Goal: Task Accomplishment & Management: Manage account settings

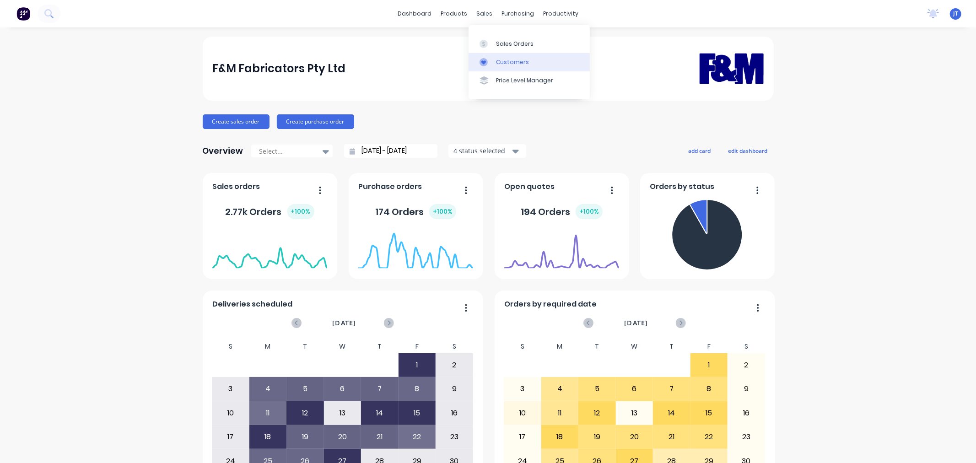
click at [500, 63] on div "Customers" at bounding box center [512, 62] width 33 height 8
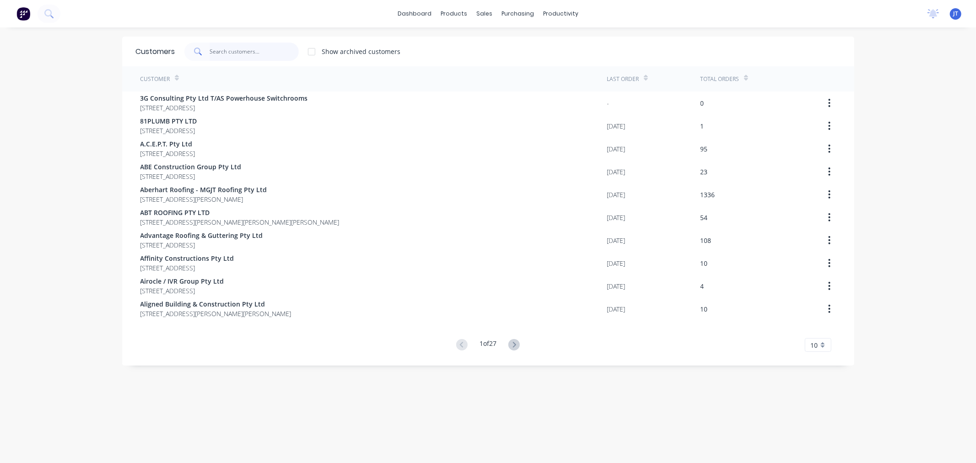
click at [241, 49] on input "text" at bounding box center [254, 52] width 89 height 18
click at [258, 56] on input "text" at bounding box center [254, 52] width 89 height 18
paste input "BLUESCOPE"
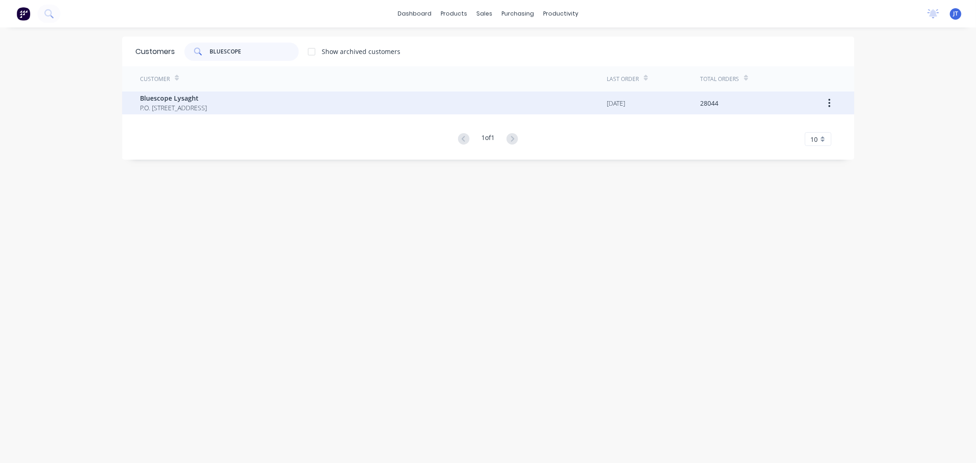
type input "BLUESCOPE"
click at [267, 107] on div "Bluescope Lysaght P.O. [STREET_ADDRESS]" at bounding box center [373, 102] width 467 height 23
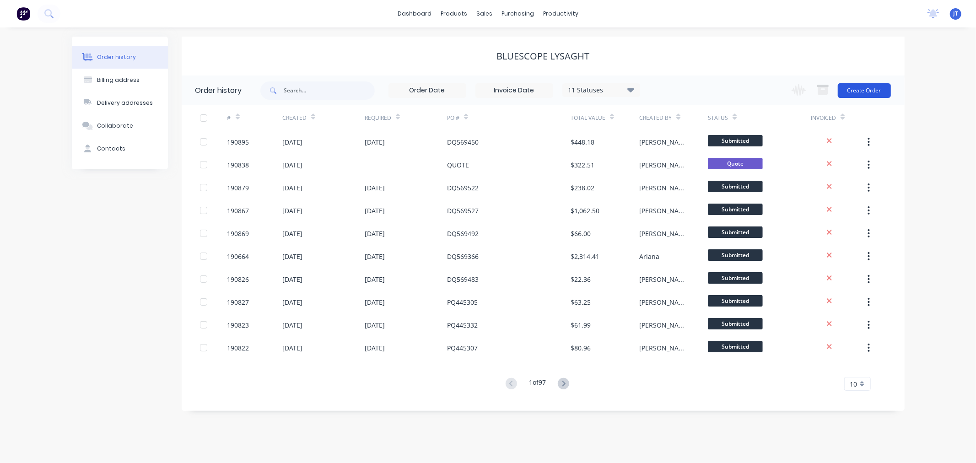
click at [859, 88] on button "Create Order" at bounding box center [864, 90] width 53 height 15
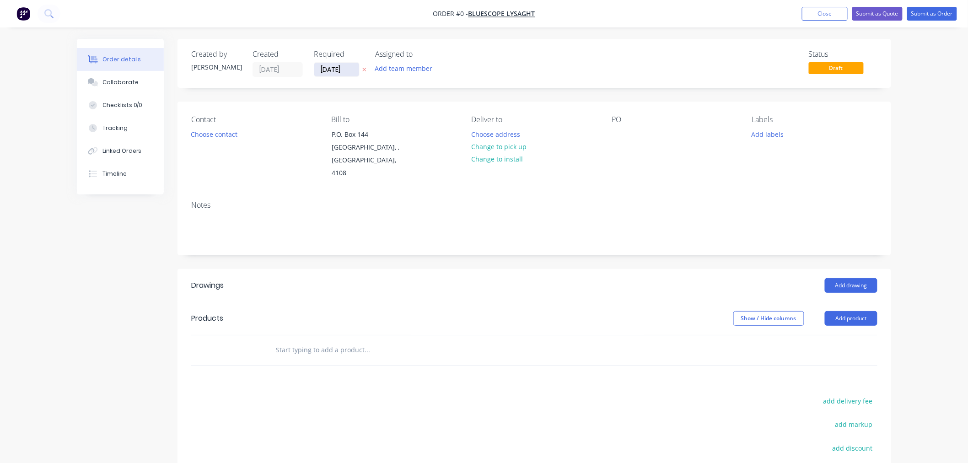
click at [346, 71] on input "[DATE]" at bounding box center [336, 70] width 45 height 14
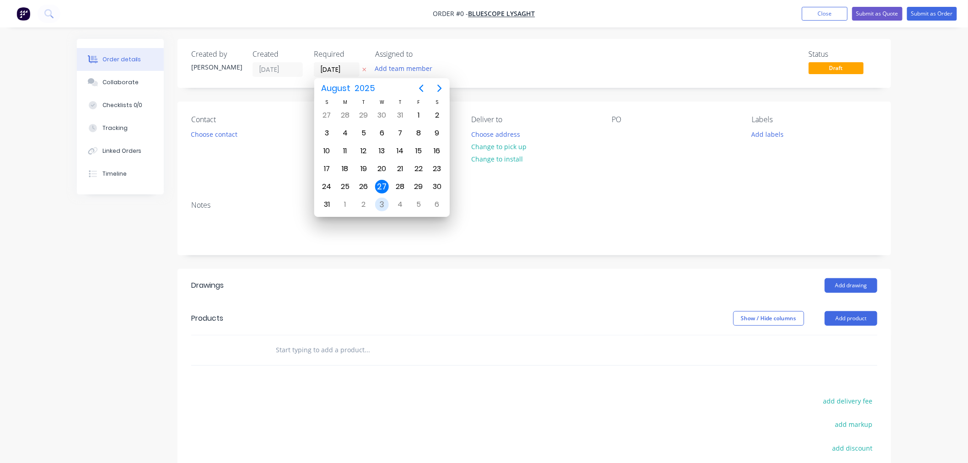
click at [381, 204] on div "3" at bounding box center [382, 205] width 14 height 14
type input "[DATE]"
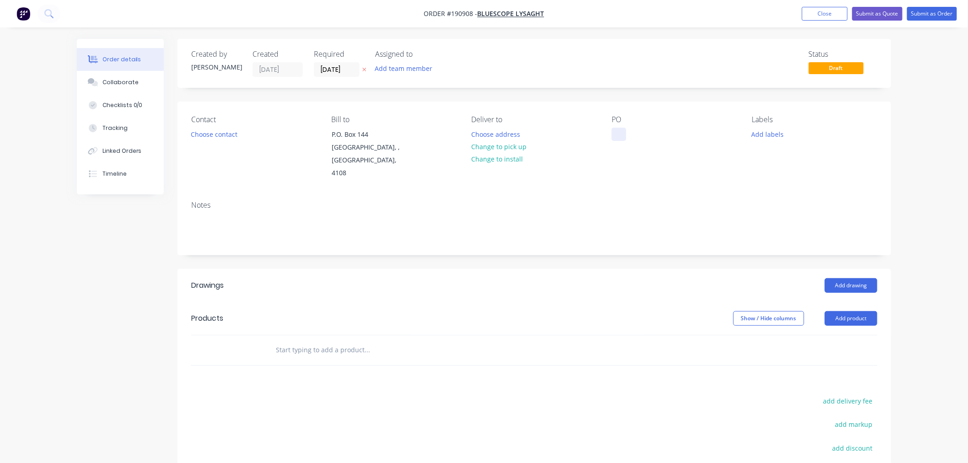
click at [617, 133] on div at bounding box center [619, 134] width 15 height 13
click at [613, 201] on div "Notes" at bounding box center [534, 205] width 686 height 9
click at [623, 135] on div at bounding box center [619, 134] width 15 height 13
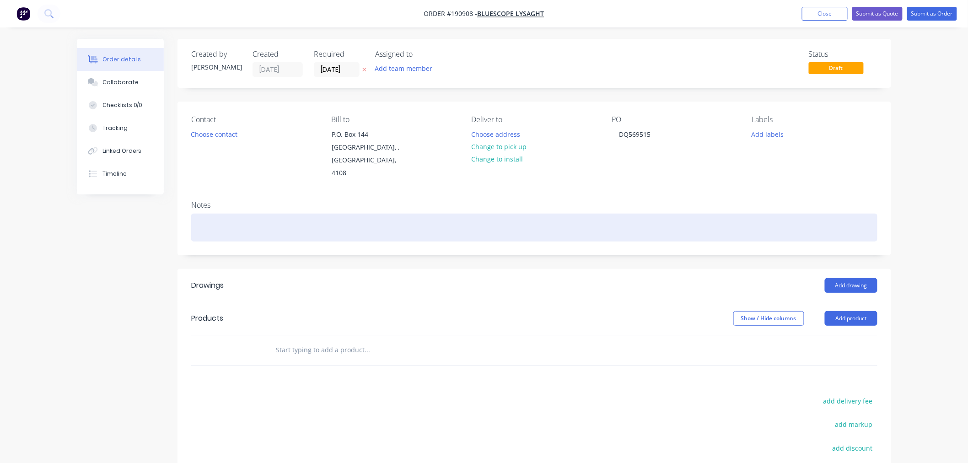
click at [232, 219] on div at bounding box center [534, 228] width 686 height 28
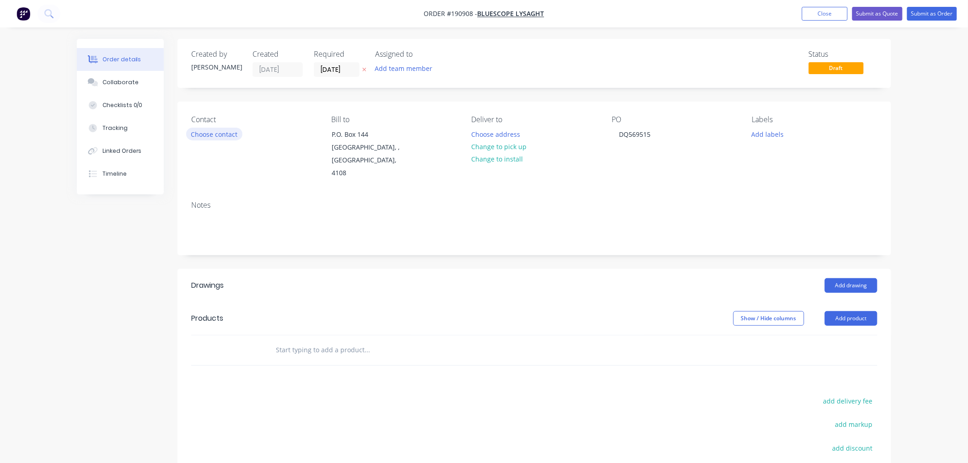
click at [211, 130] on button "Choose contact" at bounding box center [214, 134] width 56 height 12
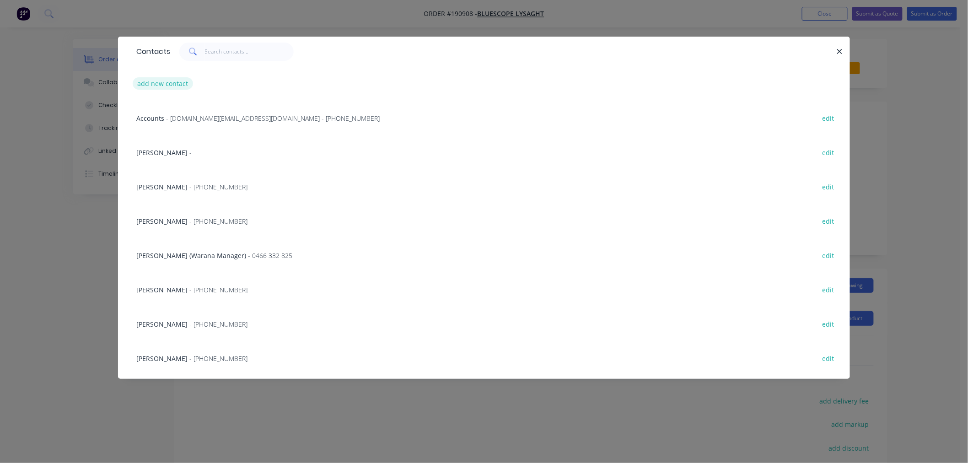
click at [168, 80] on button "add new contact" at bounding box center [163, 83] width 60 height 12
select select "AU"
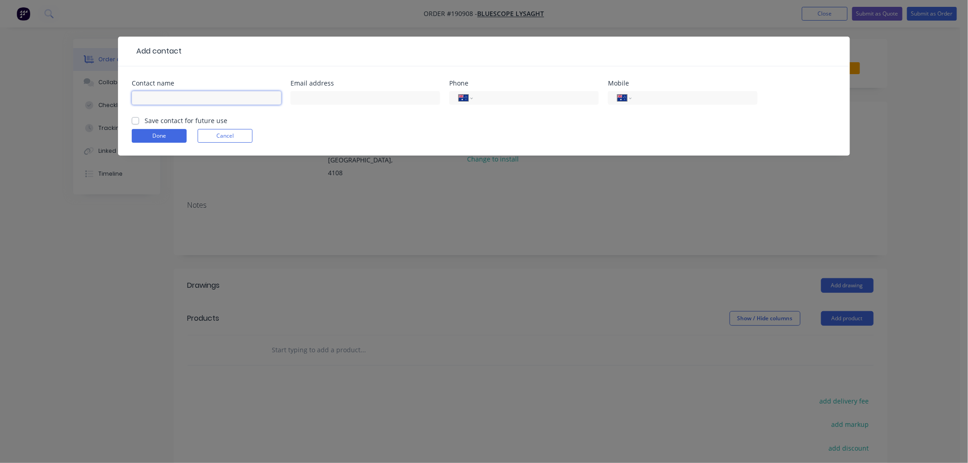
click at [225, 94] on input "text" at bounding box center [207, 98] width 150 height 14
type input "[PERSON_NAME]"
type input "[PHONE_NUMBER]"
click button "Done" at bounding box center [159, 136] width 55 height 14
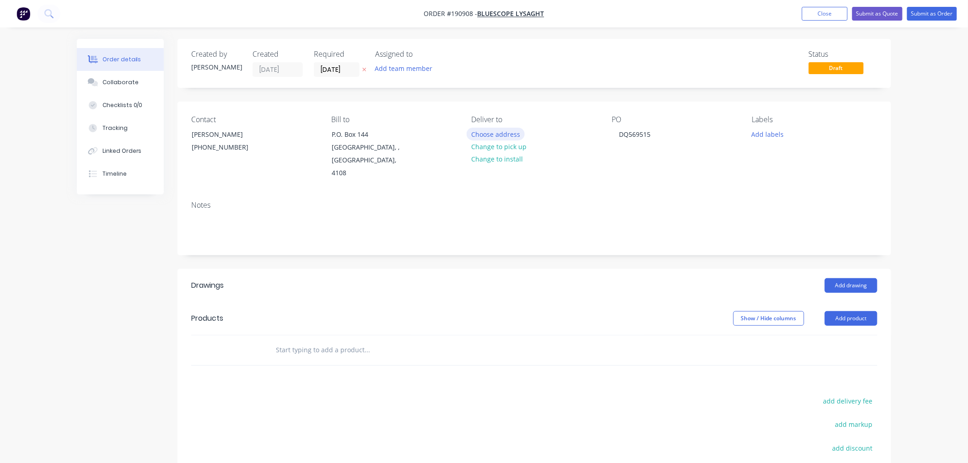
click at [487, 134] on button "Choose address" at bounding box center [496, 134] width 59 height 12
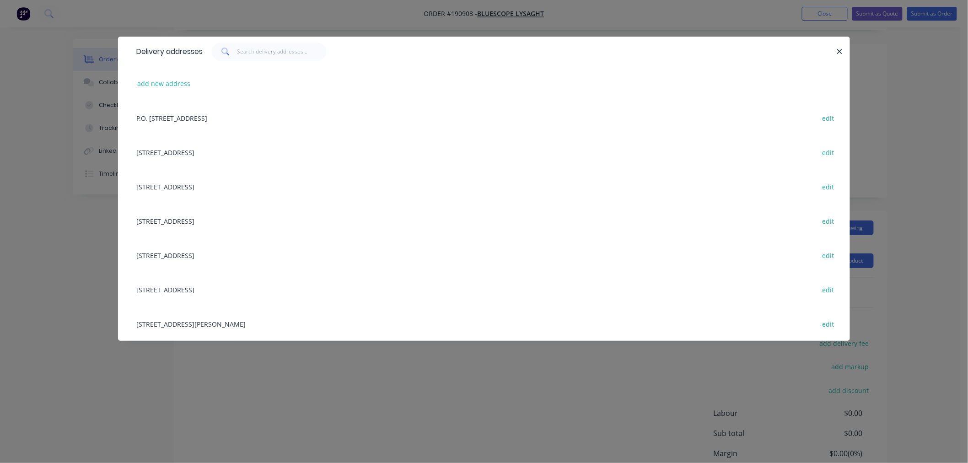
scroll to position [124, 0]
click at [316, 322] on div "[STREET_ADDRESS][PERSON_NAME] edit" at bounding box center [484, 323] width 704 height 34
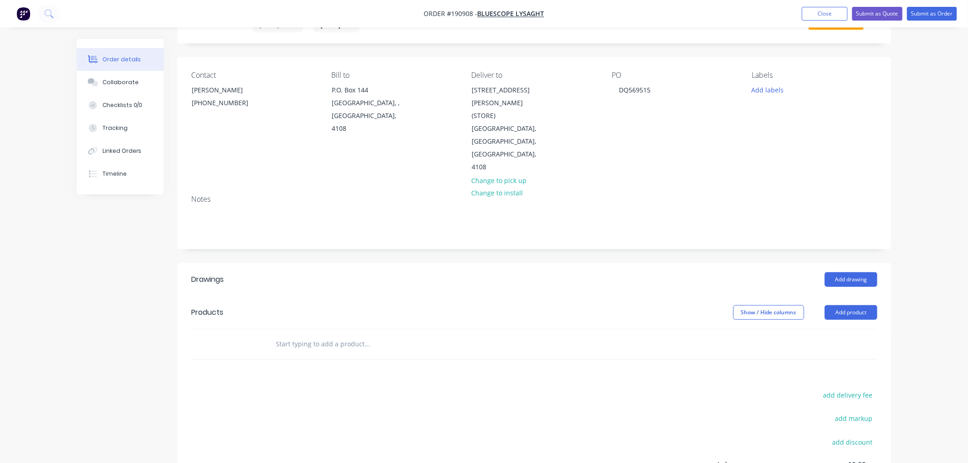
scroll to position [0, 0]
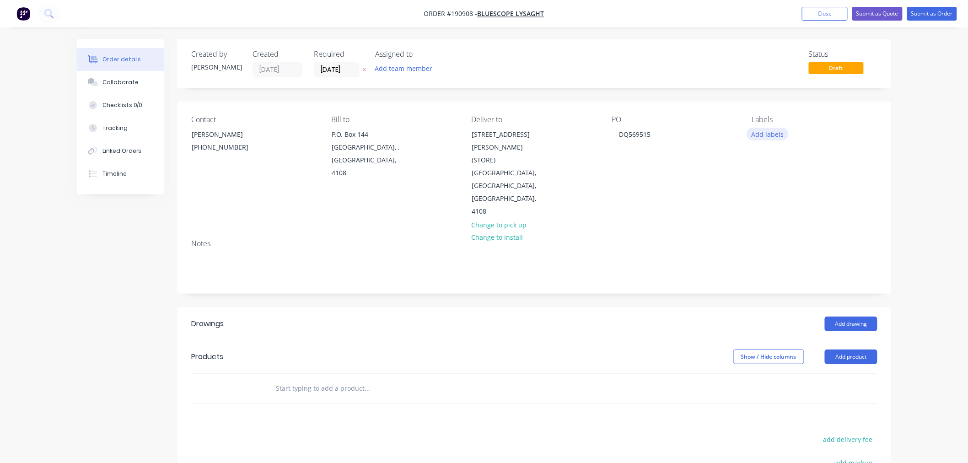
click at [763, 136] on button "Add labels" at bounding box center [768, 134] width 42 height 12
click at [802, 246] on div "ACA Store" at bounding box center [794, 245] width 34 height 10
click at [945, 219] on div "Order details Collaborate Checklists 0/0 Tracking Linked Orders Timeline Order …" at bounding box center [484, 318] width 968 height 637
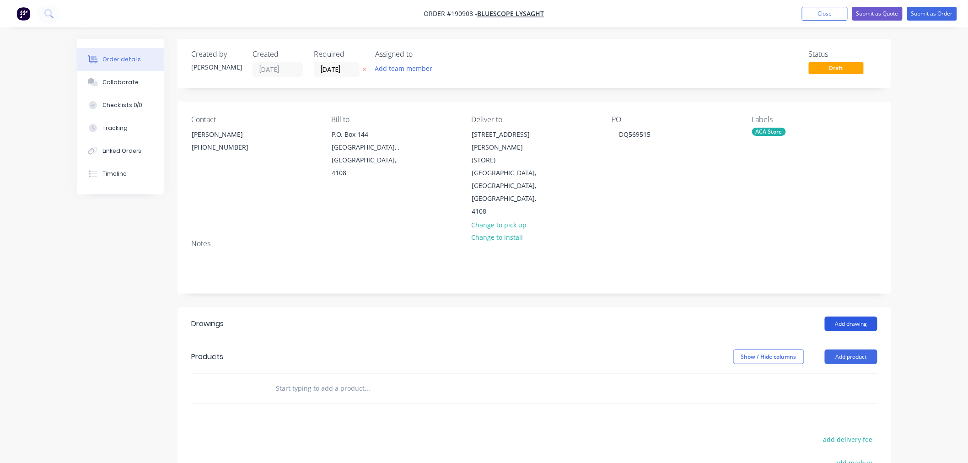
click at [862, 317] on button "Add drawing" at bounding box center [851, 324] width 53 height 15
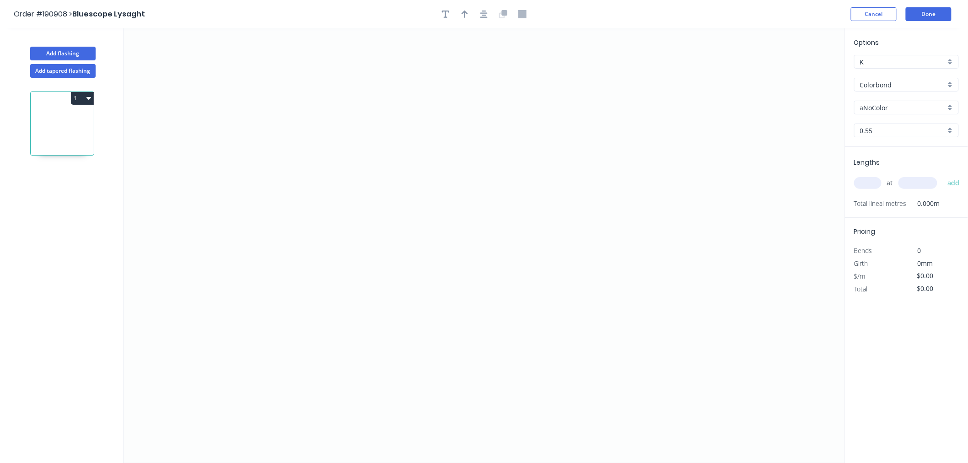
click at [883, 103] on input "aNoColor" at bounding box center [903, 108] width 86 height 10
click at [924, 186] on div "Monument" at bounding box center [907, 187] width 104 height 16
type input "Monument"
click at [871, 182] on input "text" at bounding box center [867, 183] width 27 height 12
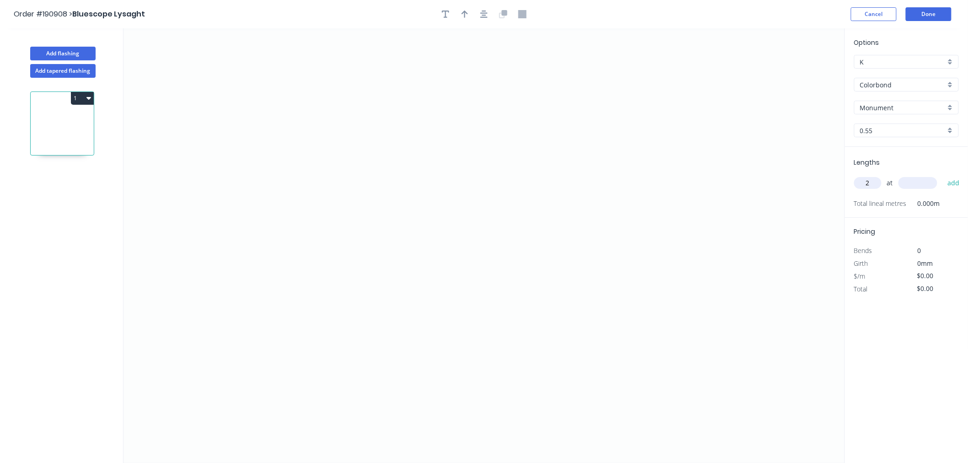
type input "2"
type input "3097"
click at [943, 175] on button "add" at bounding box center [954, 183] width 22 height 16
click at [427, 125] on icon "0" at bounding box center [484, 245] width 721 height 435
click at [398, 74] on icon at bounding box center [412, 100] width 29 height 52
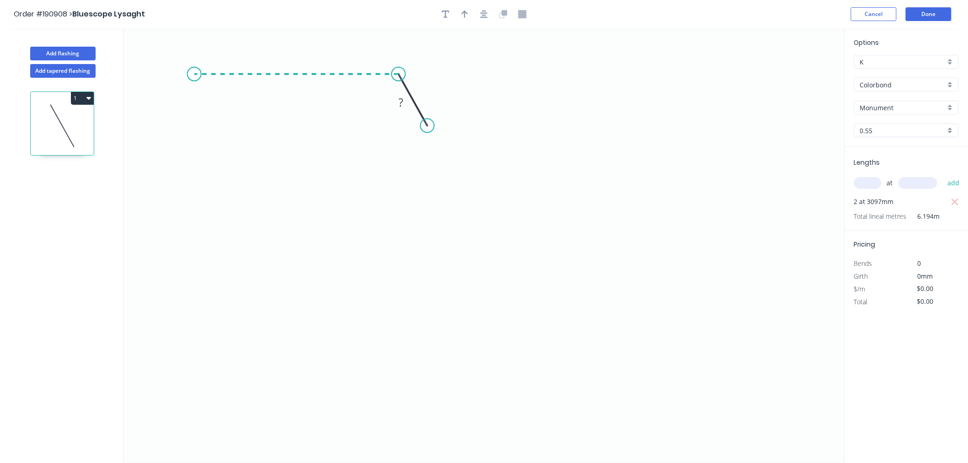
click at [194, 73] on icon "0 ?" at bounding box center [484, 245] width 721 height 435
click at [199, 161] on icon "0 ? ? ? º" at bounding box center [484, 245] width 721 height 435
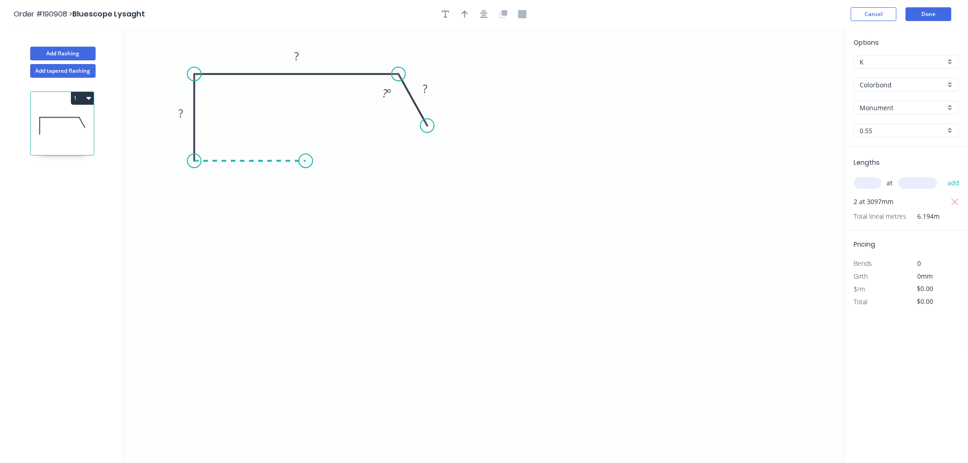
click at [306, 159] on icon "0 ? ? ? ? º" at bounding box center [484, 245] width 721 height 435
click at [335, 148] on icon at bounding box center [320, 154] width 29 height 13
click at [485, 13] on icon "button" at bounding box center [483, 14] width 7 height 7
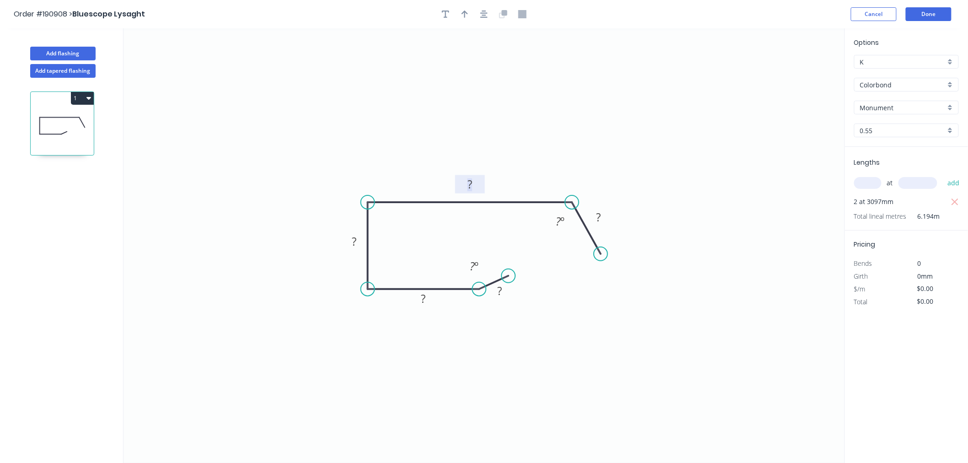
click at [473, 179] on rect at bounding box center [470, 184] width 18 height 13
drag, startPoint x: 508, startPoint y: 280, endPoint x: 514, endPoint y: 281, distance: 6.0
click at [514, 281] on circle at bounding box center [514, 281] width 14 height 14
type input "$10.82"
type input "$67.02"
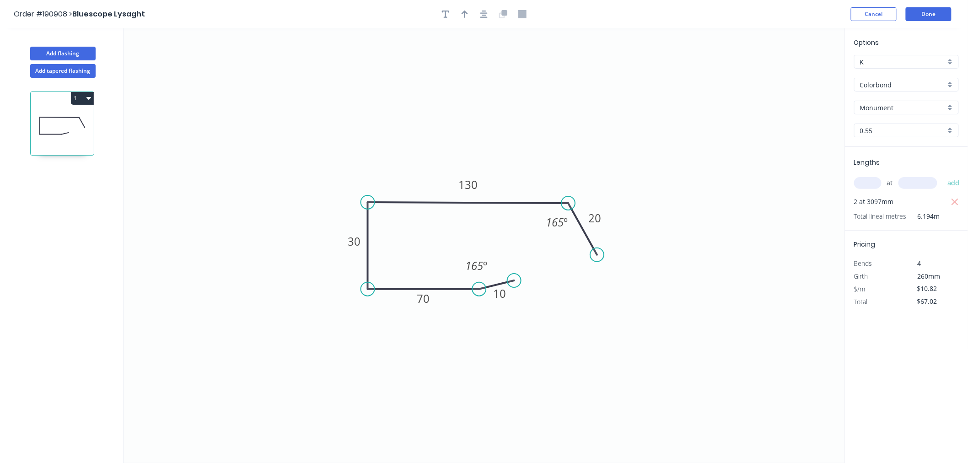
click at [592, 246] on icon at bounding box center [582, 229] width 29 height 52
drag, startPoint x: 598, startPoint y: 253, endPoint x: 608, endPoint y: 222, distance: 32.0
click at [608, 222] on circle at bounding box center [609, 222] width 14 height 14
click at [485, 20] on button "button" at bounding box center [484, 14] width 14 height 14
drag, startPoint x: 460, startPoint y: 14, endPoint x: 477, endPoint y: 12, distance: 17.0
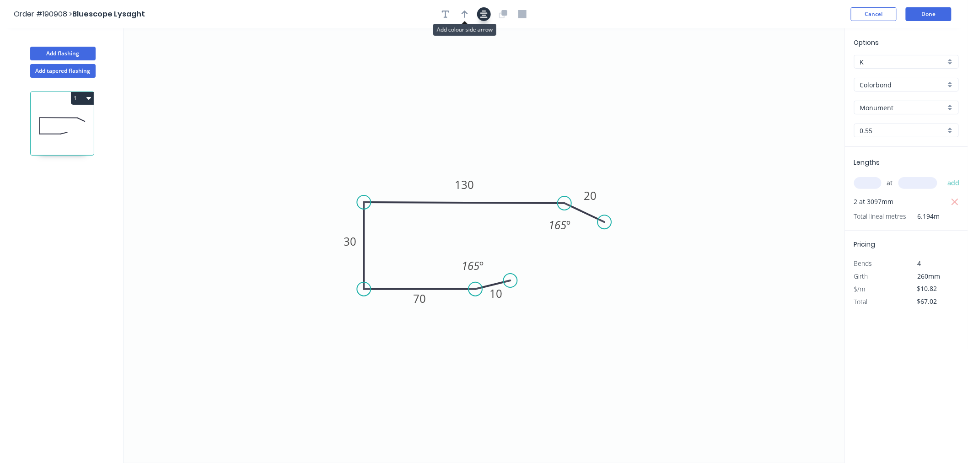
click at [460, 14] on button "button" at bounding box center [465, 14] width 14 height 14
drag, startPoint x: 799, startPoint y: 75, endPoint x: 401, endPoint y: 166, distance: 408.3
click at [401, 166] on icon at bounding box center [401, 155] width 8 height 29
click at [940, 11] on button "Done" at bounding box center [929, 14] width 46 height 14
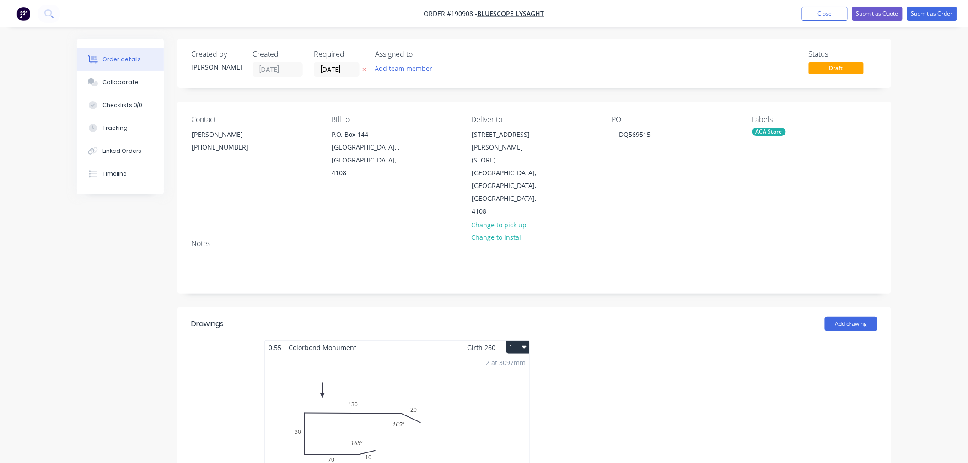
click at [525, 343] on icon "button" at bounding box center [524, 346] width 5 height 7
click at [517, 363] on div "Use larger box size" at bounding box center [486, 369] width 70 height 13
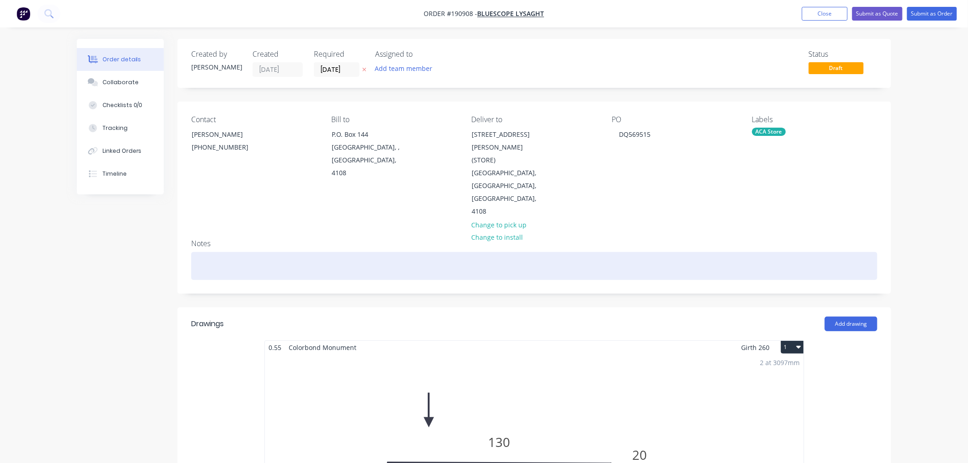
click at [263, 252] on div at bounding box center [534, 266] width 686 height 28
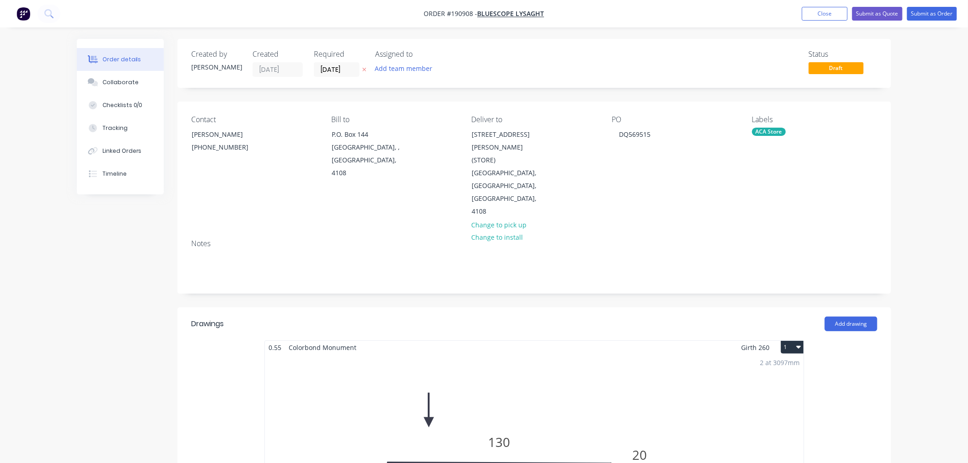
click at [936, 11] on button "Submit as Order" at bounding box center [932, 14] width 50 height 14
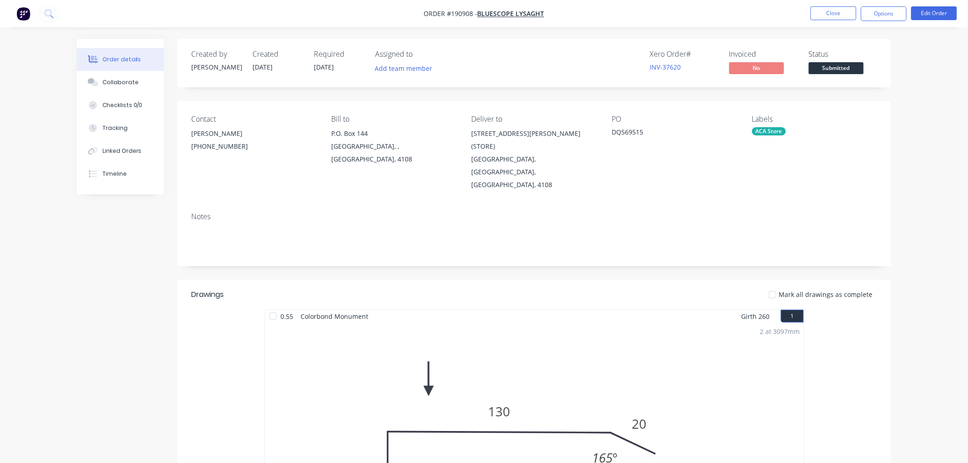
click at [919, 188] on div "Order details Collaborate Checklists 0/0 Tracking Linked Orders Timeline Order …" at bounding box center [484, 392] width 968 height 784
click at [895, 11] on button "Options" at bounding box center [884, 13] width 46 height 15
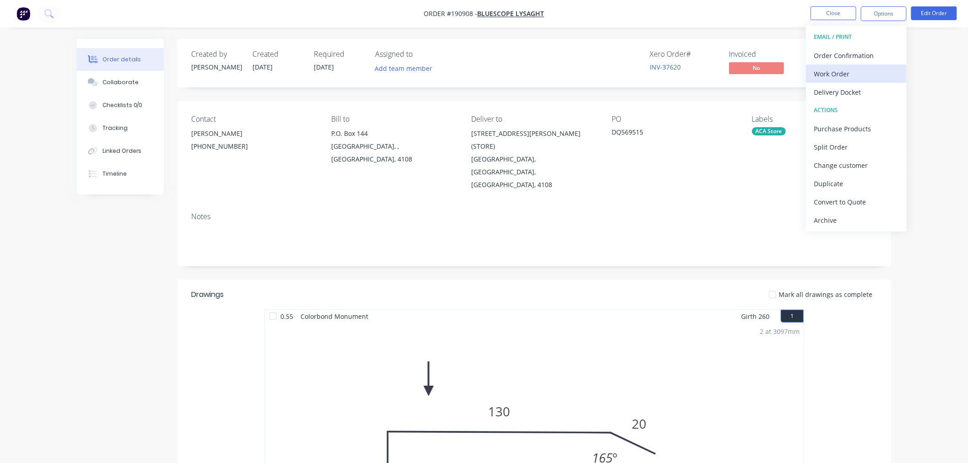
click at [870, 79] on div "Work Order" at bounding box center [856, 73] width 84 height 13
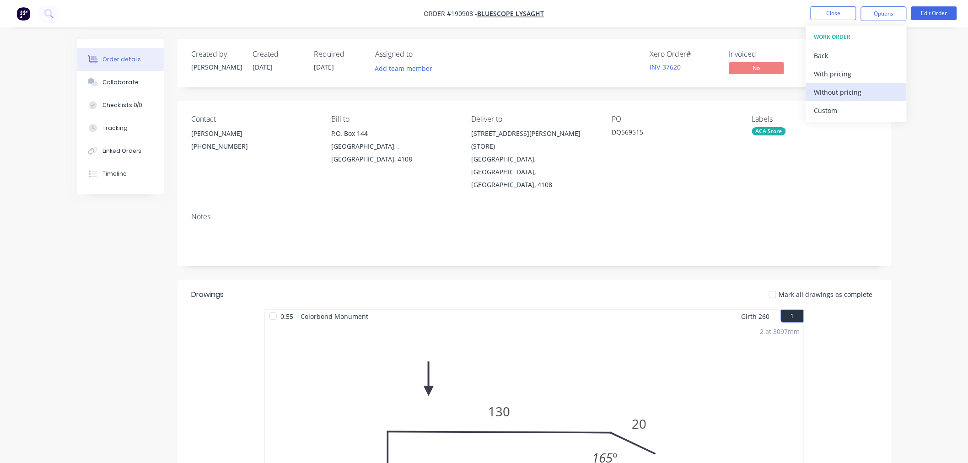
click at [861, 95] on div "Without pricing" at bounding box center [856, 92] width 84 height 13
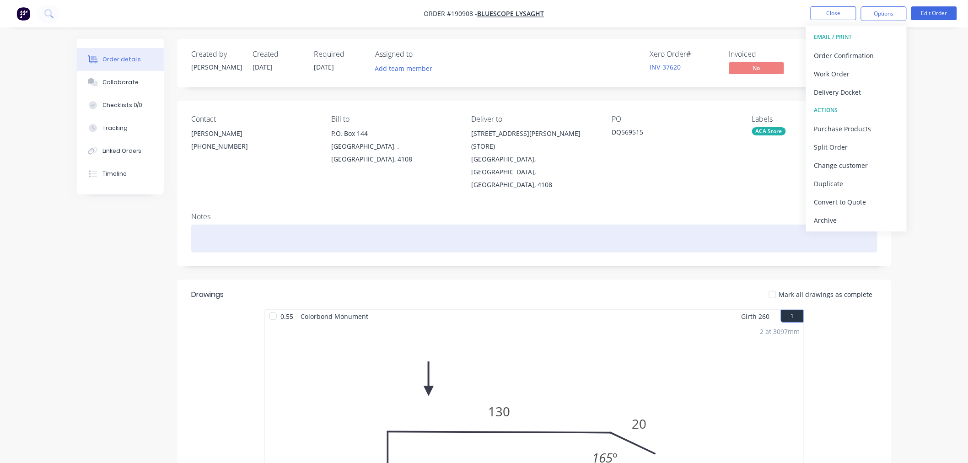
click at [220, 225] on div at bounding box center [534, 239] width 686 height 28
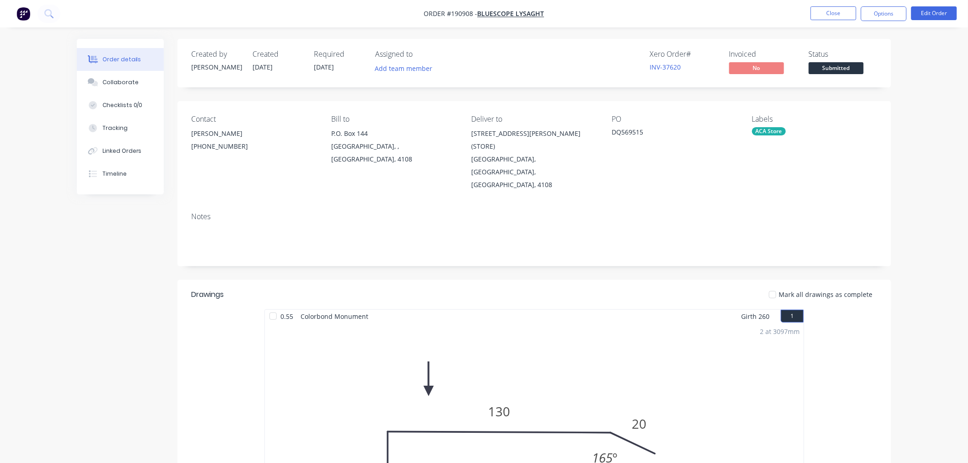
click at [138, 229] on div "Created by [PERSON_NAME] Created [DATE] Required [DATE] Assigned to Add team me…" at bounding box center [484, 411] width 814 height 745
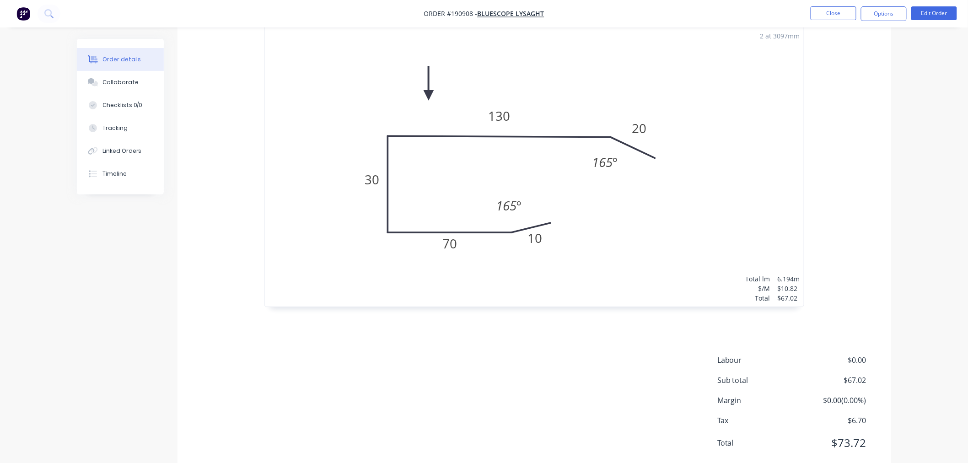
click at [898, 229] on div "Order details Collaborate Checklists 0/0 Tracking Linked Orders Timeline Order …" at bounding box center [484, 115] width 833 height 745
click at [829, 16] on button "Close" at bounding box center [834, 13] width 46 height 14
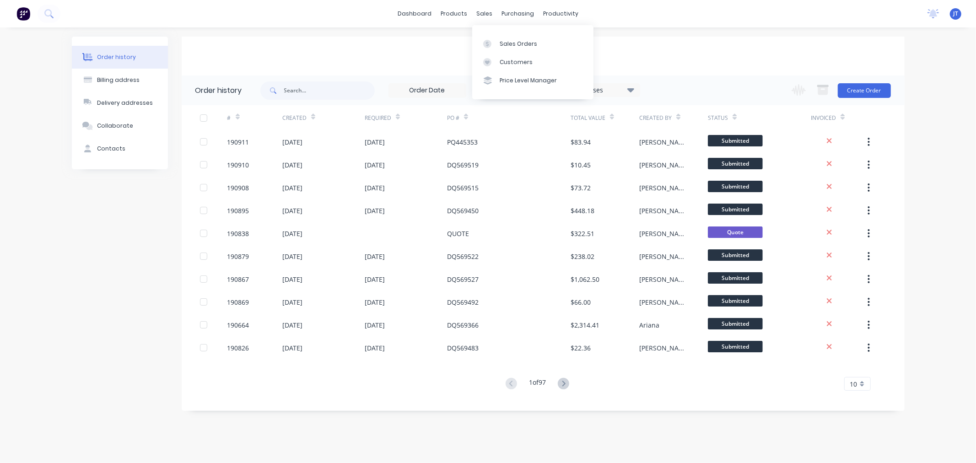
click at [421, 38] on div "Bluescope Lysaght" at bounding box center [543, 56] width 723 height 39
click at [502, 62] on div "Customers" at bounding box center [516, 62] width 33 height 8
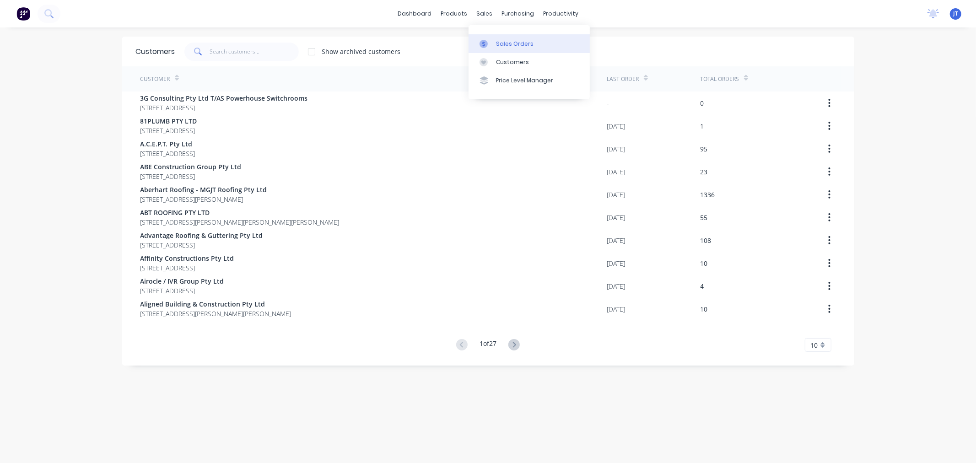
click at [492, 46] on div at bounding box center [486, 44] width 14 height 8
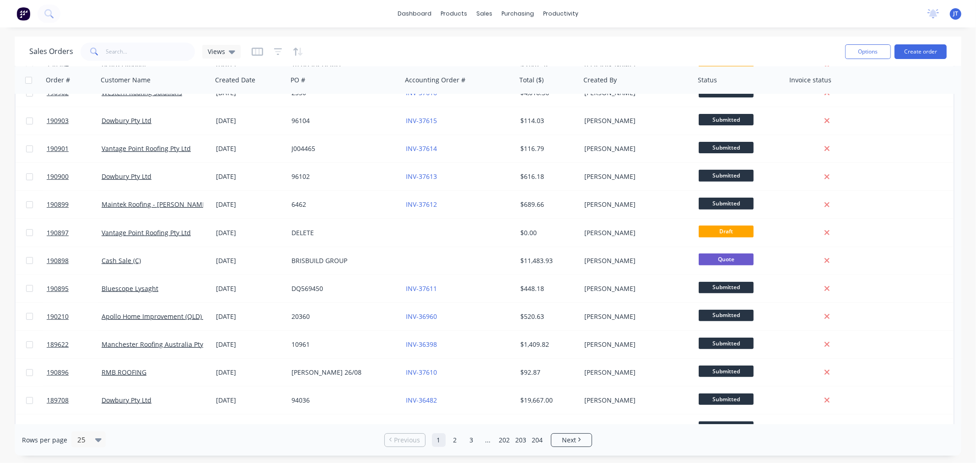
scroll to position [368, 0]
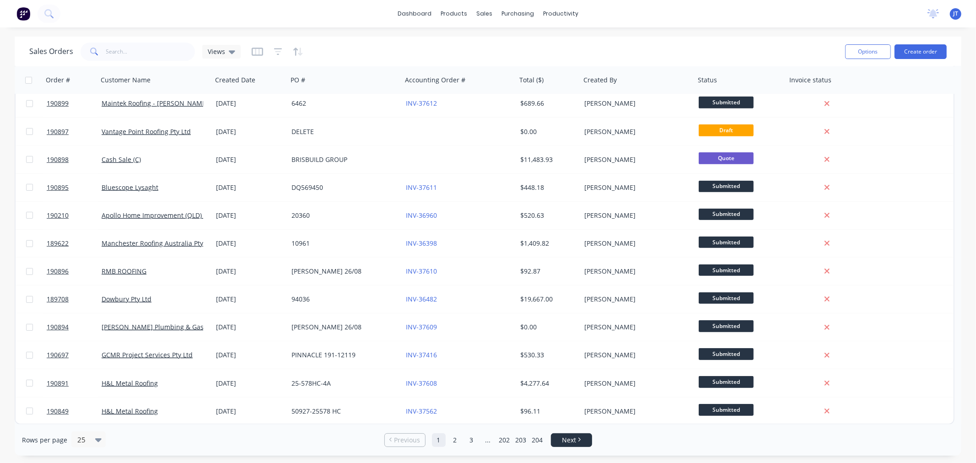
click at [574, 441] on span "Next" at bounding box center [569, 439] width 14 height 9
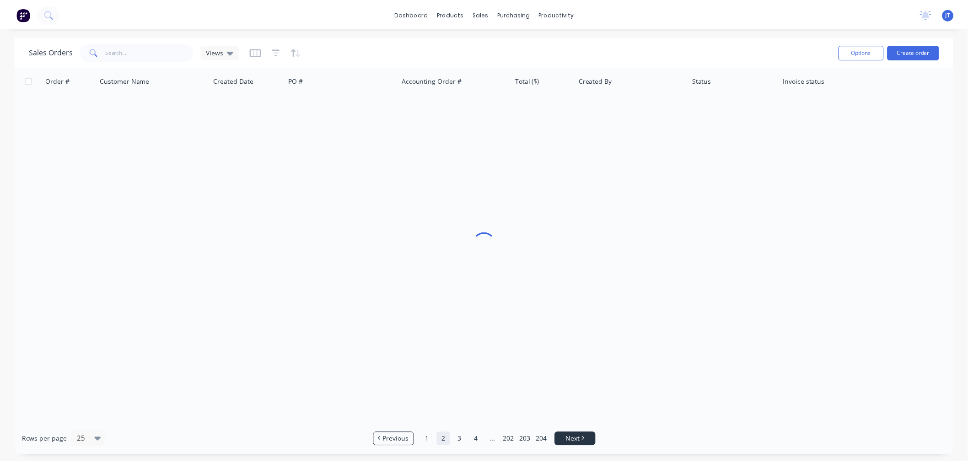
scroll to position [0, 0]
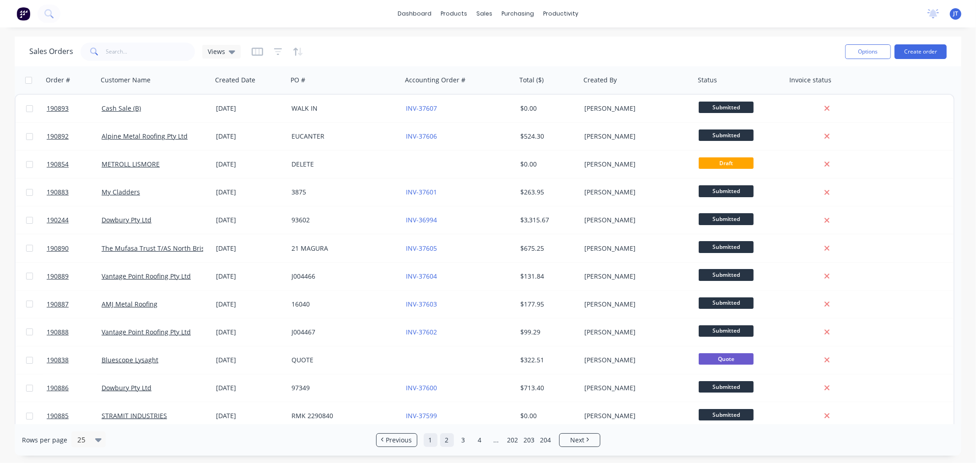
click at [425, 438] on link "1" at bounding box center [431, 440] width 14 height 14
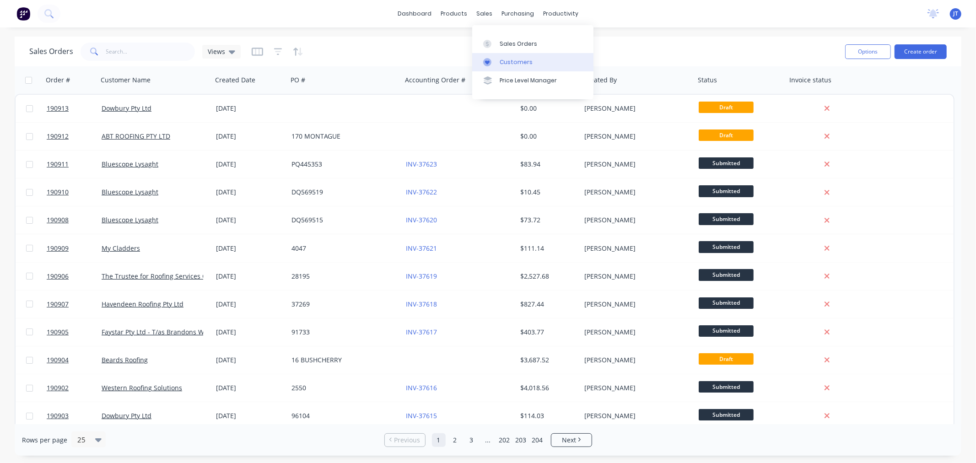
click at [502, 65] on div "Customers" at bounding box center [516, 62] width 33 height 8
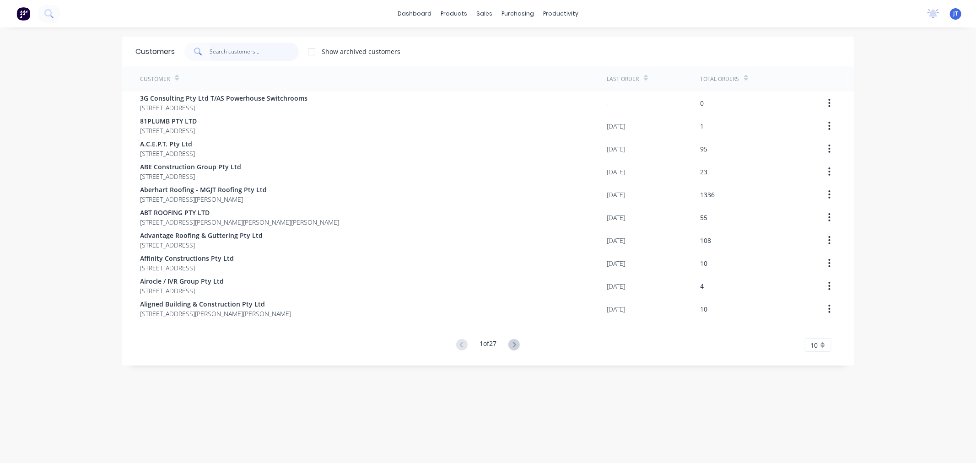
click at [226, 43] on input "text" at bounding box center [254, 52] width 89 height 18
click at [226, 46] on input "text" at bounding box center [254, 52] width 89 height 18
drag, startPoint x: 234, startPoint y: 47, endPoint x: 237, endPoint y: 55, distance: 8.7
click at [237, 55] on input "text" at bounding box center [254, 52] width 89 height 18
paste input "BLUESCOPE"
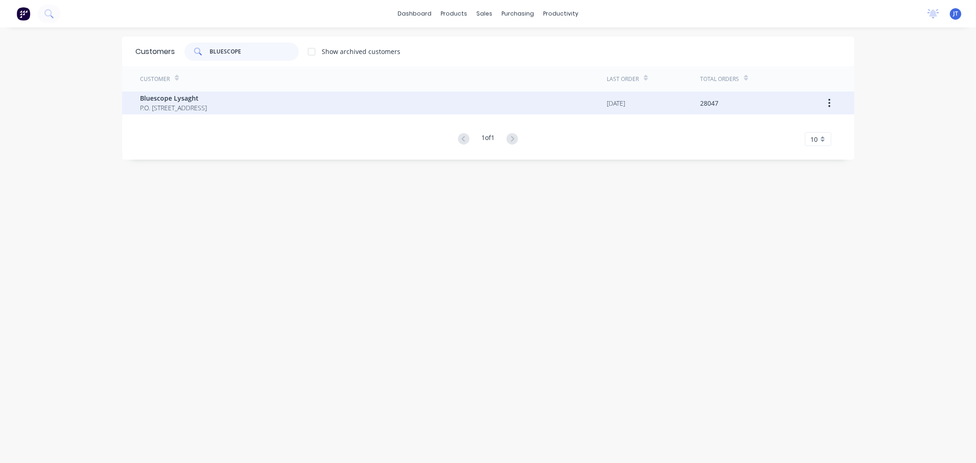
type input "BLUESCOPE"
click at [207, 112] on span "P.O. [STREET_ADDRESS]" at bounding box center [173, 108] width 67 height 10
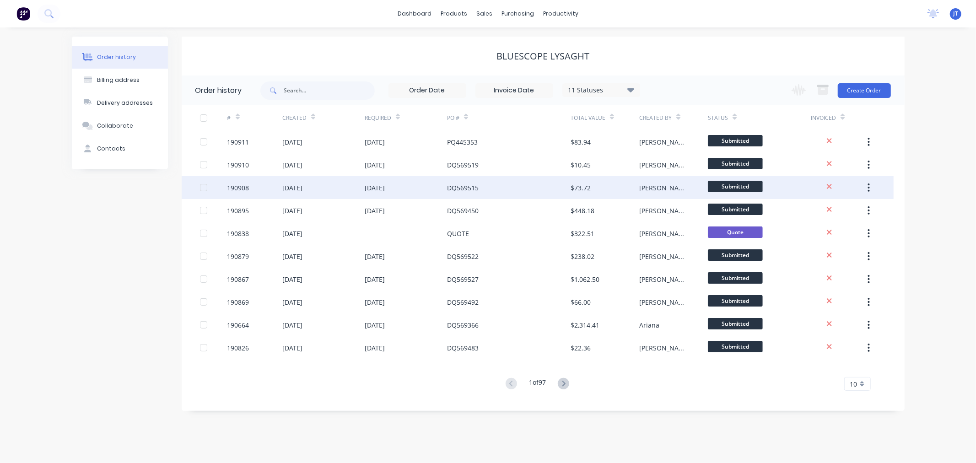
click at [236, 185] on div "190908" at bounding box center [238, 188] width 22 height 10
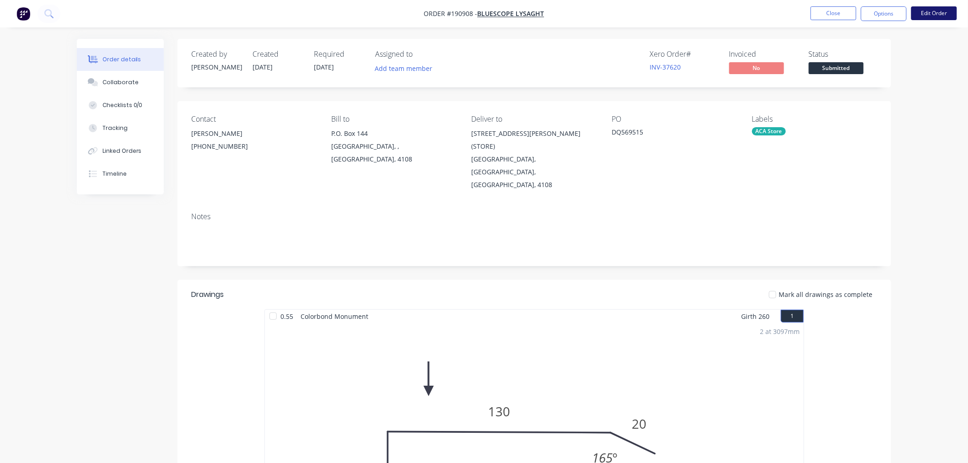
click at [939, 16] on button "Edit Order" at bounding box center [934, 13] width 46 height 14
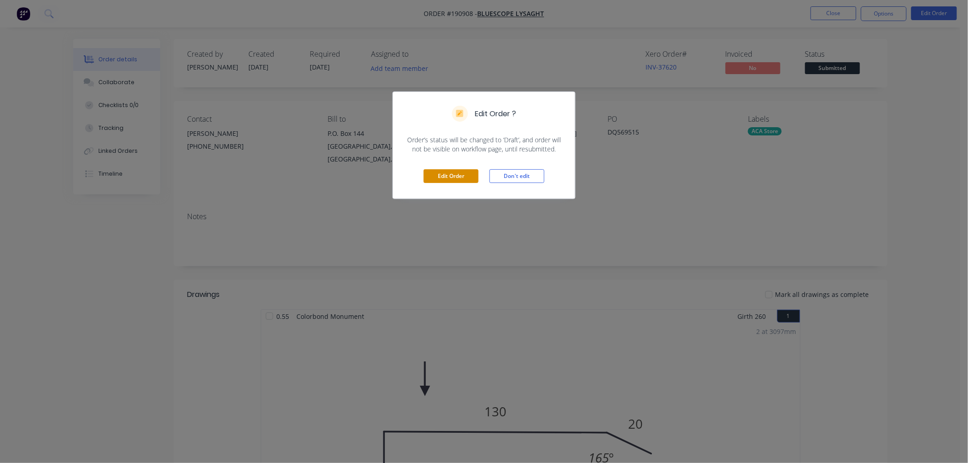
click at [440, 176] on button "Edit Order" at bounding box center [451, 176] width 55 height 14
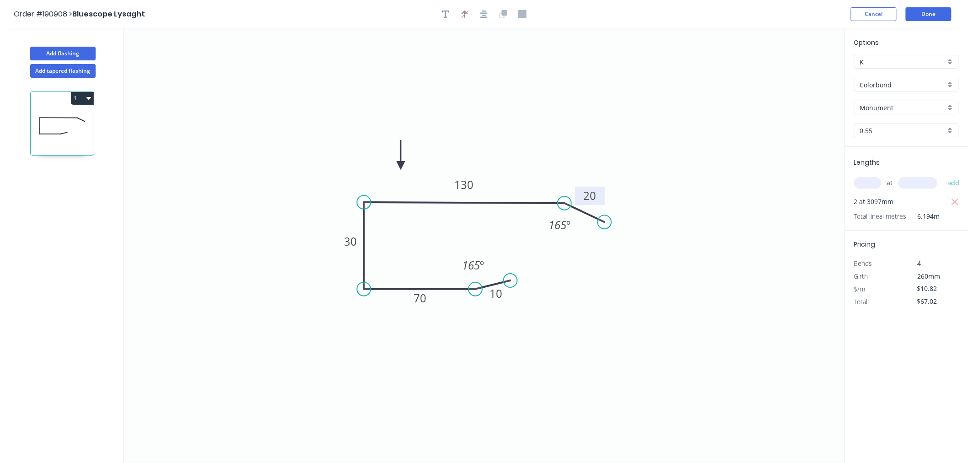
click at [594, 196] on tspan "20" at bounding box center [590, 195] width 13 height 15
click at [660, 134] on icon "0 10 70 30 130 10 165 º 165 º" at bounding box center [484, 245] width 721 height 435
click at [929, 15] on button "Done" at bounding box center [929, 14] width 46 height 14
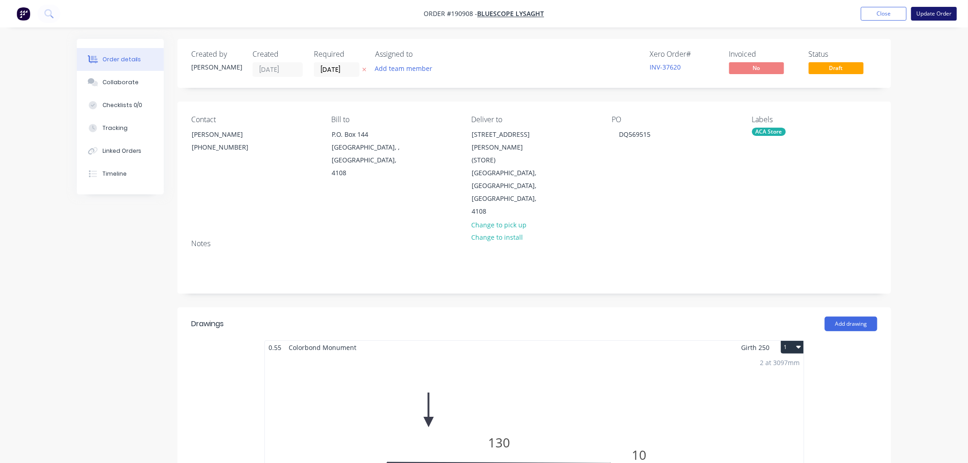
click at [934, 10] on button "Update Order" at bounding box center [934, 14] width 46 height 14
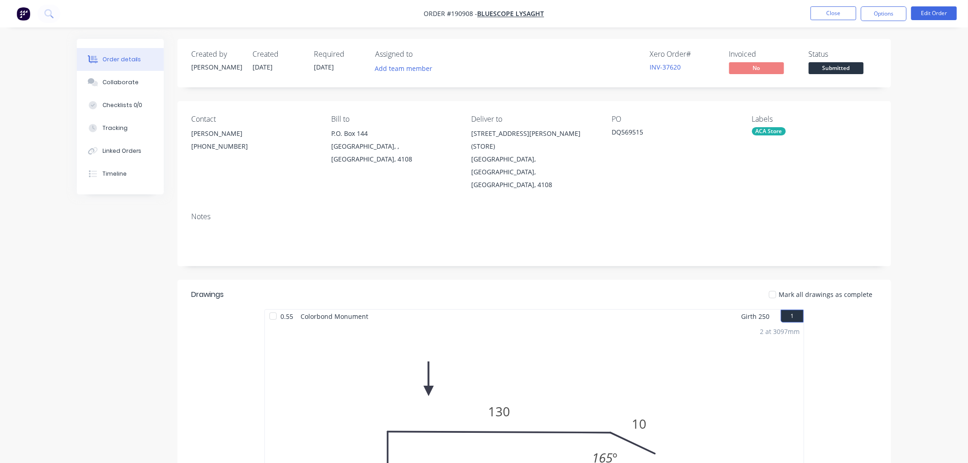
drag, startPoint x: 915, startPoint y: 106, endPoint x: 892, endPoint y: 88, distance: 28.9
click at [915, 106] on div "Order details Collaborate Checklists 0/0 Tracking Linked Orders Timeline Order …" at bounding box center [484, 392] width 968 height 784
click at [834, 9] on button "Close" at bounding box center [834, 13] width 46 height 14
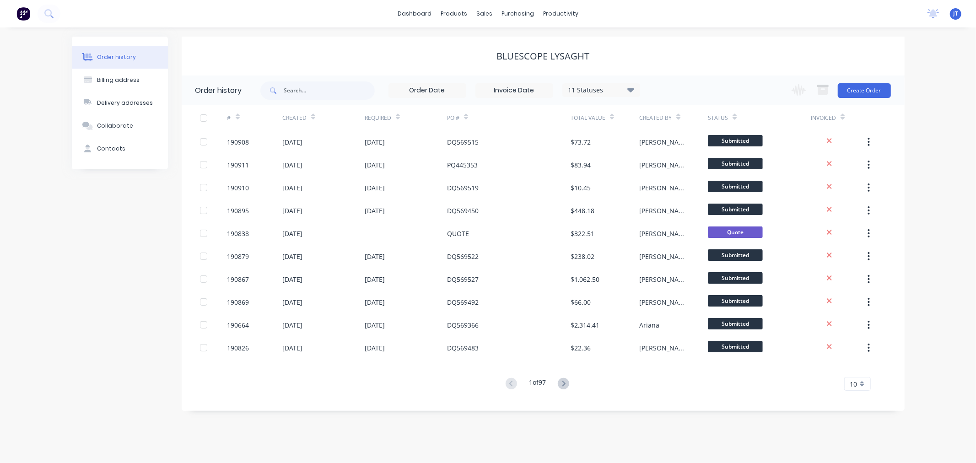
click at [384, 34] on div "Order history Billing address Delivery addresses Collaborate Contacts Bluescope…" at bounding box center [488, 244] width 976 height 435
click at [500, 61] on div "Customers" at bounding box center [516, 62] width 33 height 8
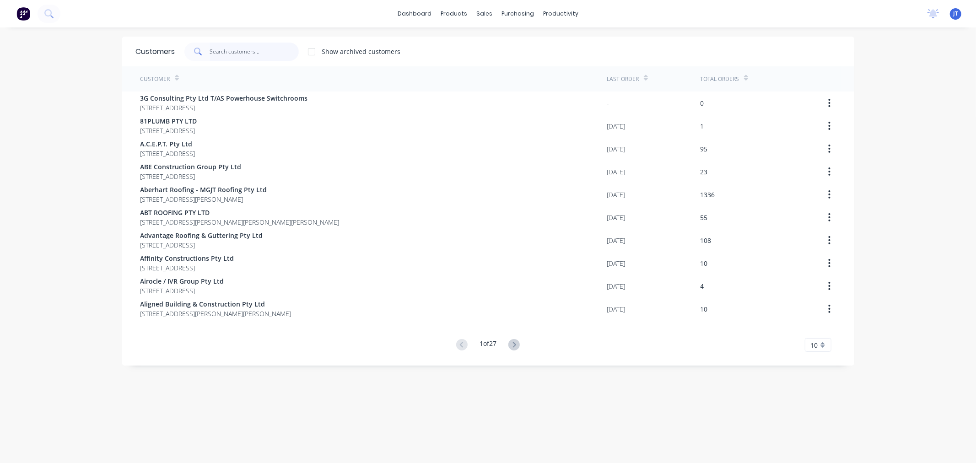
click at [223, 54] on input "text" at bounding box center [254, 52] width 89 height 18
drag, startPoint x: 47, startPoint y: 111, endPoint x: 64, endPoint y: 98, distance: 21.2
click at [48, 112] on div "dashboard products sales purchasing productivity dashboard products Product Cat…" at bounding box center [488, 231] width 976 height 463
click at [234, 51] on input "text" at bounding box center [254, 52] width 89 height 18
click at [241, 54] on input "text" at bounding box center [254, 52] width 89 height 18
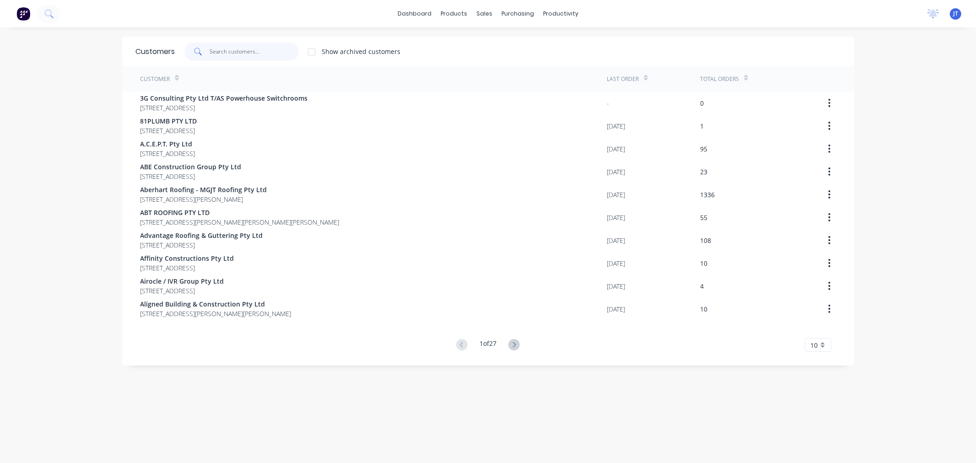
paste input "PANTEX"
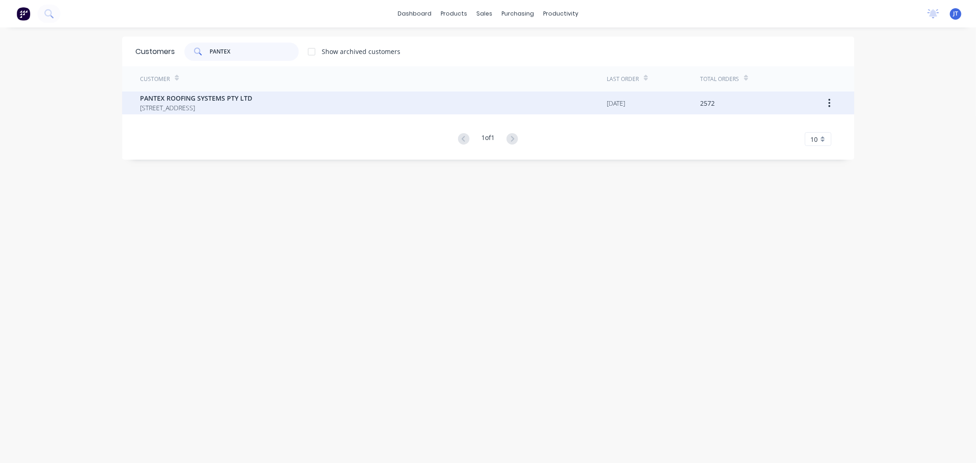
type input "PANTEX"
click at [225, 109] on span "[STREET_ADDRESS]" at bounding box center [196, 108] width 112 height 10
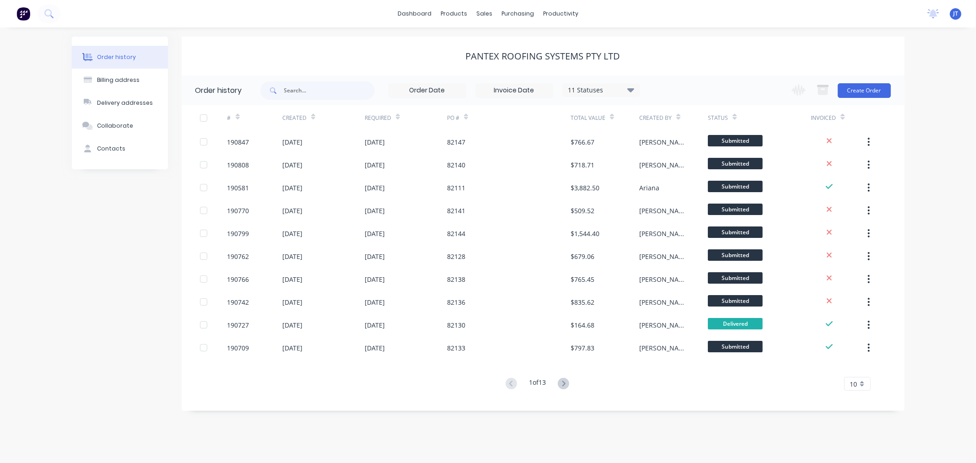
click at [69, 301] on div "Order history Billing address Delivery addresses Collaborate Contacts PANTEX RO…" at bounding box center [488, 244] width 976 height 435
click at [941, 175] on div "Order history Billing address Delivery addresses Collaborate Contacts PANTEX RO…" at bounding box center [488, 244] width 976 height 435
click at [948, 199] on div "Order history Billing address Delivery addresses Collaborate Contacts PANTEX RO…" at bounding box center [488, 244] width 976 height 435
click at [932, 167] on div "Order history Billing address Delivery addresses Collaborate Contacts PANTEX RO…" at bounding box center [488, 244] width 976 height 435
click at [858, 93] on button "Create Order" at bounding box center [864, 90] width 53 height 15
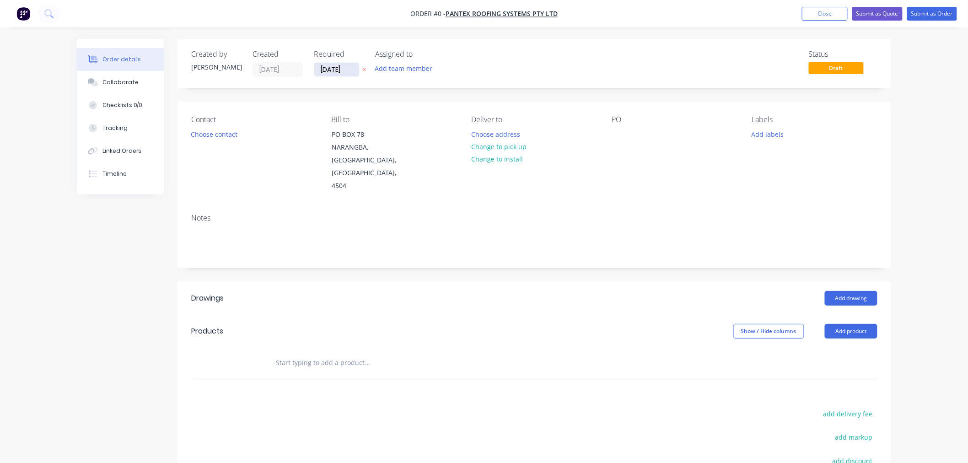
click at [335, 71] on input "[DATE]" at bounding box center [336, 70] width 45 height 14
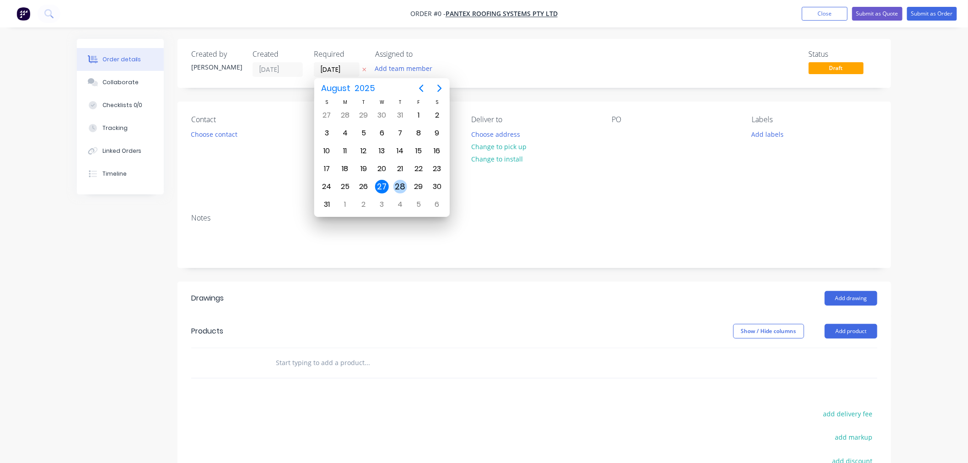
click at [403, 184] on div "28" at bounding box center [400, 187] width 14 height 14
type input "[DATE]"
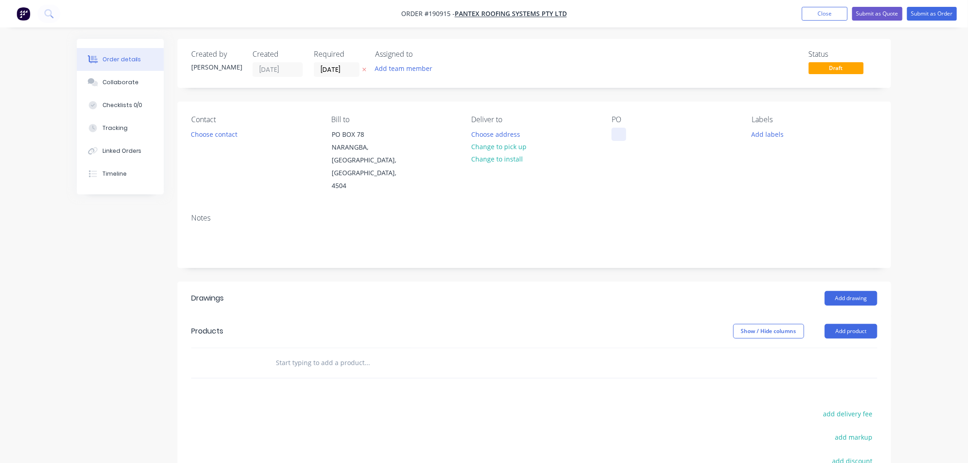
click at [615, 132] on div at bounding box center [619, 134] width 15 height 13
click at [568, 94] on div "Created by [PERSON_NAME] Created [DATE] Required [DATE] Assigned to Add team me…" at bounding box center [534, 318] width 714 height 559
click at [199, 132] on button "Choose contact" at bounding box center [214, 134] width 56 height 12
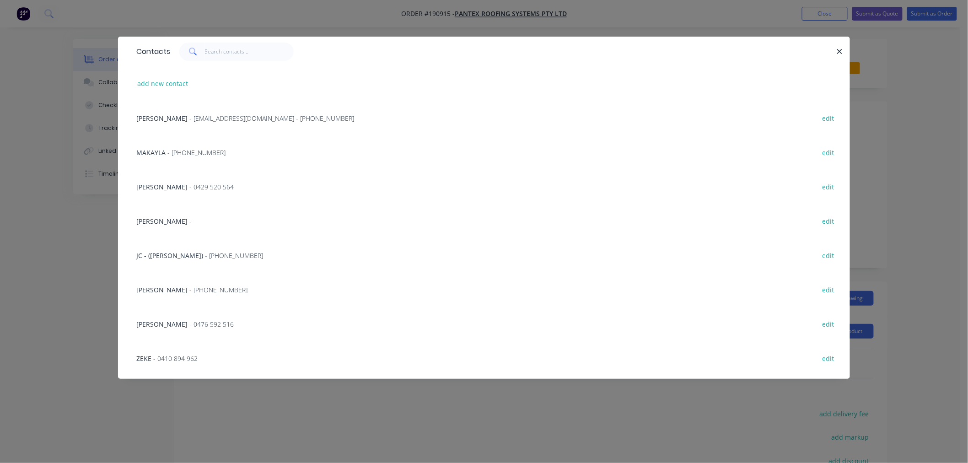
click at [173, 358] on span "- 0410 894 962" at bounding box center [175, 358] width 44 height 9
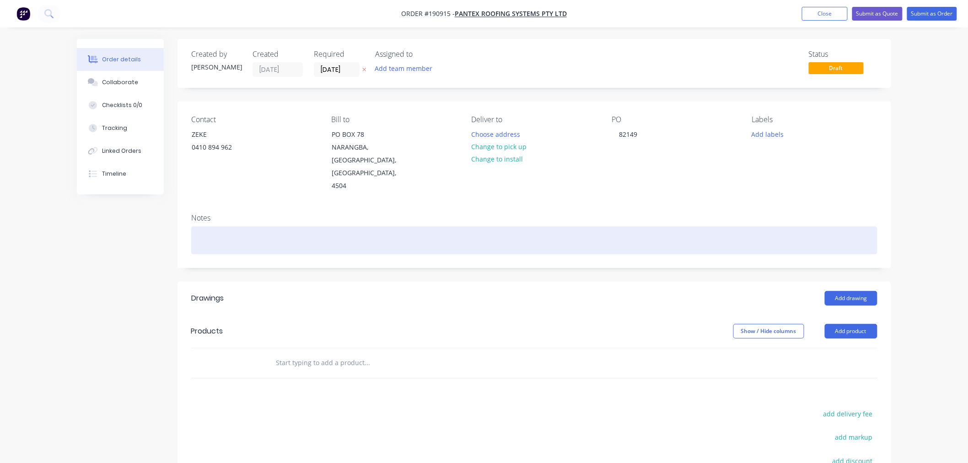
click at [290, 226] on div at bounding box center [534, 240] width 686 height 28
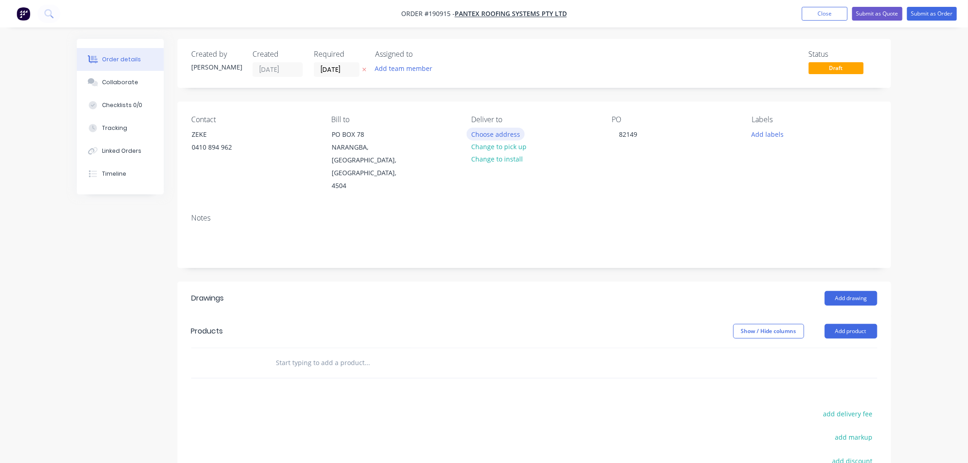
click at [490, 133] on button "Choose address" at bounding box center [496, 134] width 59 height 12
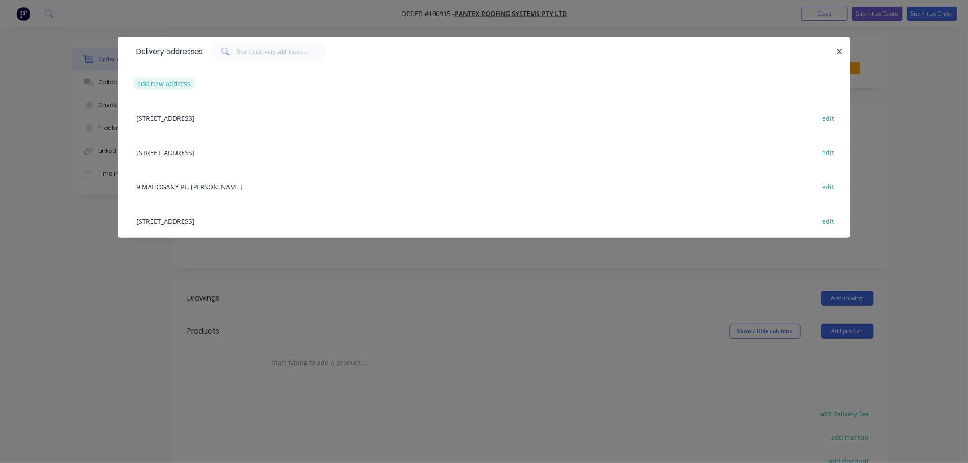
click at [156, 85] on button "add new address" at bounding box center [164, 83] width 63 height 12
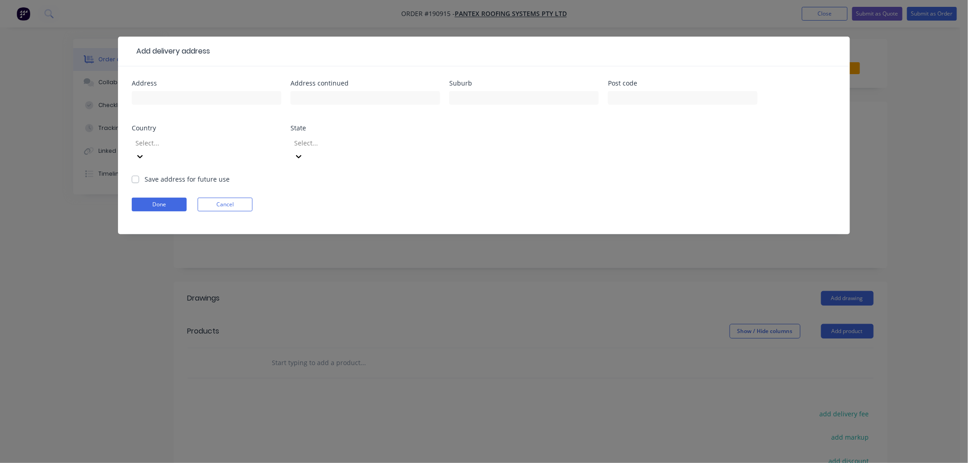
click at [199, 143] on div at bounding box center [200, 142] width 132 height 11
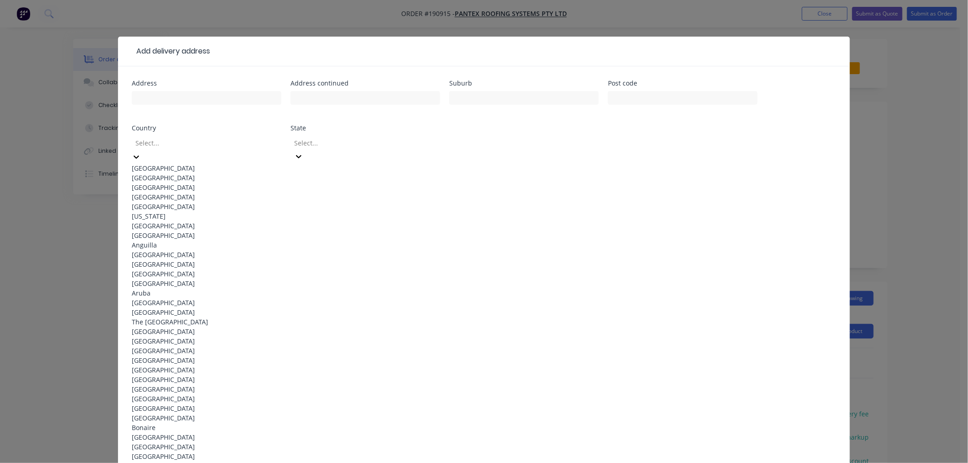
click at [201, 164] on div "[GEOGRAPHIC_DATA]" at bounding box center [207, 168] width 150 height 10
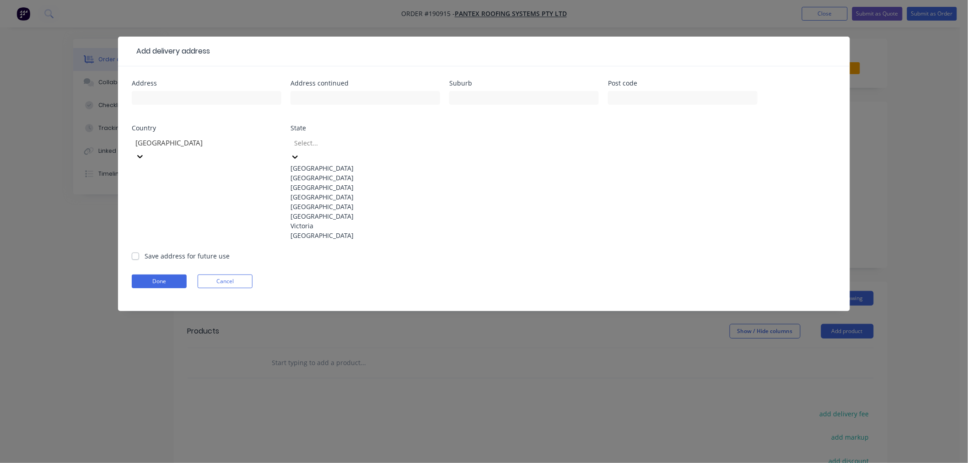
click at [353, 144] on div at bounding box center [359, 142] width 132 height 11
click at [348, 202] on div "[GEOGRAPHIC_DATA]" at bounding box center [365, 197] width 150 height 10
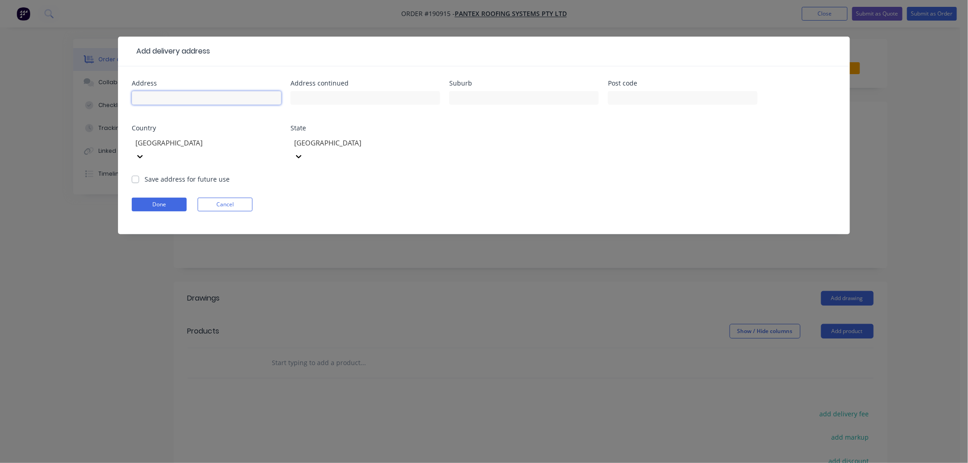
click at [222, 94] on input "text" at bounding box center [207, 98] width 150 height 14
click at [907, 191] on div "Add delivery address Address Address continued Suburb Post code Country [GEOGRA…" at bounding box center [484, 231] width 968 height 463
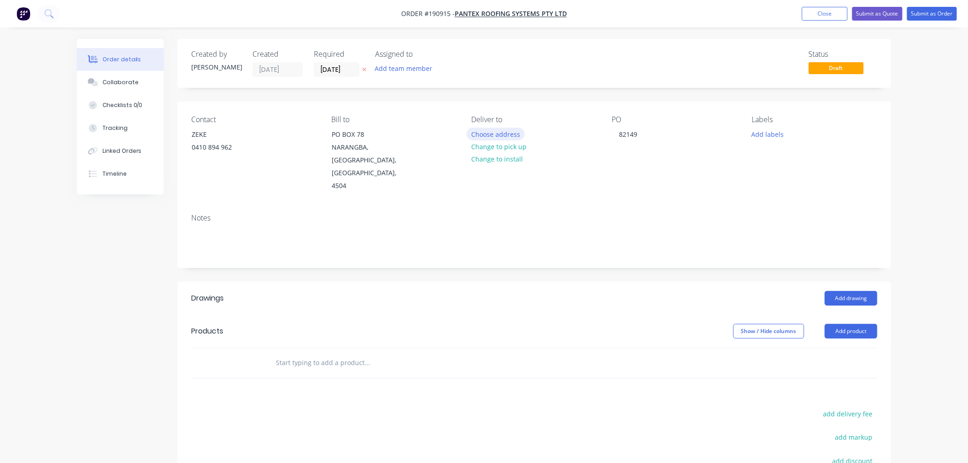
click at [488, 133] on button "Choose address" at bounding box center [496, 134] width 59 height 12
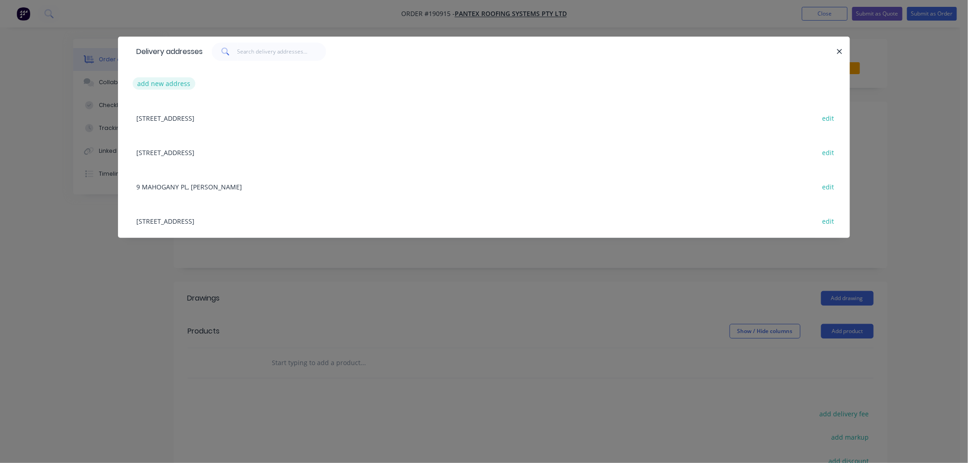
click at [167, 86] on button "add new address" at bounding box center [164, 83] width 63 height 12
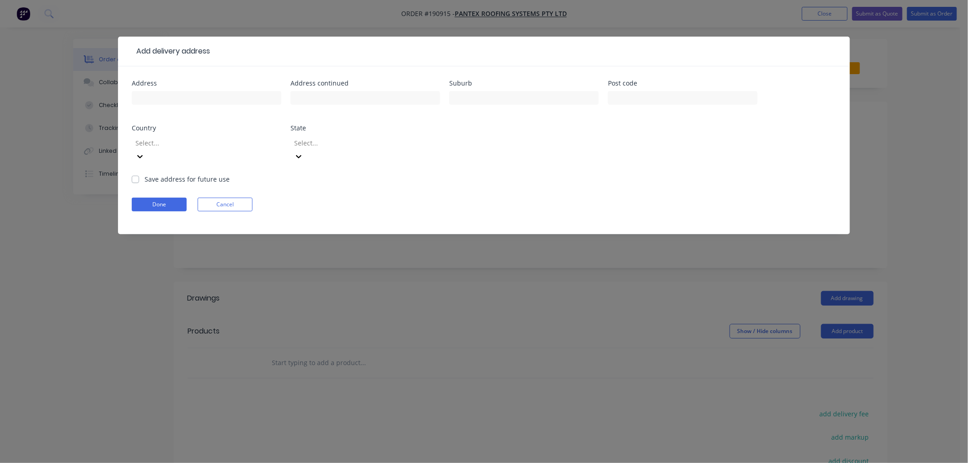
click at [194, 140] on div at bounding box center [200, 142] width 132 height 11
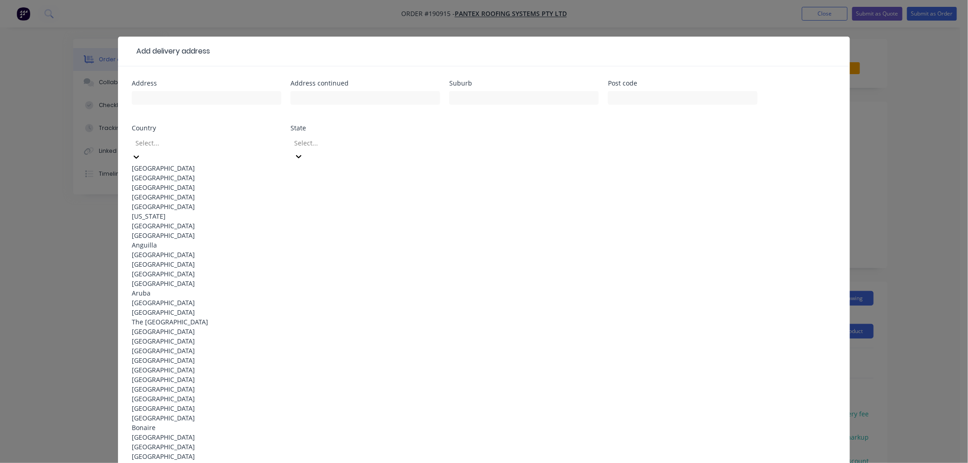
click at [226, 165] on div "[GEOGRAPHIC_DATA]" at bounding box center [207, 168] width 150 height 10
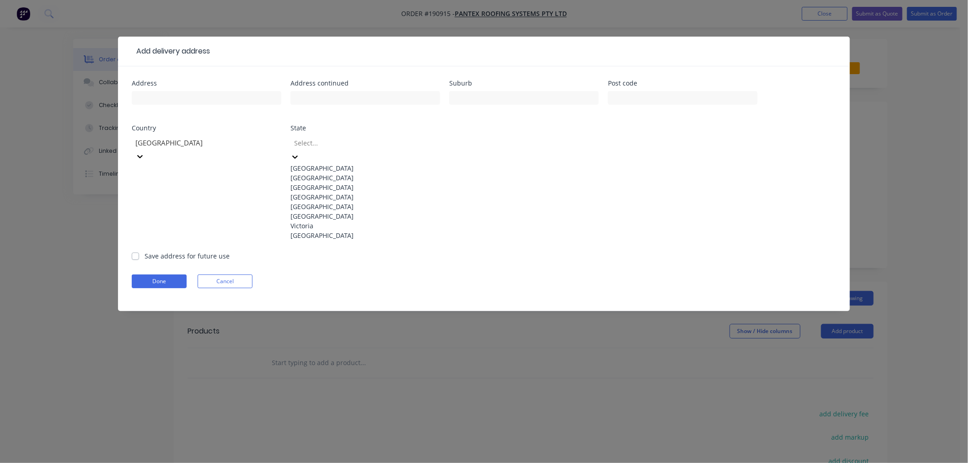
drag, startPoint x: 326, startPoint y: 142, endPoint x: 331, endPoint y: 145, distance: 6.6
click at [327, 142] on div at bounding box center [359, 142] width 132 height 11
click at [339, 202] on div "[GEOGRAPHIC_DATA]" at bounding box center [365, 197] width 150 height 10
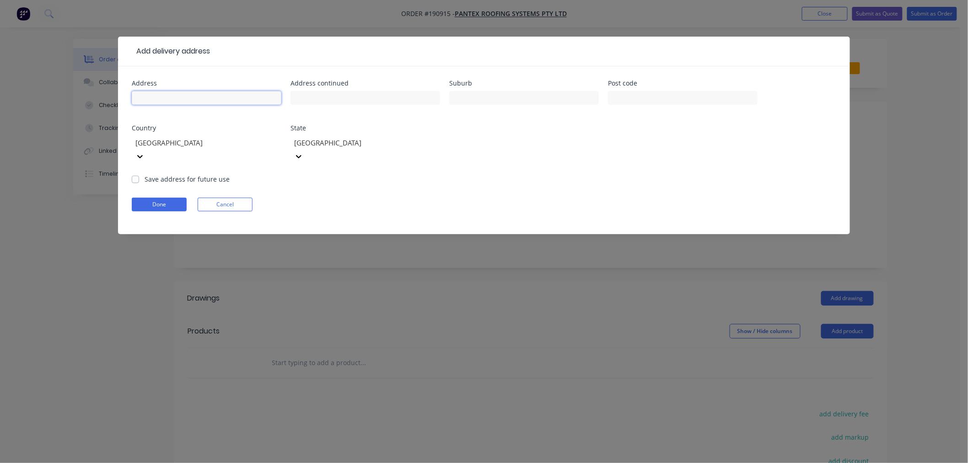
click at [214, 94] on input "text" at bounding box center [207, 98] width 150 height 14
click at [330, 184] on form "Address Address continued Suburb Post code Country [GEOGRAPHIC_DATA] State [GEO…" at bounding box center [484, 157] width 704 height 154
click at [214, 91] on input "text" at bounding box center [207, 98] width 150 height 14
type input "1"
type input "[STREET_ADDRESS]"
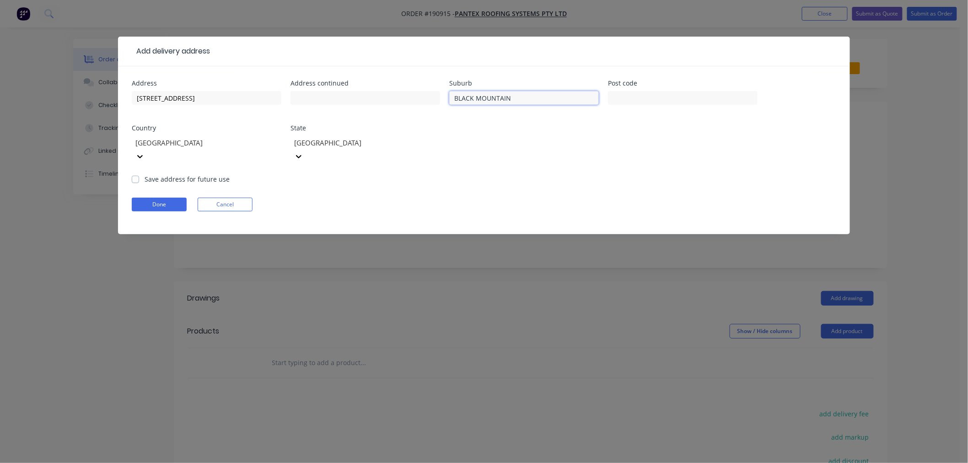
type input "BLACK MOUNTAIN"
drag, startPoint x: 229, startPoint y: 98, endPoint x: 93, endPoint y: 95, distance: 135.9
click at [93, 95] on div "Add delivery address Address [GEOGRAPHIC_DATA] Address continued Suburb [GEOGRA…" at bounding box center [484, 231] width 968 height 463
type input "4563"
click button "Done" at bounding box center [159, 205] width 55 height 14
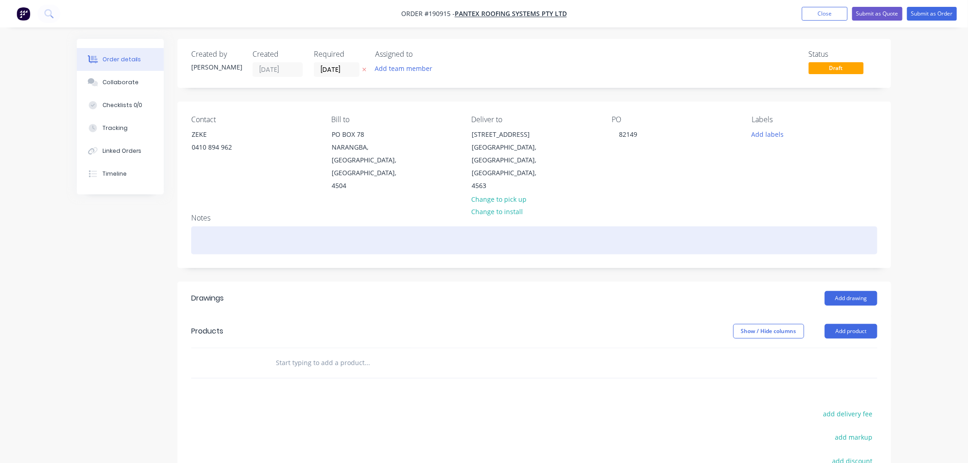
click at [225, 246] on div at bounding box center [534, 240] width 686 height 28
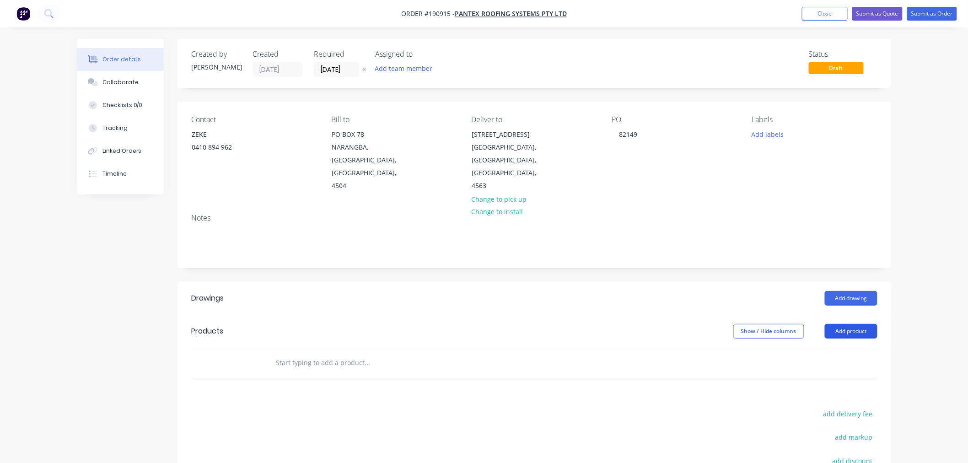
click at [856, 333] on button "Add product" at bounding box center [851, 331] width 53 height 15
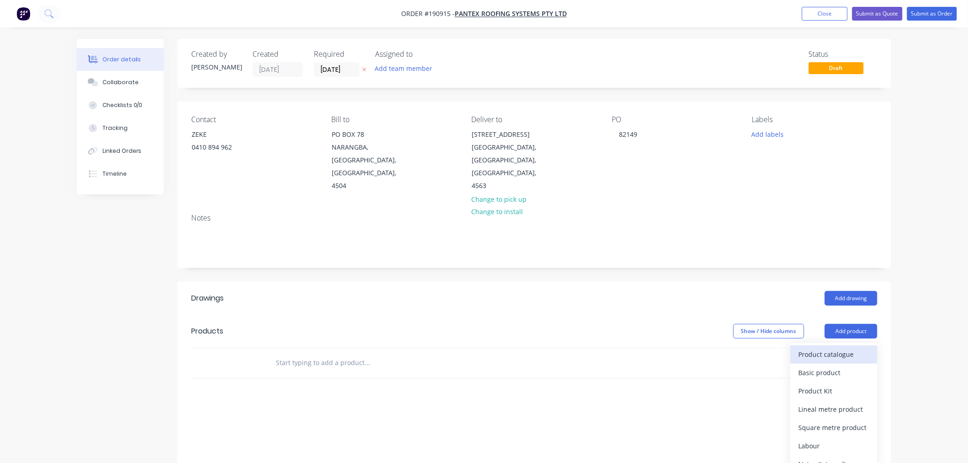
click at [853, 353] on div "Product catalogue" at bounding box center [834, 354] width 70 height 13
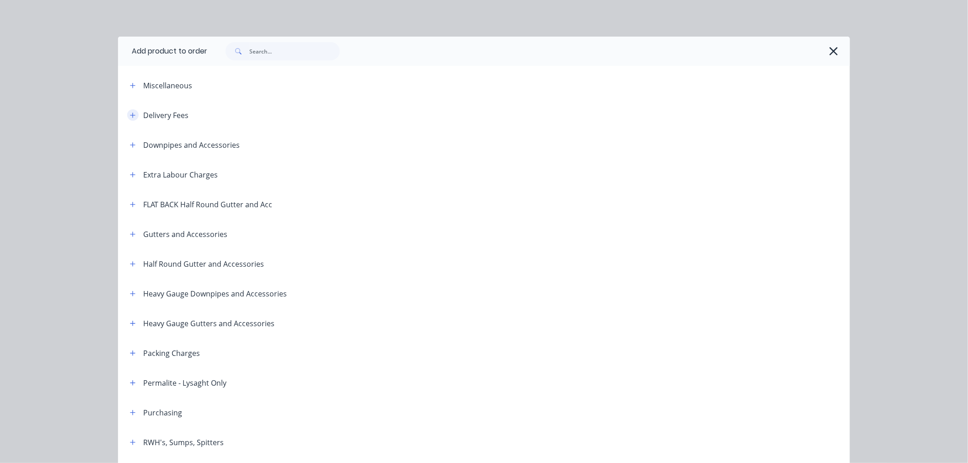
click at [133, 115] on button "button" at bounding box center [132, 114] width 11 height 11
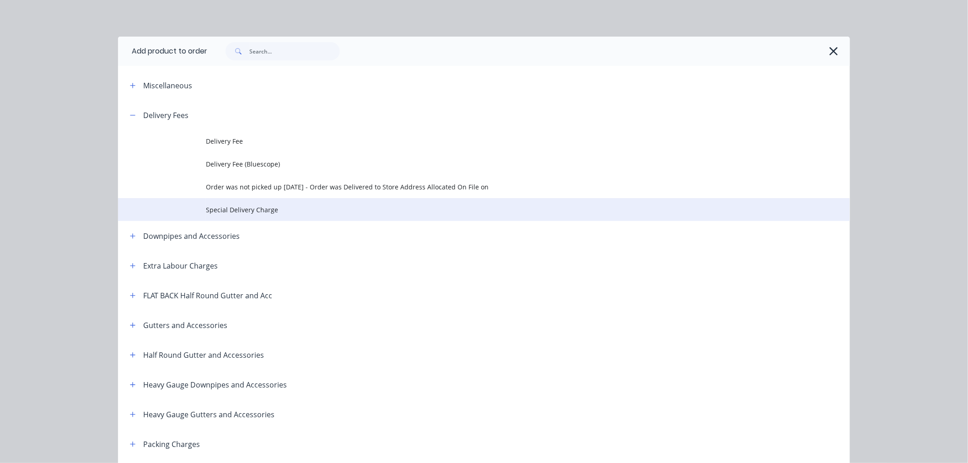
click at [234, 215] on td "Special Delivery Charge" at bounding box center [528, 209] width 644 height 23
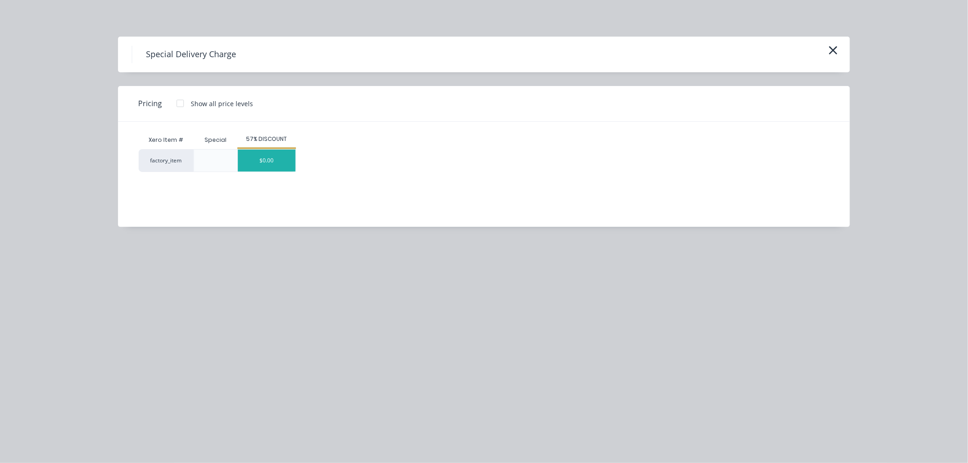
click at [270, 159] on div "$0.00" at bounding box center [267, 161] width 58 height 22
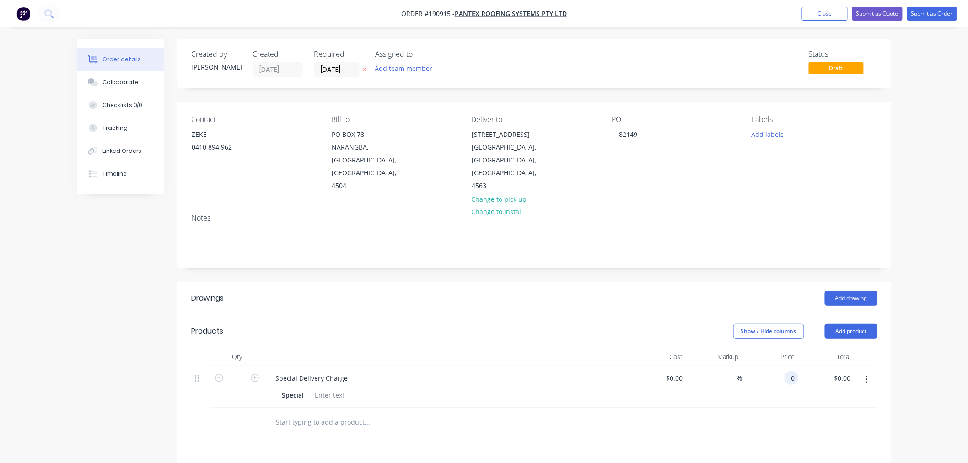
click at [785, 377] on div "0 0" at bounding box center [792, 377] width 14 height 13
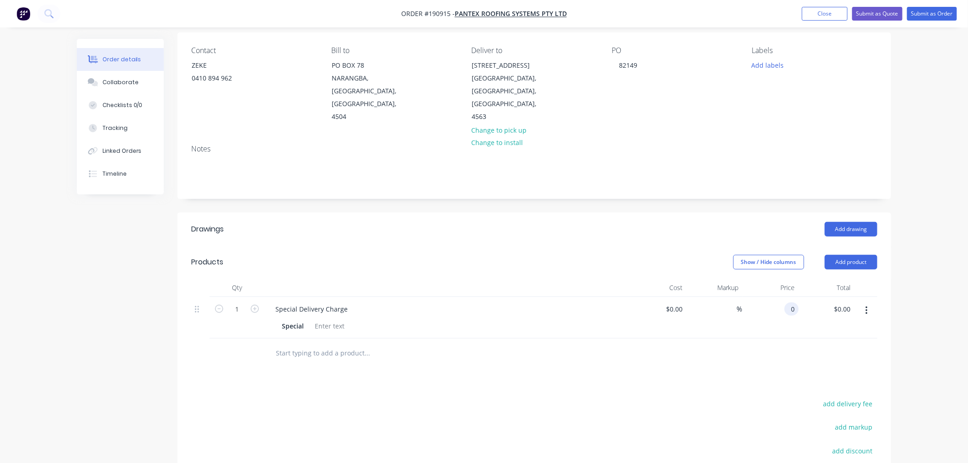
scroll to position [102, 0]
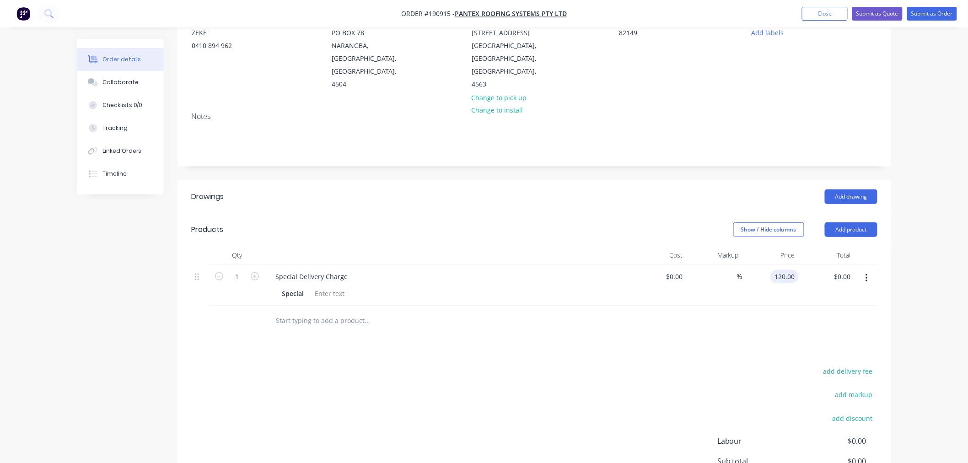
type input "$120.00"
drag, startPoint x: 907, startPoint y: 294, endPoint x: 912, endPoint y: 297, distance: 6.2
click at [912, 297] on div "Order details Collaborate Checklists 0/0 Tracking Linked Orders Timeline Order …" at bounding box center [484, 233] width 968 height 671
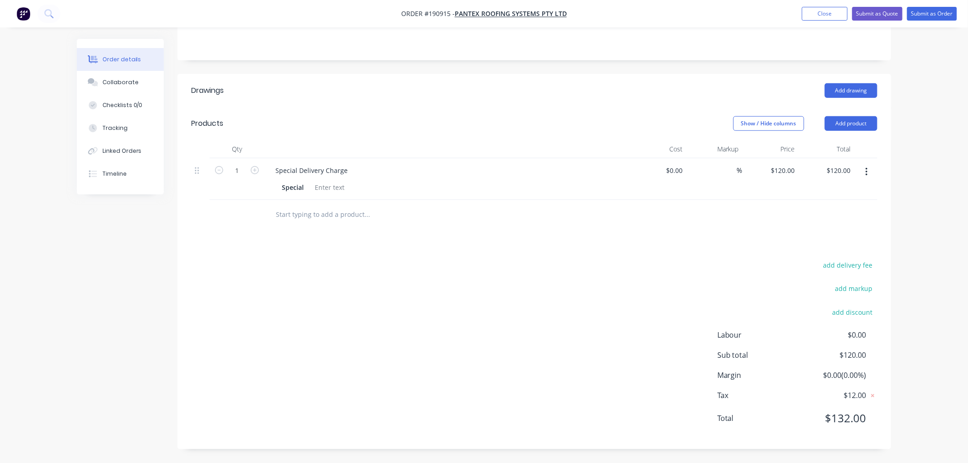
click at [37, 337] on div "Order details Collaborate Checklists 0/0 Tracking Linked Orders Timeline Order …" at bounding box center [484, 127] width 968 height 671
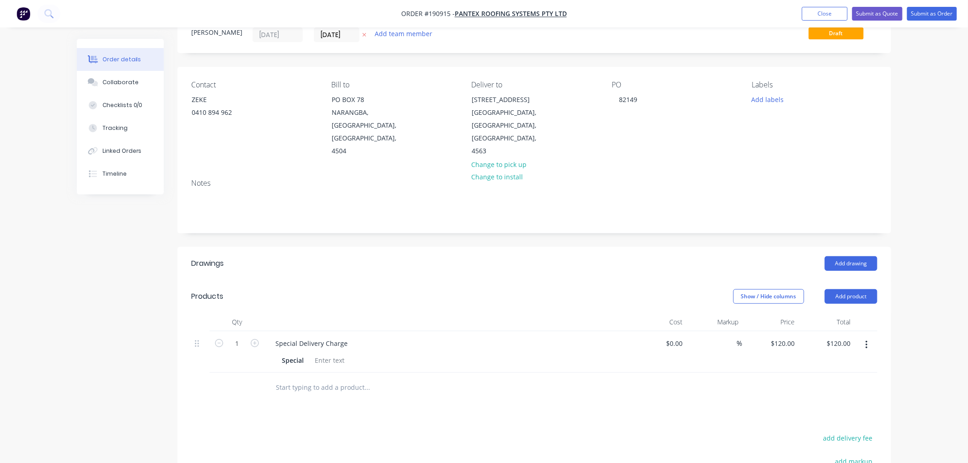
scroll to position [0, 0]
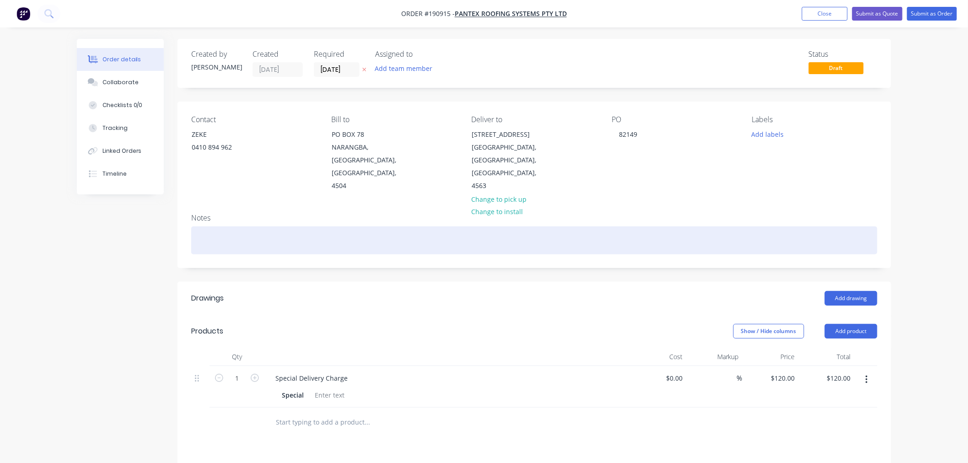
click at [237, 229] on div at bounding box center [534, 240] width 686 height 28
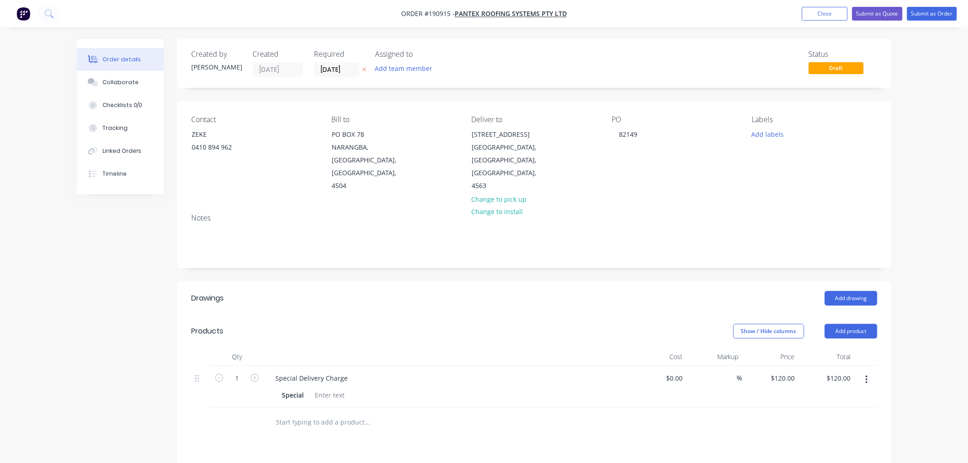
click at [927, 310] on div "Order details Collaborate Checklists 0/0 Tracking Linked Orders Timeline Order …" at bounding box center [484, 335] width 968 height 671
click at [855, 298] on button "Add drawing" at bounding box center [851, 298] width 53 height 15
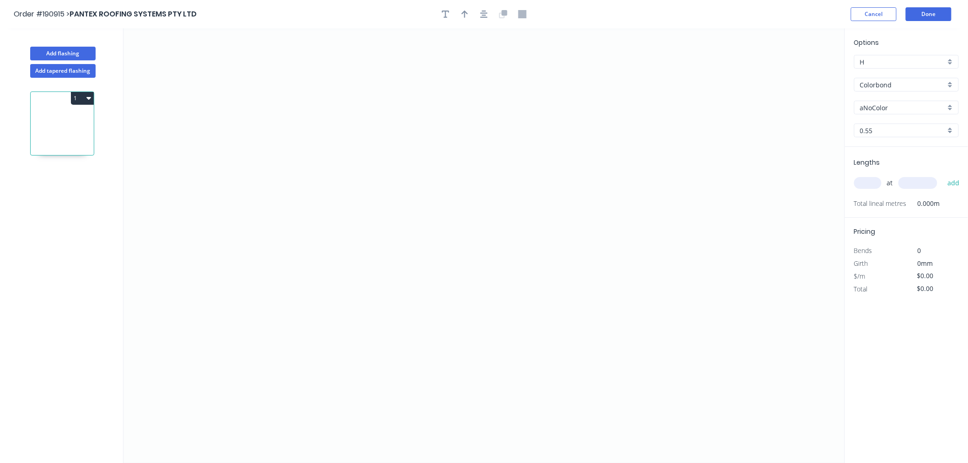
click at [885, 101] on div "aNoColor" at bounding box center [906, 108] width 105 height 14
click at [908, 177] on div "Surfmist" at bounding box center [907, 173] width 104 height 16
type input "Surfmist"
click at [873, 184] on input "text" at bounding box center [867, 183] width 27 height 12
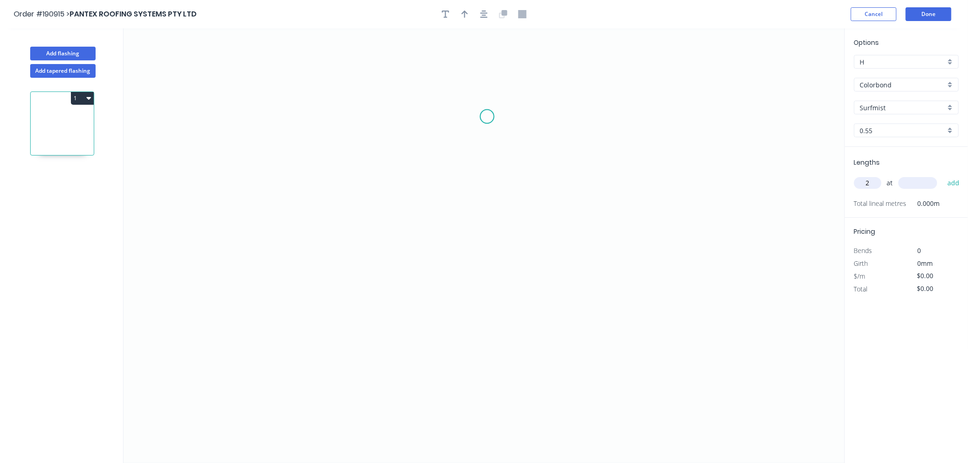
type input "2"
type input "5800"
click at [943, 175] on button "add" at bounding box center [954, 183] width 22 height 16
click at [191, 133] on icon "0" at bounding box center [484, 245] width 721 height 435
click at [194, 274] on icon "0" at bounding box center [484, 245] width 721 height 435
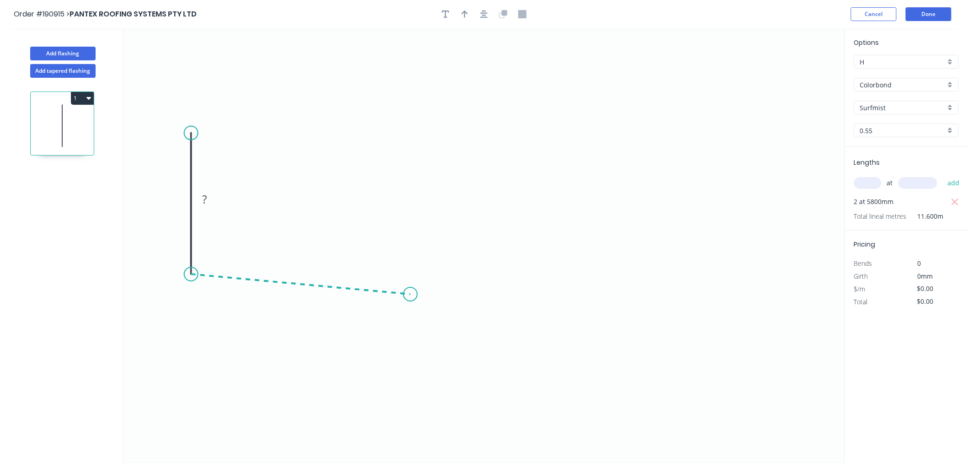
click at [410, 295] on icon "0 ?" at bounding box center [484, 245] width 721 height 435
click at [431, 369] on icon "0 ? ? ? º" at bounding box center [484, 245] width 721 height 435
click at [480, 14] on button "button" at bounding box center [484, 14] width 14 height 14
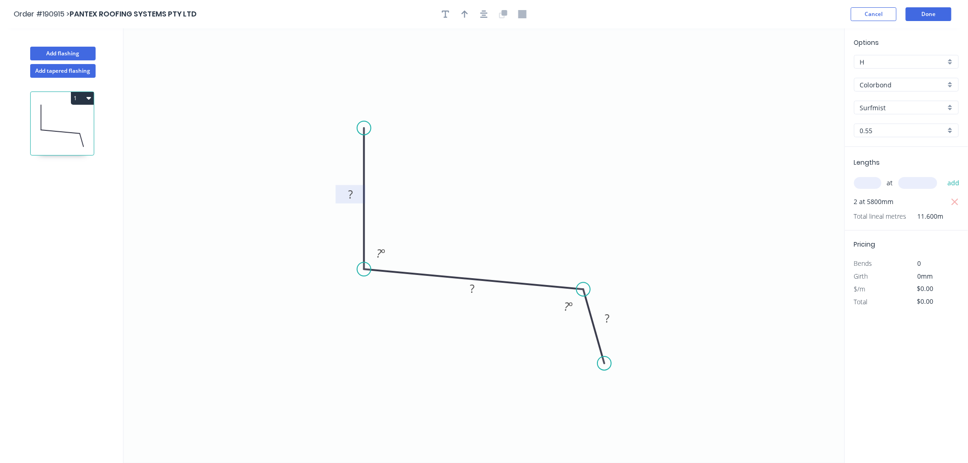
click at [348, 194] on tspan "?" at bounding box center [350, 194] width 5 height 15
click at [674, 169] on icon "0 100 180 30 117 º 135 º" at bounding box center [484, 245] width 721 height 435
type input "$12.06"
type input "$139.90"
click at [484, 16] on icon "button" at bounding box center [483, 14] width 7 height 8
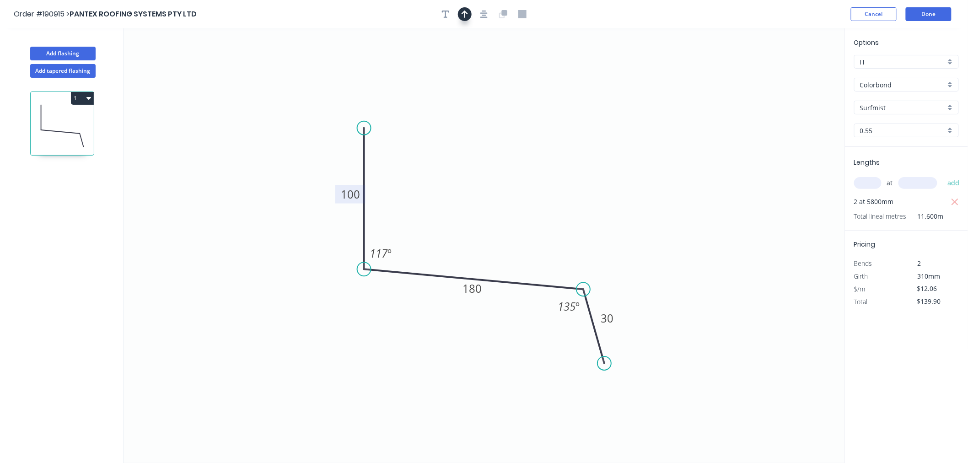
click at [468, 12] on button "button" at bounding box center [465, 14] width 14 height 14
drag, startPoint x: 801, startPoint y: 71, endPoint x: 588, endPoint y: 267, distance: 288.8
click at [588, 267] on icon at bounding box center [588, 255] width 8 height 29
click at [482, 13] on icon "button" at bounding box center [483, 14] width 7 height 7
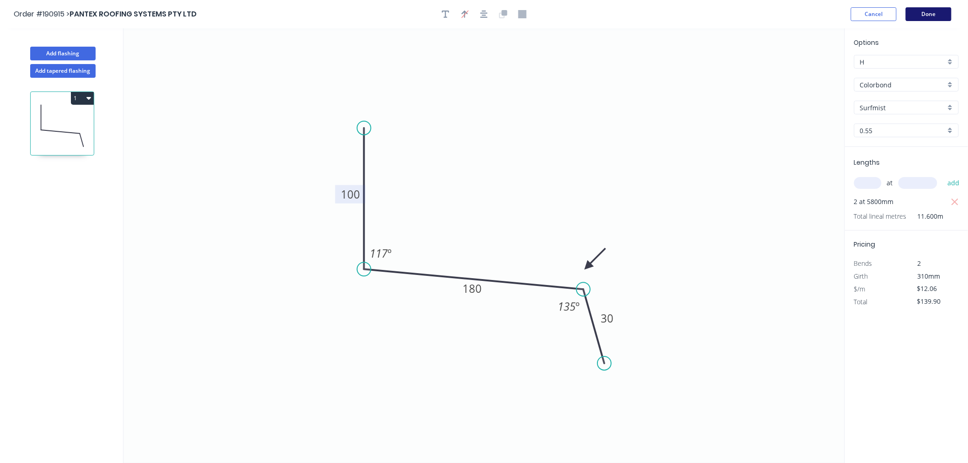
click at [935, 15] on button "Done" at bounding box center [929, 14] width 46 height 14
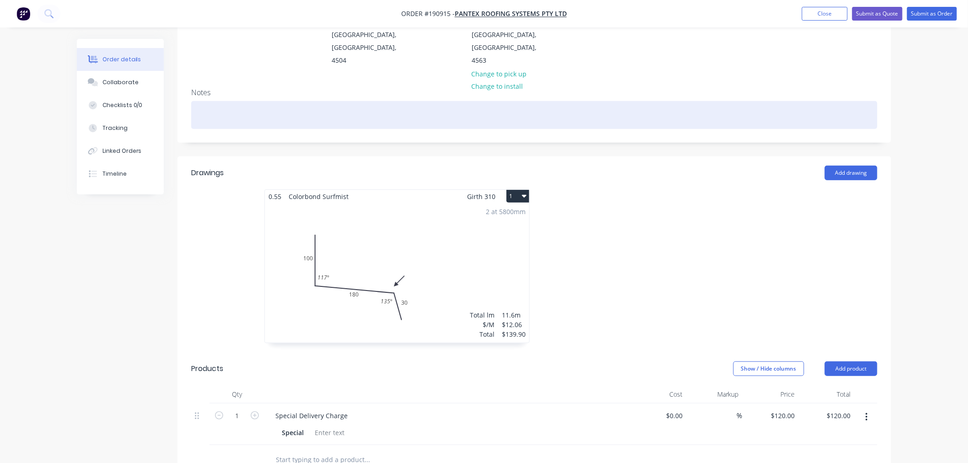
scroll to position [102, 0]
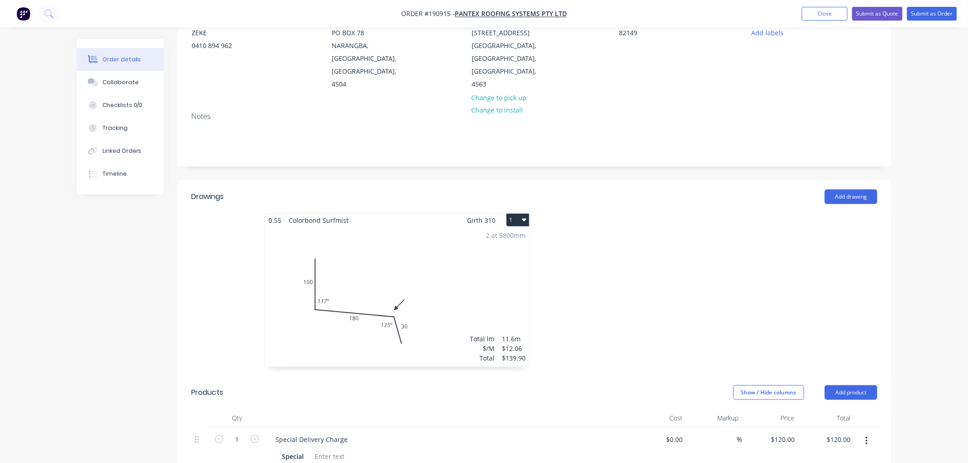
click at [482, 285] on div "2 at 5800mm Total lm $/M Total 11.6m $12.06 $139.90" at bounding box center [397, 297] width 264 height 140
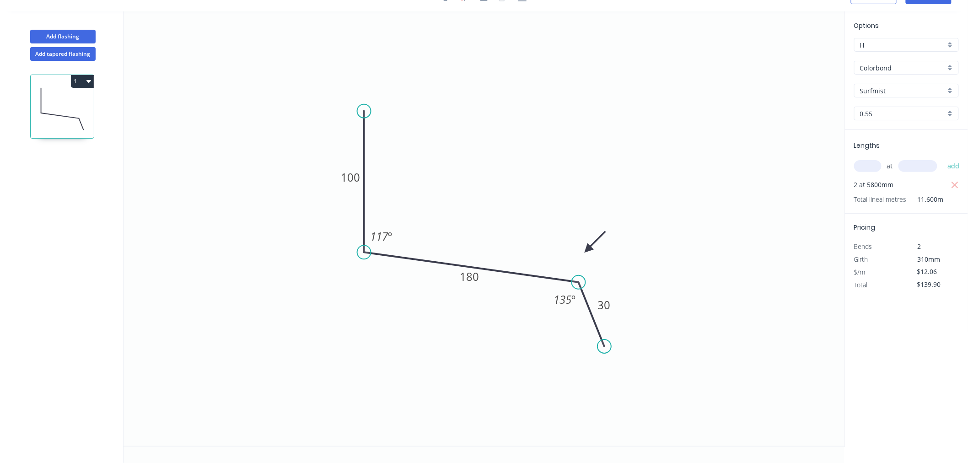
drag, startPoint x: 583, startPoint y: 273, endPoint x: 579, endPoint y: 282, distance: 10.5
click at [579, 282] on circle at bounding box center [579, 282] width 14 height 14
drag, startPoint x: 603, startPoint y: 347, endPoint x: 601, endPoint y: 360, distance: 12.9
click at [601, 360] on circle at bounding box center [601, 360] width 14 height 14
drag, startPoint x: 590, startPoint y: 246, endPoint x: 586, endPoint y: 252, distance: 7.0
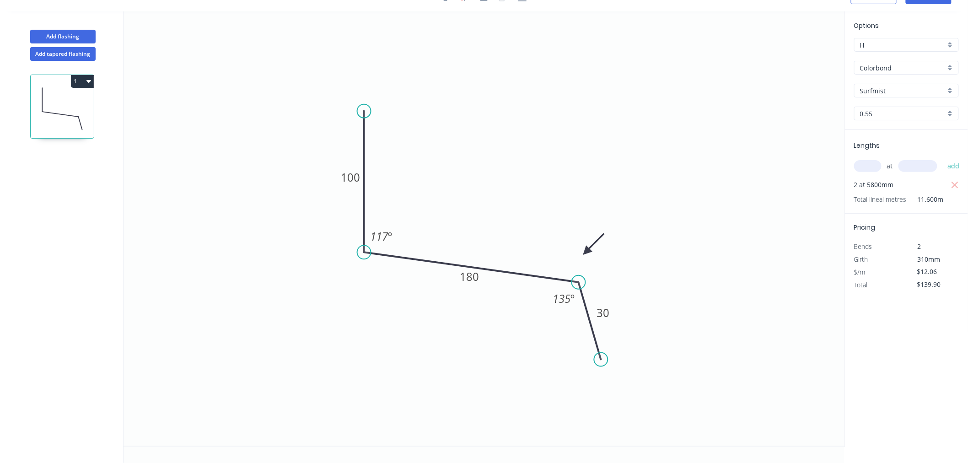
click at [586, 252] on icon at bounding box center [594, 244] width 27 height 27
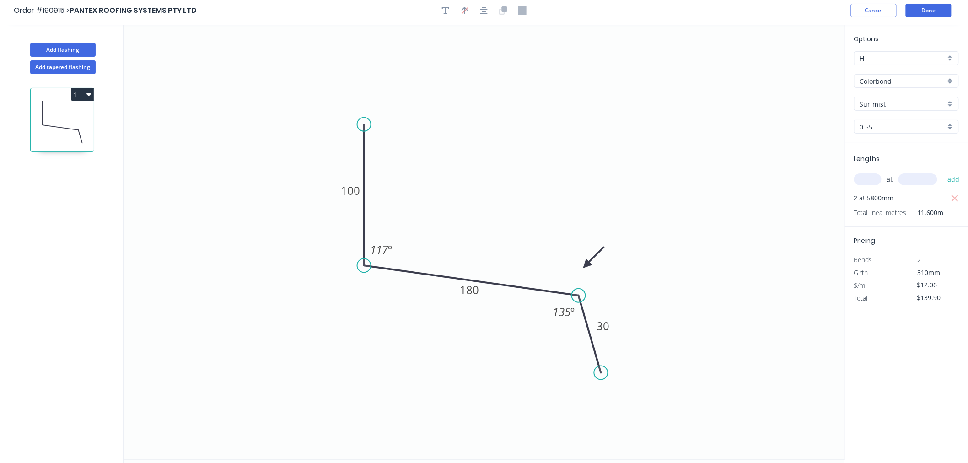
scroll to position [0, 0]
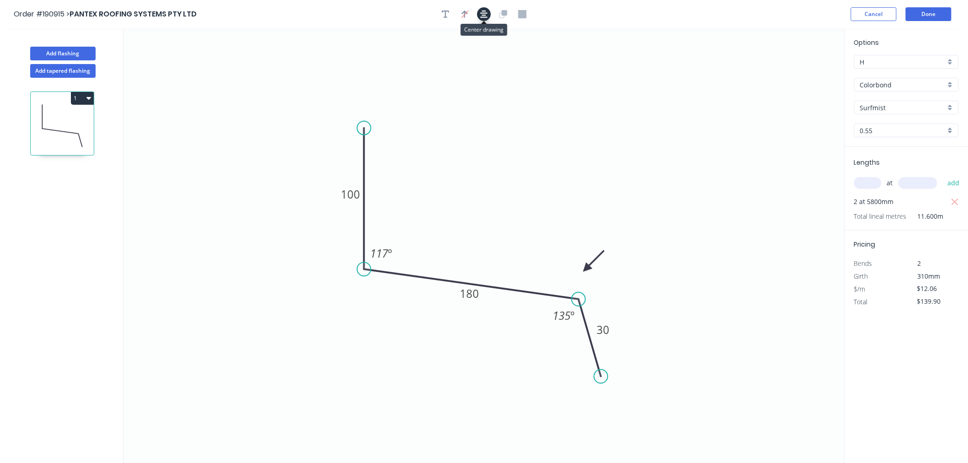
click at [484, 10] on icon "button" at bounding box center [483, 14] width 7 height 8
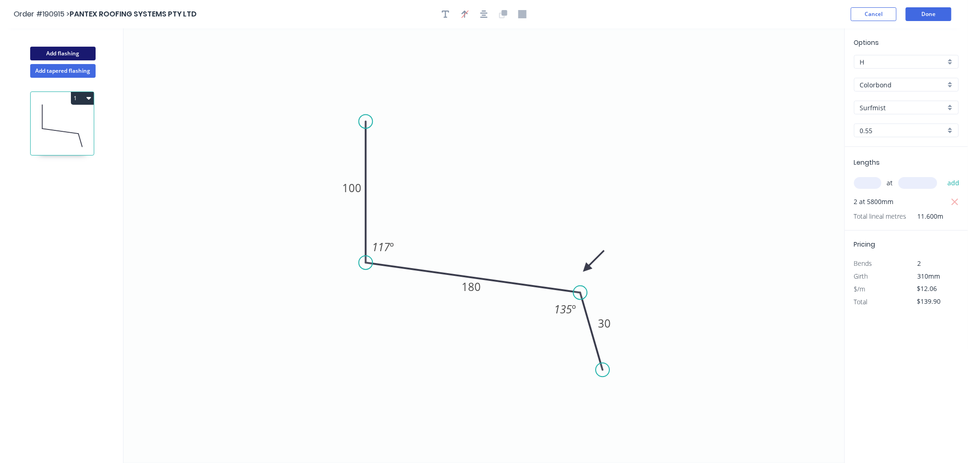
click at [68, 56] on button "Add flashing" at bounding box center [62, 54] width 65 height 14
type input "$0.00"
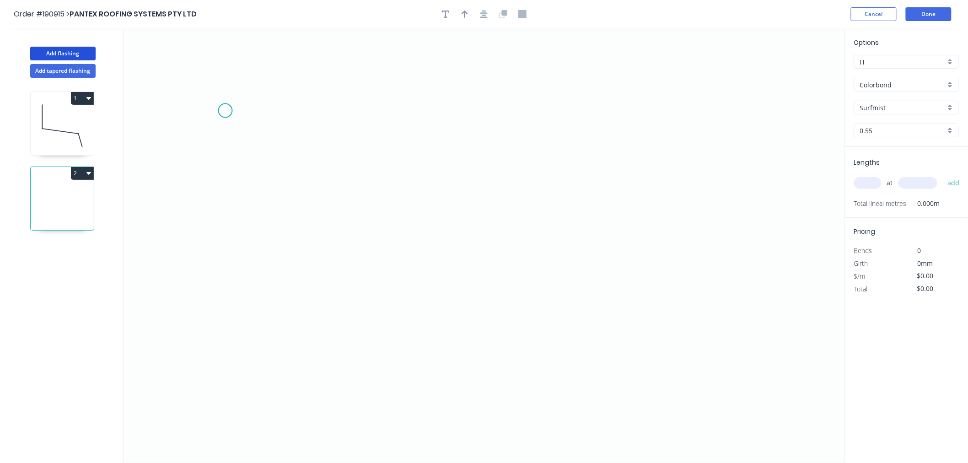
click at [226, 106] on icon "0" at bounding box center [484, 245] width 721 height 435
click at [231, 249] on icon "0" at bounding box center [484, 245] width 721 height 435
click at [442, 246] on icon "0 ?" at bounding box center [484, 245] width 721 height 435
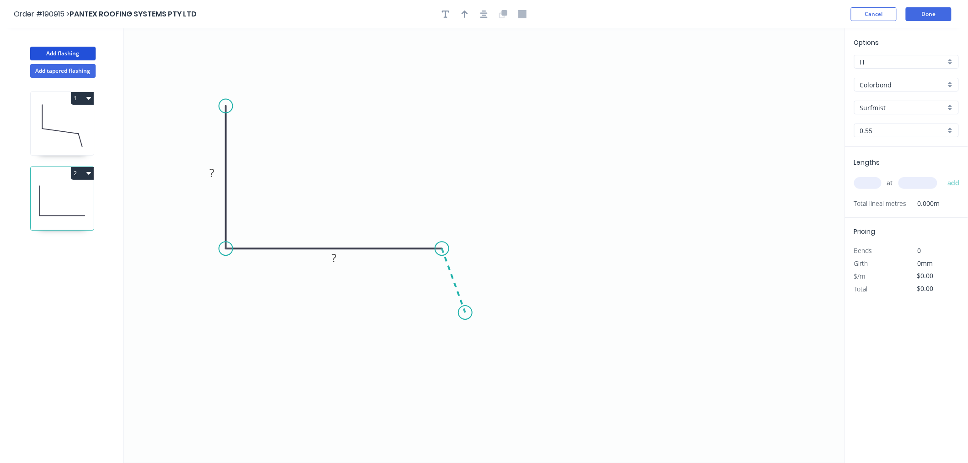
click at [464, 313] on icon "0 ? ?" at bounding box center [484, 245] width 721 height 435
click at [483, 13] on icon "button" at bounding box center [483, 14] width 7 height 7
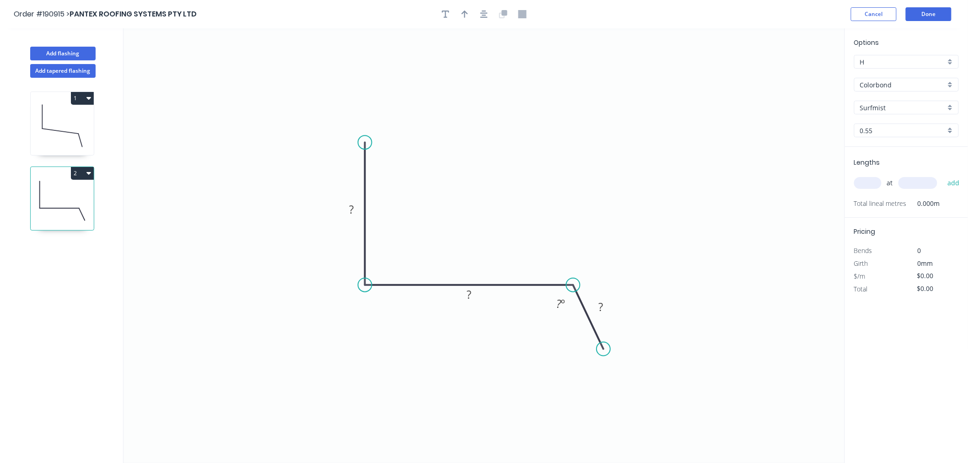
drag, startPoint x: 583, startPoint y: 286, endPoint x: 573, endPoint y: 289, distance: 10.6
click at [573, 289] on circle at bounding box center [573, 285] width 14 height 14
click at [341, 149] on circle at bounding box center [341, 149] width 14 height 14
click at [377, 267] on tspan "?" at bounding box center [377, 266] width 5 height 15
click at [714, 170] on icon "0 ? 180 30 99 º 135 º" at bounding box center [484, 245] width 721 height 435
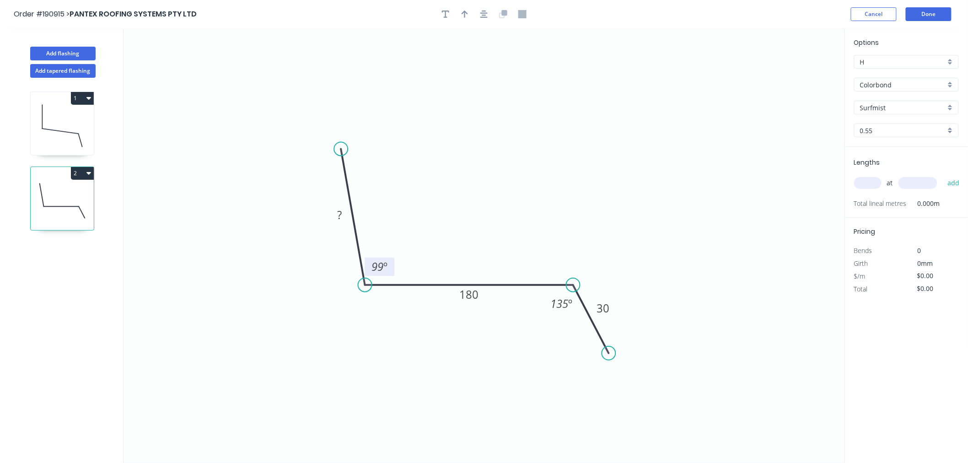
click at [609, 354] on circle at bounding box center [609, 353] width 14 height 14
click at [339, 213] on tspan "?" at bounding box center [339, 214] width 5 height 15
drag, startPoint x: 546, startPoint y: 126, endPoint x: 500, endPoint y: 80, distance: 65.0
click at [543, 126] on icon "0 100 180 30 99 º 135 º" at bounding box center [484, 245] width 721 height 435
type input "$12.06"
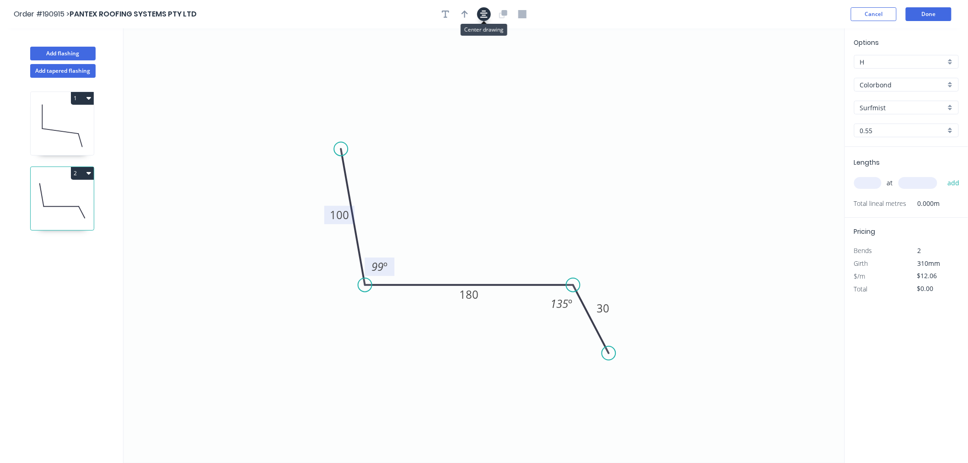
click at [486, 16] on icon "button" at bounding box center [483, 14] width 7 height 8
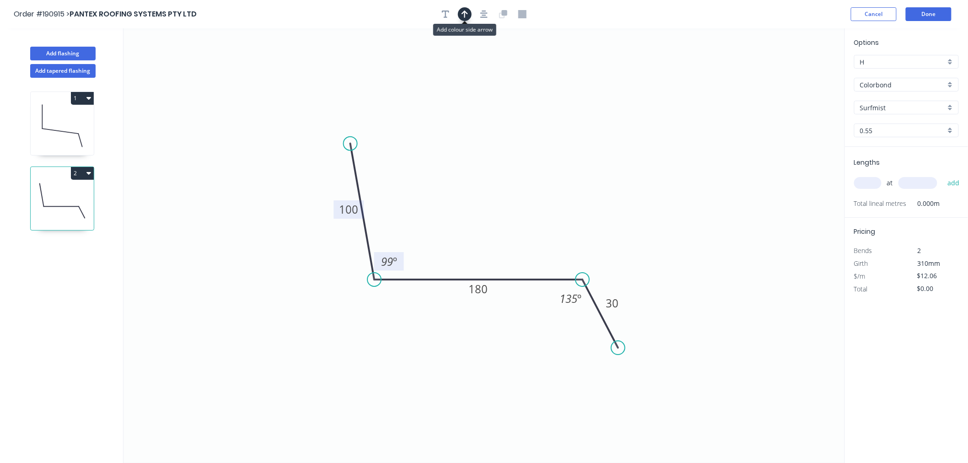
click at [460, 11] on button "button" at bounding box center [465, 14] width 14 height 14
drag, startPoint x: 797, startPoint y: 70, endPoint x: 555, endPoint y: 235, distance: 292.3
click at [555, 235] on icon at bounding box center [555, 224] width 8 height 29
click at [871, 189] on div "at add" at bounding box center [907, 183] width 107 height 16
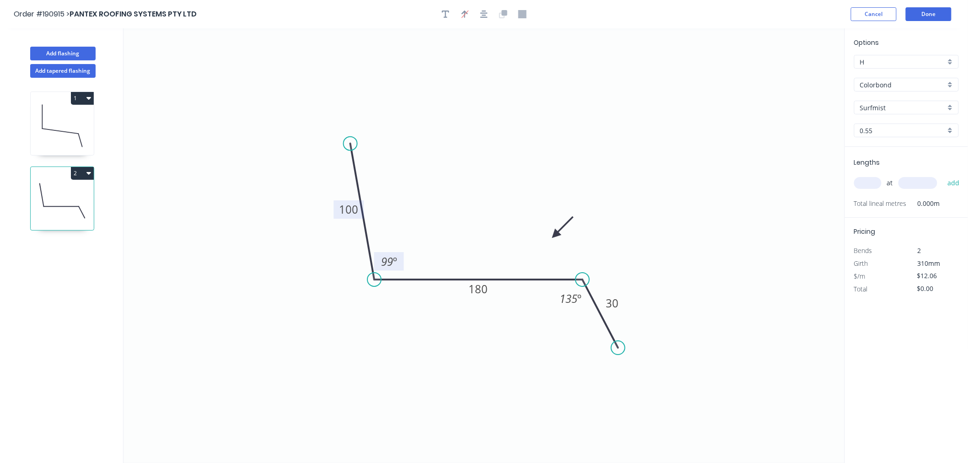
click at [869, 177] on input "text" at bounding box center [867, 183] width 27 height 12
type input "4"
type input "4800"
click at [943, 175] on button "add" at bounding box center [954, 183] width 22 height 16
type input "$231.55"
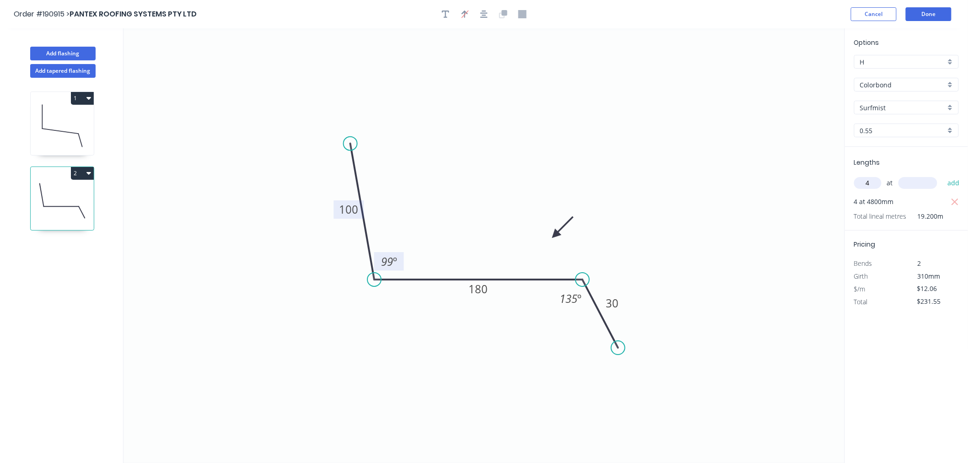
type input "4"
type input "3900"
click at [943, 175] on button "add" at bounding box center [954, 183] width 22 height 16
type input "$419.69"
click at [661, 129] on icon "0 100 180 30 99 º 135 º" at bounding box center [484, 245] width 721 height 435
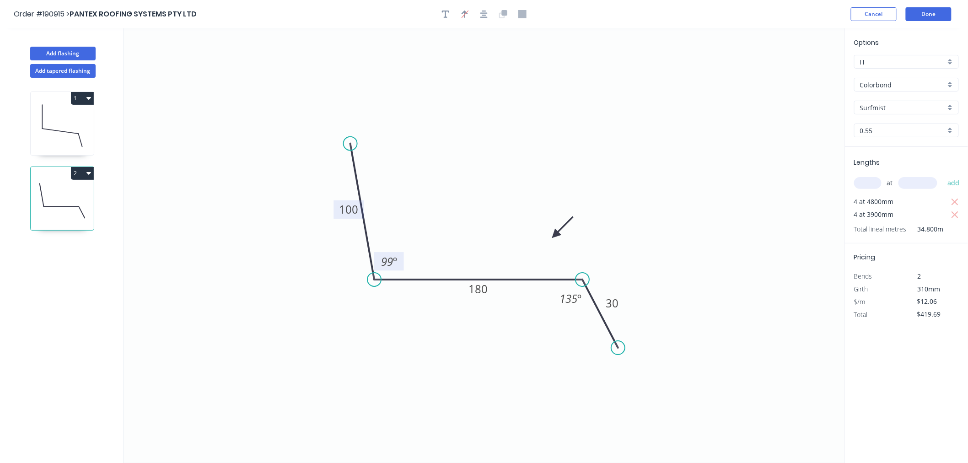
click at [780, 11] on div "Order #190915 > PANTEX ROOFING SYSTEMS PTY LTD Cancel Done" at bounding box center [484, 14] width 941 height 14
click at [939, 20] on button "Done" at bounding box center [929, 14] width 46 height 14
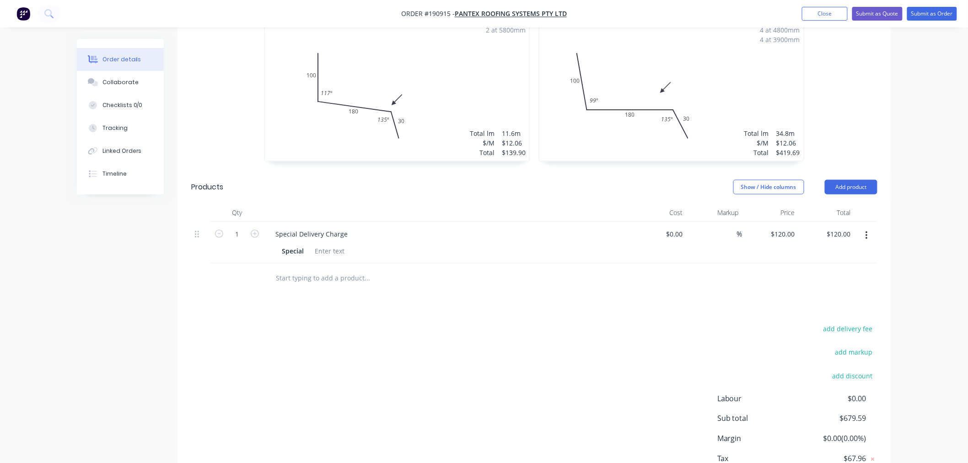
scroll to position [269, 0]
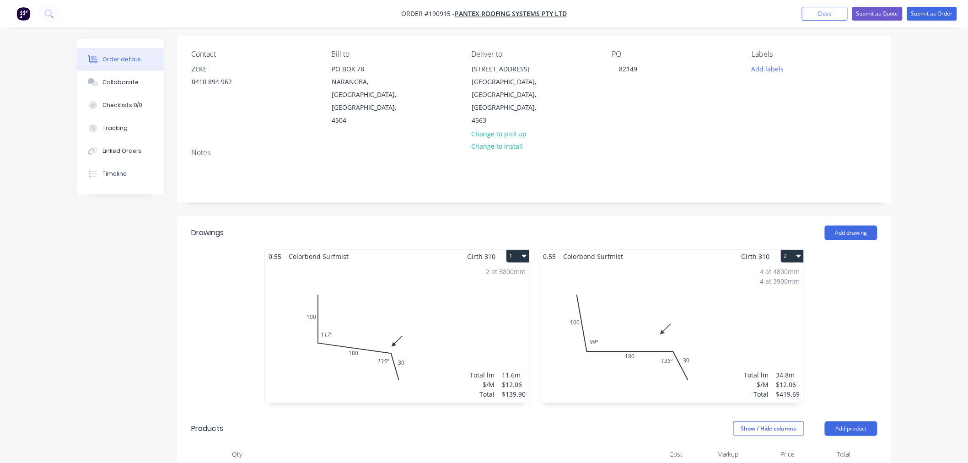
click at [739, 290] on div "4 at 4800mm 4 at 3900mm Total lm $/M Total 34.8m $12.06 $419.69" at bounding box center [671, 333] width 264 height 140
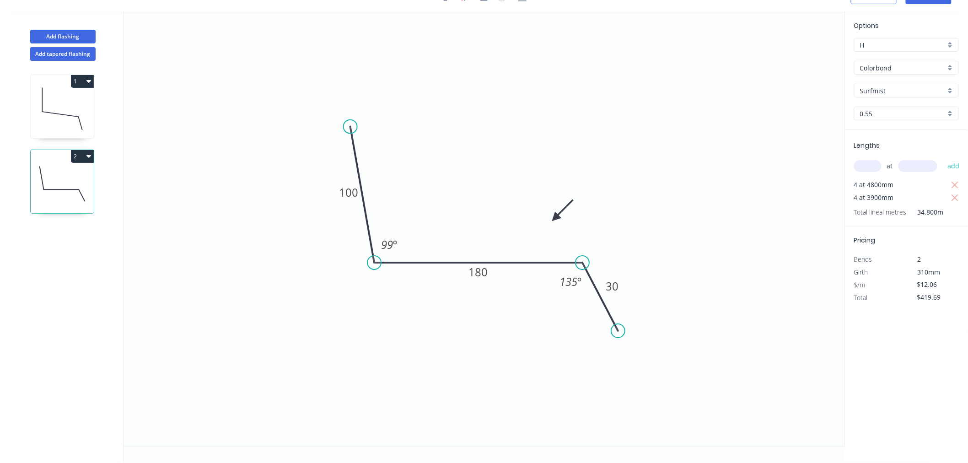
scroll to position [17, 0]
click at [71, 36] on button "Add flashing" at bounding box center [62, 37] width 65 height 14
type input "$0.00"
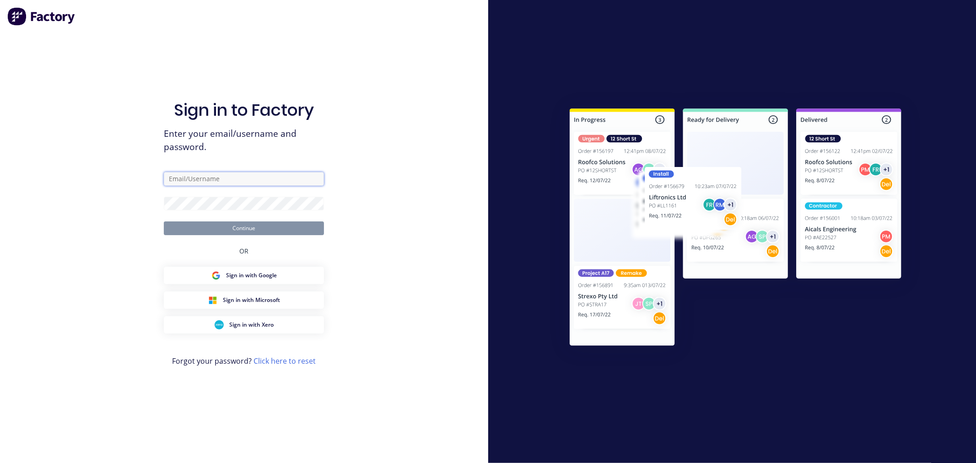
click at [238, 175] on input "text" at bounding box center [244, 179] width 160 height 14
type input "[PERSON_NAME][EMAIL_ADDRESS][DOMAIN_NAME]"
click at [164, 221] on button "Continue" at bounding box center [244, 228] width 160 height 14
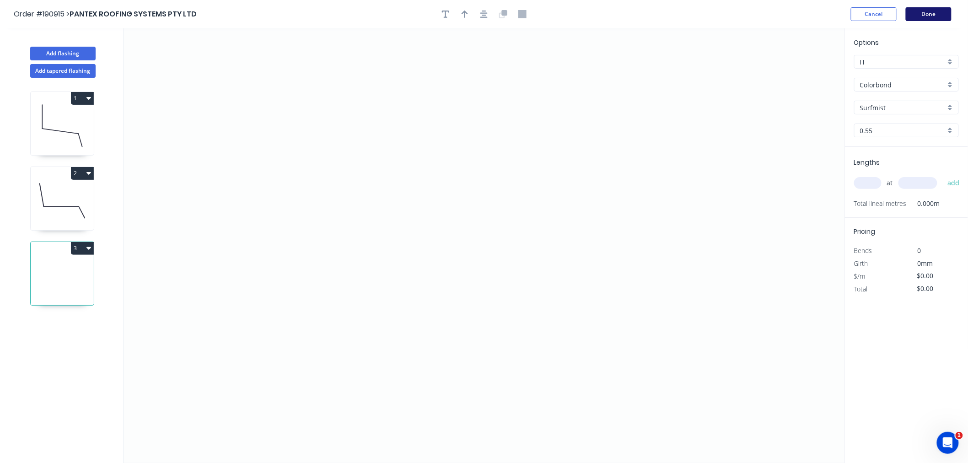
click at [913, 15] on button "Done" at bounding box center [929, 14] width 46 height 14
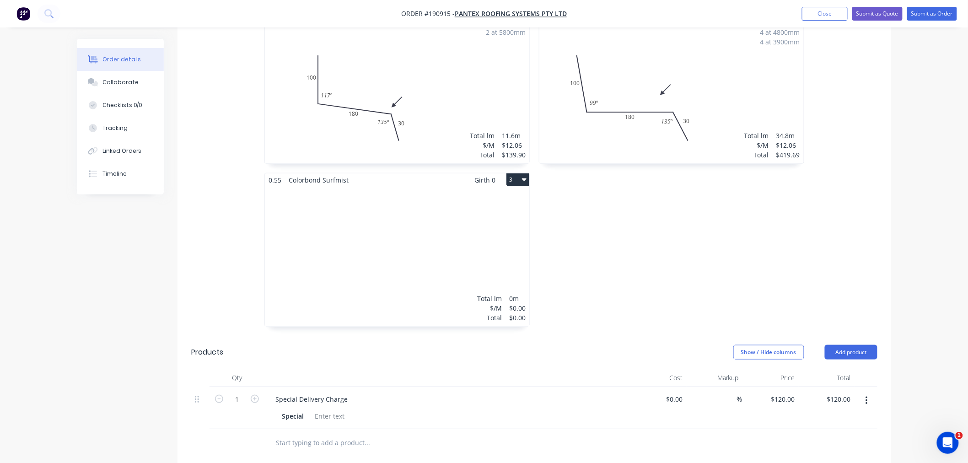
click at [401, 221] on div "Total lm $/M Total 0m $0.00 $0.00" at bounding box center [397, 257] width 264 height 140
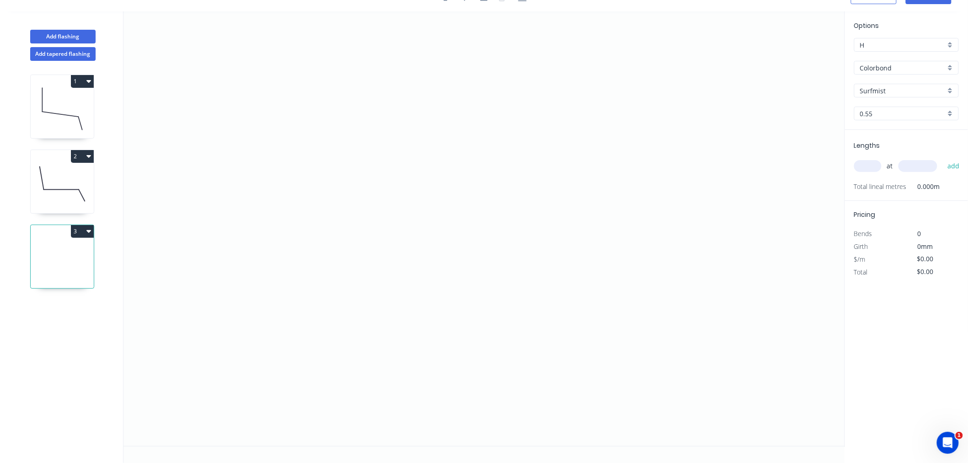
scroll to position [17, 0]
click at [871, 166] on input "text" at bounding box center [867, 166] width 27 height 12
type input "1"
type input "6500"
click at [943, 158] on button "add" at bounding box center [954, 166] width 22 height 16
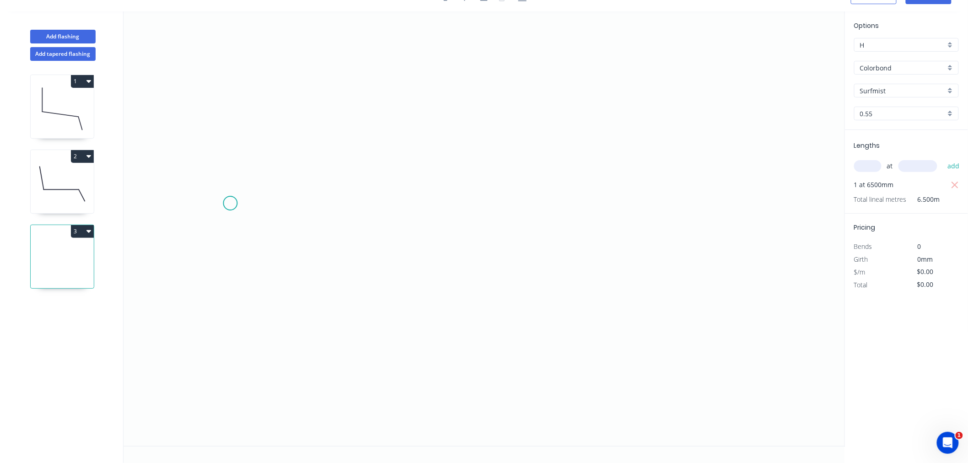
scroll to position [0, 0]
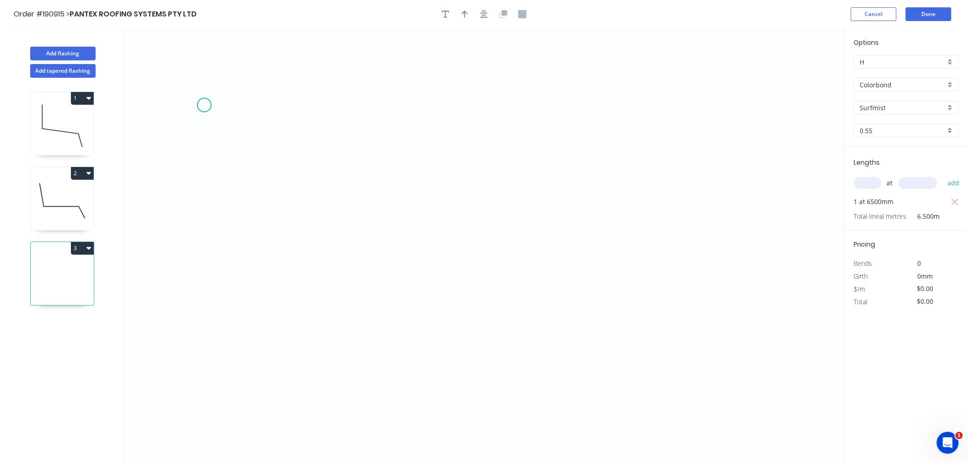
click at [204, 103] on icon "0" at bounding box center [484, 245] width 721 height 435
click at [204, 280] on icon "0 ?" at bounding box center [484, 245] width 721 height 435
click at [213, 115] on div "Delete point" at bounding box center [249, 116] width 92 height 19
click at [222, 125] on icon "0" at bounding box center [484, 245] width 721 height 435
click at [223, 267] on icon "0" at bounding box center [484, 245] width 721 height 435
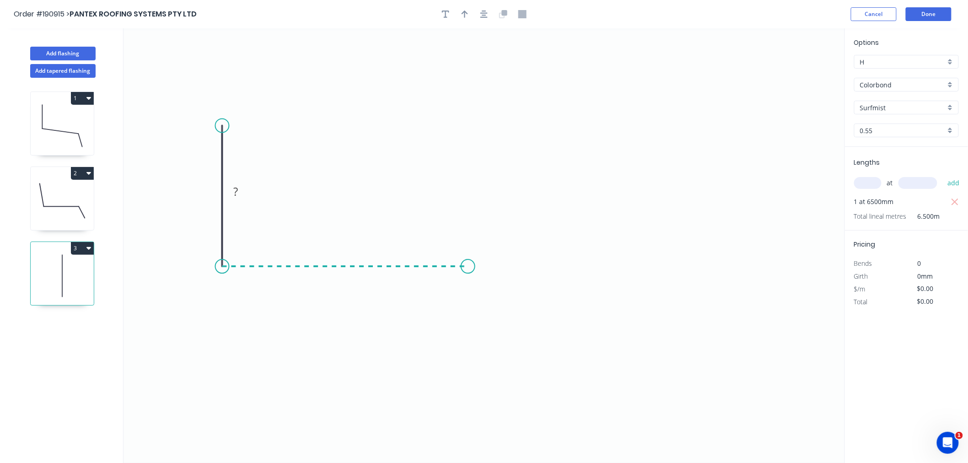
click at [468, 264] on icon "0 ?" at bounding box center [484, 245] width 721 height 435
click at [487, 344] on icon "0 ? ?" at bounding box center [484, 245] width 721 height 435
click at [485, 11] on icon "button" at bounding box center [483, 14] width 7 height 7
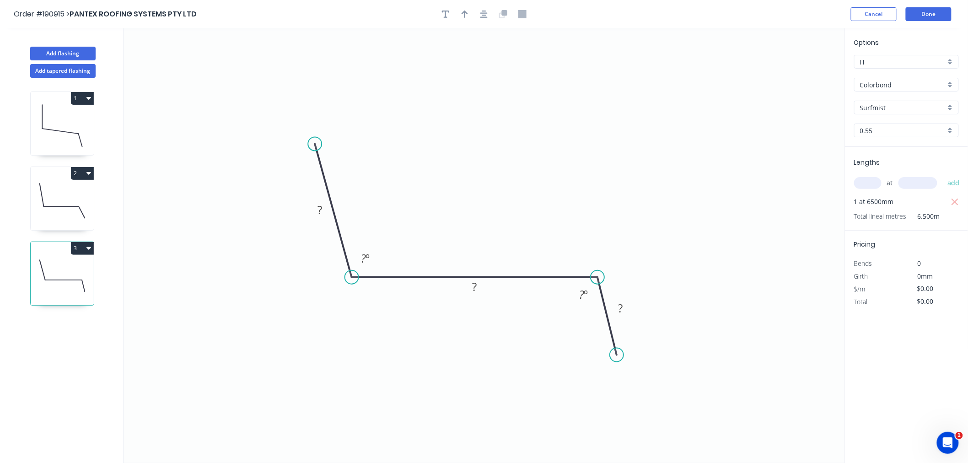
drag, startPoint x: 351, startPoint y: 140, endPoint x: 315, endPoint y: 144, distance: 36.4
click at [315, 144] on circle at bounding box center [315, 144] width 14 height 14
click at [318, 213] on tspan "?" at bounding box center [320, 209] width 5 height 15
click at [524, 136] on icon "0 100 180 30 106 º 135 º" at bounding box center [484, 245] width 721 height 435
type input "$12.06"
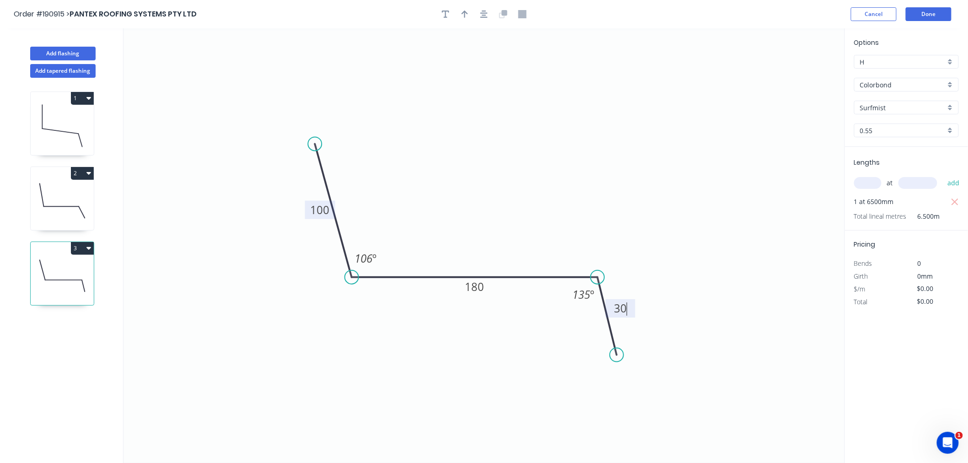
type input "$78.39"
click at [482, 16] on icon "button" at bounding box center [483, 14] width 7 height 8
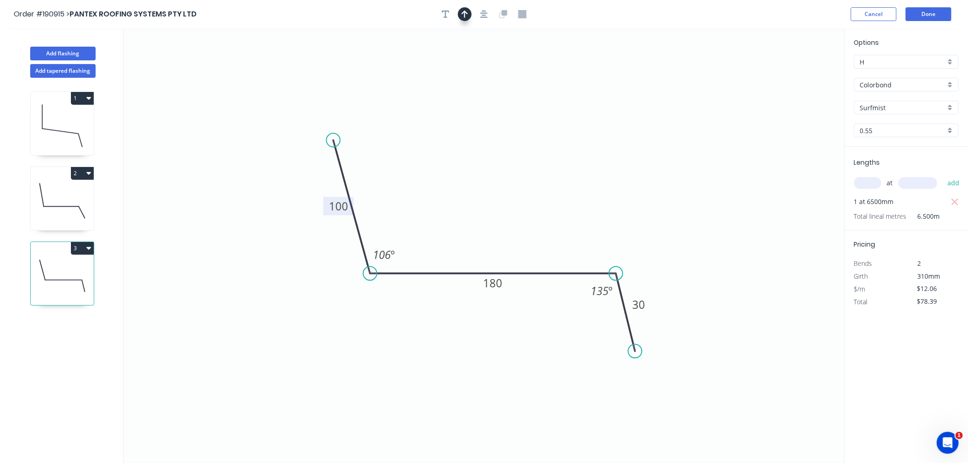
click at [468, 11] on icon "button" at bounding box center [465, 14] width 6 height 8
drag, startPoint x: 797, startPoint y: 70, endPoint x: 697, endPoint y: 144, distance: 125.0
click at [616, 211] on icon "0 100 180 30 106 º 135 º" at bounding box center [484, 245] width 721 height 435
drag, startPoint x: 798, startPoint y: 71, endPoint x: 601, endPoint y: 244, distance: 261.9
click at [601, 244] on icon at bounding box center [601, 233] width 8 height 29
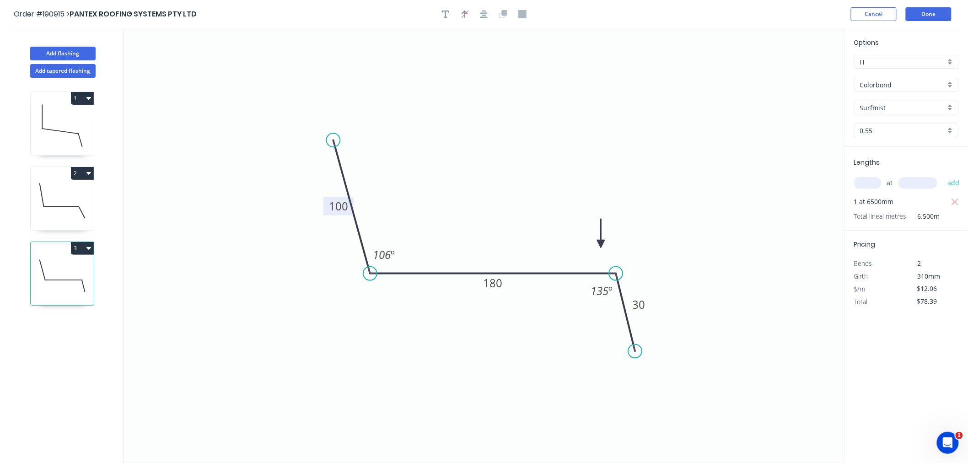
click at [601, 244] on icon at bounding box center [601, 233] width 8 height 29
click at [942, 14] on button "Done" at bounding box center [929, 14] width 46 height 14
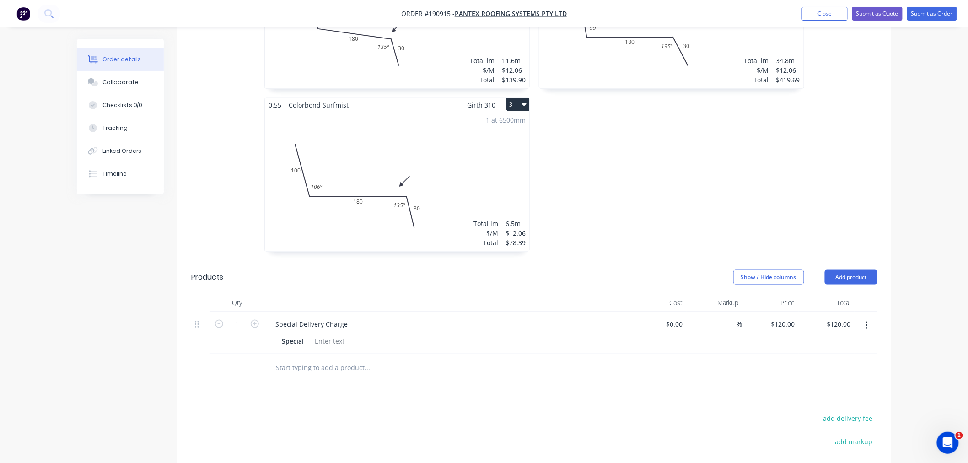
scroll to position [406, 0]
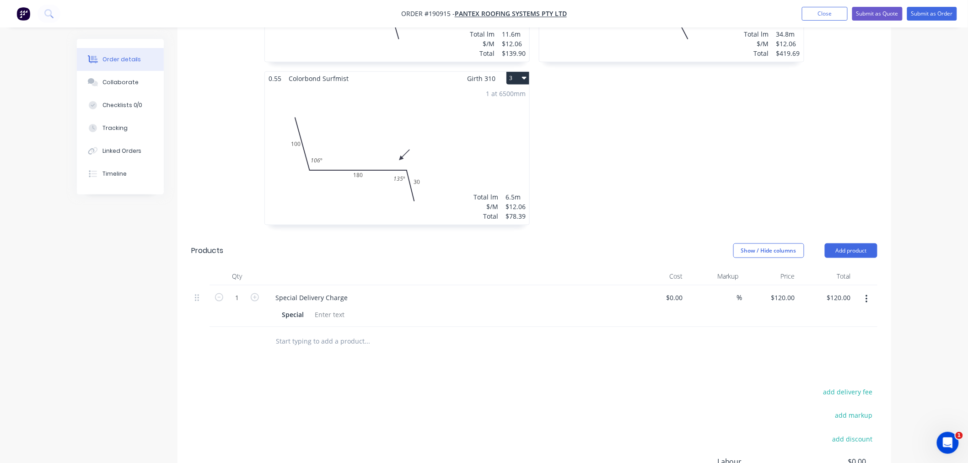
click at [433, 114] on div "1 at 6500mm Total lm $/M Total 6.5m $12.06 $78.39" at bounding box center [397, 155] width 264 height 140
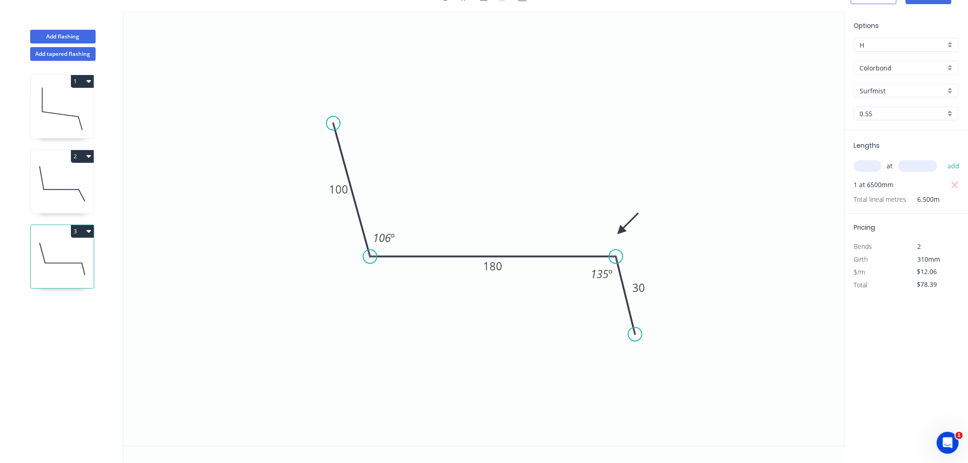
drag, startPoint x: 603, startPoint y: 226, endPoint x: 621, endPoint y: 231, distance: 18.7
click at [621, 231] on icon at bounding box center [628, 223] width 27 height 27
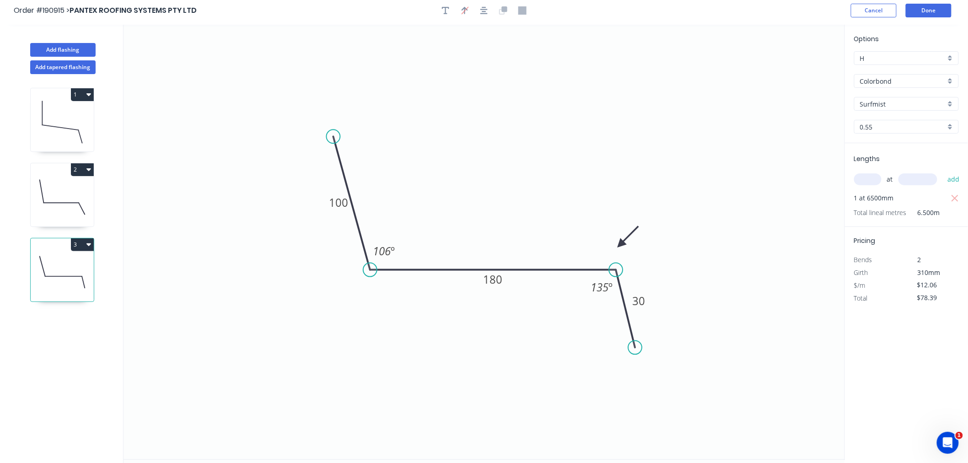
scroll to position [0, 0]
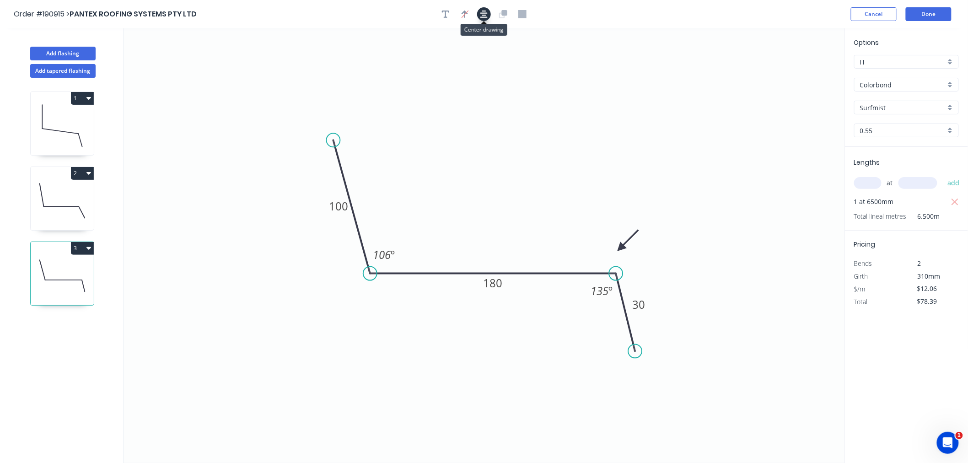
click at [481, 17] on icon "button" at bounding box center [483, 14] width 7 height 7
click at [927, 12] on button "Done" at bounding box center [929, 14] width 46 height 14
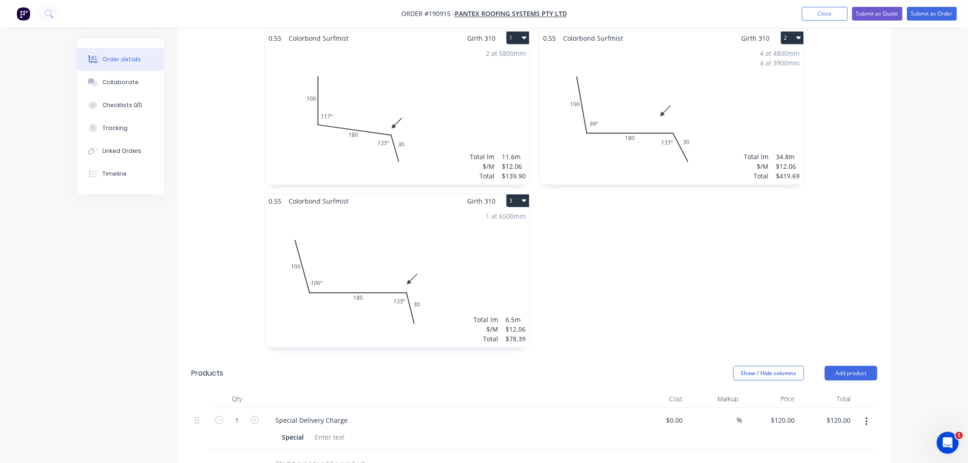
scroll to position [305, 0]
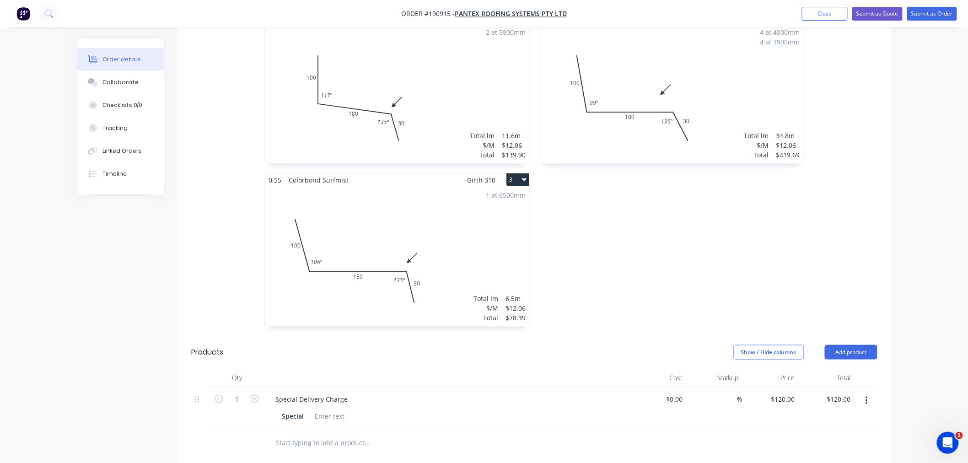
click at [489, 237] on div "1 at 6500mm Total lm $/M Total 6.5m $12.06 $78.39" at bounding box center [397, 257] width 264 height 140
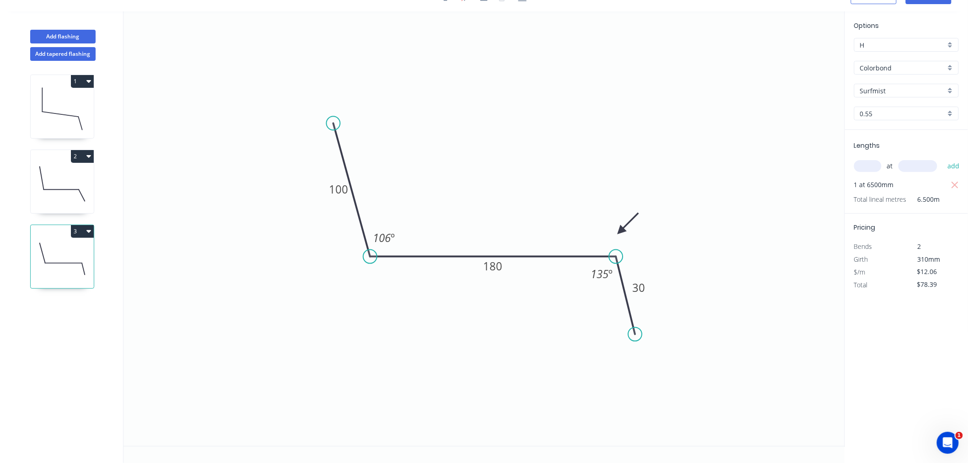
scroll to position [17, 0]
click at [89, 227] on icon "button" at bounding box center [88, 230] width 5 height 7
click at [78, 252] on div "Duplicate" at bounding box center [50, 253] width 70 height 13
type input "$0.00"
click at [80, 344] on icon at bounding box center [62, 334] width 63 height 59
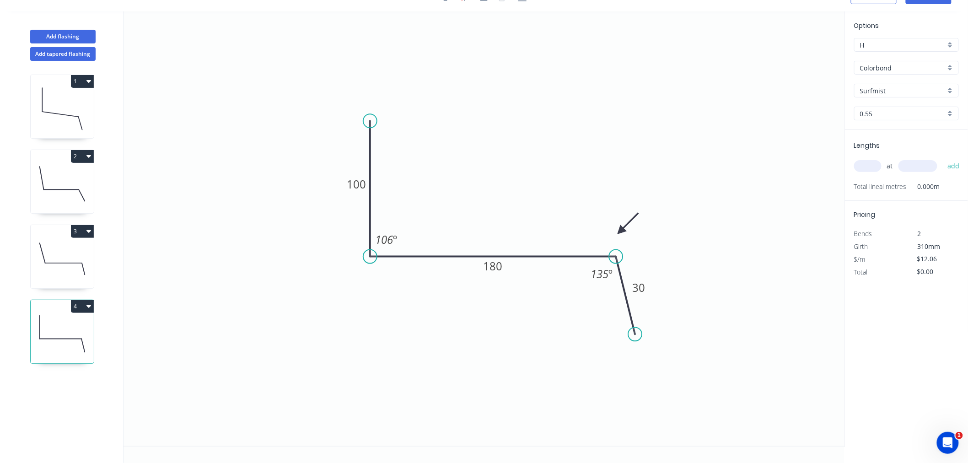
drag, startPoint x: 333, startPoint y: 122, endPoint x: 368, endPoint y: 121, distance: 35.7
click at [368, 121] on circle at bounding box center [370, 121] width 14 height 14
click at [387, 238] on tspan "106" at bounding box center [384, 239] width 18 height 15
click at [509, 182] on icon "0 100 180 30 º 135 º" at bounding box center [484, 228] width 721 height 435
drag, startPoint x: 371, startPoint y: 121, endPoint x: 365, endPoint y: 140, distance: 19.2
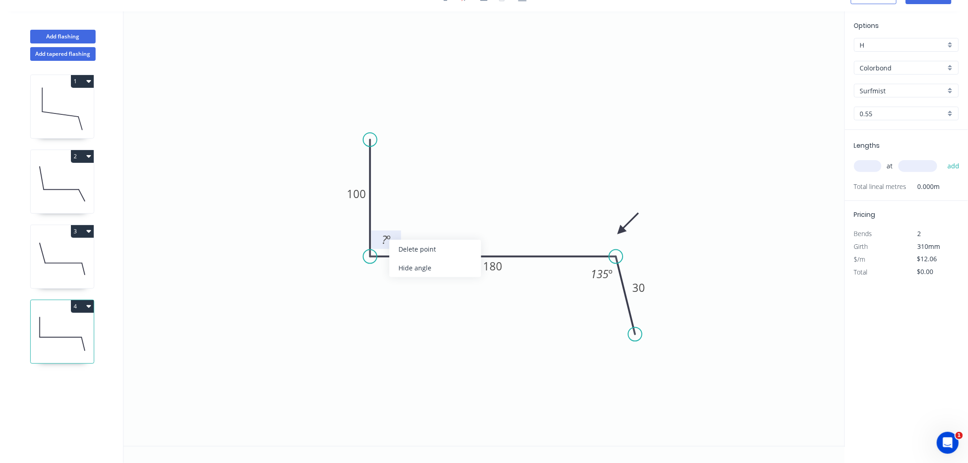
click at [365, 139] on circle at bounding box center [370, 140] width 14 height 14
click at [404, 269] on div "Hide angle" at bounding box center [425, 271] width 92 height 19
click at [350, 197] on tspan "100" at bounding box center [356, 193] width 19 height 15
click at [602, 122] on icon "0 100 180 20 135 º" at bounding box center [484, 228] width 721 height 435
type input "$10.08"
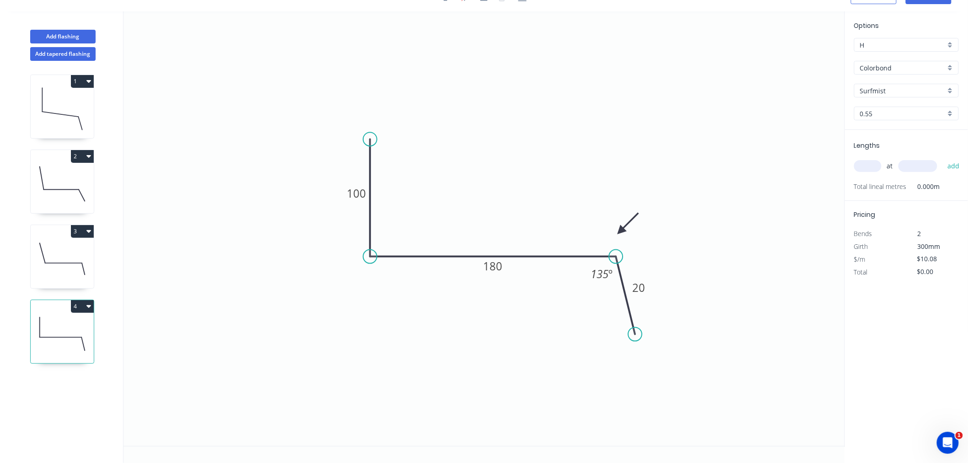
click at [877, 161] on input "text" at bounding box center [867, 166] width 27 height 12
type input "1"
type input "5200"
click at [943, 158] on button "add" at bounding box center [954, 166] width 22 height 16
type input "$52.42"
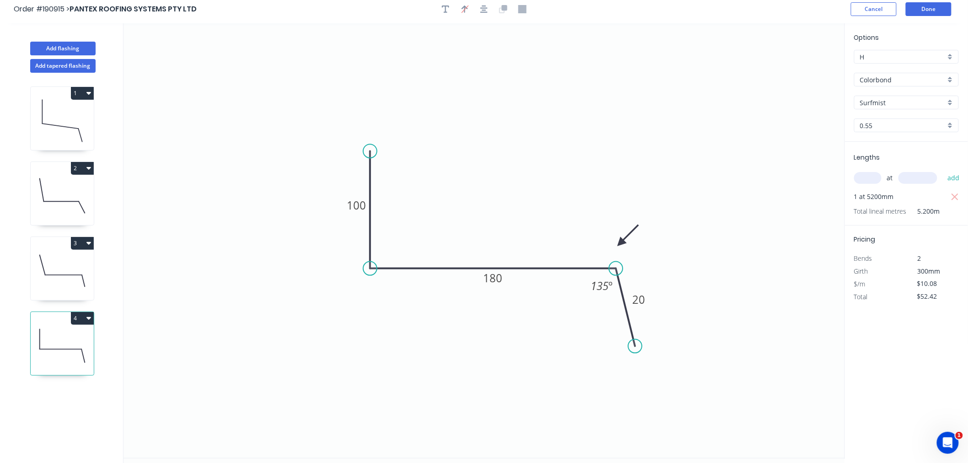
scroll to position [0, 0]
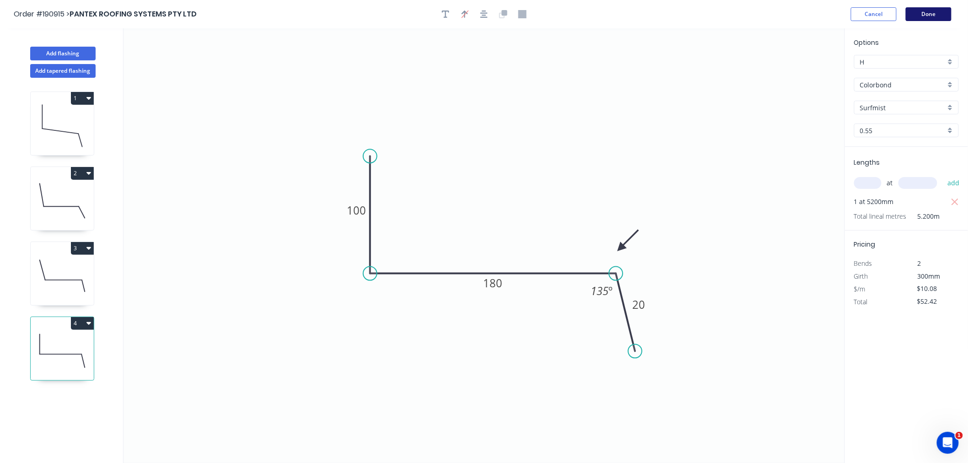
click at [923, 13] on button "Done" at bounding box center [929, 14] width 46 height 14
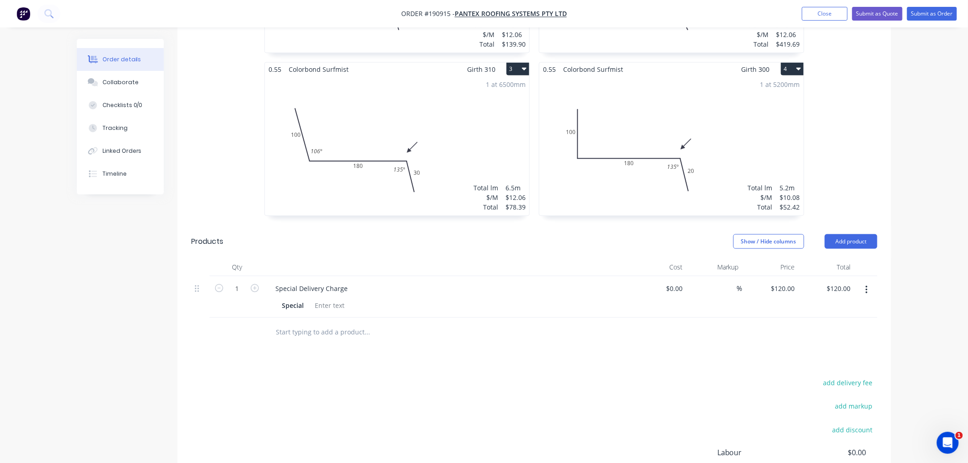
scroll to position [305, 0]
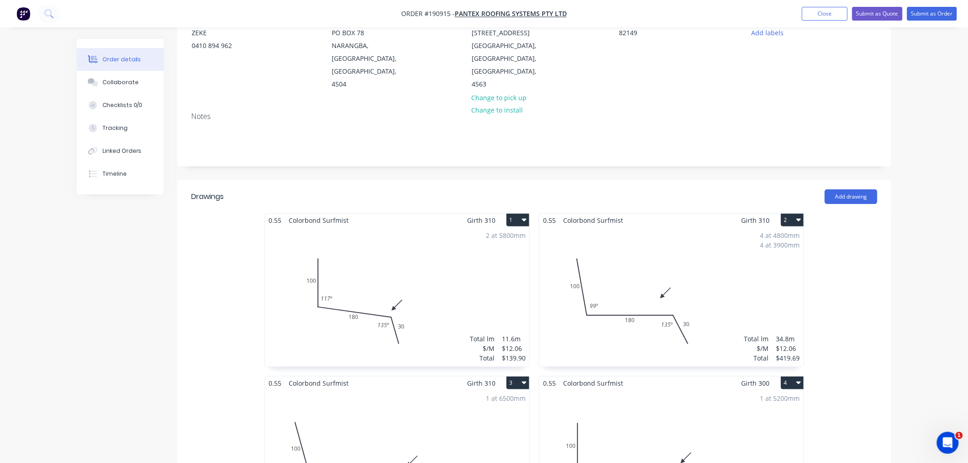
click at [469, 274] on div "2 at 5800mm Total lm $/M Total 11.6m $12.06 $139.90" at bounding box center [397, 297] width 264 height 140
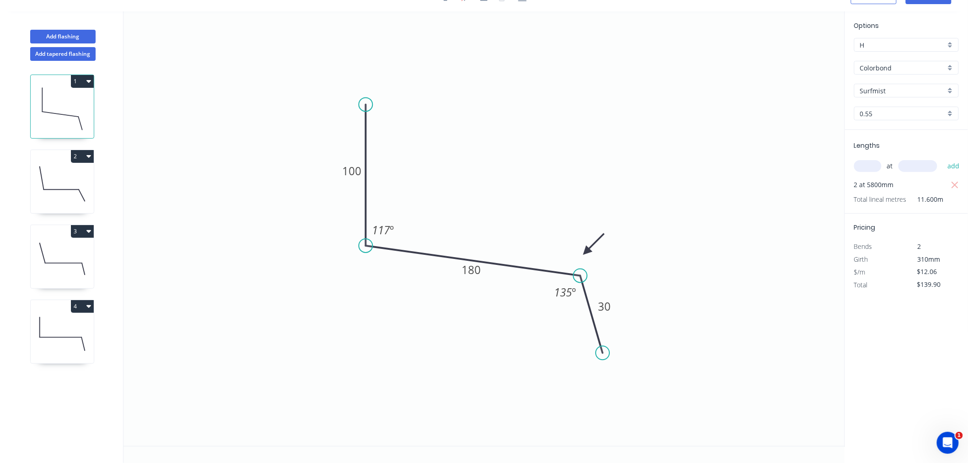
scroll to position [17, 0]
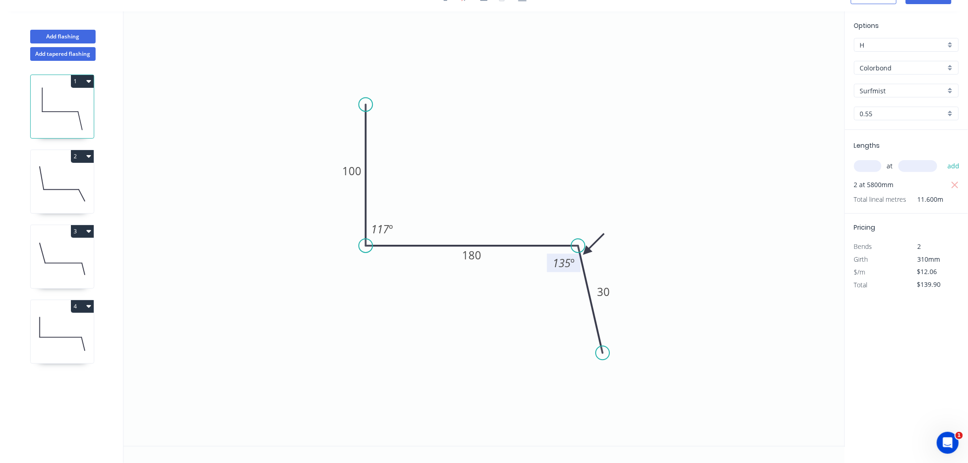
drag, startPoint x: 578, startPoint y: 274, endPoint x: 578, endPoint y: 258, distance: 15.1
click at [578, 258] on g "135 º" at bounding box center [566, 255] width 38 height 33
drag, startPoint x: 588, startPoint y: 248, endPoint x: 582, endPoint y: 215, distance: 33.6
click at [582, 215] on icon at bounding box center [589, 208] width 27 height 27
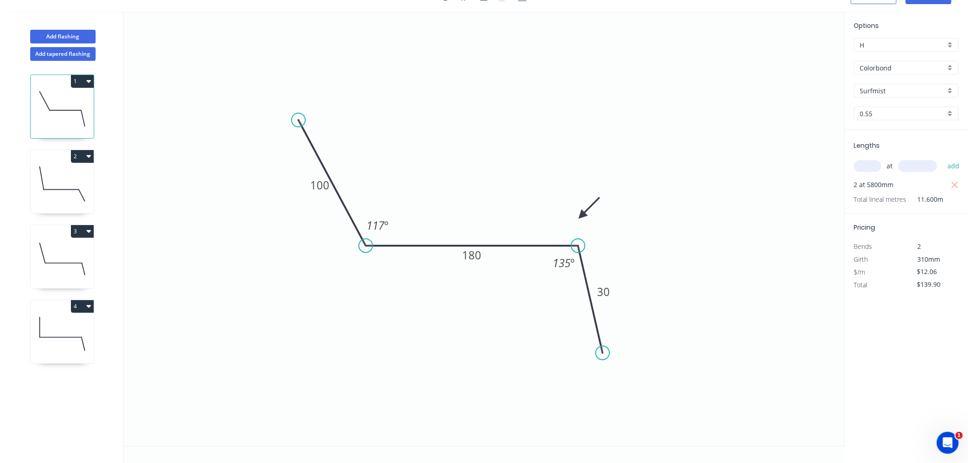
drag, startPoint x: 365, startPoint y: 103, endPoint x: 298, endPoint y: 120, distance: 68.3
click at [298, 120] on circle at bounding box center [298, 120] width 14 height 14
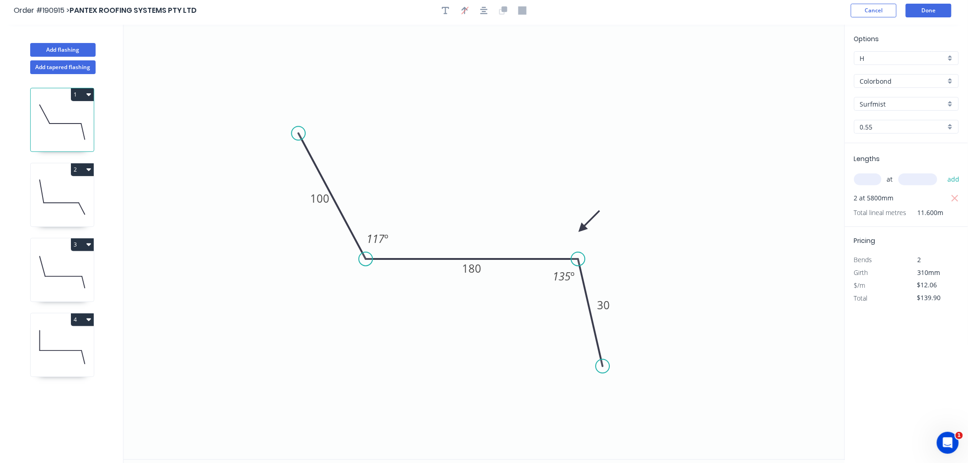
scroll to position [0, 0]
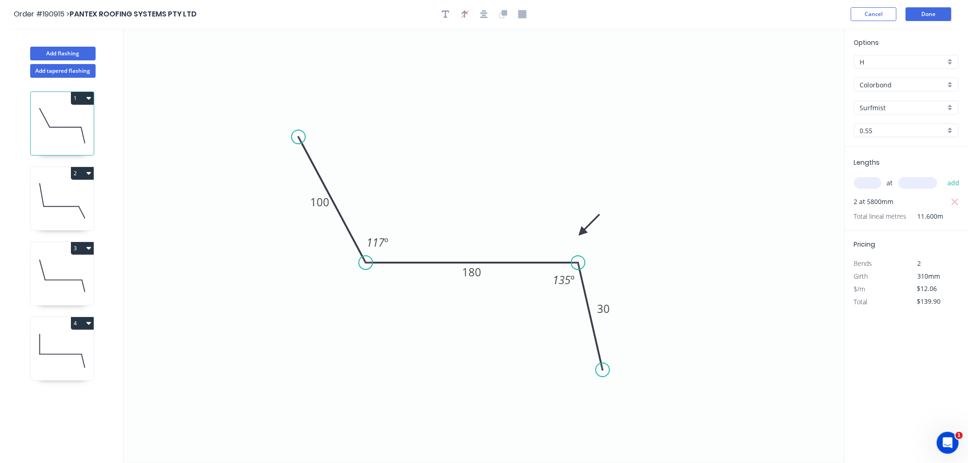
click at [803, 16] on div "Order #190915 > PANTEX ROOFING SYSTEMS PTY LTD Cancel Done" at bounding box center [484, 14] width 941 height 14
click at [940, 15] on button "Done" at bounding box center [929, 14] width 46 height 14
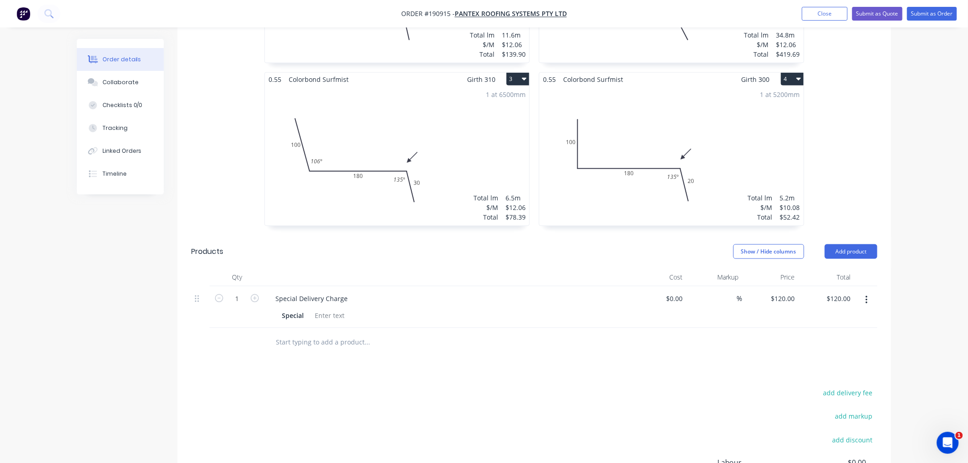
scroll to position [406, 0]
click at [747, 147] on div "1 at 5200mm Total lm $/M Total 5.2m $10.08 $52.42" at bounding box center [671, 155] width 264 height 140
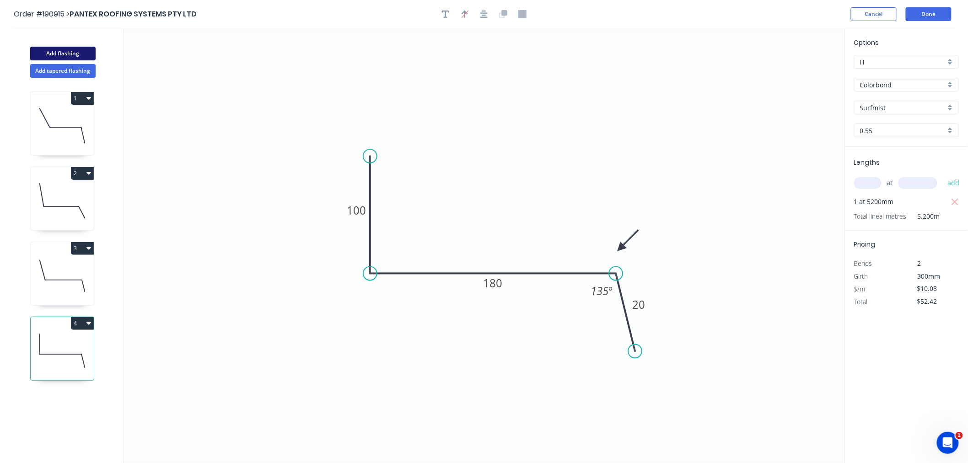
click at [76, 59] on button "Add flashing" at bounding box center [62, 54] width 65 height 14
type input "$0.00"
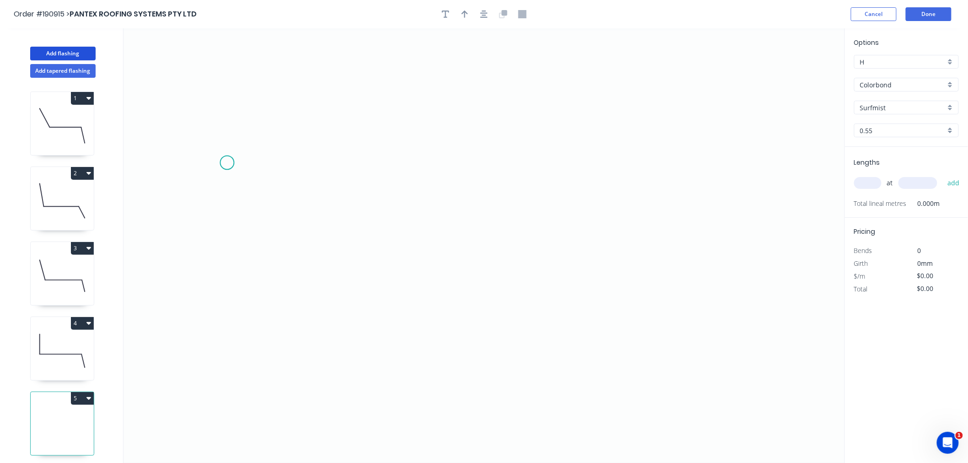
click at [227, 163] on icon "0" at bounding box center [484, 245] width 721 height 435
click at [223, 320] on icon "0" at bounding box center [484, 245] width 721 height 435
click at [443, 312] on icon "0 ?" at bounding box center [484, 245] width 721 height 435
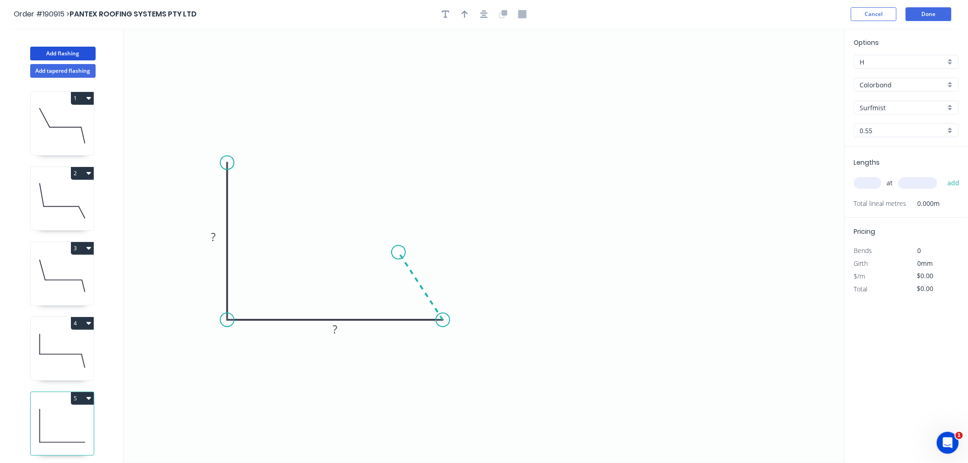
click at [398, 253] on icon "0 ? ?" at bounding box center [484, 245] width 721 height 435
click at [484, 15] on icon "button" at bounding box center [483, 14] width 7 height 7
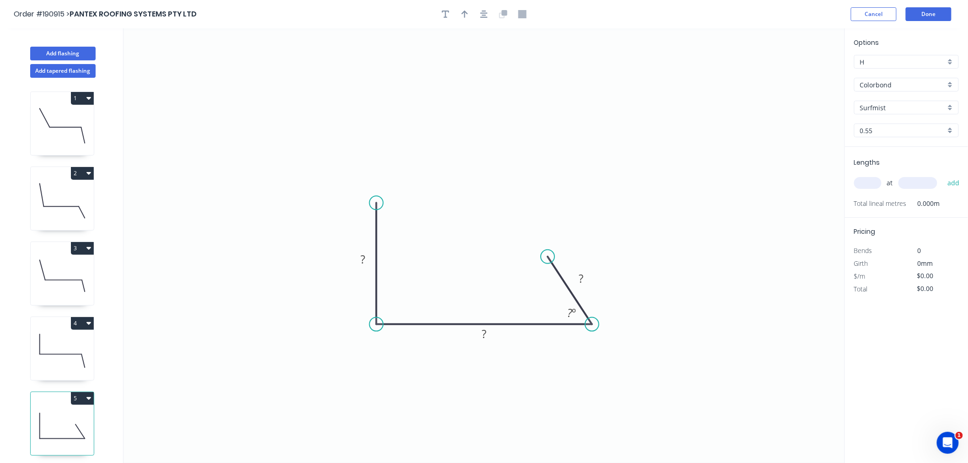
drag, startPoint x: 376, startPoint y: 164, endPoint x: 377, endPoint y: 203, distance: 39.4
click at [377, 203] on circle at bounding box center [377, 203] width 14 height 14
click at [362, 256] on tspan "?" at bounding box center [362, 259] width 5 height 15
click at [685, 81] on icon "0 100 350 25 45 º" at bounding box center [484, 245] width 721 height 435
type input "$14.04"
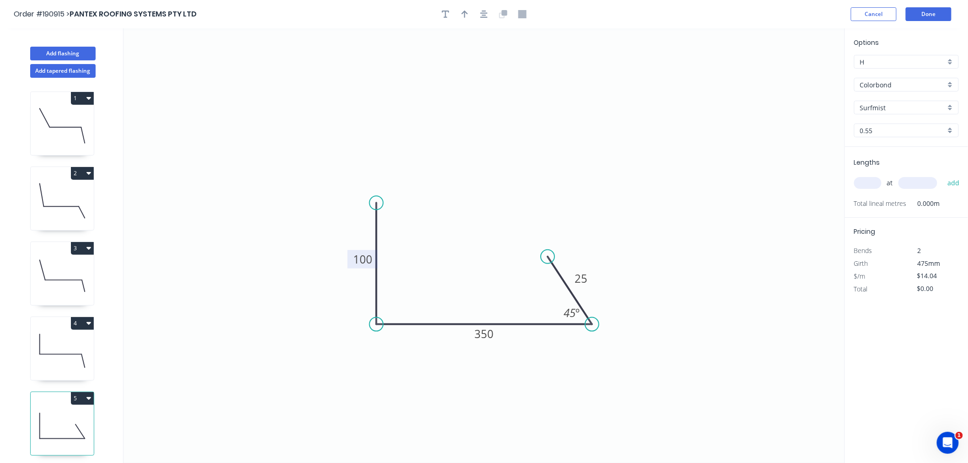
click at [865, 180] on input "text" at bounding box center [867, 183] width 27 height 12
type input "1"
type input "5500"
click at [943, 175] on button "add" at bounding box center [954, 183] width 22 height 16
type input "$77.22"
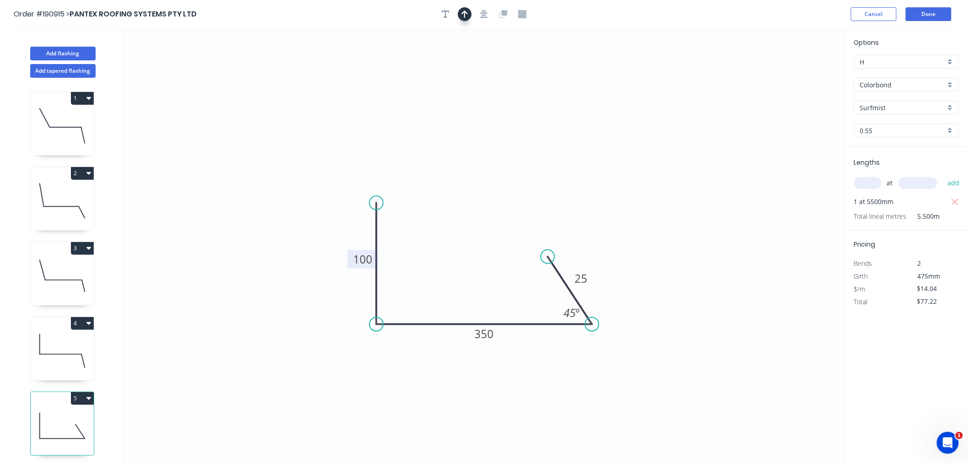
click at [463, 14] on icon "button" at bounding box center [465, 14] width 6 height 8
drag, startPoint x: 796, startPoint y: 75, endPoint x: 478, endPoint y: 235, distance: 356.0
click at [478, 235] on icon "0 100 350 25 45 º" at bounding box center [484, 245] width 721 height 435
drag, startPoint x: 788, startPoint y: 83, endPoint x: 496, endPoint y: 246, distance: 334.4
click at [496, 246] on icon at bounding box center [496, 234] width 8 height 29
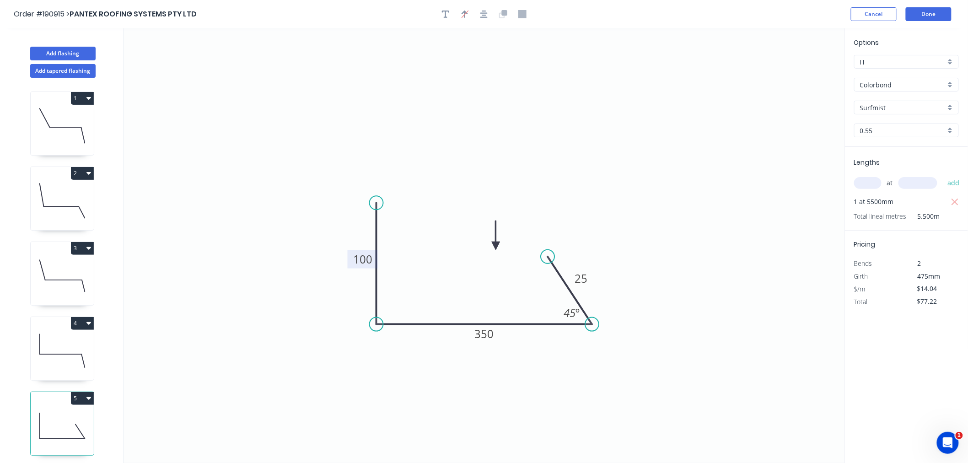
click at [496, 246] on icon at bounding box center [496, 234] width 8 height 29
drag, startPoint x: 496, startPoint y: 245, endPoint x: 519, endPoint y: 240, distance: 23.0
click at [519, 240] on icon at bounding box center [526, 232] width 27 height 27
click at [483, 13] on icon "button" at bounding box center [483, 14] width 7 height 8
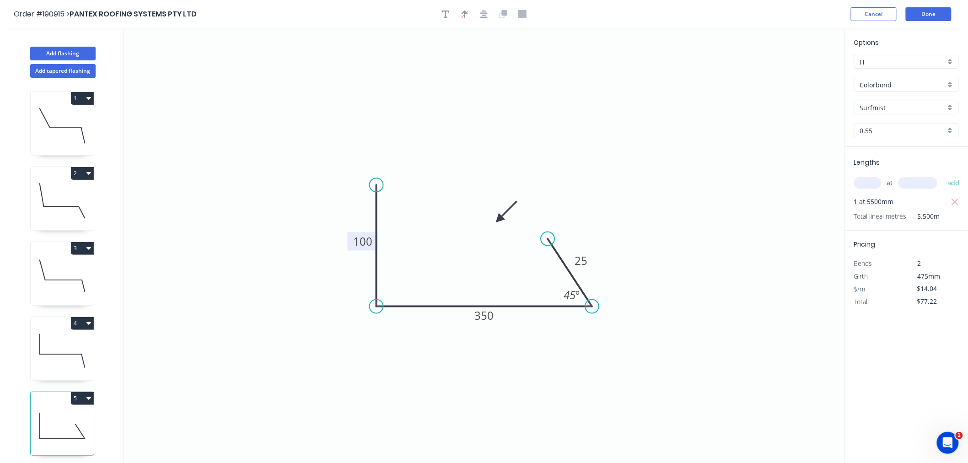
drag, startPoint x: 519, startPoint y: 237, endPoint x: 499, endPoint y: 220, distance: 26.3
click at [499, 220] on icon at bounding box center [506, 212] width 27 height 27
click at [485, 16] on icon "button" at bounding box center [483, 14] width 7 height 8
click at [936, 18] on button "Done" at bounding box center [929, 14] width 46 height 14
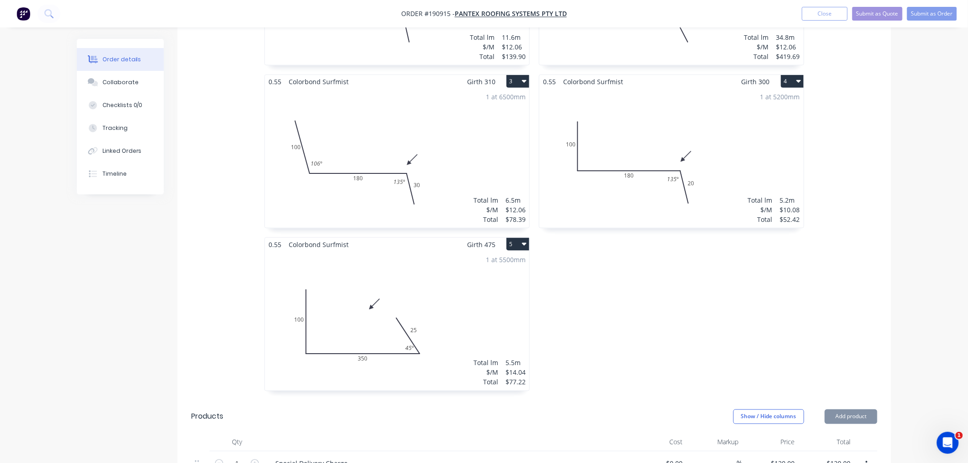
scroll to position [406, 0]
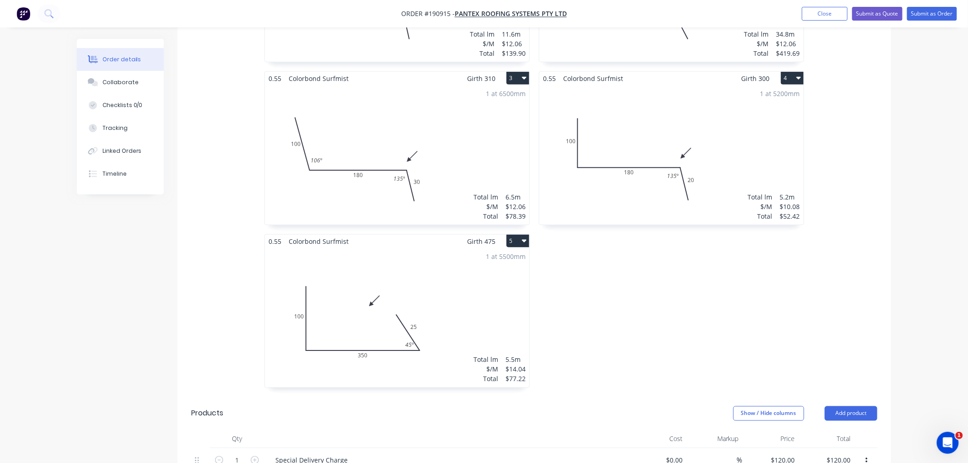
click at [611, 176] on div "1 at 5200mm Total lm $/M Total 5.2m $10.08 $52.42" at bounding box center [671, 155] width 264 height 140
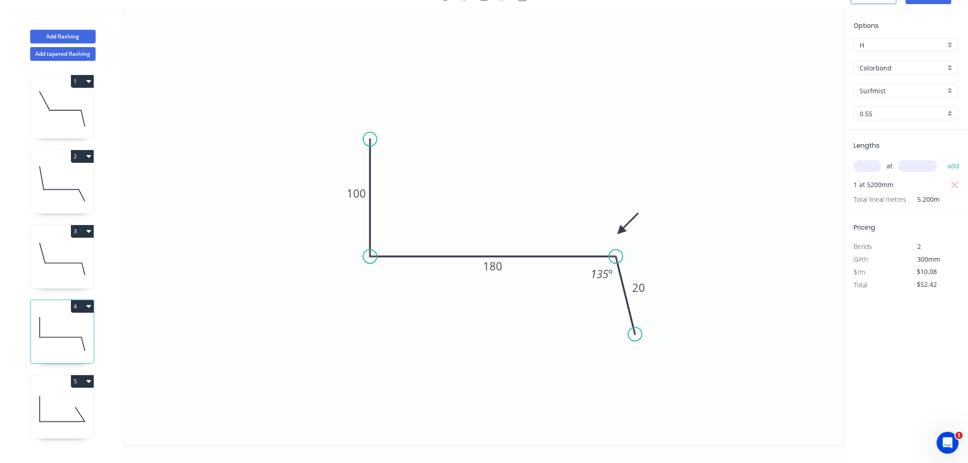
scroll to position [17, 0]
click at [88, 305] on icon "button" at bounding box center [88, 306] width 5 height 3
click at [79, 331] on div "Duplicate" at bounding box center [50, 329] width 70 height 13
type input "$0.00"
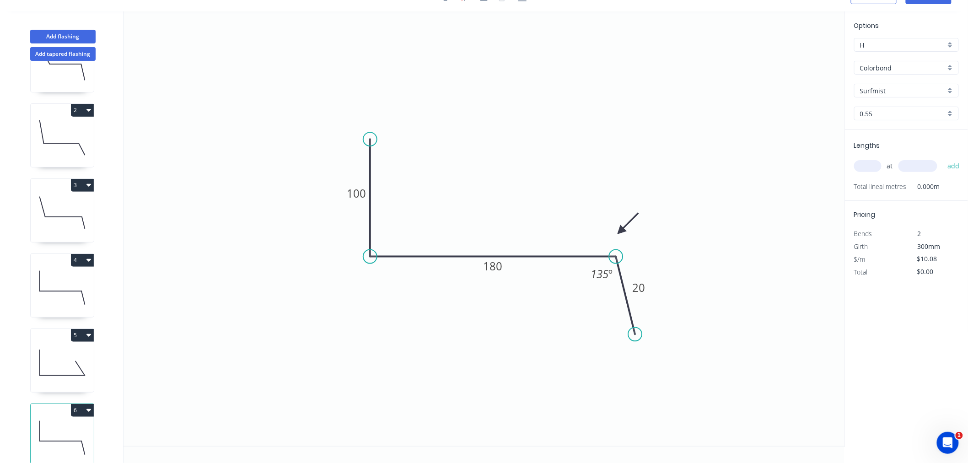
scroll to position [69, 0]
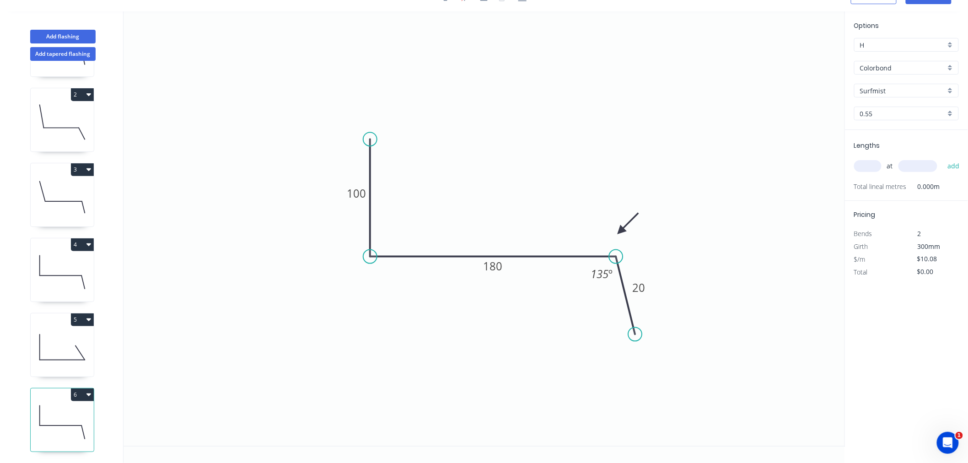
click at [75, 418] on icon at bounding box center [62, 422] width 63 height 59
drag, startPoint x: 371, startPoint y: 137, endPoint x: 364, endPoint y: 135, distance: 7.1
click at [364, 135] on circle at bounding box center [370, 136] width 14 height 14
click at [391, 286] on div "Show angle" at bounding box center [415, 284] width 92 height 19
drag, startPoint x: 353, startPoint y: 139, endPoint x: 337, endPoint y: 143, distance: 16.5
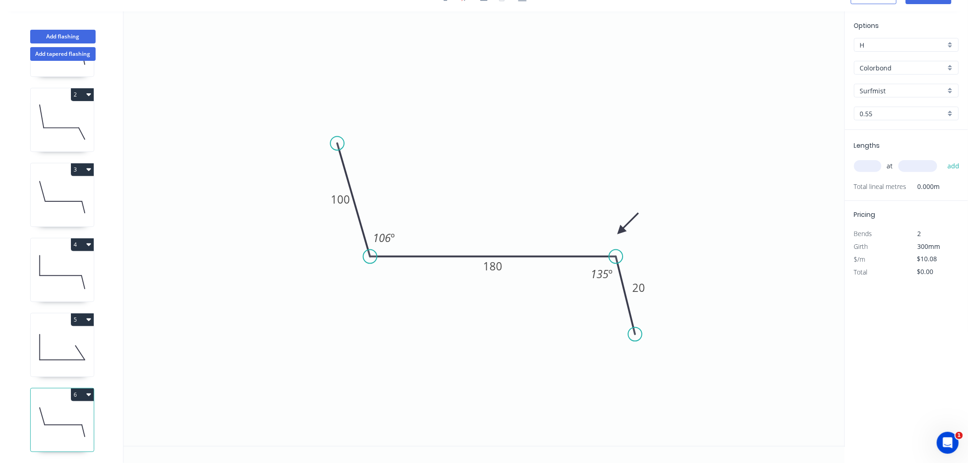
click at [337, 143] on circle at bounding box center [337, 143] width 14 height 14
drag, startPoint x: 337, startPoint y: 143, endPoint x: 355, endPoint y: 141, distance: 18.4
click at [355, 141] on circle at bounding box center [356, 141] width 14 height 14
click at [386, 241] on tspan "106" at bounding box center [383, 238] width 18 height 15
click at [597, 162] on icon "0 100 250 30 95 º 135 º" at bounding box center [484, 228] width 721 height 435
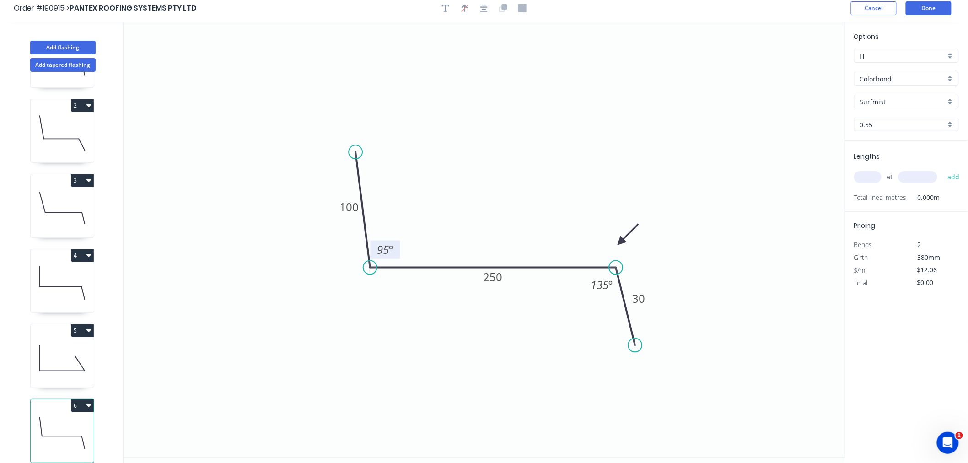
scroll to position [0, 0]
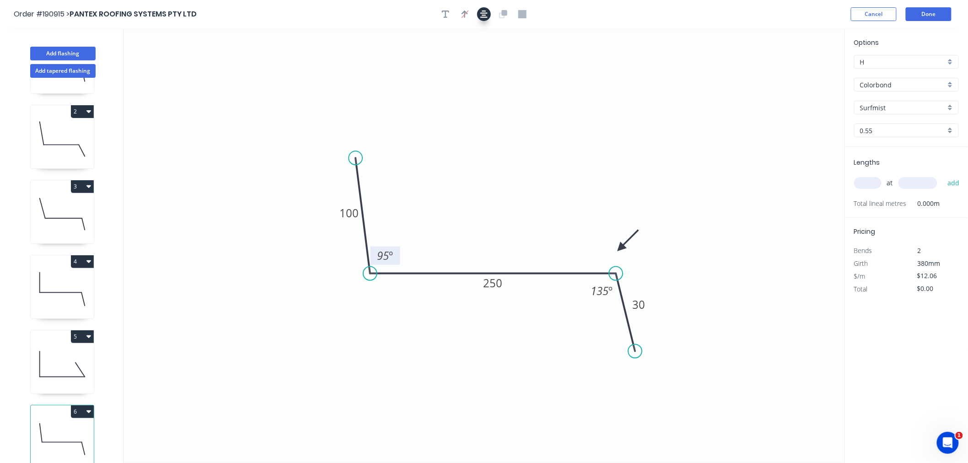
click at [484, 12] on icon "button" at bounding box center [483, 14] width 7 height 7
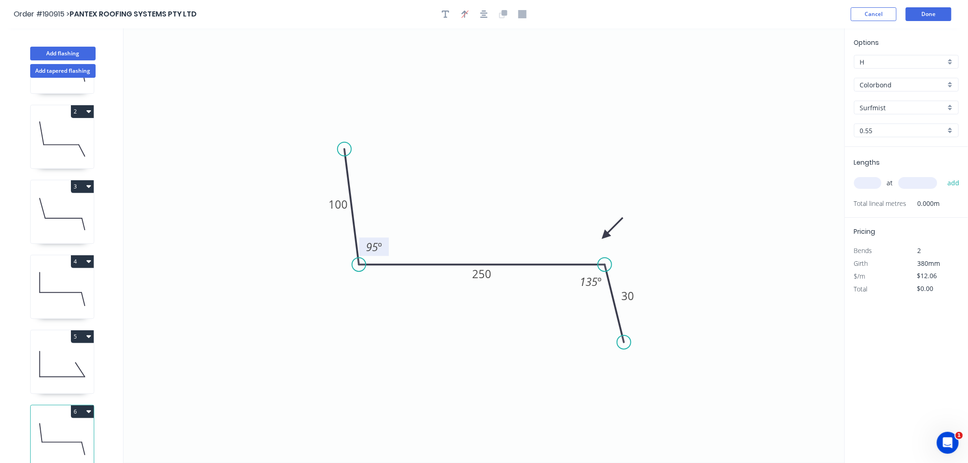
drag, startPoint x: 620, startPoint y: 247, endPoint x: 605, endPoint y: 236, distance: 18.9
click at [605, 236] on icon at bounding box center [612, 228] width 27 height 27
click at [871, 184] on input "text" at bounding box center [867, 183] width 27 height 12
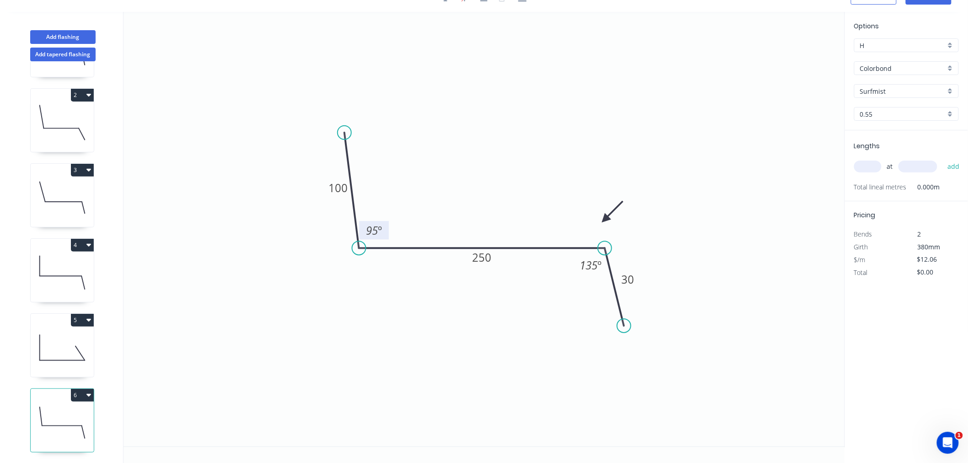
scroll to position [17, 0]
click at [42, 339] on icon at bounding box center [62, 347] width 63 height 59
type input "$14.04"
type input "$77.22"
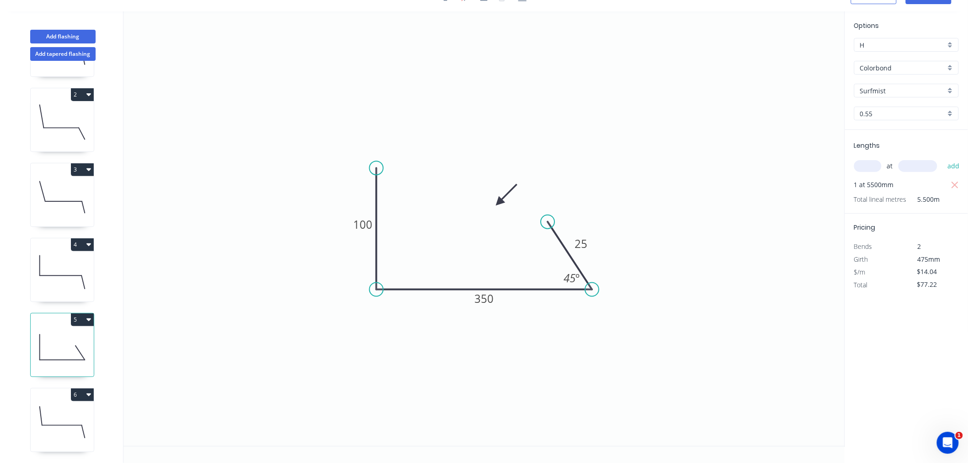
click at [64, 404] on icon at bounding box center [62, 422] width 63 height 59
type input "$12.06"
type input "$0.00"
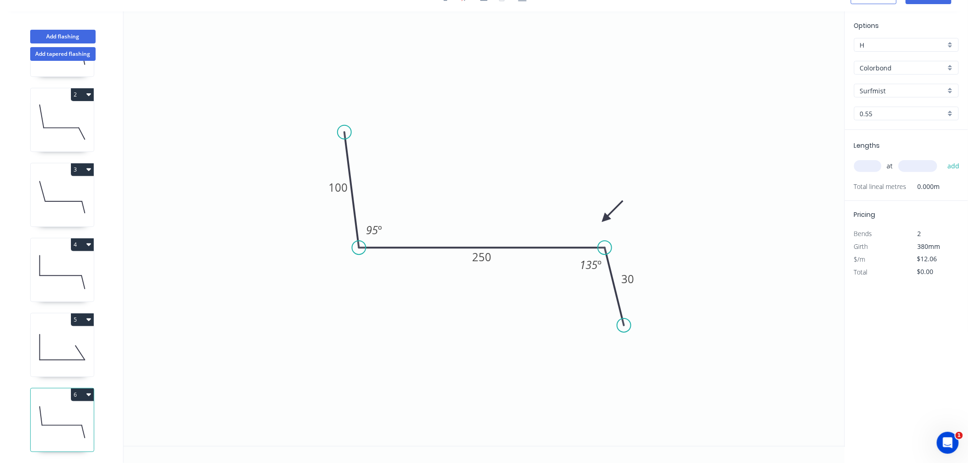
click at [74, 340] on icon at bounding box center [62, 347] width 63 height 59
type input "$14.04"
type input "$77.22"
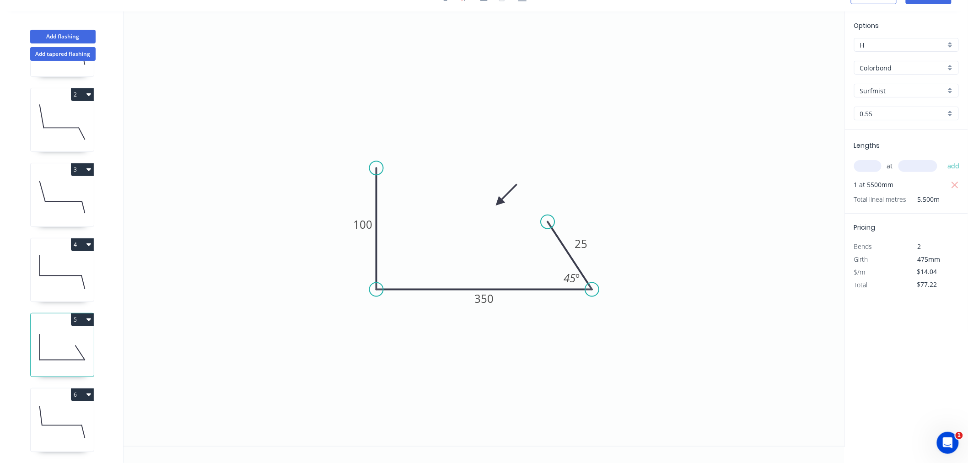
click at [75, 407] on icon at bounding box center [62, 422] width 63 height 59
type input "$12.06"
type input "$0.00"
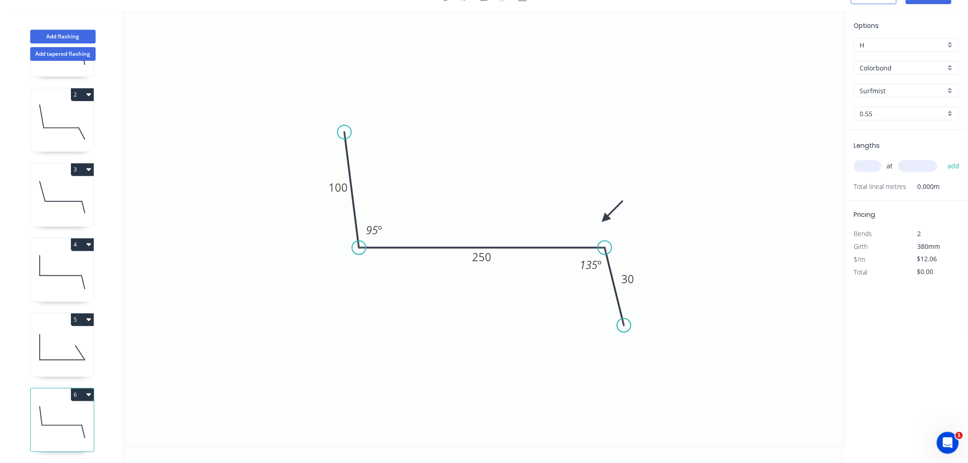
click at [875, 169] on input "text" at bounding box center [867, 166] width 27 height 12
type input "4"
type input "3400"
click at [943, 158] on button "add" at bounding box center [954, 166] width 22 height 16
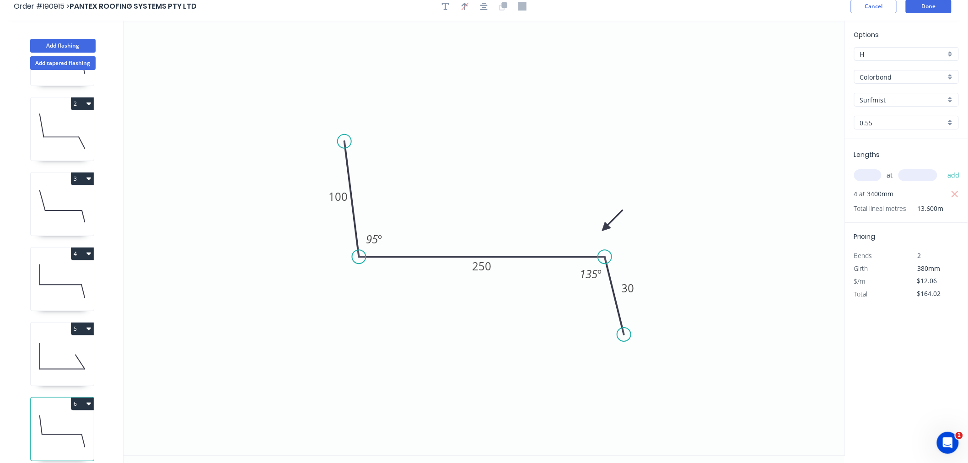
scroll to position [0, 0]
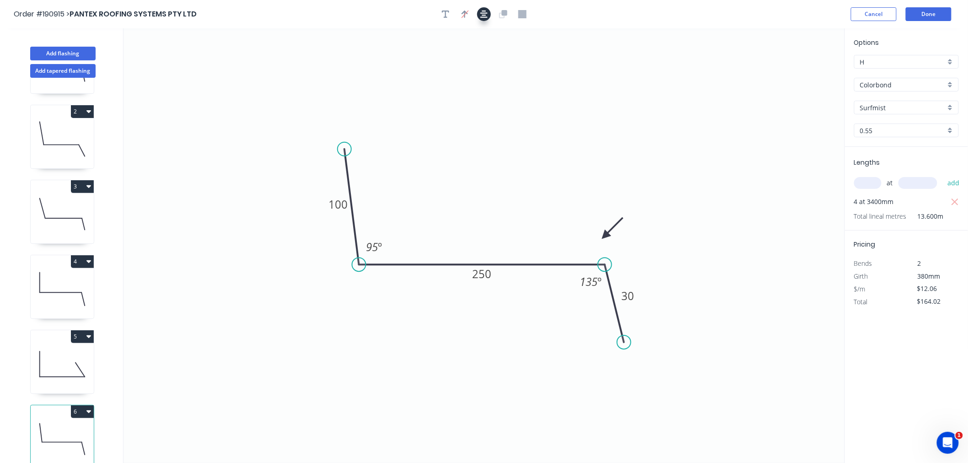
click at [483, 18] on button "button" at bounding box center [484, 14] width 14 height 14
click at [957, 200] on icon "button" at bounding box center [954, 202] width 7 height 7
type input "$0.00"
click at [48, 357] on icon at bounding box center [62, 364] width 63 height 59
type input "$14.04"
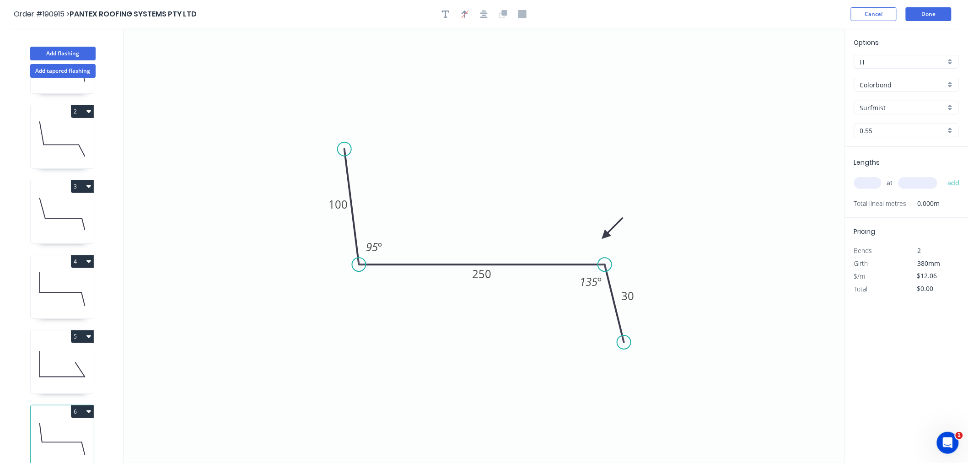
type input "$77.22"
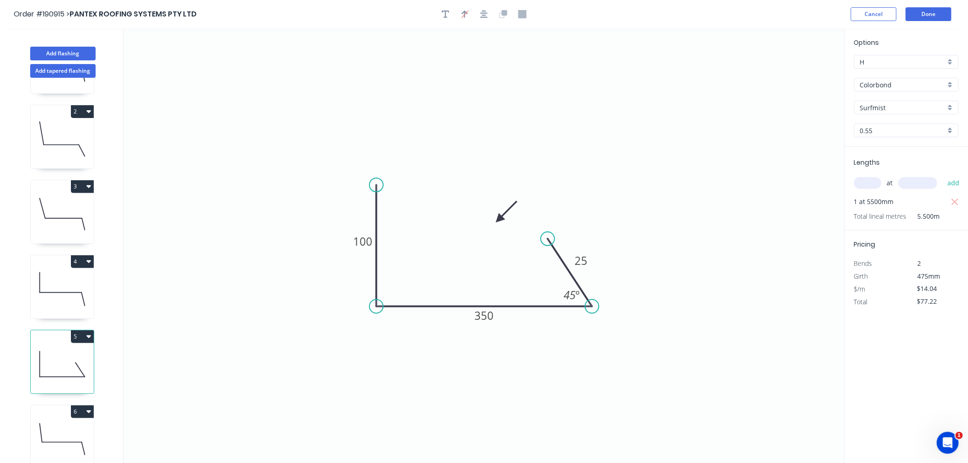
click at [66, 427] on icon at bounding box center [62, 439] width 63 height 59
type input "$12.06"
type input "$0.00"
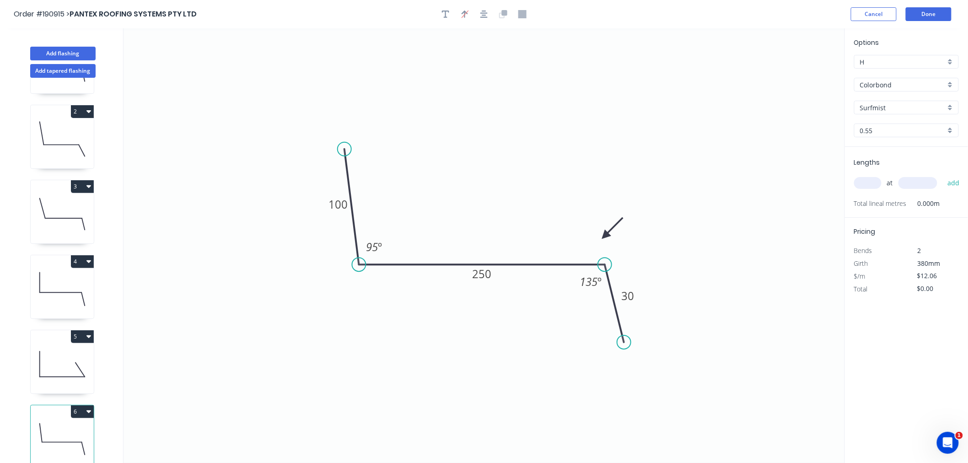
click at [869, 182] on input "text" at bounding box center [867, 183] width 27 height 12
type input "1"
type input "5000"
click at [943, 175] on button "add" at bounding box center [954, 183] width 22 height 16
type input "$60.30"
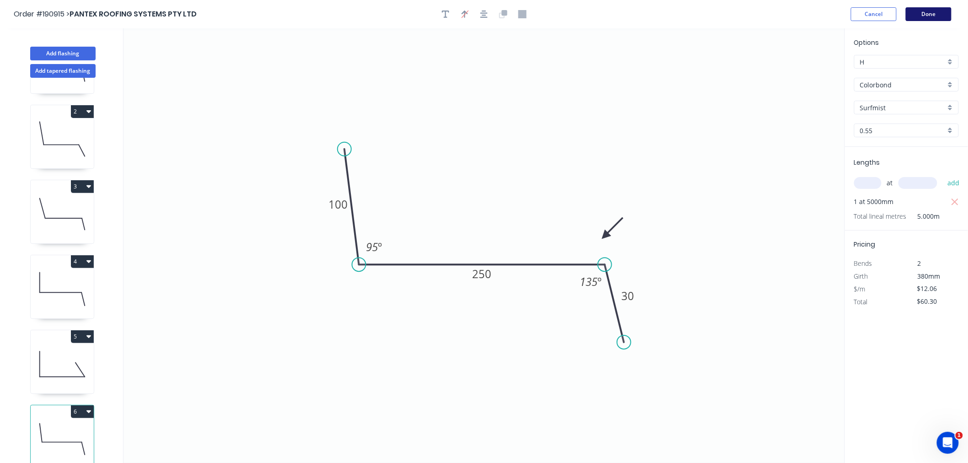
click at [941, 17] on button "Done" at bounding box center [929, 14] width 46 height 14
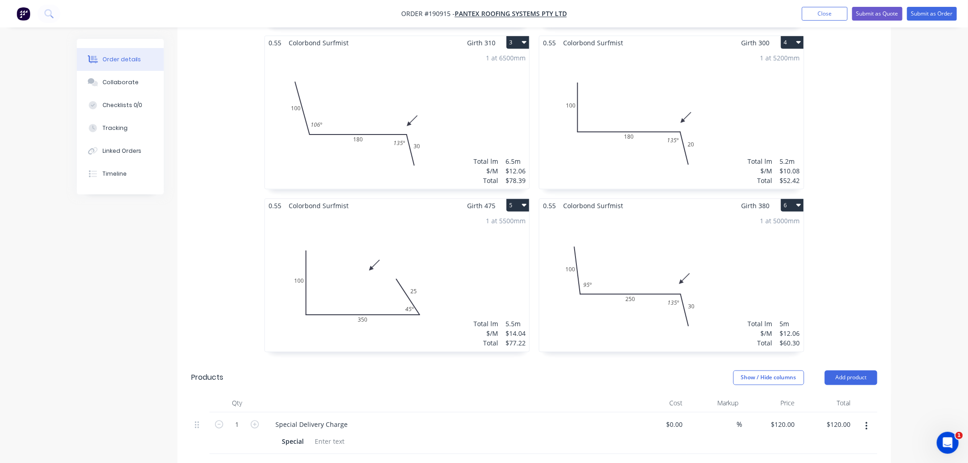
scroll to position [406, 0]
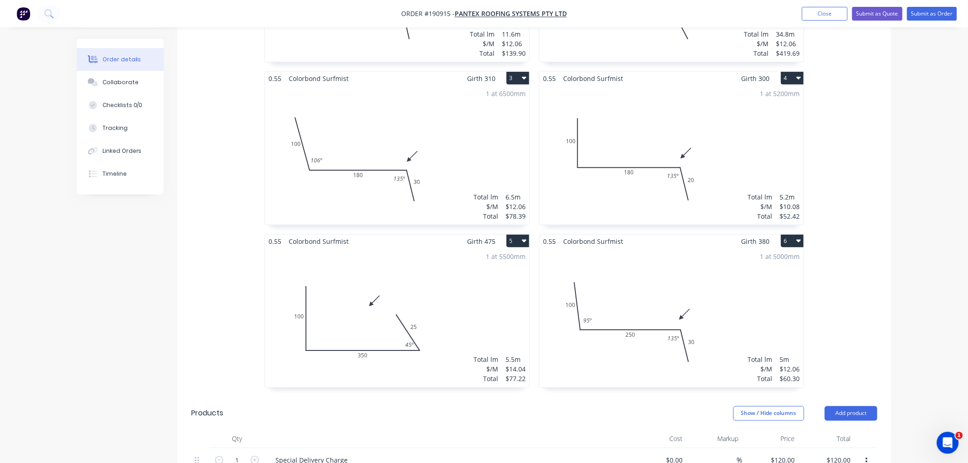
click at [889, 293] on div "0.55 Colorbond Surfmist Girth 310 1 0 100 180 30 117 º 135 º 0 100 180 30 117 º…" at bounding box center [534, 153] width 714 height 489
click at [898, 334] on div "Order details Collaborate Checklists 0/0 Tracking Linked Orders Timeline Order …" at bounding box center [484, 193] width 833 height 1120
click at [907, 294] on div "Order details Collaborate Checklists 0/0 Tracking Linked Orders Timeline Order …" at bounding box center [484, 173] width 968 height 1159
click at [722, 317] on div "1 at 5000mm Total lm $/M Total 5m $12.06 $60.30" at bounding box center [671, 318] width 264 height 140
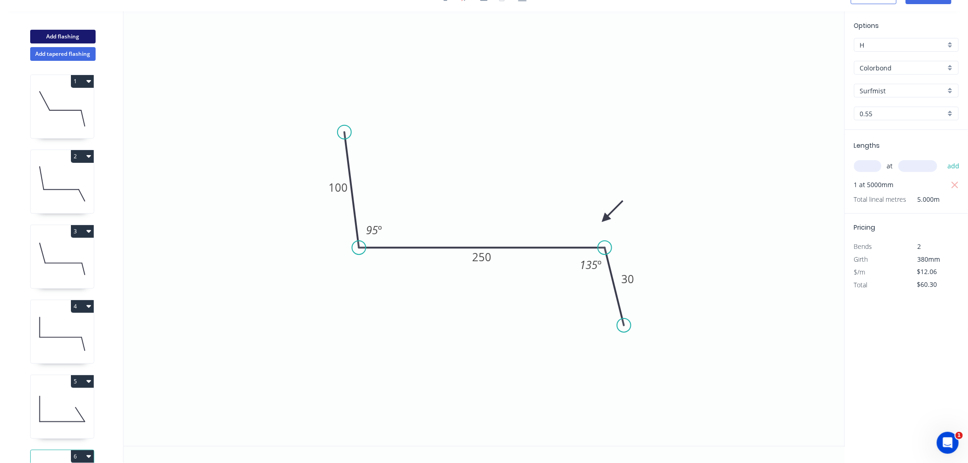
click at [75, 32] on button "Add flashing" at bounding box center [62, 37] width 65 height 14
type input "$0.00"
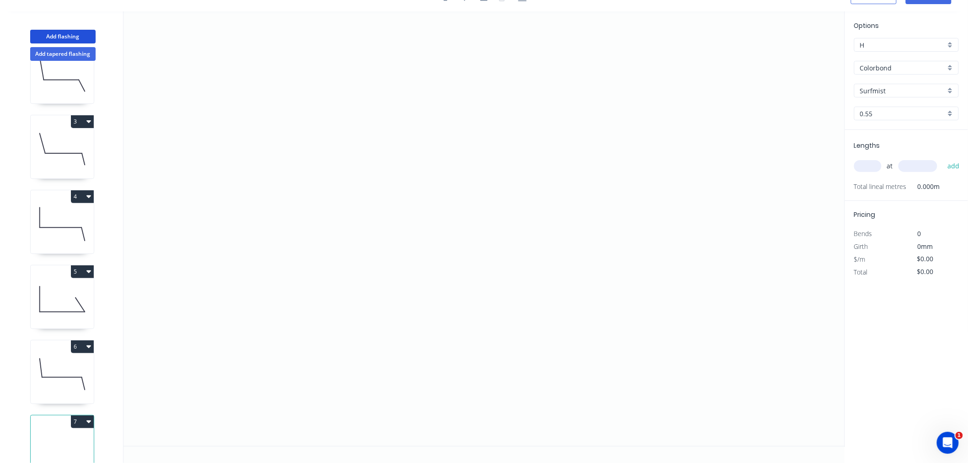
scroll to position [144, 0]
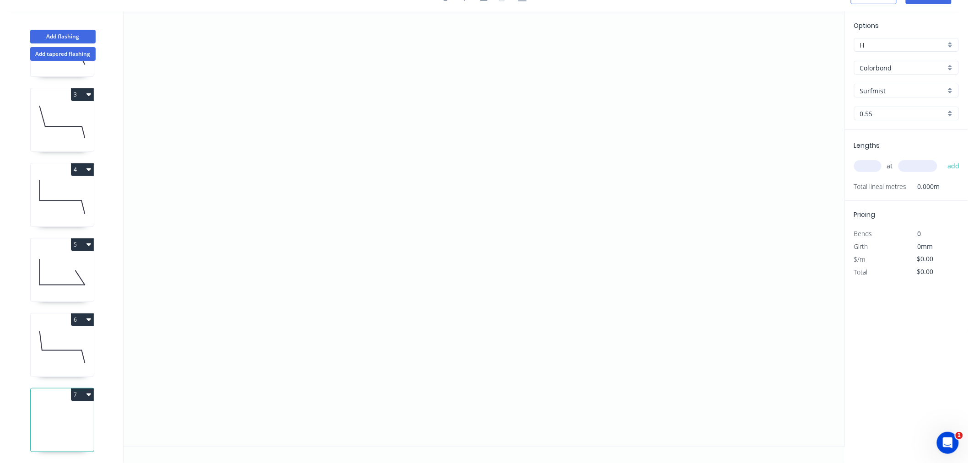
click at [868, 160] on input "text" at bounding box center [867, 166] width 27 height 12
type input "4"
type input "3400"
click at [943, 158] on button "add" at bounding box center [954, 166] width 22 height 16
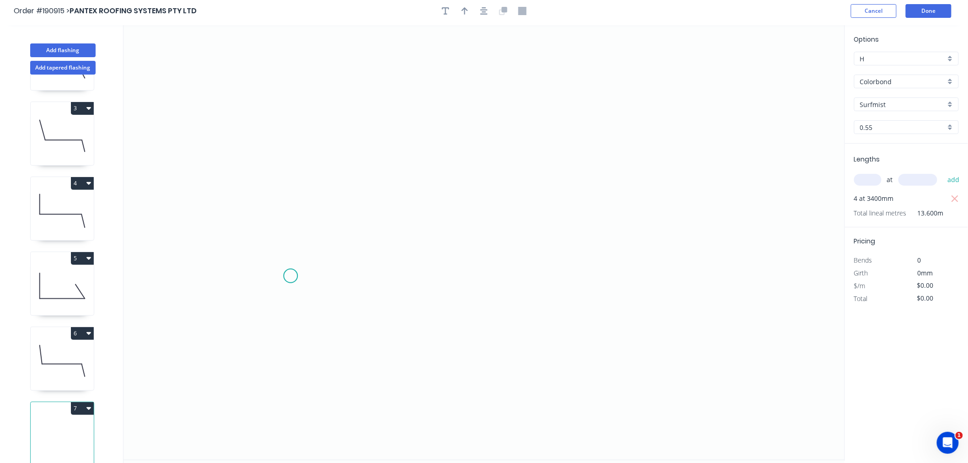
scroll to position [0, 0]
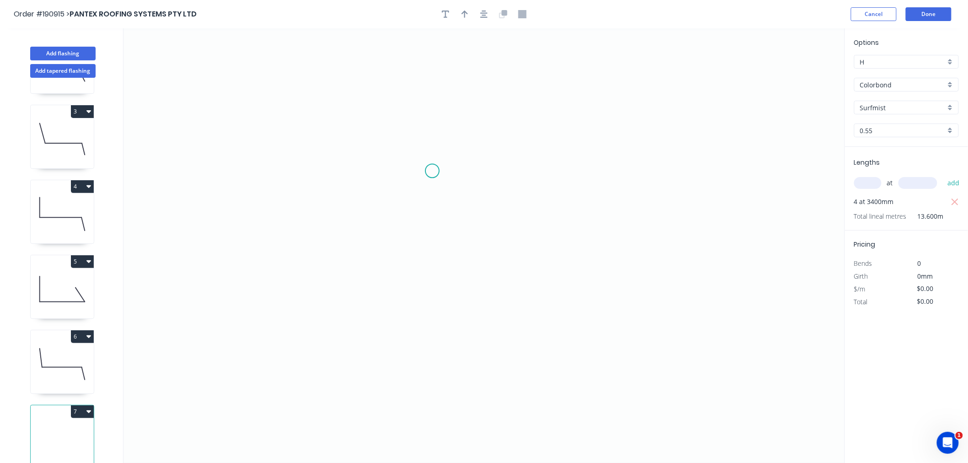
click at [432, 171] on icon "0" at bounding box center [484, 245] width 721 height 435
click at [414, 112] on icon "0" at bounding box center [484, 245] width 721 height 435
click at [221, 103] on icon "0 ?" at bounding box center [484, 245] width 721 height 435
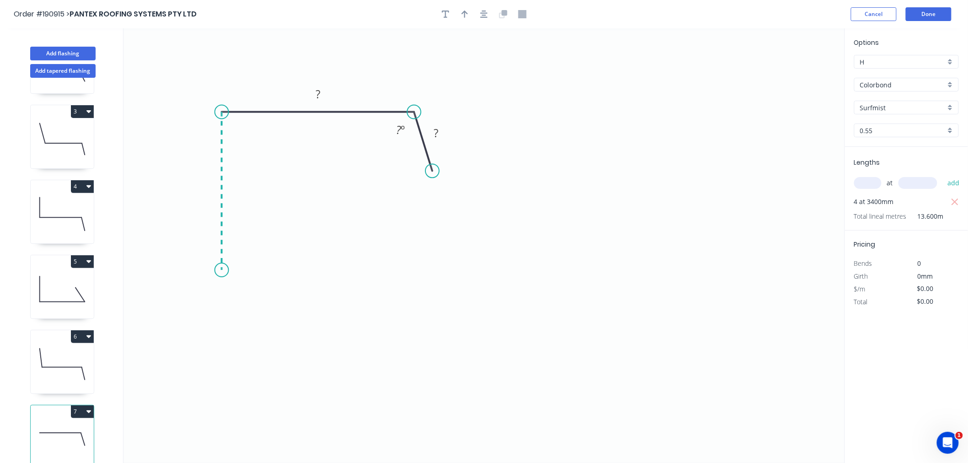
click at [215, 270] on icon "0 ? ? ? º" at bounding box center [484, 245] width 721 height 435
click at [153, 316] on icon "0 ? ? ? ? º" at bounding box center [484, 245] width 721 height 435
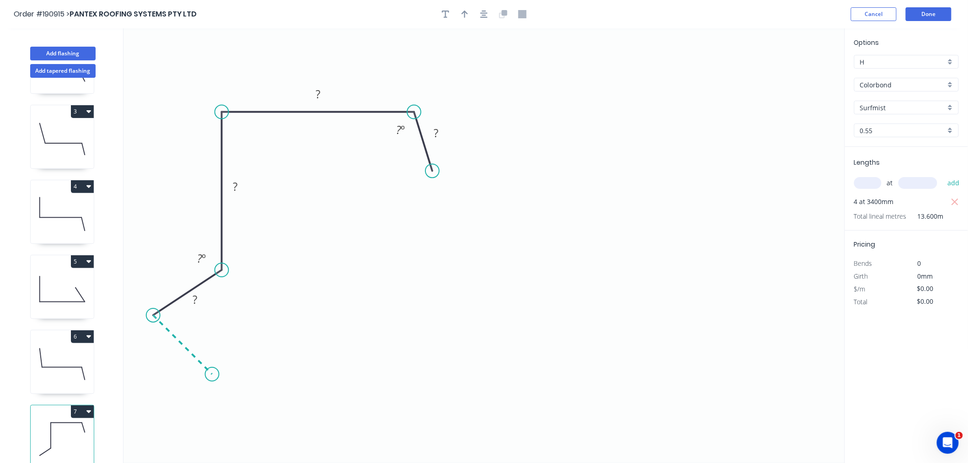
click at [212, 383] on icon "0 ? ? ? ? ? º ? º" at bounding box center [484, 245] width 721 height 435
click at [488, 18] on button "button" at bounding box center [484, 14] width 14 height 14
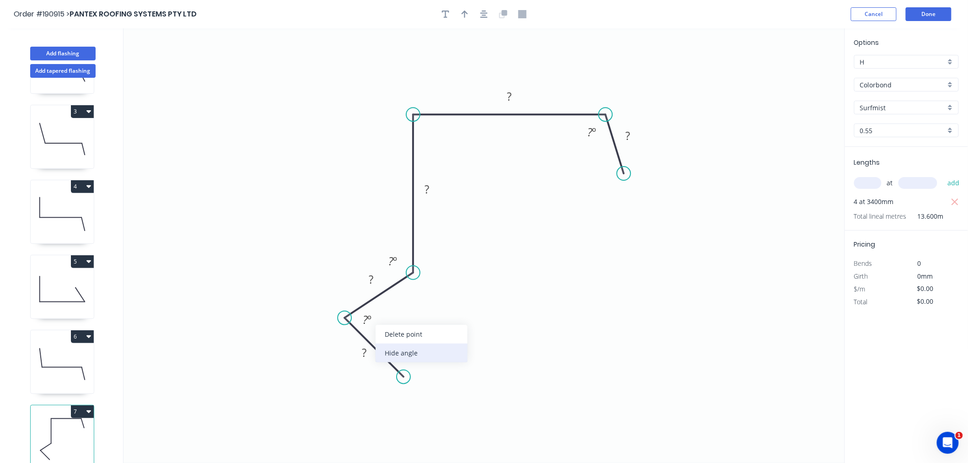
click at [392, 354] on div "Hide angle" at bounding box center [422, 353] width 92 height 19
click at [414, 298] on div "Hide angle" at bounding box center [446, 295] width 92 height 19
drag, startPoint x: 405, startPoint y: 380, endPoint x: 407, endPoint y: 389, distance: 9.8
click at [407, 389] on icon "0 ? ? ? ? ? ? º" at bounding box center [484, 245] width 721 height 435
drag, startPoint x: 349, startPoint y: 317, endPoint x: 343, endPoint y: 321, distance: 7.2
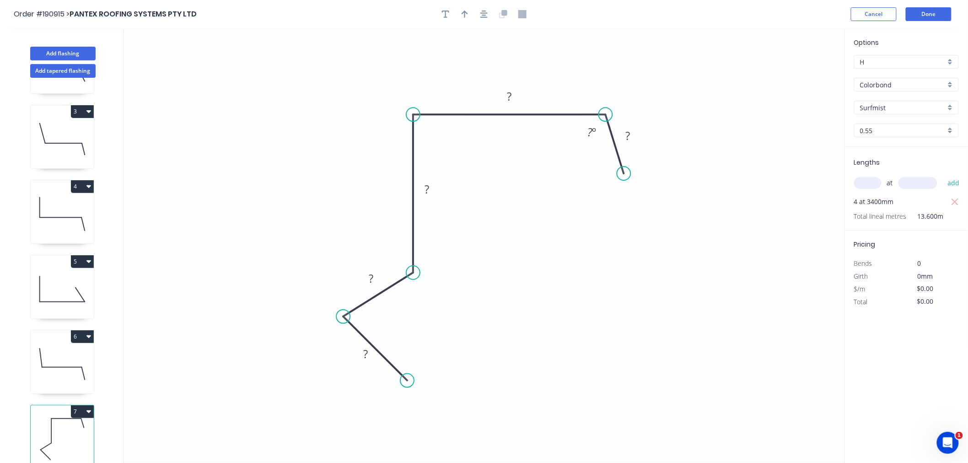
click at [343, 321] on circle at bounding box center [343, 317] width 14 height 14
click at [365, 355] on tspan "?" at bounding box center [365, 353] width 5 height 15
click at [461, 40] on icon "0 17 15 140 180 20 135 º" at bounding box center [484, 245] width 721 height 435
type input "$13.61"
type input "$185.10"
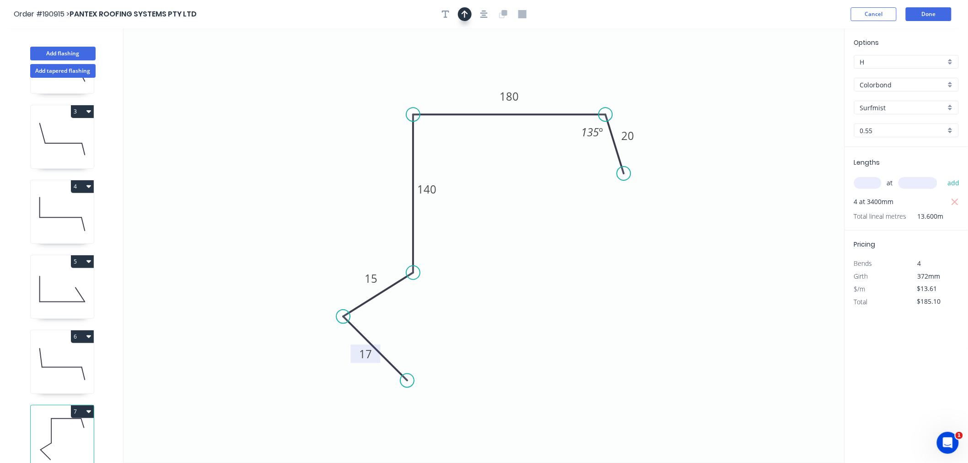
click at [468, 14] on icon "button" at bounding box center [465, 14] width 6 height 8
drag, startPoint x: 799, startPoint y: 74, endPoint x: 603, endPoint y: 79, distance: 195.9
click at [606, 79] on icon at bounding box center [610, 67] width 8 height 29
click at [603, 79] on icon at bounding box center [605, 68] width 8 height 29
drag, startPoint x: 627, startPoint y: 172, endPoint x: 631, endPoint y: 185, distance: 13.6
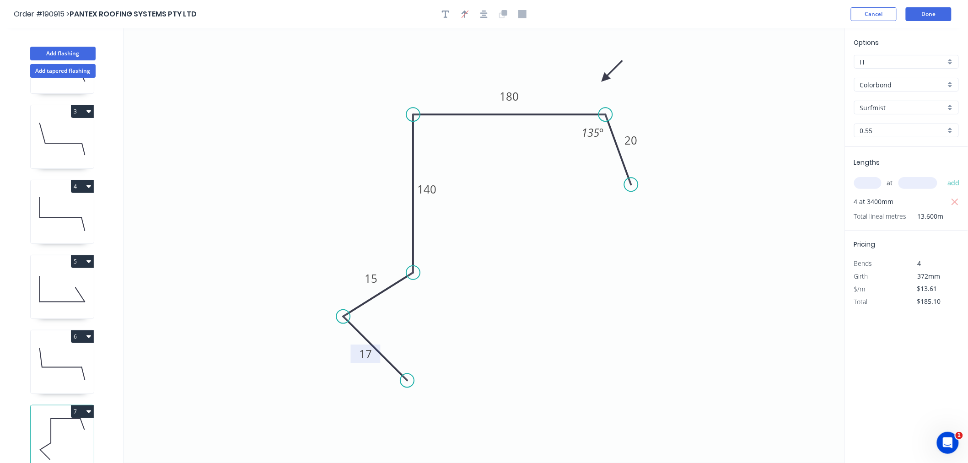
click at [631, 185] on circle at bounding box center [631, 184] width 14 height 14
click at [488, 14] on button "button" at bounding box center [484, 14] width 14 height 14
drag, startPoint x: 603, startPoint y: 80, endPoint x: 611, endPoint y: 90, distance: 13.4
click at [611, 90] on icon "0 17 15 140 180 20 135 º" at bounding box center [484, 245] width 721 height 435
drag, startPoint x: 606, startPoint y: 77, endPoint x: 607, endPoint y: 85, distance: 8.0
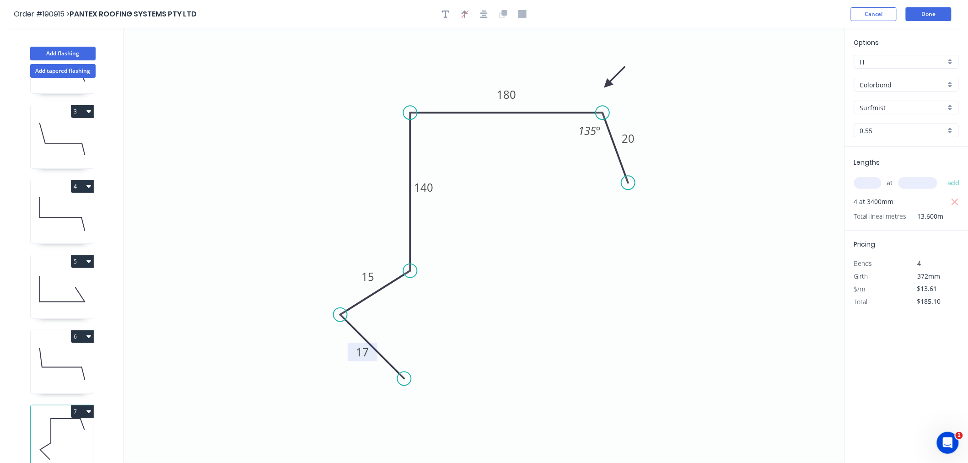
click at [607, 85] on icon at bounding box center [615, 77] width 27 height 27
drag, startPoint x: 629, startPoint y: 182, endPoint x: 621, endPoint y: 177, distance: 9.5
click at [621, 177] on circle at bounding box center [621, 176] width 14 height 14
click at [484, 12] on icon "button" at bounding box center [483, 14] width 7 height 7
click at [927, 22] on header "Order #190915 > PANTEX ROOFING SYSTEMS PTY LTD Cancel Done" at bounding box center [484, 14] width 968 height 28
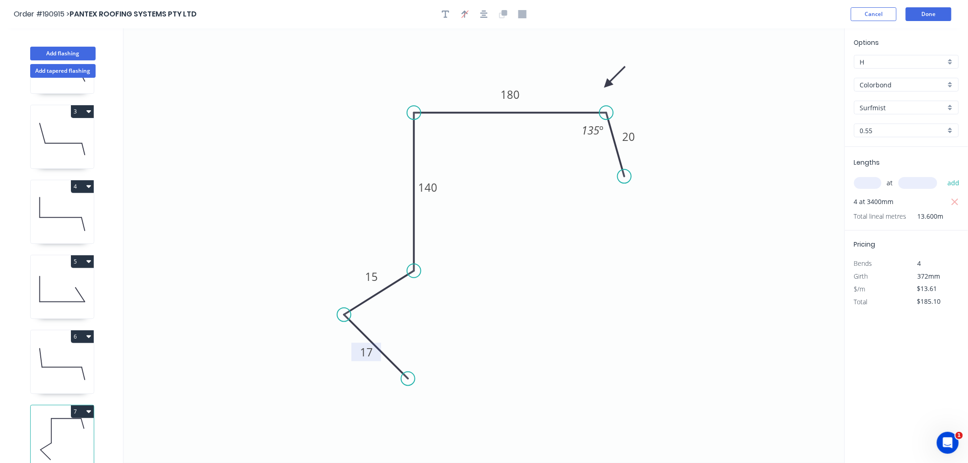
click at [867, 182] on input "text" at bounding box center [867, 183] width 27 height 12
type input "2"
type input "3100"
click at [943, 175] on button "add" at bounding box center [954, 183] width 22 height 16
type input "$269.48"
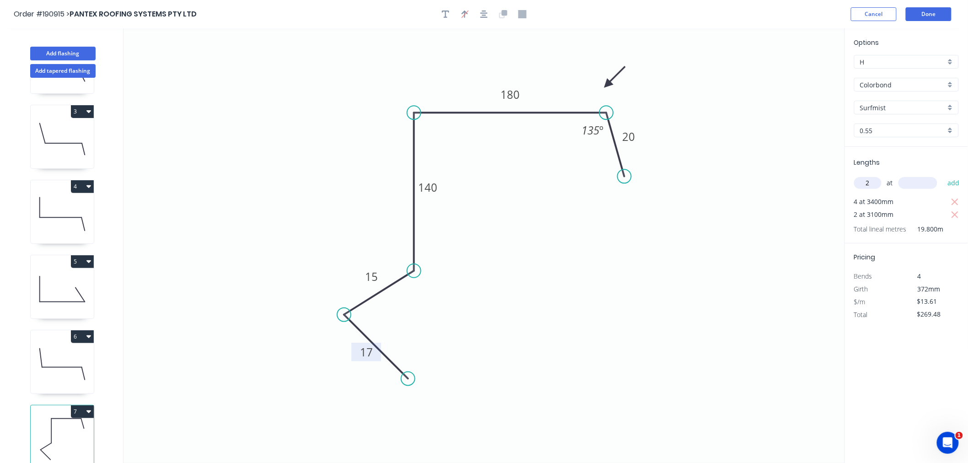
type input "2"
type input "1900"
click at [943, 175] on button "add" at bounding box center [954, 183] width 22 height 16
type input "$321.20"
type input "2"
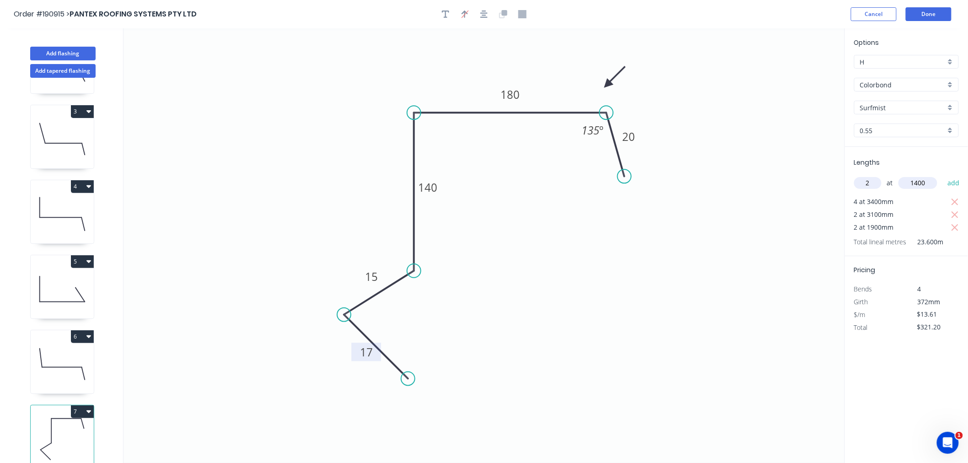
type input "1400"
click at [943, 175] on button "add" at bounding box center [954, 183] width 22 height 16
type input "$359.30"
click at [937, 14] on button "Done" at bounding box center [929, 14] width 46 height 14
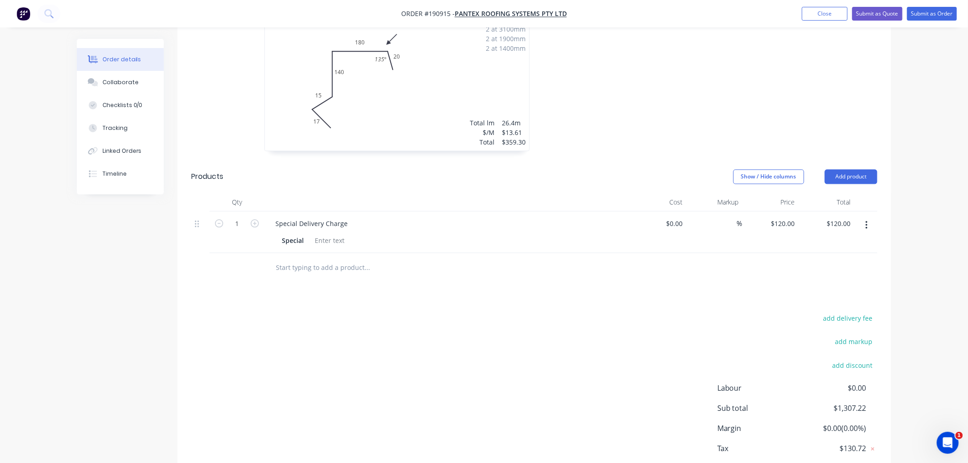
scroll to position [859, 0]
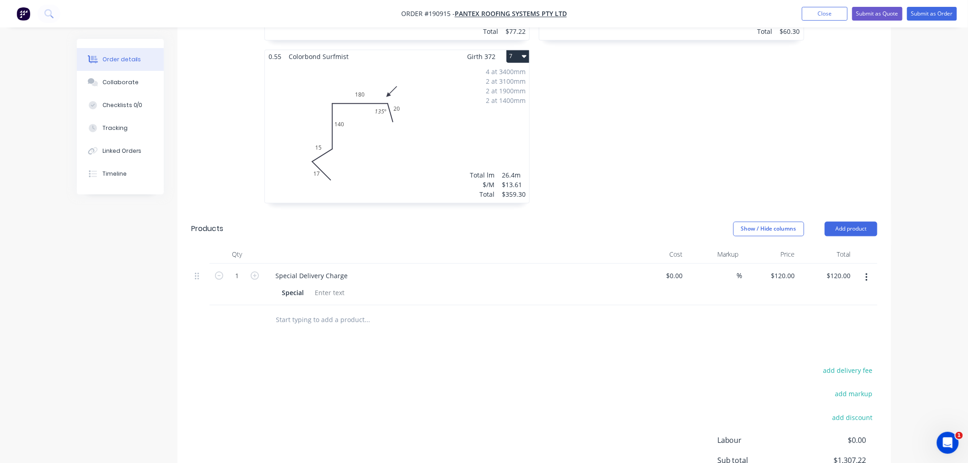
scroll to position [656, 0]
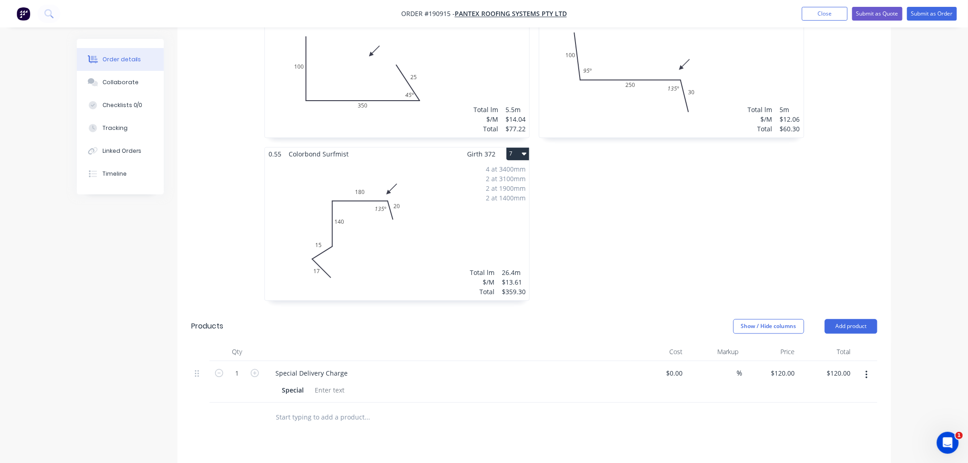
click at [435, 248] on div "4 at 3400mm 2 at 3100mm 2 at 1900mm 2 at 1400mm Total lm $/M Total 26.4m $13.61…" at bounding box center [397, 231] width 264 height 140
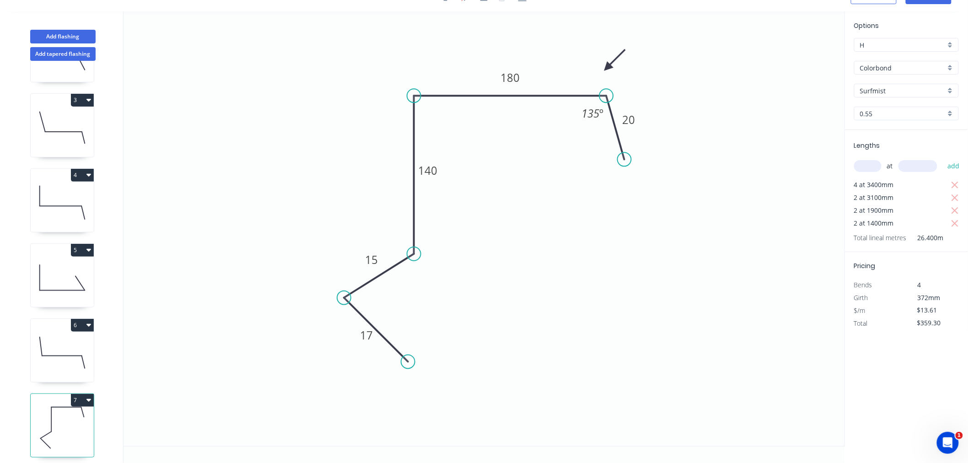
scroll to position [144, 0]
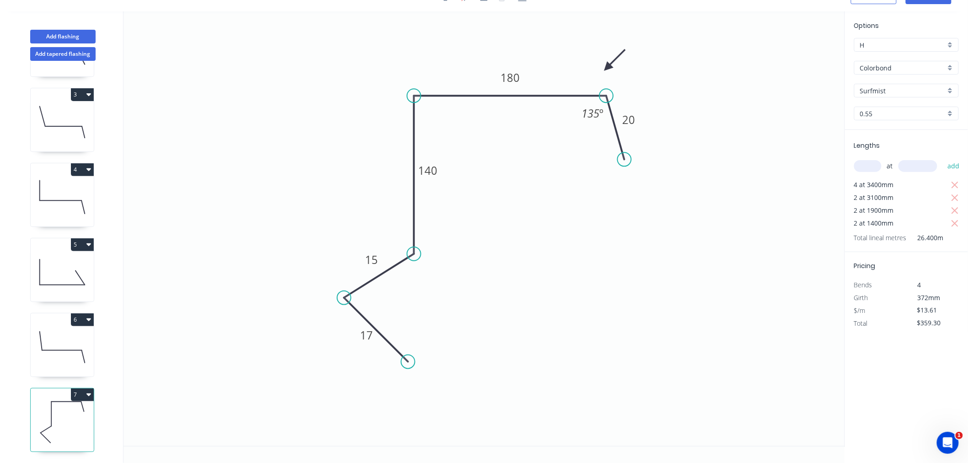
click at [86, 391] on icon "button" at bounding box center [88, 394] width 5 height 7
click at [79, 411] on div "Duplicate" at bounding box center [50, 417] width 70 height 13
type input "$0.00"
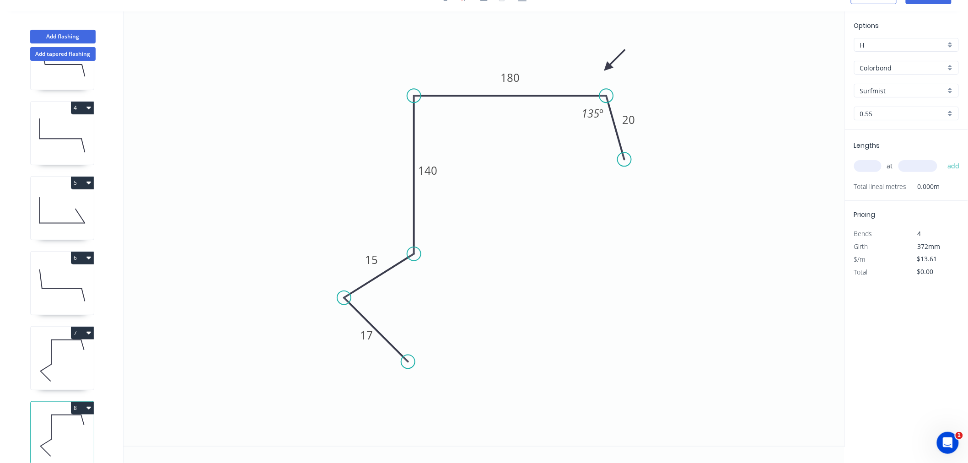
scroll to position [219, 0]
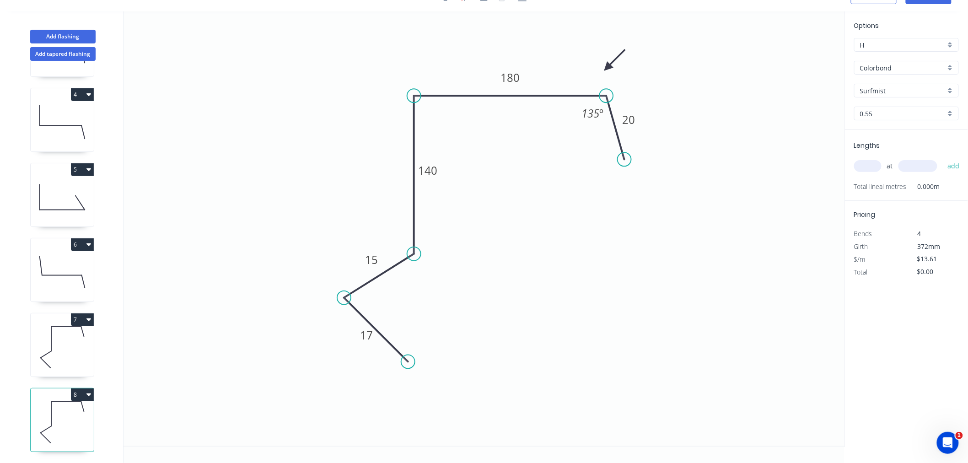
click at [65, 423] on icon at bounding box center [62, 422] width 63 height 59
click at [366, 336] on tspan "17" at bounding box center [366, 335] width 13 height 15
click at [605, 263] on icon "0 17 15 160 180 20 135 º" at bounding box center [484, 228] width 721 height 435
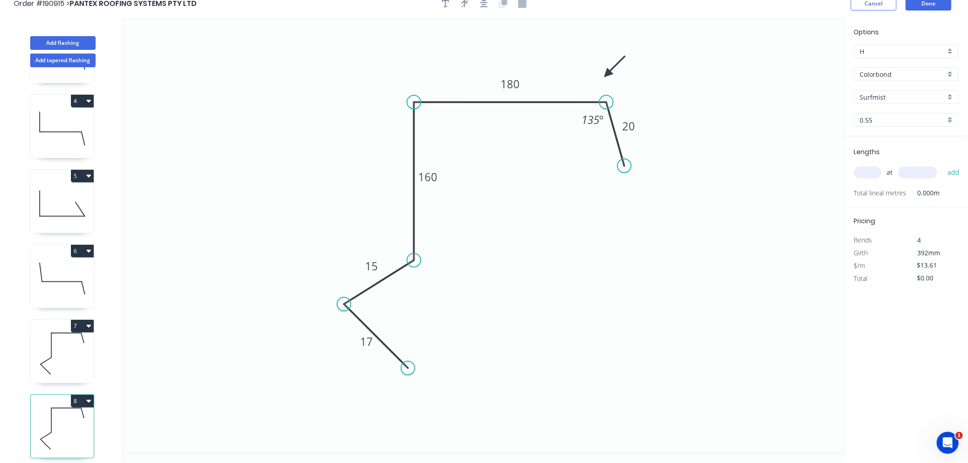
scroll to position [0, 0]
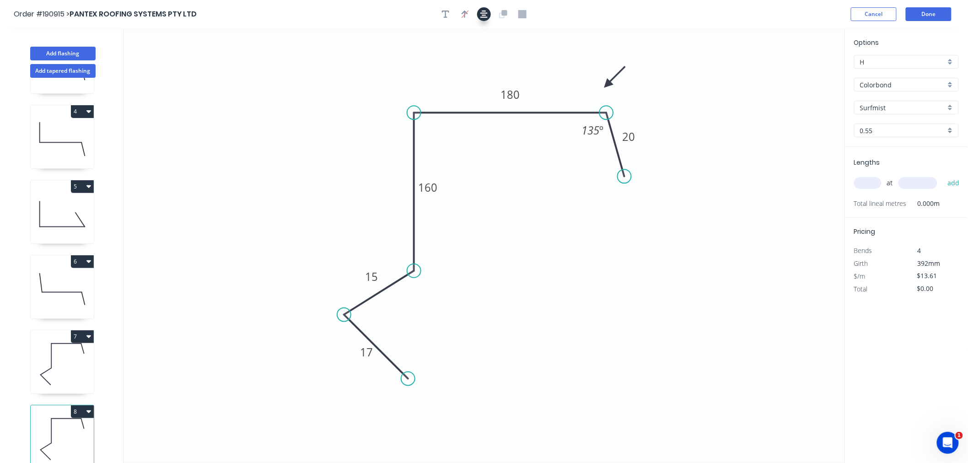
click at [483, 12] on icon "button" at bounding box center [483, 14] width 7 height 8
drag, startPoint x: 868, startPoint y: 180, endPoint x: 862, endPoint y: 174, distance: 8.4
click at [869, 181] on input "text" at bounding box center [867, 183] width 27 height 12
type input "2"
type input "4200"
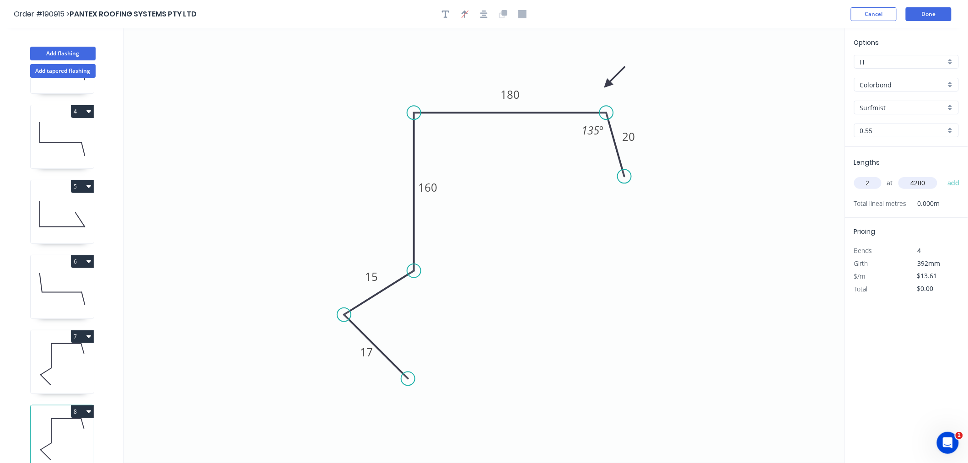
click at [943, 175] on button "add" at bounding box center [954, 183] width 22 height 16
type input "$114.32"
click at [596, 299] on icon "0 17 15 160 180 20 135 º" at bounding box center [484, 245] width 721 height 435
click at [933, 13] on button "Done" at bounding box center [929, 14] width 46 height 14
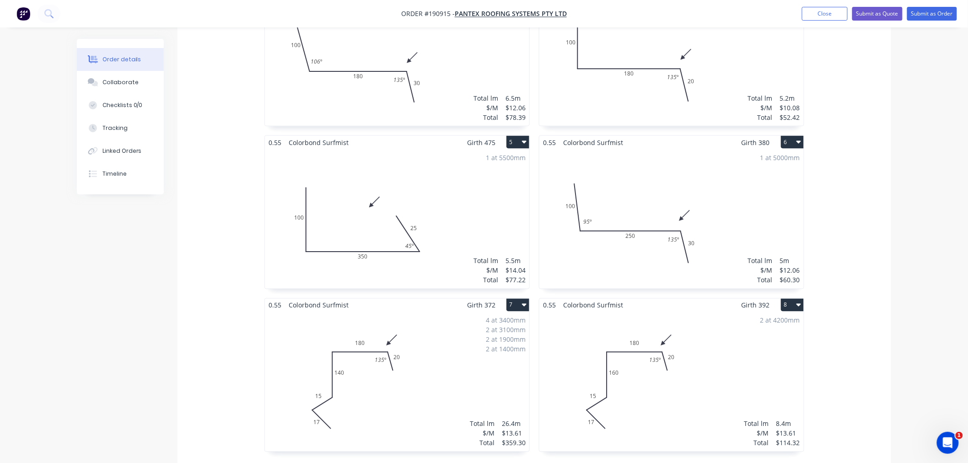
scroll to position [610, 0]
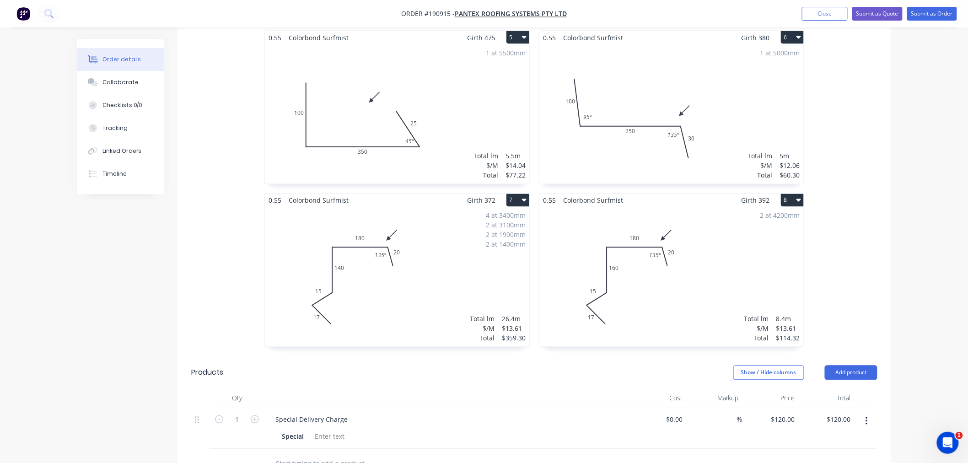
click at [694, 306] on div "2 at 4200mm Total lm $/M Total 8.4m $13.61 $114.32" at bounding box center [671, 277] width 264 height 140
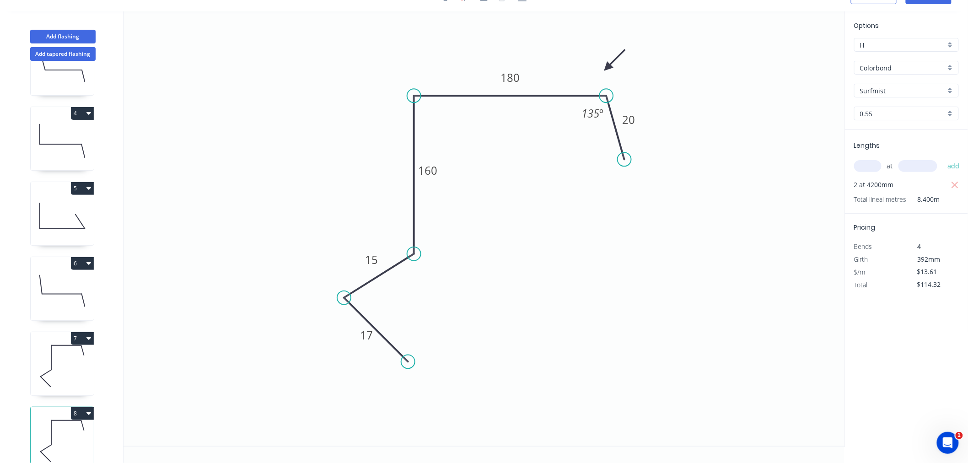
scroll to position [219, 0]
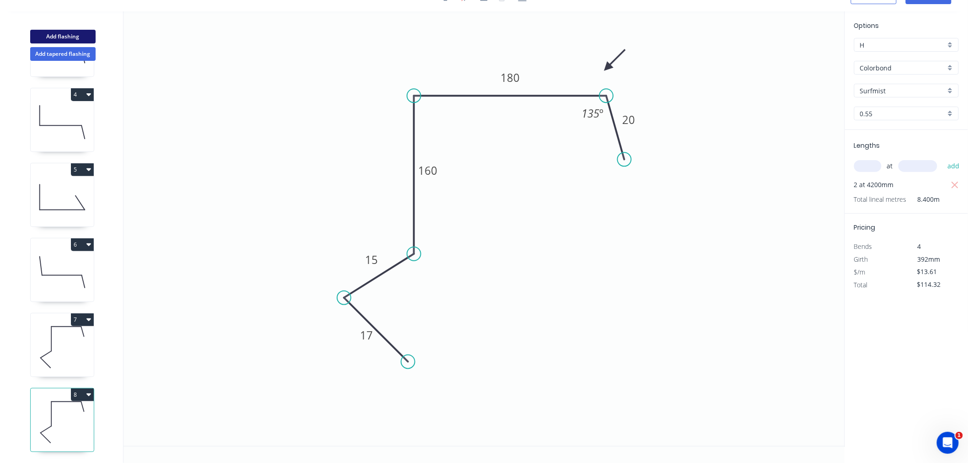
click at [71, 34] on button "Add flashing" at bounding box center [62, 37] width 65 height 14
type input "$0.00"
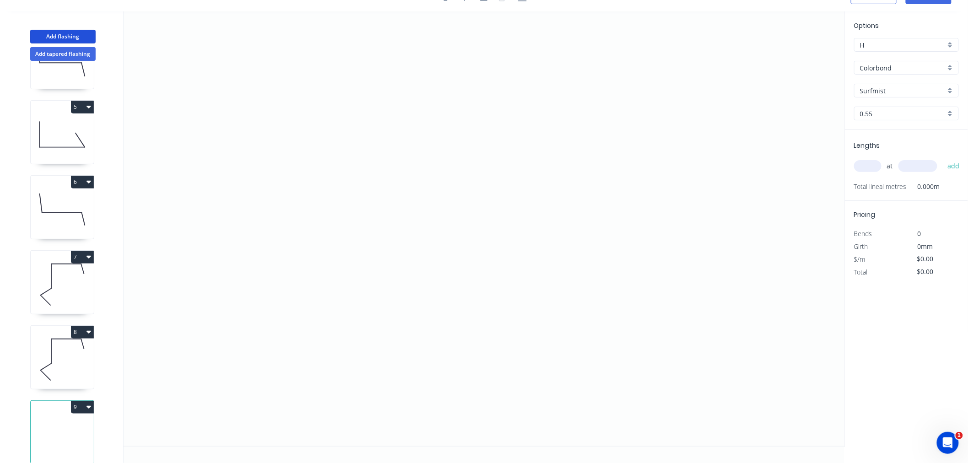
scroll to position [294, 0]
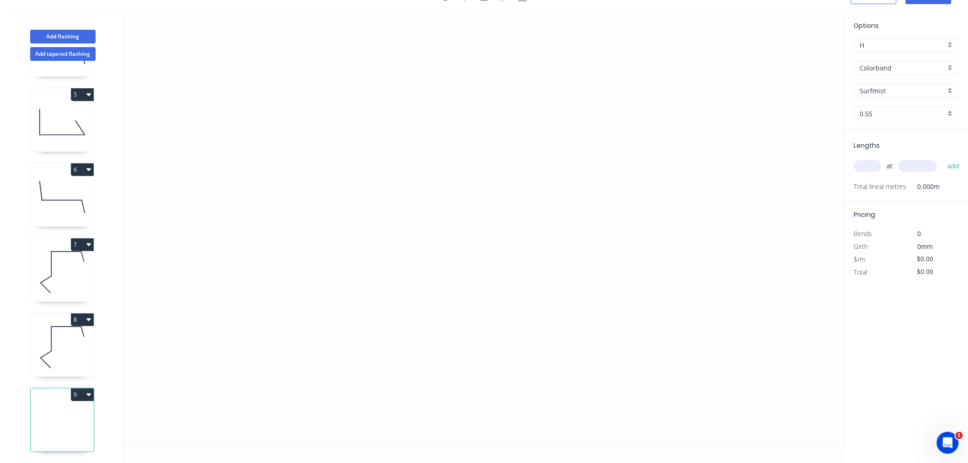
click at [866, 162] on input "text" at bounding box center [867, 166] width 27 height 12
type input "1"
type input "3600"
click at [943, 158] on button "add" at bounding box center [954, 166] width 22 height 16
click at [191, 267] on icon "0" at bounding box center [484, 228] width 721 height 435
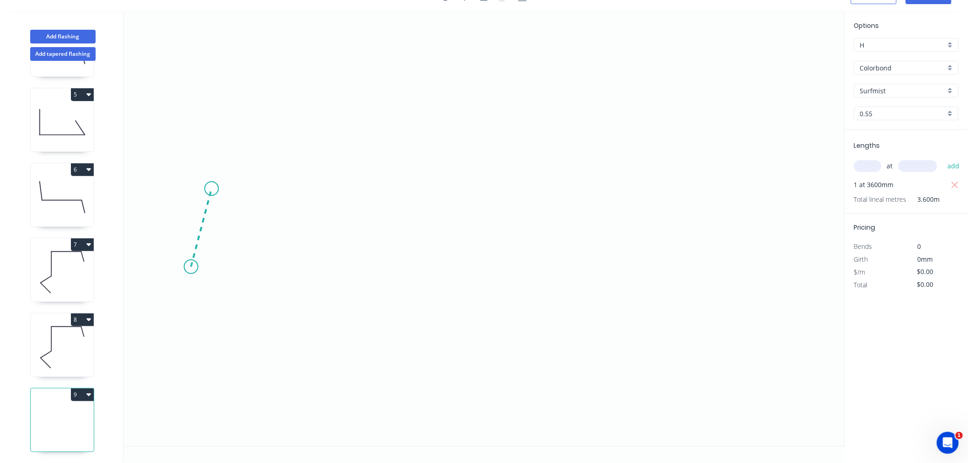
click at [211, 188] on icon "0" at bounding box center [484, 228] width 721 height 435
click at [441, 186] on icon "0 ?" at bounding box center [484, 228] width 721 height 435
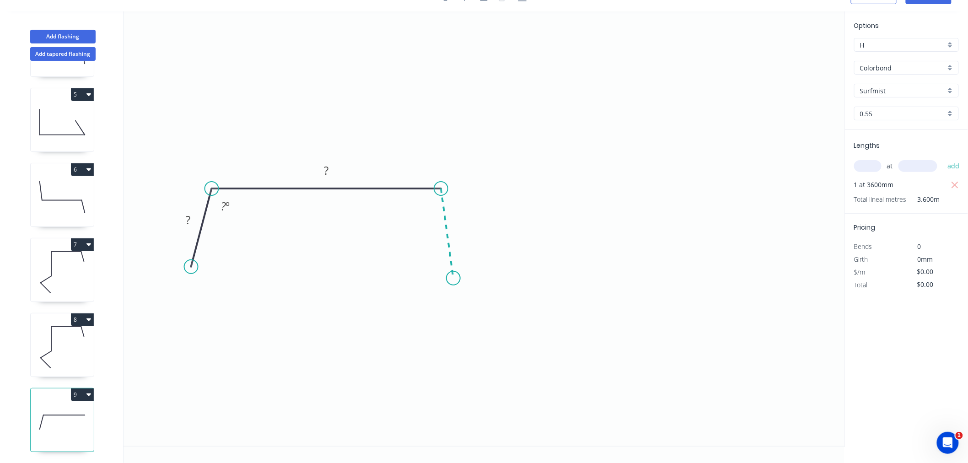
click at [453, 278] on icon "0 ? ? ? º" at bounding box center [484, 228] width 721 height 435
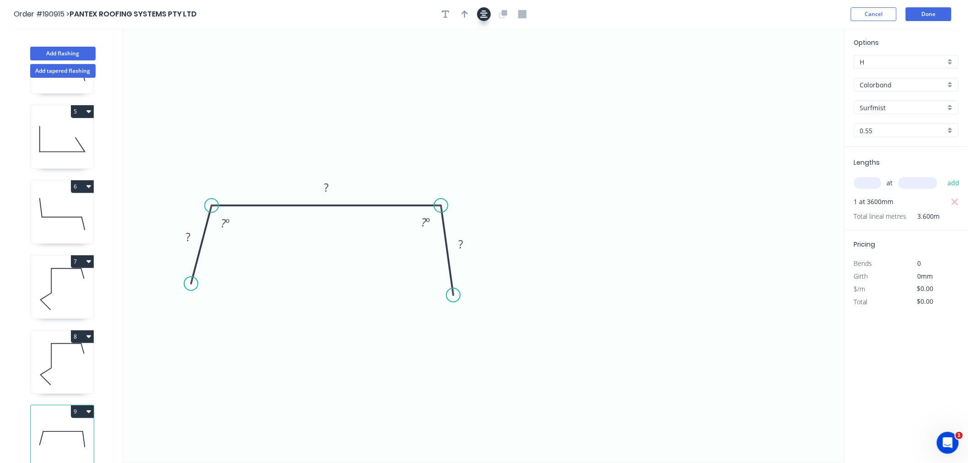
click at [486, 14] on icon "button" at bounding box center [483, 14] width 7 height 8
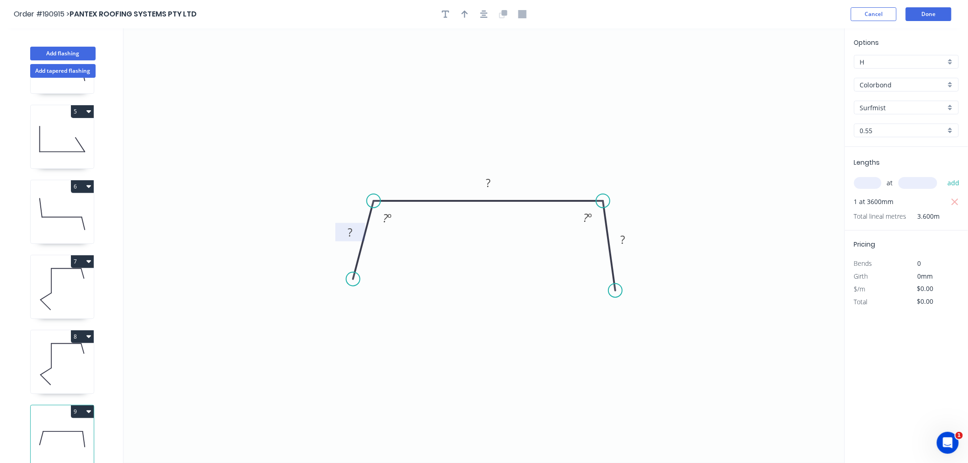
click at [351, 230] on tspan "?" at bounding box center [350, 232] width 5 height 15
click at [505, 129] on icon "0 20 790 20 135 º 135 º" at bounding box center [484, 245] width 721 height 435
type input "$23.95"
type input "$86.22"
click at [489, 12] on button "button" at bounding box center [484, 14] width 14 height 14
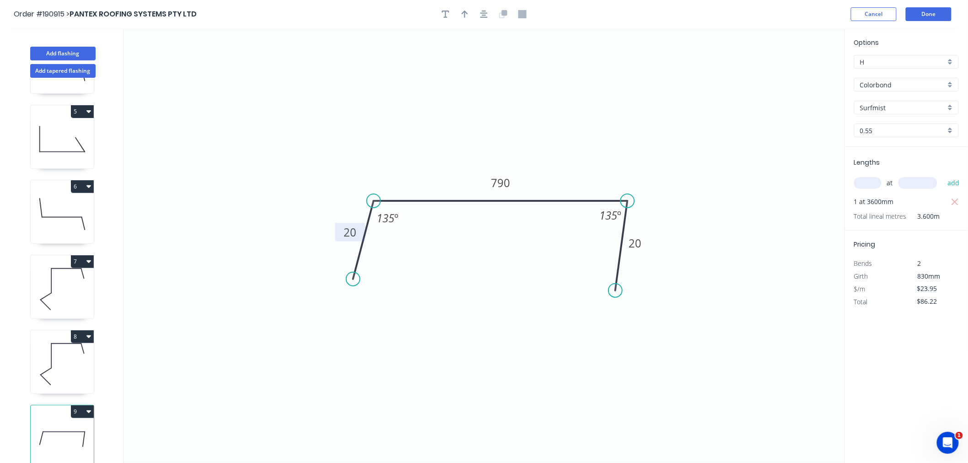
drag, startPoint x: 603, startPoint y: 202, endPoint x: 628, endPoint y: 203, distance: 24.7
click at [628, 203] on circle at bounding box center [628, 201] width 14 height 14
drag, startPoint x: 619, startPoint y: 291, endPoint x: 656, endPoint y: 292, distance: 36.6
click at [656, 292] on circle at bounding box center [656, 292] width 14 height 14
click at [487, 19] on button "button" at bounding box center [484, 14] width 14 height 14
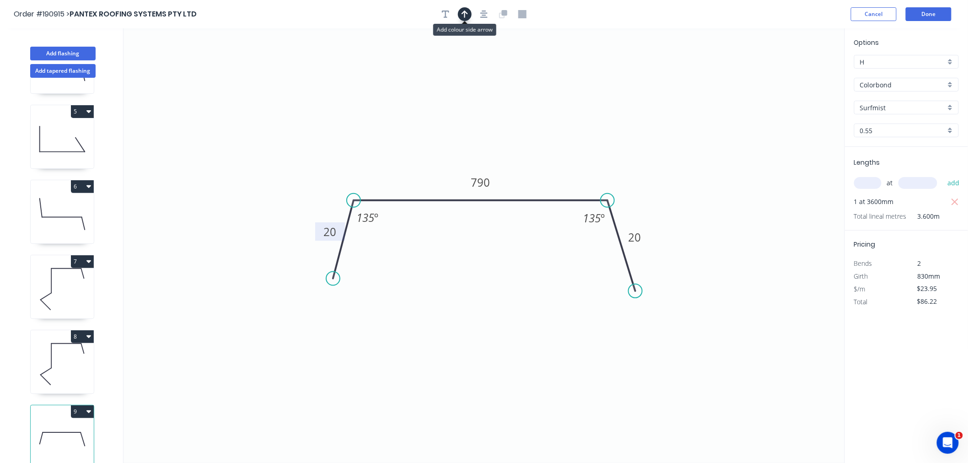
click at [466, 15] on icon "button" at bounding box center [465, 14] width 6 height 8
drag, startPoint x: 797, startPoint y: 71, endPoint x: 604, endPoint y: 175, distance: 218.6
click at [604, 175] on icon at bounding box center [604, 164] width 8 height 29
click at [918, 11] on button "Done" at bounding box center [929, 14] width 46 height 14
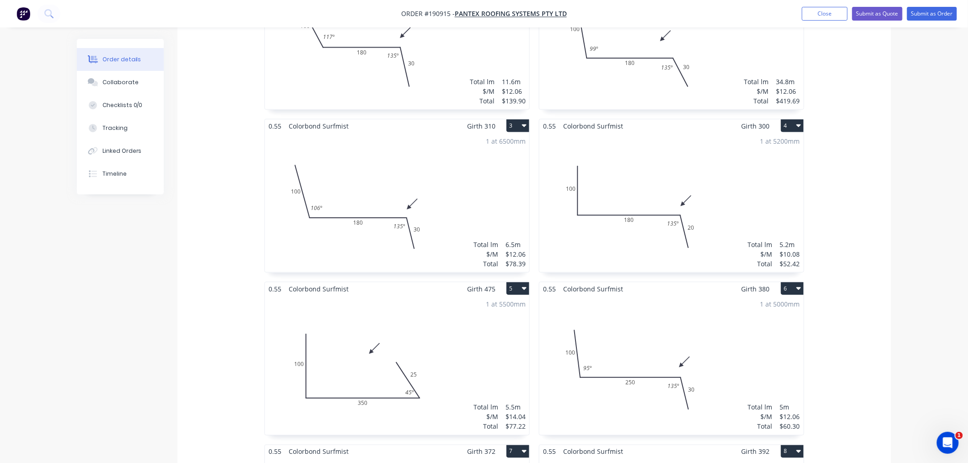
scroll to position [813, 0]
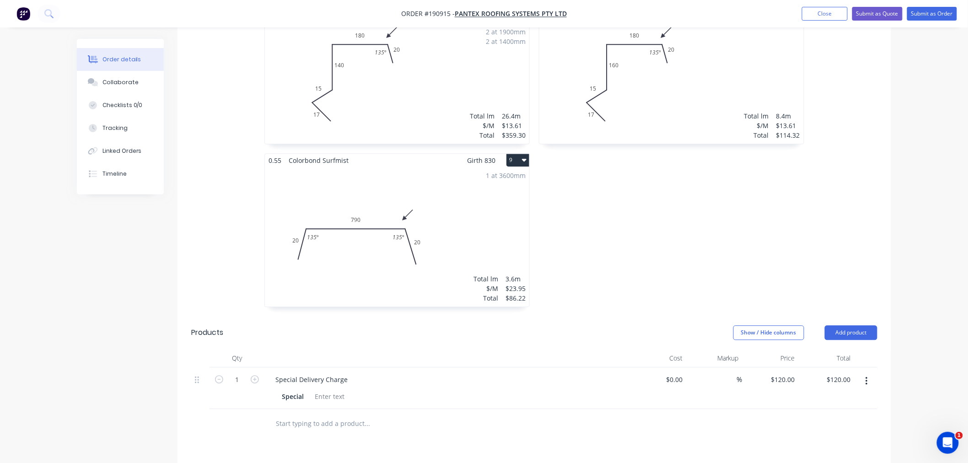
click at [438, 256] on div "1 at 3600mm Total lm $/M Total 3.6m $23.95 $86.22" at bounding box center [397, 237] width 264 height 140
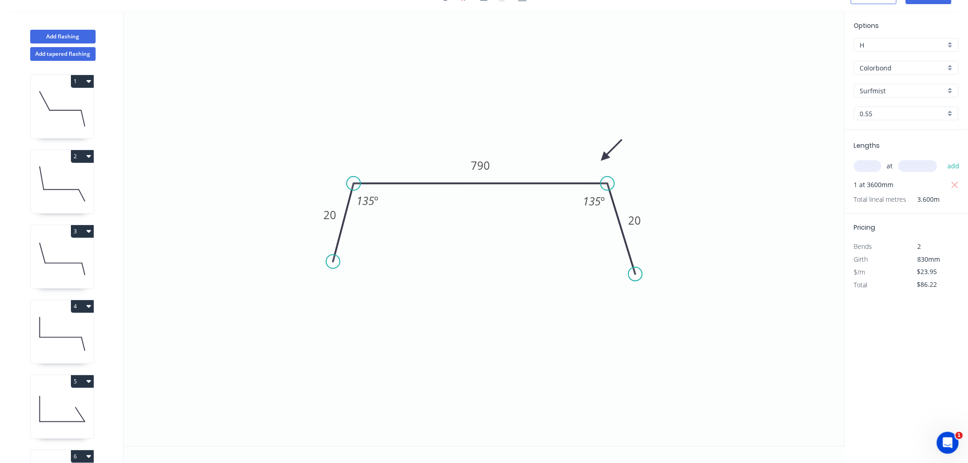
scroll to position [294, 0]
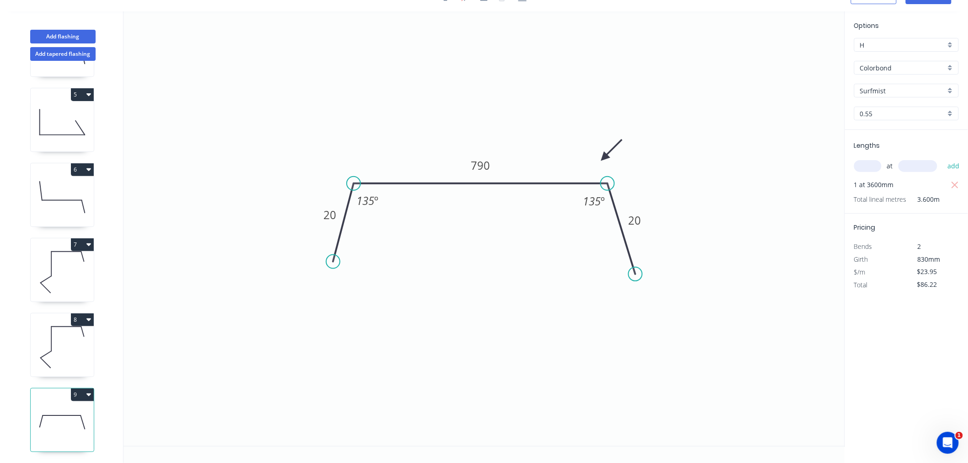
click at [91, 388] on button "9" at bounding box center [82, 394] width 23 height 13
click at [81, 411] on div "Duplicate" at bounding box center [50, 417] width 70 height 13
type input "$0.00"
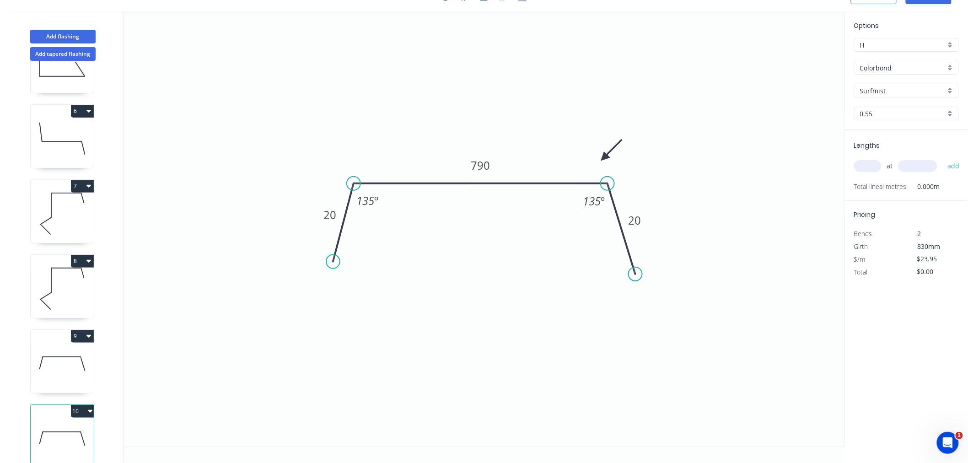
scroll to position [369, 0]
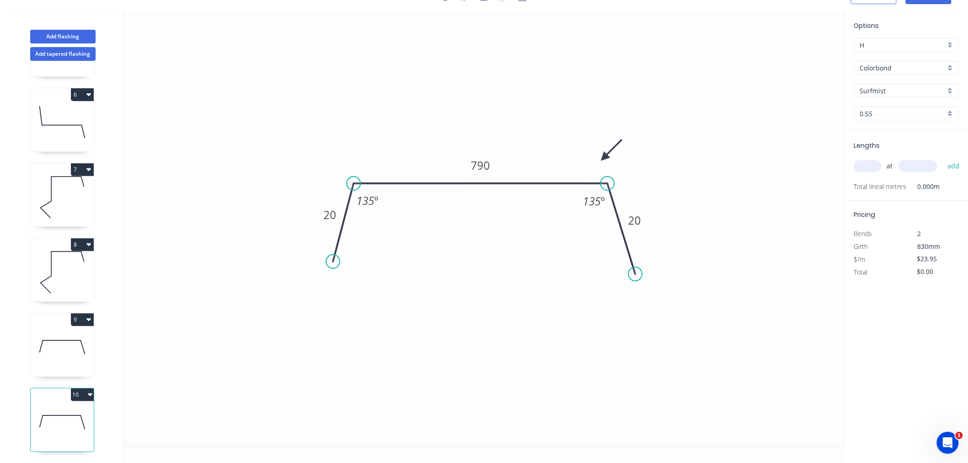
click at [70, 426] on icon at bounding box center [62, 422] width 63 height 59
click at [339, 214] on rect at bounding box center [330, 215] width 18 height 13
type input "$16.02"
click at [865, 164] on input "text" at bounding box center [867, 166] width 27 height 12
type input "1"
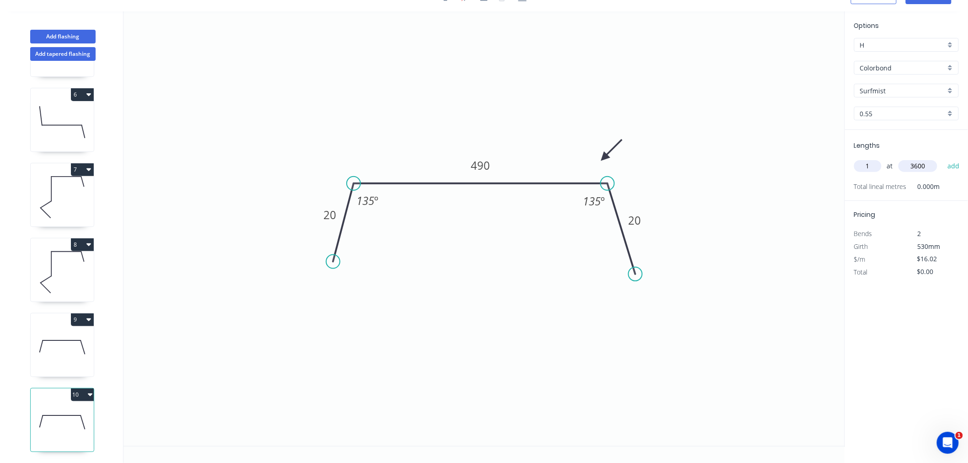
type input "3600"
click at [943, 158] on button "add" at bounding box center [954, 166] width 22 height 16
type input "$57.67"
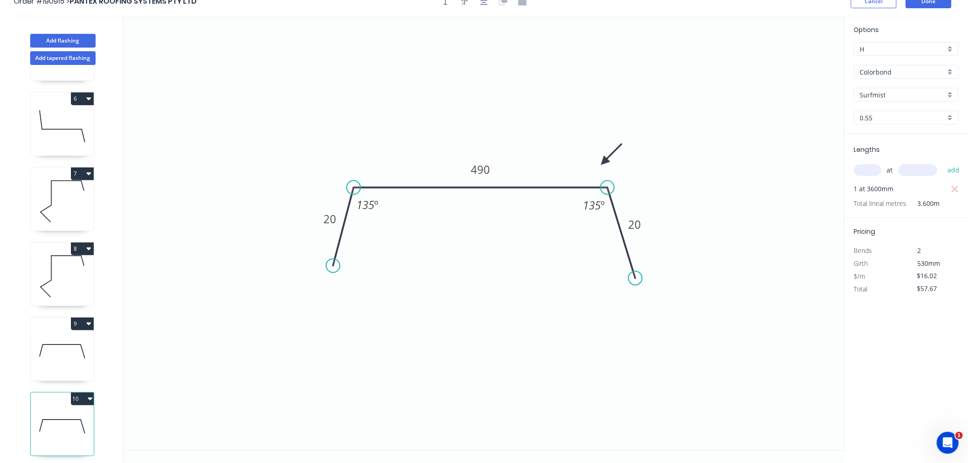
scroll to position [17, 0]
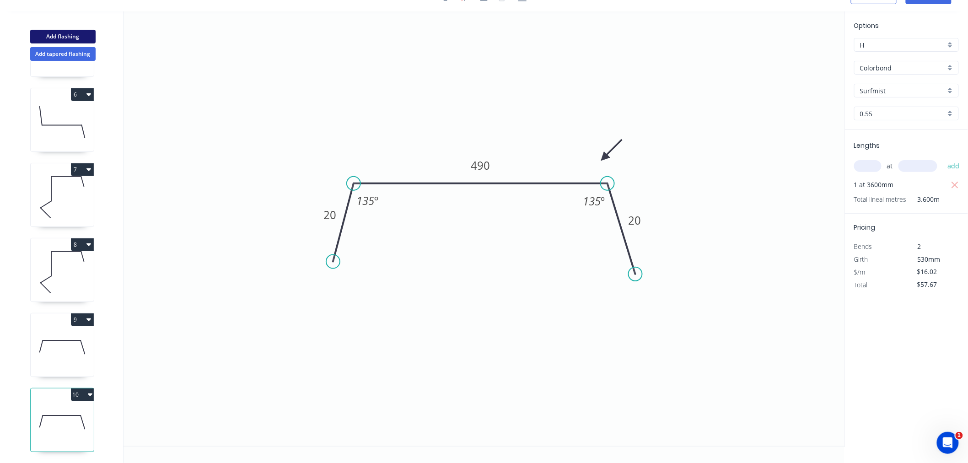
click at [75, 39] on button "Add flashing" at bounding box center [62, 37] width 65 height 14
type input "$0.00"
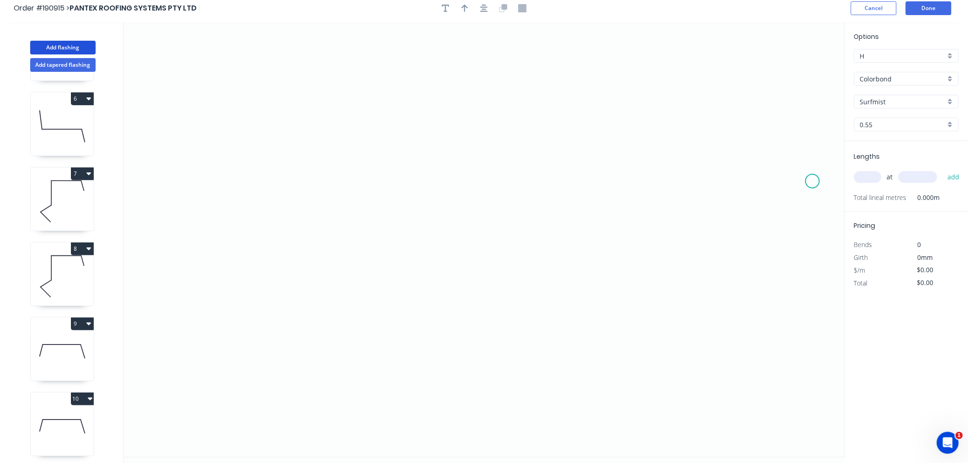
scroll to position [0, 0]
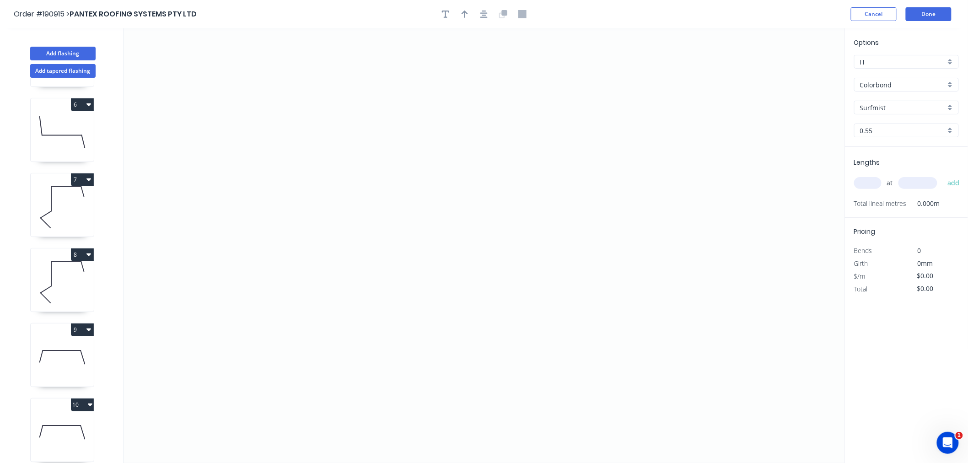
click at [872, 186] on input "text" at bounding box center [867, 183] width 27 height 12
type input "2"
type input "4100"
click at [943, 175] on button "add" at bounding box center [954, 183] width 22 height 16
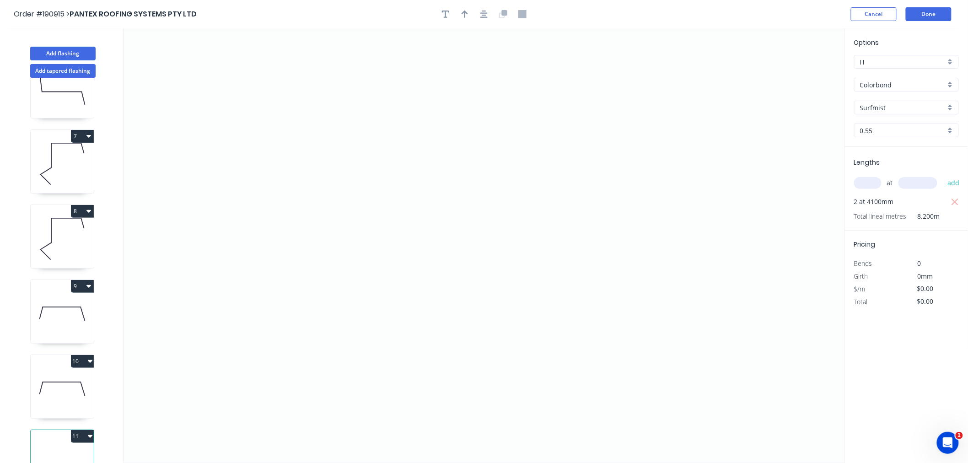
scroll to position [444, 0]
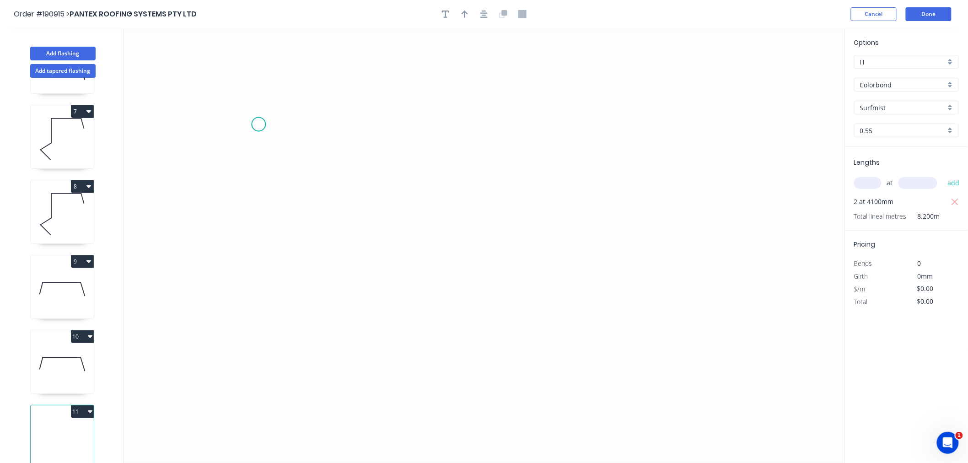
click at [258, 124] on icon "0" at bounding box center [484, 245] width 721 height 435
click at [263, 253] on icon "0" at bounding box center [484, 245] width 721 height 435
click at [478, 259] on icon "0 ?" at bounding box center [484, 245] width 721 height 435
click at [504, 326] on icon "0 ? ?" at bounding box center [484, 245] width 721 height 435
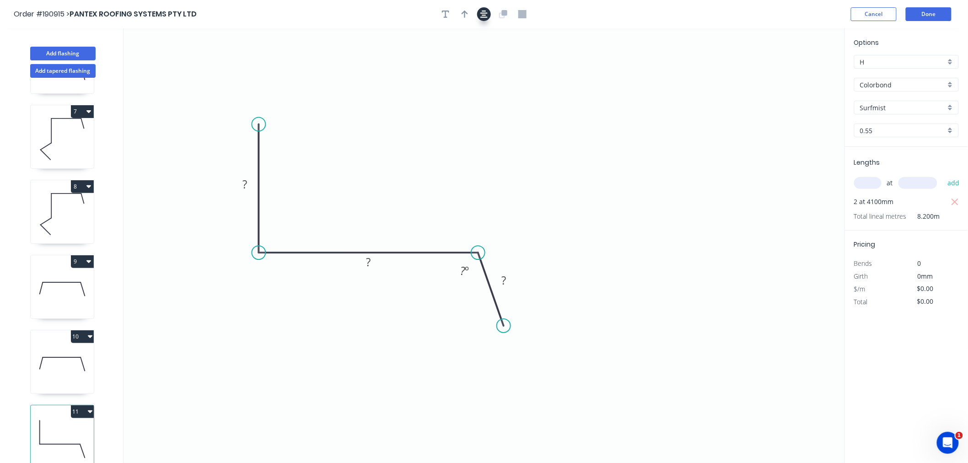
click at [485, 17] on icon "button" at bounding box center [483, 14] width 7 height 8
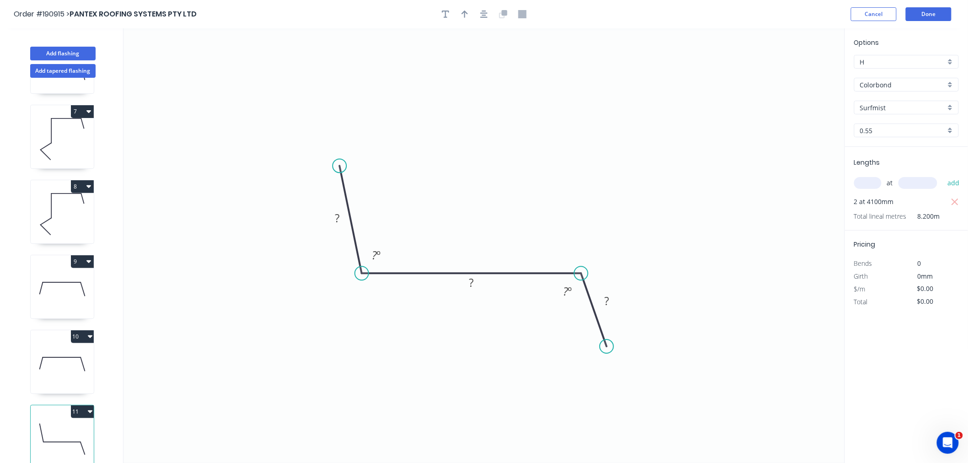
drag, startPoint x: 360, startPoint y: 145, endPoint x: 339, endPoint y: 166, distance: 29.1
click at [339, 166] on circle at bounding box center [340, 166] width 14 height 14
click at [336, 217] on tspan "?" at bounding box center [337, 217] width 5 height 15
click at [872, 182] on input "text" at bounding box center [867, 183] width 27 height 12
type input "$12.06"
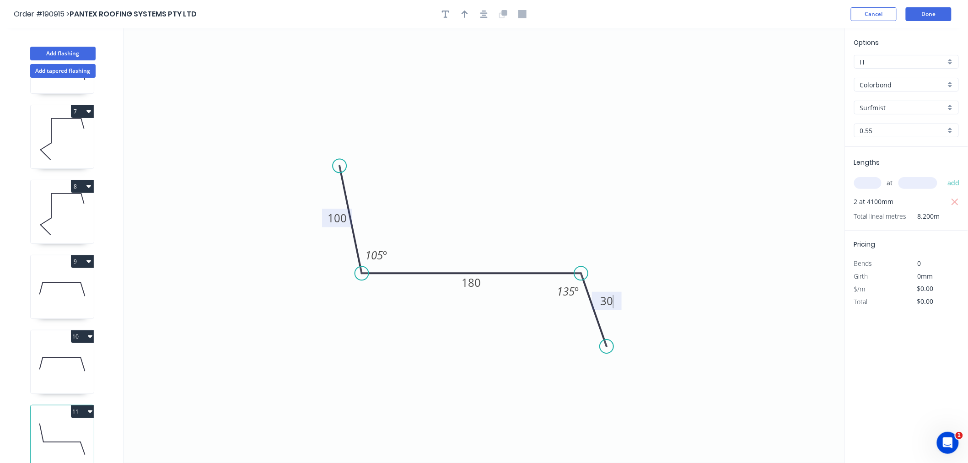
type input "$98.89"
click at [469, 11] on button "button" at bounding box center [465, 14] width 14 height 14
drag, startPoint x: 796, startPoint y: 70, endPoint x: 557, endPoint y: 253, distance: 301.3
click at [566, 250] on icon at bounding box center [570, 234] width 8 height 29
click at [557, 253] on icon at bounding box center [557, 241] width 8 height 29
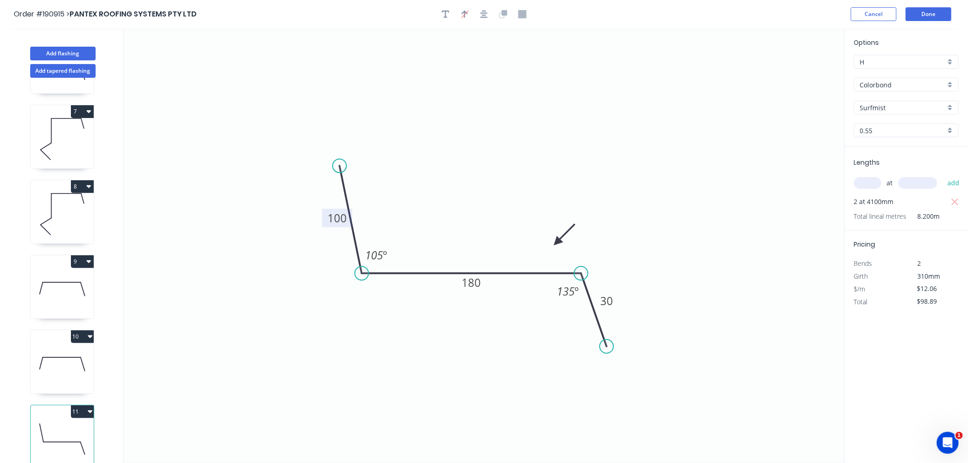
drag, startPoint x: 557, startPoint y: 253, endPoint x: 557, endPoint y: 242, distance: 10.1
click at [557, 242] on icon at bounding box center [564, 234] width 27 height 27
click at [478, 10] on div at bounding box center [484, 14] width 96 height 14
click at [484, 16] on icon "button" at bounding box center [483, 14] width 7 height 7
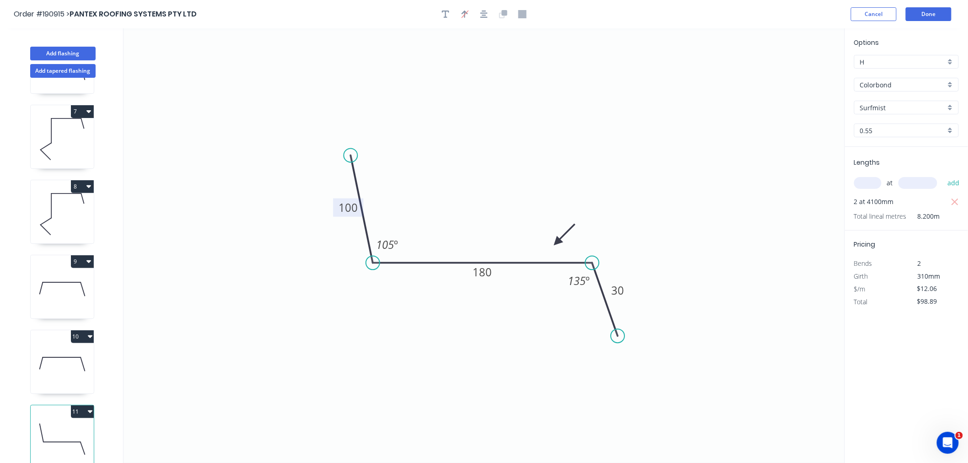
click at [875, 190] on div "at add" at bounding box center [907, 183] width 107 height 25
click at [868, 184] on input "text" at bounding box center [867, 183] width 27 height 12
type input "1"
type input "1000"
click at [943, 175] on button "add" at bounding box center [954, 183] width 22 height 16
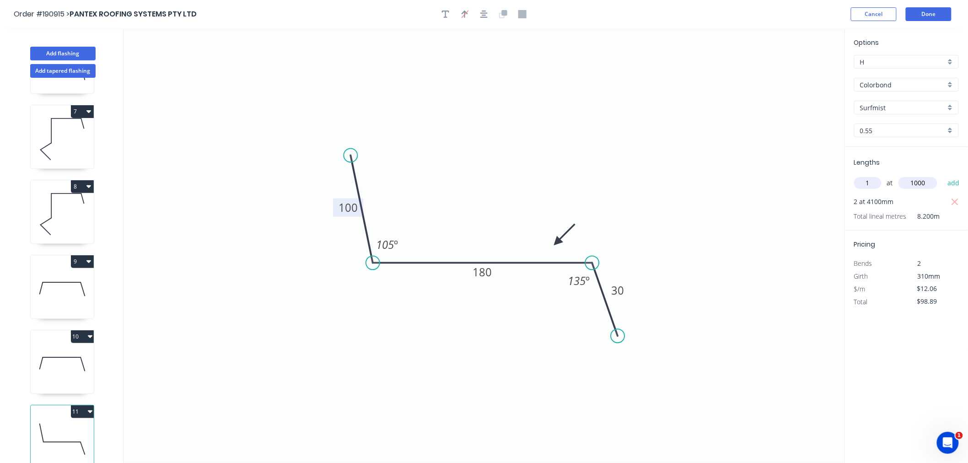
type input "$110.95"
click at [804, 5] on header "Order #190915 > PANTEX ROOFING SYSTEMS PTY LTD Cancel Done" at bounding box center [484, 14] width 968 height 28
click at [930, 17] on button "Done" at bounding box center [929, 14] width 46 height 14
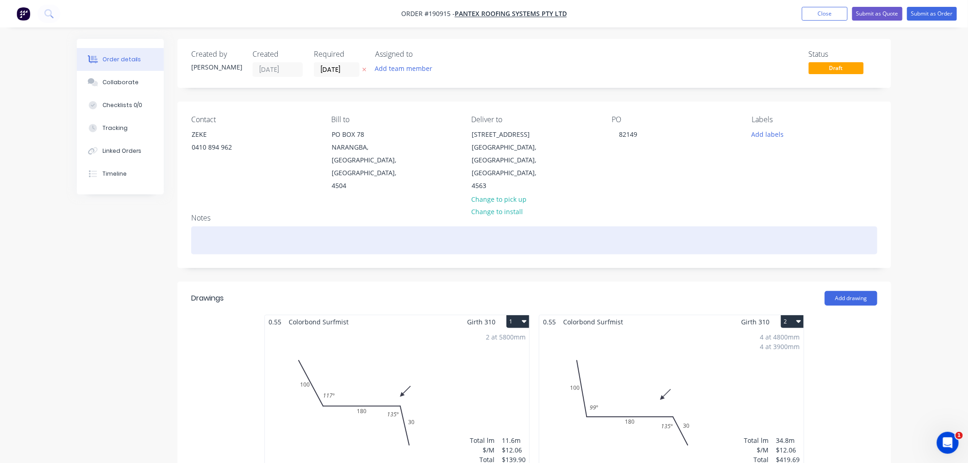
click at [584, 240] on div at bounding box center [534, 240] width 686 height 28
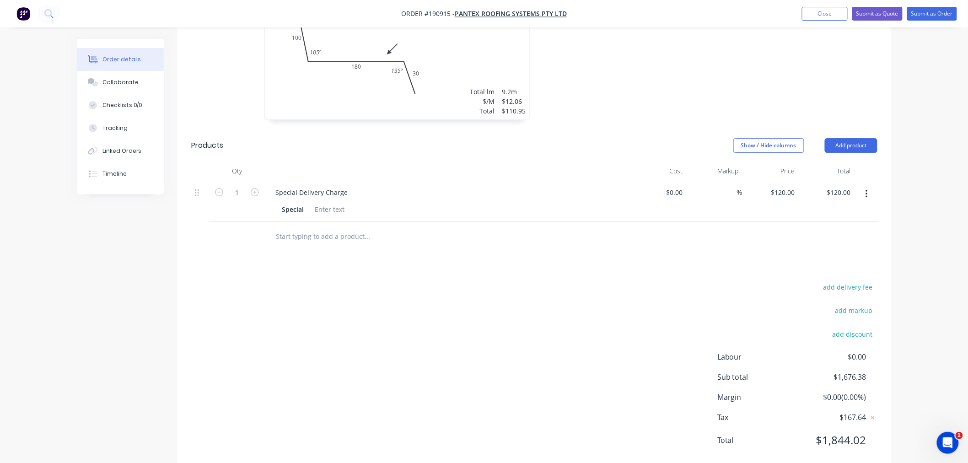
scroll to position [1185, 0]
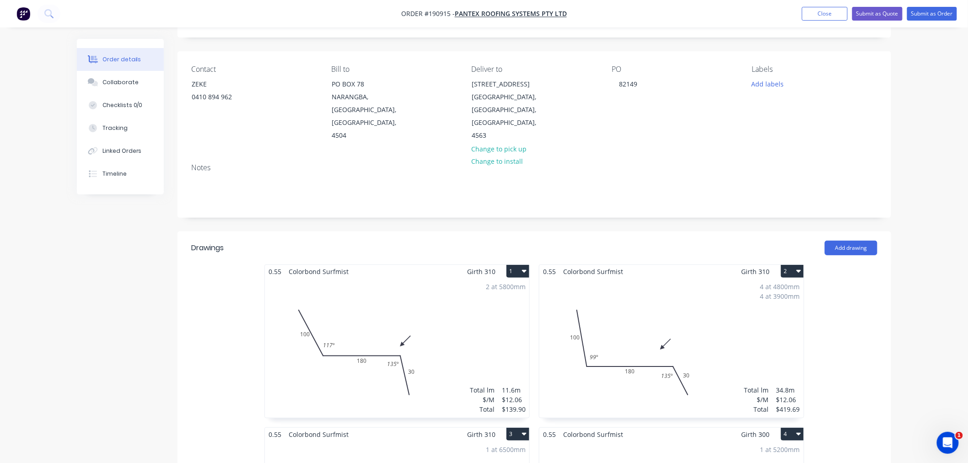
scroll to position [0, 0]
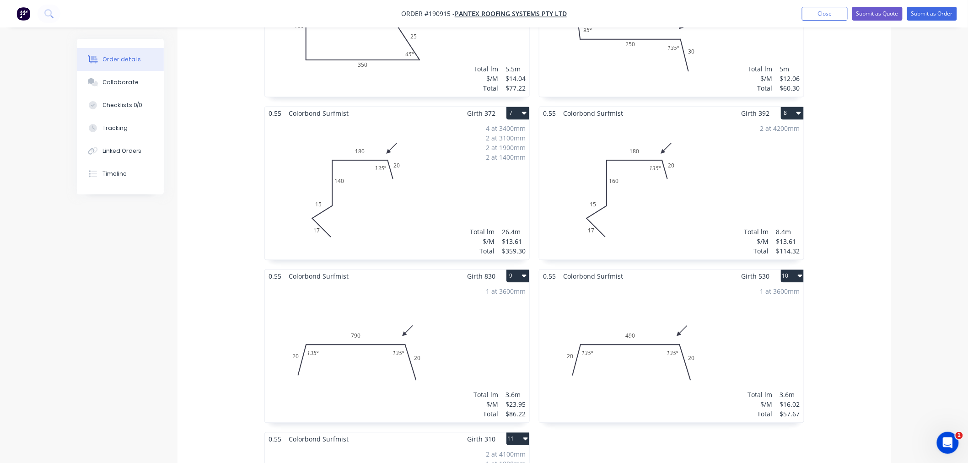
scroll to position [813, 0]
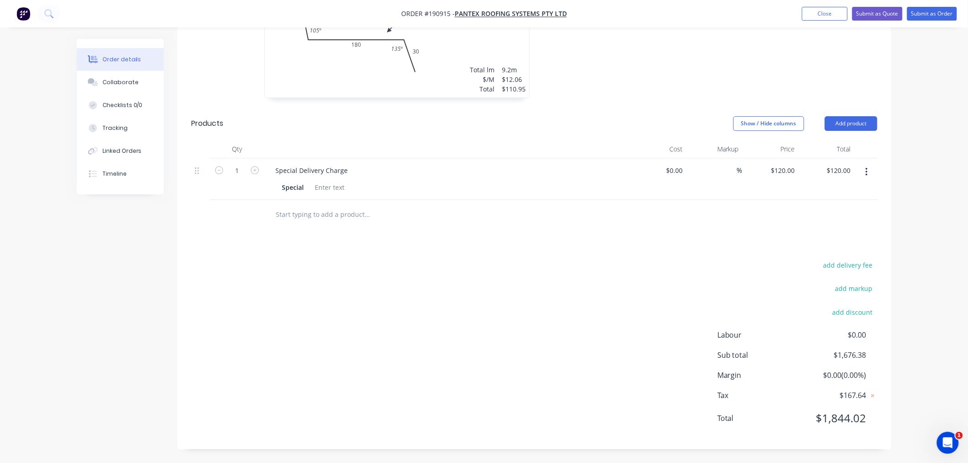
drag, startPoint x: 917, startPoint y: 351, endPoint x: 921, endPoint y: 335, distance: 16.9
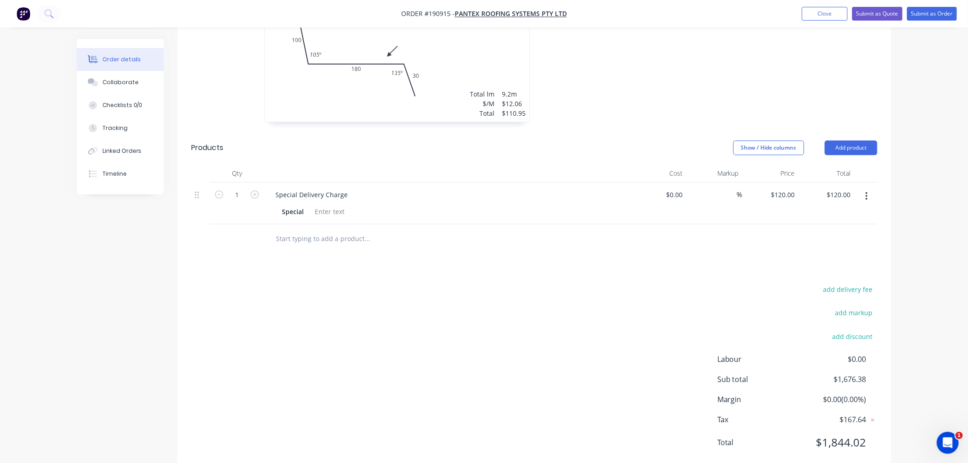
scroll to position [1185, 0]
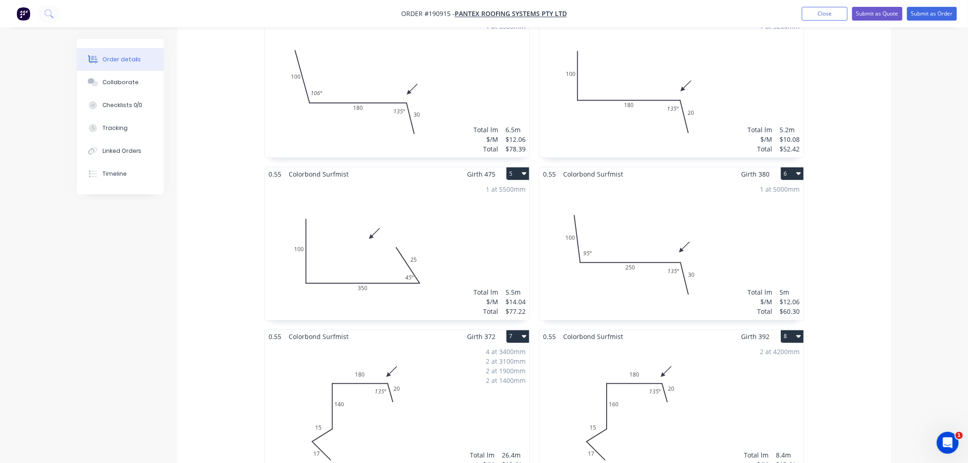
scroll to position [0, 0]
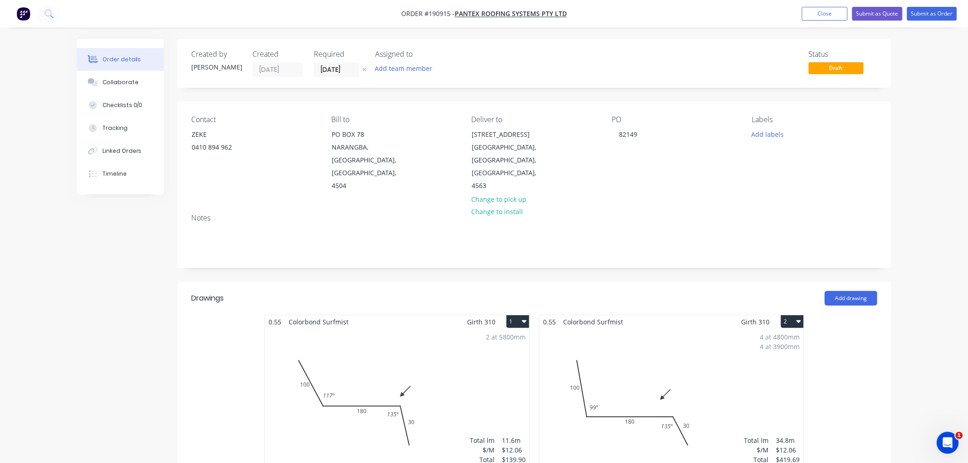
click at [938, 16] on button "Submit as Order" at bounding box center [932, 14] width 50 height 14
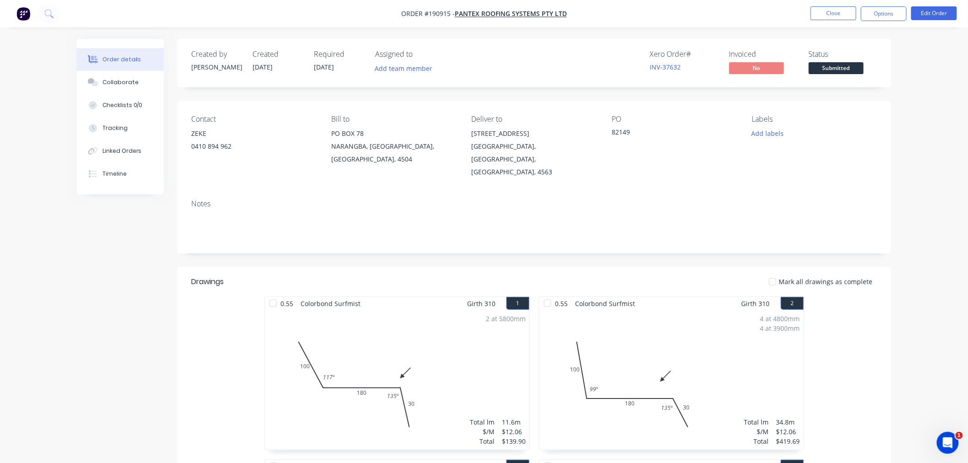
click at [894, 14] on button "Options" at bounding box center [884, 13] width 46 height 15
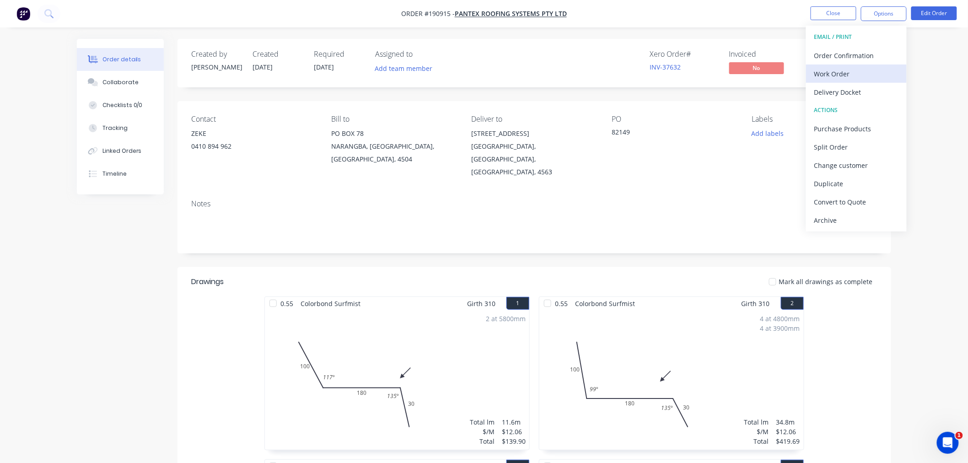
click at [877, 67] on div "Work Order" at bounding box center [856, 73] width 84 height 13
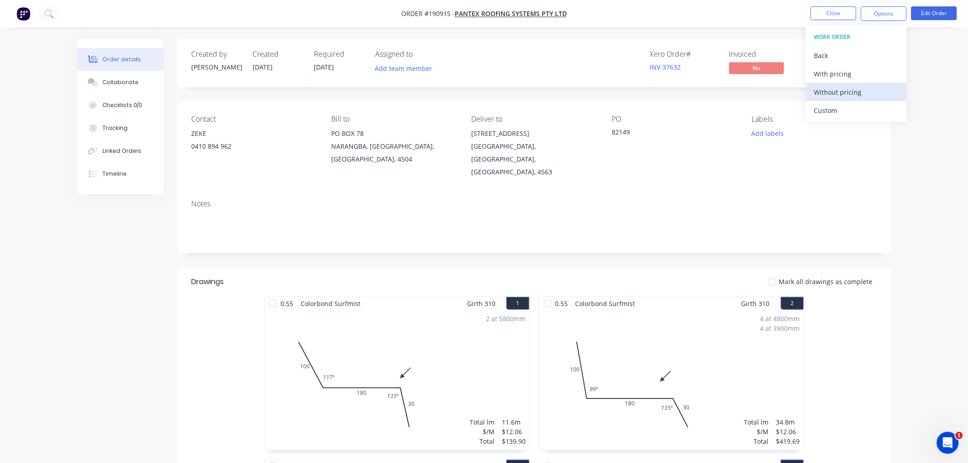
click at [872, 89] on div "Without pricing" at bounding box center [856, 92] width 84 height 13
click at [834, 20] on button "Close" at bounding box center [834, 13] width 46 height 14
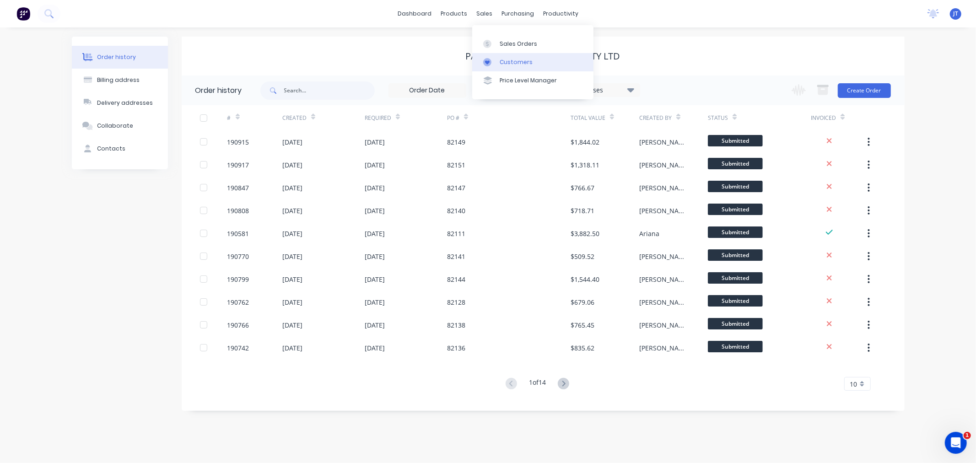
click at [511, 65] on div "Customers" at bounding box center [516, 62] width 33 height 8
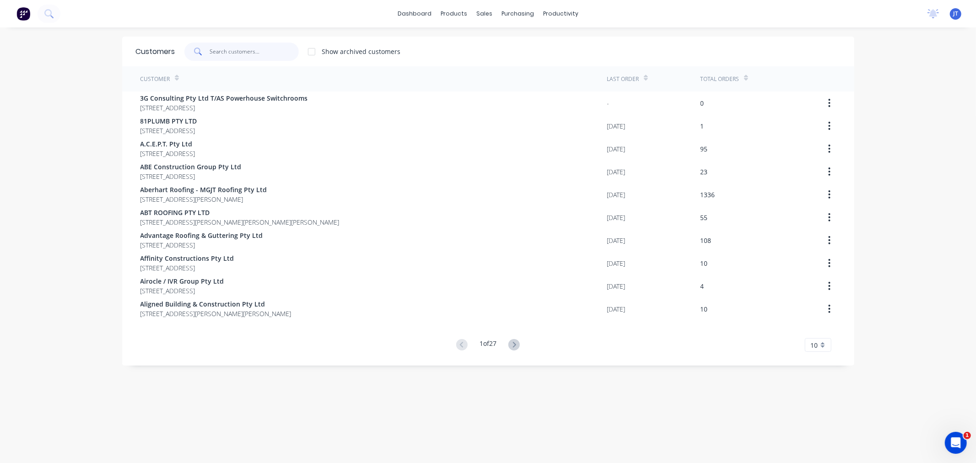
click at [258, 55] on input "text" at bounding box center [254, 52] width 89 height 18
paste input "[PERSON_NAME] plumbing"
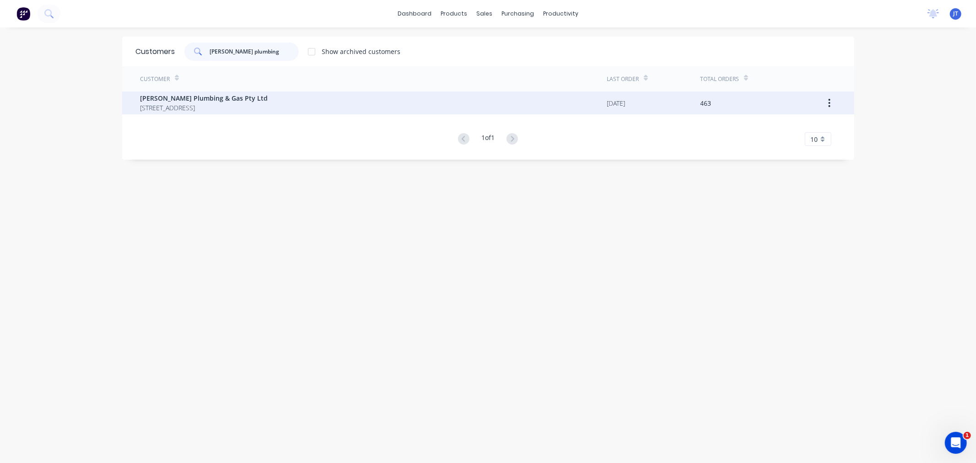
type input "[PERSON_NAME] plumbing"
click at [268, 102] on span "[PERSON_NAME] Plumbing & Gas Pty Ltd" at bounding box center [204, 98] width 128 height 10
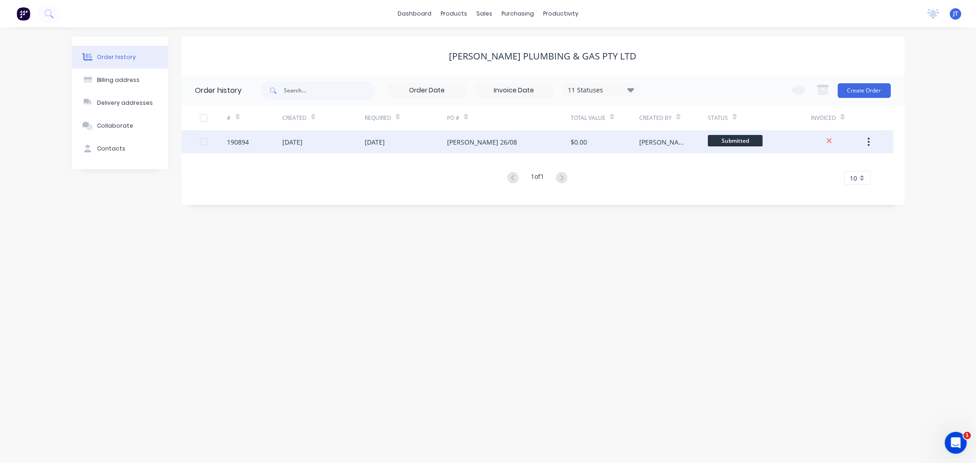
click at [302, 144] on div "[DATE]" at bounding box center [292, 142] width 20 height 10
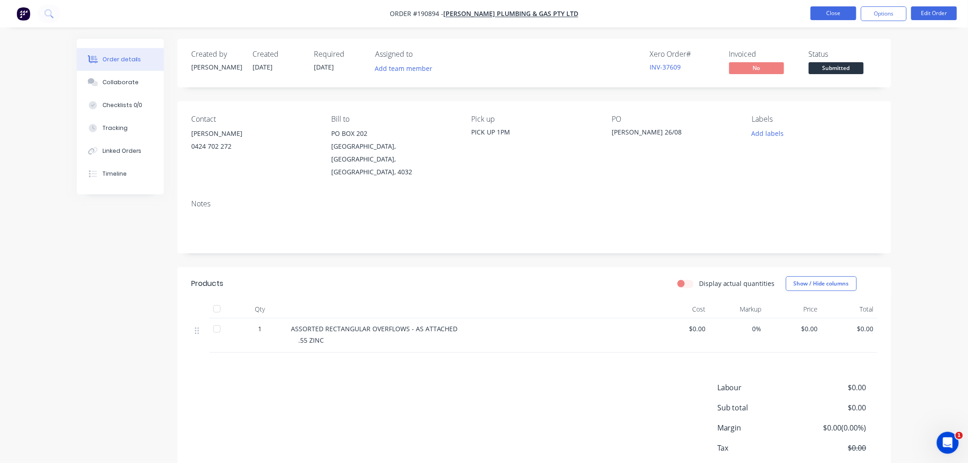
click at [833, 15] on button "Close" at bounding box center [834, 13] width 46 height 14
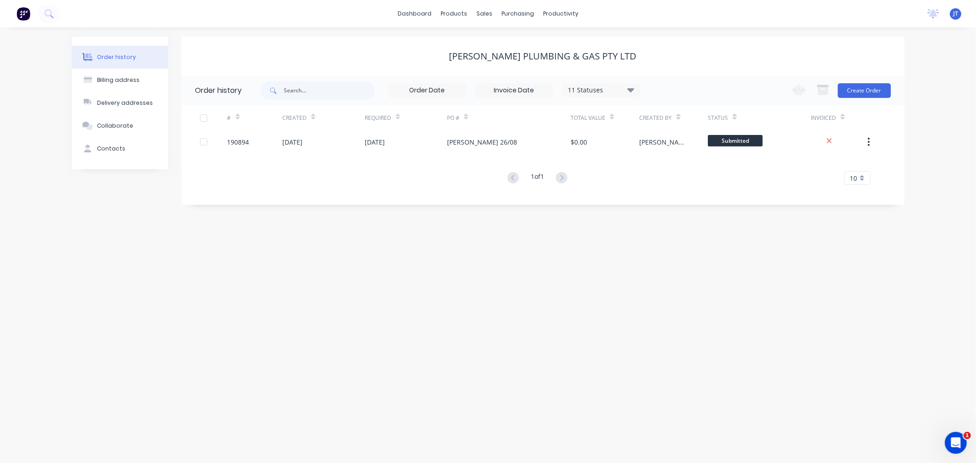
click at [925, 128] on div "Order history Billing address Delivery addresses Collaborate Contacts [PERSON_N…" at bounding box center [488, 244] width 976 height 435
click at [858, 88] on button "Create Order" at bounding box center [864, 90] width 53 height 15
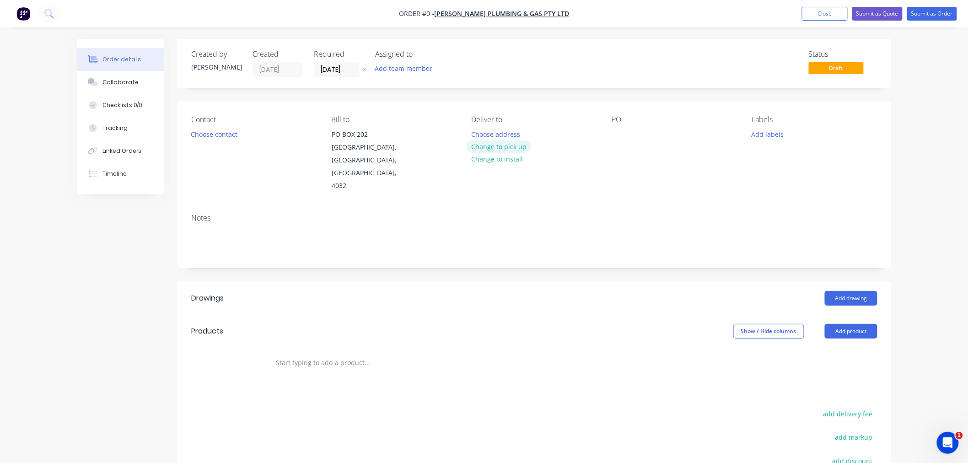
click at [505, 146] on button "Change to pick up" at bounding box center [499, 146] width 65 height 12
click at [618, 134] on div at bounding box center [619, 134] width 15 height 13
click at [481, 135] on div at bounding box center [479, 134] width 15 height 13
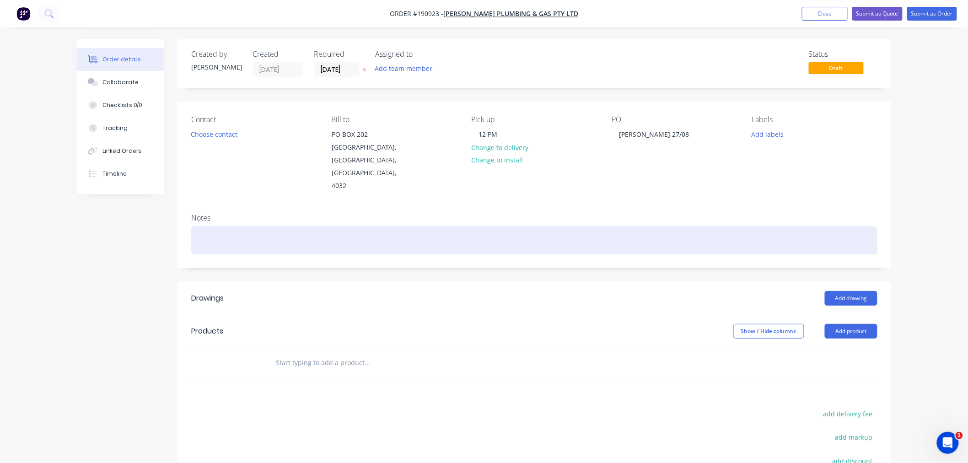
click at [232, 226] on div at bounding box center [534, 240] width 686 height 28
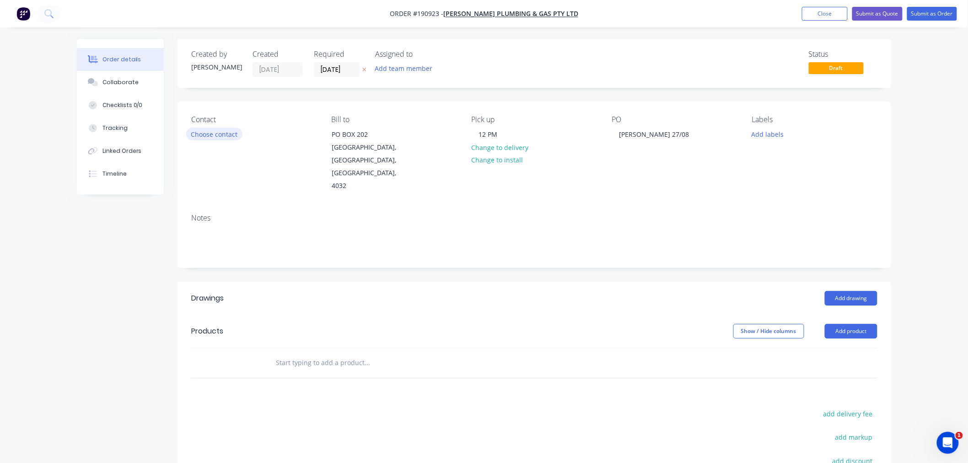
click at [211, 134] on button "Choose contact" at bounding box center [214, 134] width 56 height 12
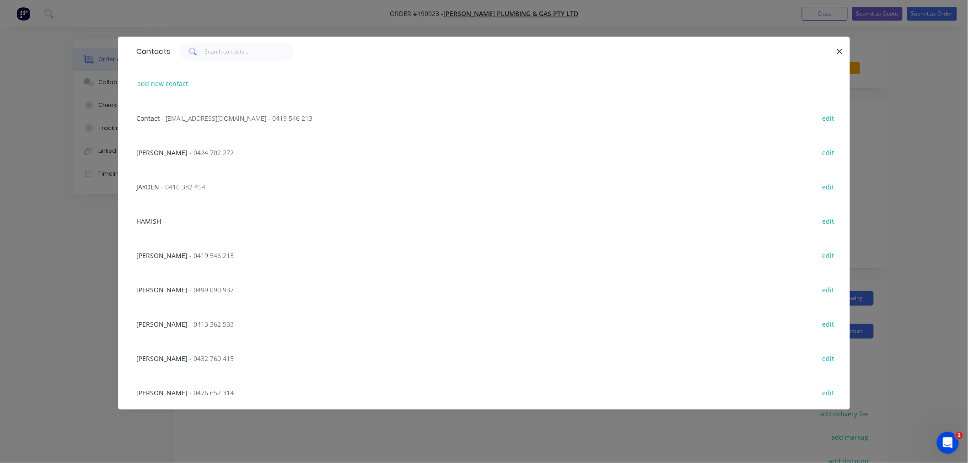
click at [151, 153] on span "[PERSON_NAME]" at bounding box center [161, 152] width 51 height 9
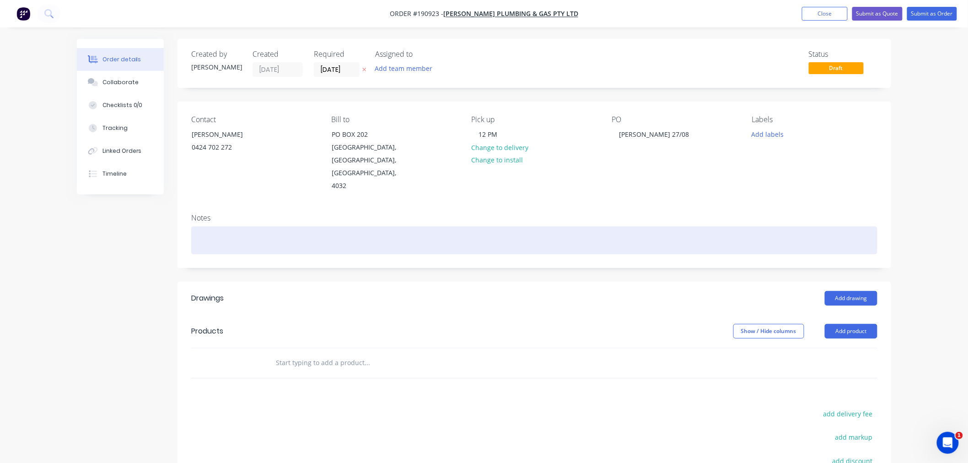
click at [524, 226] on div at bounding box center [534, 240] width 686 height 28
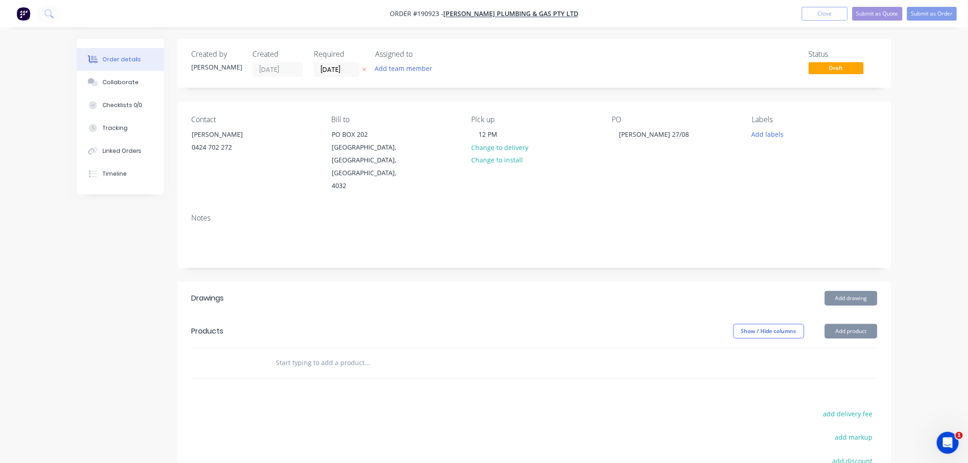
click at [903, 305] on div "Order details Collaborate Checklists 0/0 Tracking Linked Orders Timeline Order …" at bounding box center [484, 306] width 968 height 612
click at [935, 285] on div "Order details Collaborate Checklists 0/0 Tracking Linked Orders Timeline Order …" at bounding box center [484, 306] width 968 height 612
click at [902, 206] on div "Order details Collaborate Checklists 0/0 Tracking Linked Orders Timeline Order …" at bounding box center [484, 306] width 968 height 612
click at [851, 291] on button "Add drawing" at bounding box center [851, 298] width 53 height 15
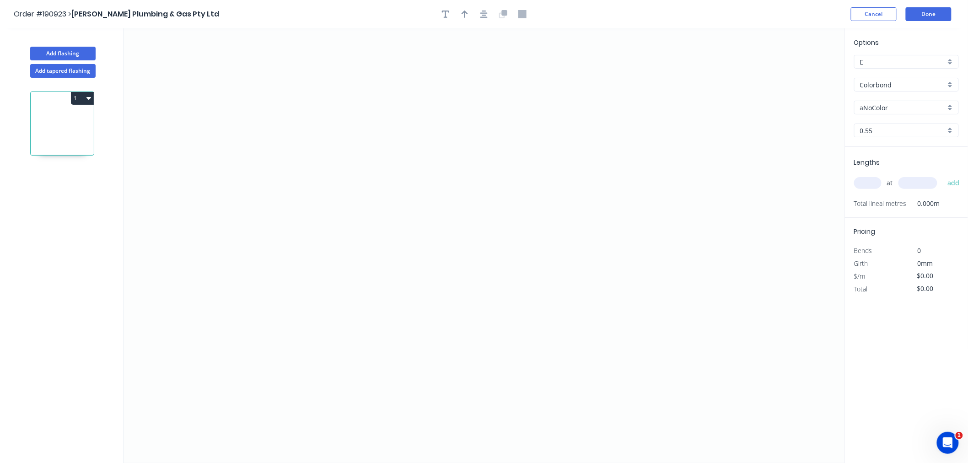
click at [885, 106] on input "aNoColor" at bounding box center [903, 108] width 86 height 10
click at [914, 83] on input "Colorbond" at bounding box center [903, 85] width 86 height 10
type input "aNoColor"
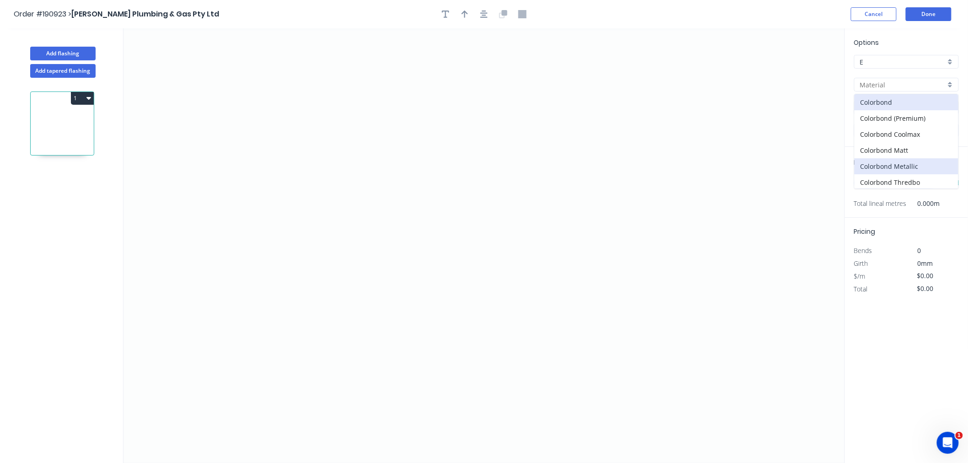
scroll to position [195, 0]
click at [915, 163] on div "Zincalume" at bounding box center [907, 164] width 104 height 16
type input "Zincalume"
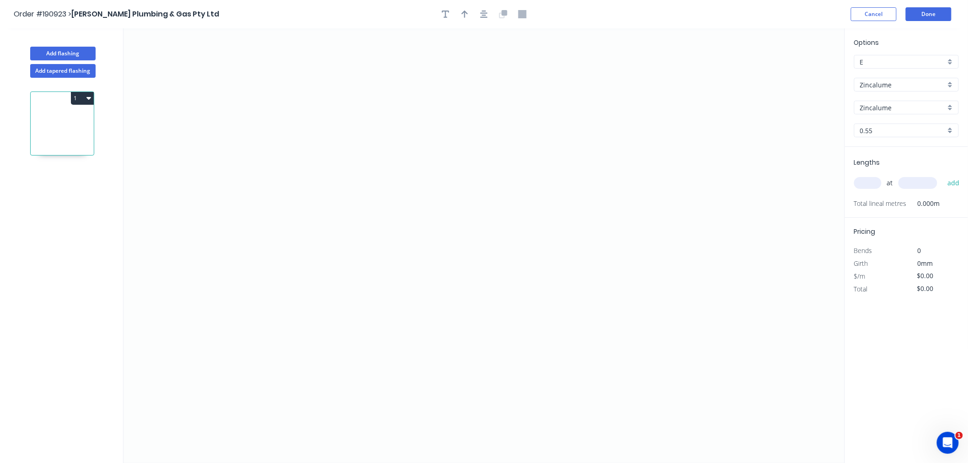
click at [865, 186] on input "text" at bounding box center [867, 183] width 27 height 12
type input "2"
type input "3800"
click at [943, 175] on button "add" at bounding box center [954, 183] width 22 height 16
click at [255, 134] on icon "0" at bounding box center [484, 245] width 721 height 435
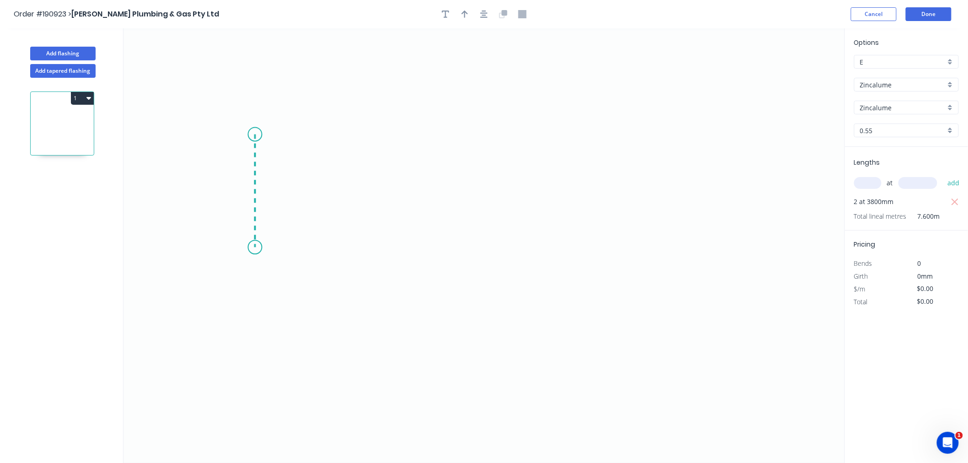
click at [255, 247] on icon "0" at bounding box center [484, 245] width 721 height 435
click at [473, 248] on icon "0 ?" at bounding box center [484, 245] width 721 height 435
click at [469, 316] on icon "0 ? ?" at bounding box center [484, 245] width 721 height 435
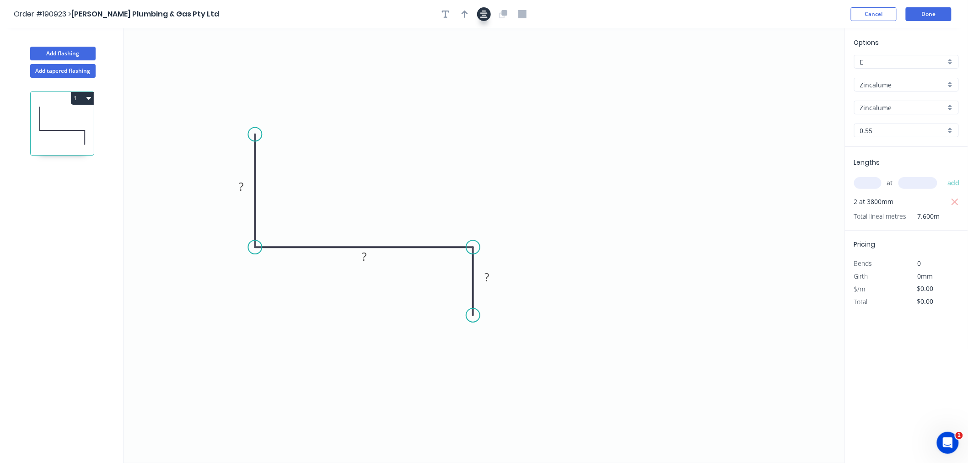
click at [486, 15] on icon "button" at bounding box center [483, 14] width 7 height 8
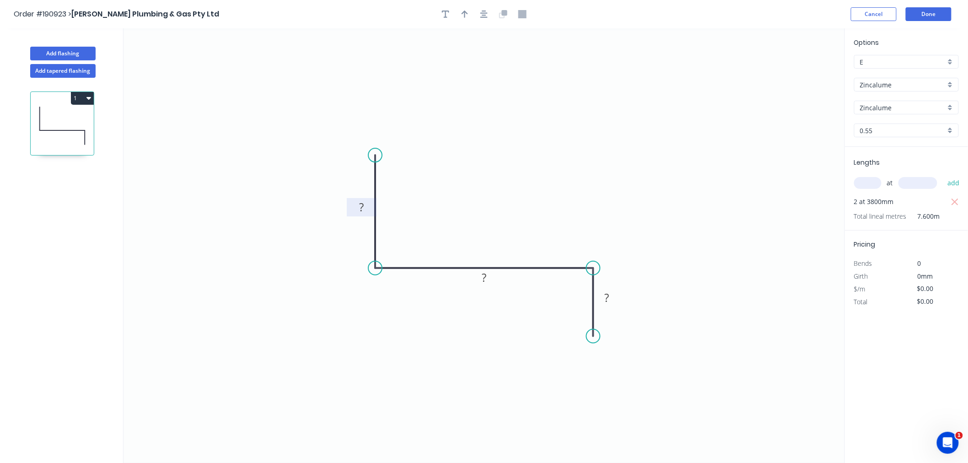
click at [359, 212] on tspan "?" at bounding box center [361, 207] width 5 height 15
click at [606, 145] on icon "0 100 400 45" at bounding box center [484, 245] width 721 height 435
type input "$15.95"
type input "$121.22"
click at [484, 13] on icon "button" at bounding box center [483, 14] width 7 height 7
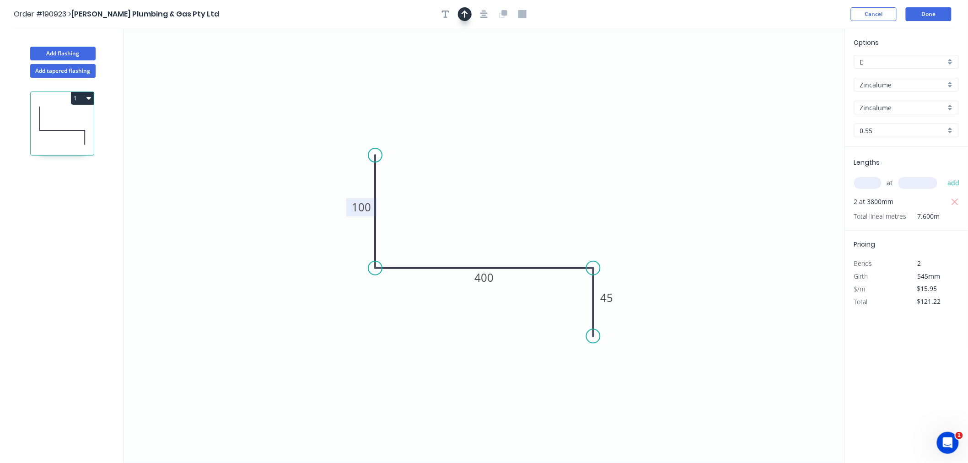
click at [465, 16] on icon "button" at bounding box center [465, 14] width 6 height 8
drag, startPoint x: 799, startPoint y: 71, endPoint x: 511, endPoint y: 220, distance: 324.5
click at [511, 220] on icon at bounding box center [510, 208] width 8 height 29
click at [926, 12] on button "Done" at bounding box center [929, 14] width 46 height 14
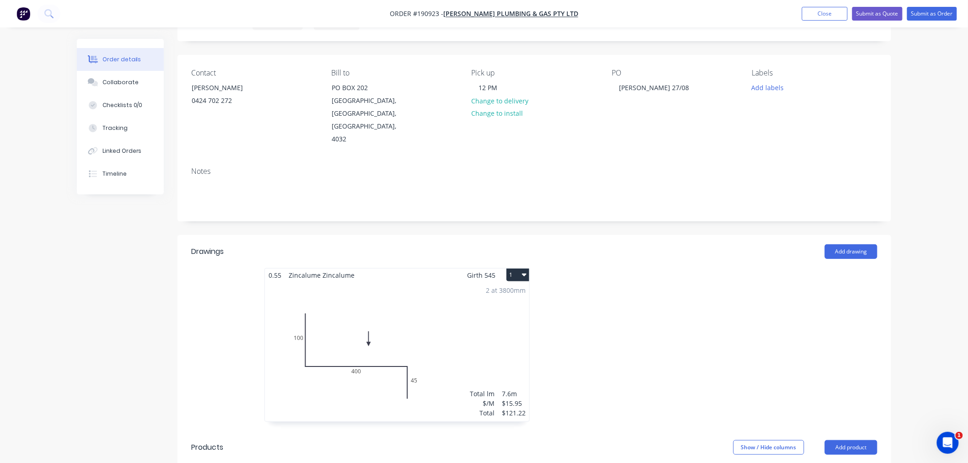
scroll to position [102, 0]
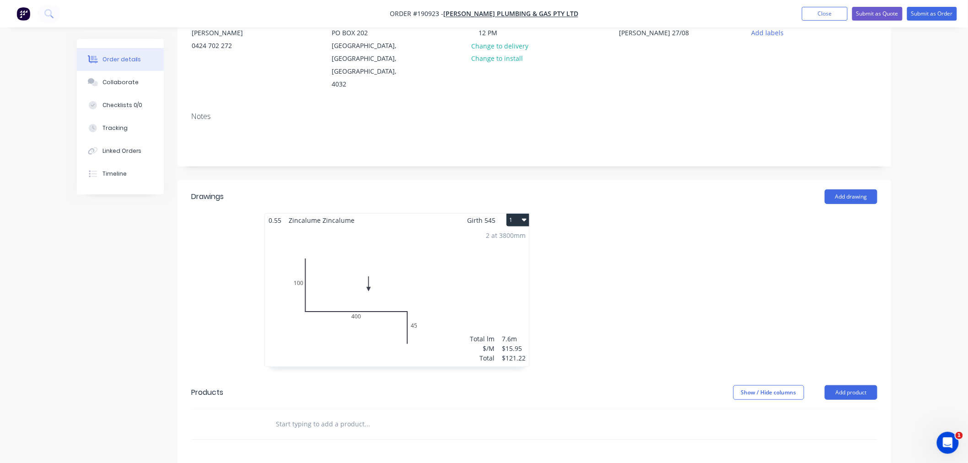
click at [524, 216] on icon "button" at bounding box center [524, 219] width 5 height 7
click at [516, 236] on div "Use larger box size" at bounding box center [486, 242] width 70 height 13
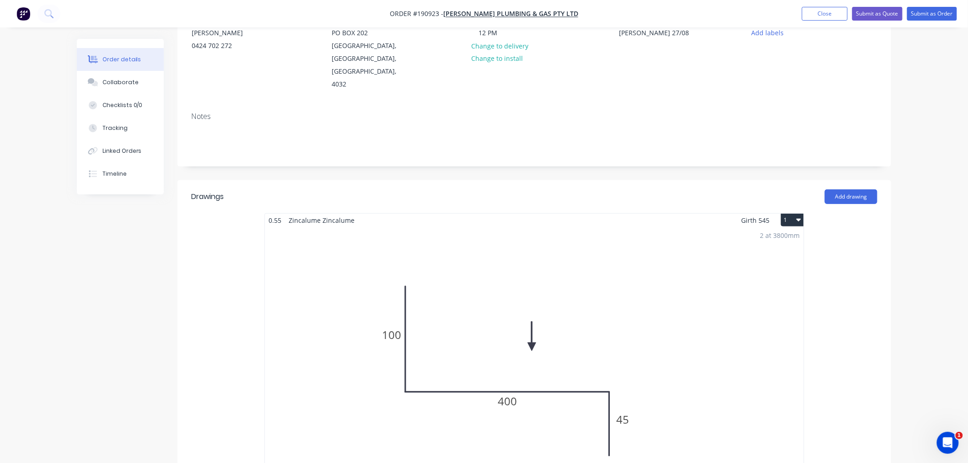
drag, startPoint x: 113, startPoint y: 293, endPoint x: 116, endPoint y: 284, distance: 9.7
click at [113, 292] on div "Created by [PERSON_NAME] Created [DATE] Required [DATE] Assigned to Add team me…" at bounding box center [484, 379] width 814 height 884
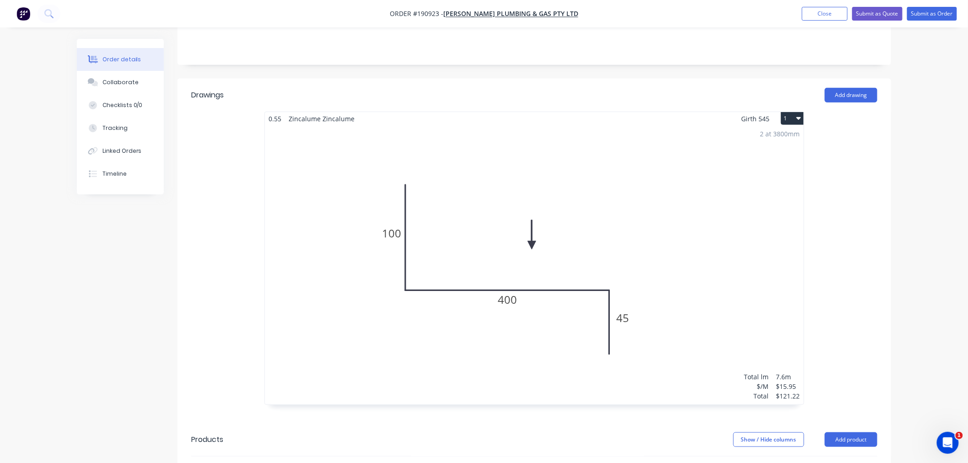
click at [476, 181] on div "2 at 3800mm Total lm $/M Total 7.6m $15.95 $121.22" at bounding box center [534, 264] width 539 height 279
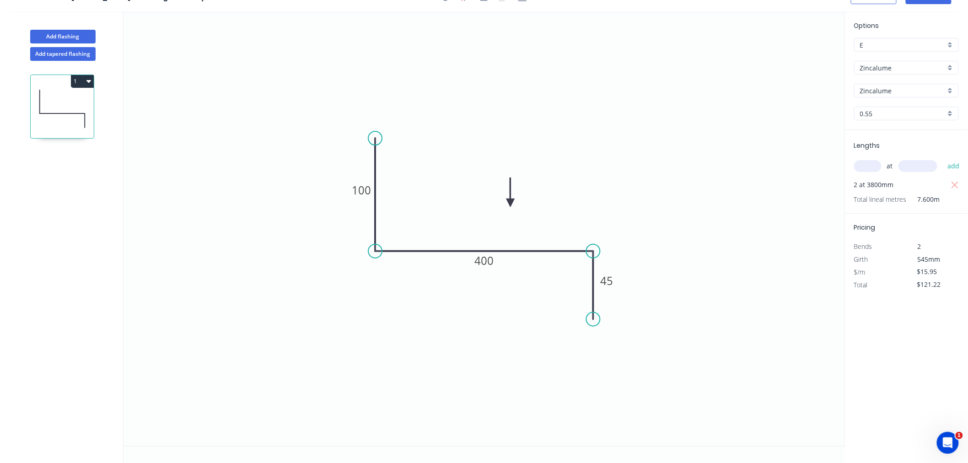
scroll to position [17, 0]
drag, startPoint x: 378, startPoint y: 139, endPoint x: 378, endPoint y: 150, distance: 11.0
click at [378, 150] on circle at bounding box center [375, 150] width 14 height 14
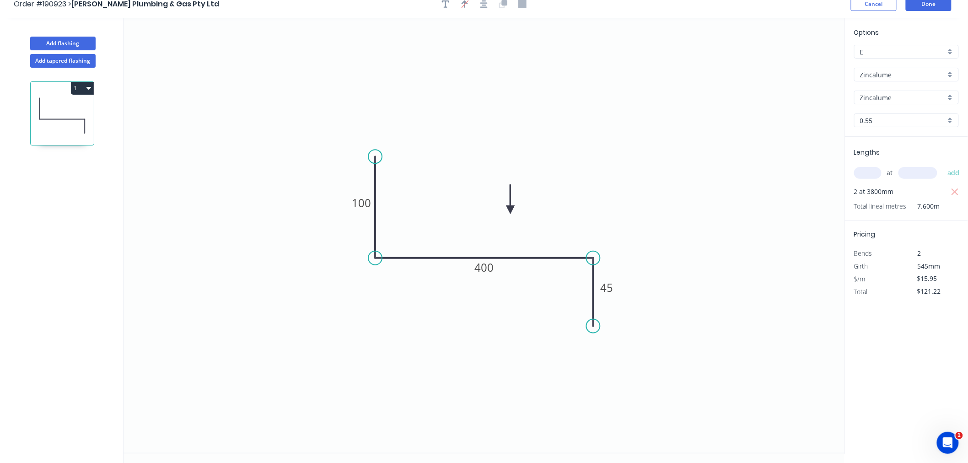
scroll to position [0, 0]
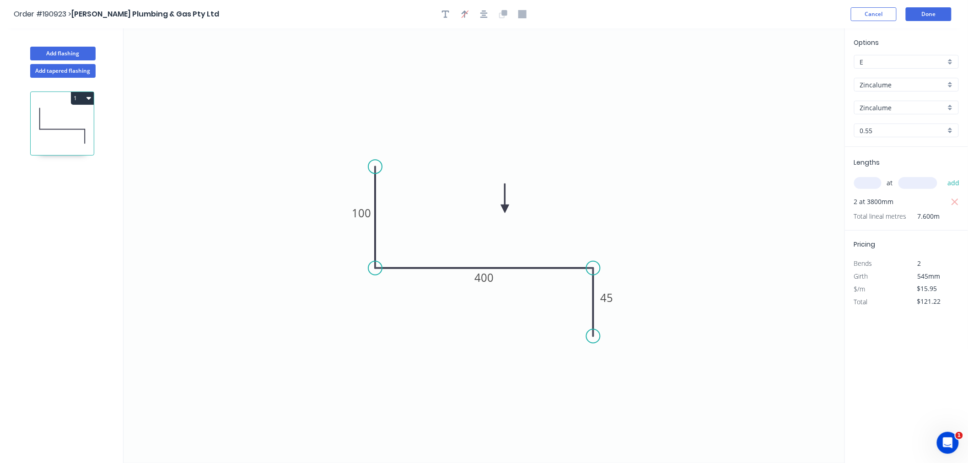
drag, startPoint x: 513, startPoint y: 215, endPoint x: 505, endPoint y: 209, distance: 10.1
click at [505, 209] on icon at bounding box center [505, 197] width 8 height 29
click at [482, 12] on icon "button" at bounding box center [483, 14] width 7 height 7
click at [650, 10] on div "Order #190923 > [PERSON_NAME] Plumbing & Gas Pty Ltd Cancel Done" at bounding box center [484, 14] width 941 height 14
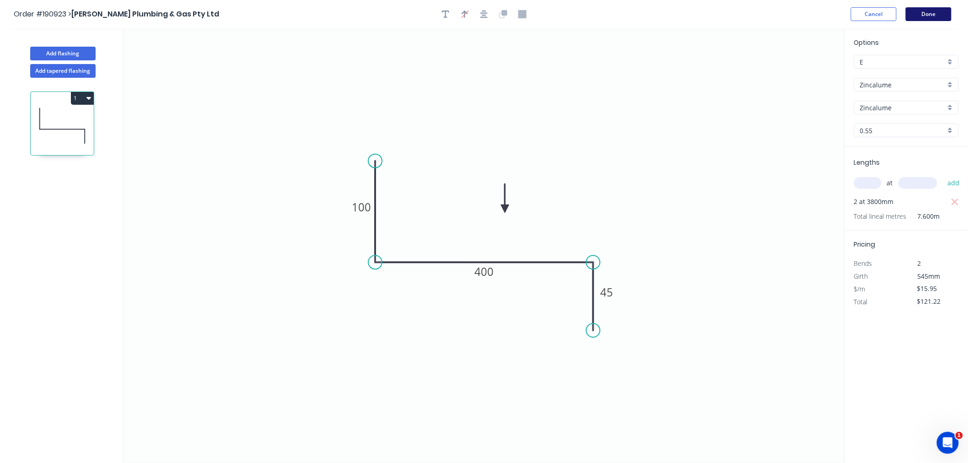
click at [935, 14] on button "Done" at bounding box center [929, 14] width 46 height 14
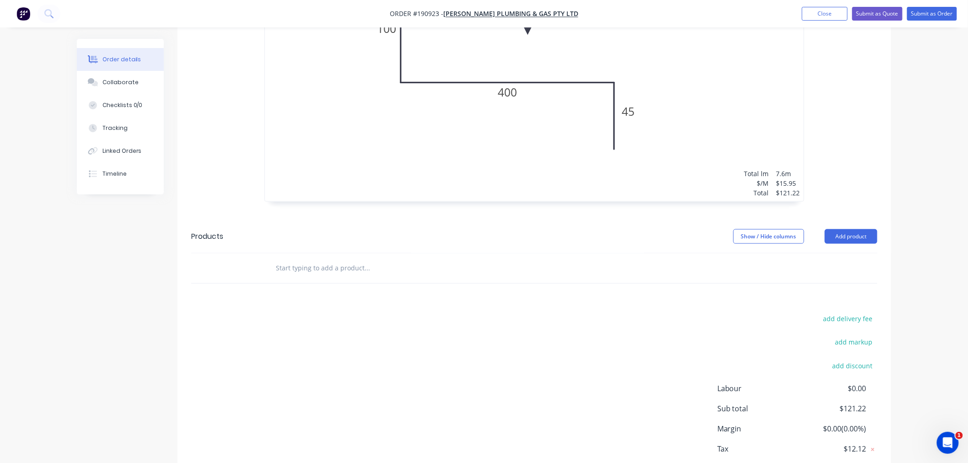
scroll to position [447, 0]
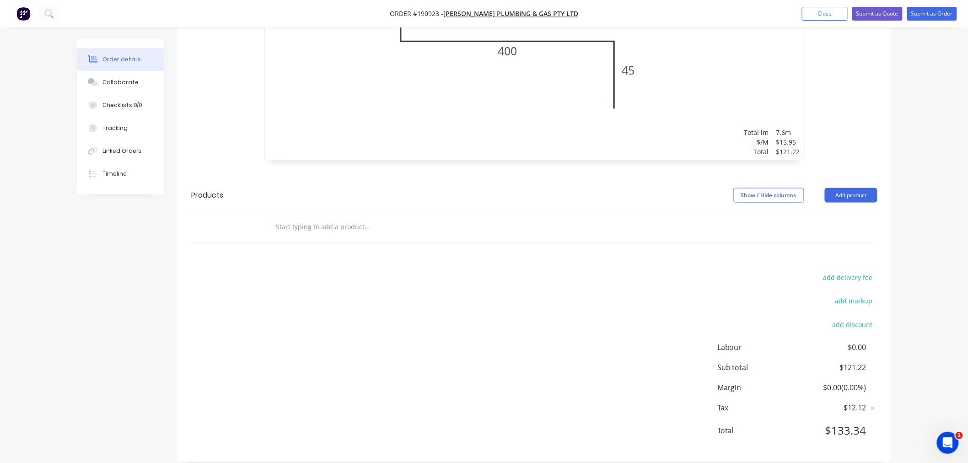
click at [921, 284] on div "Order details Collaborate Checklists 0/0 Tracking Linked Orders Timeline Order …" at bounding box center [484, 14] width 968 height 923
click at [935, 258] on div "Order details Collaborate Checklists 0/0 Tracking Linked Orders Timeline Order …" at bounding box center [484, 14] width 968 height 923
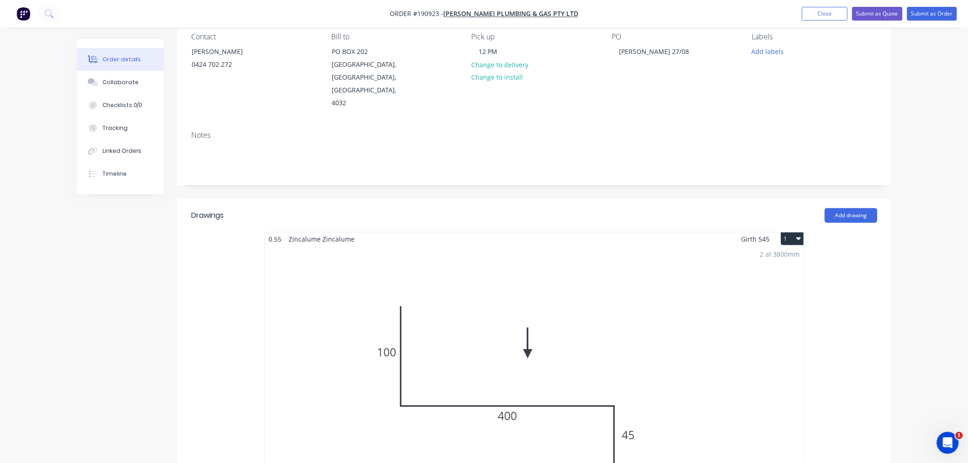
scroll to position [0, 0]
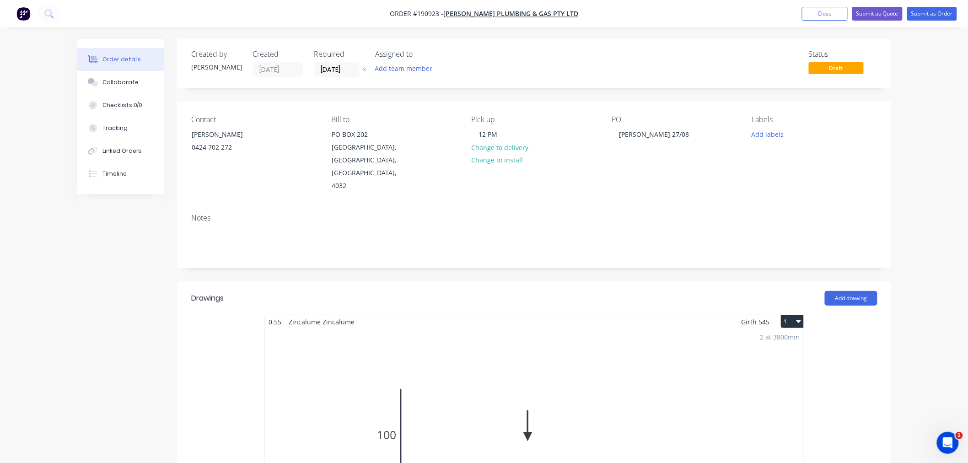
click at [931, 155] on div "Order details Collaborate Checklists 0/0 Tracking Linked Orders Timeline Order …" at bounding box center [484, 461] width 968 height 923
click at [934, 11] on button "Submit as Order" at bounding box center [932, 14] width 50 height 14
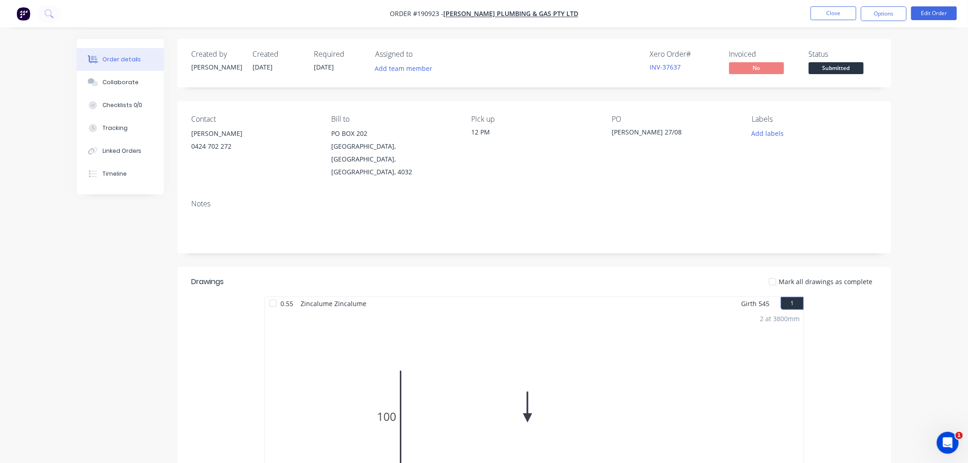
click at [921, 152] on div "Order details Collaborate Checklists 0/0 Tracking Linked Orders Timeline Order …" at bounding box center [484, 385] width 968 height 771
click at [877, 14] on button "Options" at bounding box center [884, 13] width 46 height 15
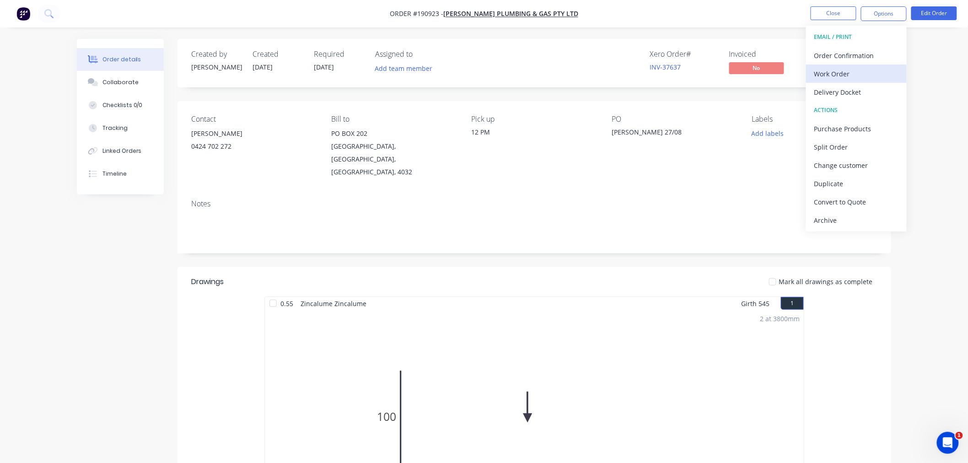
click at [871, 76] on div "Work Order" at bounding box center [856, 73] width 84 height 13
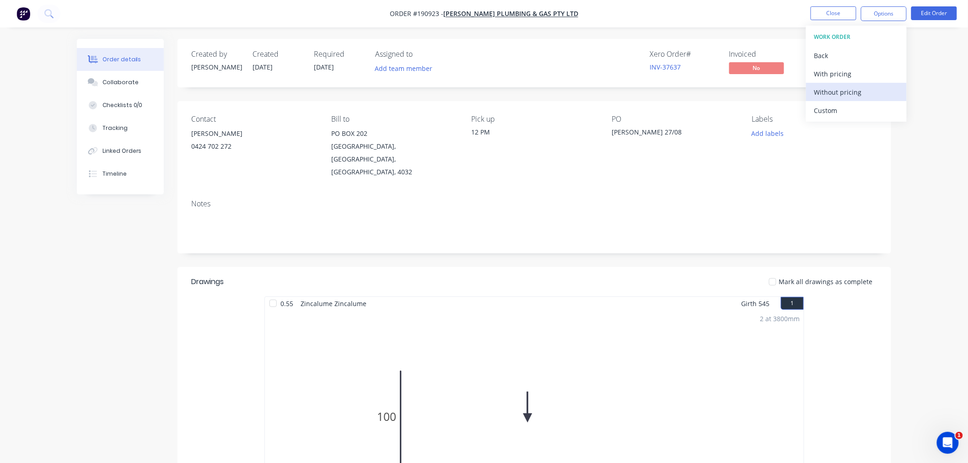
click at [861, 94] on div "Without pricing" at bounding box center [856, 92] width 84 height 13
click at [77, 255] on div "Created by [PERSON_NAME] Created [DATE] Required [DATE] Assigned to Add team me…" at bounding box center [484, 405] width 814 height 732
click at [139, 280] on div "Created by [PERSON_NAME] Created [DATE] Required [DATE] Assigned to Add team me…" at bounding box center [484, 405] width 814 height 732
click at [119, 290] on div "Created by [PERSON_NAME] Created [DATE] Required [DATE] Assigned to Add team me…" at bounding box center [484, 405] width 814 height 732
click at [314, 21] on nav "Order #190923 - [PERSON_NAME] Plumbing & Gas Pty Ltd Close Options Edit Order" at bounding box center [484, 13] width 968 height 27
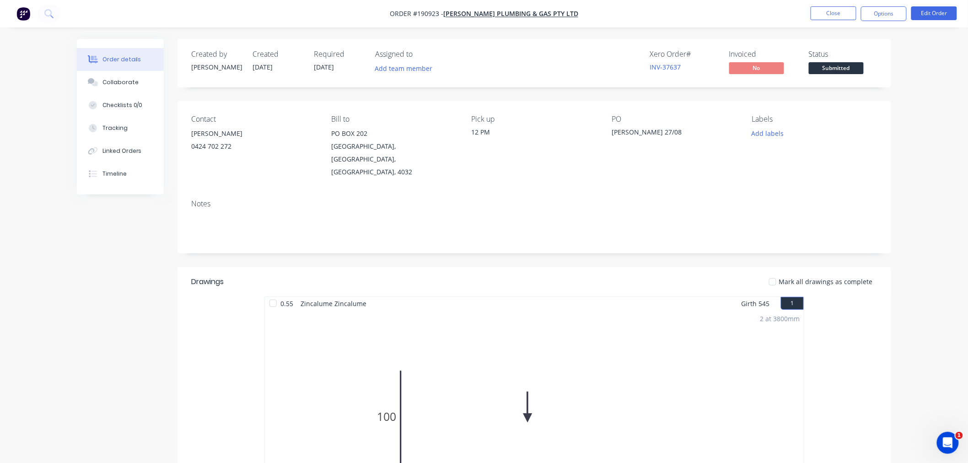
click at [109, 270] on div "Created by [PERSON_NAME] Created [DATE] Required [DATE] Assigned to Add team me…" at bounding box center [484, 405] width 814 height 732
click at [821, 12] on button "Close" at bounding box center [834, 13] width 46 height 14
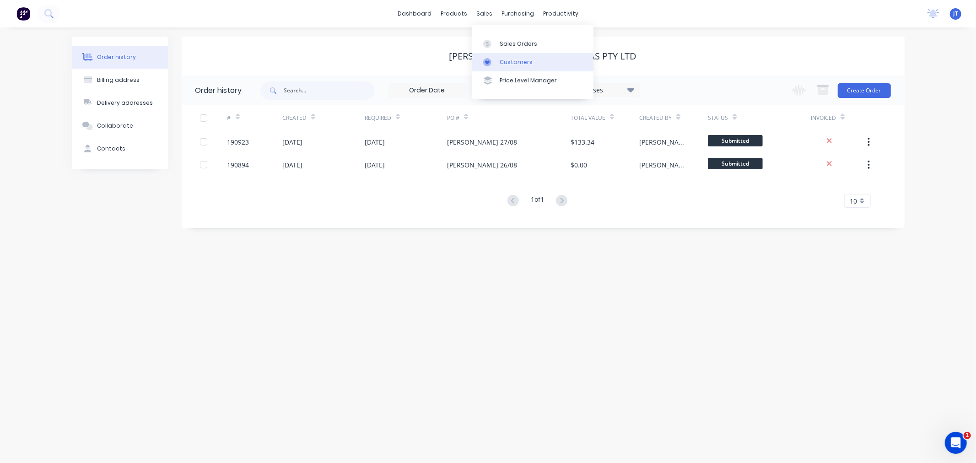
click at [499, 58] on link "Customers" at bounding box center [532, 62] width 121 height 18
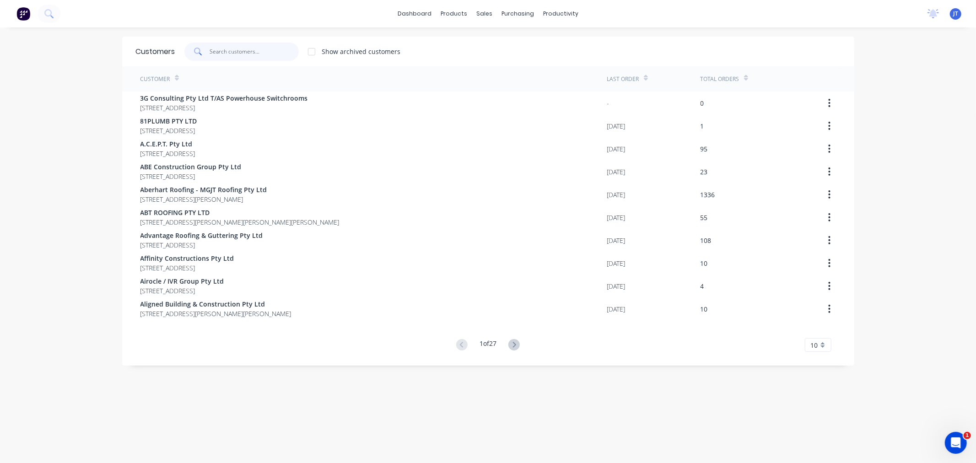
click at [252, 53] on input "text" at bounding box center [254, 52] width 89 height 18
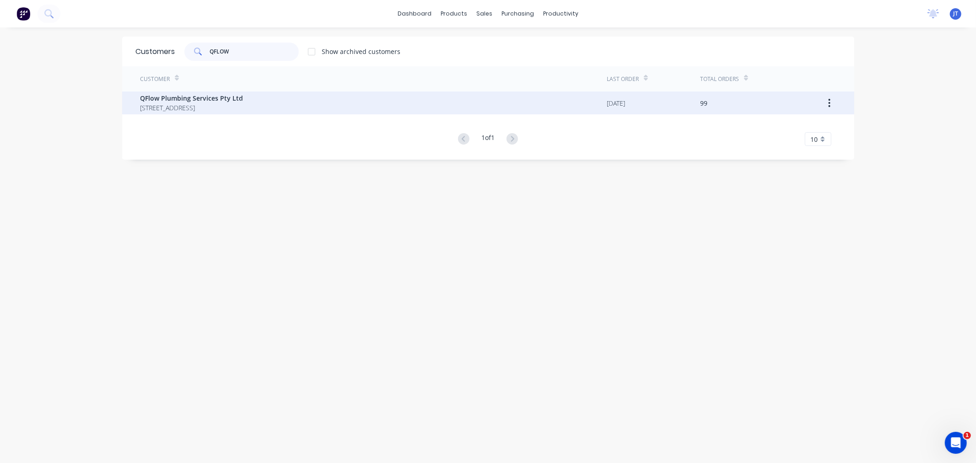
type input "QFLOW"
click at [243, 108] on span "[STREET_ADDRESS]" at bounding box center [191, 108] width 103 height 10
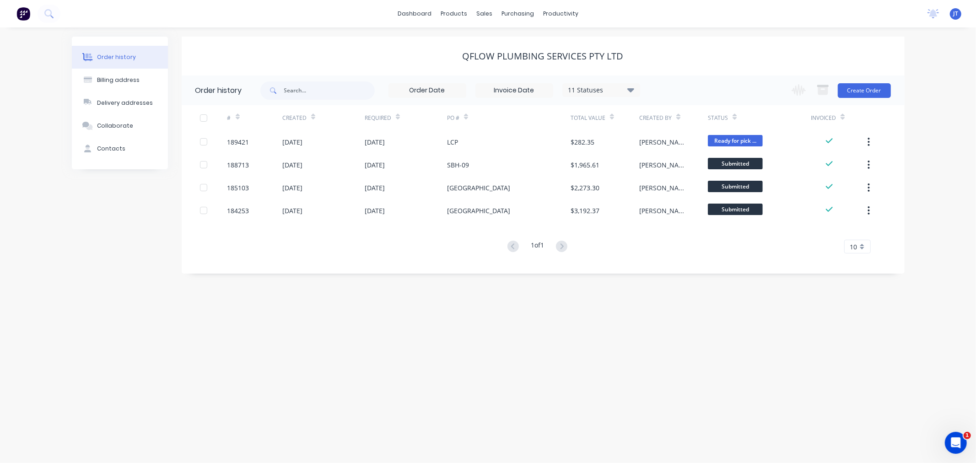
drag, startPoint x: 3, startPoint y: 222, endPoint x: 14, endPoint y: 220, distance: 11.2
click at [14, 220] on div "Order history Billing address Delivery addresses Collaborate Contacts QFlow Plu…" at bounding box center [488, 244] width 976 height 435
drag, startPoint x: 460, startPoint y: 55, endPoint x: 542, endPoint y: 57, distance: 82.4
click at [542, 57] on div "QFlow Plumbing Services Pty Ltd" at bounding box center [543, 56] width 723 height 11
copy div "QFlow Plumbing"
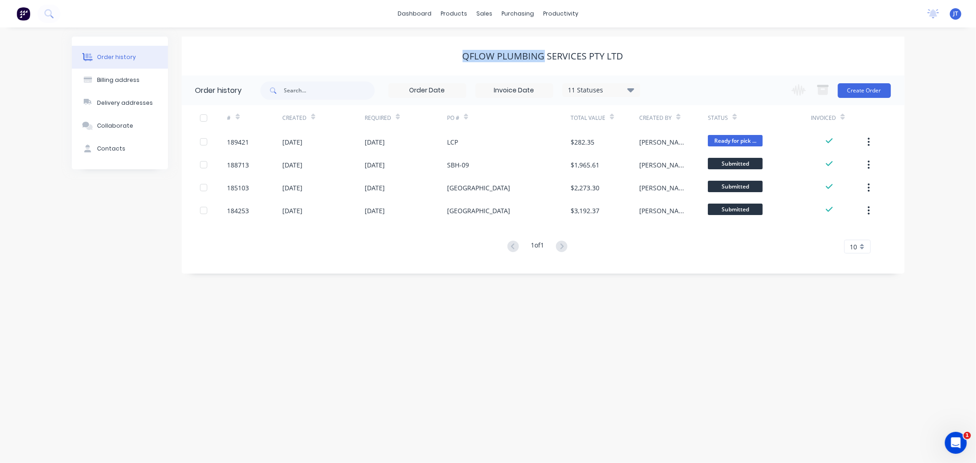
drag, startPoint x: 708, startPoint y: 372, endPoint x: 710, endPoint y: 351, distance: 21.1
click at [708, 372] on div "Order history Billing address Delivery addresses Collaborate Contacts QFlow Plu…" at bounding box center [488, 244] width 976 height 435
click at [856, 87] on button "Create Order" at bounding box center [864, 90] width 53 height 15
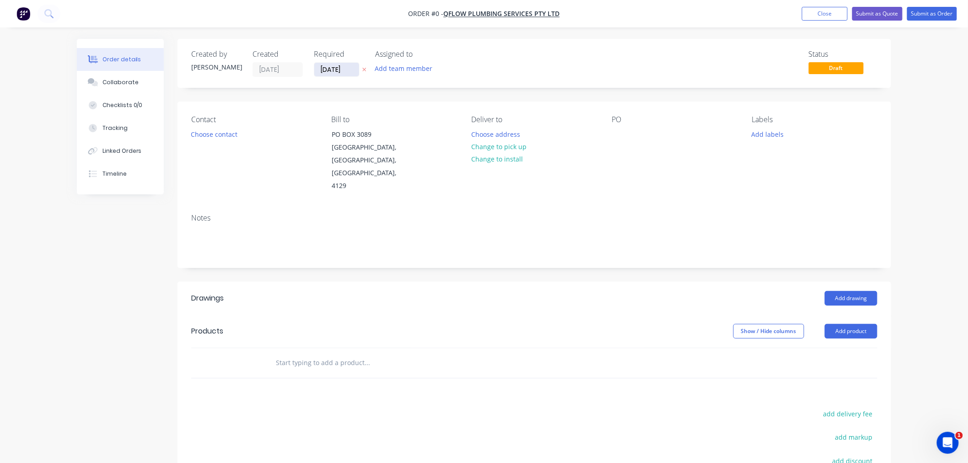
click at [328, 70] on input "[DATE]" at bounding box center [336, 70] width 45 height 14
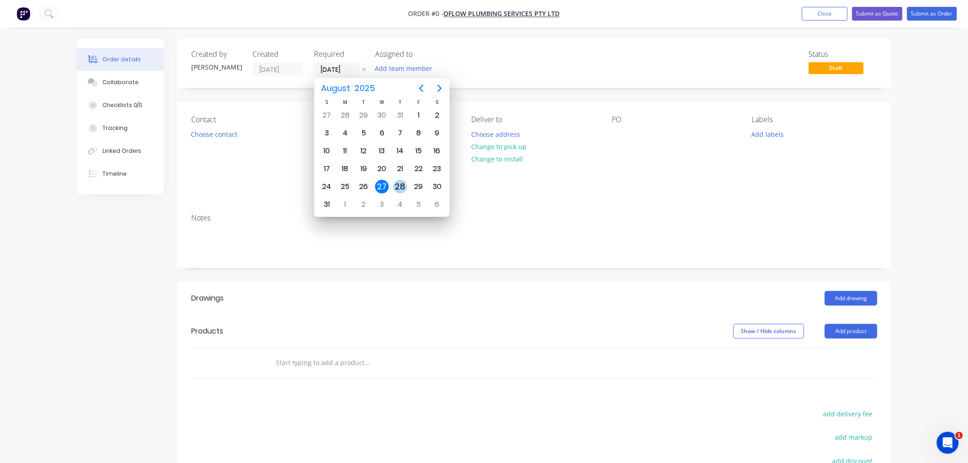
click at [394, 184] on div "28" at bounding box center [400, 187] width 14 height 14
type input "[DATE]"
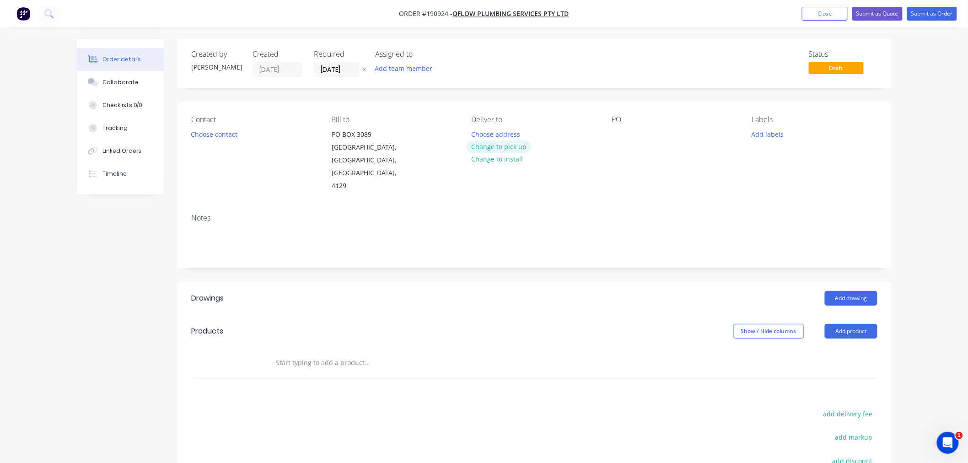
click at [512, 146] on button "Change to pick up" at bounding box center [499, 146] width 65 height 12
click at [619, 133] on div at bounding box center [619, 134] width 15 height 13
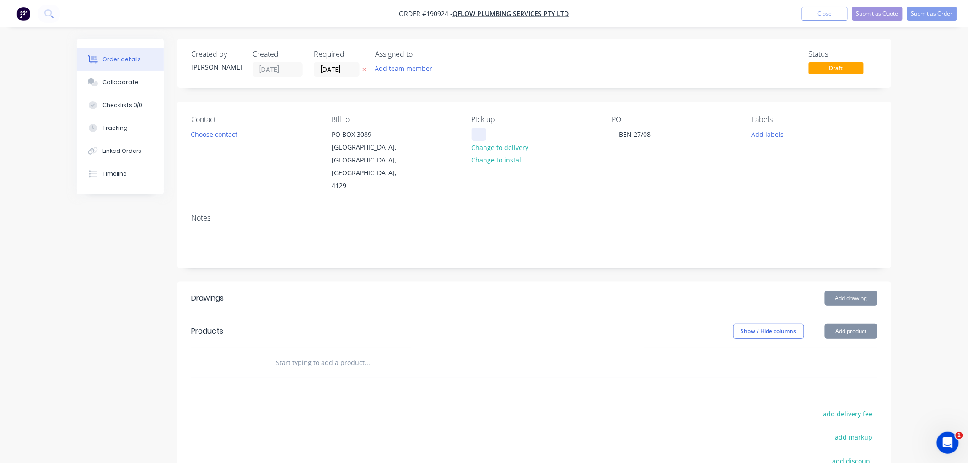
click at [479, 134] on div at bounding box center [479, 134] width 15 height 13
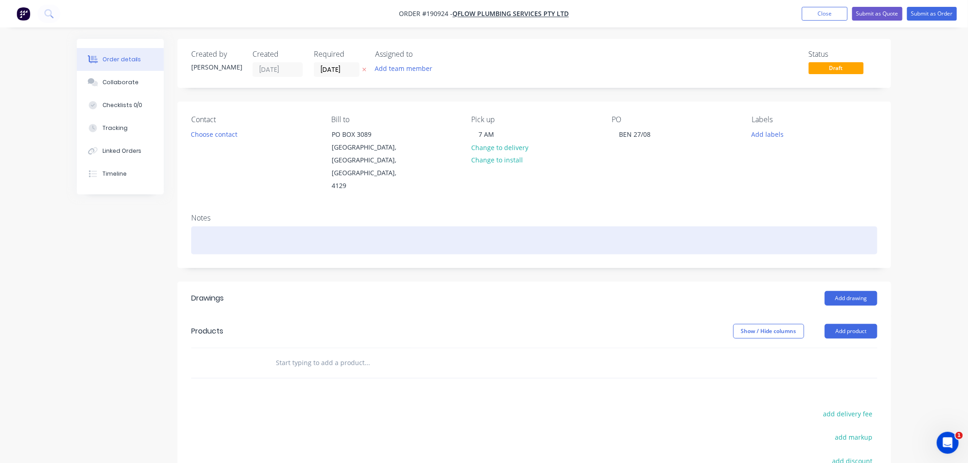
click at [232, 237] on div at bounding box center [534, 240] width 686 height 28
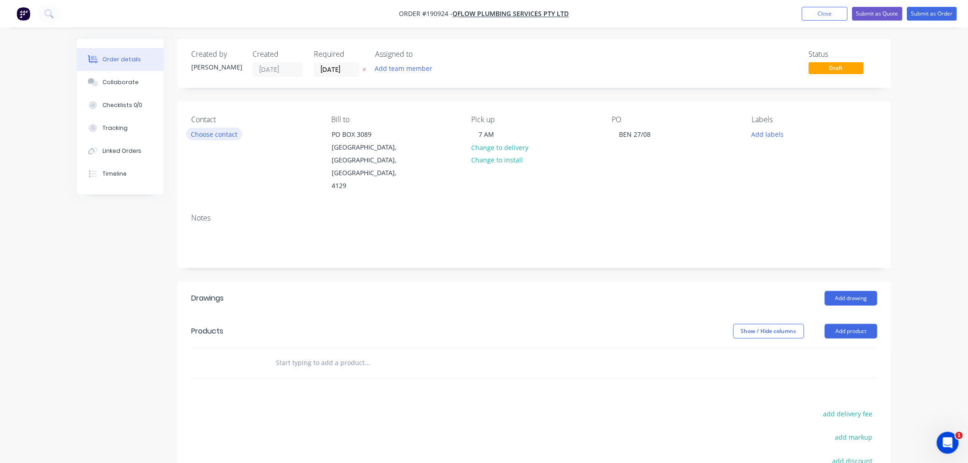
click at [211, 133] on button "Choose contact" at bounding box center [214, 134] width 56 height 12
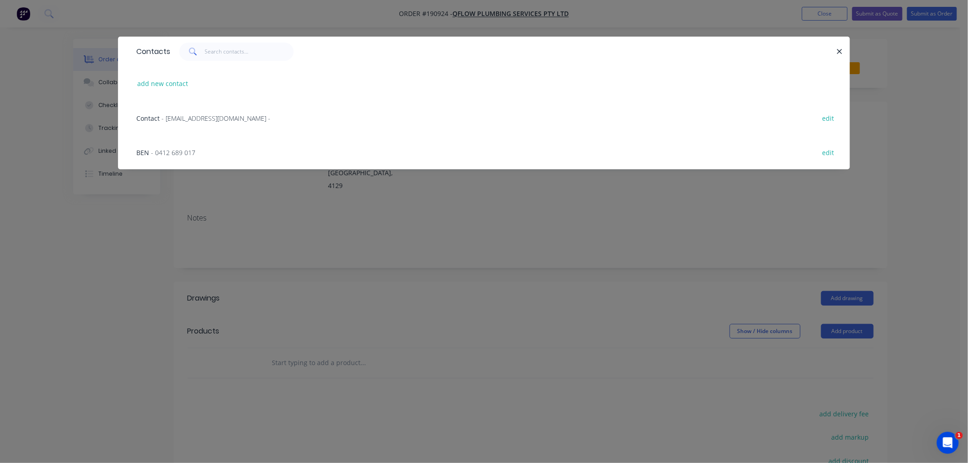
click at [177, 153] on span "- 0412 689 017" at bounding box center [173, 152] width 44 height 9
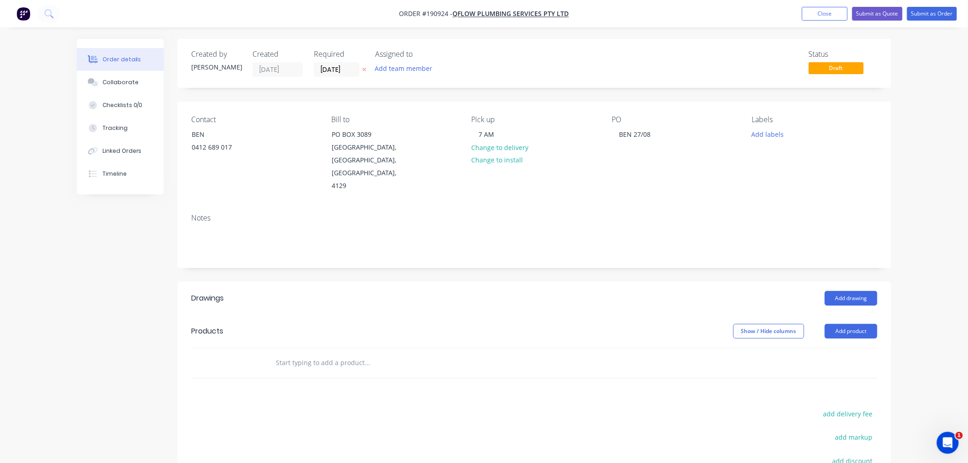
click at [917, 229] on div "Order details Collaborate Checklists 0/0 Tracking Linked Orders Timeline Order …" at bounding box center [484, 306] width 968 height 612
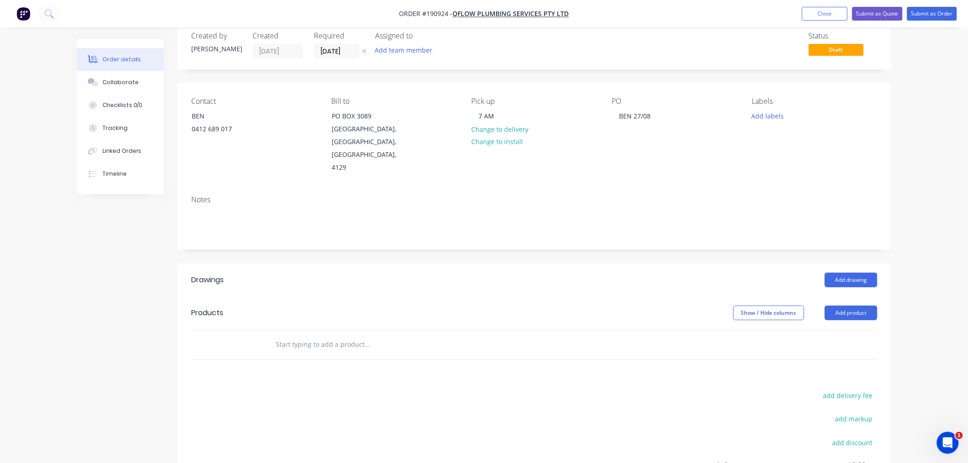
scroll to position [136, 0]
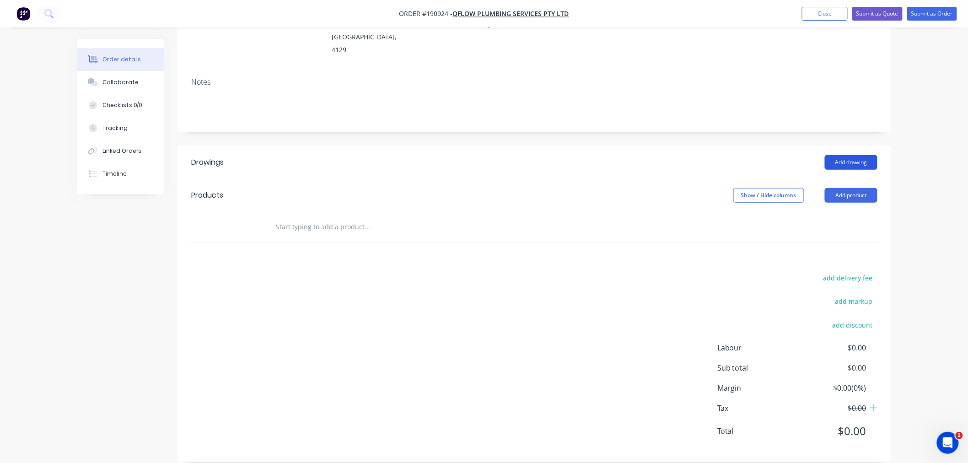
click at [848, 155] on button "Add drawing" at bounding box center [851, 162] width 53 height 15
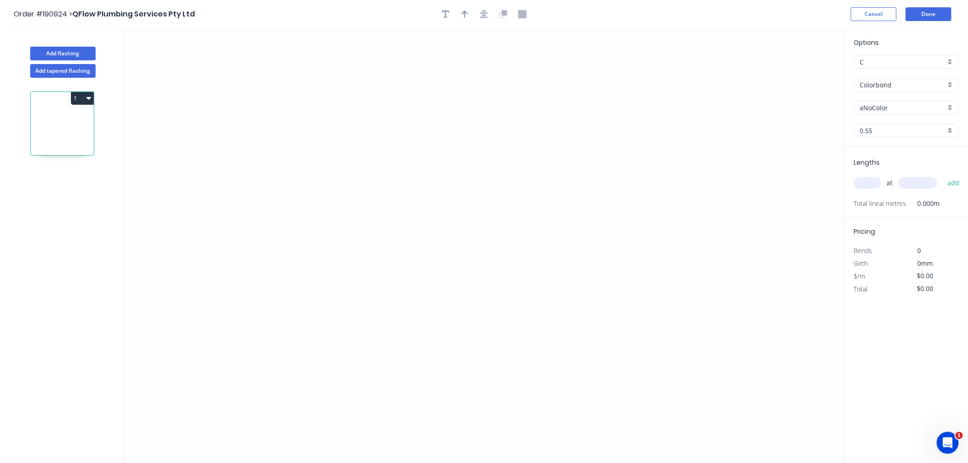
click at [885, 108] on input "aNoColor" at bounding box center [903, 108] width 86 height 10
click at [904, 182] on div "Surfmist" at bounding box center [907, 182] width 104 height 16
type input "Surfmist"
click at [868, 184] on input "text" at bounding box center [867, 183] width 27 height 12
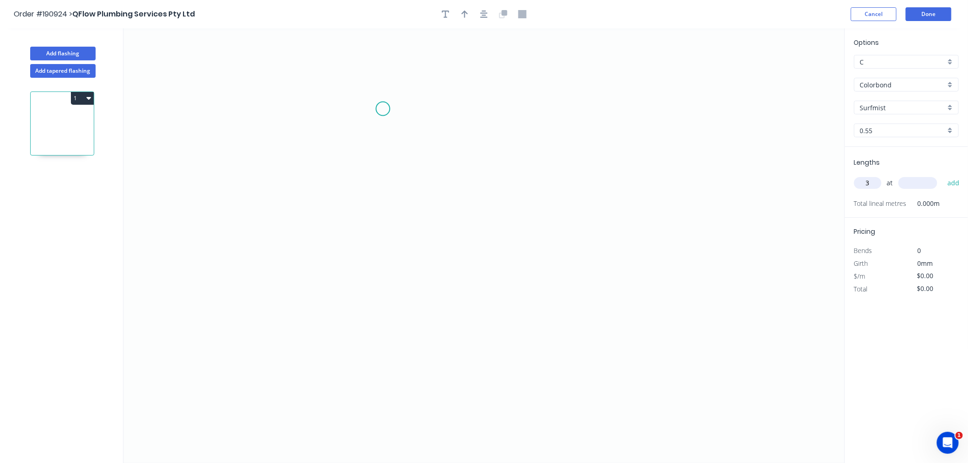
type input "3"
type input "2500"
click at [943, 175] on button "add" at bounding box center [954, 183] width 22 height 16
click at [177, 216] on icon "0" at bounding box center [484, 245] width 721 height 435
click at [207, 145] on icon at bounding box center [192, 181] width 30 height 72
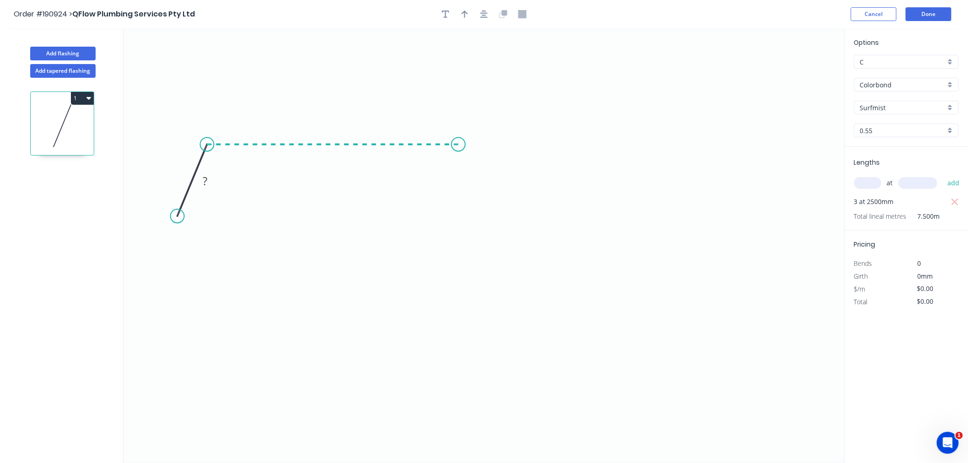
click at [459, 152] on icon "0 ?" at bounding box center [484, 245] width 721 height 435
click at [474, 226] on icon "0 ? ? ? º" at bounding box center [484, 245] width 721 height 435
click at [489, 12] on button "button" at bounding box center [484, 14] width 14 height 14
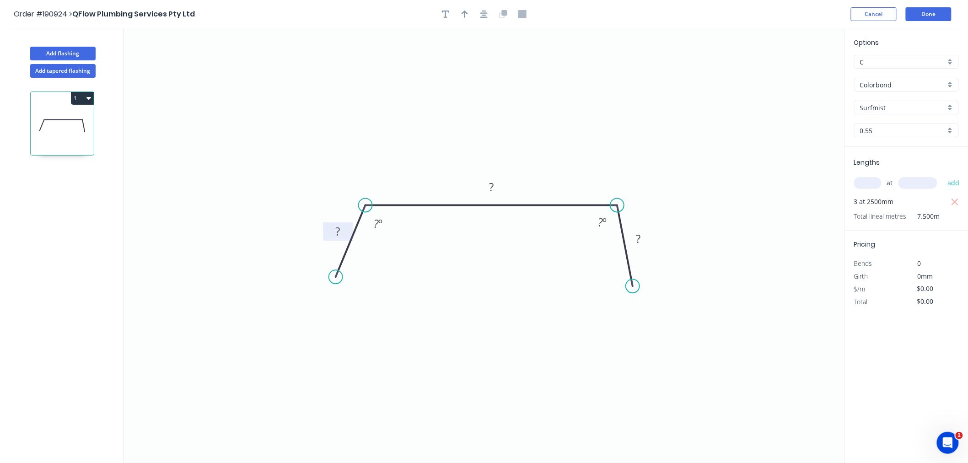
click at [336, 233] on tspan "?" at bounding box center [338, 231] width 5 height 15
click at [465, 79] on icon "0 35 820 35 135 º 135 º" at bounding box center [484, 245] width 721 height 435
type input "$30.64"
type input "$229.80"
click at [372, 274] on icon "0 35 820 35 135 º 135 º" at bounding box center [484, 245] width 721 height 435
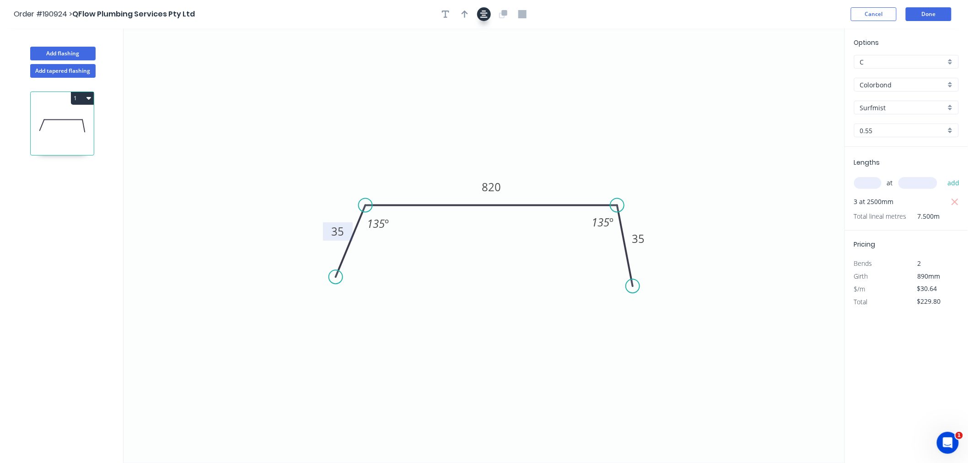
click at [484, 14] on icon "button" at bounding box center [483, 14] width 7 height 8
click at [465, 16] on icon "button" at bounding box center [465, 14] width 6 height 7
drag, startPoint x: 334, startPoint y: 278, endPoint x: 340, endPoint y: 281, distance: 6.8
click at [340, 281] on circle at bounding box center [340, 281] width 14 height 14
drag, startPoint x: 799, startPoint y: 72, endPoint x: 546, endPoint y: 158, distance: 266.8
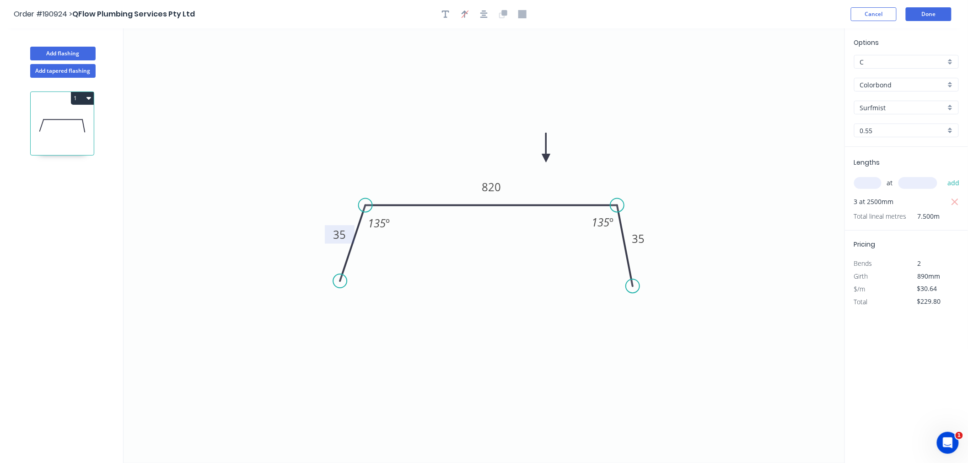
click at [546, 158] on icon at bounding box center [546, 147] width 8 height 29
click at [486, 14] on icon "button" at bounding box center [483, 14] width 7 height 8
click at [264, 15] on div "Order #190924 > QFlow Plumbing Services Pty Ltd Cancel Done" at bounding box center [484, 14] width 941 height 14
drag, startPoint x: 543, startPoint y: 156, endPoint x: 557, endPoint y: 155, distance: 13.8
click at [557, 155] on icon at bounding box center [557, 143] width 8 height 29
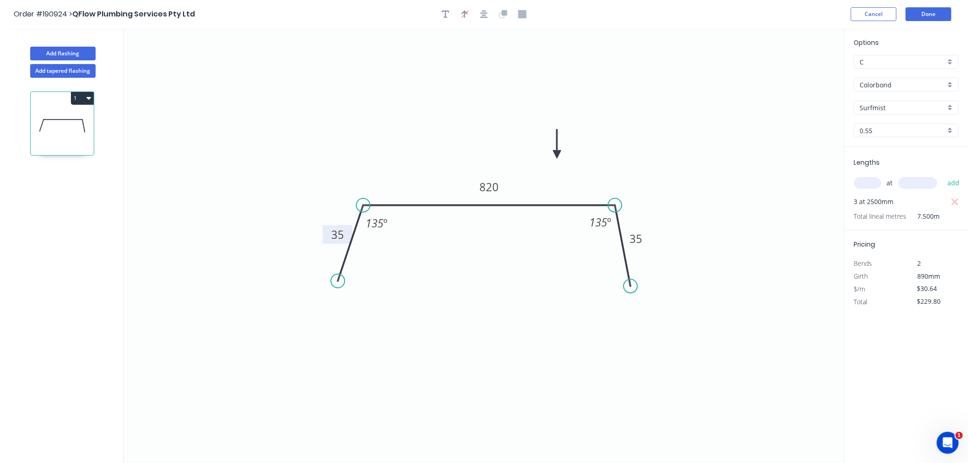
click at [557, 155] on icon at bounding box center [557, 143] width 8 height 29
click at [52, 57] on button "Add flashing" at bounding box center [62, 54] width 65 height 14
type input "$0.00"
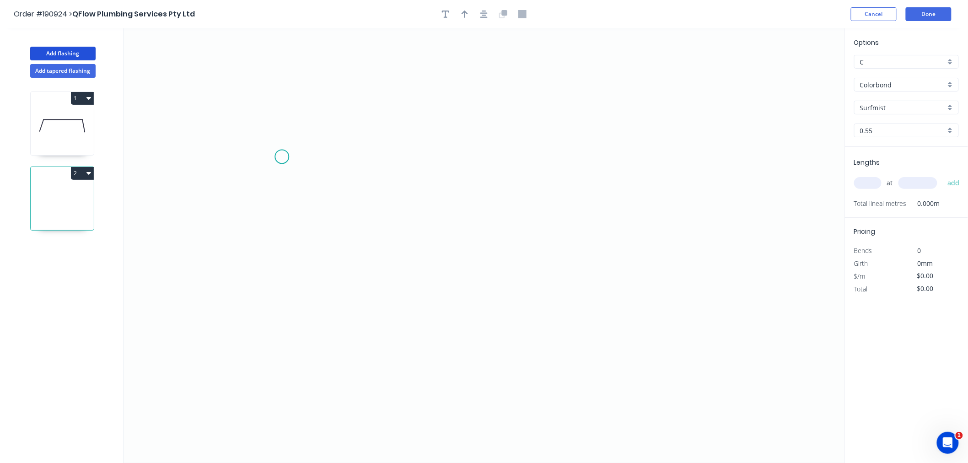
click at [282, 157] on icon "0" at bounding box center [484, 245] width 721 height 435
click at [512, 161] on icon "0" at bounding box center [484, 245] width 721 height 435
click at [540, 232] on icon "0 ?" at bounding box center [484, 245] width 721 height 435
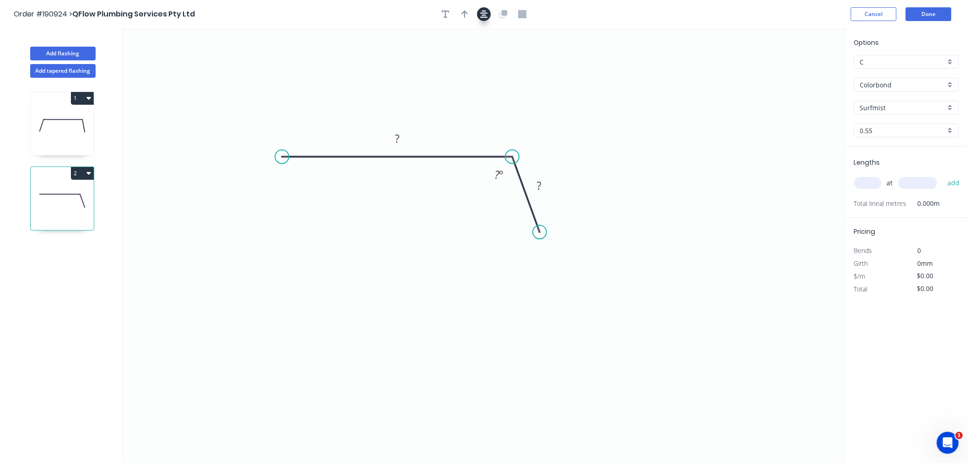
click at [486, 17] on icon "button" at bounding box center [483, 14] width 7 height 8
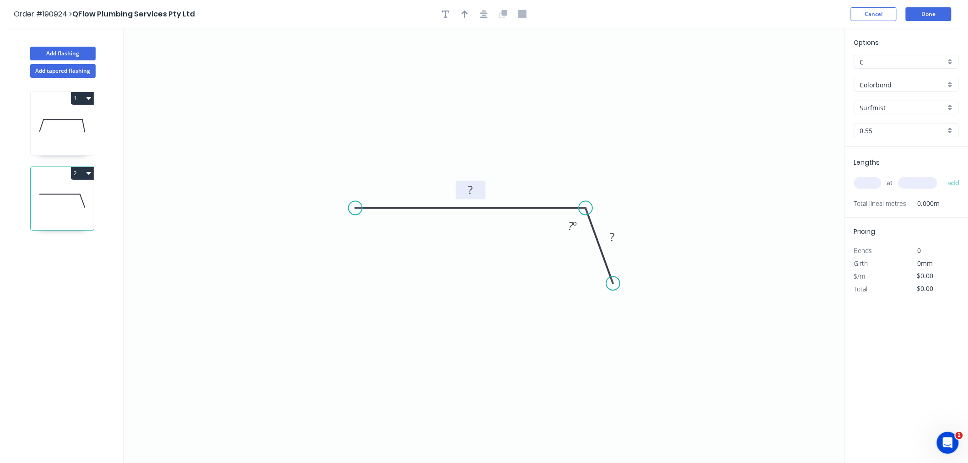
click at [477, 190] on rect at bounding box center [471, 190] width 18 height 13
click at [497, 92] on icon "0 300 35 135 º" at bounding box center [484, 245] width 721 height 435
type input "$14.43"
click at [466, 14] on icon "button" at bounding box center [465, 14] width 6 height 8
drag, startPoint x: 797, startPoint y: 74, endPoint x: 527, endPoint y: 159, distance: 283.0
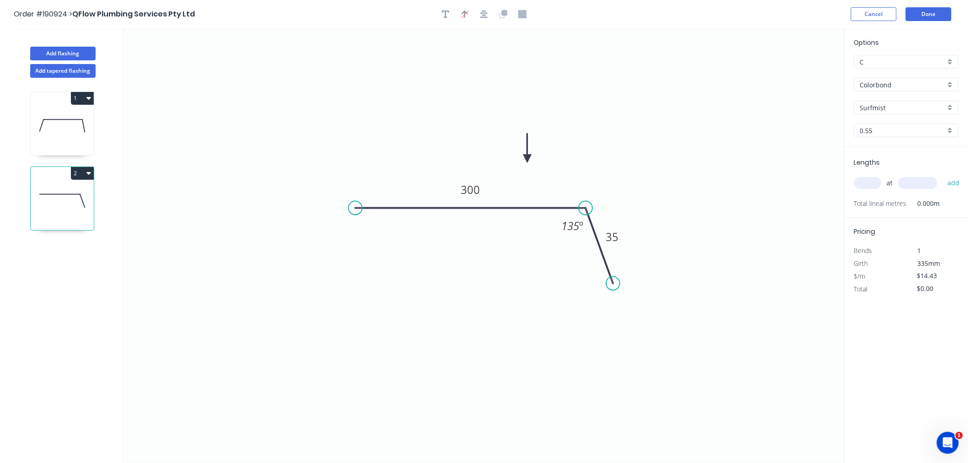
click at [527, 159] on icon at bounding box center [527, 148] width 8 height 29
click at [527, 158] on icon at bounding box center [527, 148] width 8 height 29
click at [871, 181] on input "text" at bounding box center [867, 183] width 27 height 12
type input "1"
type input "1500"
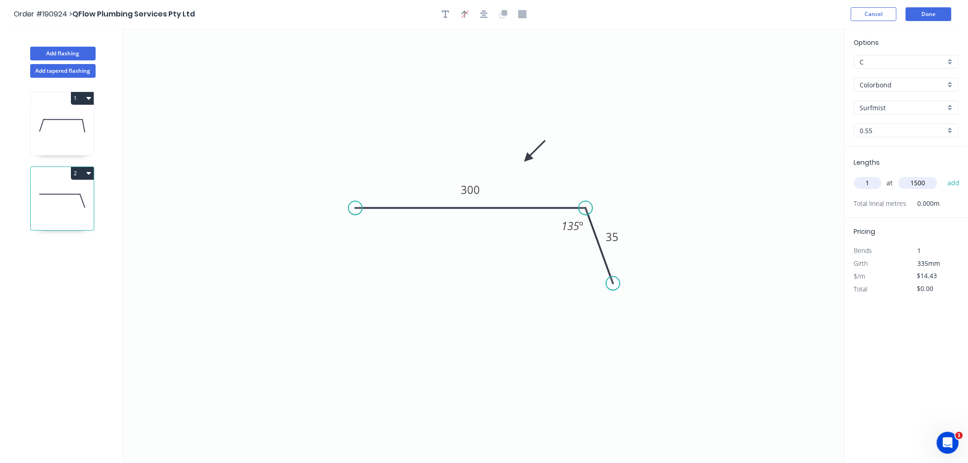
click at [943, 175] on button "add" at bounding box center [954, 183] width 22 height 16
type input "$21.65"
click at [929, 19] on button "Done" at bounding box center [929, 14] width 46 height 14
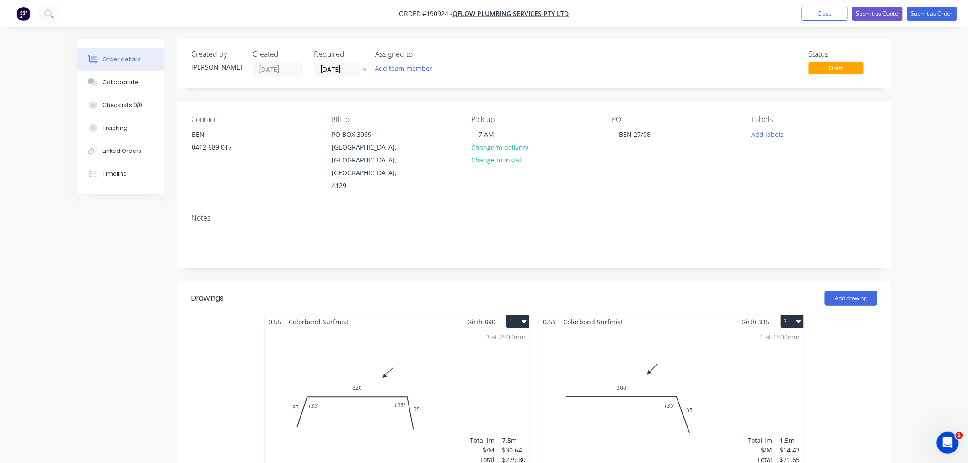
click at [727, 399] on div "1 at 1500mm Total lm $/M Total 1.5m $14.43 $21.65" at bounding box center [671, 398] width 264 height 140
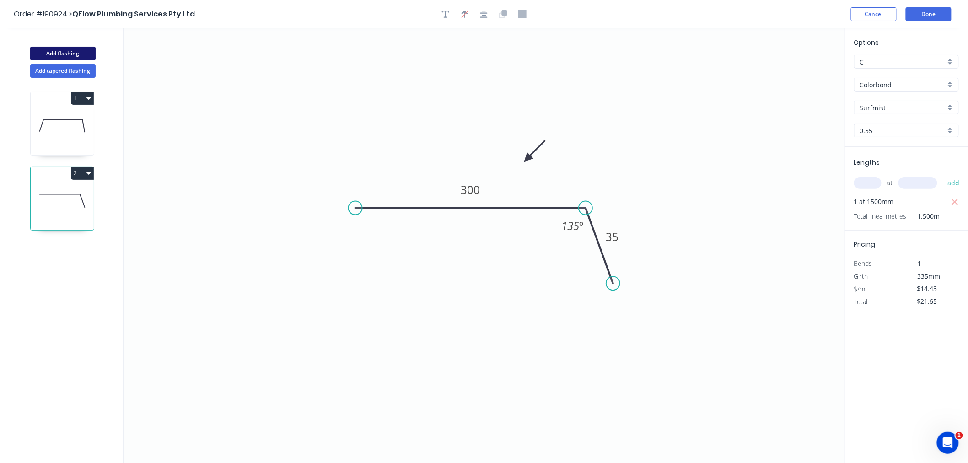
click at [69, 53] on button "Add flashing" at bounding box center [62, 54] width 65 height 14
type input "$0.00"
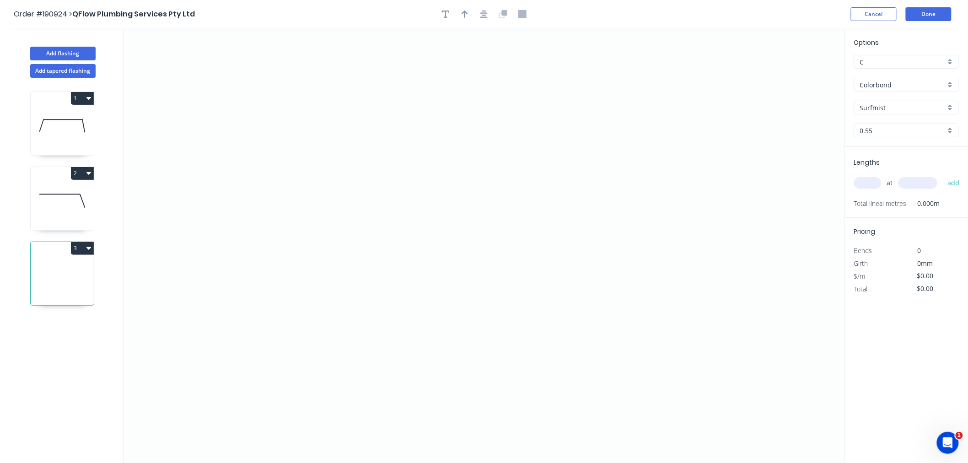
click at [894, 81] on input "Colorbond" at bounding box center [903, 85] width 86 height 10
click at [898, 117] on div "Galvabond" at bounding box center [907, 117] width 104 height 16
type input "Galvabond"
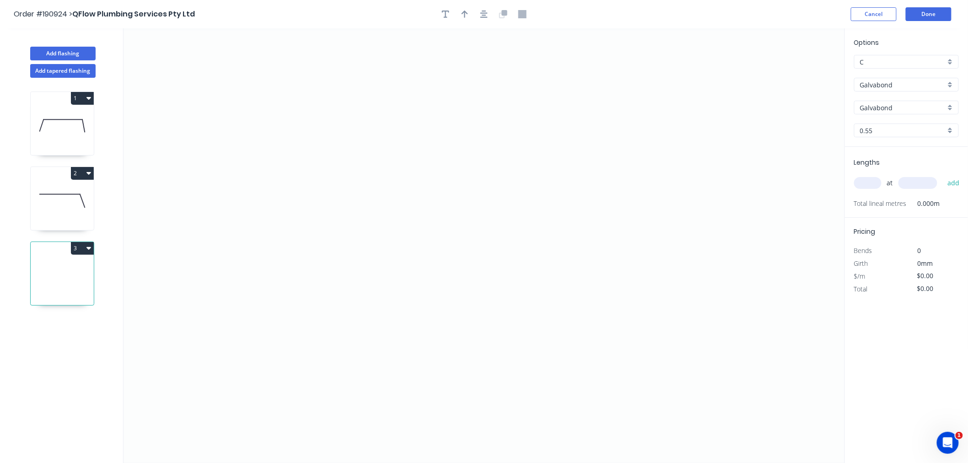
click at [887, 134] on input "0.55" at bounding box center [903, 131] width 86 height 10
click at [900, 223] on div "3.0" at bounding box center [907, 226] width 104 height 16
type input "3.0"
click at [875, 184] on input "text" at bounding box center [867, 183] width 27 height 12
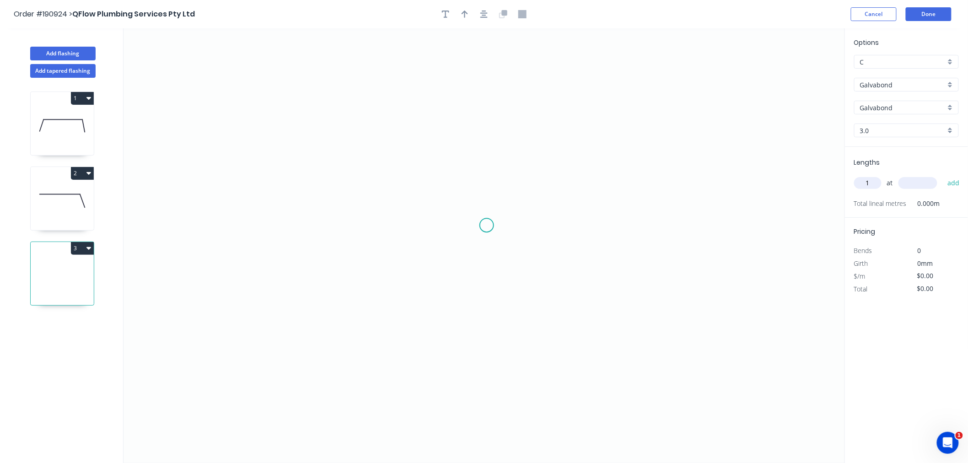
type input "1"
type input "500"
click at [943, 175] on button "add" at bounding box center [954, 183] width 22 height 16
click at [248, 126] on icon "0" at bounding box center [484, 245] width 721 height 435
click at [318, 129] on icon "0" at bounding box center [484, 245] width 721 height 435
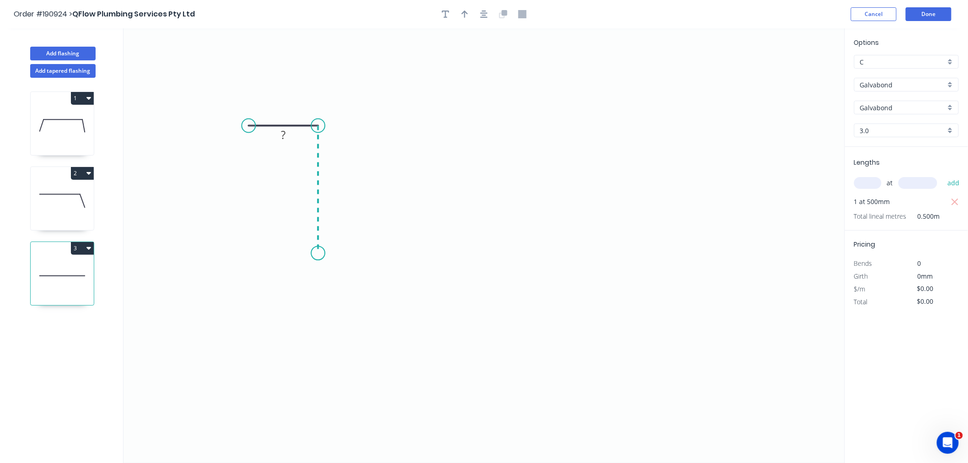
click at [310, 253] on icon "0 ?" at bounding box center [484, 245] width 721 height 435
click at [550, 262] on icon "0 ? ?" at bounding box center [484, 245] width 721 height 435
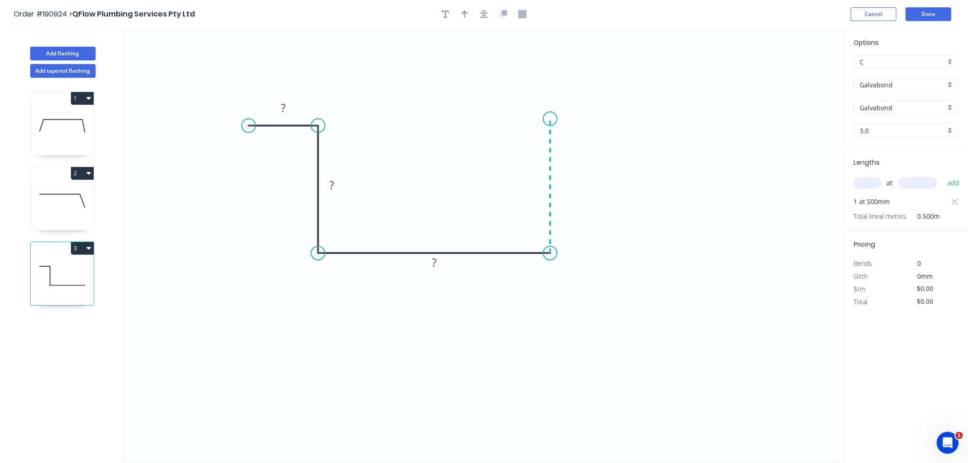
click at [543, 119] on icon "0 ? ? ?" at bounding box center [484, 245] width 721 height 435
click at [620, 116] on icon "0 ? ? ? ?" at bounding box center [484, 245] width 721 height 435
click at [485, 14] on icon "button" at bounding box center [483, 14] width 7 height 8
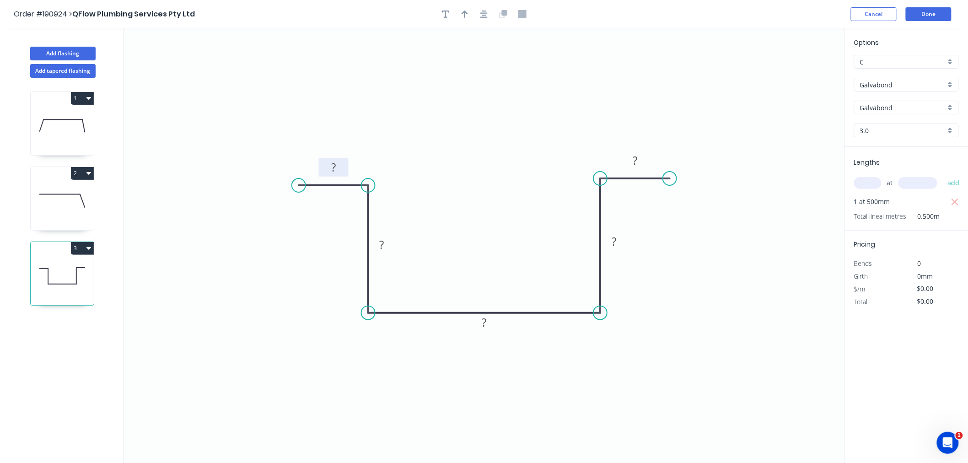
click at [336, 169] on rect at bounding box center [333, 167] width 18 height 13
click at [459, 11] on button "button" at bounding box center [465, 14] width 14 height 14
drag, startPoint x: 798, startPoint y: 72, endPoint x: 510, endPoint y: 235, distance: 330.4
click at [510, 235] on icon at bounding box center [510, 223] width 8 height 29
click at [341, 167] on rect at bounding box center [333, 167] width 18 height 13
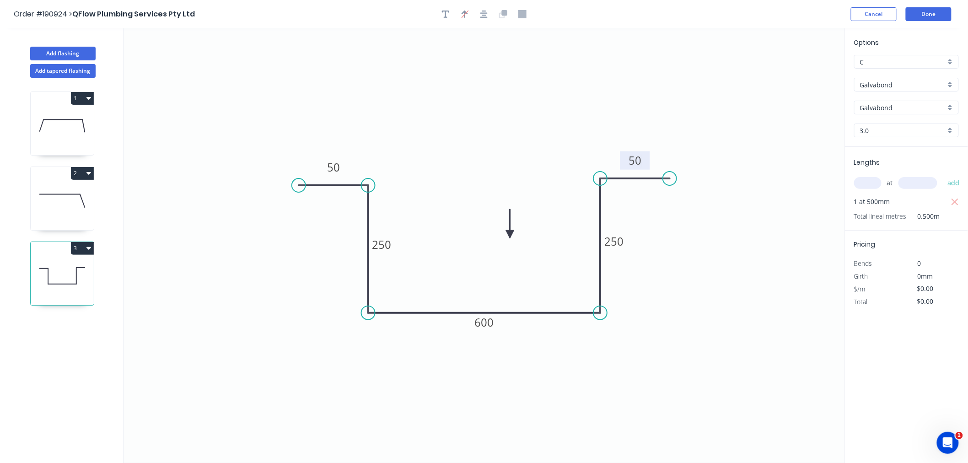
click at [491, 125] on icon "0 50 250 600 250 50" at bounding box center [484, 245] width 721 height 435
type input "$185.64"
click at [600, 184] on circle at bounding box center [600, 184] width 14 height 14
drag, startPoint x: 667, startPoint y: 176, endPoint x: 672, endPoint y: 182, distance: 8.4
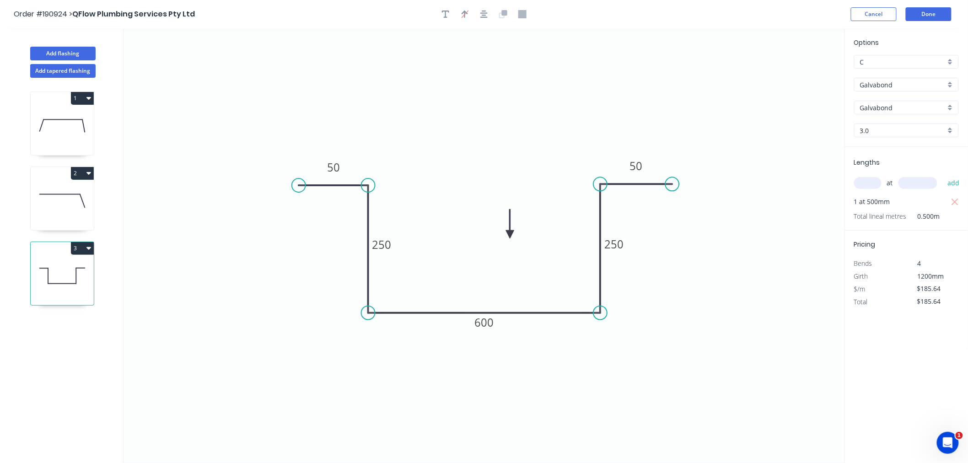
click at [672, 182] on circle at bounding box center [673, 184] width 14 height 14
click at [485, 11] on icon "button" at bounding box center [483, 14] width 7 height 7
drag, startPoint x: 625, startPoint y: 239, endPoint x: 637, endPoint y: 235, distance: 12.3
click at [637, 235] on rect at bounding box center [624, 236] width 30 height 18
drag, startPoint x: 392, startPoint y: 241, endPoint x: 396, endPoint y: 236, distance: 6.5
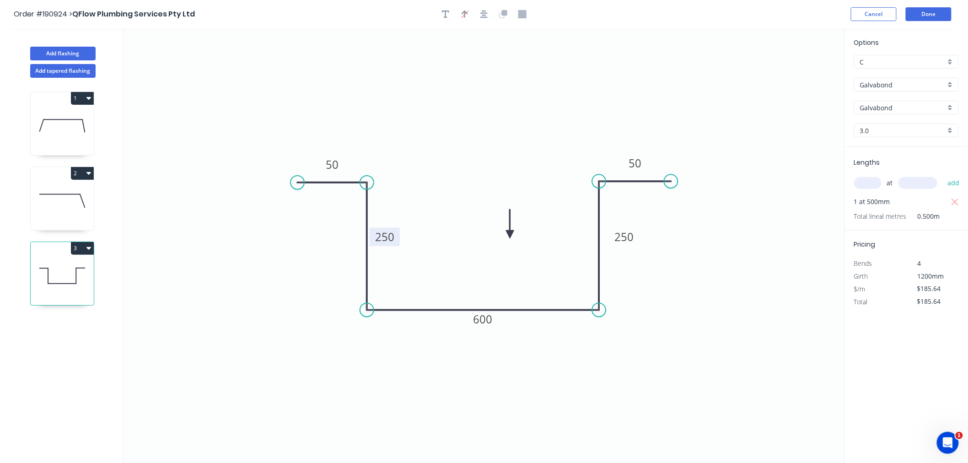
click at [396, 236] on rect at bounding box center [385, 237] width 30 height 18
click at [486, 11] on icon "button" at bounding box center [483, 14] width 7 height 8
click at [339, 166] on g "50" at bounding box center [330, 162] width 30 height 18
click at [484, 13] on icon "button" at bounding box center [483, 14] width 7 height 7
click at [779, 24] on header "Order #190924 > QFlow Plumbing Services Pty Ltd Cancel Done" at bounding box center [484, 14] width 968 height 28
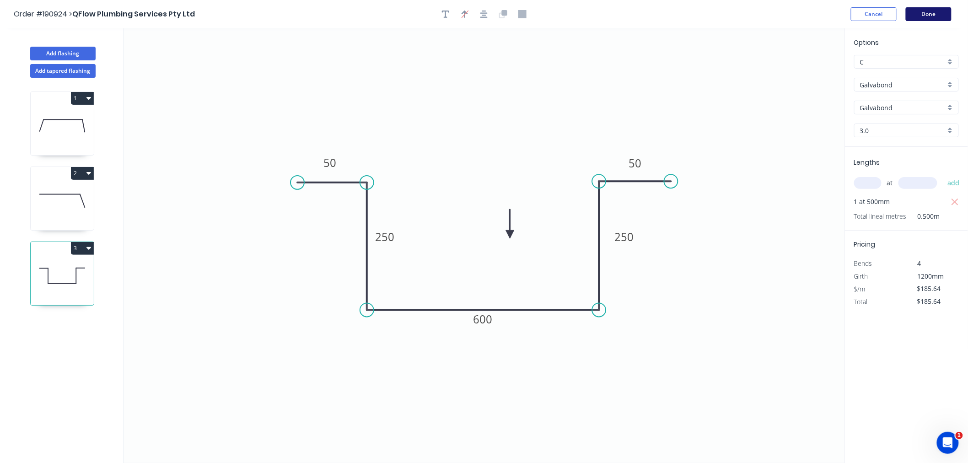
click at [932, 14] on button "Done" at bounding box center [929, 14] width 46 height 14
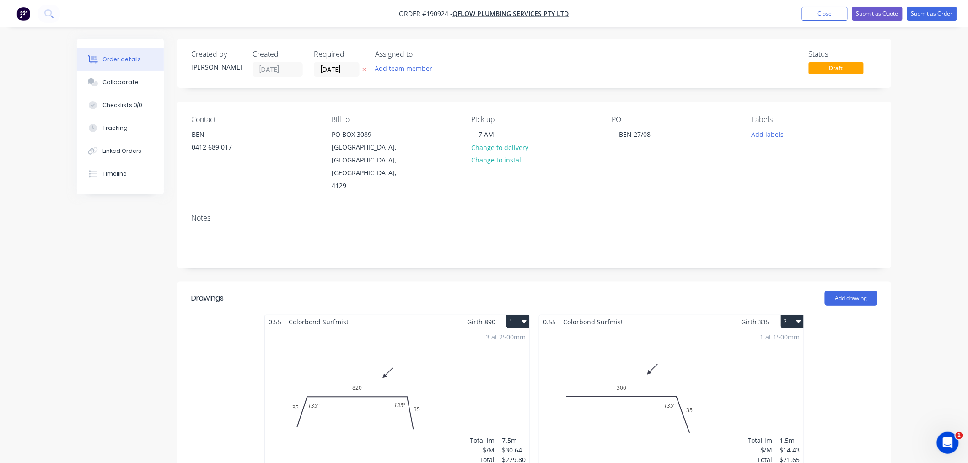
click at [936, 231] on div "Order details Collaborate Checklists 0/0 Tracking Linked Orders Timeline Order …" at bounding box center [484, 468] width 968 height 937
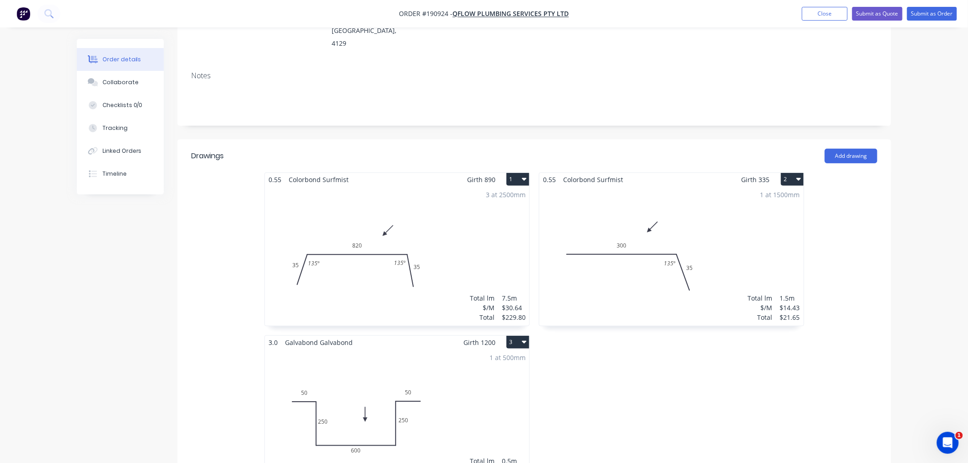
scroll to position [305, 0]
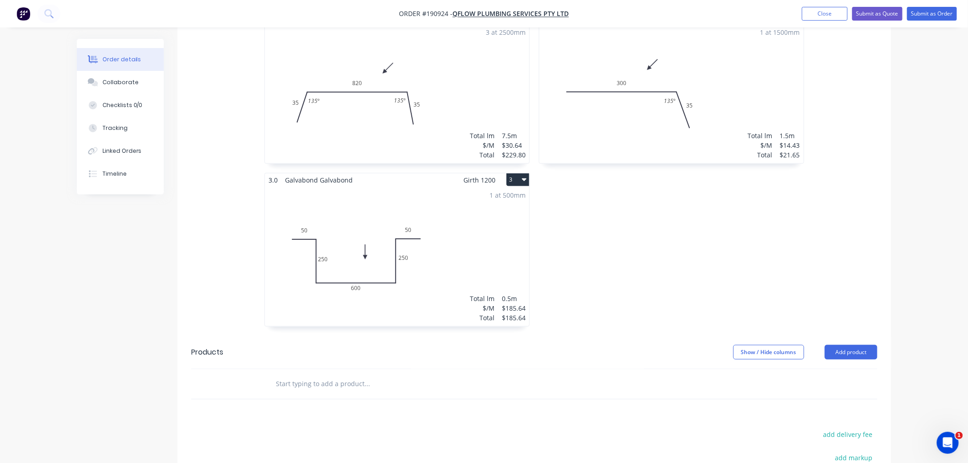
click at [466, 250] on div "1 at 500mm Total lm $/M Total 0.5m $185.64 $185.64" at bounding box center [397, 257] width 264 height 140
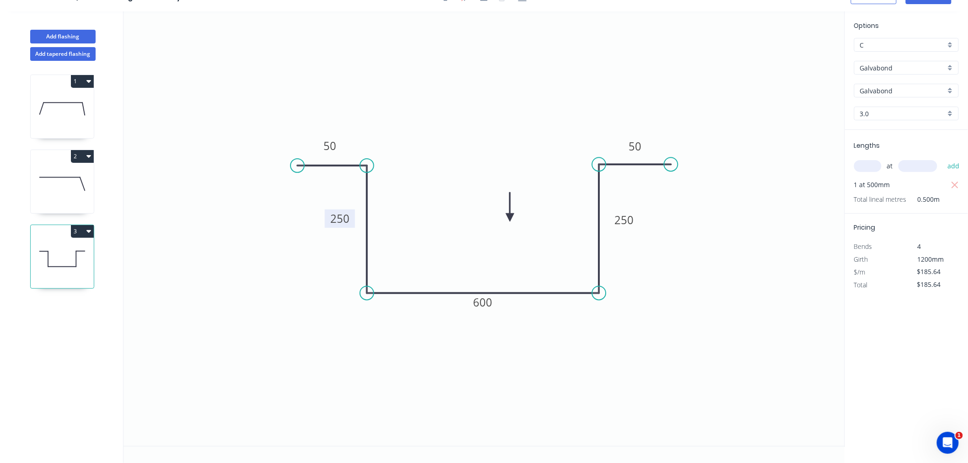
drag, startPoint x: 395, startPoint y: 224, endPoint x: 350, endPoint y: 223, distance: 44.9
click at [350, 223] on rect at bounding box center [340, 219] width 30 height 18
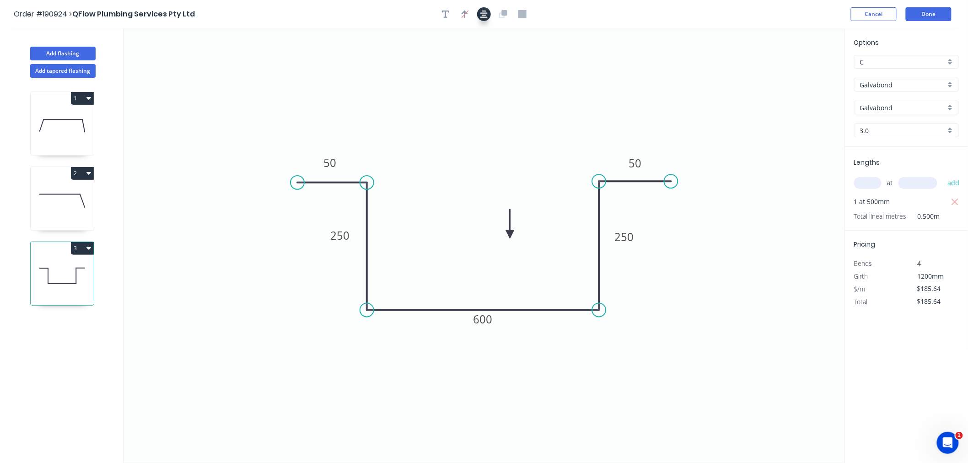
click at [484, 13] on icon "button" at bounding box center [483, 14] width 7 height 7
drag, startPoint x: 657, startPoint y: 16, endPoint x: 708, endPoint y: 12, distance: 50.5
click at [658, 16] on div "Order #190924 > QFlow Plumbing Services Pty Ltd Cancel Done" at bounding box center [484, 14] width 941 height 14
click at [934, 16] on button "Done" at bounding box center [929, 14] width 46 height 14
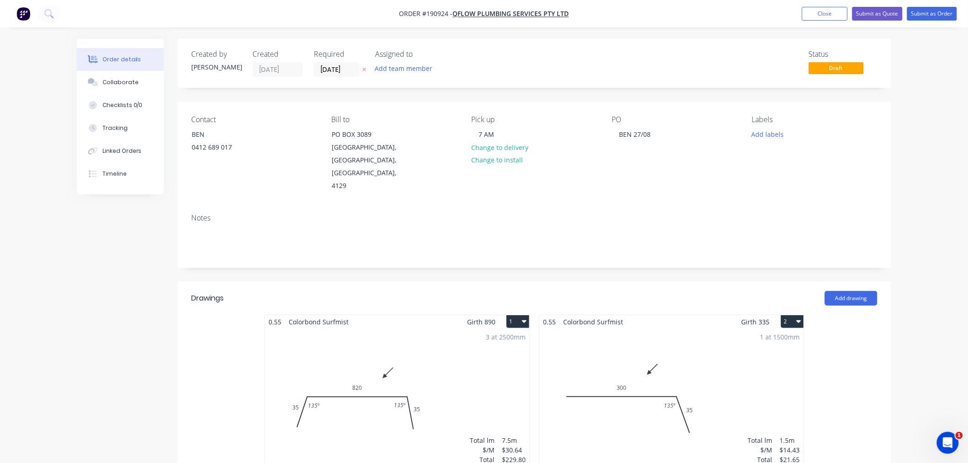
click at [925, 239] on div "Order details Collaborate Checklists 0/0 Tracking Linked Orders Timeline Order …" at bounding box center [484, 468] width 968 height 937
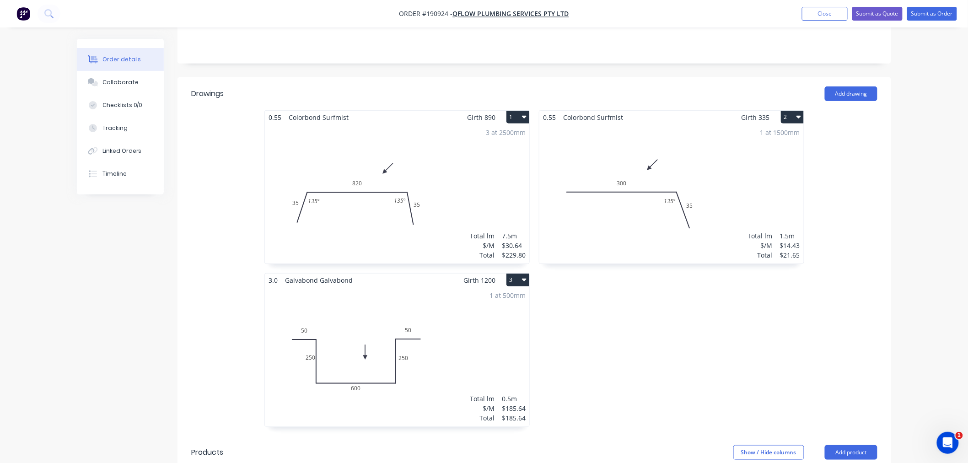
scroll to position [305, 0]
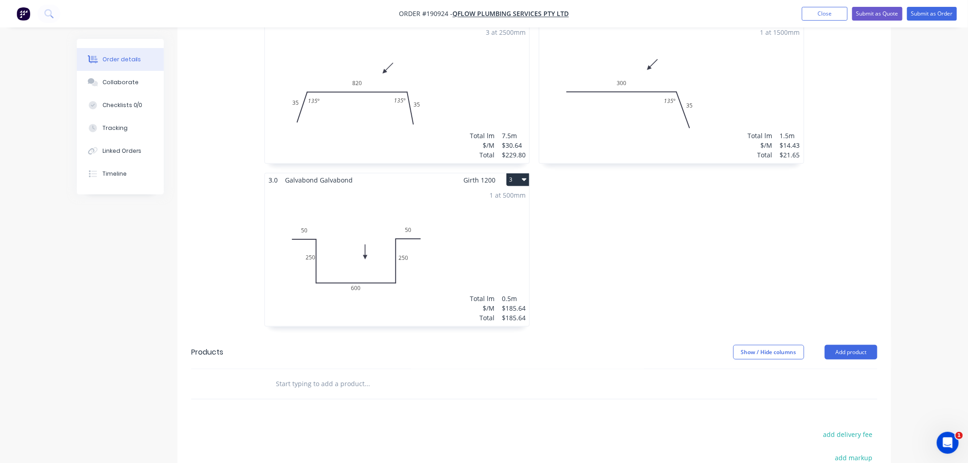
click at [464, 242] on div "1 at 500mm Total lm $/M Total 0.5m $185.64 $185.64" at bounding box center [397, 257] width 264 height 140
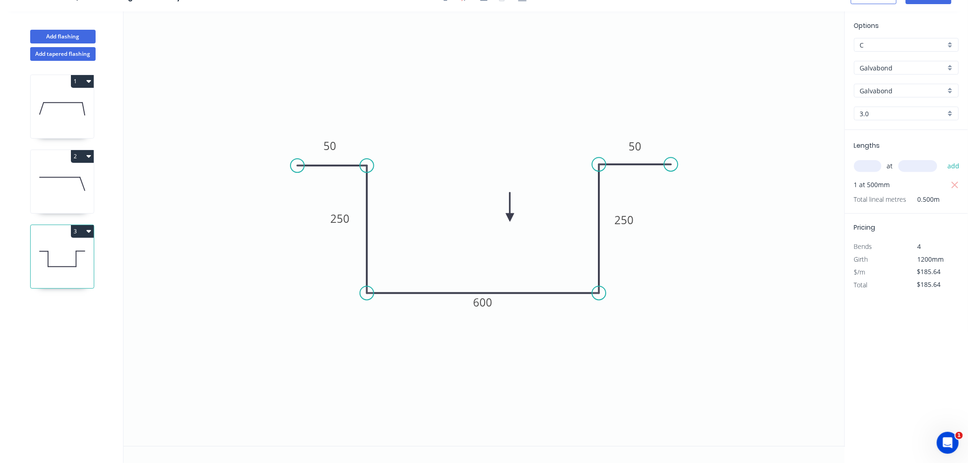
scroll to position [17, 0]
drag, startPoint x: 350, startPoint y: 222, endPoint x: 403, endPoint y: 223, distance: 53.1
click at [403, 223] on rect at bounding box center [393, 219] width 30 height 18
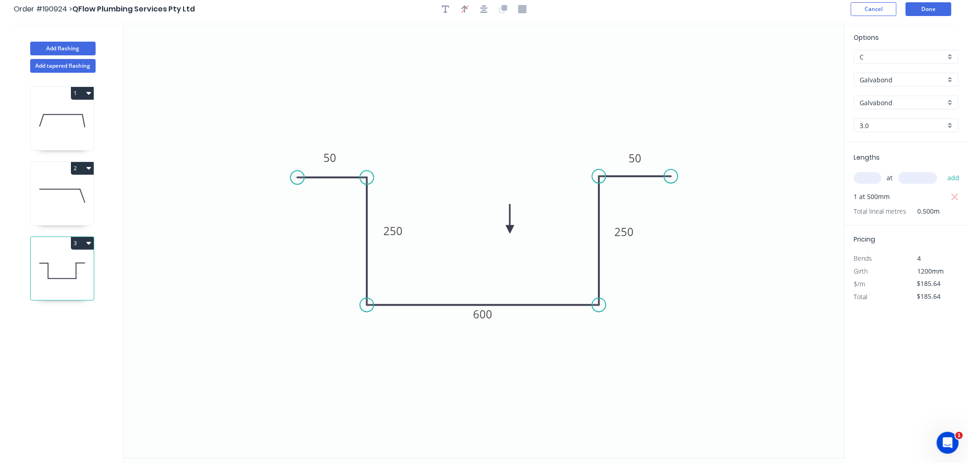
scroll to position [0, 0]
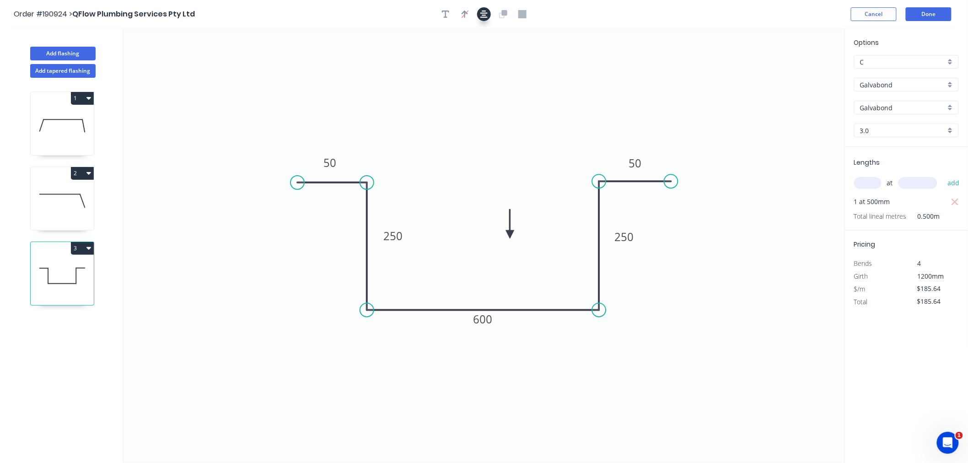
click at [486, 15] on icon "button" at bounding box center [483, 14] width 7 height 8
click at [668, 10] on div "Order #190924 > QFlow Plumbing Services Pty Ltd Cancel Done" at bounding box center [484, 14] width 941 height 14
click at [945, 12] on button "Done" at bounding box center [929, 14] width 46 height 14
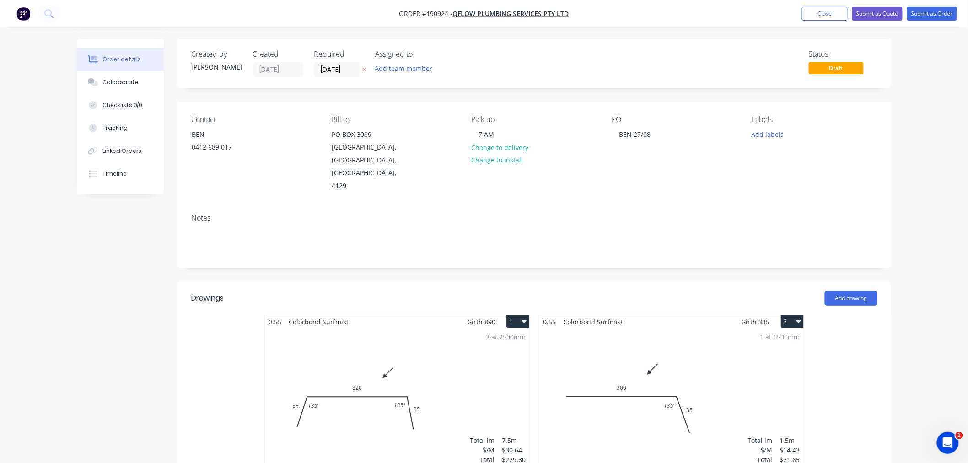
click at [938, 214] on div "Order details Collaborate Checklists 0/0 Tracking Linked Orders Timeline Order …" at bounding box center [484, 468] width 968 height 937
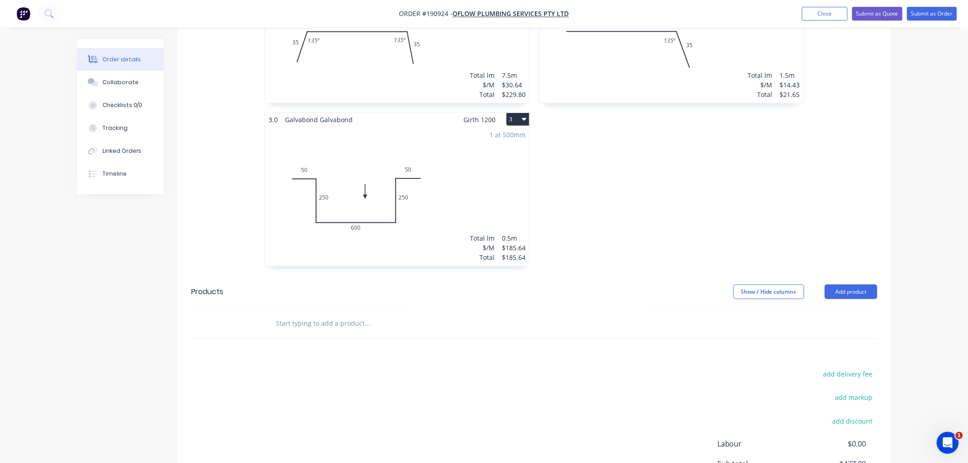
scroll to position [406, 0]
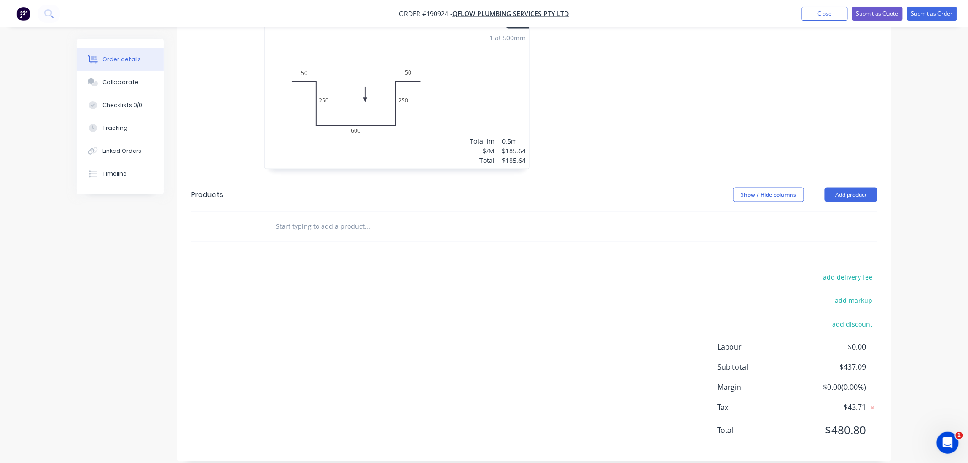
click at [909, 345] on div "Order details Collaborate Checklists 0/0 Tracking Linked Orders Timeline Order …" at bounding box center [484, 6] width 968 height 937
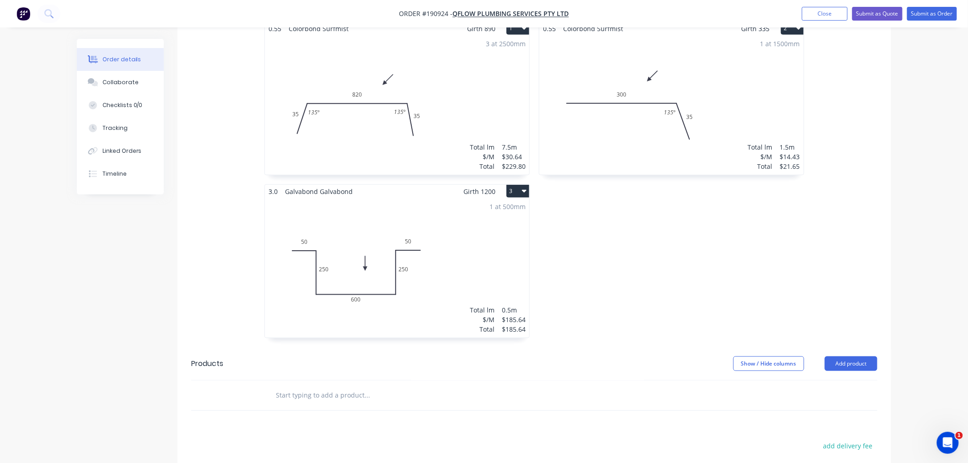
scroll to position [258, 0]
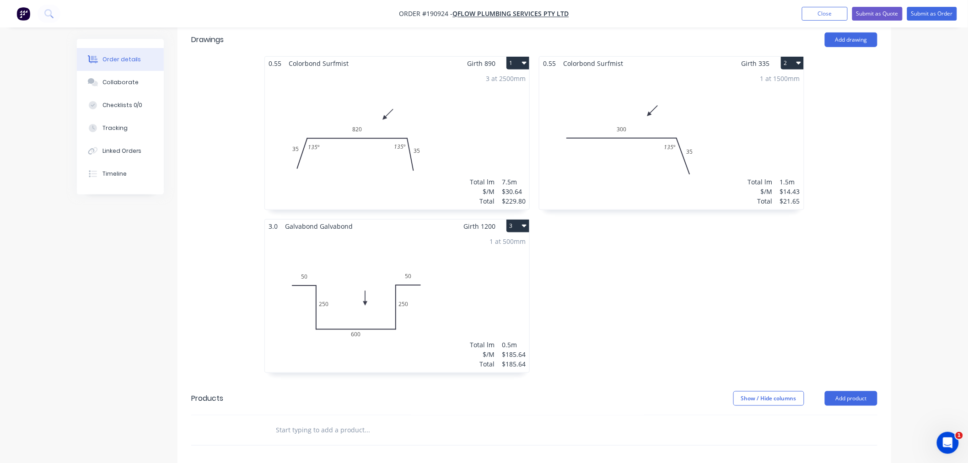
click at [934, 273] on div "Order details Collaborate Checklists 0/0 Tracking Linked Orders Timeline Order …" at bounding box center [484, 210] width 968 height 937
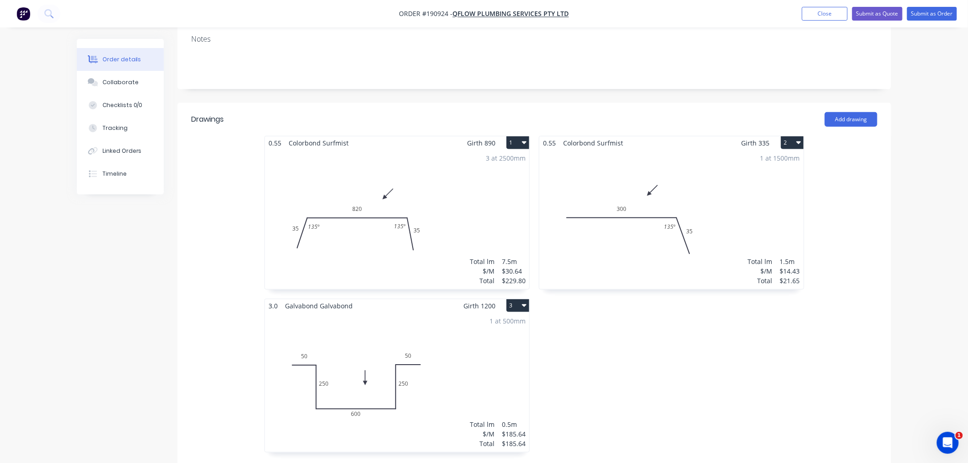
scroll to position [203, 0]
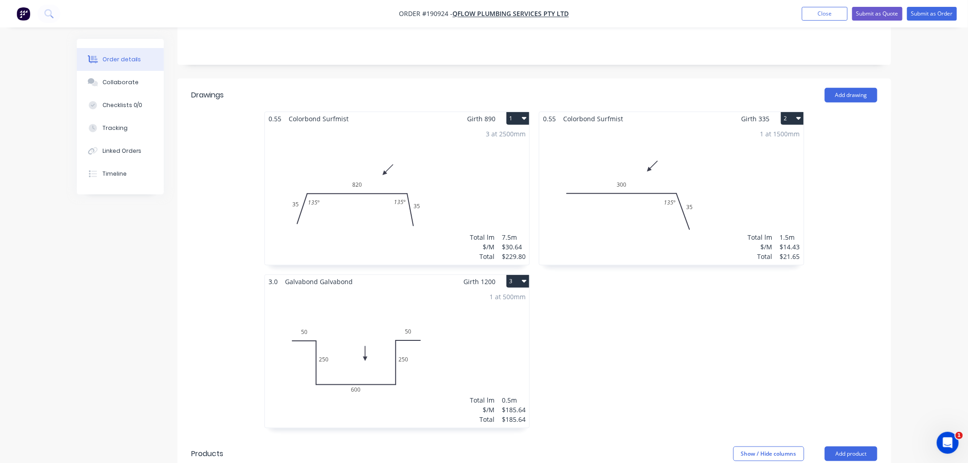
click at [910, 274] on div "Order details Collaborate Checklists 0/0 Tracking Linked Orders Timeline Order …" at bounding box center [484, 265] width 968 height 937
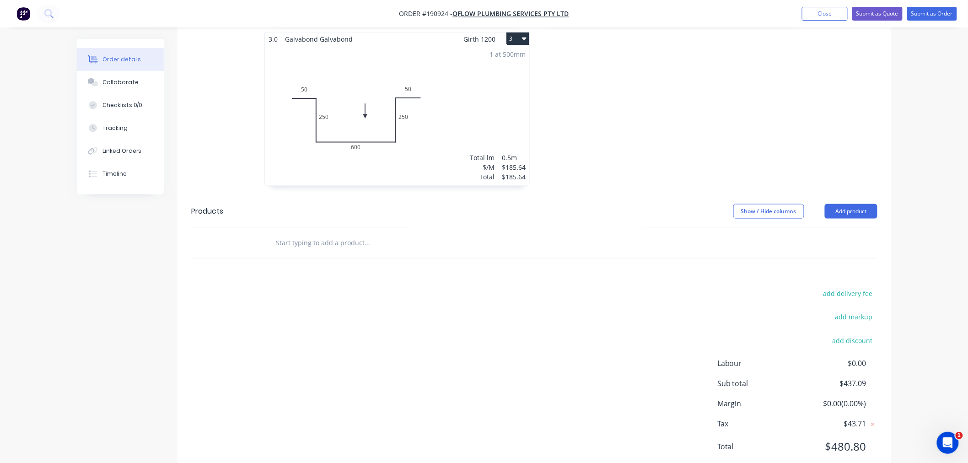
scroll to position [462, 0]
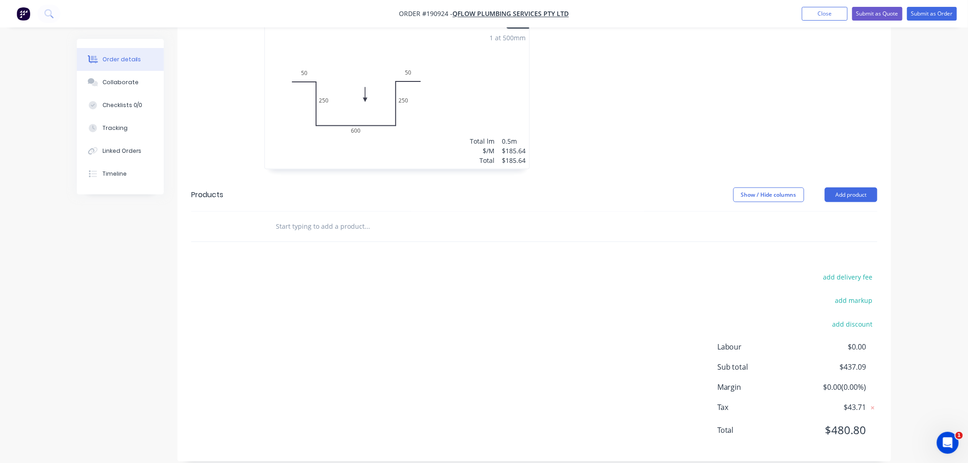
click at [935, 293] on div "Order details Collaborate Checklists 0/0 Tracking Linked Orders Timeline Order …" at bounding box center [484, 6] width 968 height 937
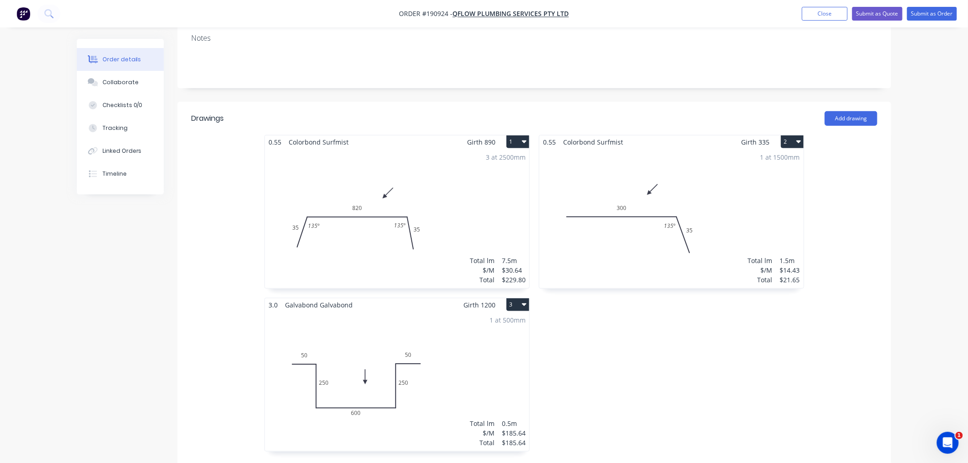
scroll to position [0, 0]
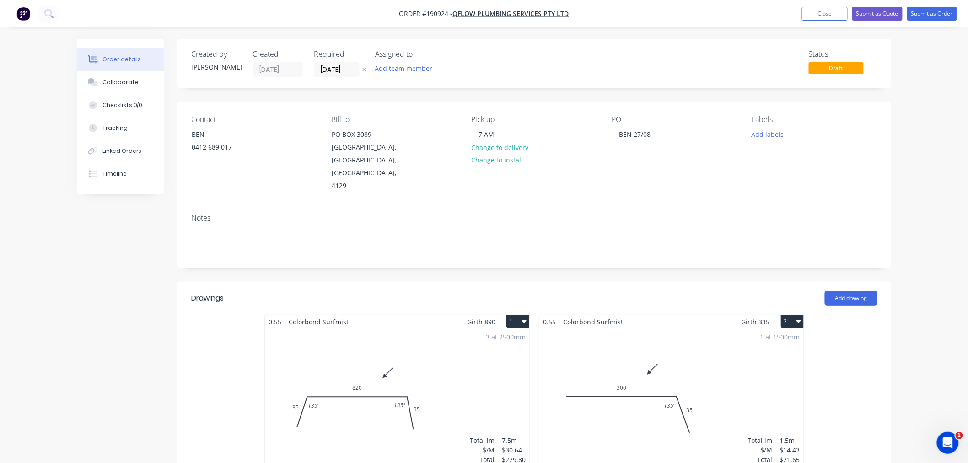
click at [931, 166] on div "Order details Collaborate Checklists 0/0 Tracking Linked Orders Timeline Order …" at bounding box center [484, 468] width 968 height 937
drag, startPoint x: 938, startPoint y: 113, endPoint x: 934, endPoint y: 62, distance: 51.4
click at [938, 113] on div "Order details Collaborate Checklists 0/0 Tracking Linked Orders Timeline Order …" at bounding box center [484, 468] width 968 height 937
click at [938, 12] on button "Submit as Order" at bounding box center [932, 14] width 50 height 14
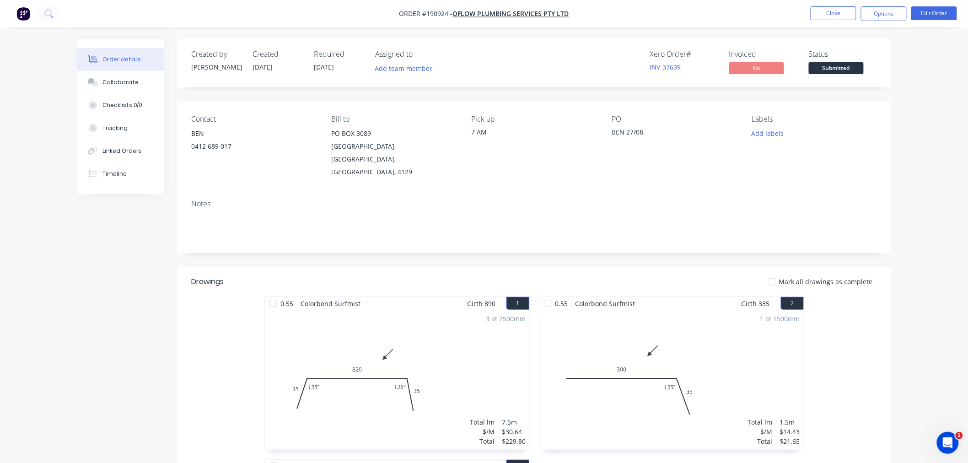
click at [914, 161] on div "Order details Collaborate Checklists 0/0 Tracking Linked Orders Timeline Order …" at bounding box center [484, 392] width 968 height 785
click at [879, 11] on button "Options" at bounding box center [884, 13] width 46 height 15
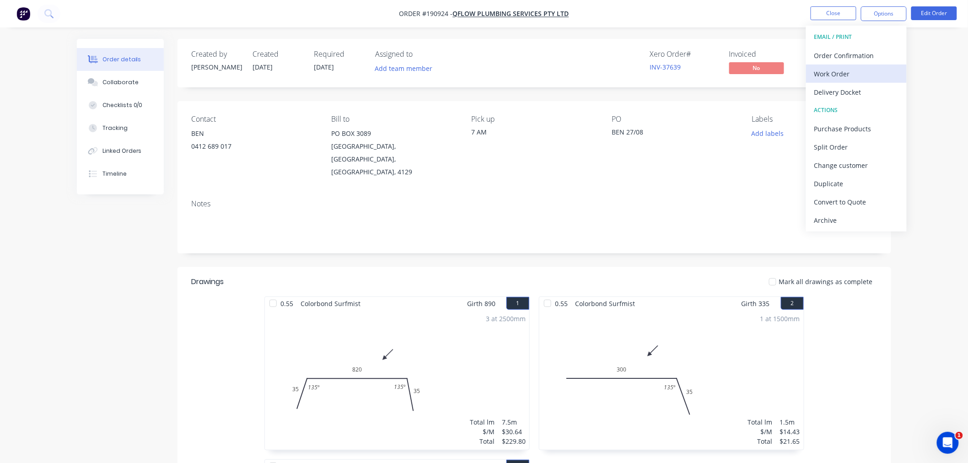
click at [882, 70] on div "Work Order" at bounding box center [856, 73] width 84 height 13
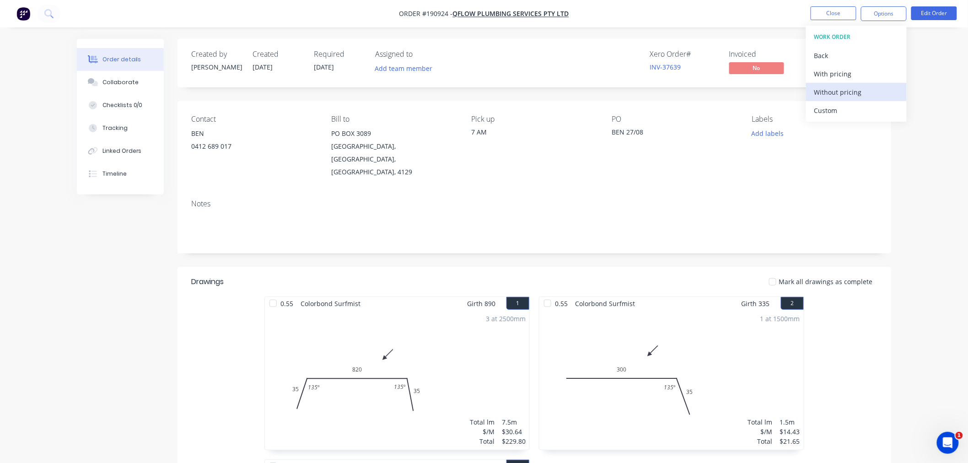
click at [887, 92] on div "Without pricing" at bounding box center [856, 92] width 84 height 13
click at [87, 15] on nav "Order #190924 - QFlow Plumbing Services Pty Ltd Close Options EMAIL / PRINT Ord…" at bounding box center [484, 13] width 968 height 27
click at [29, 103] on div "Order details Collaborate Checklists 0/0 Tracking Linked Orders Timeline Order …" at bounding box center [484, 392] width 968 height 785
click at [730, 11] on nav "Order #190924 - QFlow Plumbing Services Pty Ltd Close Options Edit Order" at bounding box center [484, 13] width 968 height 27
click at [830, 12] on button "Close" at bounding box center [834, 13] width 46 height 14
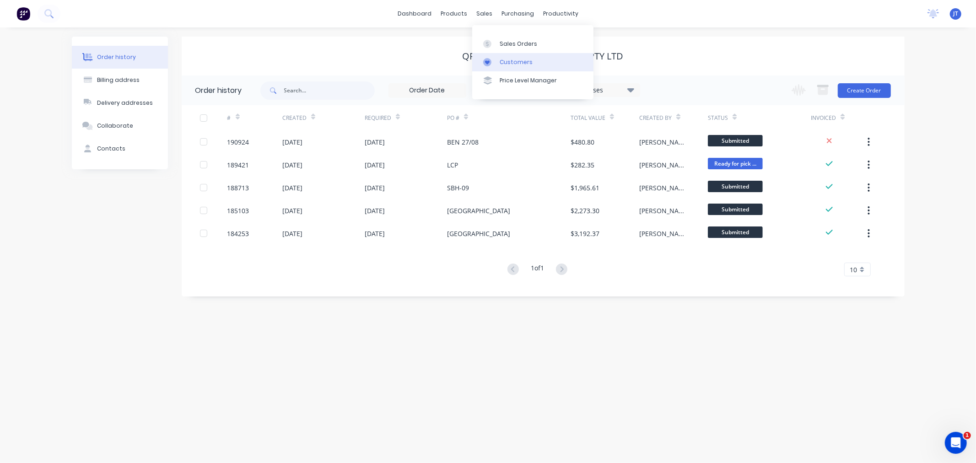
click at [509, 62] on div "Customers" at bounding box center [516, 62] width 33 height 8
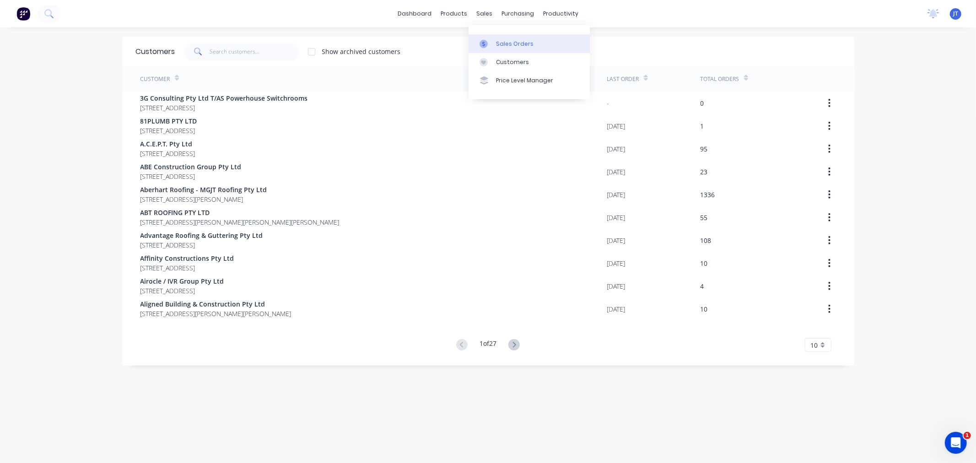
click at [496, 46] on div "Sales Orders" at bounding box center [515, 44] width 38 height 8
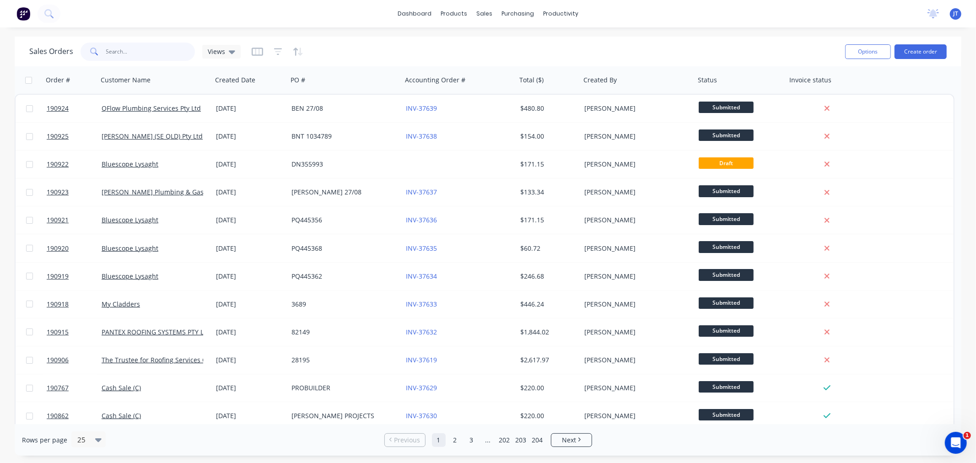
click at [132, 52] on input "text" at bounding box center [150, 52] width 89 height 18
paste input "190767"
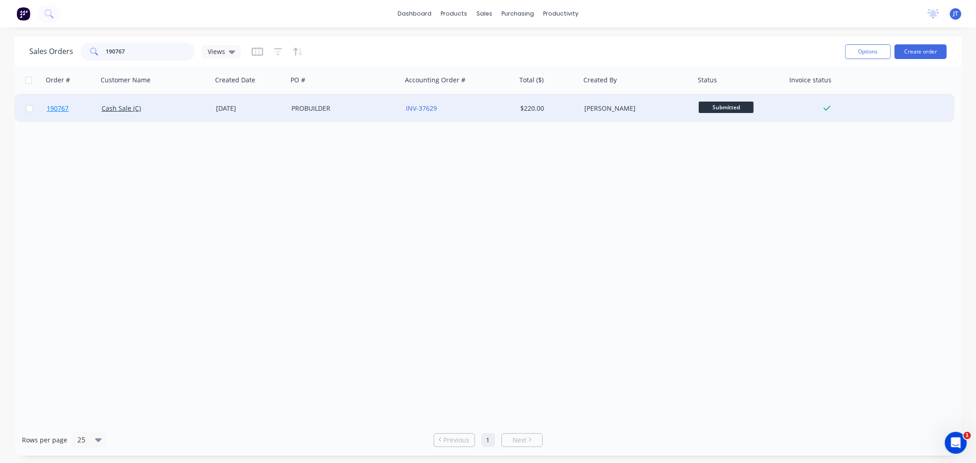
type input "190767"
click at [56, 108] on span "190767" at bounding box center [58, 108] width 22 height 9
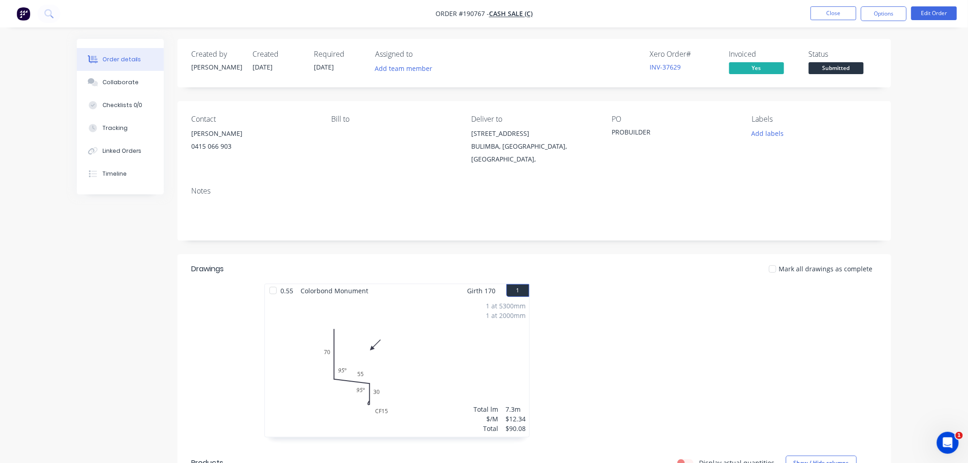
click at [684, 9] on nav "Order #190767 - Cash Sale (C) Close Options Edit Order" at bounding box center [484, 13] width 968 height 27
click at [831, 12] on button "Close" at bounding box center [834, 13] width 46 height 14
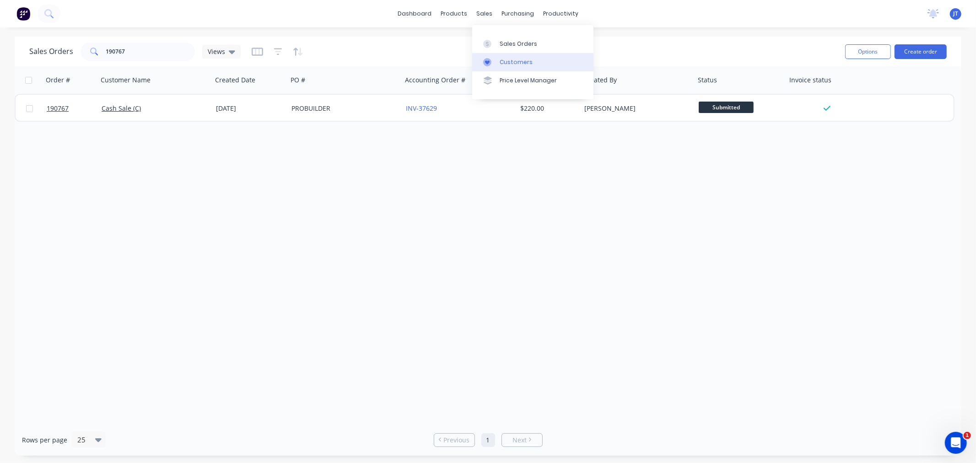
click at [503, 61] on div "Customers" at bounding box center [516, 62] width 33 height 8
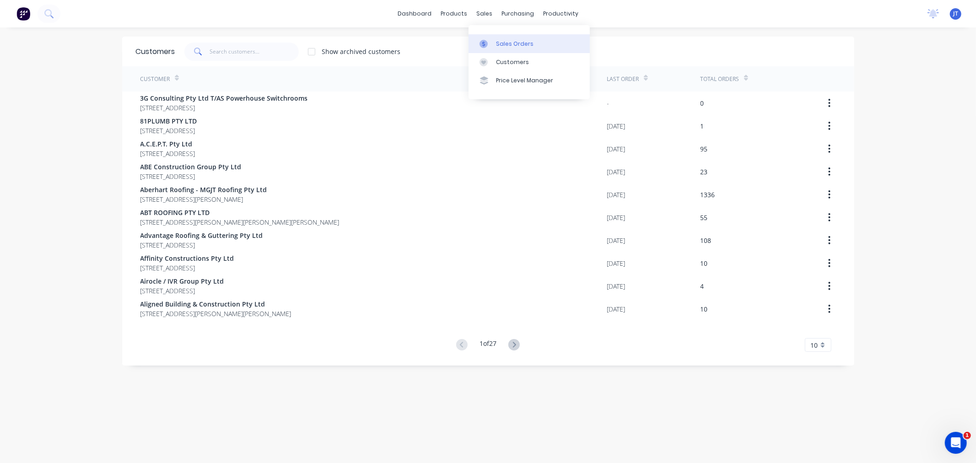
click at [496, 41] on div "Sales Orders" at bounding box center [515, 44] width 38 height 8
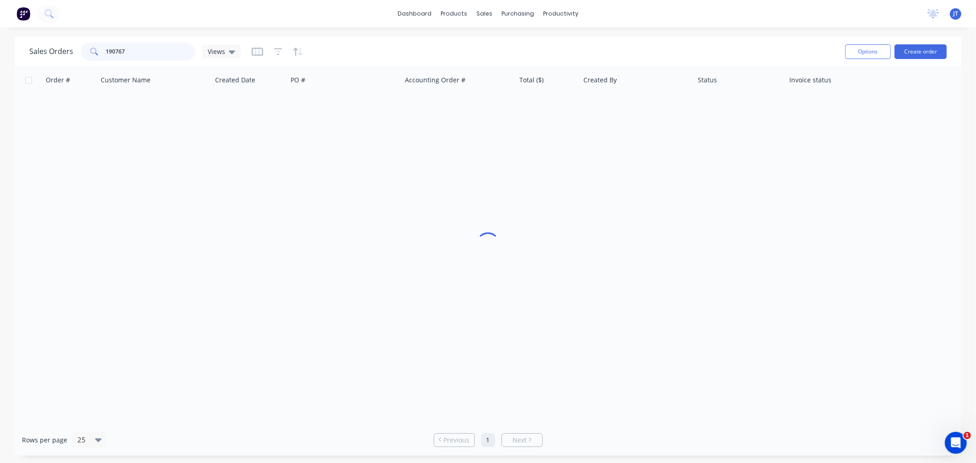
click at [143, 51] on input "190767" at bounding box center [150, 52] width 89 height 18
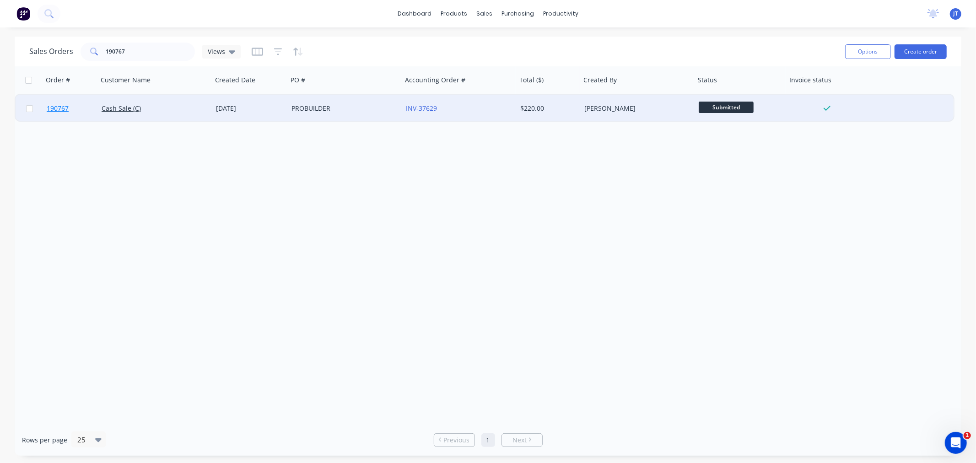
click at [57, 108] on span "190767" at bounding box center [58, 108] width 22 height 9
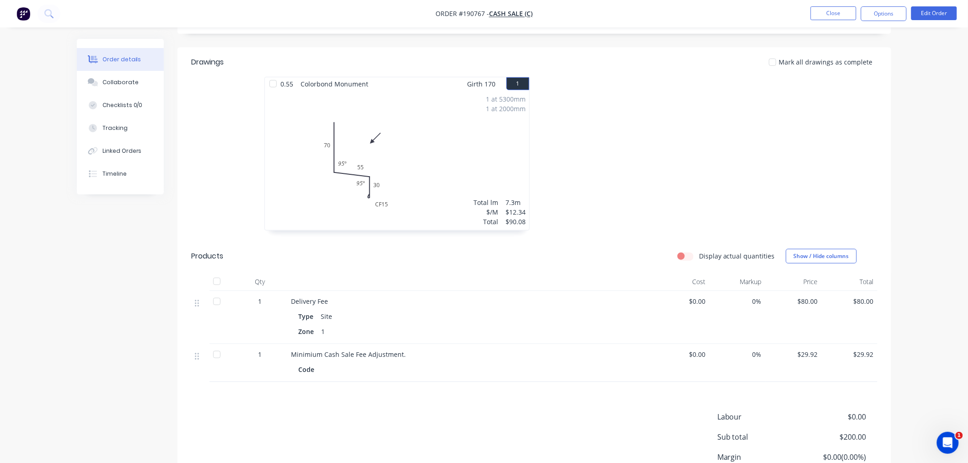
scroll to position [280, 0]
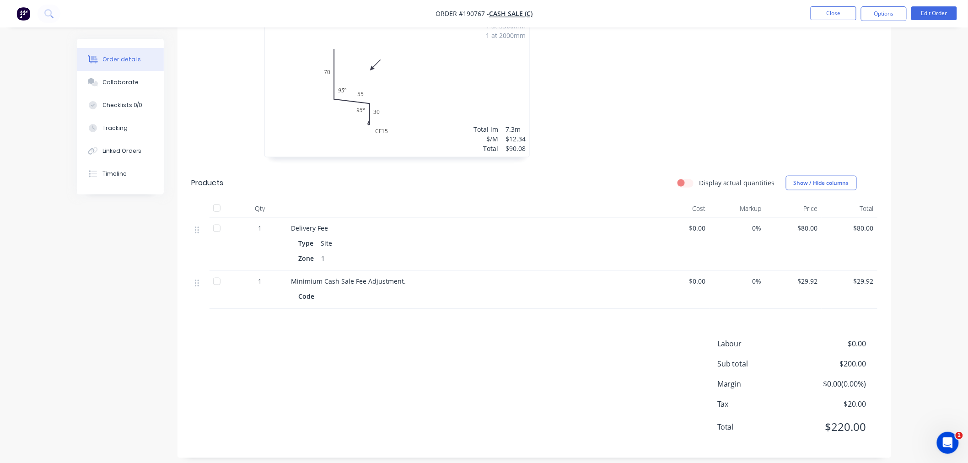
drag, startPoint x: 919, startPoint y: 184, endPoint x: 922, endPoint y: 175, distance: 9.4
click at [921, 182] on div "Order details Collaborate Checklists 0/0 Tracking Linked Orders Timeline Order …" at bounding box center [484, 96] width 968 height 752
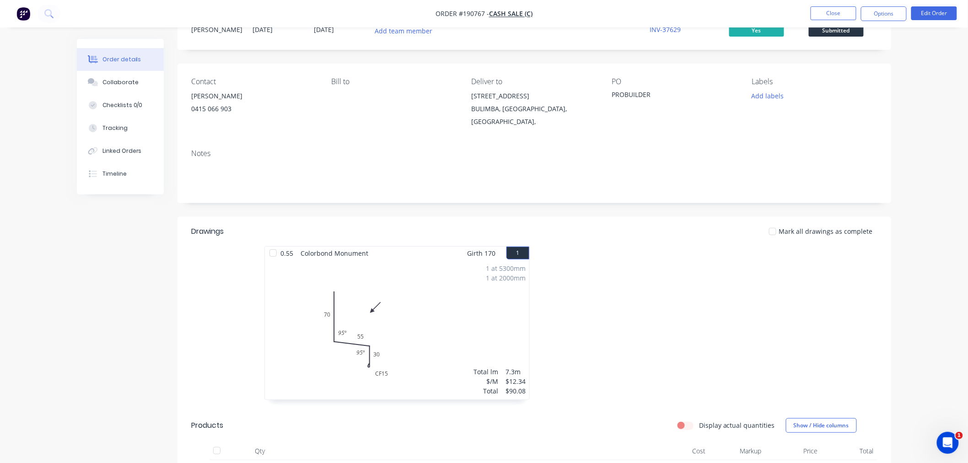
scroll to position [0, 0]
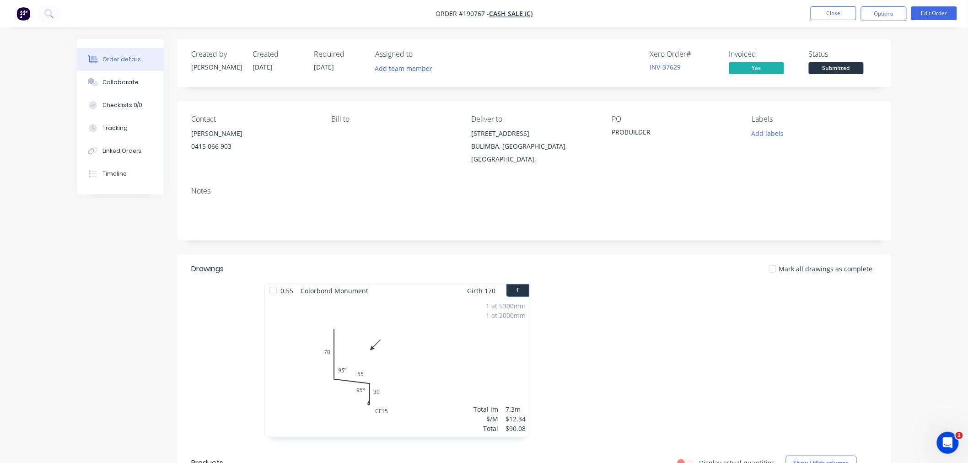
click at [940, 119] on div "Order details Collaborate Checklists 0/0 Tracking Linked Orders Timeline Order …" at bounding box center [484, 376] width 968 height 752
click at [828, 9] on button "Close" at bounding box center [834, 13] width 46 height 14
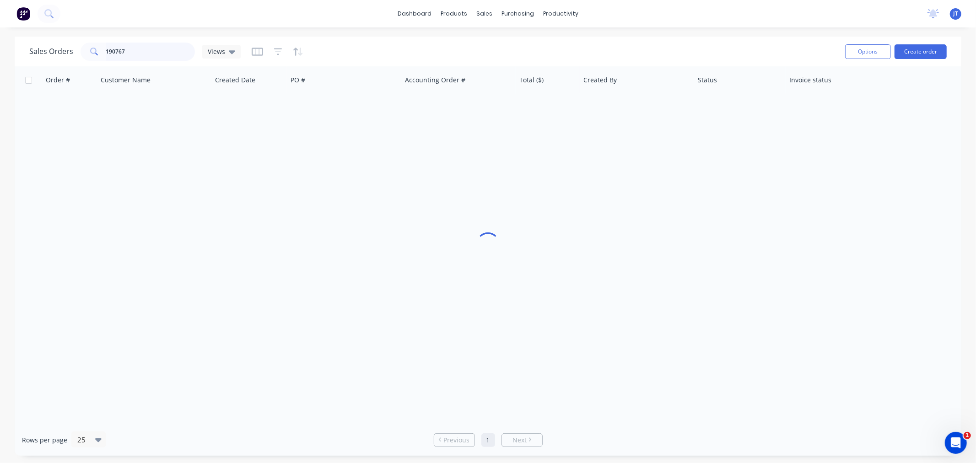
click at [160, 45] on input "190767" at bounding box center [150, 52] width 89 height 18
drag, startPoint x: 156, startPoint y: 49, endPoint x: 73, endPoint y: 53, distance: 82.4
click at [73, 53] on div "Sales Orders 190767 Views" at bounding box center [134, 52] width 211 height 18
click at [357, 14] on div "dashboard products sales purchasing productivity dashboard products Product Cat…" at bounding box center [488, 13] width 976 height 27
click at [508, 62] on div "Customers" at bounding box center [516, 62] width 33 height 8
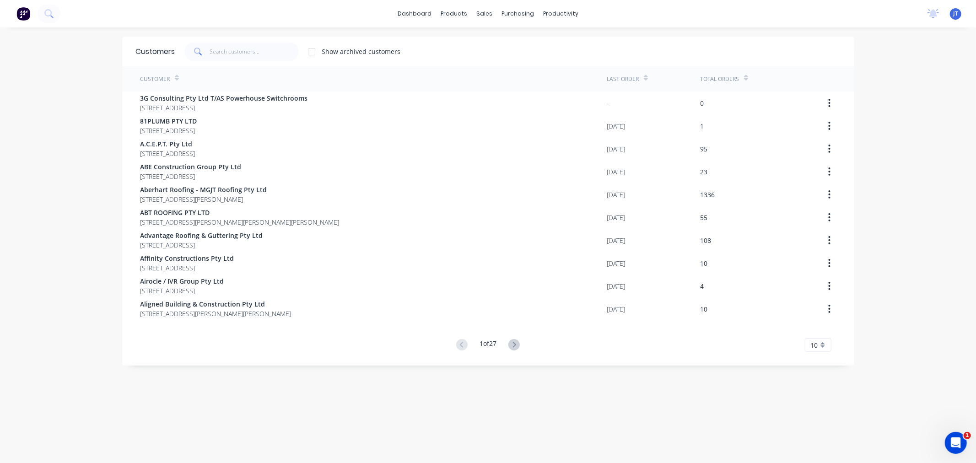
click at [39, 119] on div "dashboard products sales purchasing productivity dashboard products Product Cat…" at bounding box center [488, 231] width 976 height 463
click at [35, 149] on div "dashboard products sales purchasing productivity dashboard products Product Cat…" at bounding box center [488, 231] width 976 height 463
click at [78, 130] on div "dashboard products sales purchasing productivity dashboard products Product Cat…" at bounding box center [488, 231] width 976 height 463
click at [43, 118] on div "dashboard products sales purchasing productivity dashboard products Product Cat…" at bounding box center [488, 231] width 976 height 463
click at [247, 46] on input "text" at bounding box center [254, 52] width 89 height 18
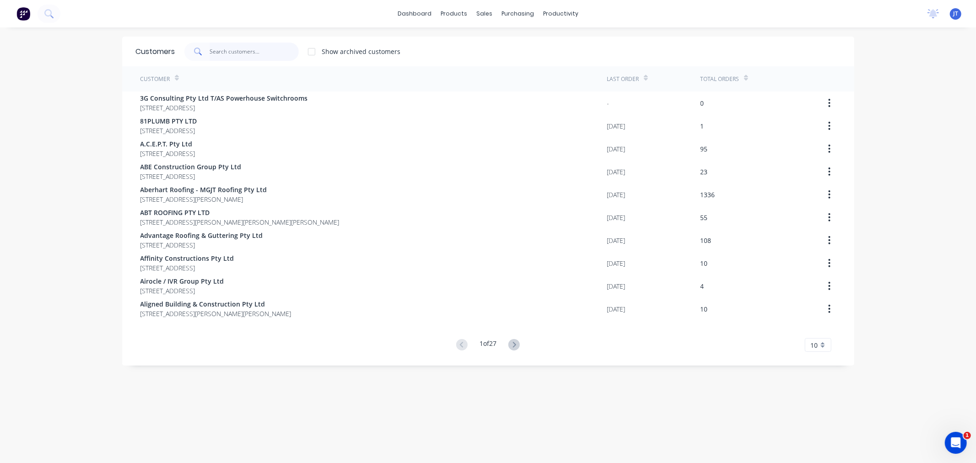
click at [261, 53] on input "text" at bounding box center [254, 52] width 89 height 18
paste input "BLUESCOPE"
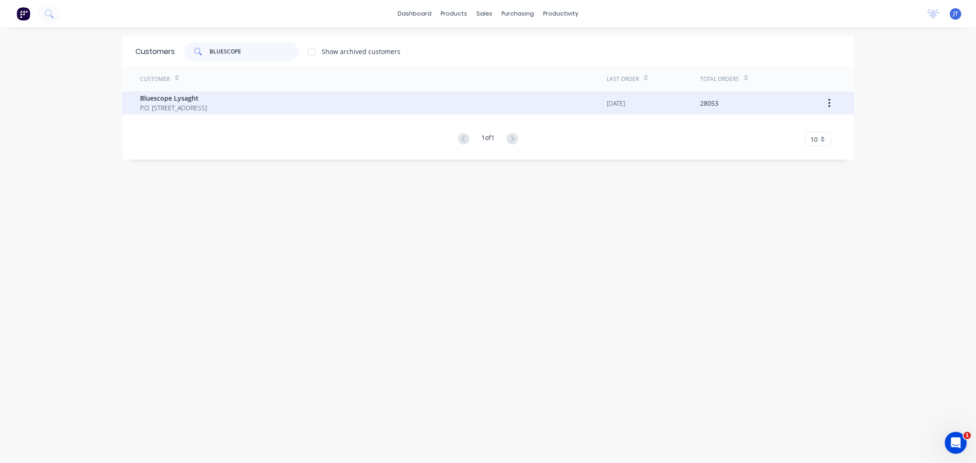
type input "BLUESCOPE"
click at [258, 102] on div "Bluescope Lysaght P.O. [STREET_ADDRESS]" at bounding box center [373, 102] width 467 height 23
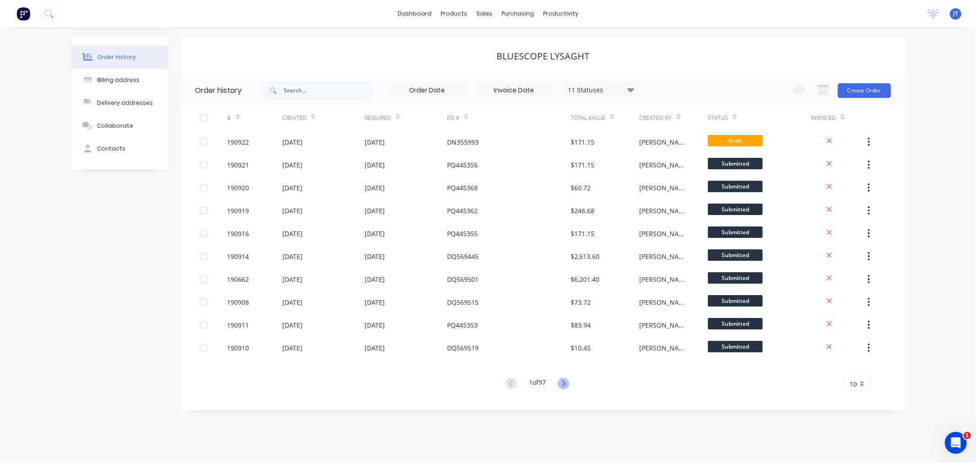
click at [564, 387] on icon at bounding box center [563, 383] width 11 height 11
click at [509, 383] on icon at bounding box center [510, 383] width 3 height 5
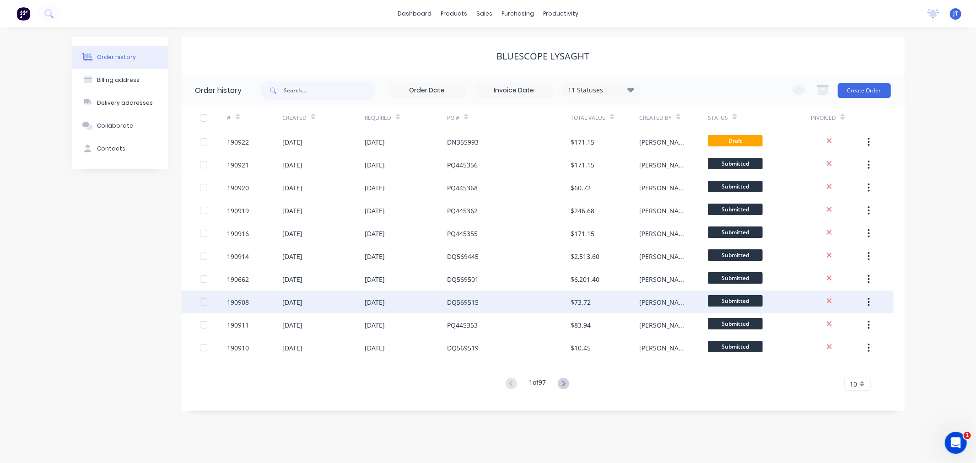
click at [228, 299] on div "190908" at bounding box center [238, 302] width 22 height 10
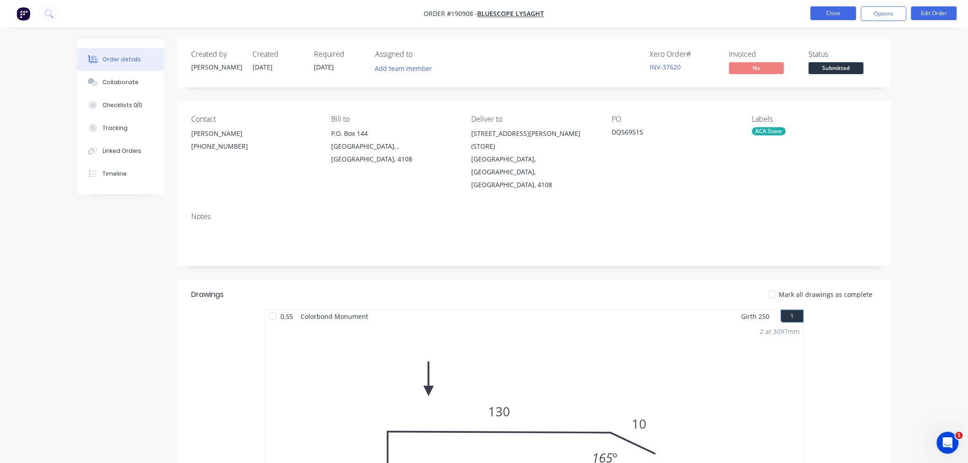
click at [825, 7] on button "Close" at bounding box center [834, 13] width 46 height 14
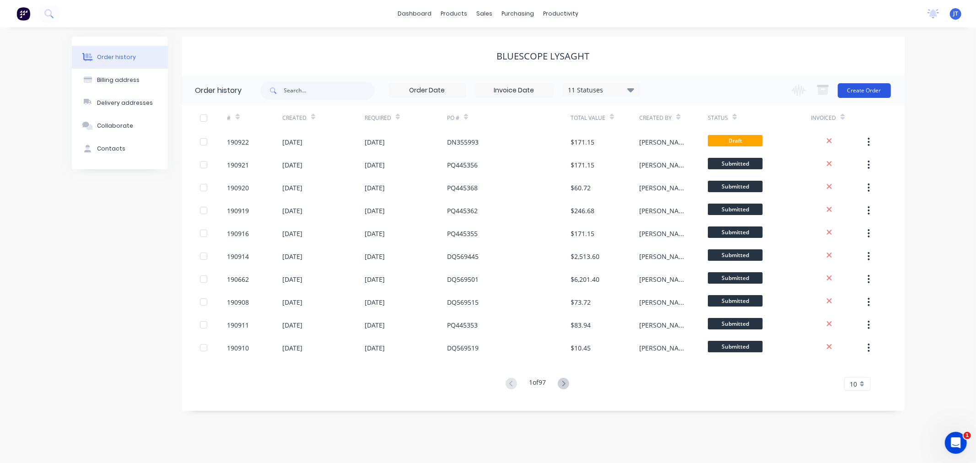
click at [861, 88] on button "Create Order" at bounding box center [864, 90] width 53 height 15
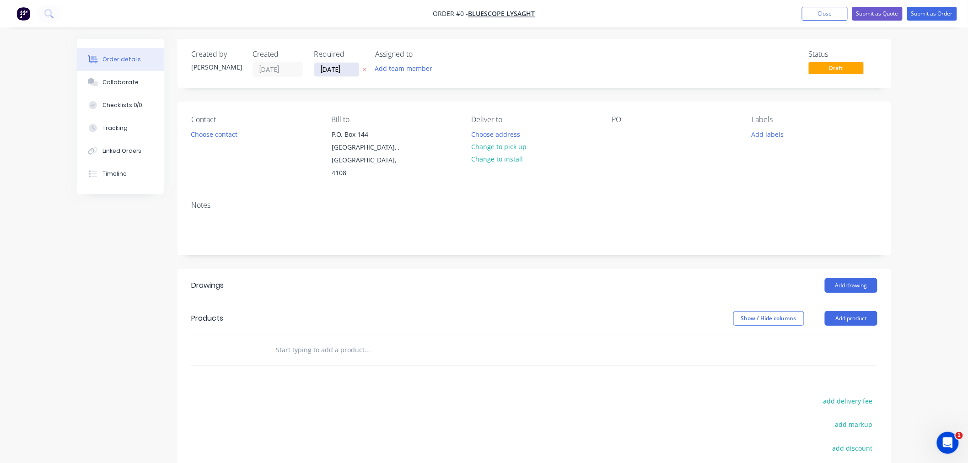
click at [335, 69] on input "[DATE]" at bounding box center [336, 70] width 45 height 14
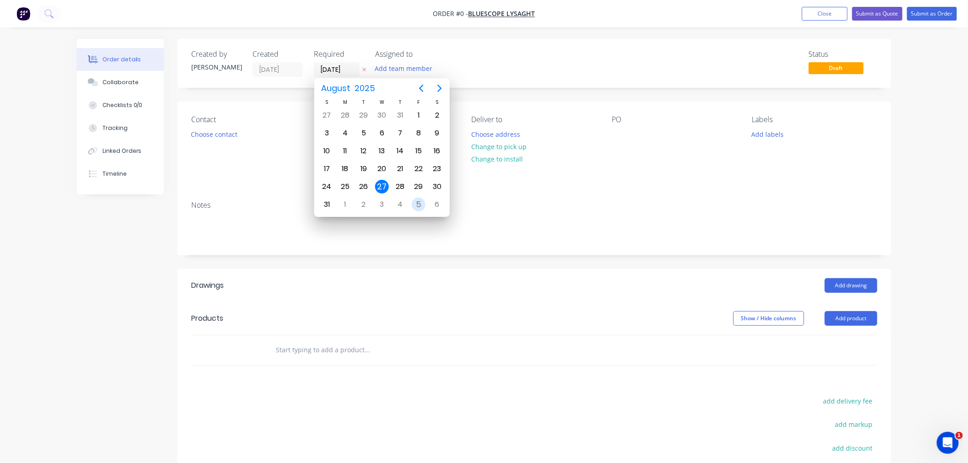
click at [422, 204] on div "5" at bounding box center [419, 205] width 14 height 14
type input "[DATE]"
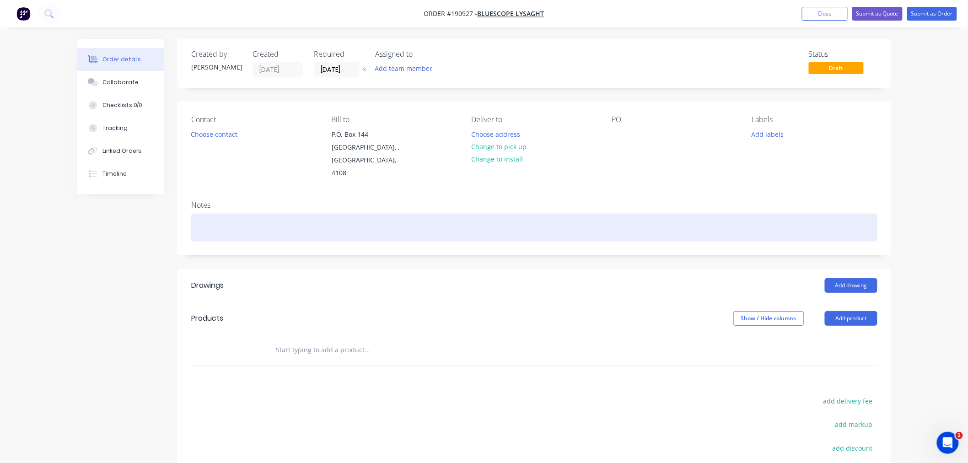
click at [232, 218] on div at bounding box center [534, 228] width 686 height 28
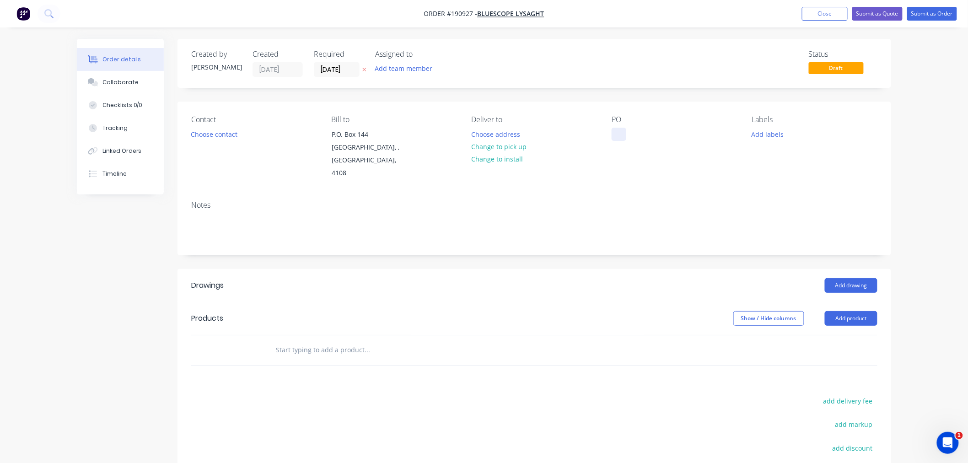
click at [621, 134] on div at bounding box center [619, 134] width 15 height 13
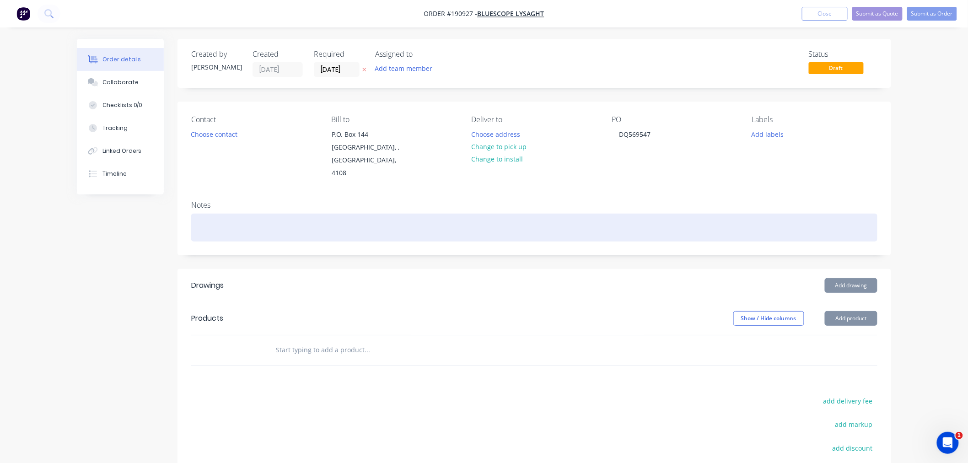
click at [471, 214] on div at bounding box center [534, 228] width 686 height 28
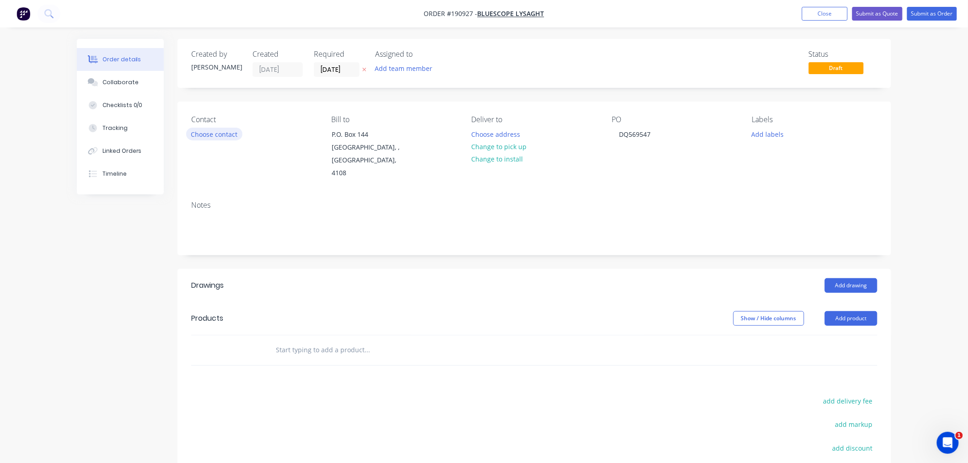
click at [216, 132] on button "Choose contact" at bounding box center [214, 134] width 56 height 12
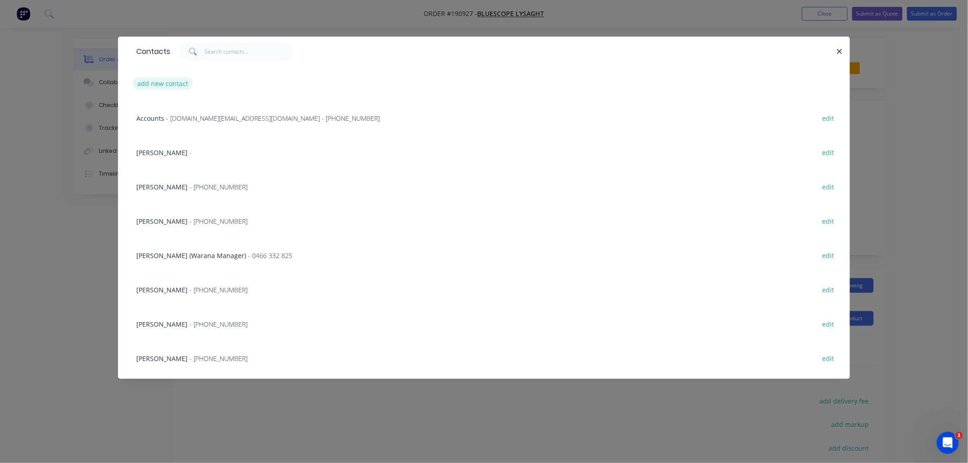
click at [174, 85] on button "add new contact" at bounding box center [163, 83] width 60 height 12
select select "AU"
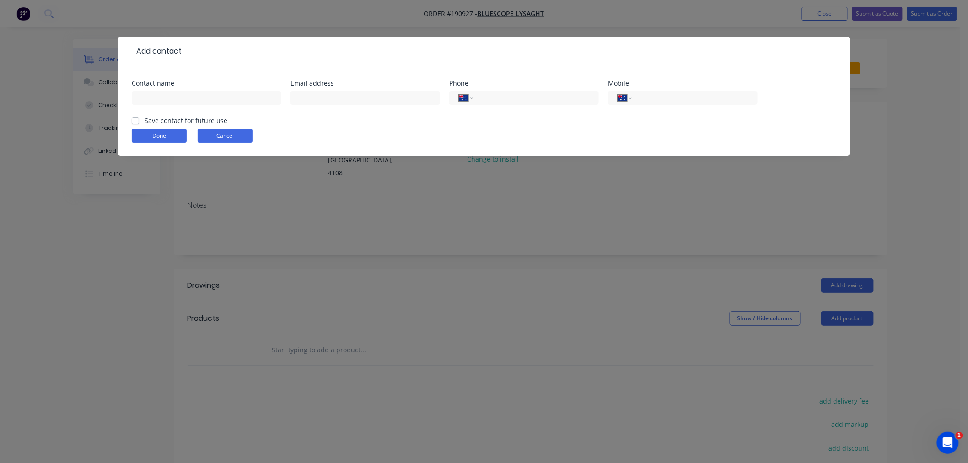
click at [221, 140] on button "Cancel" at bounding box center [225, 136] width 55 height 14
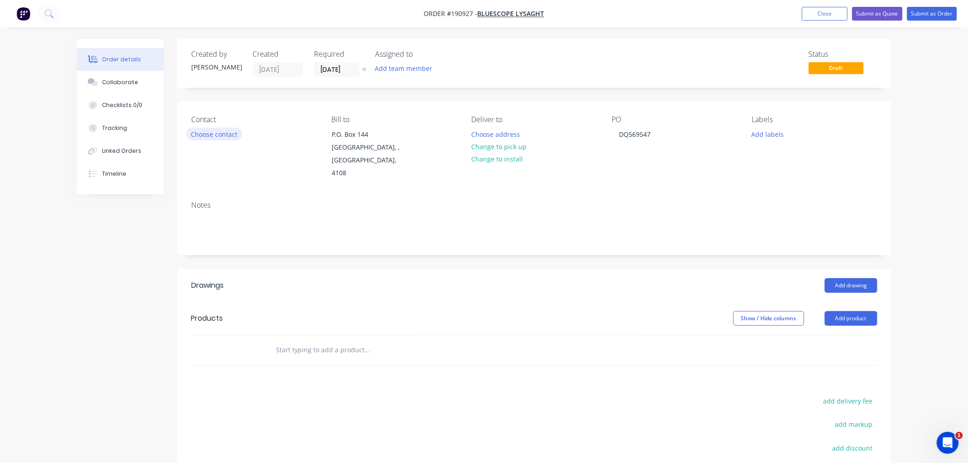
click at [217, 129] on button "Choose contact" at bounding box center [214, 134] width 56 height 12
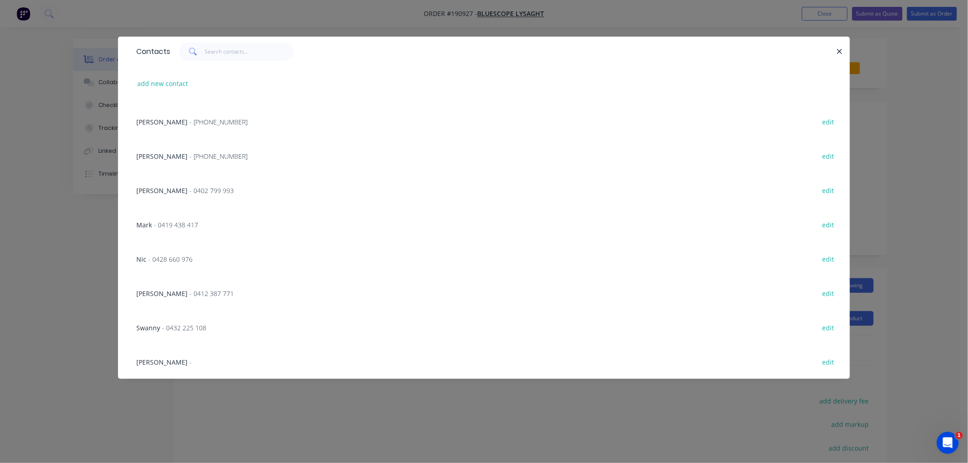
scroll to position [101, 0]
click at [171, 78] on button "add new contact" at bounding box center [163, 83] width 60 height 12
select select "AU"
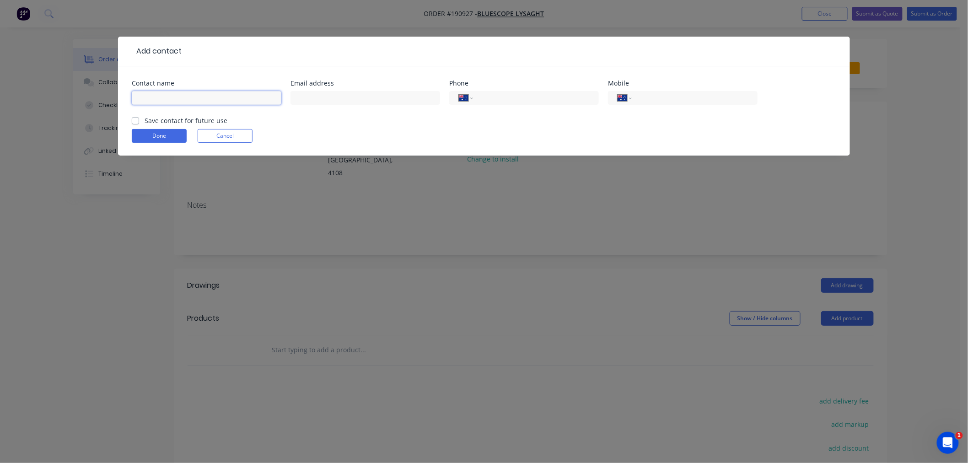
click at [188, 97] on input "text" at bounding box center [207, 98] width 150 height 14
click button "Done" at bounding box center [159, 136] width 55 height 14
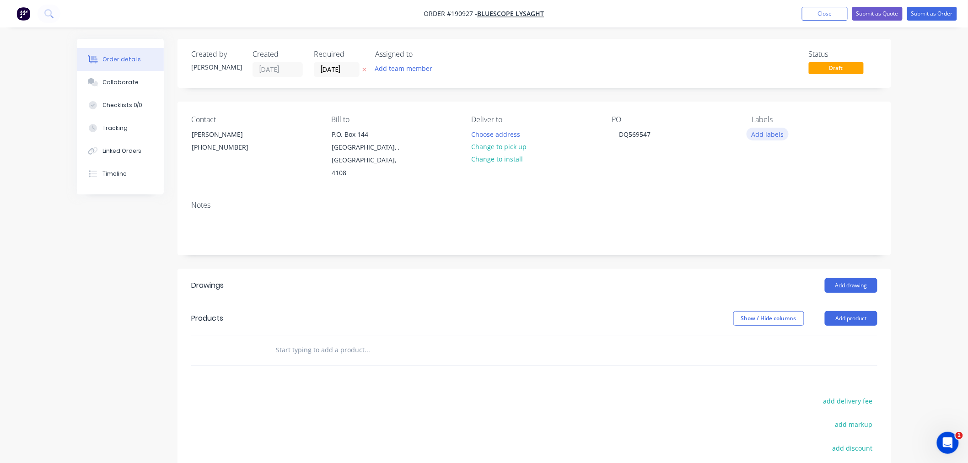
click at [777, 134] on button "Add labels" at bounding box center [768, 134] width 42 height 12
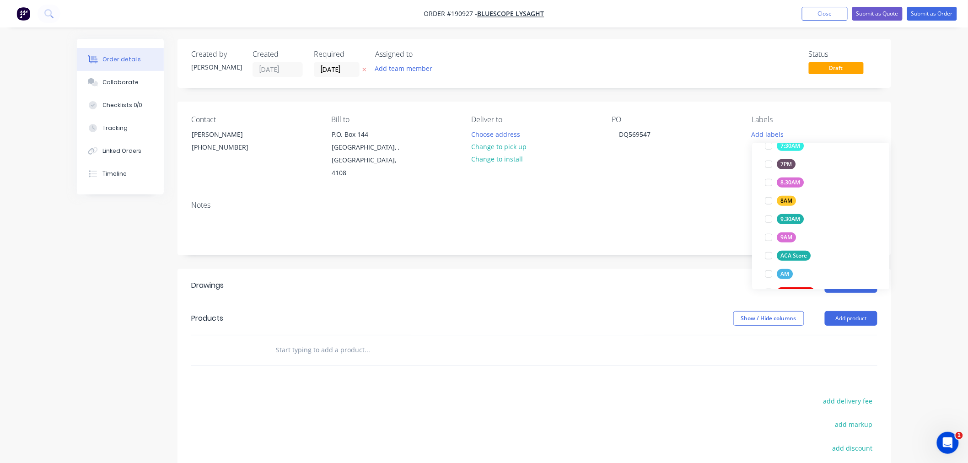
scroll to position [298, 0]
click at [793, 229] on div "ACA Store" at bounding box center [794, 229] width 34 height 10
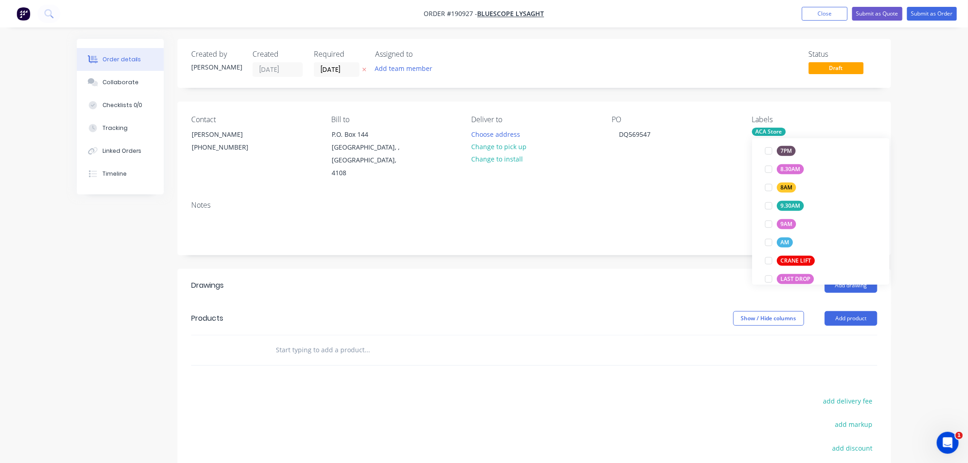
scroll to position [0, 0]
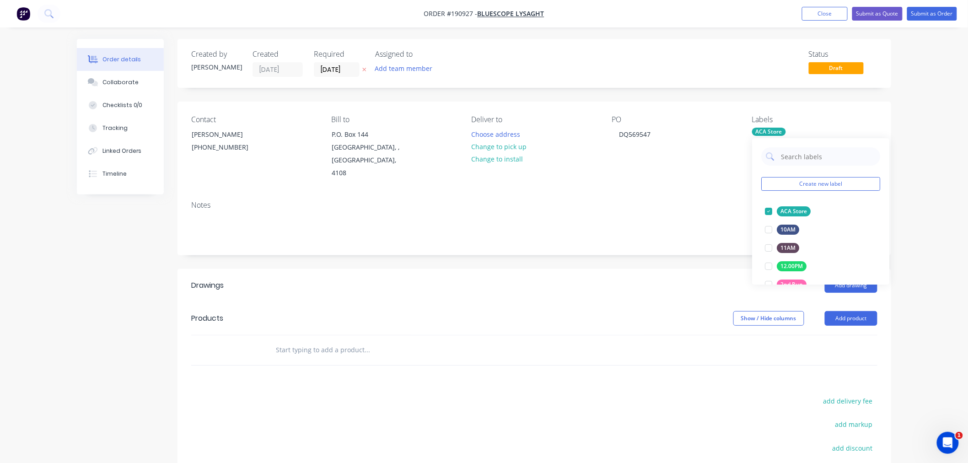
click at [651, 201] on div "Notes" at bounding box center [534, 205] width 686 height 9
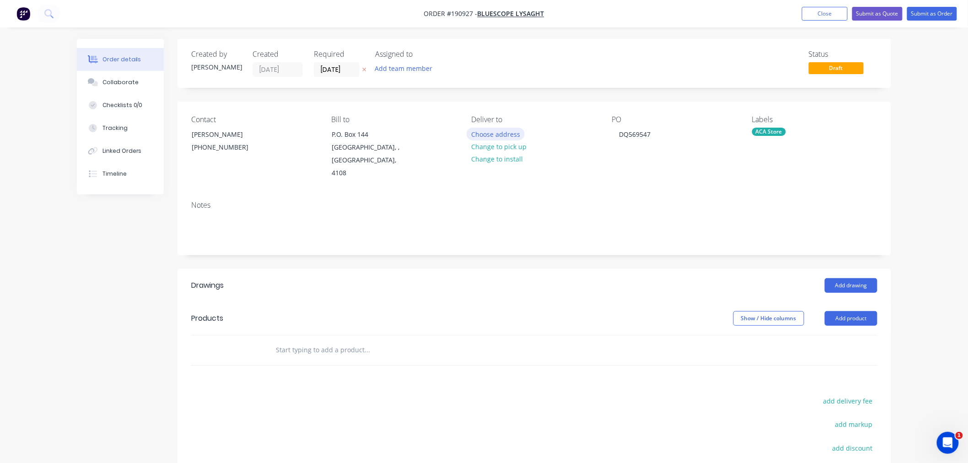
click at [505, 136] on button "Choose address" at bounding box center [496, 134] width 59 height 12
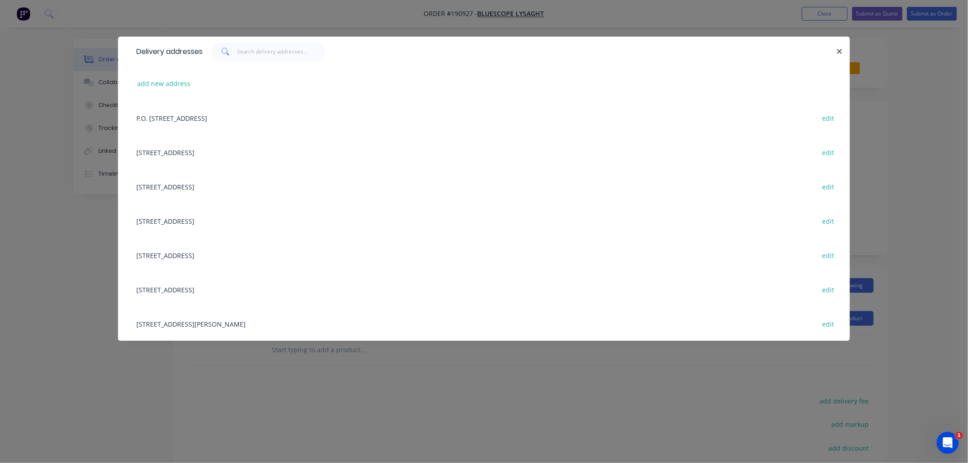
click at [278, 328] on div "[STREET_ADDRESS][PERSON_NAME] edit" at bounding box center [484, 323] width 704 height 34
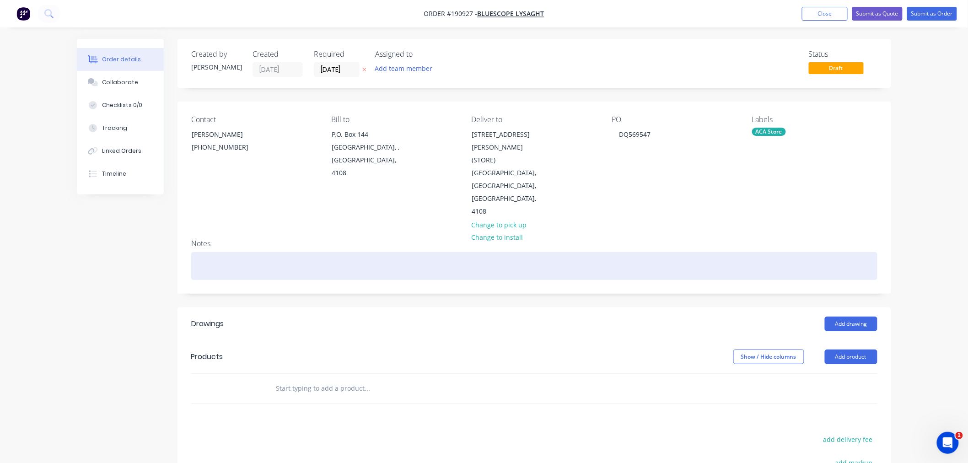
click at [324, 252] on div at bounding box center [534, 266] width 686 height 28
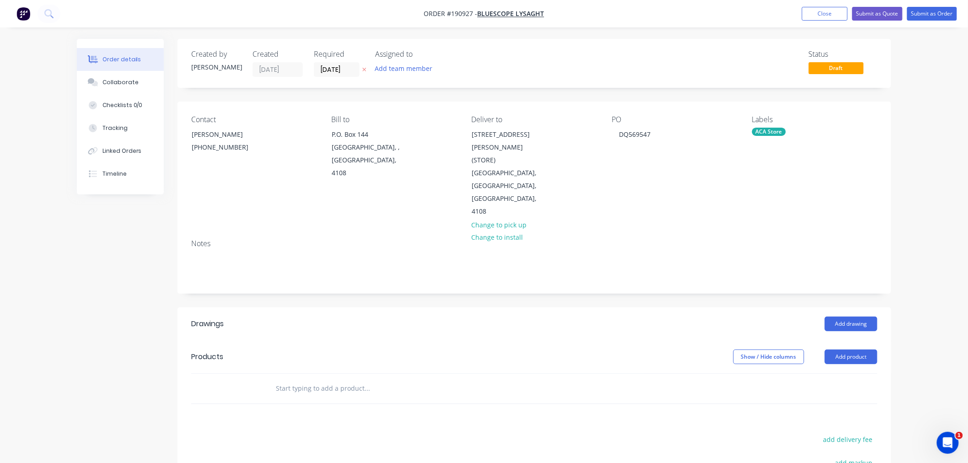
click at [942, 340] on div "Order details Collaborate Checklists 0/0 Tracking Linked Orders Timeline Order …" at bounding box center [484, 318] width 968 height 637
click at [857, 317] on button "Add drawing" at bounding box center [851, 324] width 53 height 15
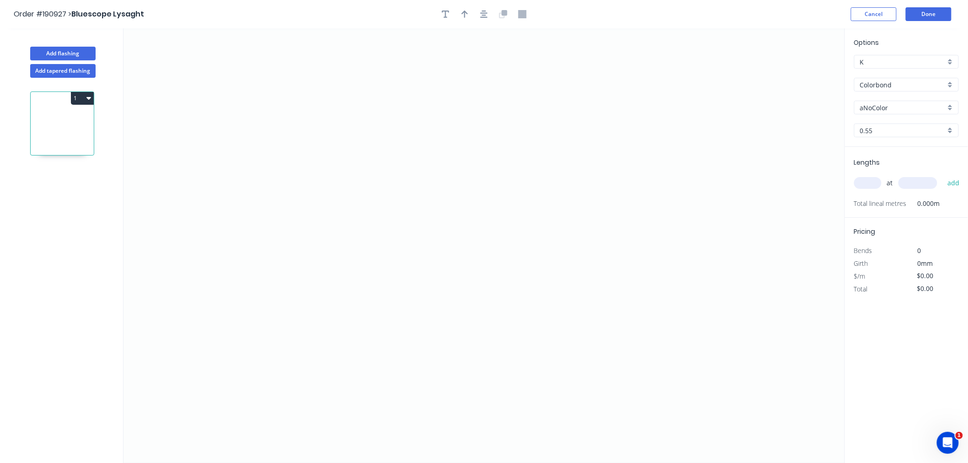
click at [895, 105] on input "aNoColor" at bounding box center [903, 108] width 86 height 10
click at [903, 80] on input "Colorbond" at bounding box center [903, 85] width 86 height 10
click at [909, 165] on div "Zincalume" at bounding box center [907, 164] width 104 height 16
click at [890, 107] on input "Zincalume" at bounding box center [903, 108] width 86 height 10
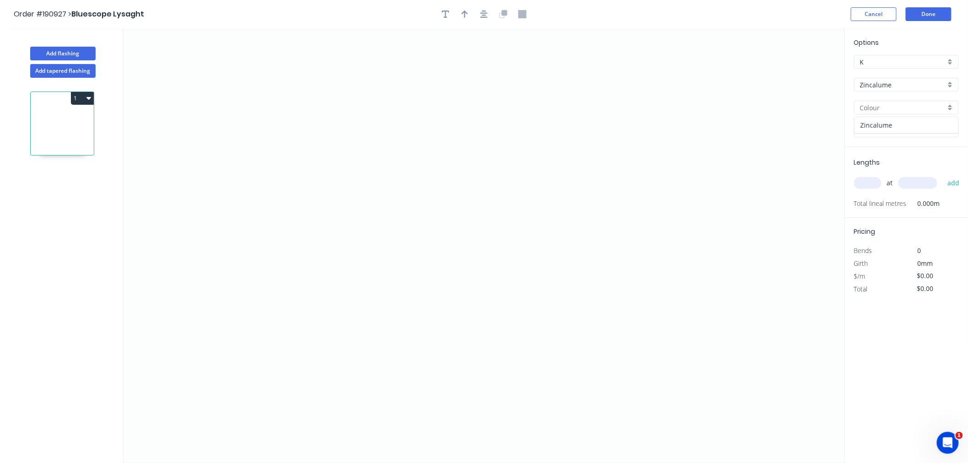
click at [894, 125] on div "Zincalume" at bounding box center [907, 125] width 104 height 16
click at [888, 133] on input "0.55" at bounding box center [903, 131] width 86 height 10
click at [891, 149] on div "0.55" at bounding box center [907, 148] width 104 height 16
click at [891, 127] on input "0.55" at bounding box center [903, 131] width 86 height 10
click at [891, 195] on div "1.2" at bounding box center [907, 196] width 104 height 16
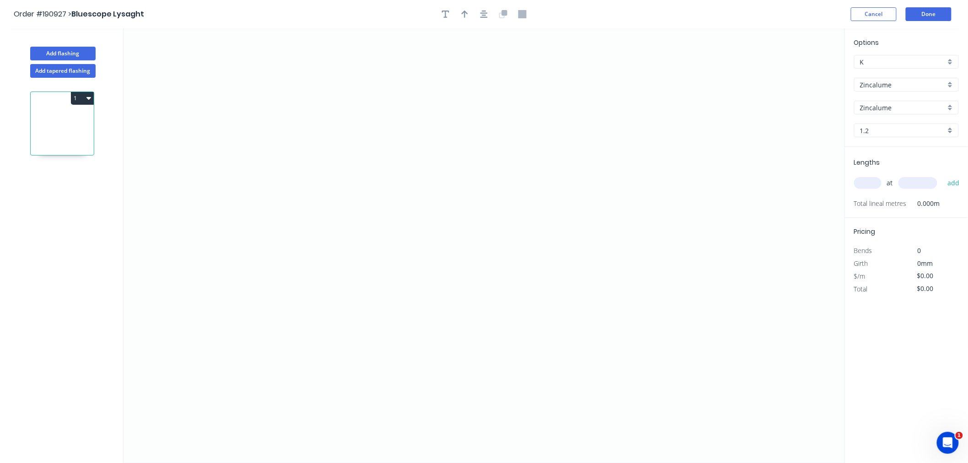
click at [862, 181] on input "text" at bounding box center [867, 183] width 27 height 12
click at [943, 175] on button "add" at bounding box center [954, 183] width 22 height 16
click at [226, 140] on icon "0" at bounding box center [484, 245] width 721 height 435
click at [230, 272] on icon "0" at bounding box center [484, 245] width 721 height 435
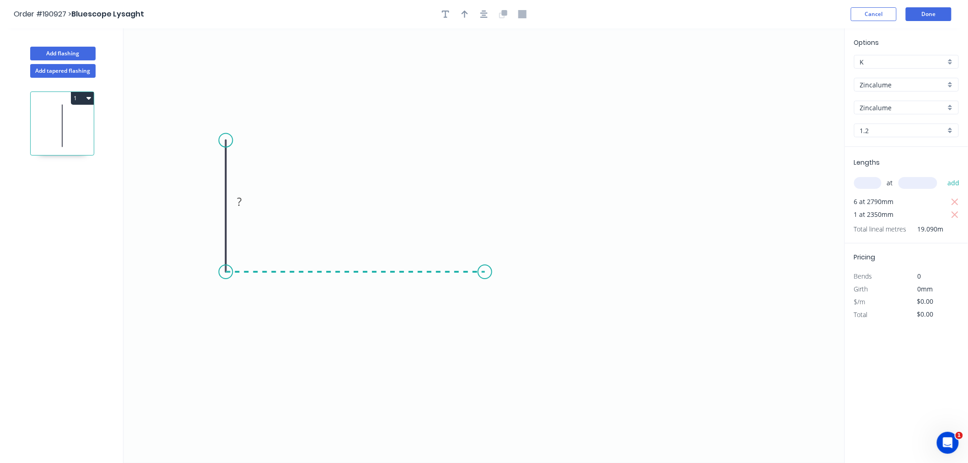
click at [485, 269] on icon "0 ?" at bounding box center [484, 245] width 721 height 435
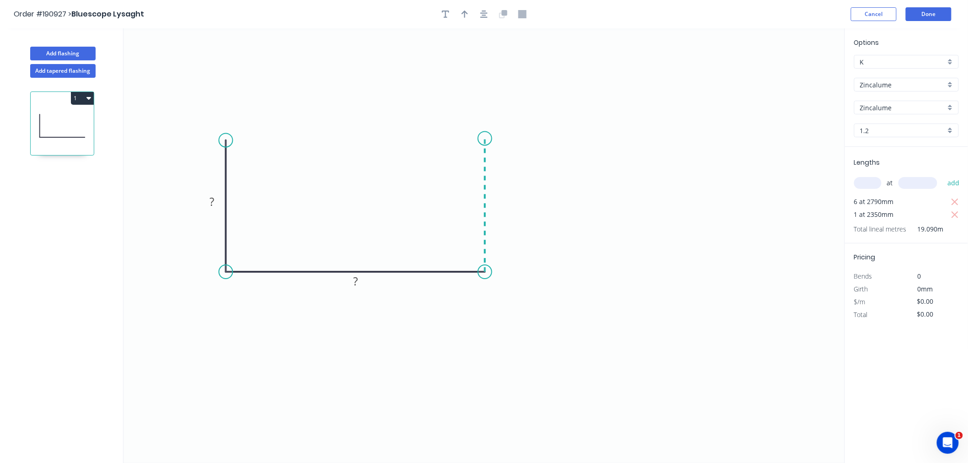
click at [480, 139] on icon "0 ? ?" at bounding box center [484, 245] width 721 height 435
click at [486, 14] on icon "button" at bounding box center [483, 14] width 7 height 8
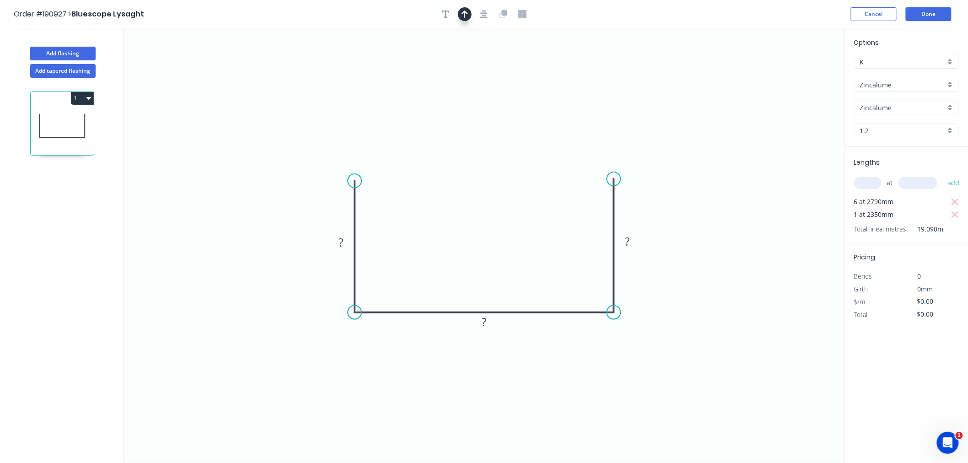
click at [467, 12] on icon "button" at bounding box center [465, 14] width 6 height 7
drag, startPoint x: 800, startPoint y: 69, endPoint x: 486, endPoint y: 213, distance: 345.3
click at [486, 213] on icon "0 ? ? ?" at bounding box center [484, 245] width 721 height 435
drag, startPoint x: 798, startPoint y: 71, endPoint x: 481, endPoint y: 226, distance: 352.7
click at [481, 226] on icon at bounding box center [481, 214] width 8 height 29
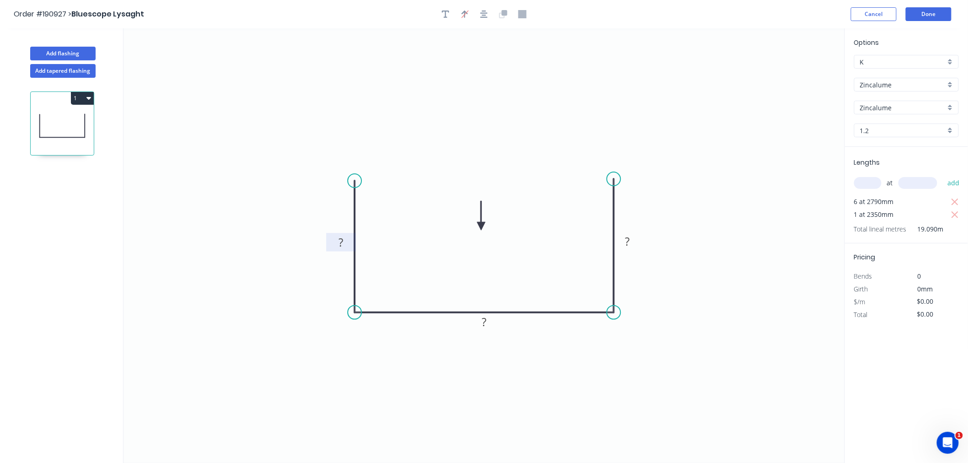
click at [344, 244] on rect at bounding box center [341, 243] width 18 height 13
drag, startPoint x: 355, startPoint y: 182, endPoint x: 355, endPoint y: 202, distance: 19.7
click at [355, 202] on circle at bounding box center [355, 201] width 14 height 14
drag, startPoint x: 614, startPoint y: 177, endPoint x: 612, endPoint y: 199, distance: 21.6
click at [612, 199] on circle at bounding box center [614, 199] width 14 height 14
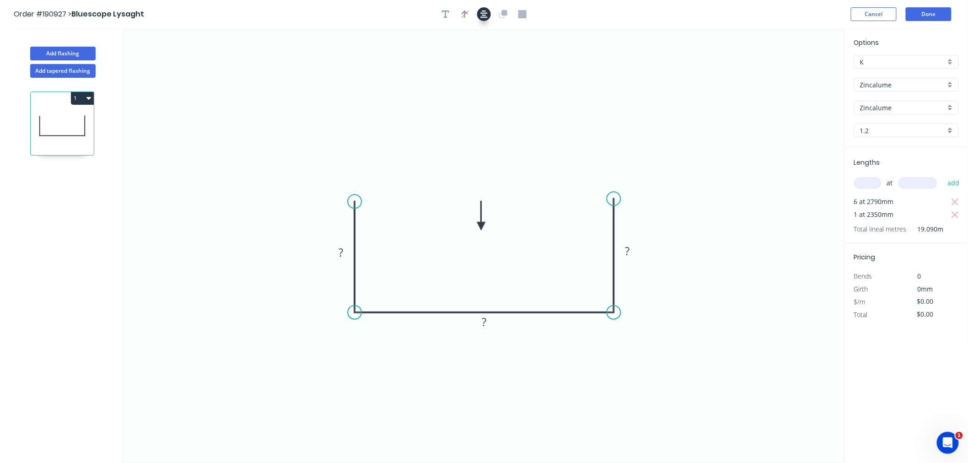
click at [484, 14] on icon "button" at bounding box center [483, 14] width 7 height 8
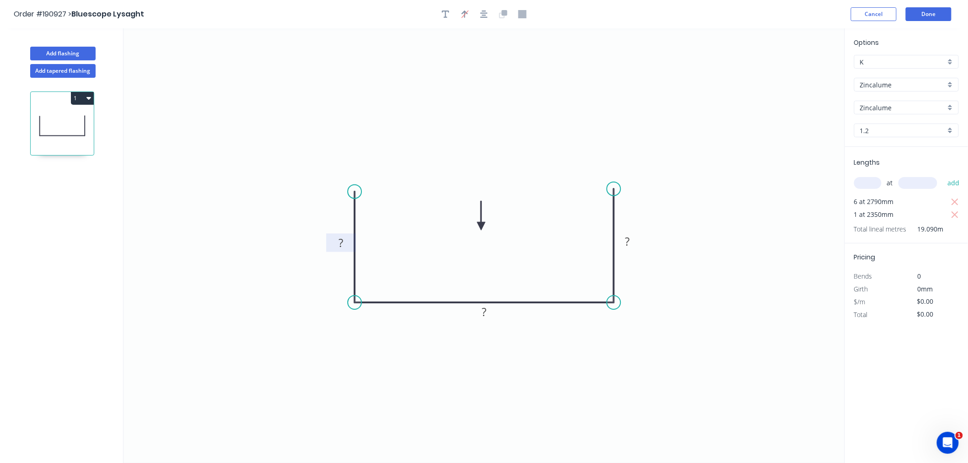
click at [336, 246] on rect at bounding box center [341, 243] width 18 height 13
click at [674, 65] on icon "0 34 96 34" at bounding box center [484, 245] width 721 height 435
click at [931, 12] on button "Done" at bounding box center [929, 14] width 46 height 14
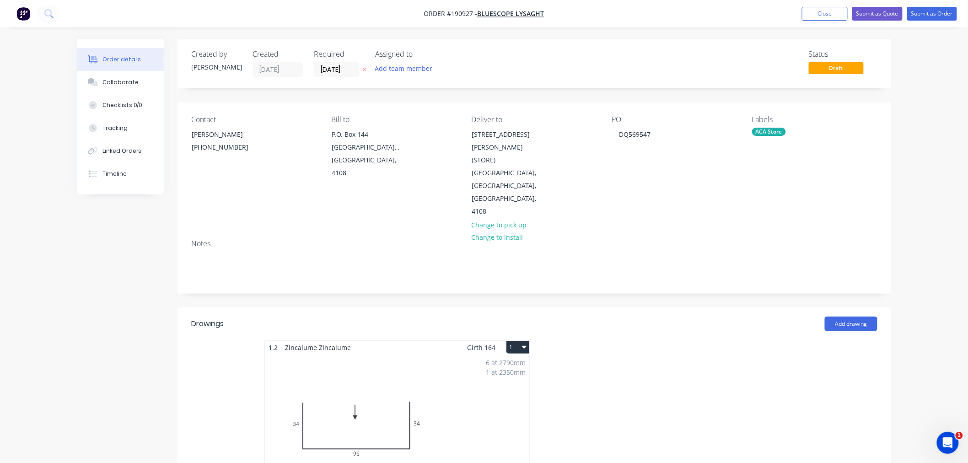
scroll to position [203, 0]
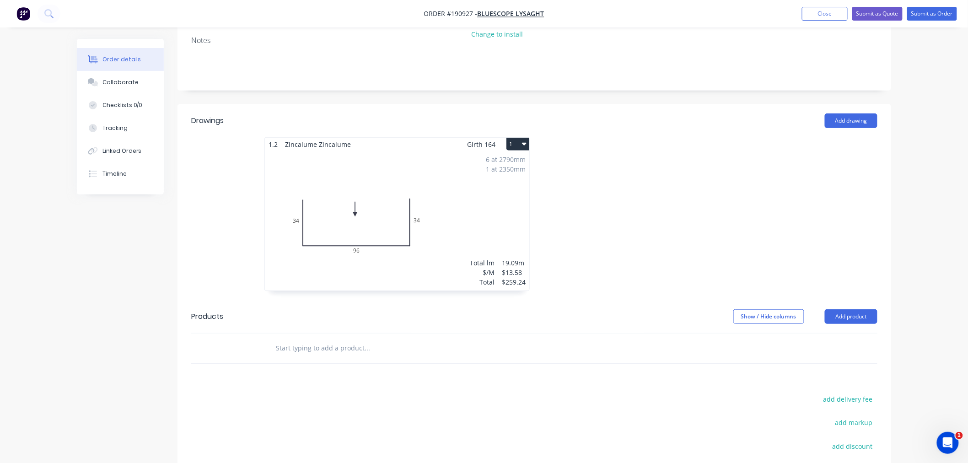
click at [525, 143] on icon "button" at bounding box center [524, 144] width 5 height 3
click at [517, 160] on div "Use larger box size" at bounding box center [486, 166] width 70 height 13
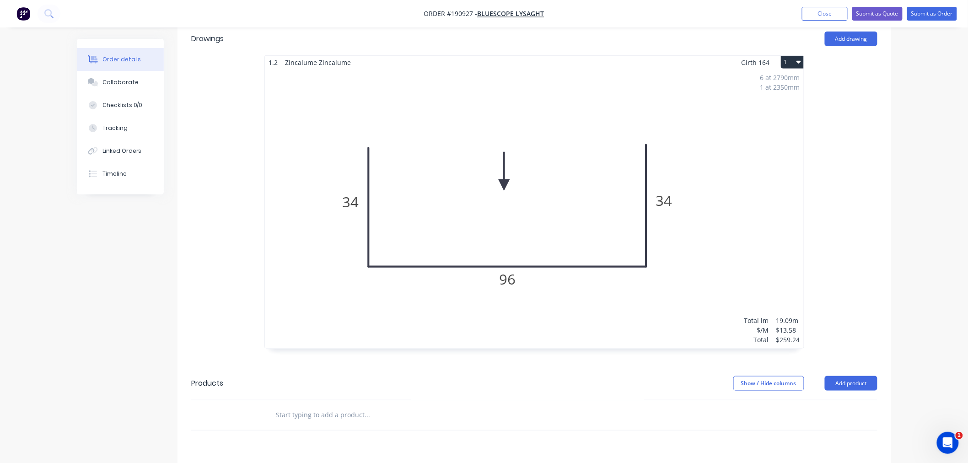
scroll to position [257, 0]
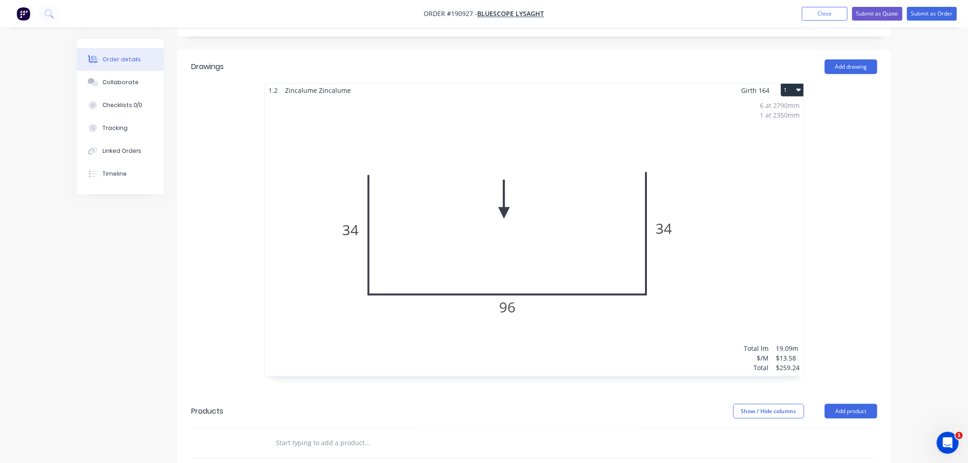
click at [935, 277] on div "Order details Collaborate Checklists 0/0 Tracking Linked Orders Timeline Order …" at bounding box center [484, 217] width 968 height 949
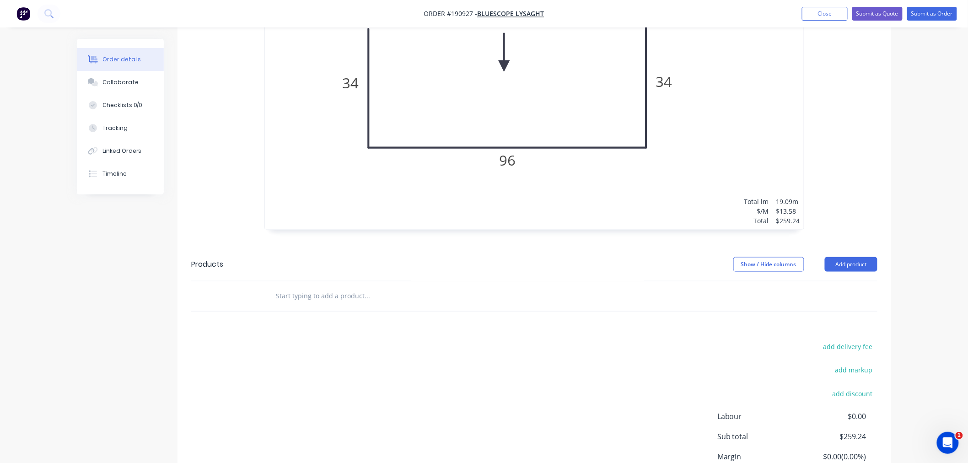
scroll to position [460, 0]
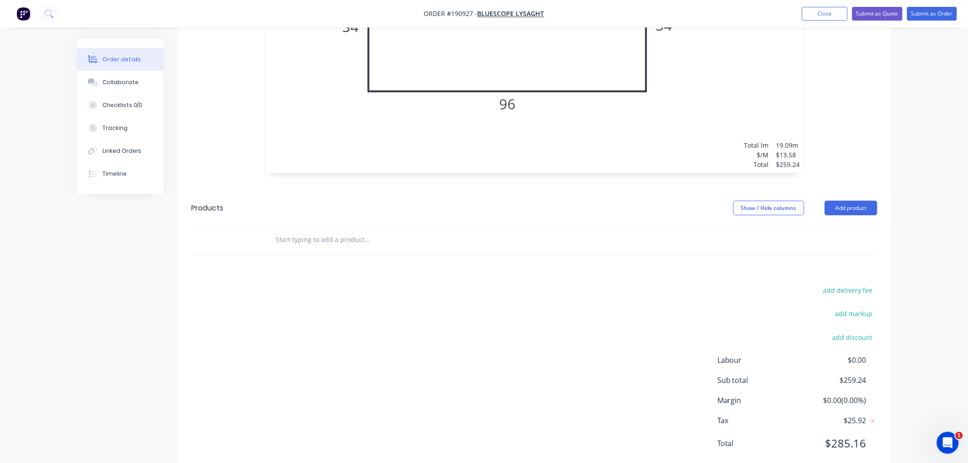
click at [927, 269] on div "Order details Collaborate Checklists 0/0 Tracking Linked Orders Timeline Order …" at bounding box center [484, 14] width 968 height 949
click at [924, 269] on div "Order details Collaborate Checklists 0/0 Tracking Linked Orders Timeline Order …" at bounding box center [484, 14] width 968 height 949
drag, startPoint x: 937, startPoint y: 307, endPoint x: 939, endPoint y: 301, distance: 6.7
click at [937, 306] on div "Order details Collaborate Checklists 0/0 Tracking Linked Orders Timeline Order …" at bounding box center [484, 14] width 968 height 949
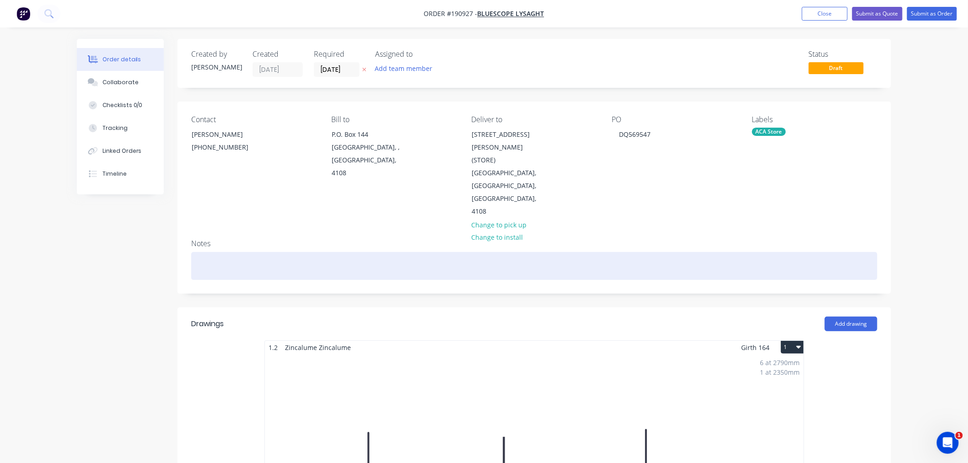
click at [767, 252] on div at bounding box center [534, 266] width 686 height 28
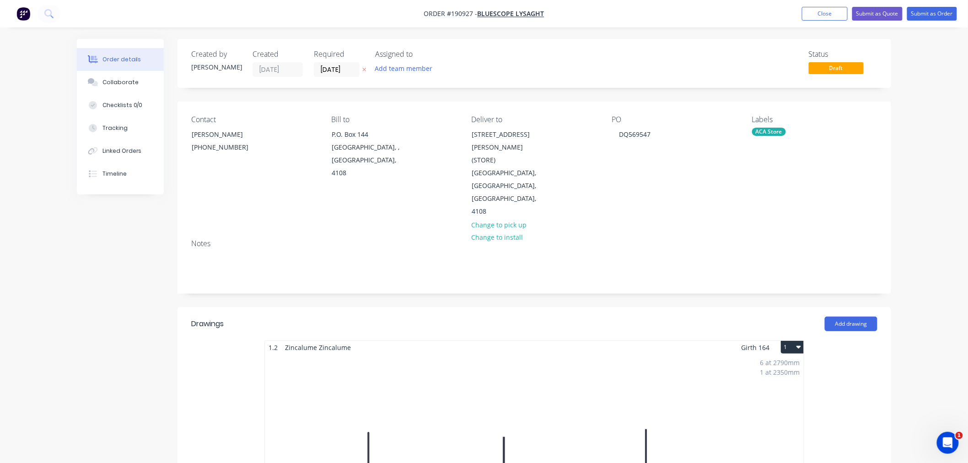
click at [940, 12] on button "Submit as Order" at bounding box center [932, 14] width 50 height 14
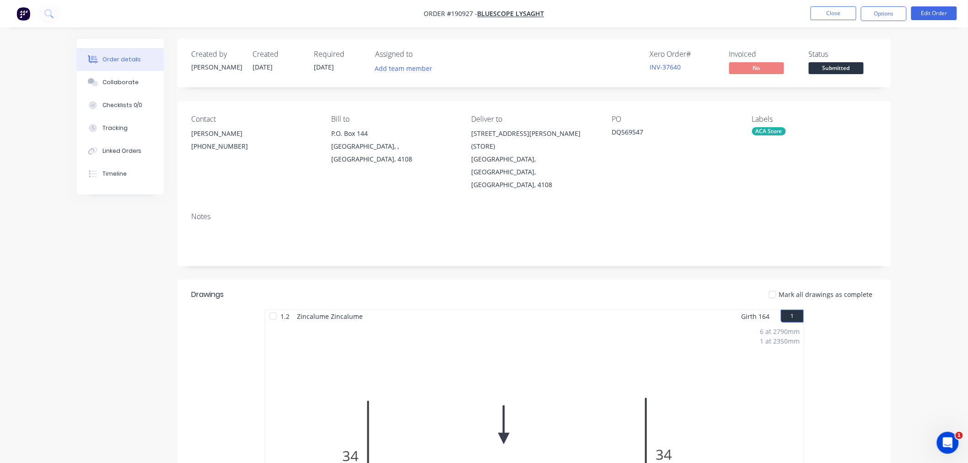
click at [885, 324] on div "1.2 Zincalume Zincalume Girth 164 1 0 34 96 34 0 34 96 34 6 at 2790mm 1 at 2350…" at bounding box center [534, 465] width 714 height 312
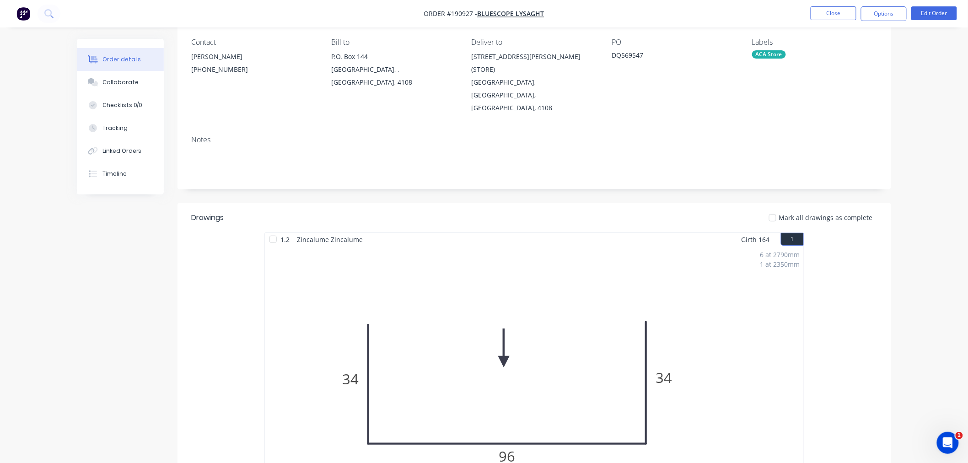
scroll to position [203, 0]
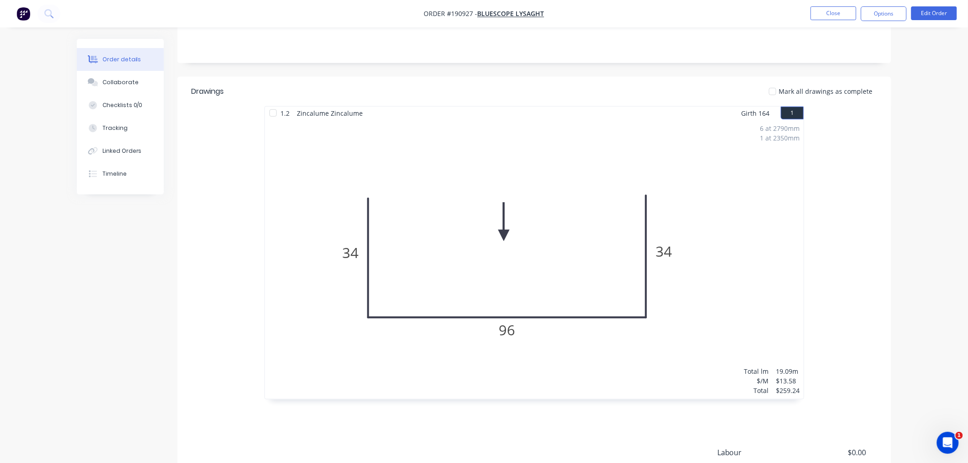
click at [910, 277] on div "Order details Collaborate Checklists 0/0 Tracking Linked Orders Timeline Order …" at bounding box center [484, 189] width 968 height 784
click at [886, 240] on div "1.2 Zincalume Zincalume Girth 164 1 0 34 96 34 0 34 96 34 6 at 2790mm 1 at 2350…" at bounding box center [534, 262] width 714 height 312
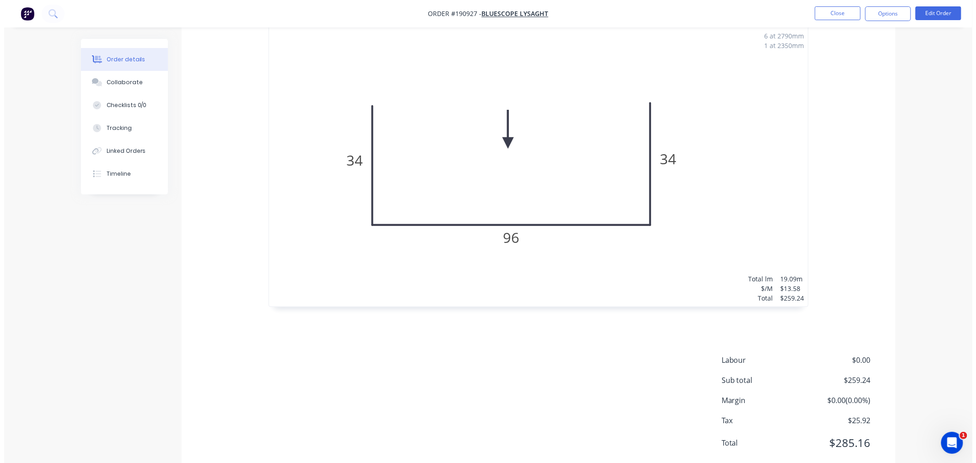
scroll to position [0, 0]
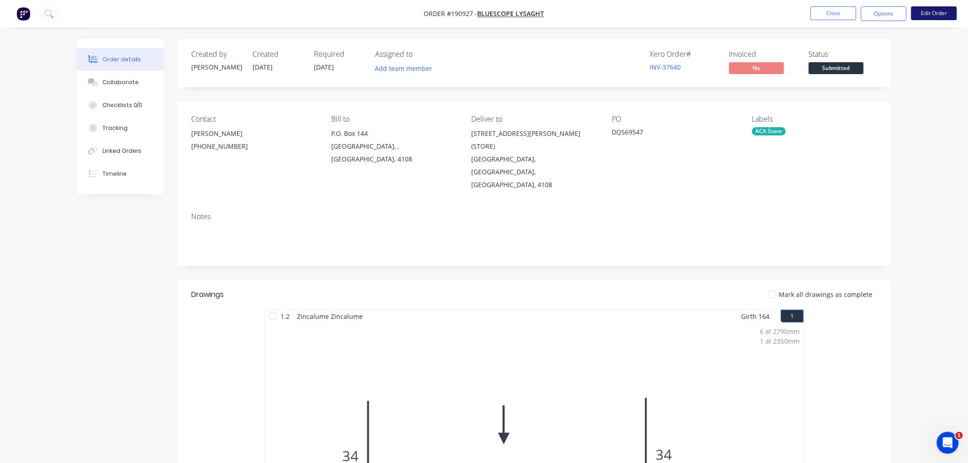
click at [935, 7] on button "Edit Order" at bounding box center [934, 13] width 46 height 14
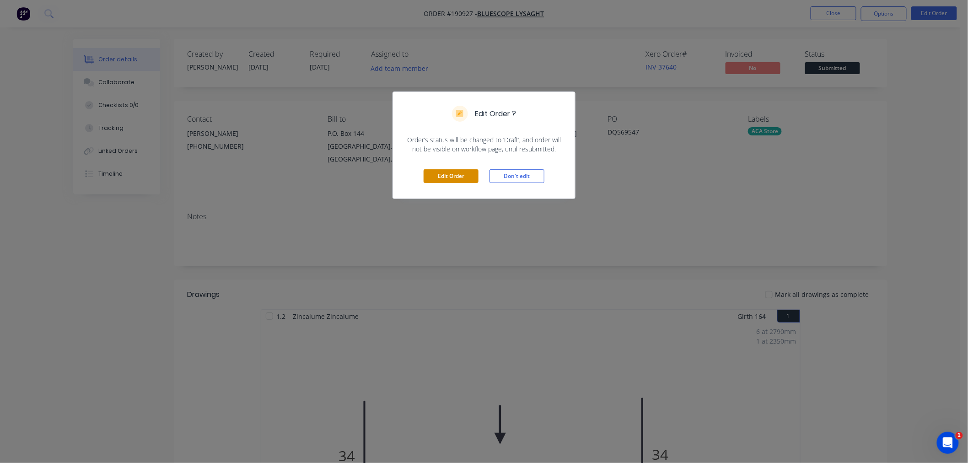
click at [435, 174] on button "Edit Order" at bounding box center [451, 176] width 55 height 14
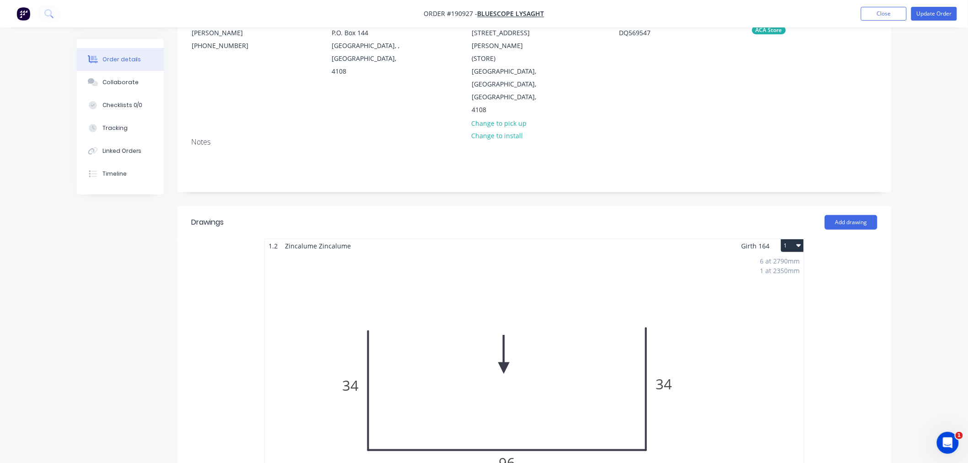
click at [677, 273] on div "6 at 2790mm 1 at 2350mm Total lm $/M Total 19.09m $13.58 $259.24" at bounding box center [534, 392] width 539 height 279
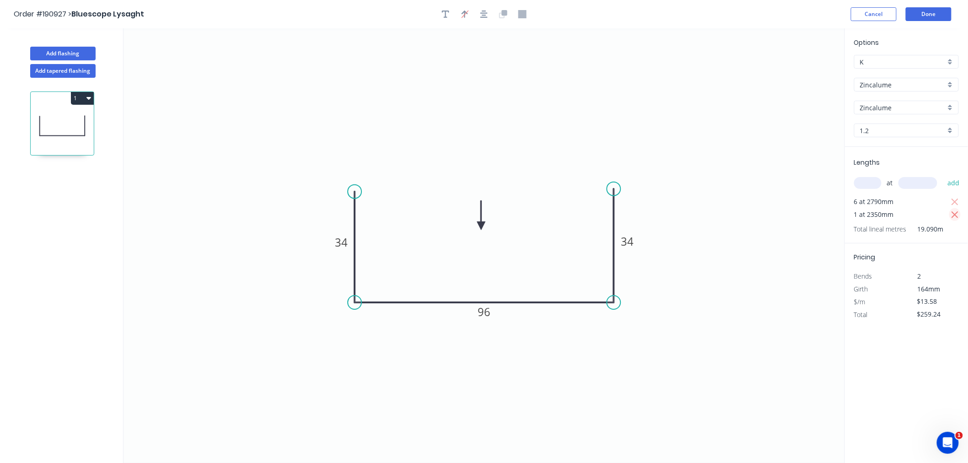
click at [954, 215] on icon "button" at bounding box center [954, 214] width 7 height 7
click at [863, 180] on input "text" at bounding box center [867, 183] width 27 height 12
click at [943, 175] on button "add" at bounding box center [954, 183] width 22 height 16
click at [897, 127] on input "1.2" at bounding box center [903, 131] width 86 height 10
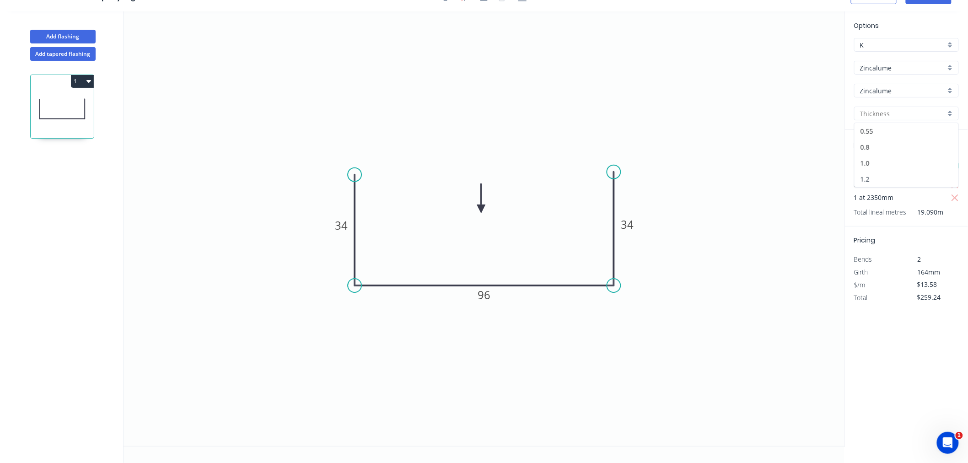
click at [885, 174] on div "1.2" at bounding box center [907, 179] width 104 height 16
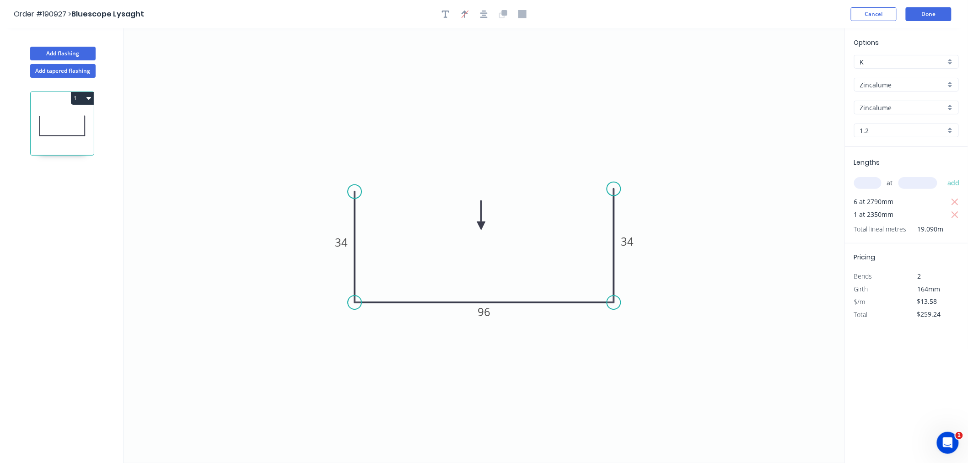
click at [900, 24] on header "Order #190927 > Bluescope Lysaght Cancel Done" at bounding box center [484, 14] width 968 height 28
click at [935, 13] on button "Done" at bounding box center [929, 14] width 46 height 14
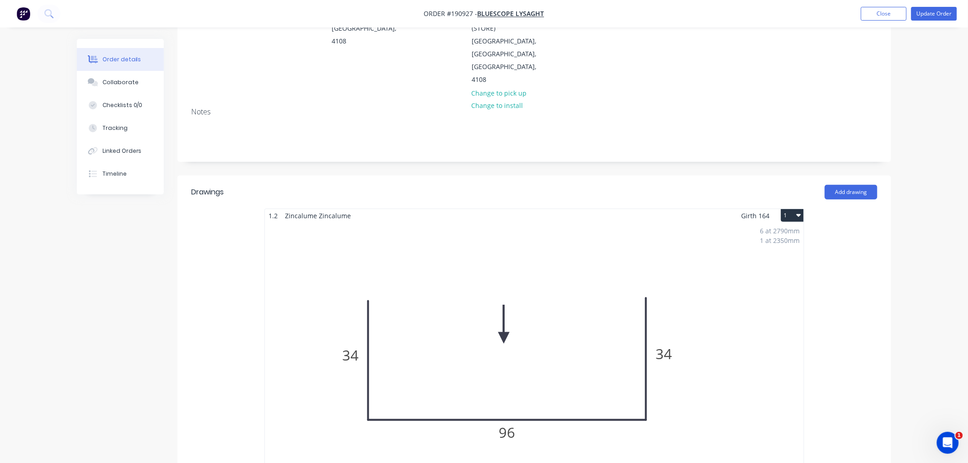
scroll to position [203, 0]
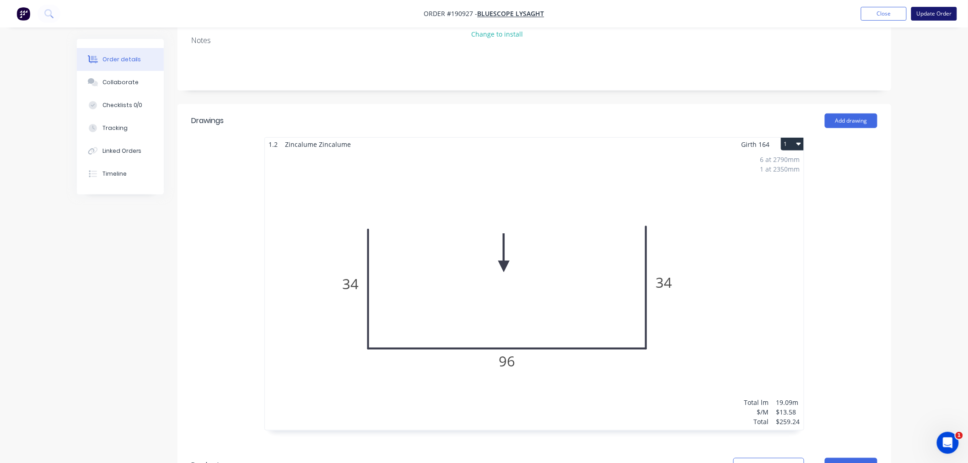
click at [930, 10] on button "Update Order" at bounding box center [934, 14] width 46 height 14
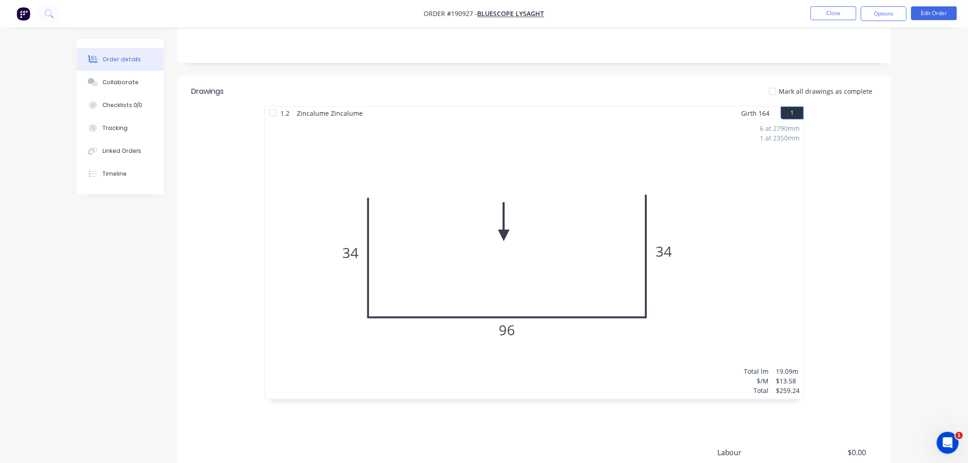
drag, startPoint x: 942, startPoint y: 200, endPoint x: 930, endPoint y: 194, distance: 13.7
click at [942, 200] on div "Order details Collaborate Checklists 0/0 Tracking Linked Orders Timeline Order …" at bounding box center [484, 189] width 968 height 784
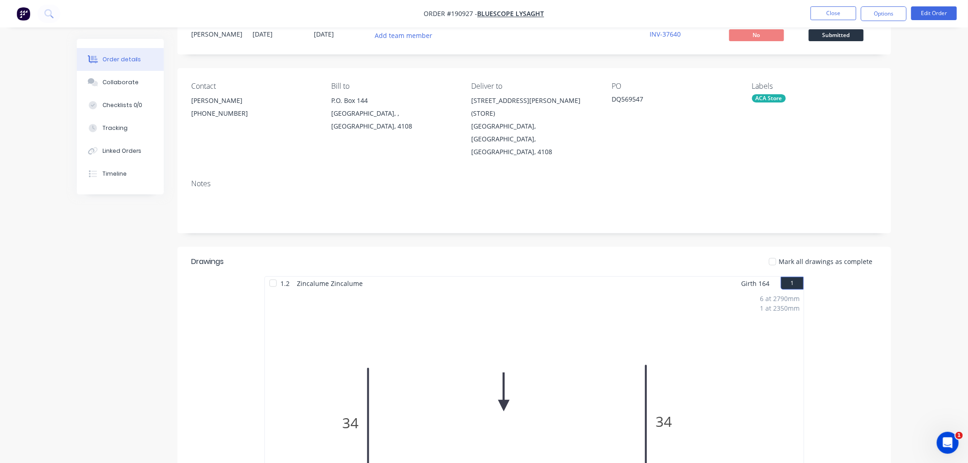
scroll to position [0, 0]
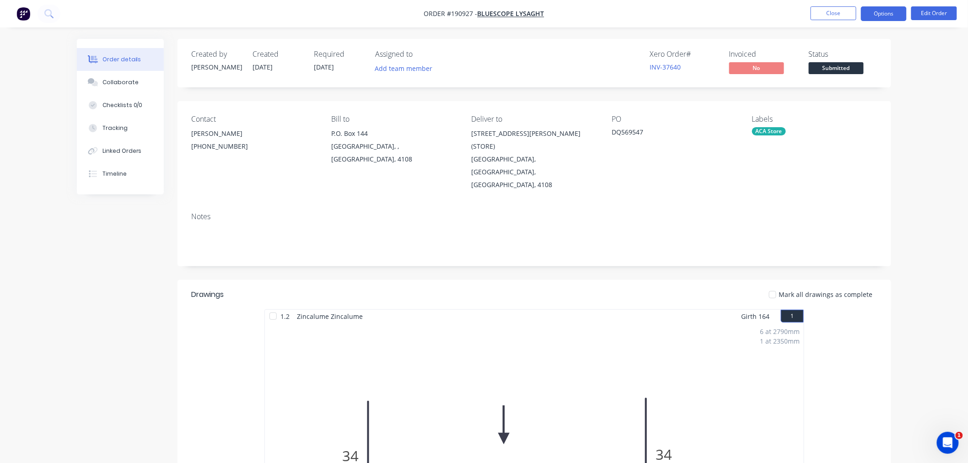
click at [881, 9] on button "Options" at bounding box center [884, 13] width 46 height 15
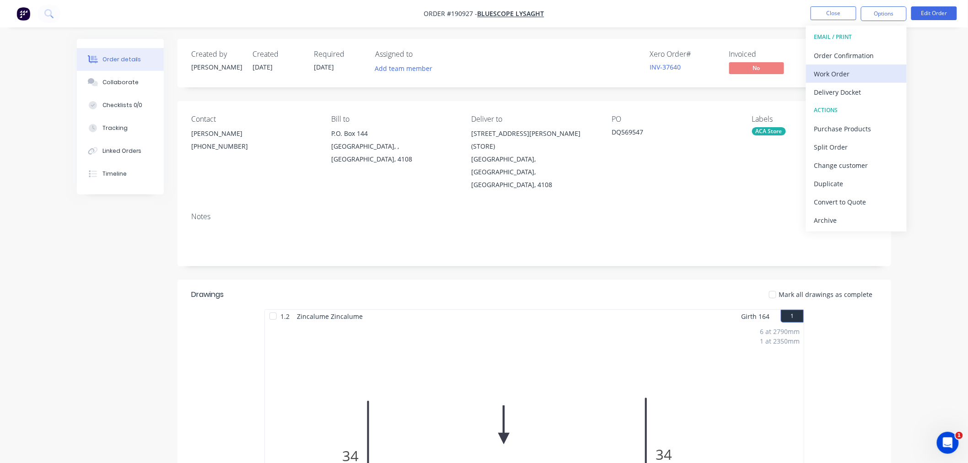
click at [868, 72] on div "Work Order" at bounding box center [856, 73] width 84 height 13
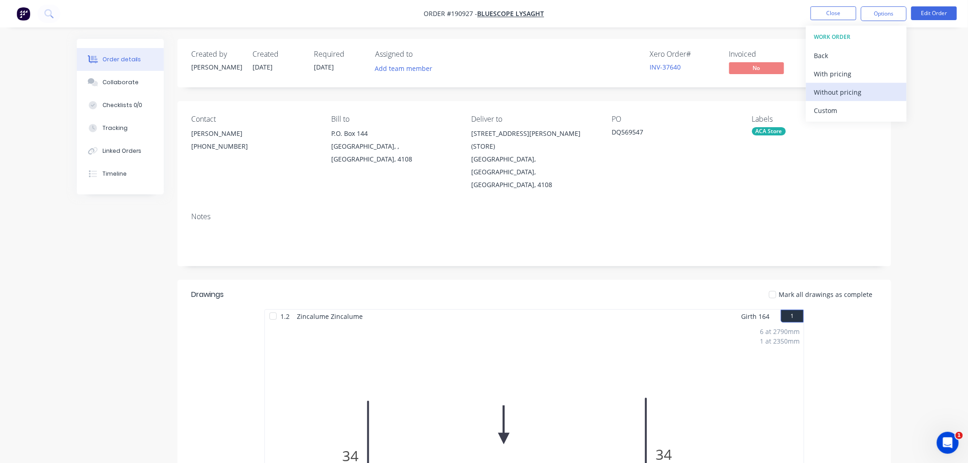
click at [853, 90] on div "Without pricing" at bounding box center [856, 92] width 84 height 13
click at [170, 18] on nav "Order #190927 - Bluescope Lysaght Close Options Edit Order" at bounding box center [484, 13] width 968 height 27
click at [937, 11] on button "Edit Order" at bounding box center [934, 13] width 46 height 14
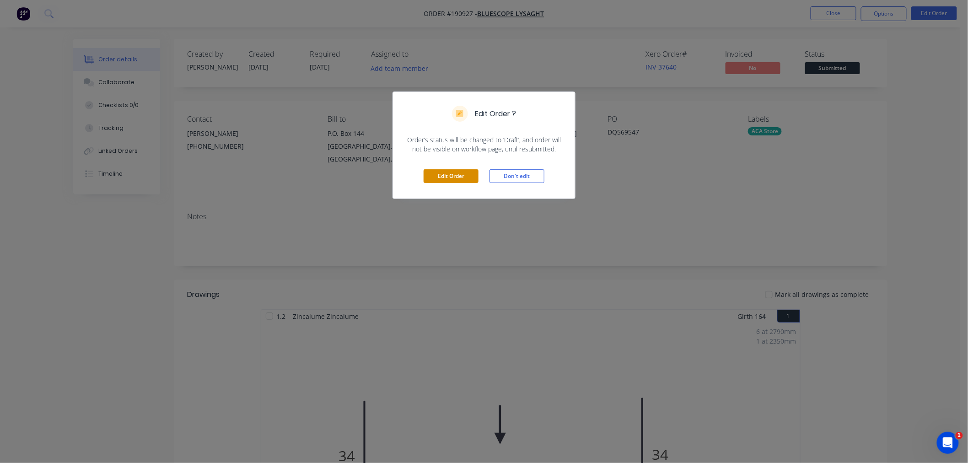
click at [451, 180] on button "Edit Order" at bounding box center [451, 176] width 55 height 14
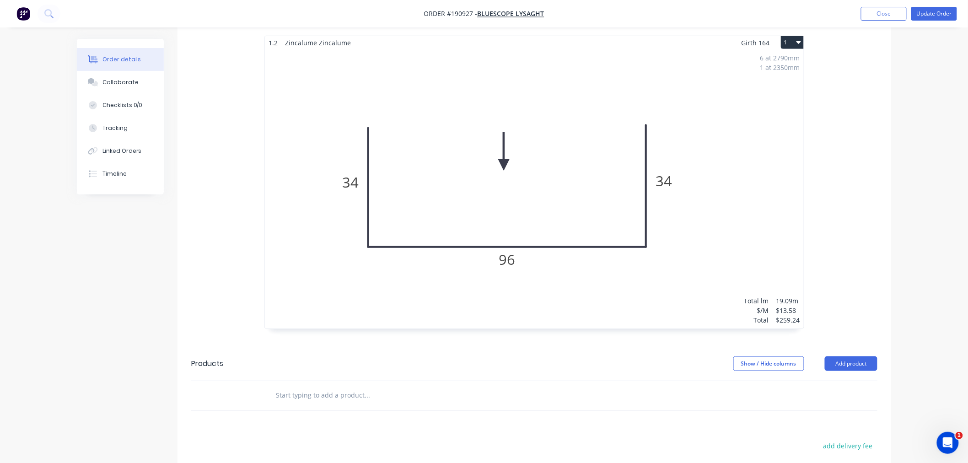
click at [701, 188] on div "6 at 2790mm 1 at 2350mm Total lm $/M Total 19.09m $13.58 $259.24" at bounding box center [534, 188] width 539 height 279
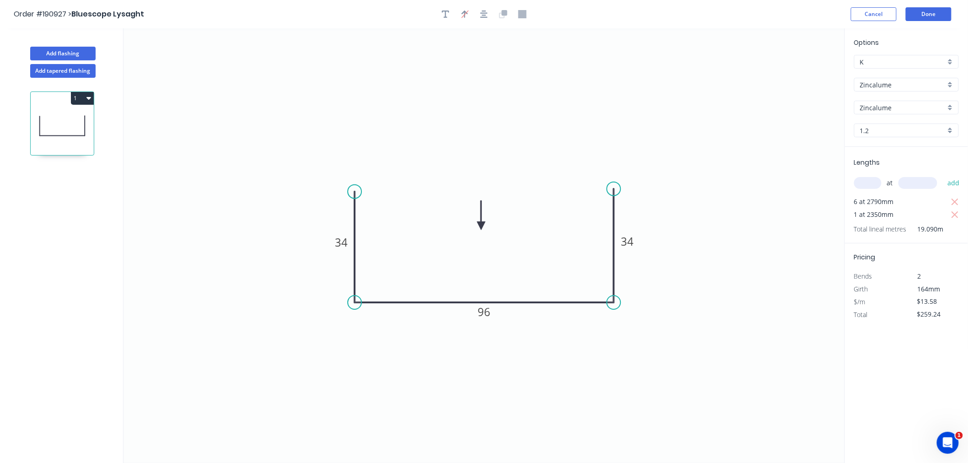
click at [801, 13] on div "Order #190927 > Bluescope Lysaght Cancel Done" at bounding box center [484, 14] width 941 height 14
click at [936, 17] on button "Done" at bounding box center [929, 14] width 46 height 14
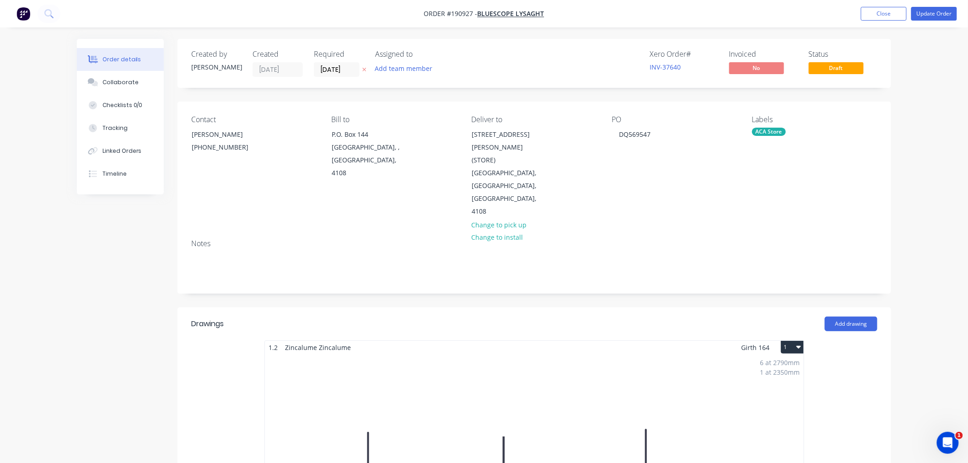
click at [935, 14] on button "Update Order" at bounding box center [934, 14] width 46 height 14
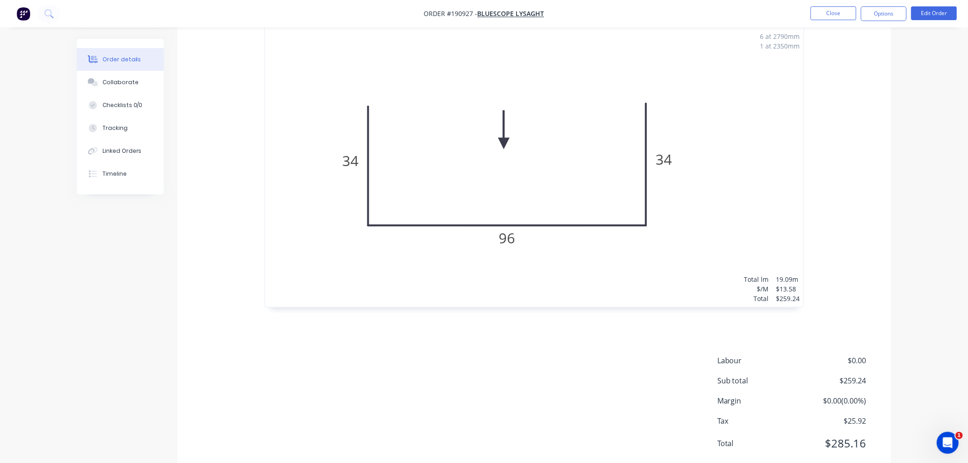
scroll to position [296, 0]
click at [904, 245] on div "Order details Collaborate Checklists 0/0 Tracking Linked Orders Timeline Order …" at bounding box center [484, 96] width 968 height 784
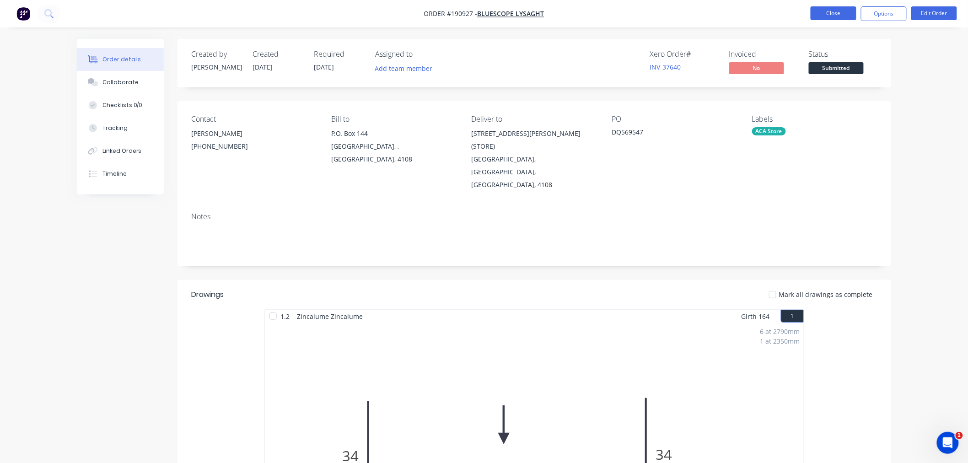
click at [828, 12] on button "Close" at bounding box center [834, 13] width 46 height 14
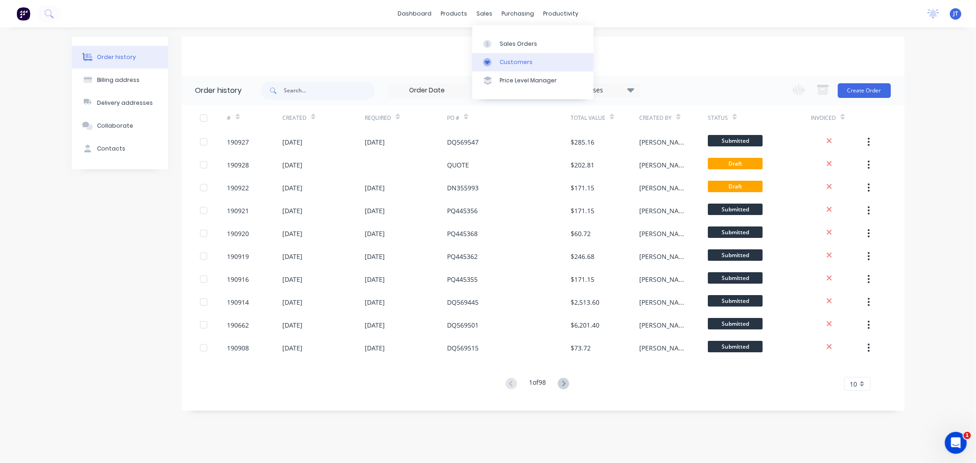
click at [496, 57] on link "Customers" at bounding box center [532, 62] width 121 height 18
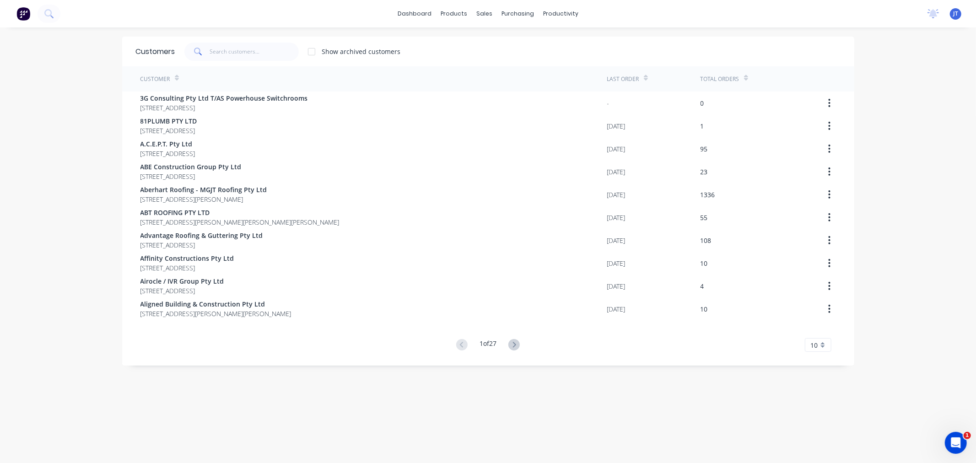
click at [896, 218] on div "dashboard products sales purchasing productivity dashboard products Product Cat…" at bounding box center [488, 231] width 976 height 463
click at [915, 328] on div "dashboard products sales purchasing productivity dashboard products Product Cat…" at bounding box center [488, 231] width 976 height 463
click at [904, 188] on div "dashboard products sales purchasing productivity dashboard products Product Cat…" at bounding box center [488, 231] width 976 height 463
click at [31, 90] on div "dashboard products sales purchasing productivity dashboard products Product Cat…" at bounding box center [488, 231] width 976 height 463
click at [240, 59] on input "text" at bounding box center [254, 52] width 89 height 18
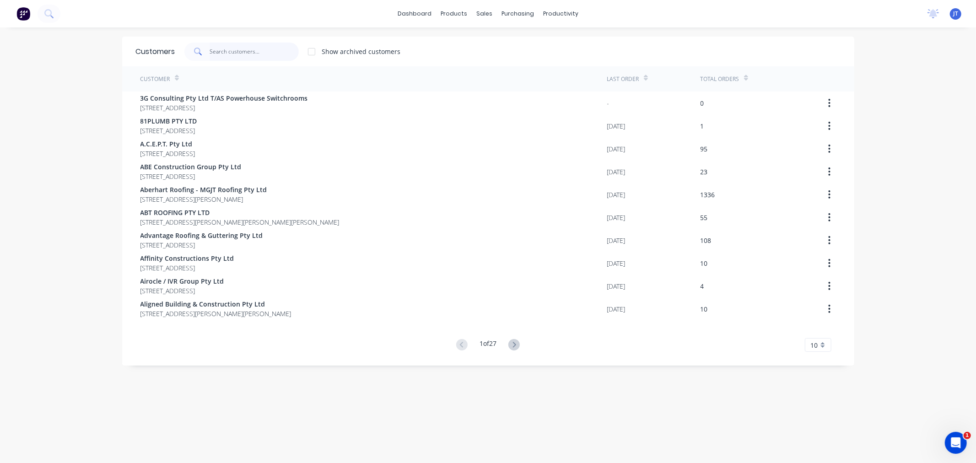
click at [227, 50] on input "text" at bounding box center [254, 52] width 89 height 18
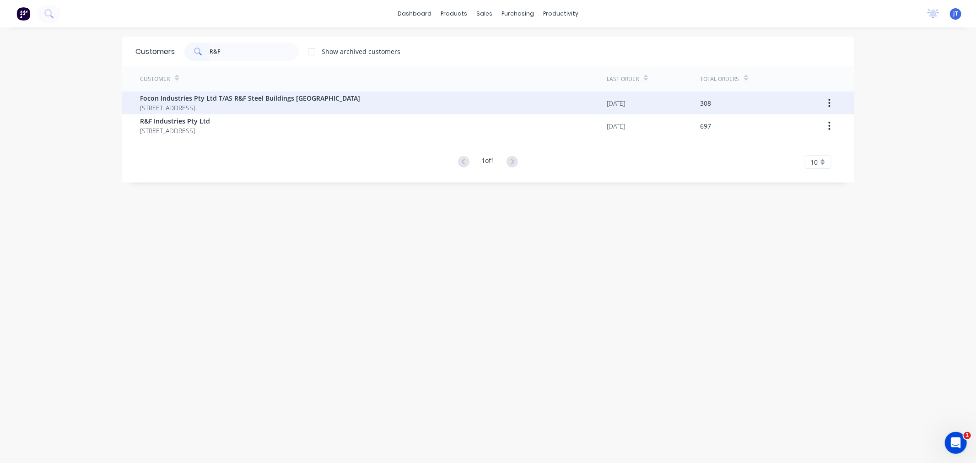
click at [352, 102] on div "Focon Industries Pty Ltd T/AS R&F Steel Buildings [GEOGRAPHIC_DATA] [GEOGRAPHIC…" at bounding box center [373, 102] width 467 height 23
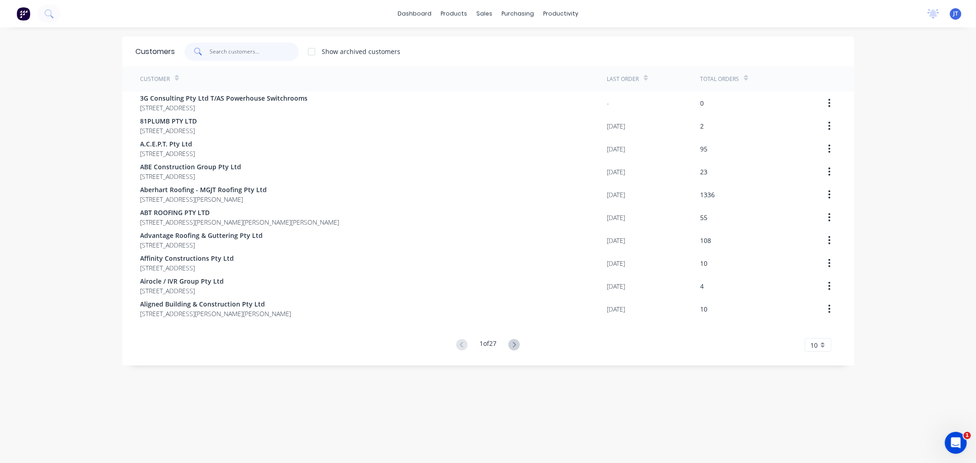
click at [233, 50] on input "text" at bounding box center [254, 52] width 89 height 18
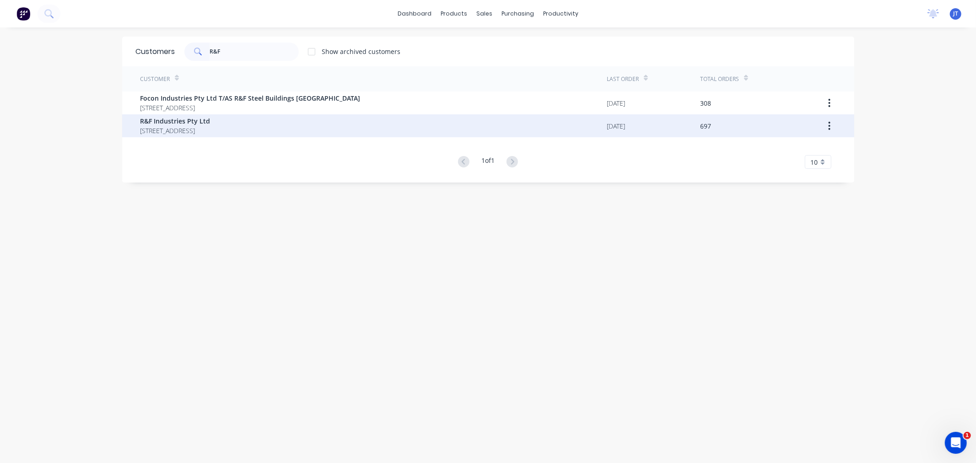
click at [210, 126] on span "[STREET_ADDRESS]" at bounding box center [175, 131] width 70 height 10
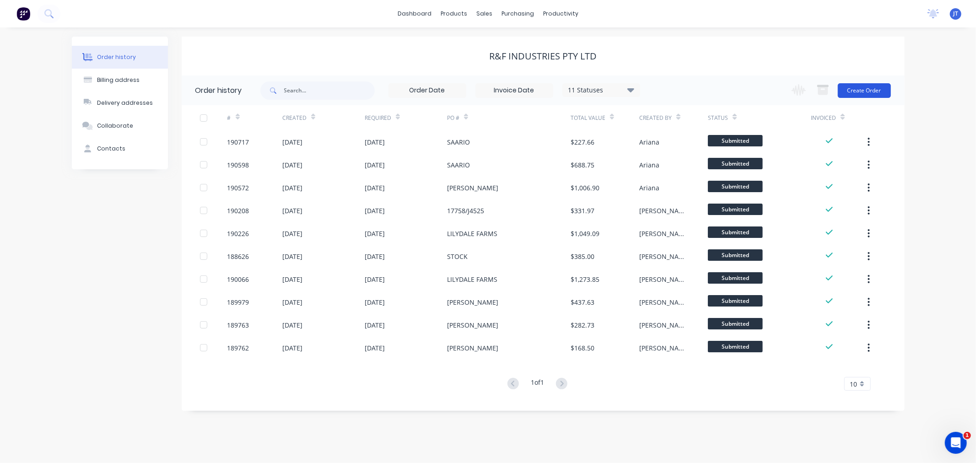
click at [870, 90] on button "Create Order" at bounding box center [864, 90] width 53 height 15
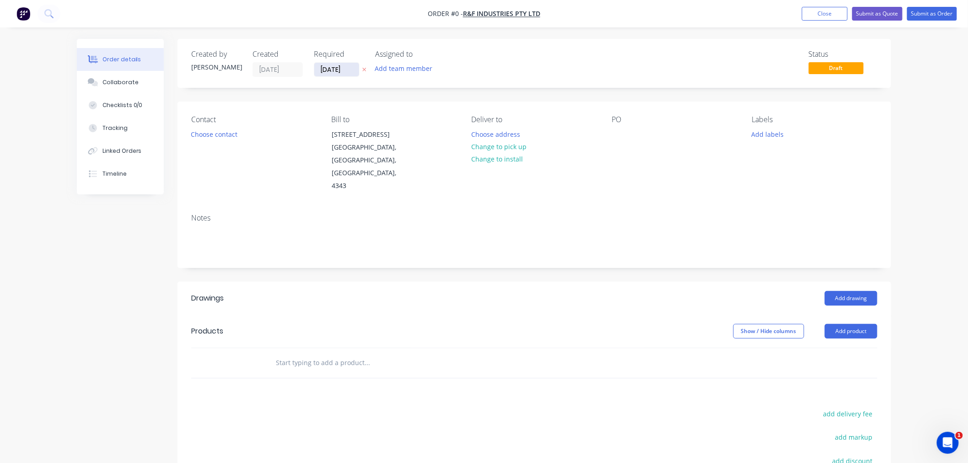
click at [327, 69] on input "[DATE]" at bounding box center [336, 70] width 45 height 14
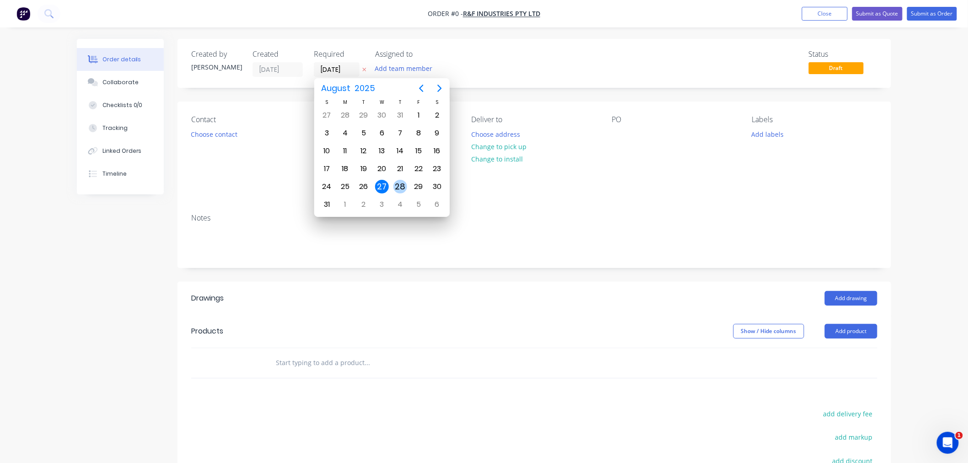
click at [402, 188] on div "28" at bounding box center [400, 187] width 14 height 14
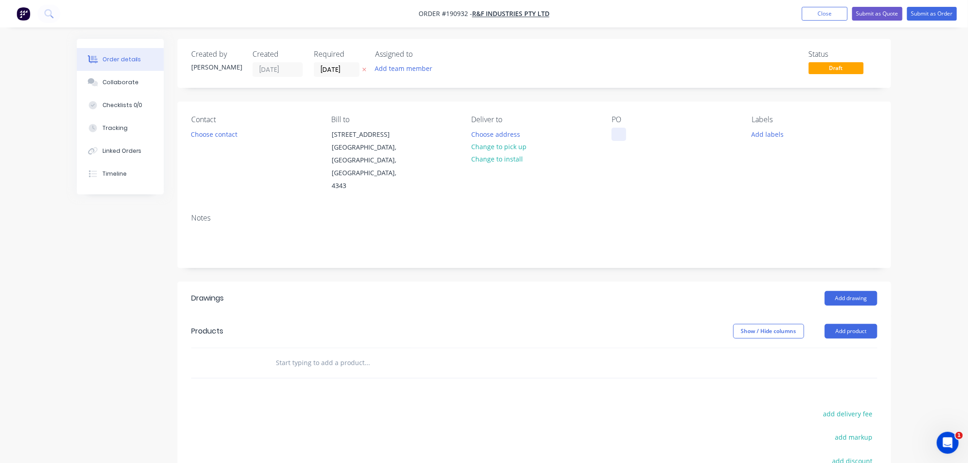
click at [620, 129] on div at bounding box center [619, 134] width 15 height 13
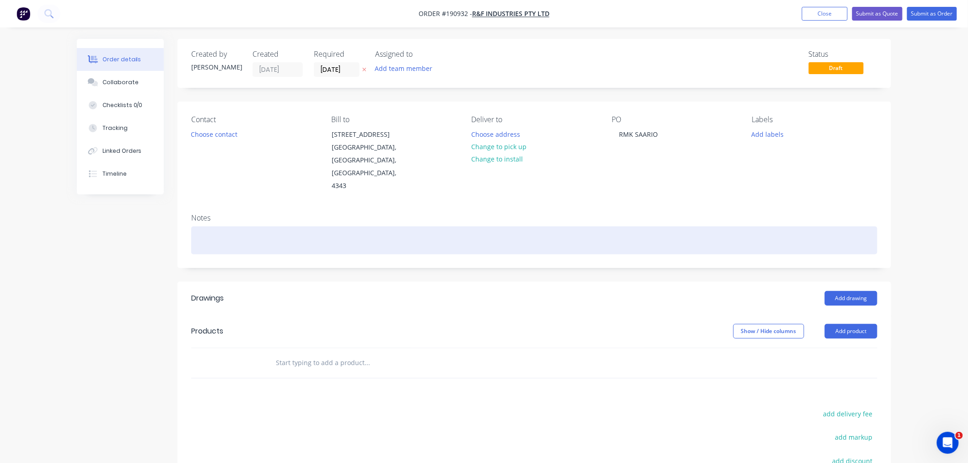
click at [559, 226] on div at bounding box center [534, 240] width 686 height 28
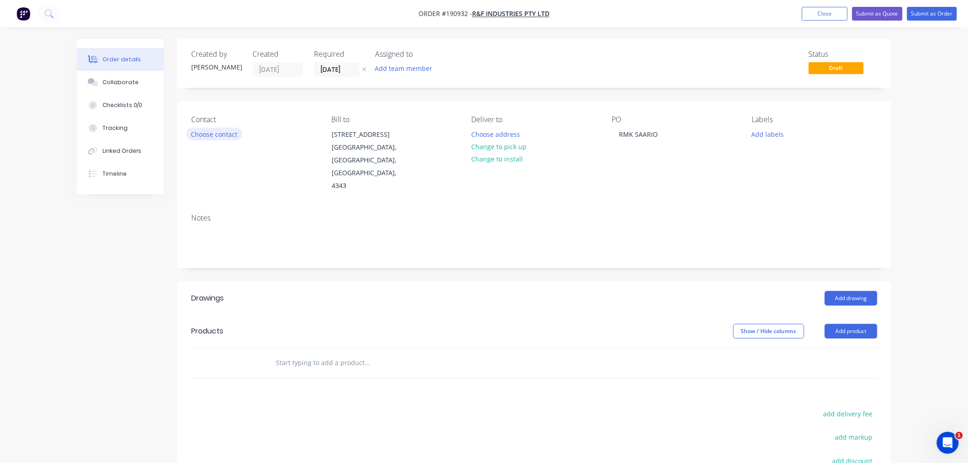
click at [204, 136] on button "Choose contact" at bounding box center [214, 134] width 56 height 12
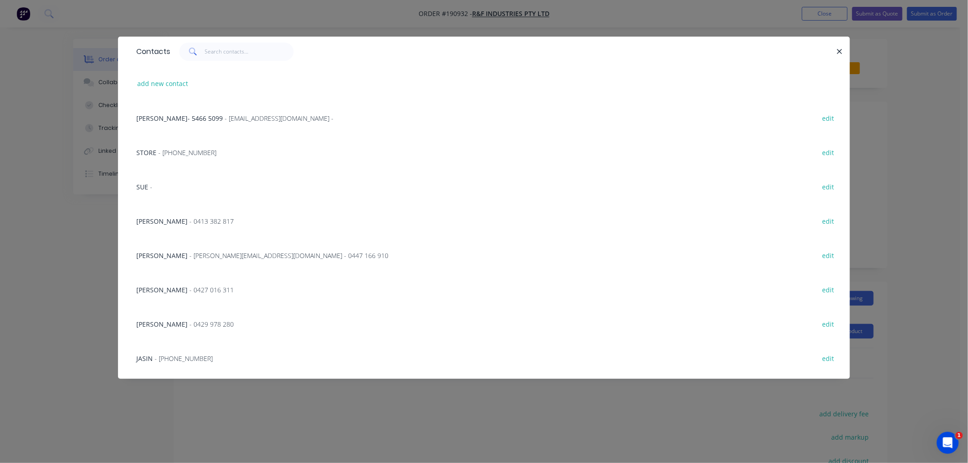
click at [194, 360] on span "- [PHONE_NUMBER]" at bounding box center [184, 358] width 58 height 9
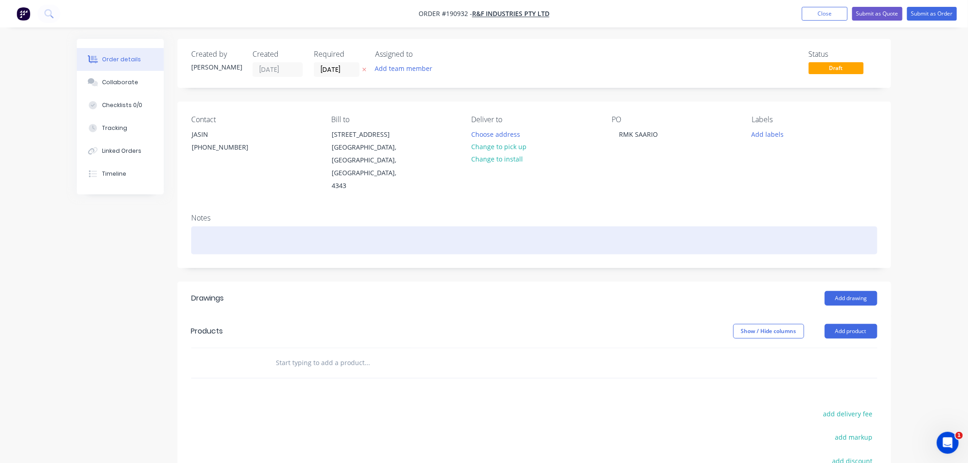
click at [253, 228] on div at bounding box center [534, 240] width 686 height 28
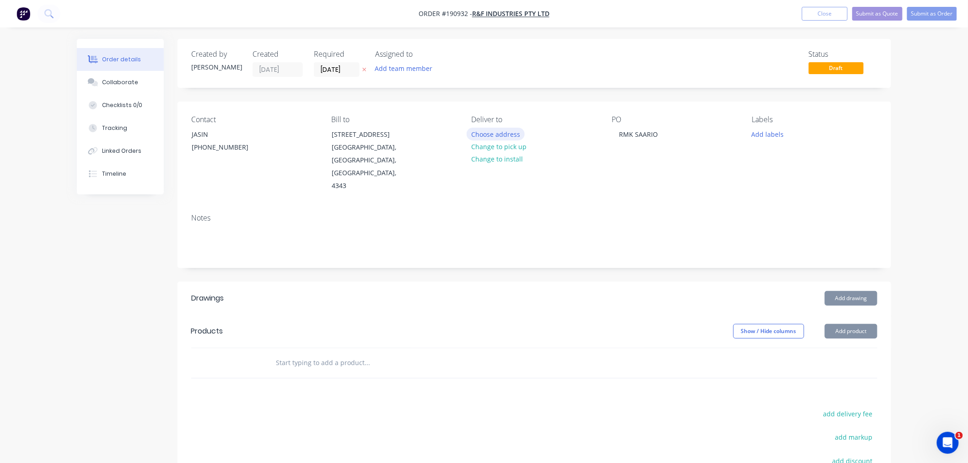
click at [507, 138] on button "Choose address" at bounding box center [496, 134] width 59 height 12
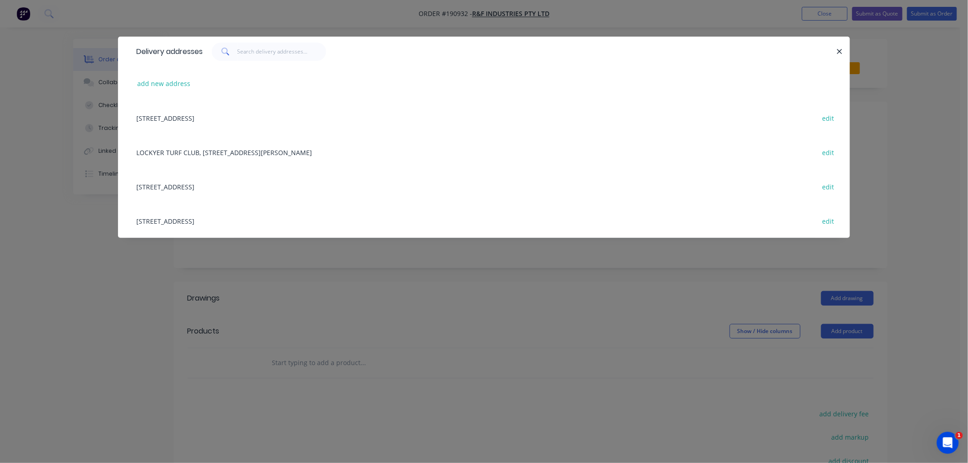
click at [246, 222] on div "[STREET_ADDRESS] edit" at bounding box center [484, 221] width 704 height 34
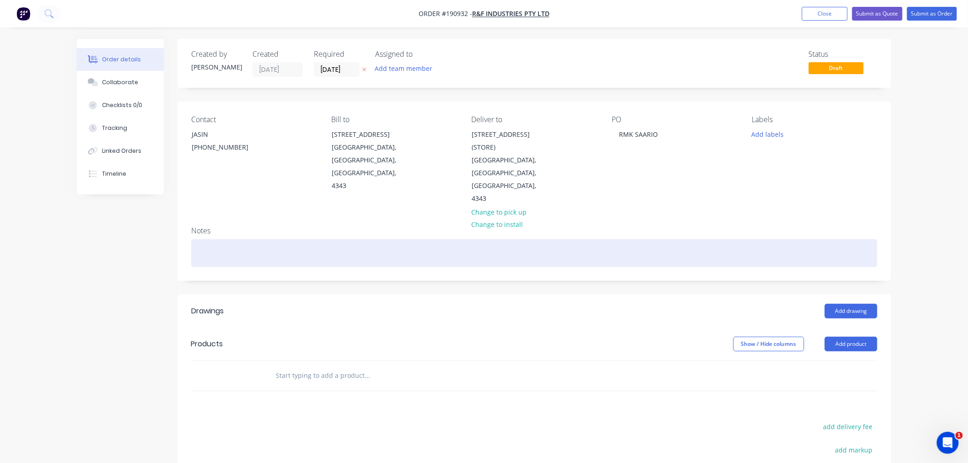
click at [274, 239] on div at bounding box center [534, 253] width 686 height 28
click at [635, 239] on div at bounding box center [534, 253] width 686 height 28
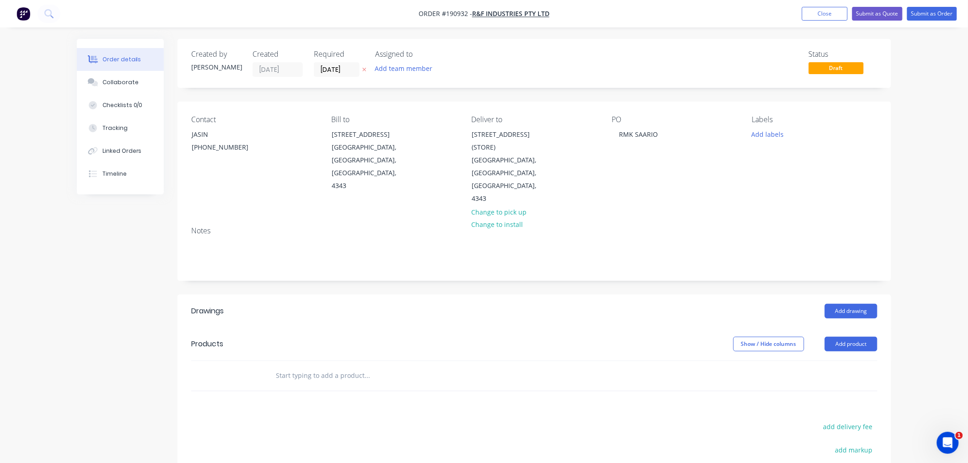
click at [929, 192] on div "Order details Collaborate Checklists 0/0 Tracking Linked Orders Timeline Order …" at bounding box center [484, 312] width 968 height 624
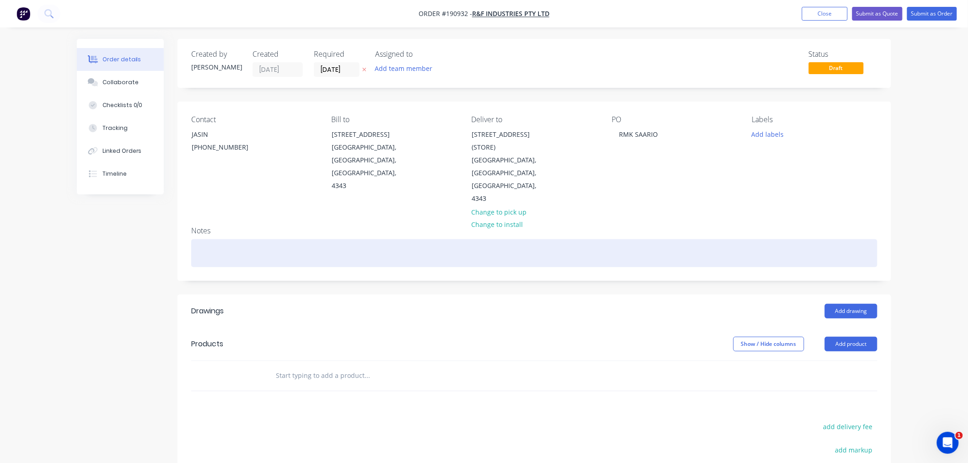
click at [661, 239] on div at bounding box center [534, 253] width 686 height 28
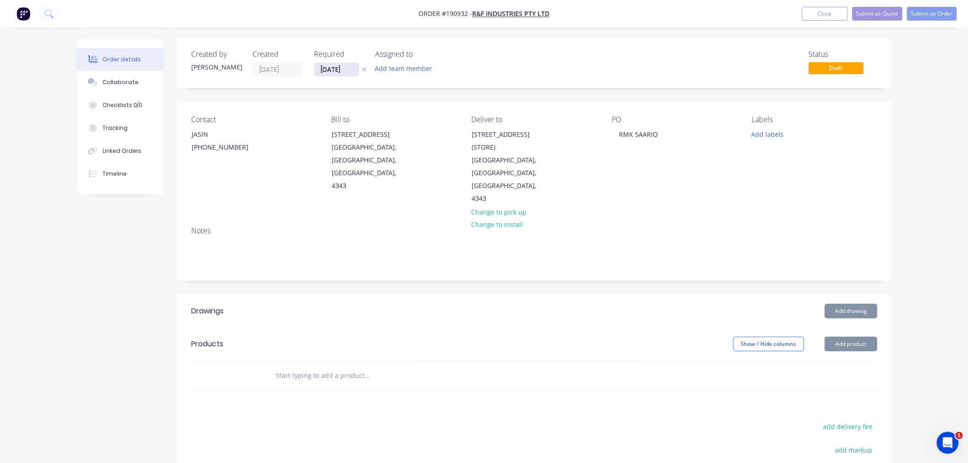
click at [326, 69] on input "[DATE]" at bounding box center [336, 70] width 45 height 14
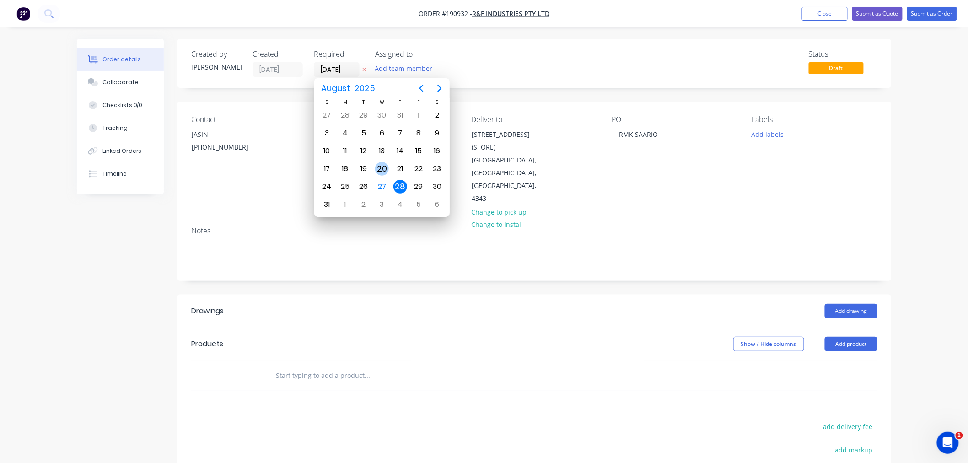
click at [383, 181] on div "27" at bounding box center [382, 187] width 14 height 14
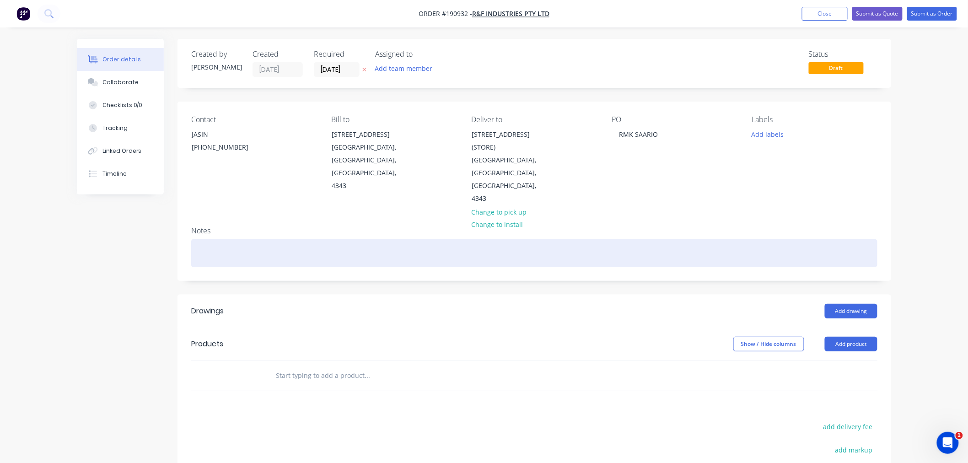
drag, startPoint x: 260, startPoint y: 223, endPoint x: 273, endPoint y: 217, distance: 14.1
click at [260, 239] on div at bounding box center [534, 253] width 686 height 28
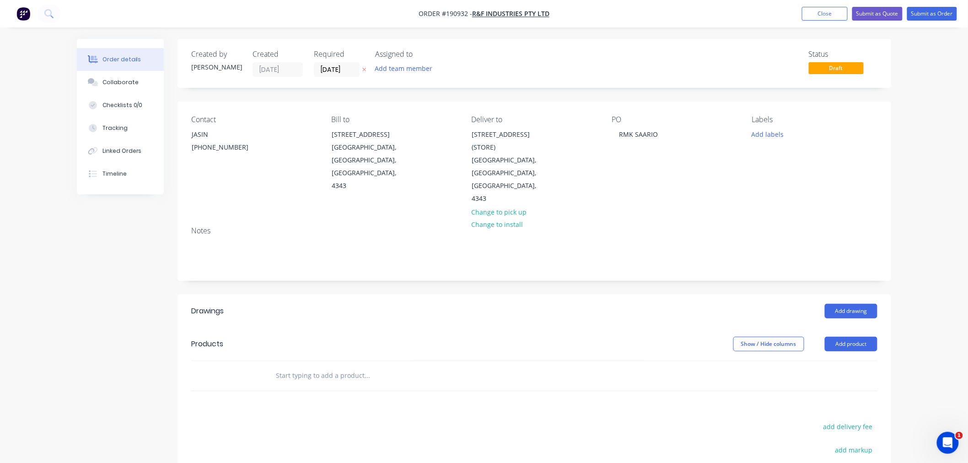
click at [928, 263] on div "Order details Collaborate Checklists 0/0 Tracking Linked Orders Timeline Order …" at bounding box center [484, 312] width 968 height 624
click at [860, 304] on button "Add drawing" at bounding box center [851, 311] width 53 height 15
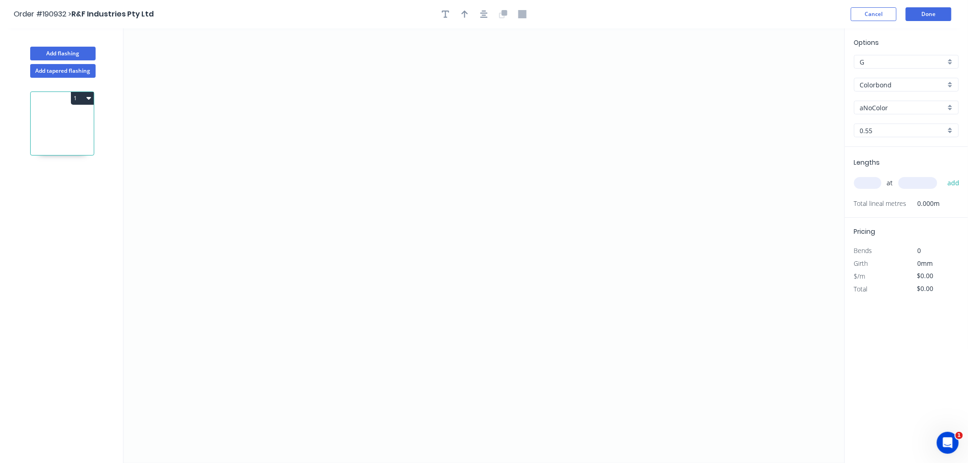
click at [876, 83] on input "Colorbond" at bounding box center [903, 85] width 86 height 10
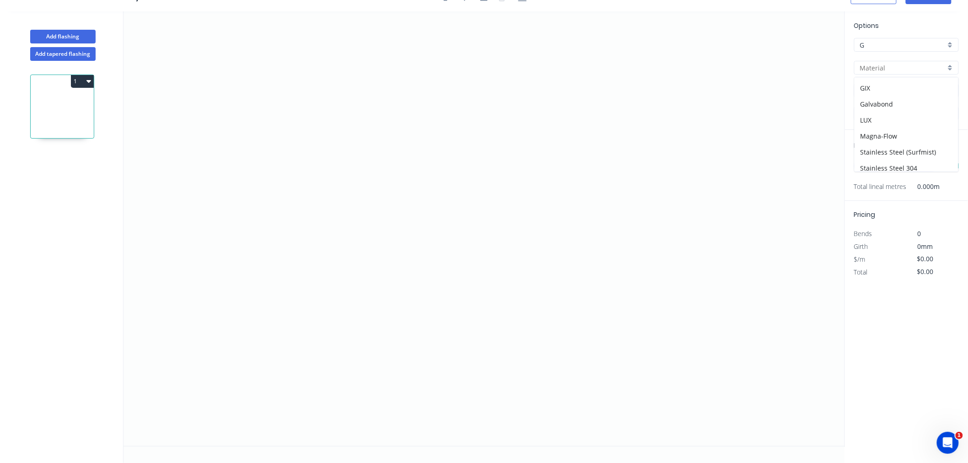
scroll to position [114, 0]
click at [899, 117] on div "Galvabond" at bounding box center [907, 115] width 104 height 16
click at [865, 163] on input "text" at bounding box center [867, 166] width 27 height 12
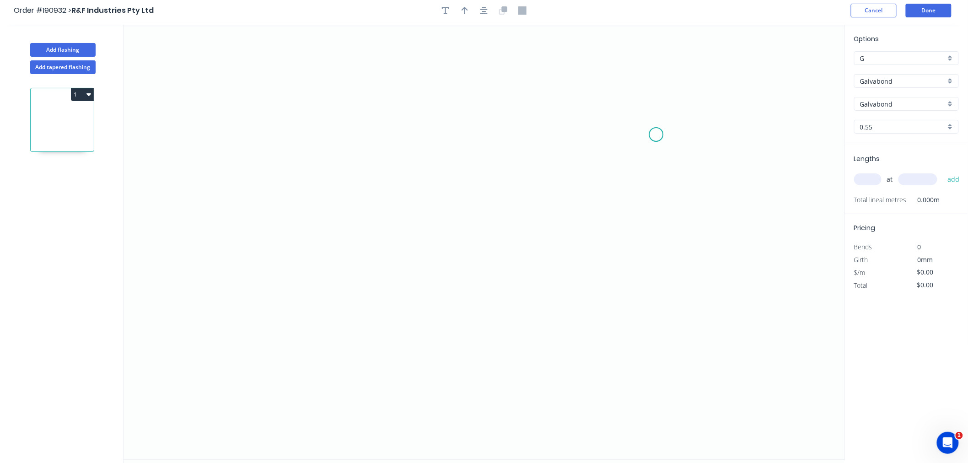
scroll to position [0, 0]
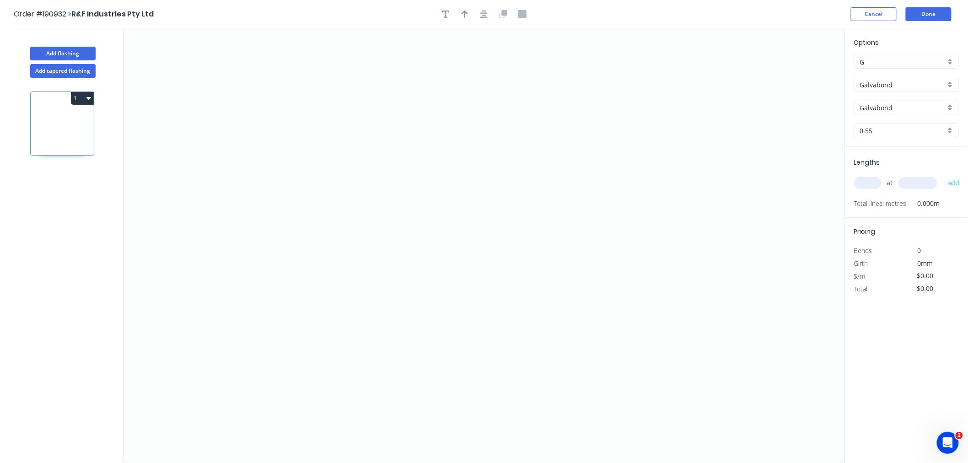
click at [867, 181] on input "text" at bounding box center [867, 183] width 27 height 12
click at [943, 175] on button "add" at bounding box center [954, 183] width 22 height 16
click at [272, 168] on icon "0" at bounding box center [484, 245] width 721 height 435
click at [266, 299] on icon "0" at bounding box center [484, 245] width 721 height 435
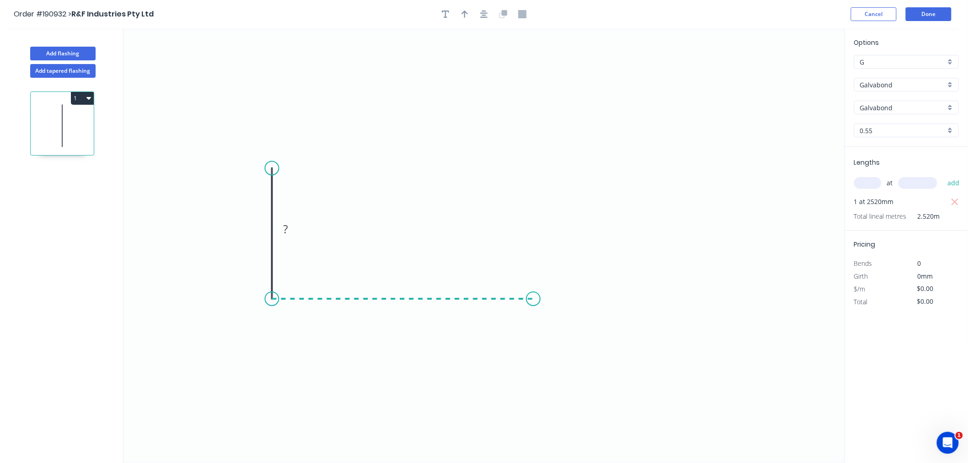
click at [533, 293] on icon "0 ?" at bounding box center [484, 245] width 721 height 435
click at [533, 203] on icon at bounding box center [533, 251] width 0 height 96
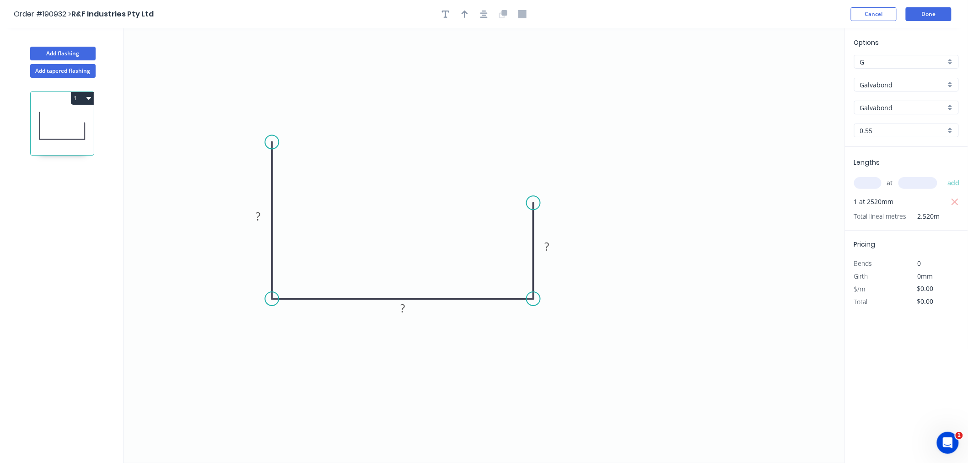
drag, startPoint x: 272, startPoint y: 168, endPoint x: 277, endPoint y: 142, distance: 26.6
click at [277, 142] on circle at bounding box center [272, 142] width 14 height 14
click at [259, 220] on tspan "?" at bounding box center [258, 216] width 5 height 15
drag, startPoint x: 447, startPoint y: 157, endPoint x: 462, endPoint y: 104, distance: 54.6
click at [451, 151] on icon "0 90 193 40" at bounding box center [484, 245] width 721 height 435
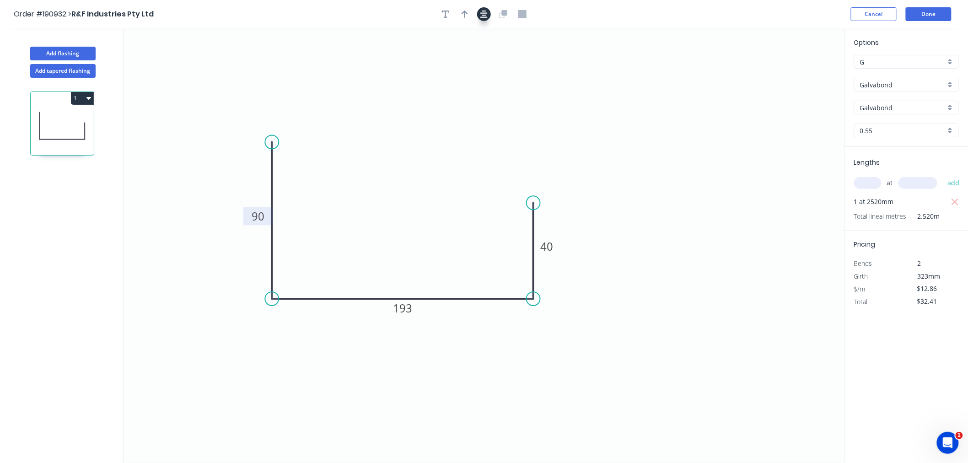
click at [484, 16] on icon "button" at bounding box center [483, 14] width 7 height 8
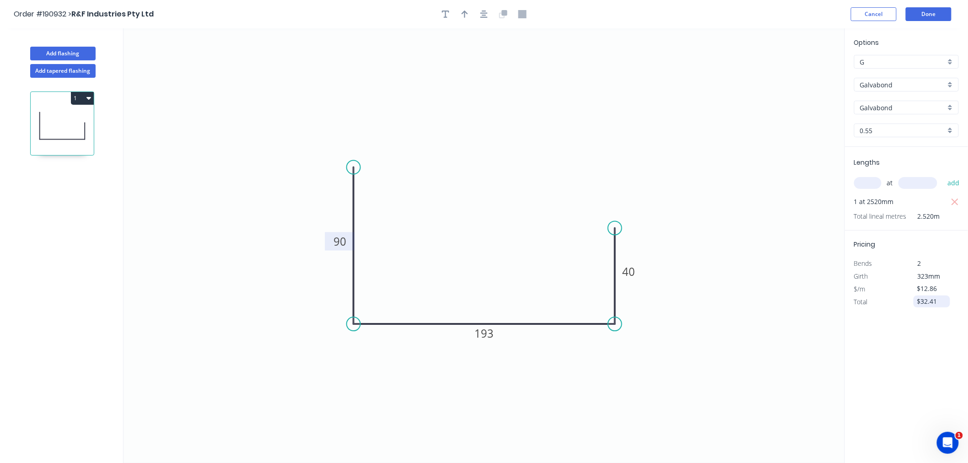
click at [925, 299] on input "$32.41" at bounding box center [932, 301] width 31 height 13
click at [486, 13] on icon "button" at bounding box center [483, 14] width 7 height 7
click at [594, 11] on div "Order #190932 > R&F Industries Pty Ltd Cancel Done" at bounding box center [484, 14] width 941 height 14
click at [625, 12] on div "Order #190932 > R&F Industries Pty Ltd Cancel Done" at bounding box center [484, 14] width 941 height 14
click at [481, 16] on icon "button" at bounding box center [483, 14] width 7 height 7
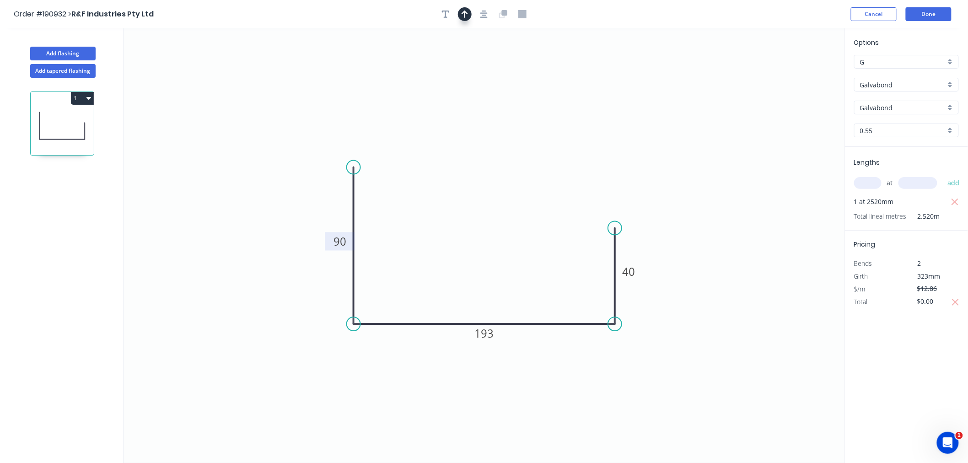
click at [466, 16] on icon "button" at bounding box center [465, 14] width 6 height 8
drag, startPoint x: 585, startPoint y: 174, endPoint x: 496, endPoint y: 253, distance: 118.9
click at [496, 253] on icon at bounding box center [496, 241] width 8 height 29
drag, startPoint x: 496, startPoint y: 247, endPoint x: 492, endPoint y: 253, distance: 7.6
click at [493, 254] on icon "0 90 193 40" at bounding box center [484, 245] width 721 height 435
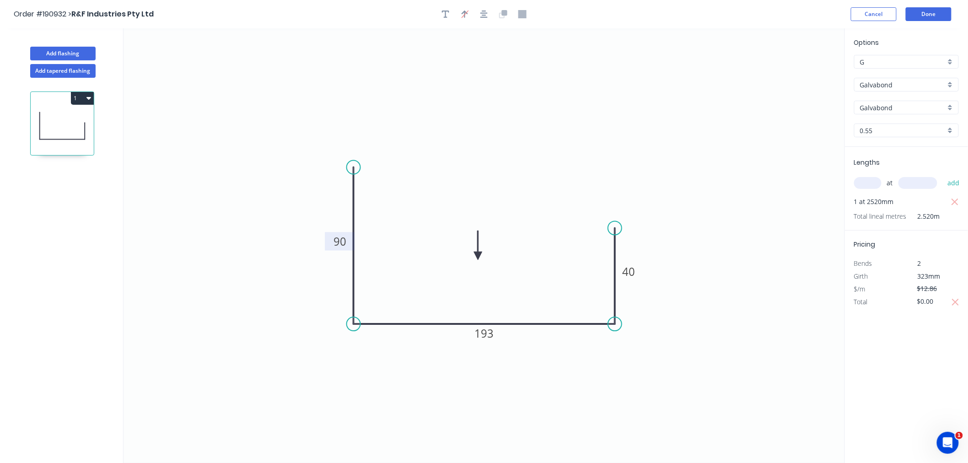
drag, startPoint x: 495, startPoint y: 249, endPoint x: 478, endPoint y: 255, distance: 17.5
click at [478, 255] on icon at bounding box center [478, 245] width 8 height 29
drag, startPoint x: 612, startPoint y: 230, endPoint x: 615, endPoint y: 242, distance: 13.2
click at [615, 242] on circle at bounding box center [615, 242] width 14 height 14
click at [482, 7] on button "button" at bounding box center [484, 14] width 14 height 14
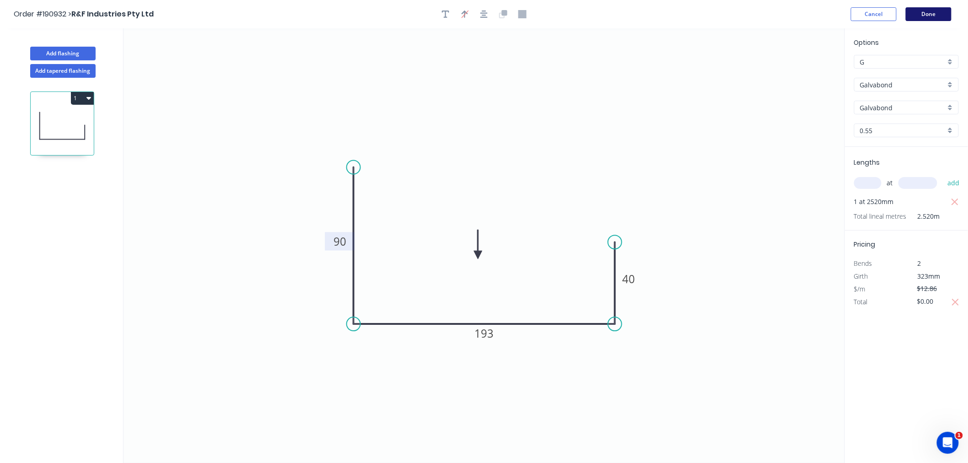
click at [936, 14] on button "Done" at bounding box center [929, 14] width 46 height 14
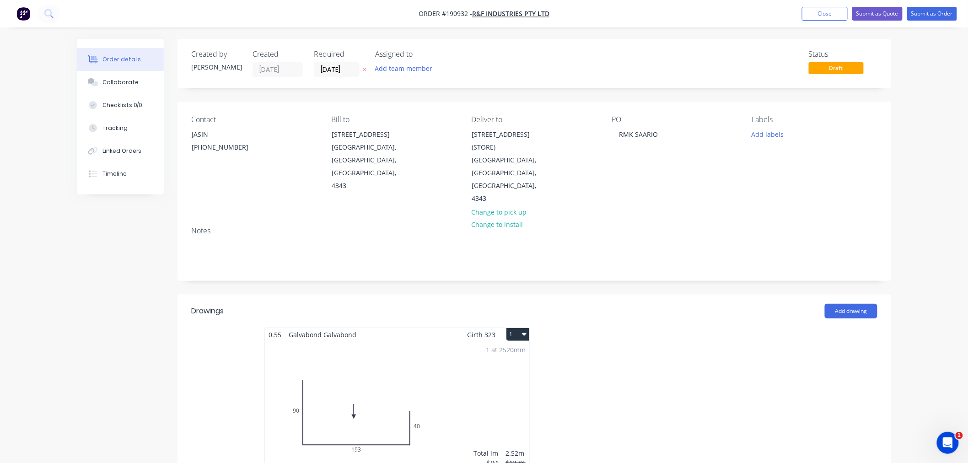
click at [921, 194] on div "Order details Collaborate Checklists 0/0 Tracking Linked Orders Timeline Order …" at bounding box center [484, 393] width 968 height 787
click at [523, 333] on icon "button" at bounding box center [524, 334] width 5 height 3
click at [521, 350] on div "Use larger box size" at bounding box center [486, 356] width 70 height 13
click at [931, 227] on div "Order details Collaborate Checklists 0/0 Tracking Linked Orders Timeline Order …" at bounding box center [484, 468] width 968 height 936
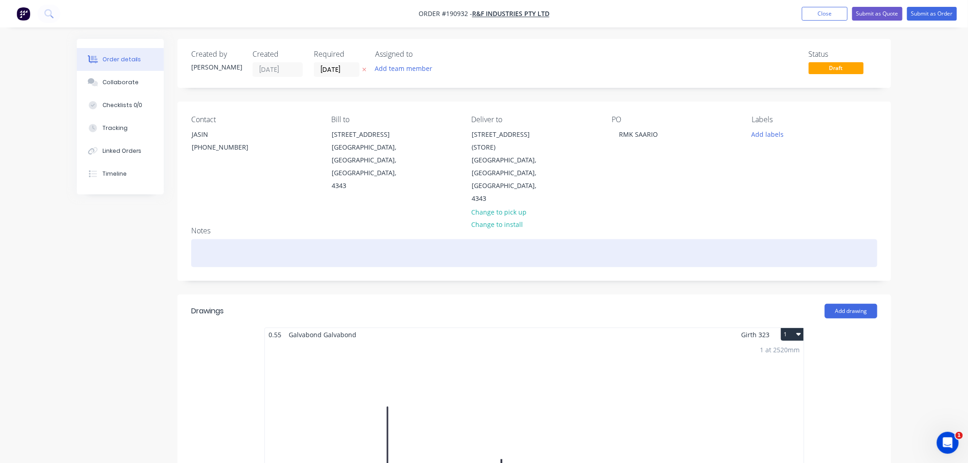
click at [604, 239] on div at bounding box center [534, 253] width 686 height 28
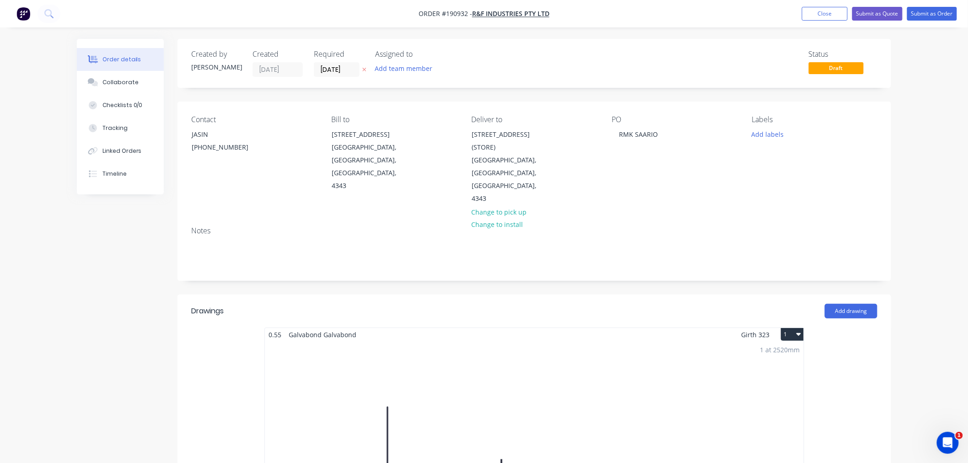
click at [918, 228] on div "Order details Collaborate Checklists 0/0 Tracking Linked Orders Timeline Order …" at bounding box center [484, 468] width 968 height 936
click at [928, 95] on div "Order details Collaborate Checklists 0/0 Tracking Linked Orders Timeline Order …" at bounding box center [484, 468] width 968 height 936
click at [935, 157] on div "Order details Collaborate Checklists 0/0 Tracking Linked Orders Timeline Order …" at bounding box center [484, 468] width 968 height 936
click at [940, 20] on button "Submit as Order" at bounding box center [932, 14] width 50 height 14
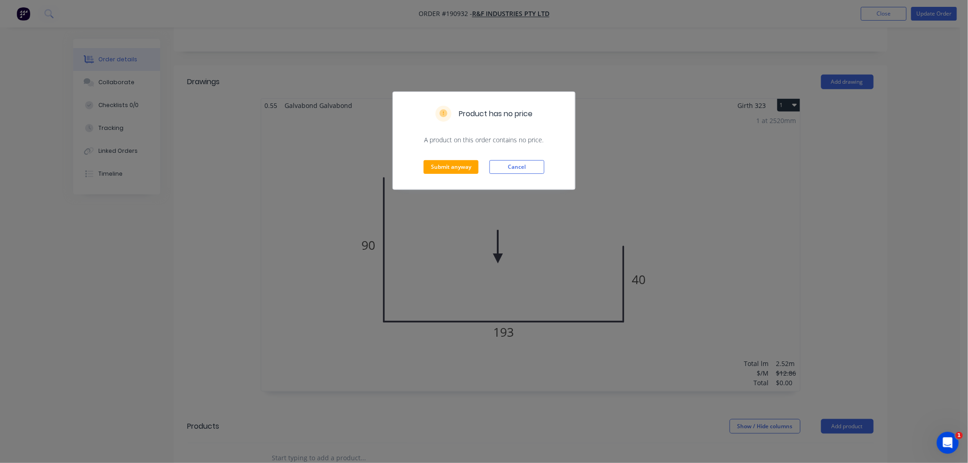
scroll to position [406, 0]
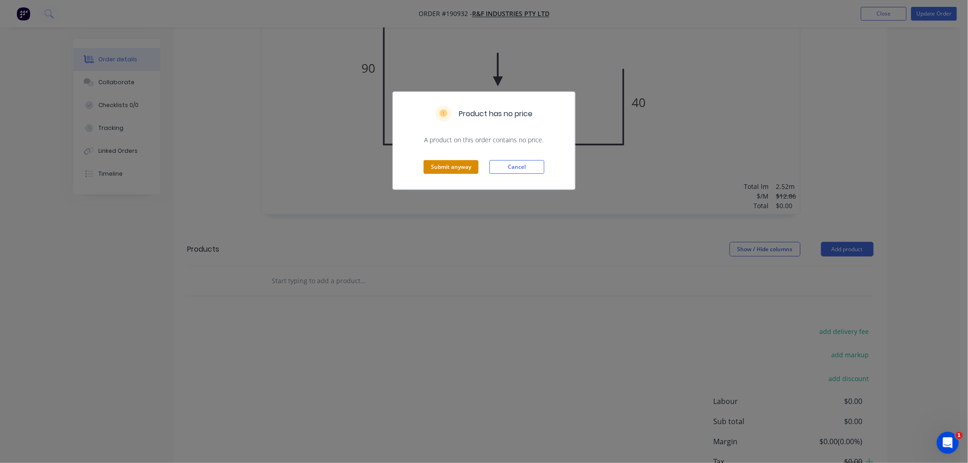
click at [451, 165] on button "Submit anyway" at bounding box center [451, 167] width 55 height 14
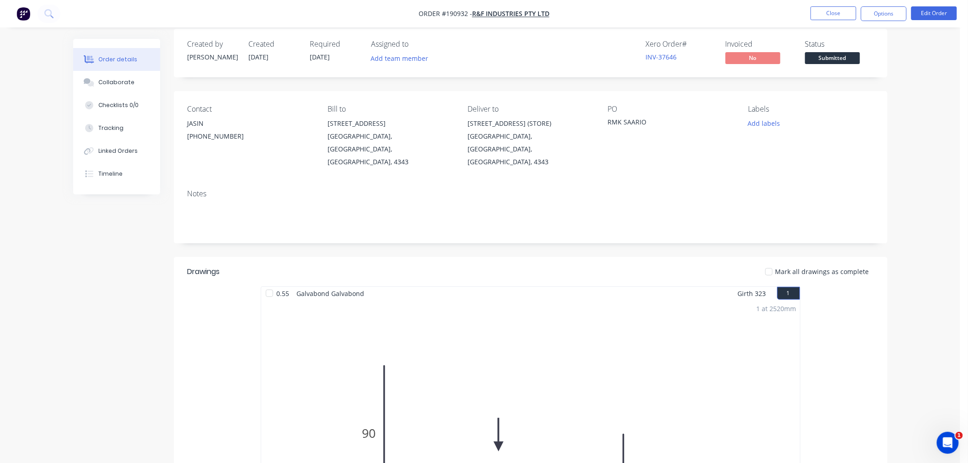
scroll to position [0, 0]
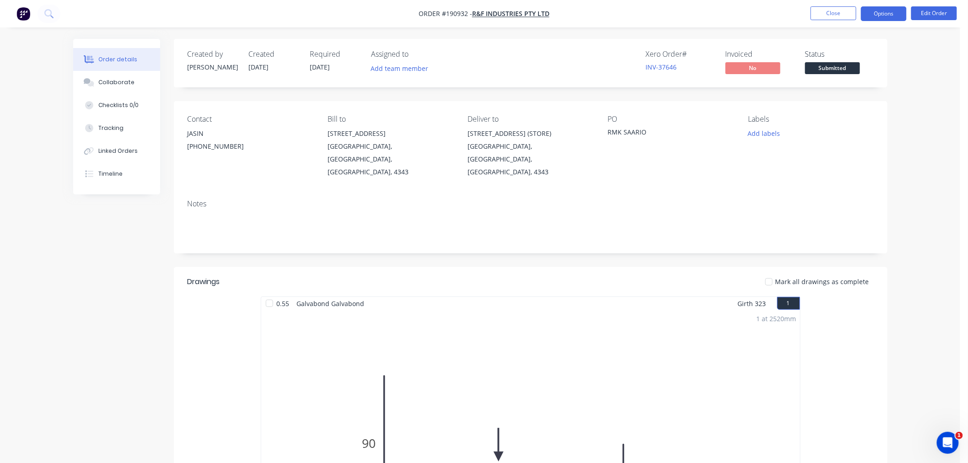
click at [892, 13] on button "Options" at bounding box center [884, 13] width 46 height 15
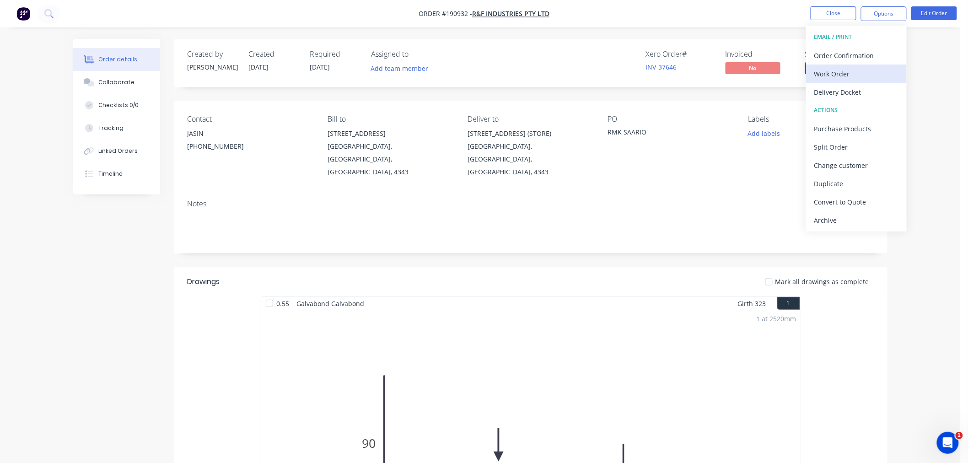
click at [878, 75] on div "Work Order" at bounding box center [856, 73] width 84 height 13
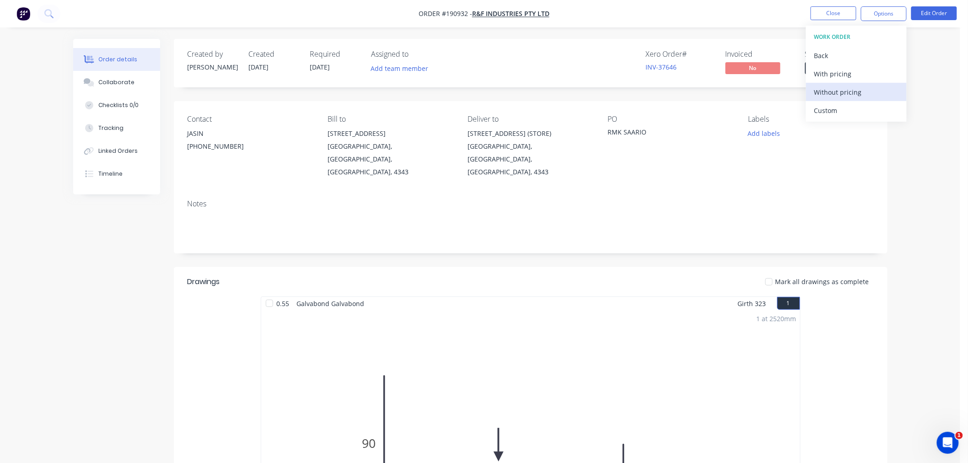
click at [871, 88] on div "Without pricing" at bounding box center [856, 92] width 84 height 13
click at [946, 75] on div "Order details Collaborate Checklists 0/0 Tracking Linked Orders Timeline Order …" at bounding box center [480, 385] width 960 height 771
click at [946, 10] on button "Edit Order" at bounding box center [934, 13] width 46 height 14
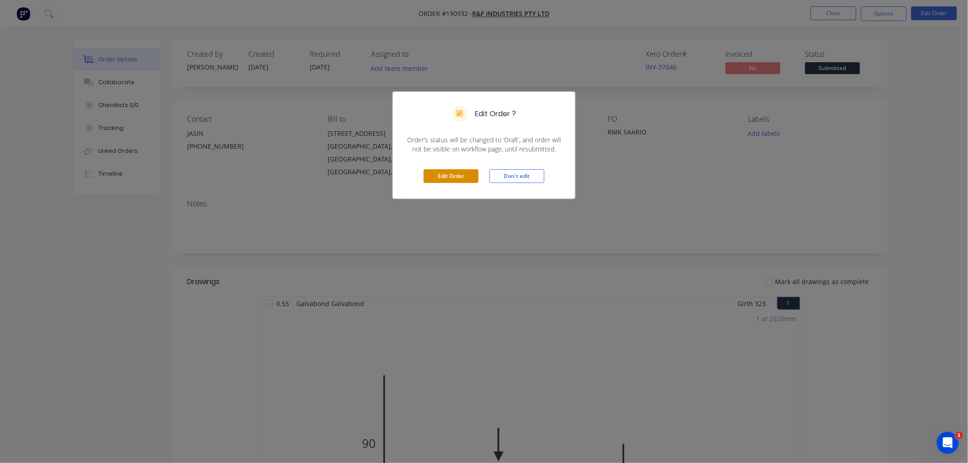
click at [444, 176] on button "Edit Order" at bounding box center [451, 176] width 55 height 14
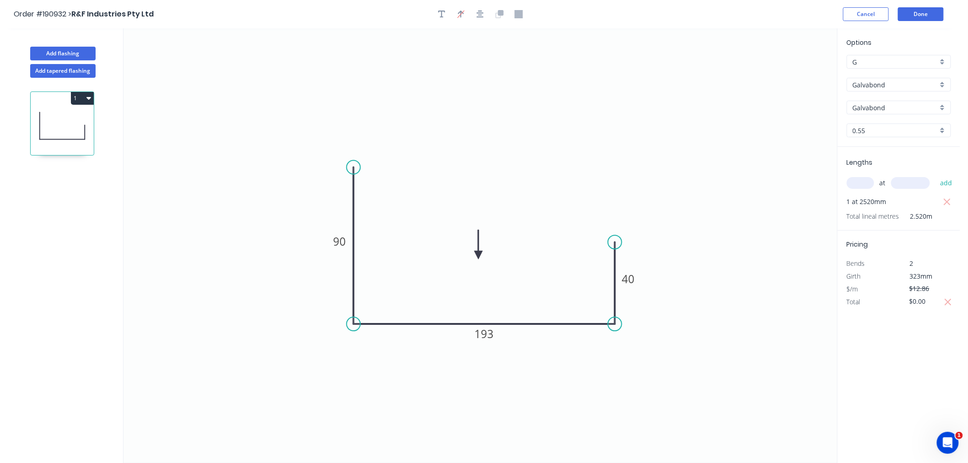
click at [867, 124] on div "0.55" at bounding box center [899, 131] width 104 height 14
click at [868, 181] on div "1.0" at bounding box center [898, 180] width 103 height 16
click at [927, 13] on button "Done" at bounding box center [921, 14] width 46 height 14
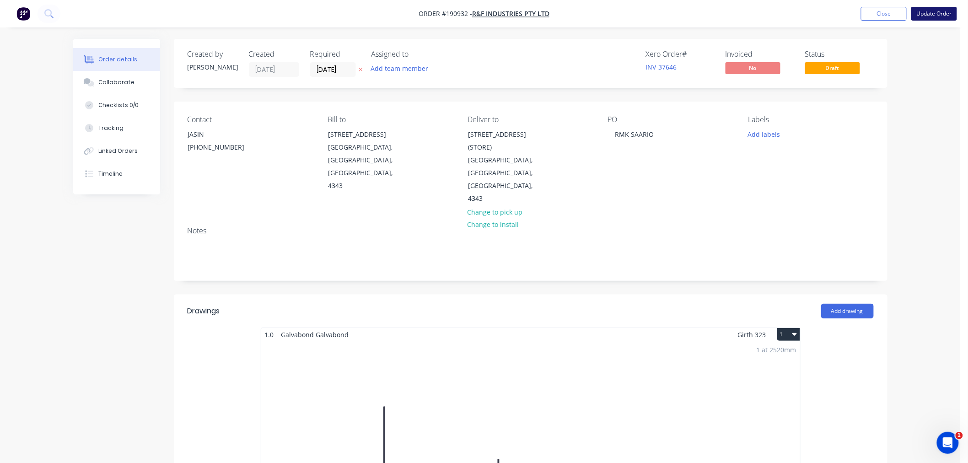
click at [941, 12] on button "Update Order" at bounding box center [934, 14] width 46 height 14
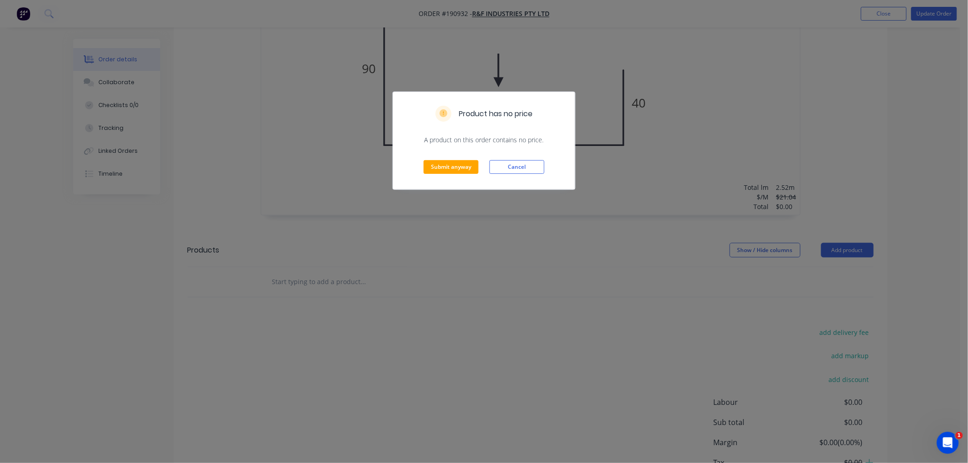
scroll to position [406, 0]
click at [442, 165] on button "Submit anyway" at bounding box center [451, 167] width 55 height 14
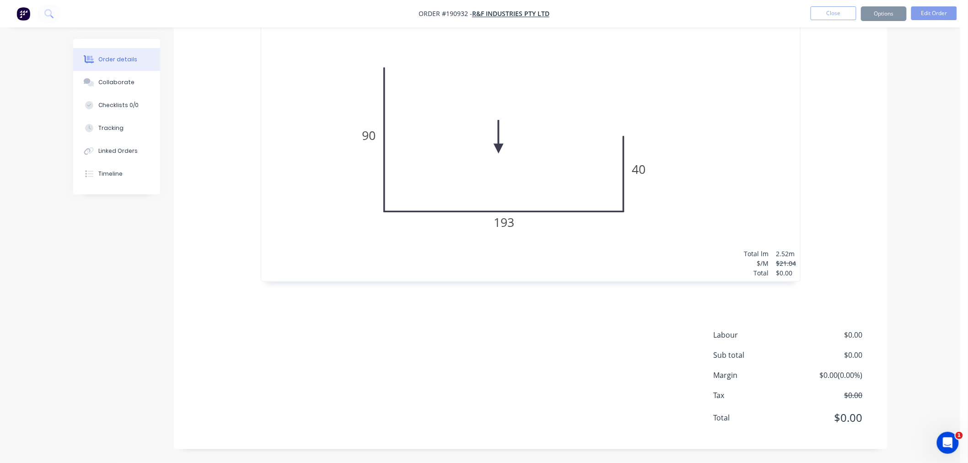
scroll to position [286, 0]
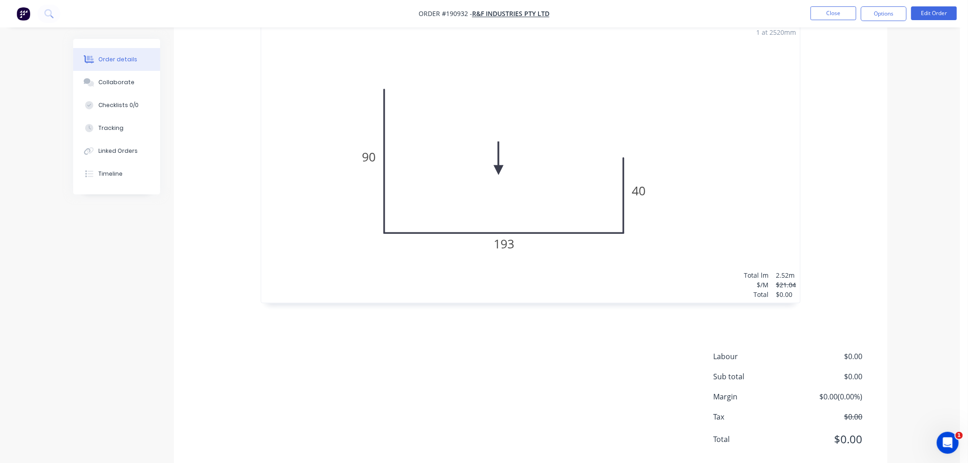
click at [903, 302] on div "Order details Collaborate Checklists 0/0 Tracking Linked Orders Timeline Order …" at bounding box center [480, 99] width 960 height 771
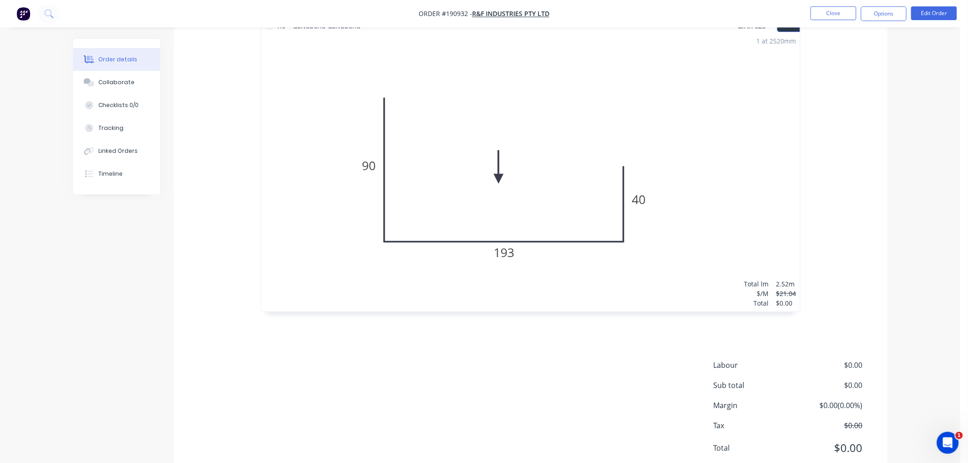
scroll to position [0, 0]
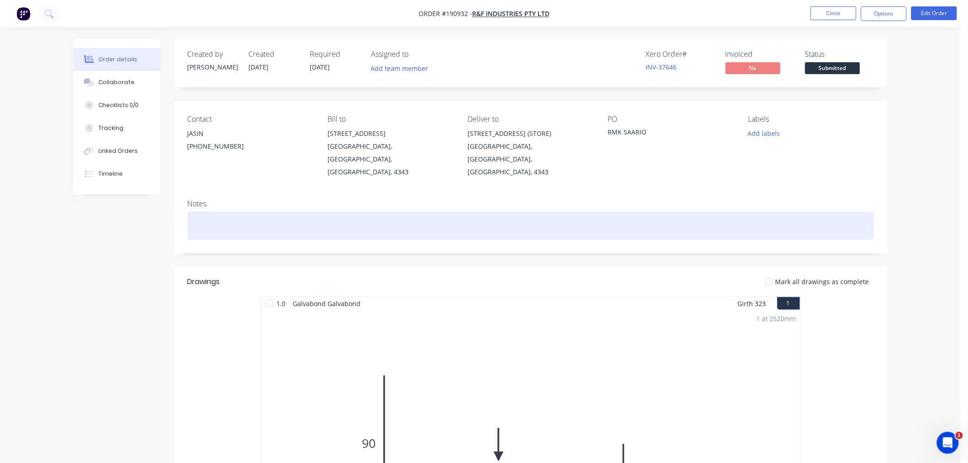
click at [787, 212] on div at bounding box center [531, 226] width 686 height 28
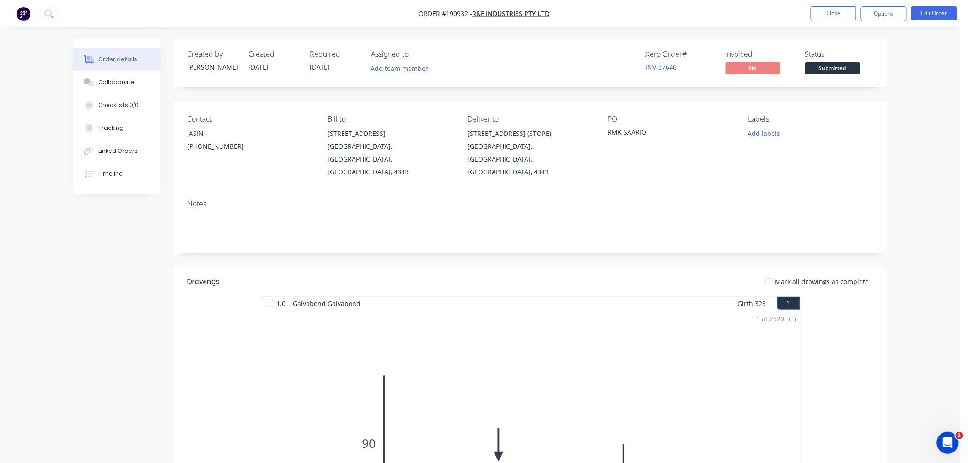
click at [940, 177] on div "Order details Collaborate Checklists 0/0 Tracking Linked Orders Timeline Order …" at bounding box center [480, 385] width 960 height 771
click at [925, 135] on div "Order details Collaborate Checklists 0/0 Tracking Linked Orders Timeline Order …" at bounding box center [480, 385] width 960 height 771
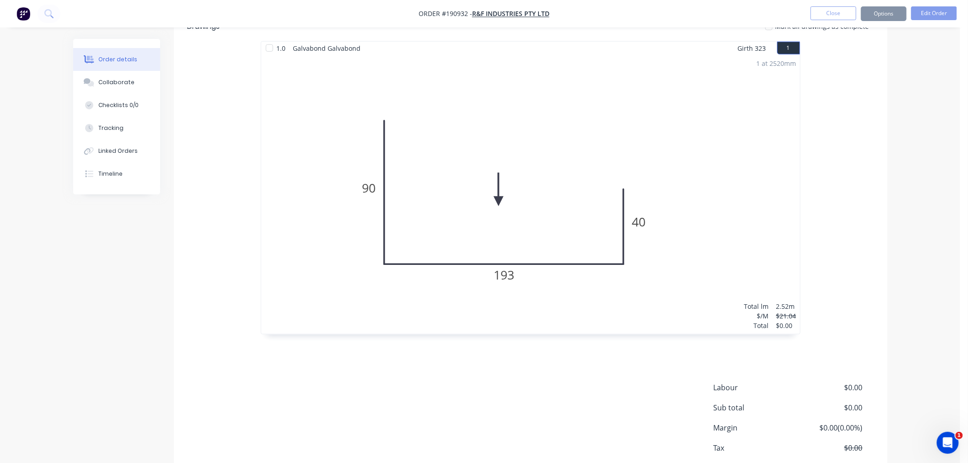
scroll to position [286, 0]
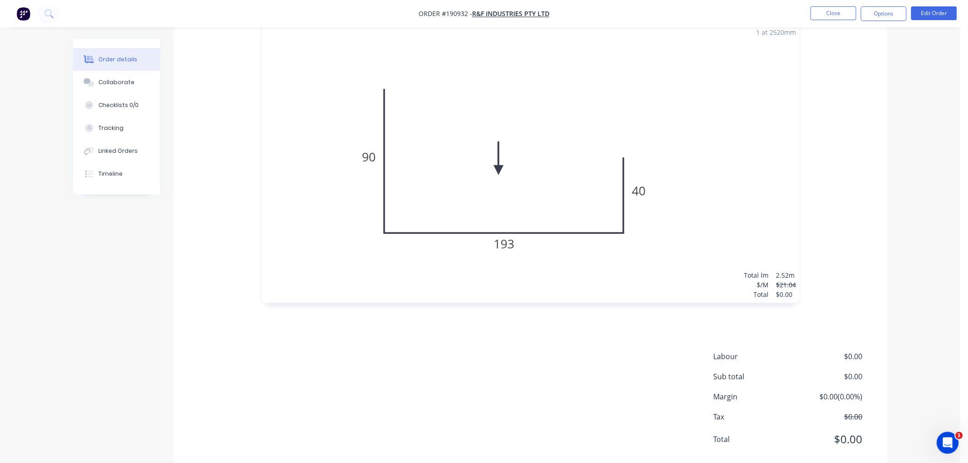
click at [922, 247] on div "Order details Collaborate Checklists 0/0 Tracking Linked Orders Timeline Order …" at bounding box center [480, 99] width 960 height 771
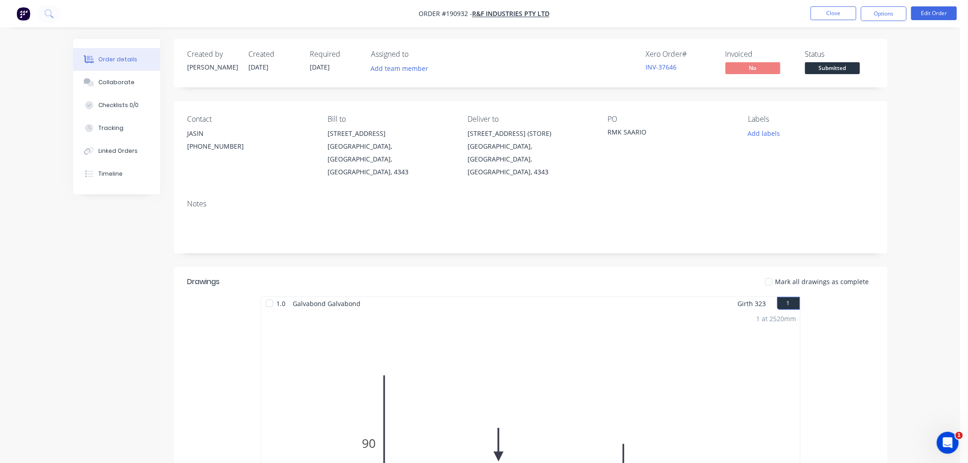
click at [929, 185] on div "Order details Collaborate Checklists 0/0 Tracking Linked Orders Timeline Order …" at bounding box center [480, 385] width 960 height 771
click at [930, 234] on div "Order details Collaborate Checklists 0/0 Tracking Linked Orders Timeline Order …" at bounding box center [480, 385] width 960 height 771
click at [920, 165] on div "Order details Collaborate Checklists 0/0 Tracking Linked Orders Timeline Order …" at bounding box center [480, 385] width 960 height 771
click at [890, 13] on button "Options" at bounding box center [884, 13] width 46 height 15
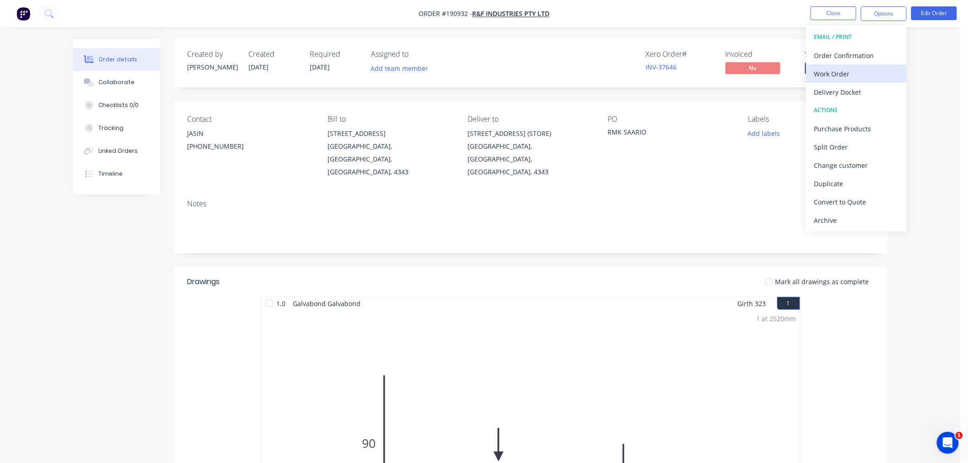
click at [872, 69] on div "Work Order" at bounding box center [856, 73] width 84 height 13
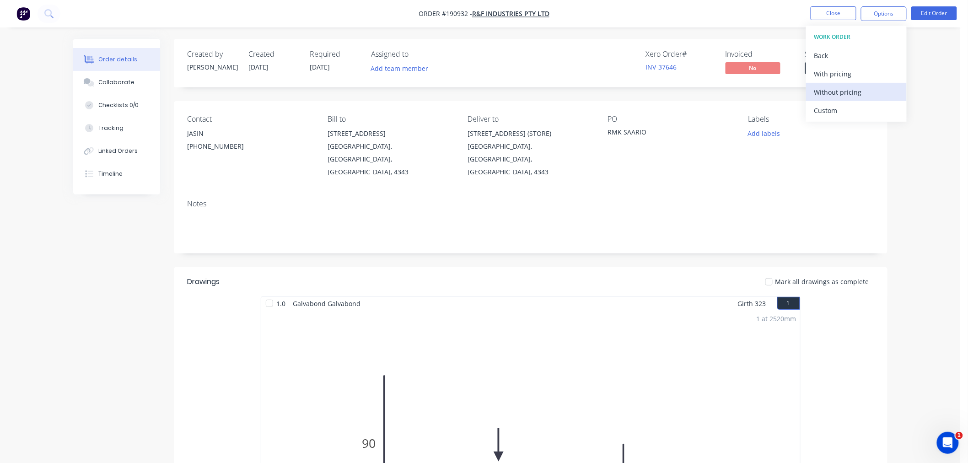
click at [870, 92] on div "Without pricing" at bounding box center [856, 92] width 84 height 13
click at [127, 293] on div "Created by [PERSON_NAME] Created [DATE] Required [DATE] Assigned to Add team me…" at bounding box center [480, 405] width 814 height 732
click at [123, 267] on div "Created by [PERSON_NAME] Created [DATE] Required [DATE] Assigned to Add team me…" at bounding box center [480, 405] width 814 height 732
click at [835, 9] on button "Close" at bounding box center [834, 13] width 46 height 14
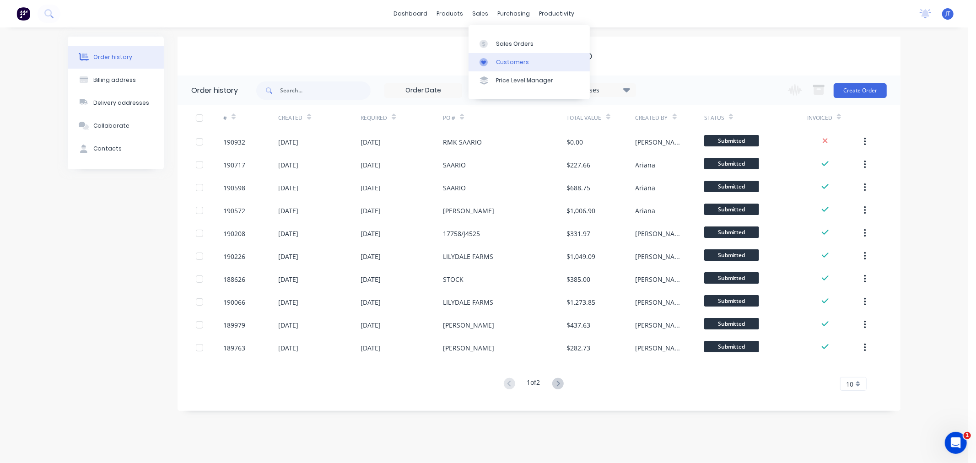
click at [499, 65] on div "Customers" at bounding box center [512, 62] width 33 height 8
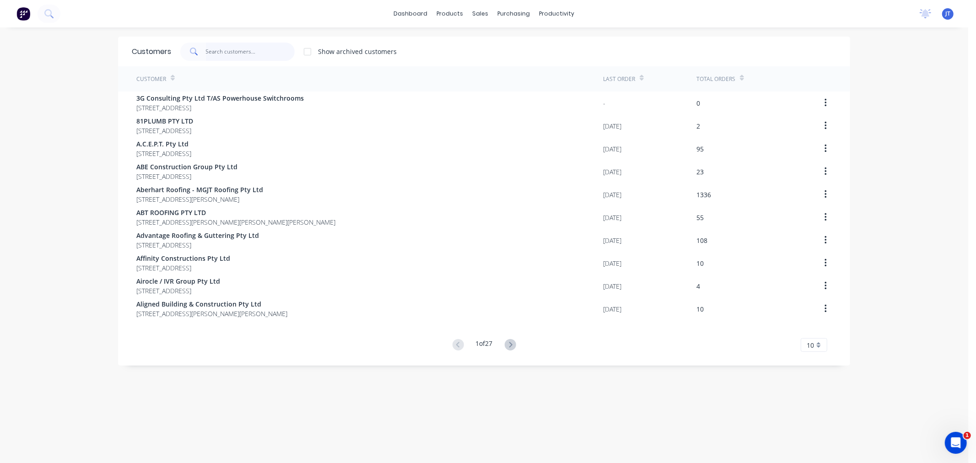
click at [257, 56] on input "text" at bounding box center [250, 52] width 89 height 18
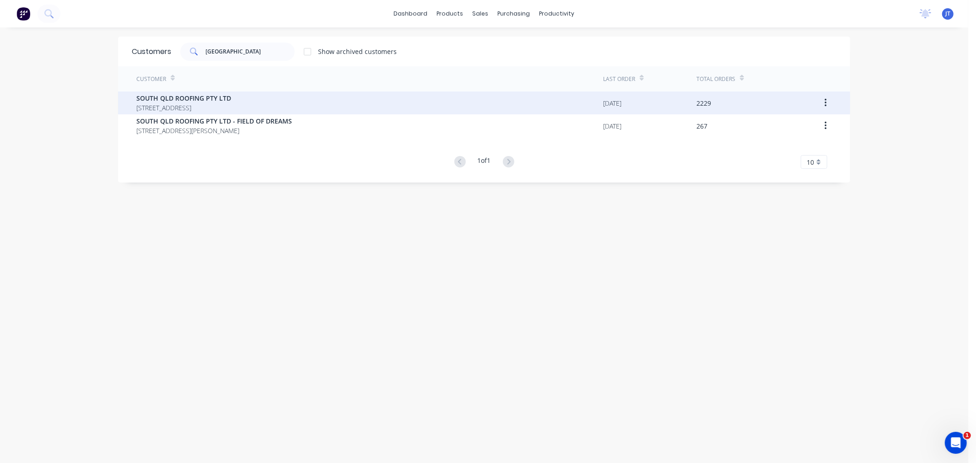
click at [231, 103] on span "[STREET_ADDRESS]" at bounding box center [183, 108] width 95 height 10
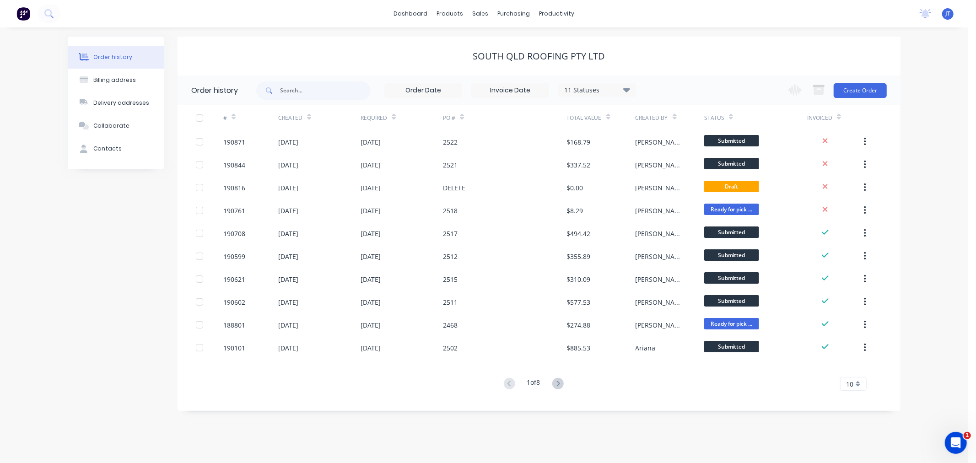
click at [949, 99] on div "Order history Billing address Delivery addresses Collaborate Contacts SOUTH QLD…" at bounding box center [484, 244] width 968 height 435
click at [962, 177] on div "Order history Billing address Delivery addresses Collaborate Contacts SOUTH QLD…" at bounding box center [484, 244] width 968 height 435
click at [861, 89] on button "Create Order" at bounding box center [859, 90] width 53 height 15
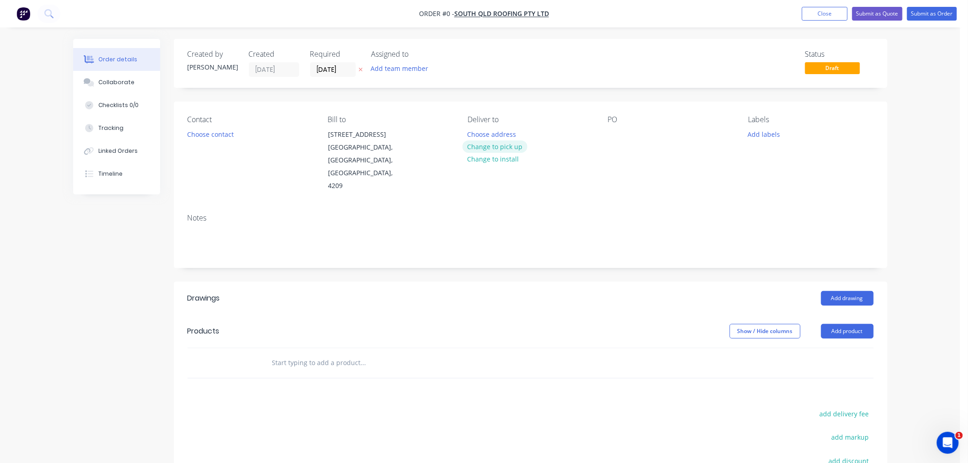
click at [511, 146] on button "Change to pick up" at bounding box center [494, 146] width 65 height 12
click at [478, 134] on div at bounding box center [475, 134] width 15 height 13
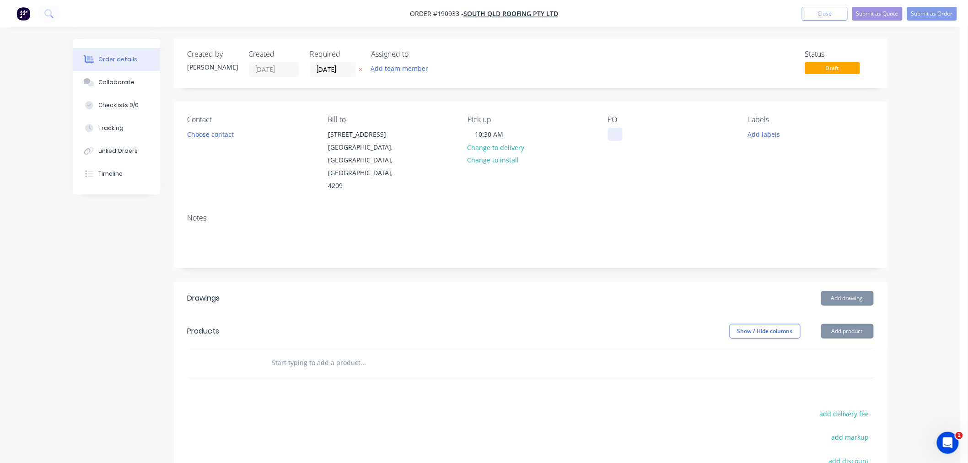
click at [613, 131] on div at bounding box center [615, 134] width 15 height 13
click at [207, 132] on button "Choose contact" at bounding box center [210, 134] width 56 height 12
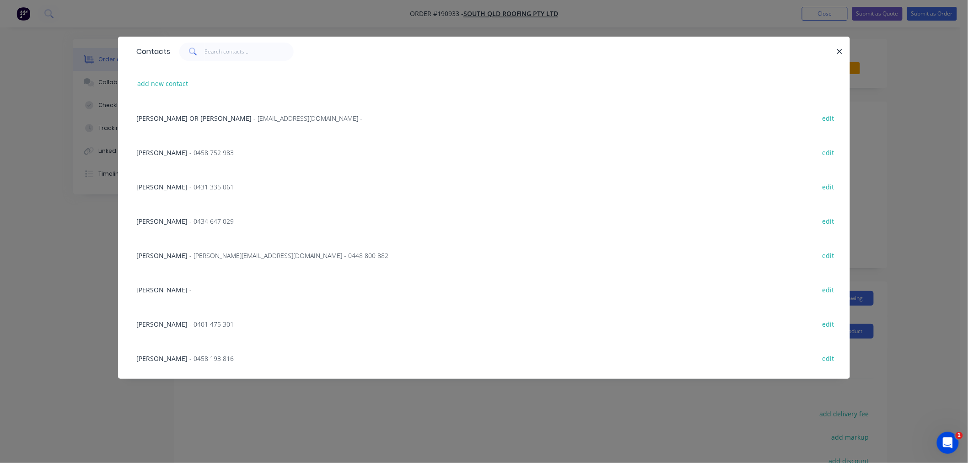
click at [194, 253] on span "- [PERSON_NAME][EMAIL_ADDRESS][DOMAIN_NAME] - 0448 800 882" at bounding box center [288, 255] width 199 height 9
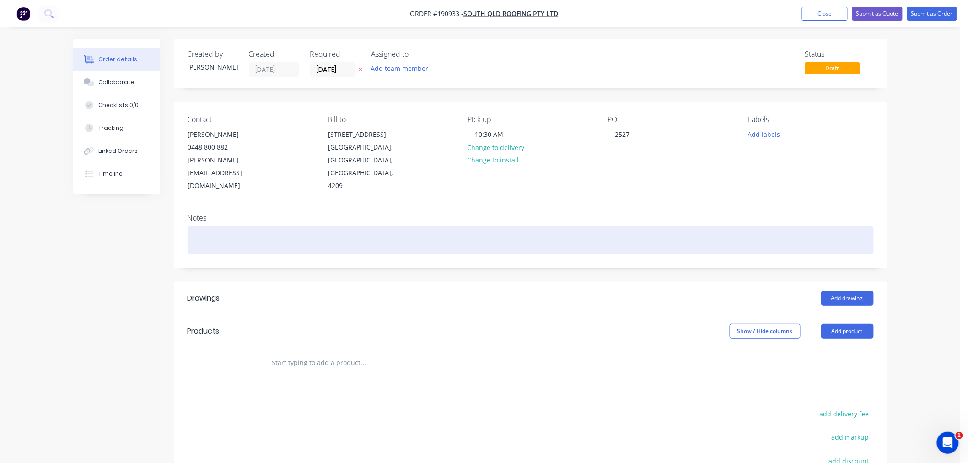
click at [227, 232] on div at bounding box center [531, 240] width 686 height 28
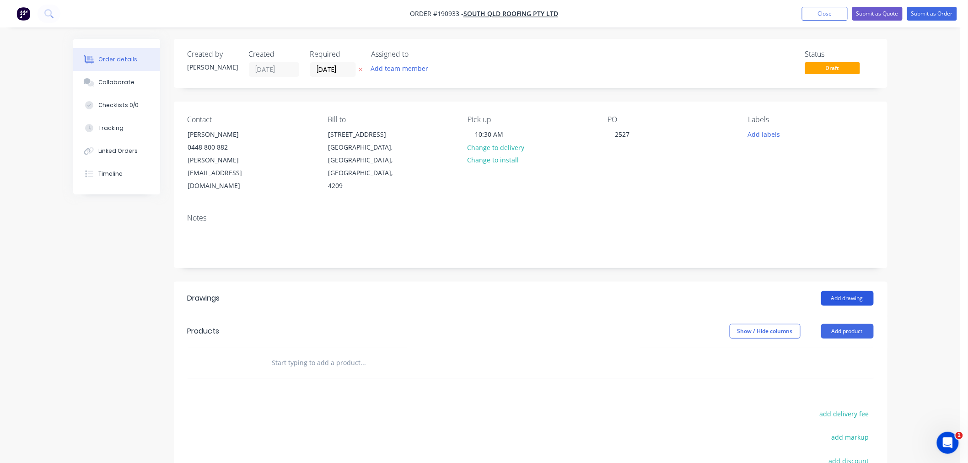
click at [852, 291] on button "Add drawing" at bounding box center [847, 298] width 53 height 15
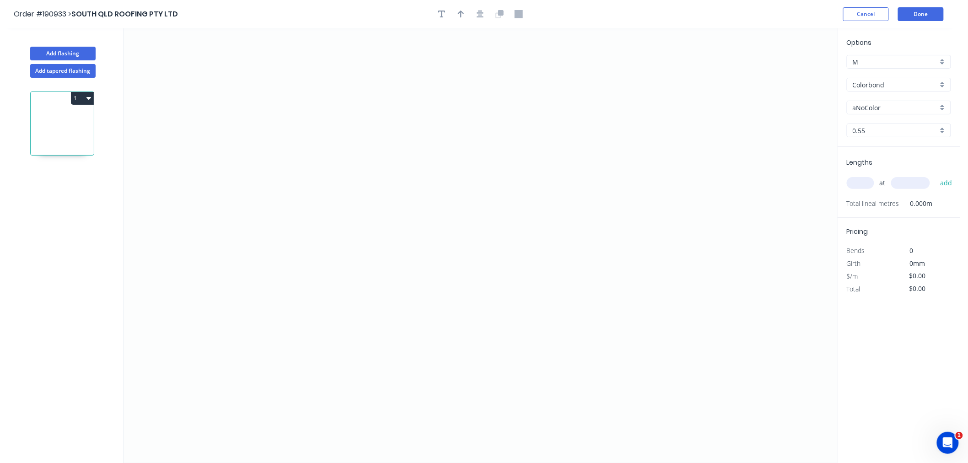
click at [886, 85] on input "Colorbond" at bounding box center [895, 85] width 85 height 10
click at [885, 157] on div "Zincalume" at bounding box center [898, 164] width 103 height 16
click at [864, 186] on input "text" at bounding box center [860, 183] width 27 height 12
click at [935, 175] on button "add" at bounding box center [946, 183] width 22 height 16
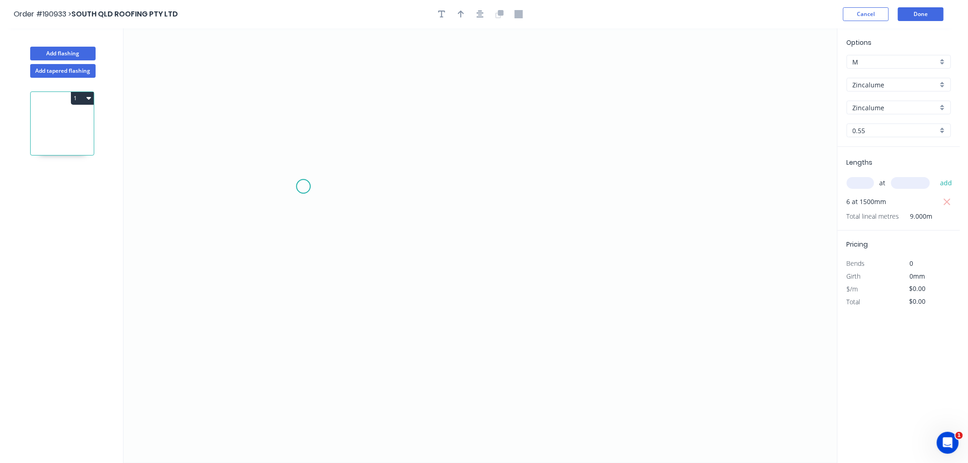
click at [264, 205] on icon "0" at bounding box center [481, 245] width 714 height 435
click at [636, 212] on icon "0" at bounding box center [481, 245] width 714 height 435
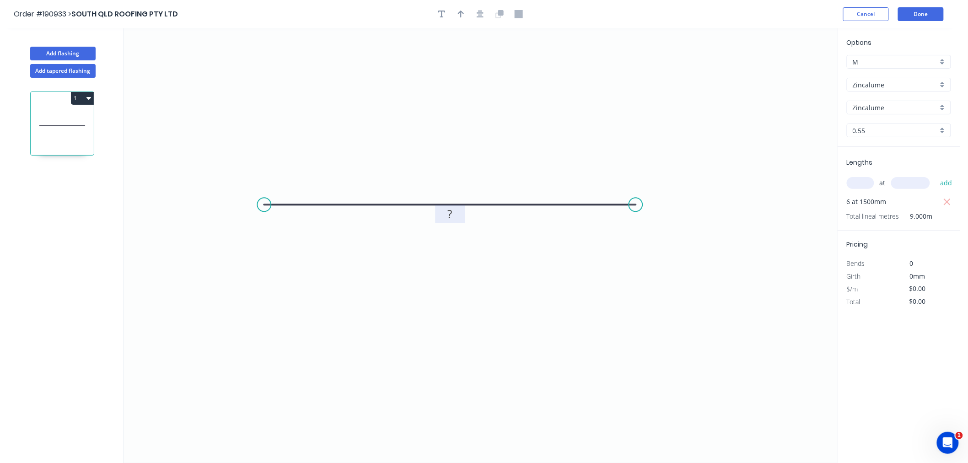
click at [449, 215] on tspan "?" at bounding box center [450, 213] width 5 height 15
click at [465, 85] on icon "0 50" at bounding box center [481, 245] width 714 height 435
click at [478, 15] on icon "button" at bounding box center [480, 14] width 7 height 8
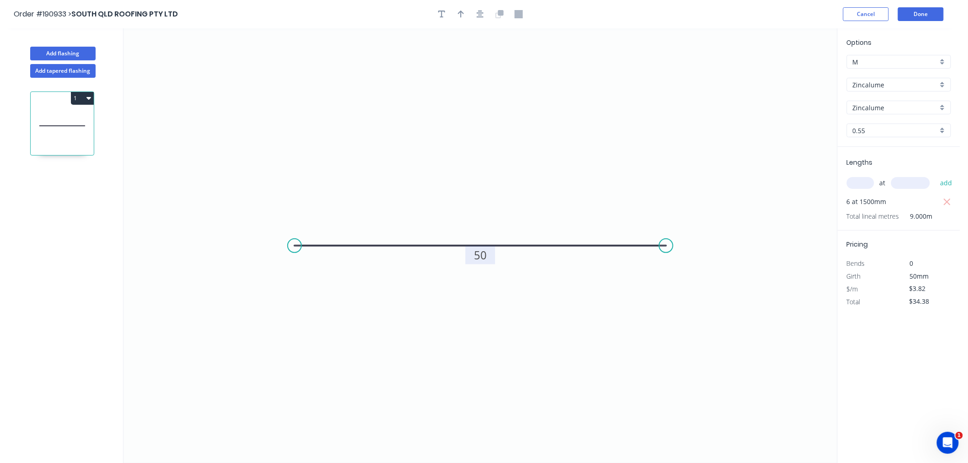
click at [765, 12] on div "Order #190933 > [GEOGRAPHIC_DATA] ROOFING PTY LTD Cancel Done" at bounding box center [480, 14] width 933 height 14
click at [934, 19] on button "Done" at bounding box center [921, 14] width 46 height 14
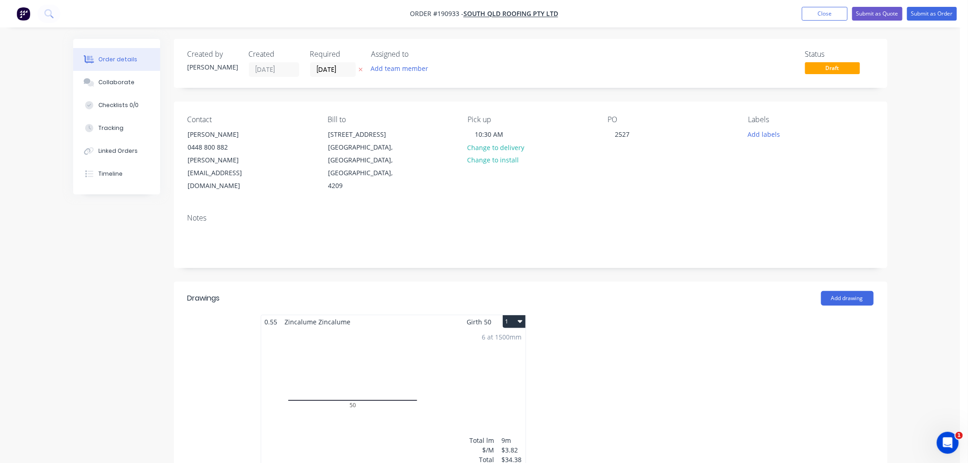
click at [523, 315] on button "1" at bounding box center [514, 321] width 23 height 13
click at [507, 337] on div "Use larger box size" at bounding box center [482, 343] width 70 height 13
click at [965, 301] on body "Order #190933 - [GEOGRAPHIC_DATA] ROOFING PTY LTD Add product Close Submit as Q…" at bounding box center [484, 461] width 968 height 923
click at [923, 273] on div "Order details Collaborate Checklists 0/0 Tracking Linked Orders Timeline Order …" at bounding box center [480, 461] width 960 height 923
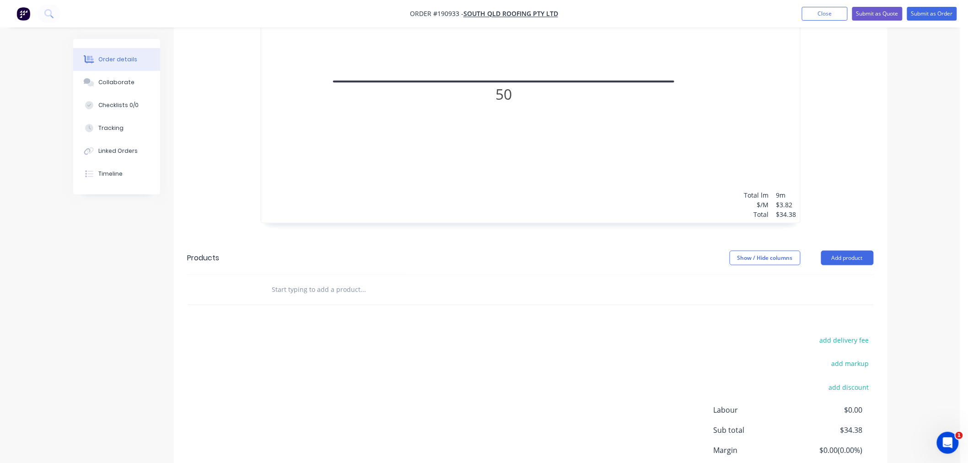
scroll to position [447, 0]
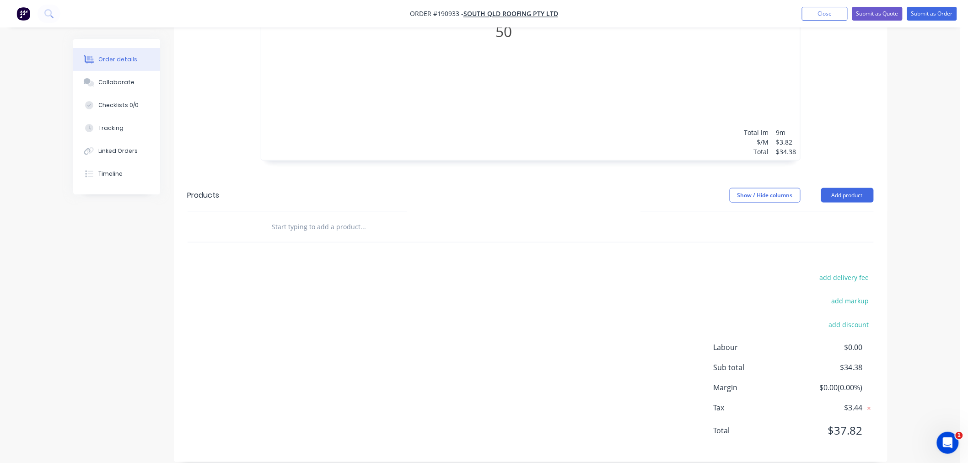
click at [918, 289] on div "Order details Collaborate Checklists 0/0 Tracking Linked Orders Timeline Order …" at bounding box center [480, 14] width 960 height 923
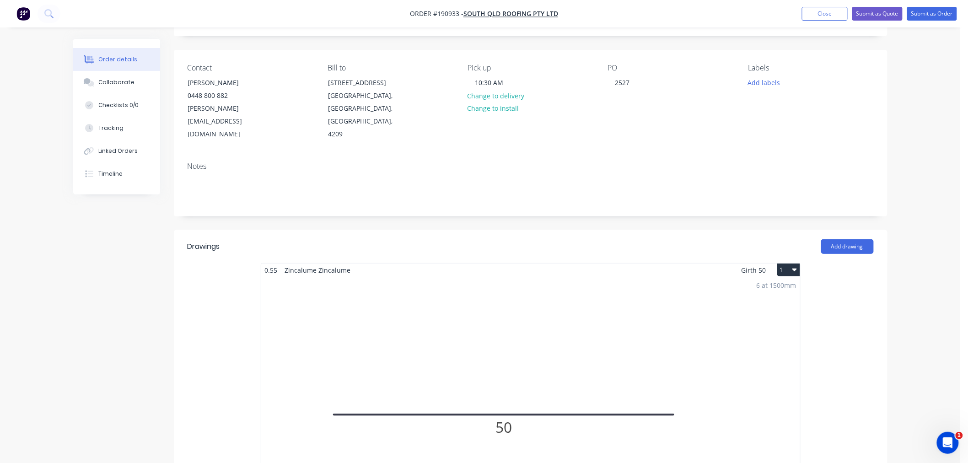
scroll to position [0, 0]
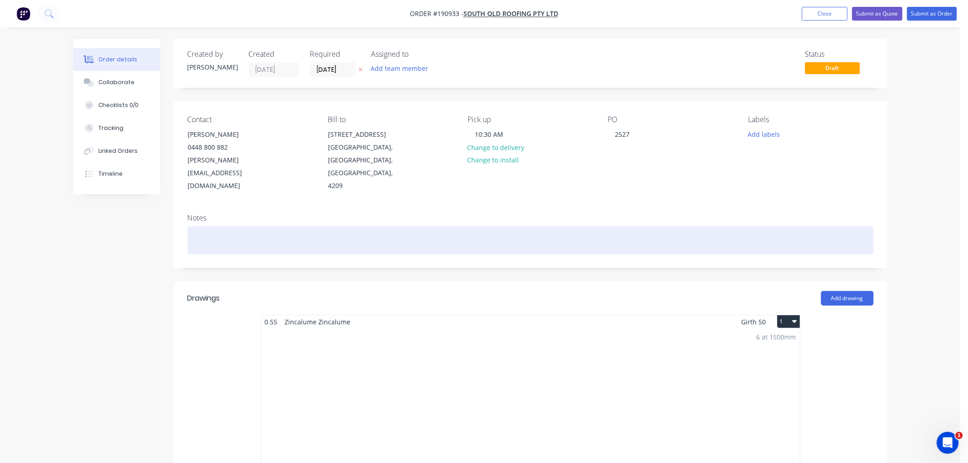
click at [298, 231] on div at bounding box center [531, 240] width 686 height 28
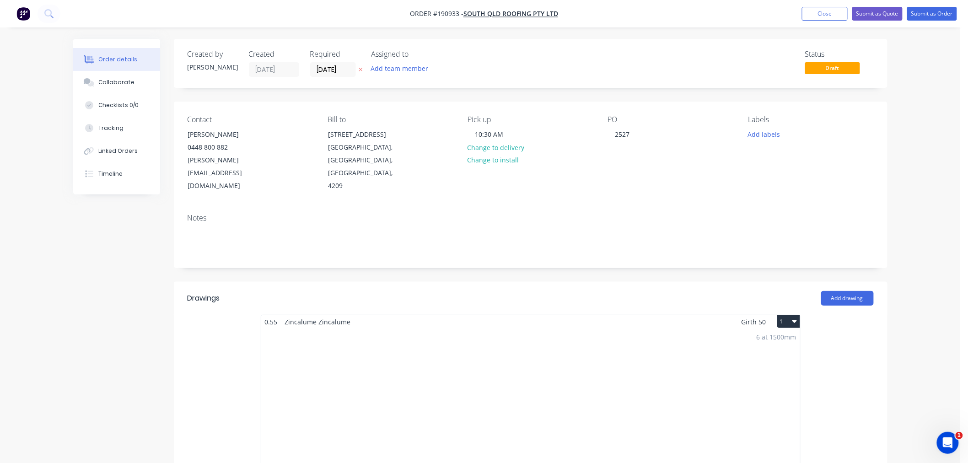
click at [914, 142] on div "Order details Collaborate Checklists 0/0 Tracking Linked Orders Timeline Order …" at bounding box center [480, 461] width 960 height 923
click at [935, 13] on button "Submit as Order" at bounding box center [932, 14] width 50 height 14
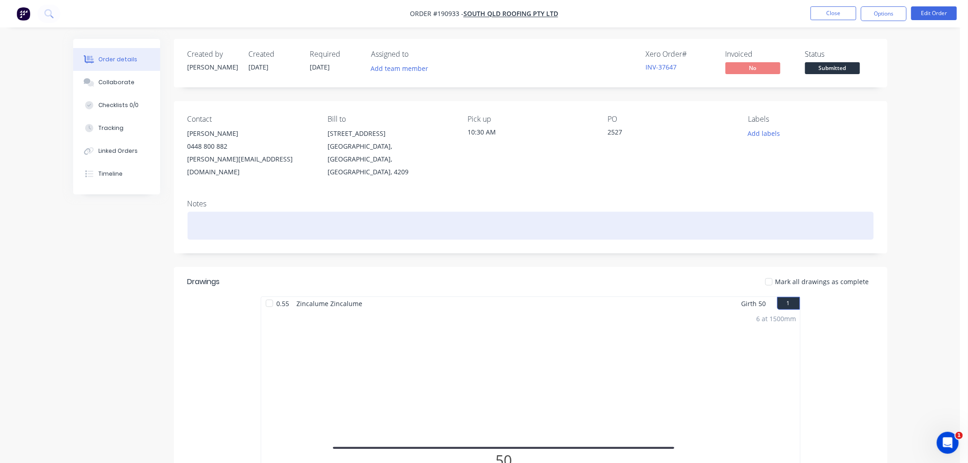
click at [281, 221] on div at bounding box center [531, 226] width 686 height 28
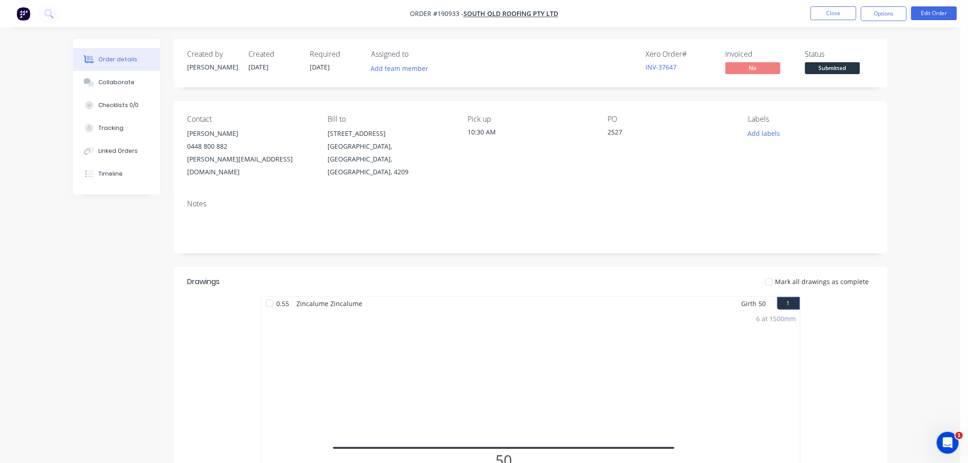
click at [922, 214] on div "Order details Collaborate Checklists 0/0 Tracking Linked Orders Timeline Order …" at bounding box center [480, 385] width 960 height 771
click at [922, 136] on div "Order details Collaborate Checklists 0/0 Tracking Linked Orders Timeline Order …" at bounding box center [480, 385] width 960 height 771
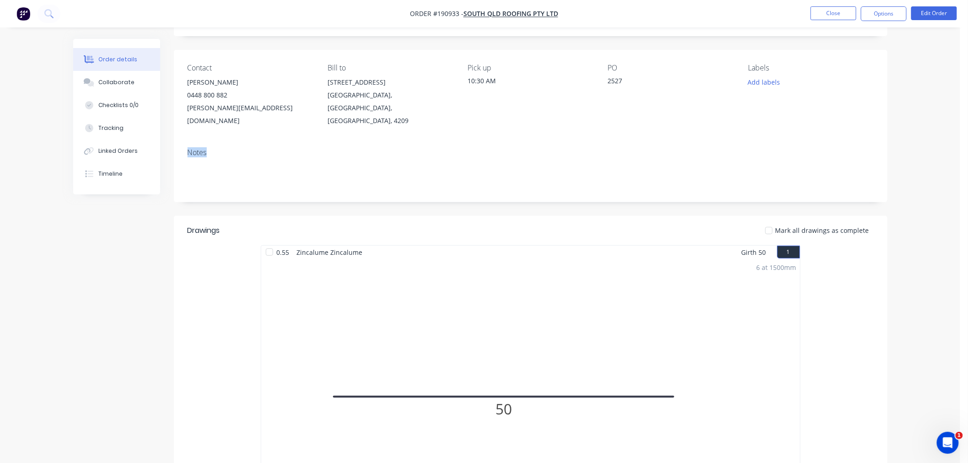
scroll to position [296, 0]
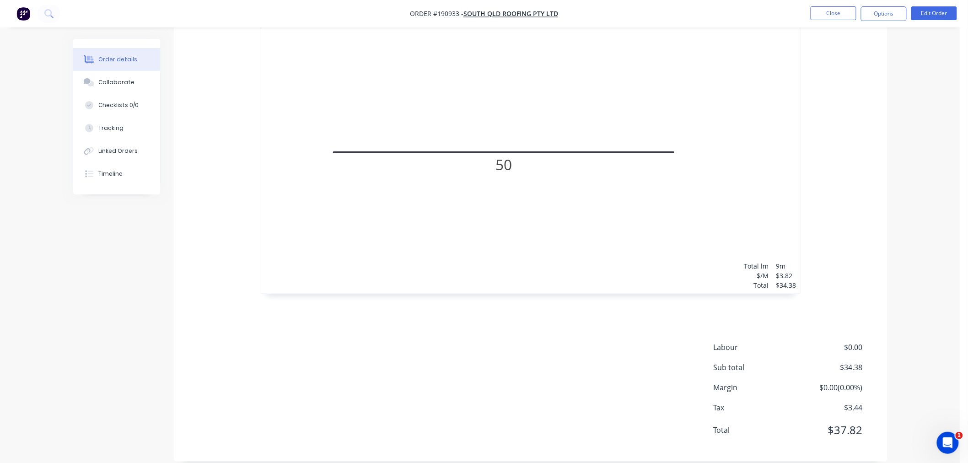
click at [929, 277] on div "Order details Collaborate Checklists 0/0 Tracking Linked Orders Timeline Order …" at bounding box center [480, 89] width 960 height 771
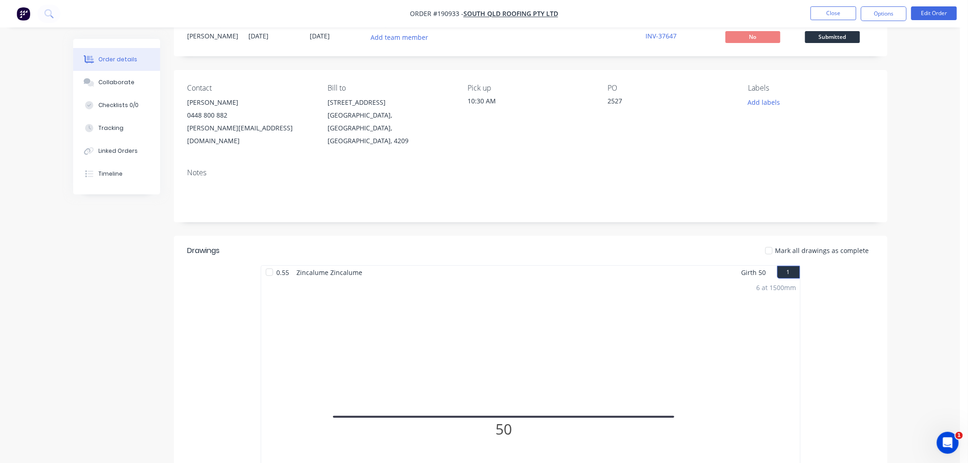
scroll to position [0, 0]
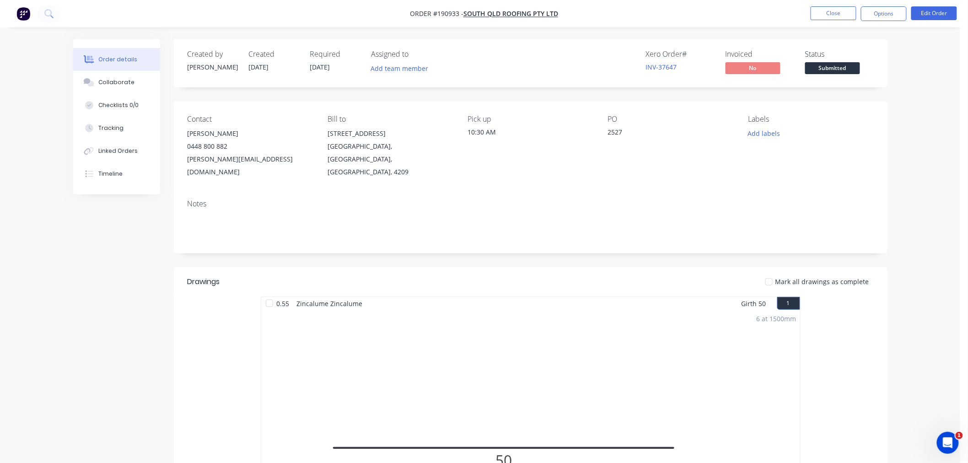
click at [936, 227] on div "Order details Collaborate Checklists 0/0 Tracking Linked Orders Timeline Order …" at bounding box center [480, 385] width 960 height 771
click at [883, 8] on button "Options" at bounding box center [884, 13] width 46 height 15
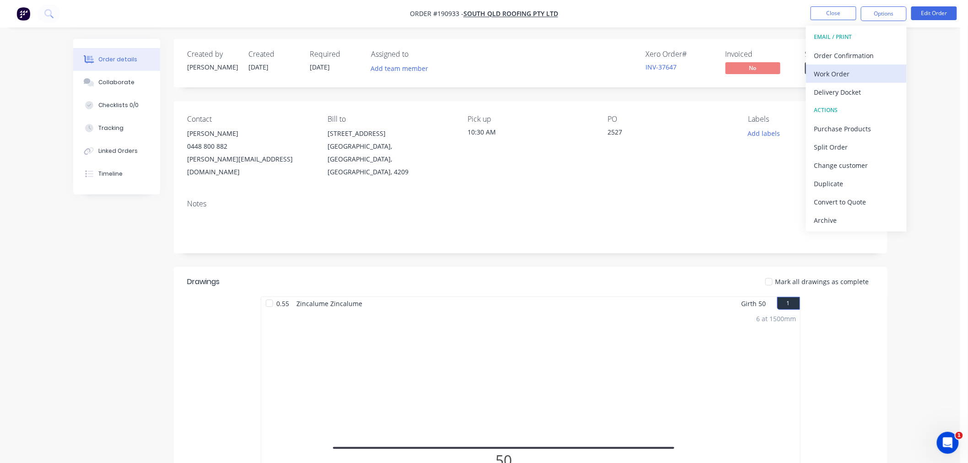
click at [886, 74] on div "Work Order" at bounding box center [856, 73] width 84 height 13
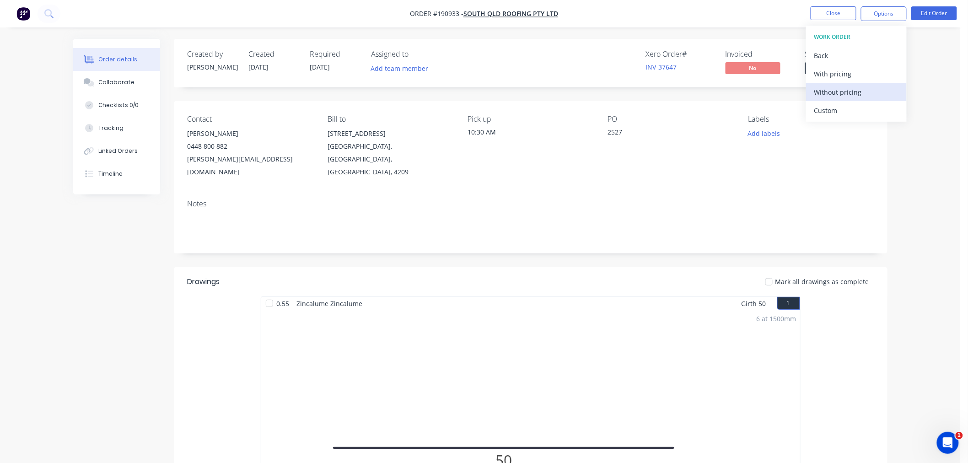
click at [887, 91] on div "Without pricing" at bounding box center [856, 92] width 84 height 13
click at [313, 17] on nav "Order #190933 - SOUTH QLD ROOFING PTY LTD Close Options Edit Order" at bounding box center [484, 13] width 968 height 27
click at [829, 17] on button "Close" at bounding box center [834, 13] width 46 height 14
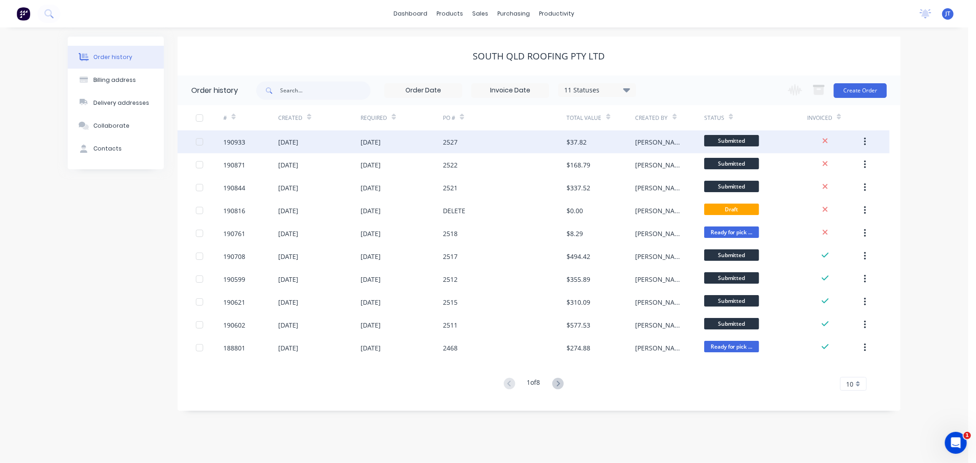
click at [236, 142] on div "190933" at bounding box center [234, 142] width 22 height 10
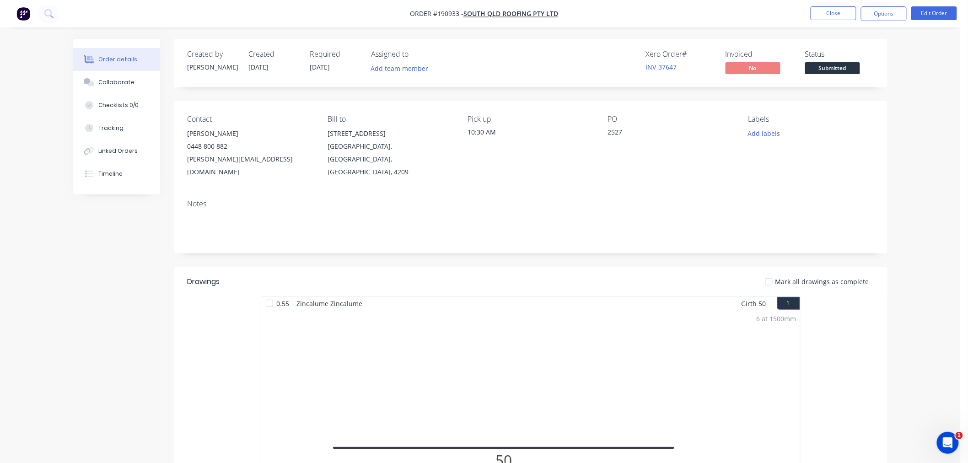
click at [752, 7] on nav "Order #190933 - SOUTH QLD ROOFING PTY LTD Close Options Edit Order" at bounding box center [484, 13] width 968 height 27
click at [821, 13] on button "Close" at bounding box center [834, 13] width 46 height 14
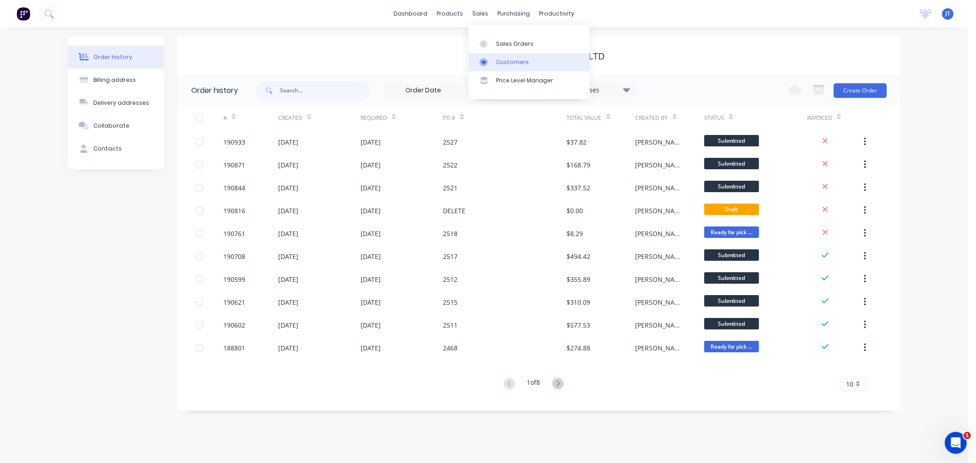
click at [507, 67] on link "Customers" at bounding box center [528, 62] width 121 height 18
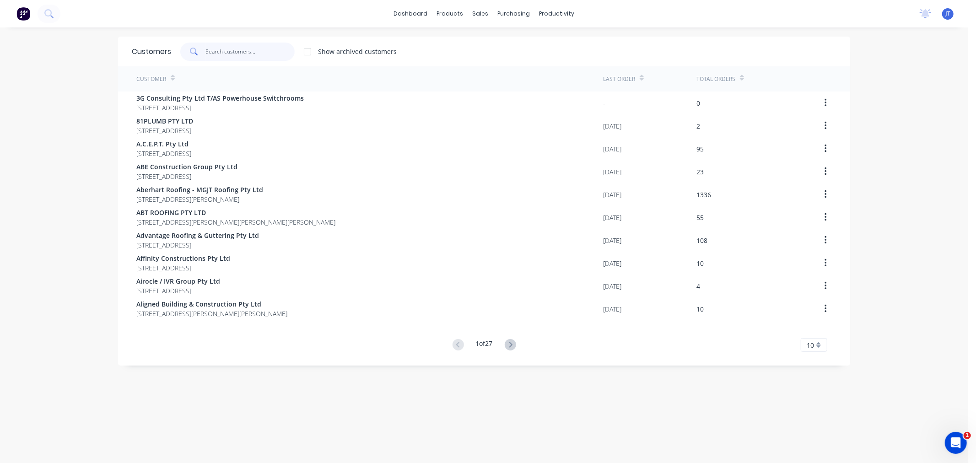
click at [239, 48] on input "text" at bounding box center [250, 52] width 89 height 18
click at [235, 57] on input "text" at bounding box center [250, 52] width 89 height 18
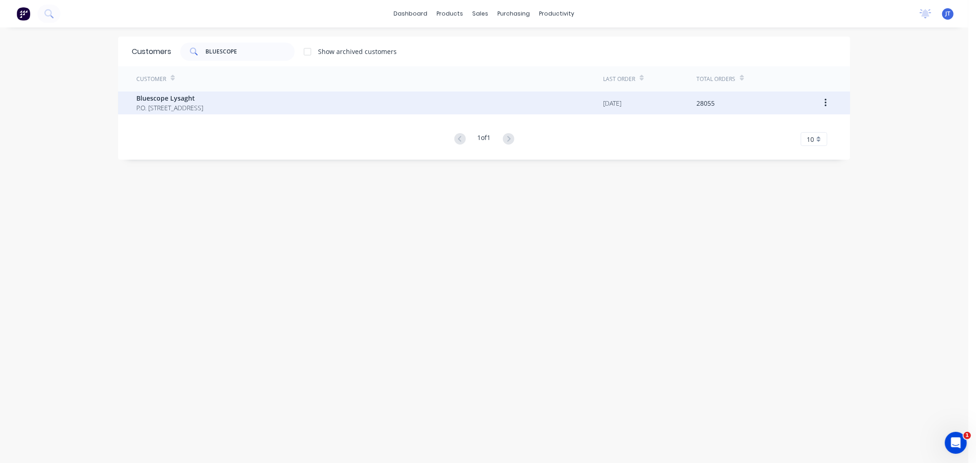
click at [203, 108] on span "P.O. [STREET_ADDRESS]" at bounding box center [169, 108] width 67 height 10
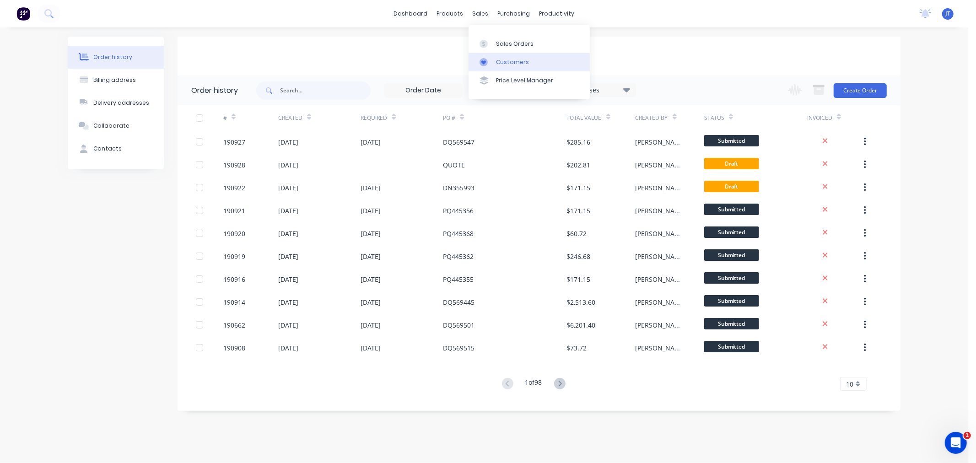
click at [499, 60] on div "Customers" at bounding box center [512, 62] width 33 height 8
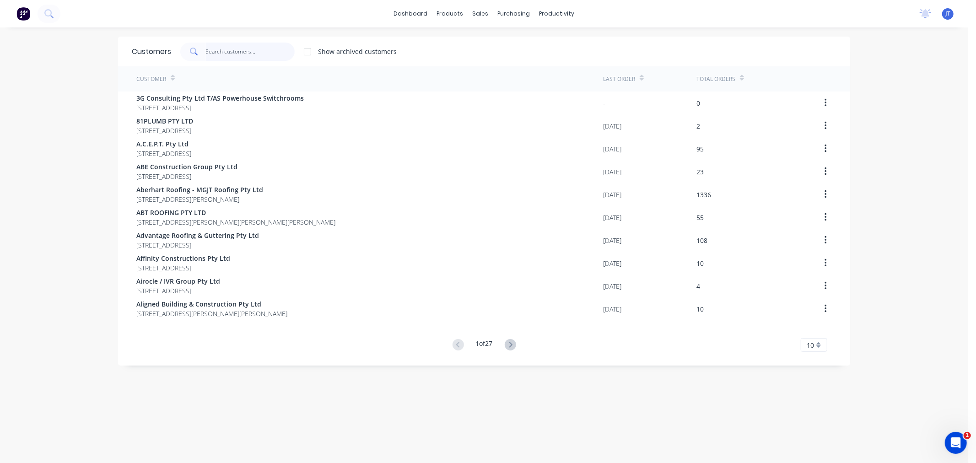
click at [232, 55] on input "text" at bounding box center [250, 52] width 89 height 18
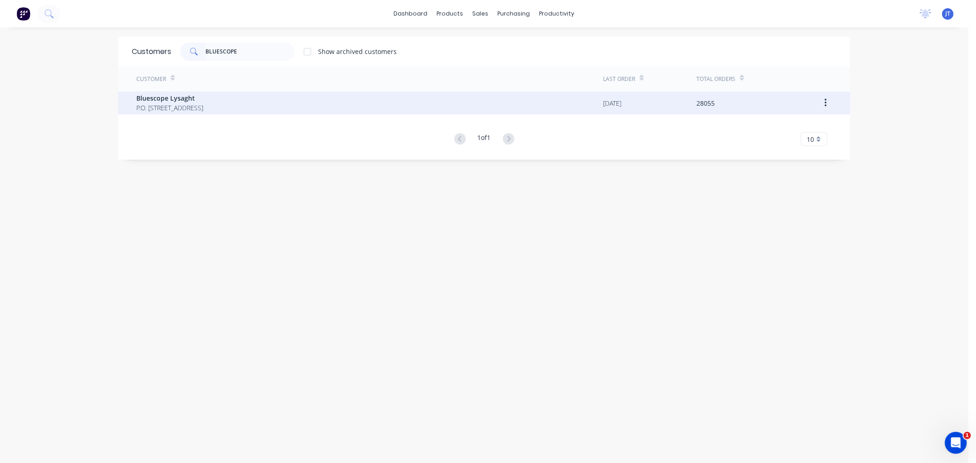
click at [272, 111] on div "Bluescope Lysaght P.O. [STREET_ADDRESS]" at bounding box center [369, 102] width 467 height 23
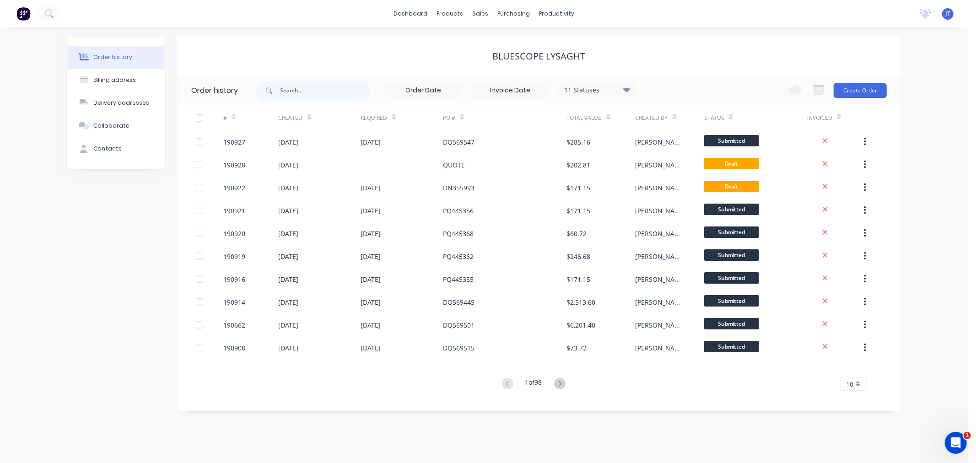
click at [143, 255] on div "Order history Billing address Delivery addresses Collaborate Contacts" at bounding box center [116, 224] width 96 height 374
click at [932, 177] on div "Order history Billing address Delivery addresses Collaborate Contacts Bluescope…" at bounding box center [484, 244] width 968 height 435
click at [939, 172] on div "Order history Billing address Delivery addresses Collaborate Contacts Bluescope…" at bounding box center [484, 244] width 968 height 435
click at [863, 92] on button "Create Order" at bounding box center [859, 90] width 53 height 15
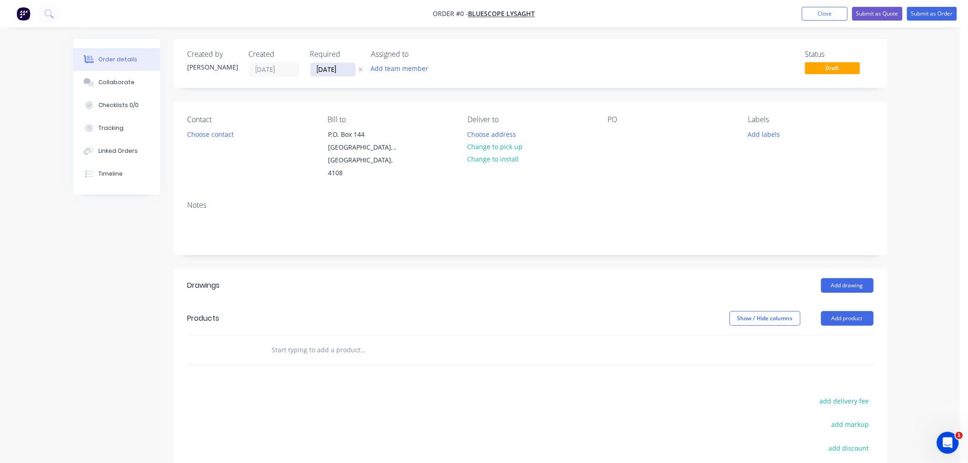
click at [329, 68] on input "[DATE]" at bounding box center [333, 70] width 45 height 14
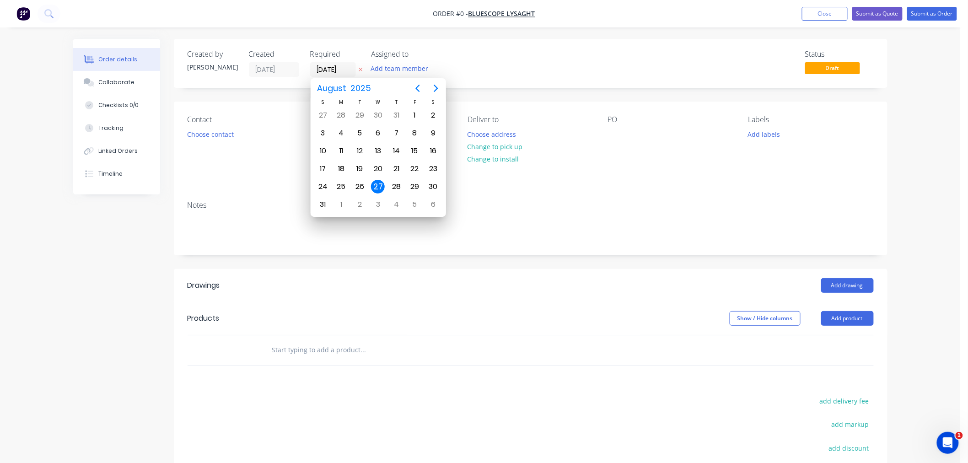
click at [381, 183] on div "27" at bounding box center [378, 187] width 14 height 14
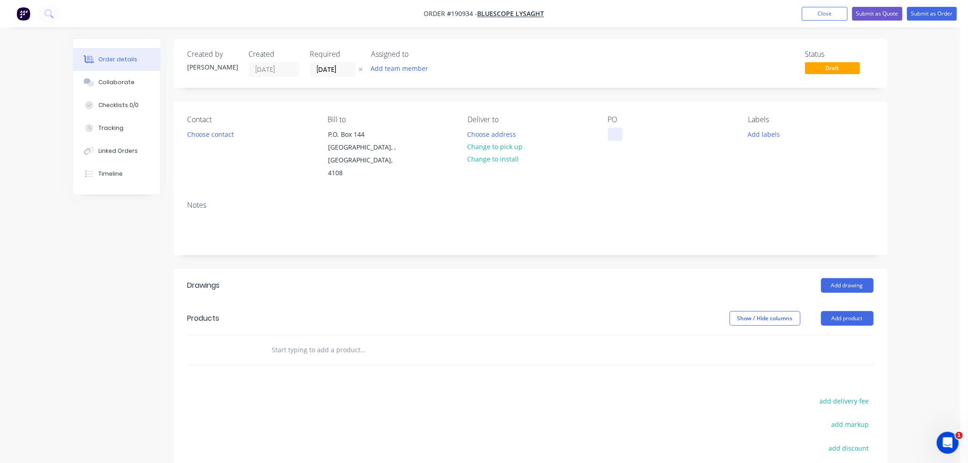
click at [616, 135] on div at bounding box center [615, 134] width 15 height 13
click at [215, 139] on button "Choose contact" at bounding box center [210, 134] width 56 height 12
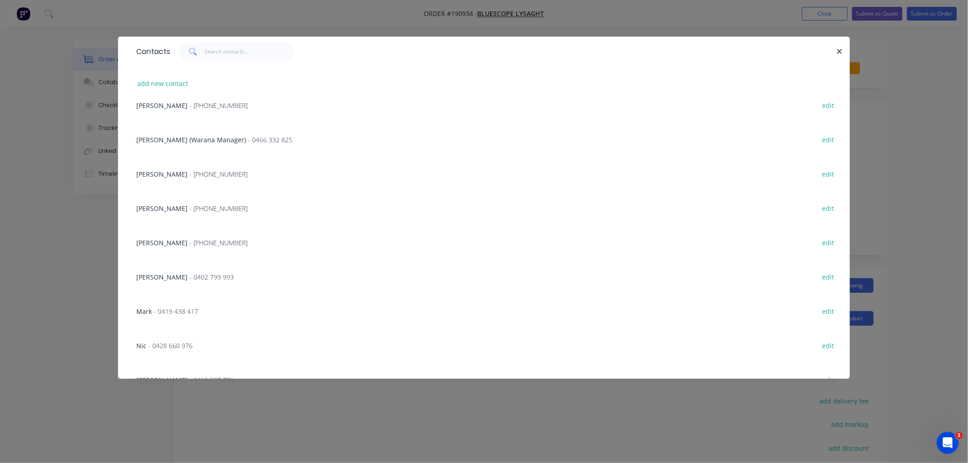
scroll to position [202, 0]
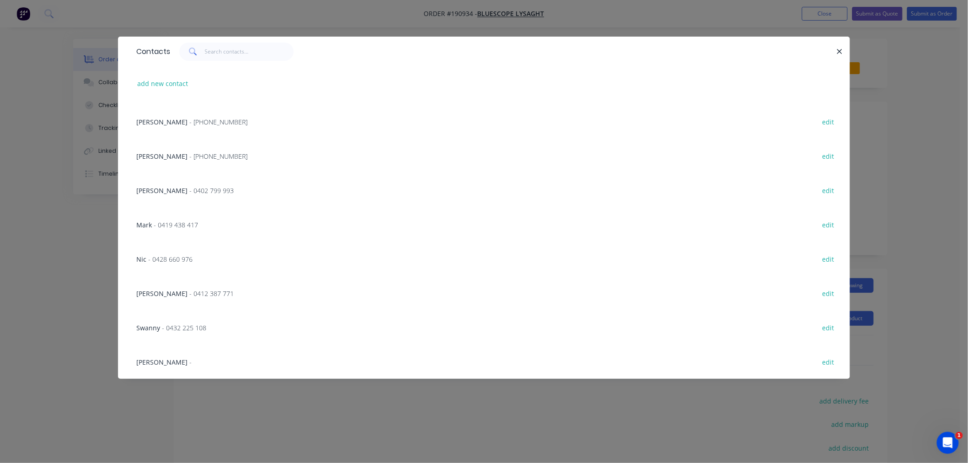
click at [189, 191] on span "- 0402 799 993" at bounding box center [211, 190] width 44 height 9
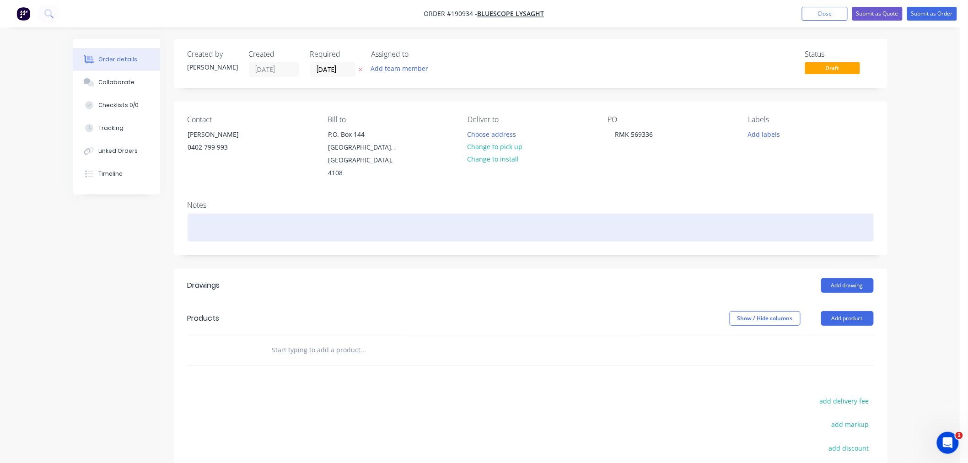
click at [225, 219] on div at bounding box center [531, 228] width 686 height 28
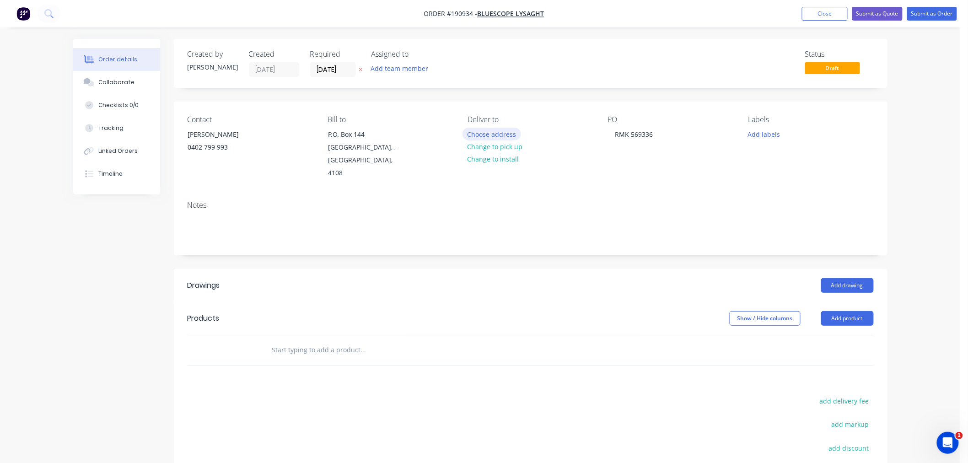
click at [505, 137] on button "Choose address" at bounding box center [491, 134] width 59 height 12
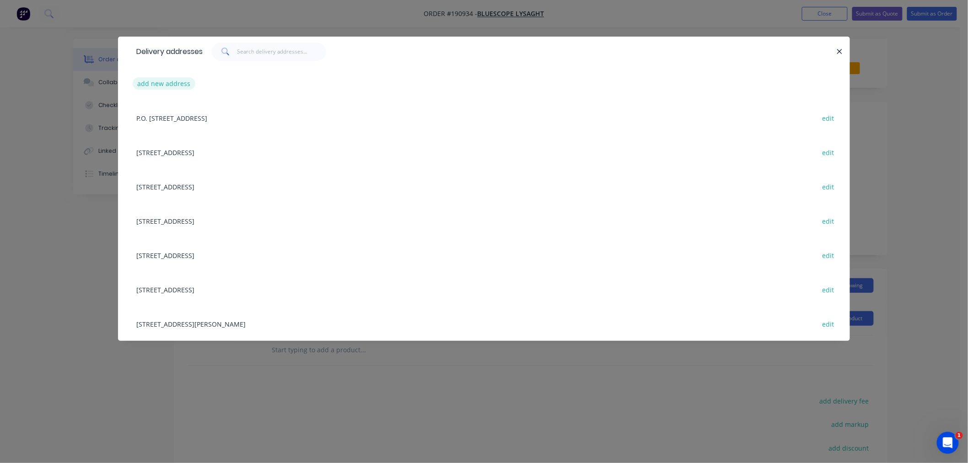
click at [159, 86] on button "add new address" at bounding box center [164, 83] width 63 height 12
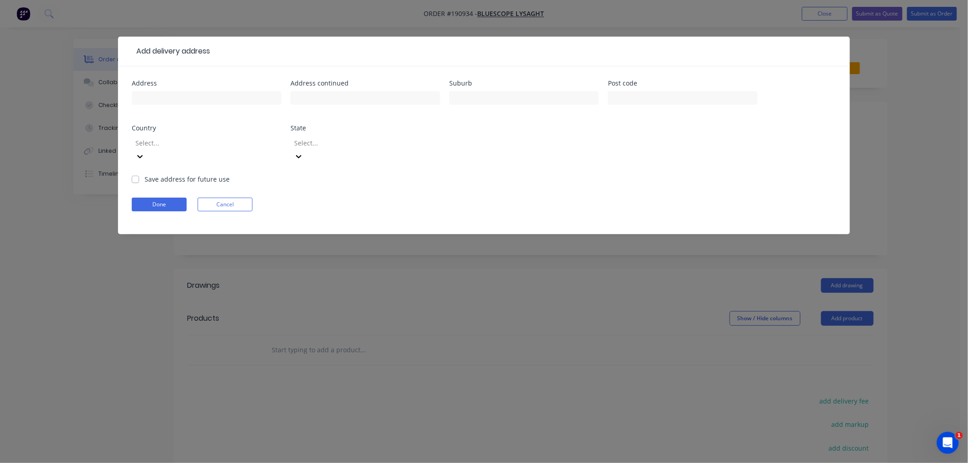
click at [232, 198] on button "Cancel" at bounding box center [225, 205] width 55 height 14
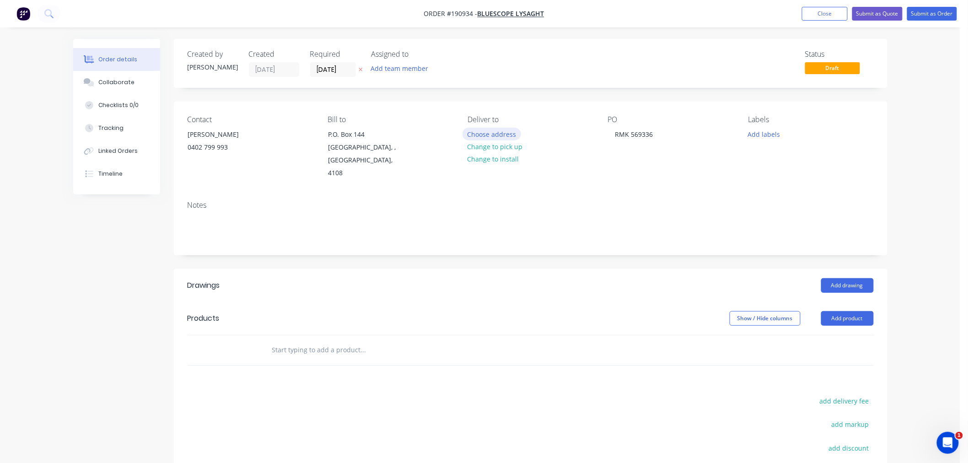
click at [483, 135] on button "Choose address" at bounding box center [491, 134] width 59 height 12
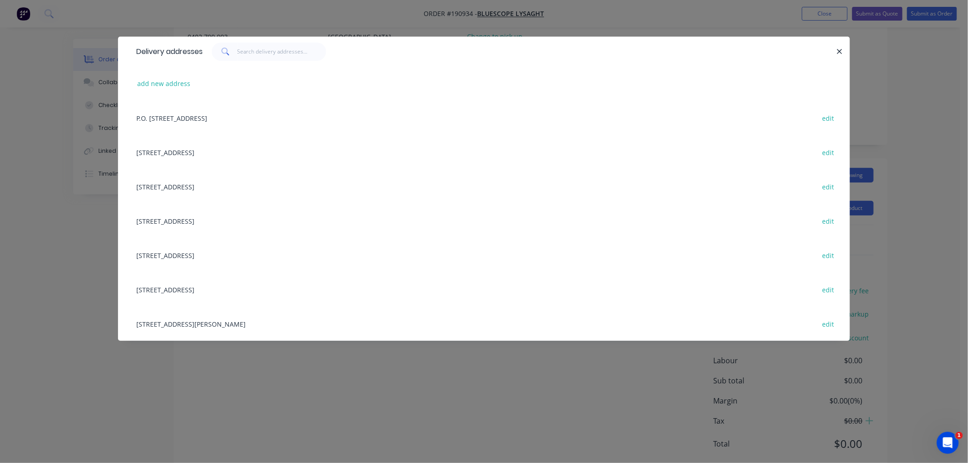
scroll to position [124, 0]
click at [161, 86] on button "add new address" at bounding box center [164, 83] width 63 height 12
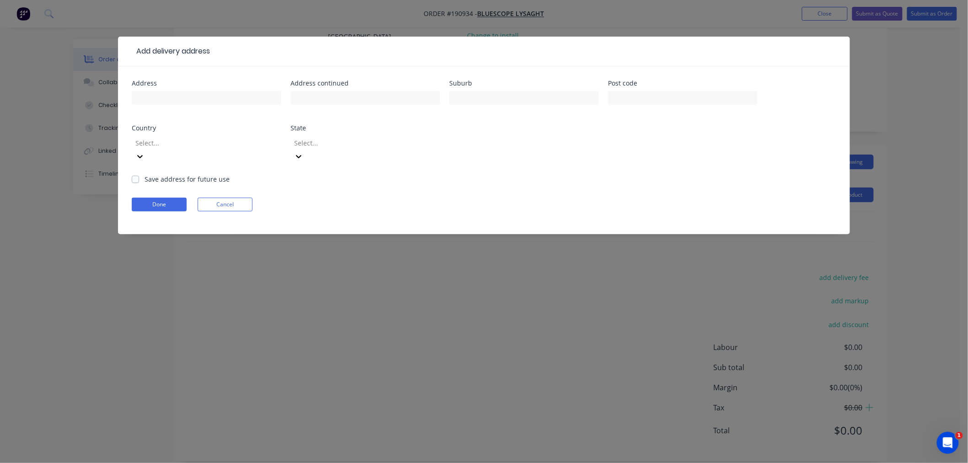
click at [196, 140] on div at bounding box center [200, 142] width 132 height 11
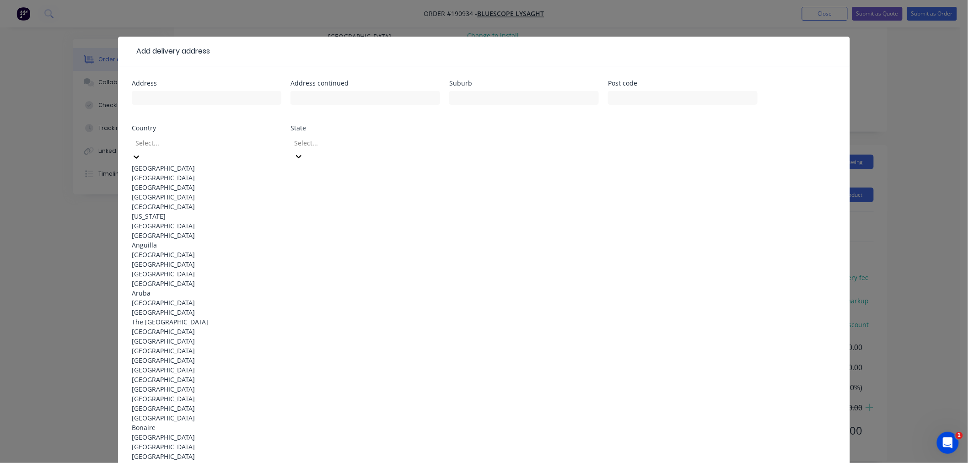
click at [198, 167] on div "[GEOGRAPHIC_DATA]" at bounding box center [207, 168] width 150 height 10
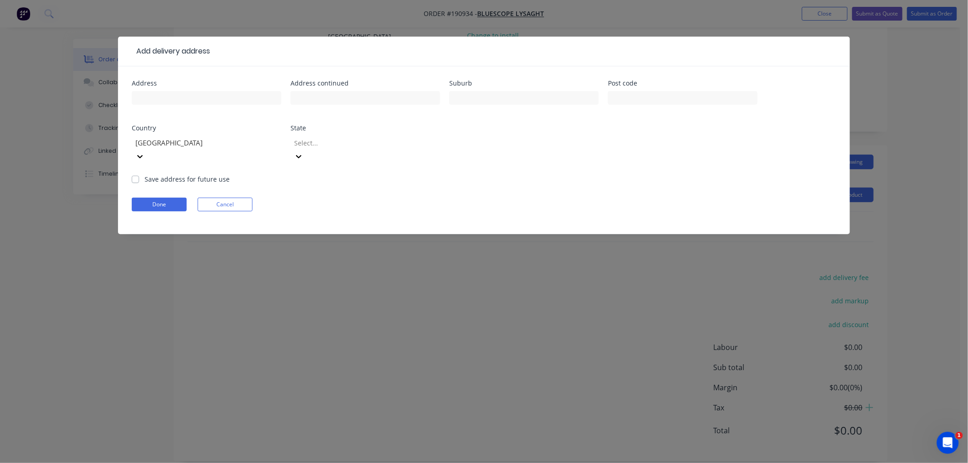
click at [315, 142] on div at bounding box center [359, 142] width 132 height 11
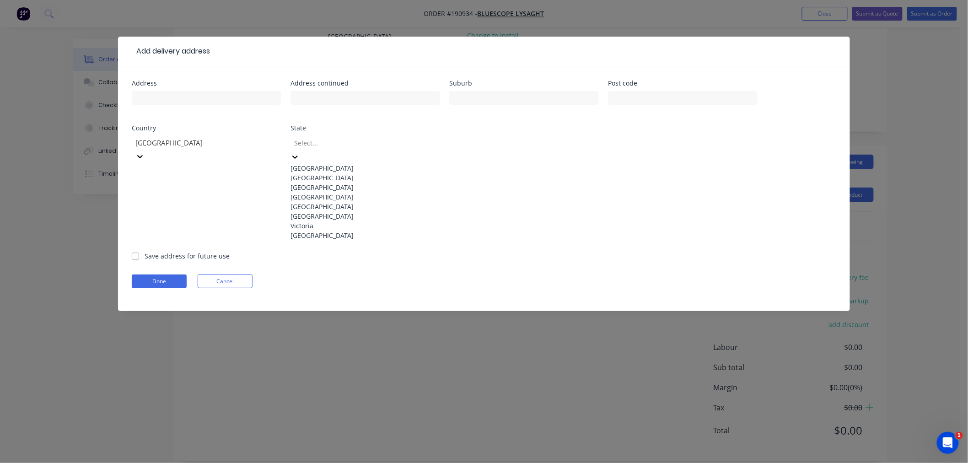
click at [325, 202] on div "[GEOGRAPHIC_DATA]" at bounding box center [365, 197] width 150 height 10
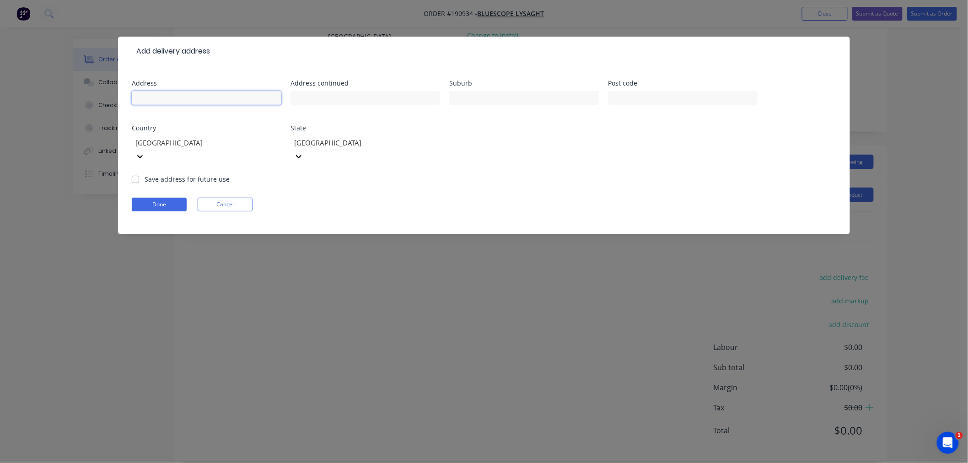
click at [216, 104] on input "text" at bounding box center [207, 98] width 150 height 14
click button "Done" at bounding box center [159, 205] width 55 height 14
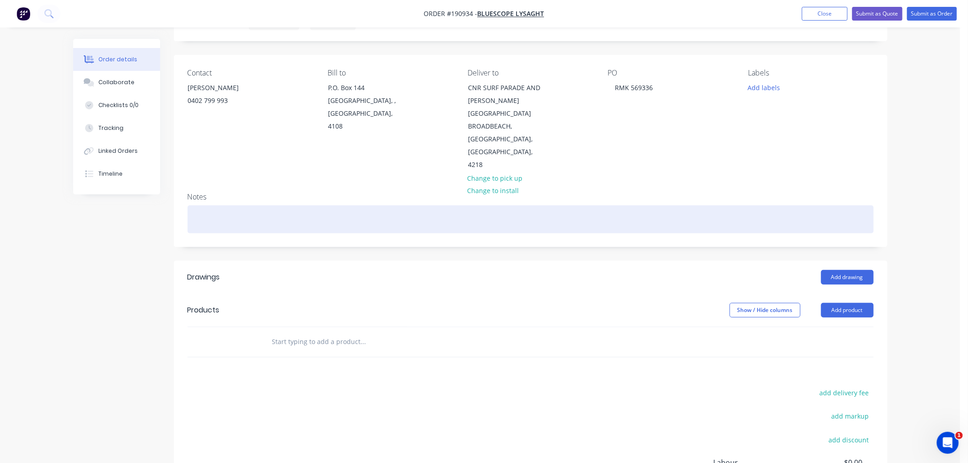
scroll to position [0, 0]
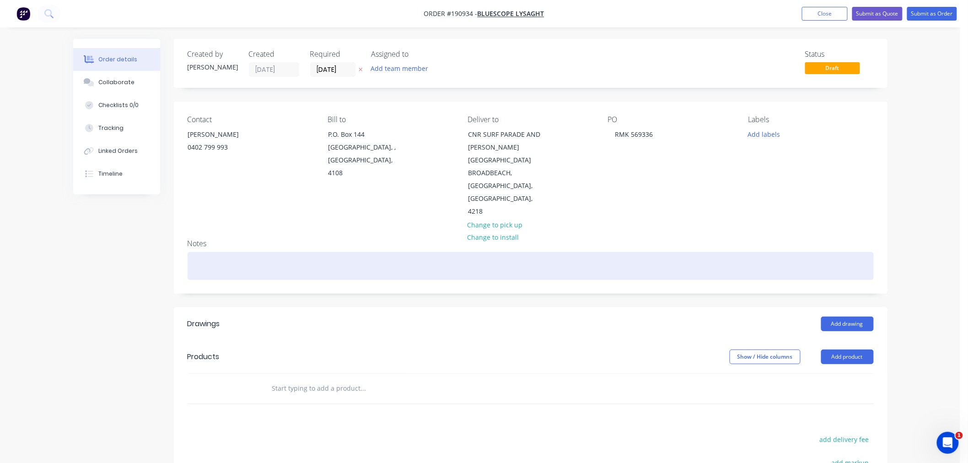
click at [341, 252] on div at bounding box center [531, 266] width 686 height 28
click at [295, 252] on div at bounding box center [531, 266] width 686 height 28
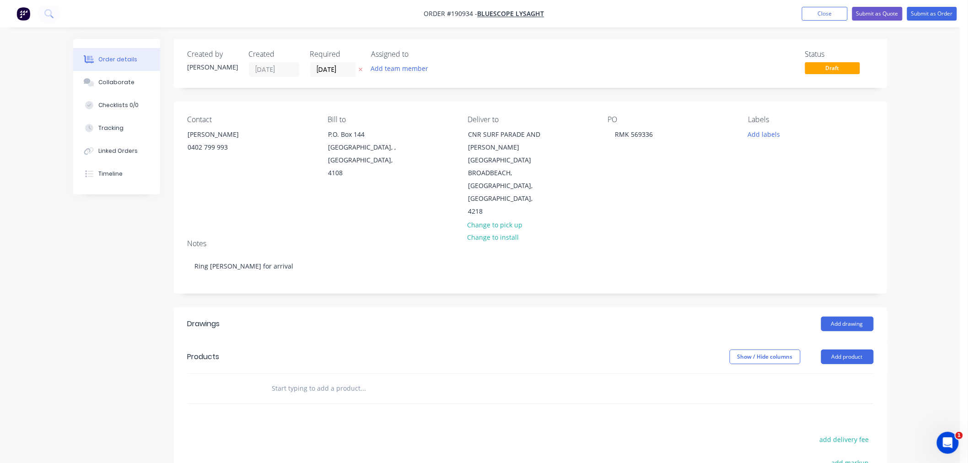
drag, startPoint x: 90, startPoint y: 244, endPoint x: 93, endPoint y: 233, distance: 11.3
click at [90, 244] on div "Created by [PERSON_NAME] Created [DATE] Required [DATE] Assigned to Add team me…" at bounding box center [480, 338] width 814 height 598
click at [904, 199] on div "Order details Collaborate Checklists 0/0 Tracking Linked Orders Timeline Order …" at bounding box center [480, 318] width 960 height 637
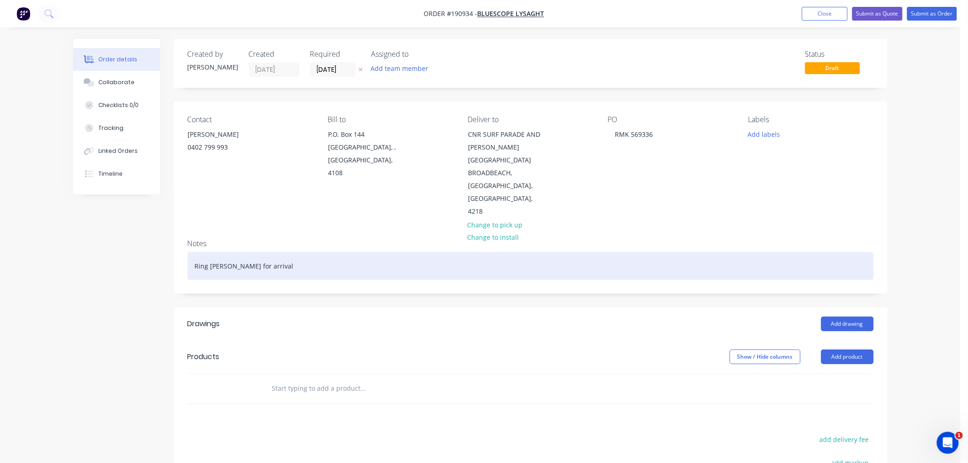
click at [309, 252] on div "Ring [PERSON_NAME] for arrival" at bounding box center [531, 266] width 686 height 28
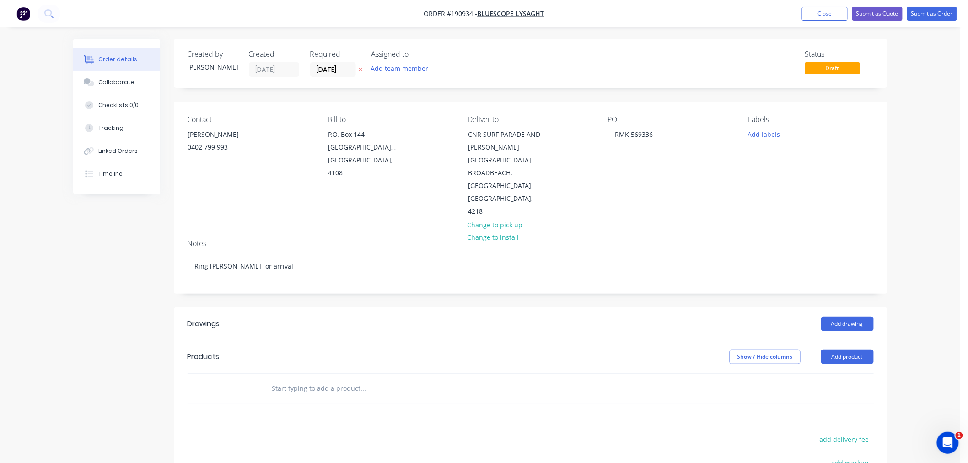
click at [931, 212] on div "Order details Collaborate Checklists 0/0 Tracking Linked Orders Timeline Order …" at bounding box center [480, 318] width 960 height 637
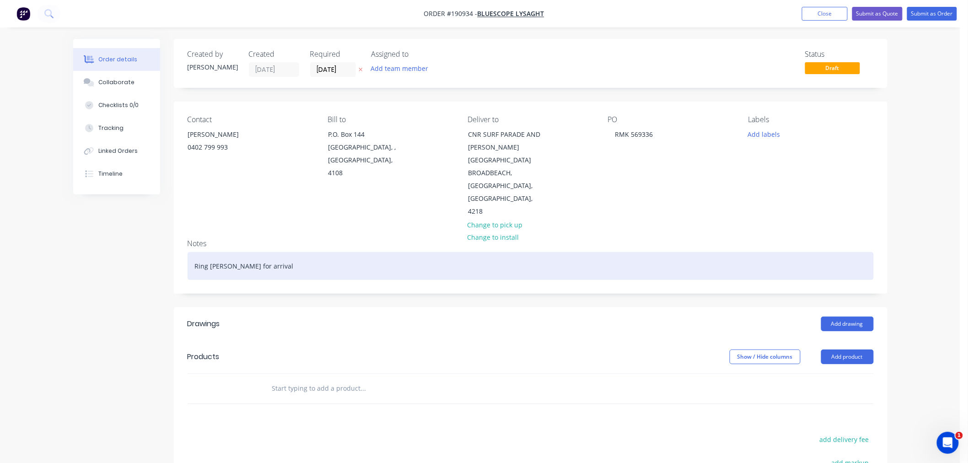
click at [295, 252] on div "Ring [PERSON_NAME] for arrival" at bounding box center [531, 266] width 686 height 28
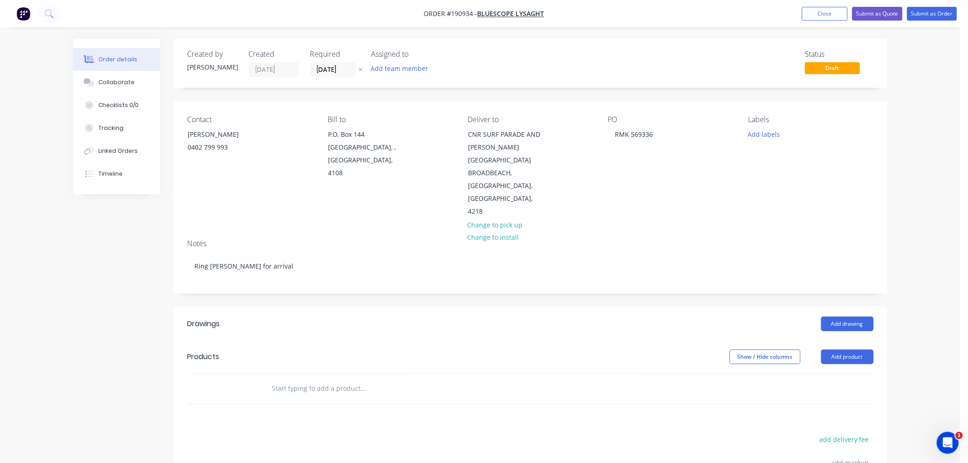
click at [925, 260] on div "Order details Collaborate Checklists 0/0 Tracking Linked Orders Timeline Order …" at bounding box center [480, 318] width 960 height 637
click at [843, 317] on button "Add drawing" at bounding box center [847, 324] width 53 height 15
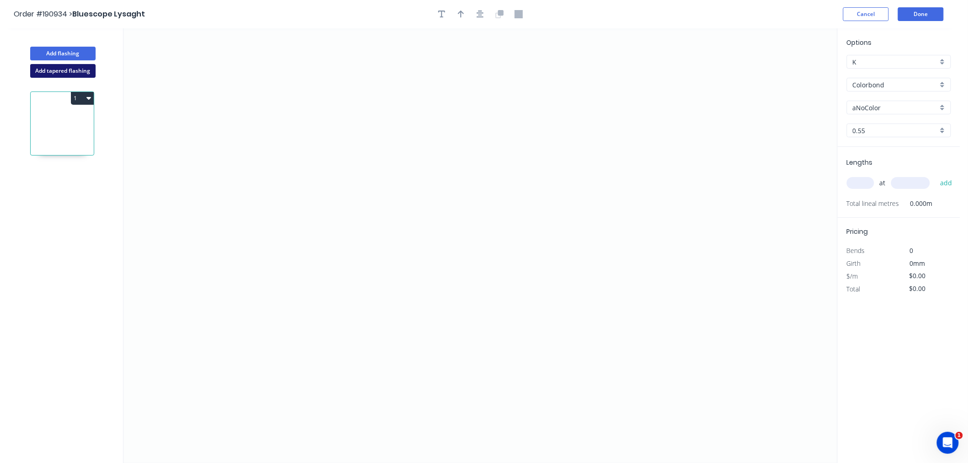
drag, startPoint x: 70, startPoint y: 70, endPoint x: 75, endPoint y: 67, distance: 5.7
click at [70, 70] on button "Add tapered flashing" at bounding box center [62, 71] width 65 height 14
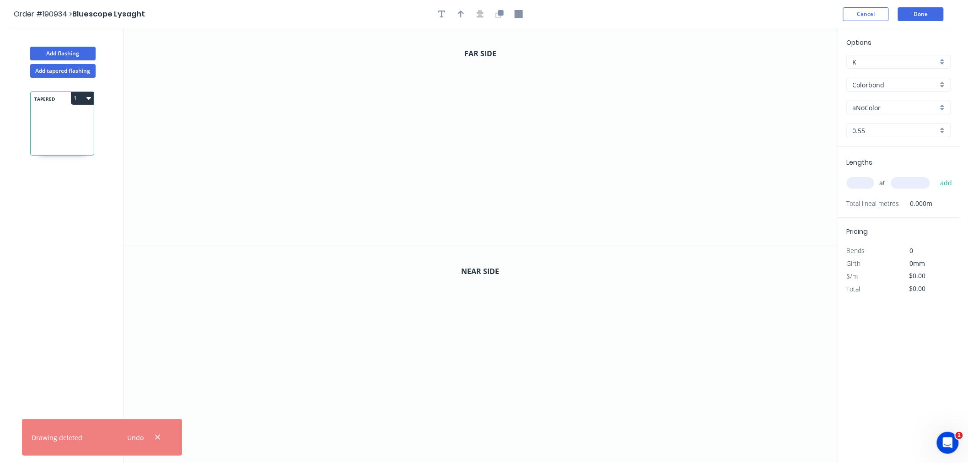
click at [903, 111] on input "aNoColor" at bounding box center [895, 108] width 85 height 10
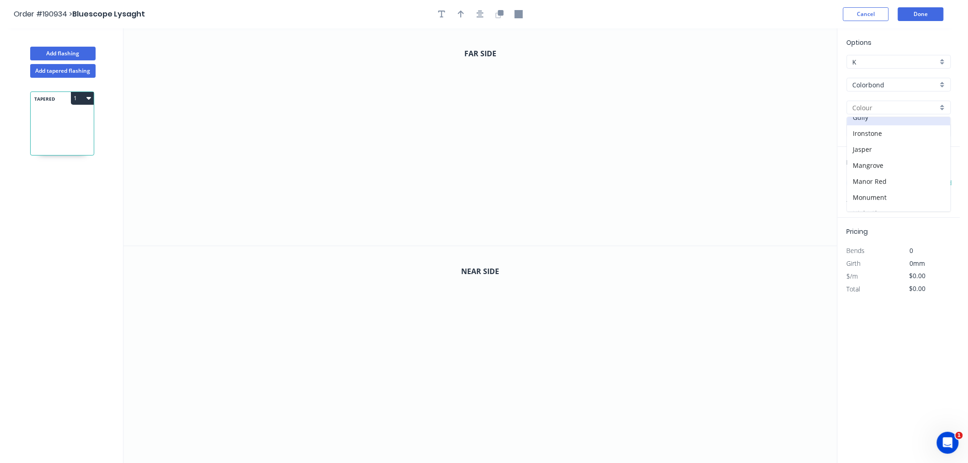
scroll to position [142, 0]
click at [886, 159] on div "Jasper" at bounding box center [898, 159] width 103 height 16
click at [875, 130] on input "0.55" at bounding box center [895, 131] width 85 height 10
click at [875, 150] on div "0.55" at bounding box center [898, 148] width 103 height 16
click at [865, 182] on input "text" at bounding box center [860, 183] width 27 height 12
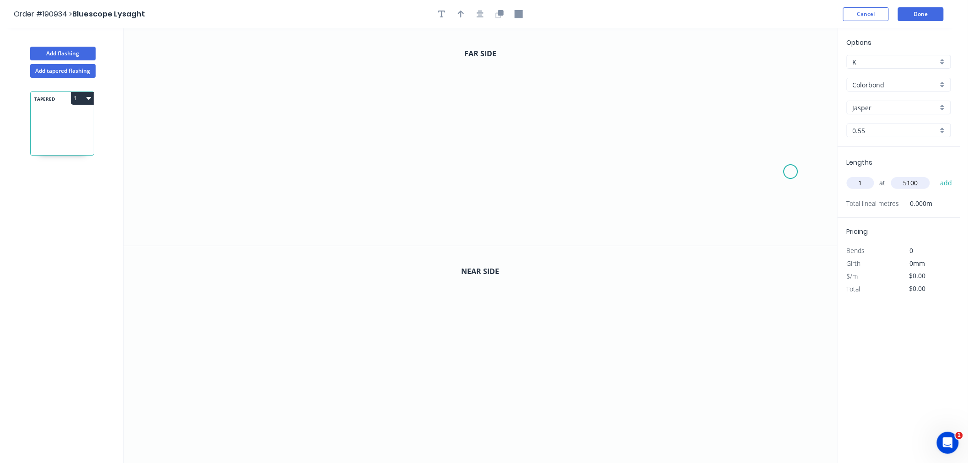
click at [935, 175] on button "add" at bounding box center [946, 183] width 22 height 16
click at [198, 118] on icon "0" at bounding box center [481, 136] width 714 height 217
click at [262, 118] on icon at bounding box center [230, 118] width 65 height 0
click at [264, 186] on icon "0 ?" at bounding box center [481, 136] width 714 height 217
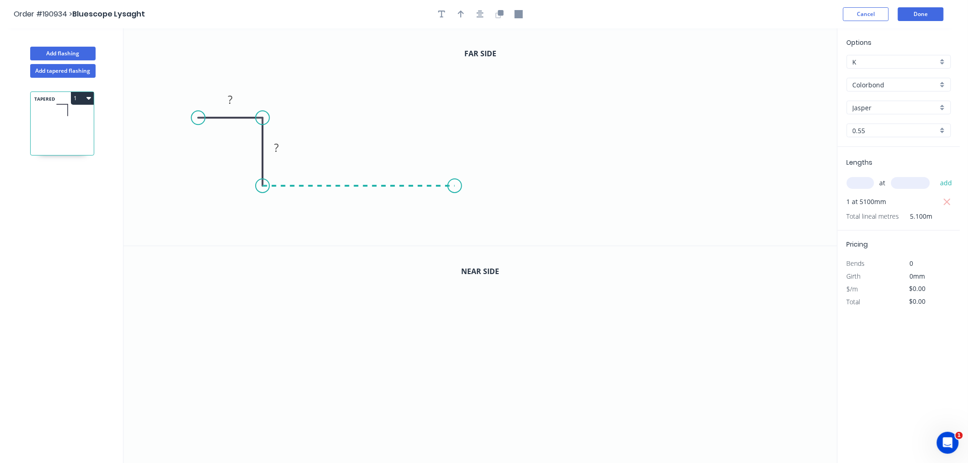
click at [455, 180] on icon "0 ? ?" at bounding box center [481, 136] width 714 height 217
click at [455, 90] on icon at bounding box center [455, 138] width 0 height 96
click at [400, 88] on icon "0 ? ? ? ?" at bounding box center [481, 136] width 714 height 217
click at [399, 91] on circle at bounding box center [400, 90] width 14 height 14
click at [400, 38] on icon "0 ? ? ? ? ?" at bounding box center [481, 136] width 714 height 217
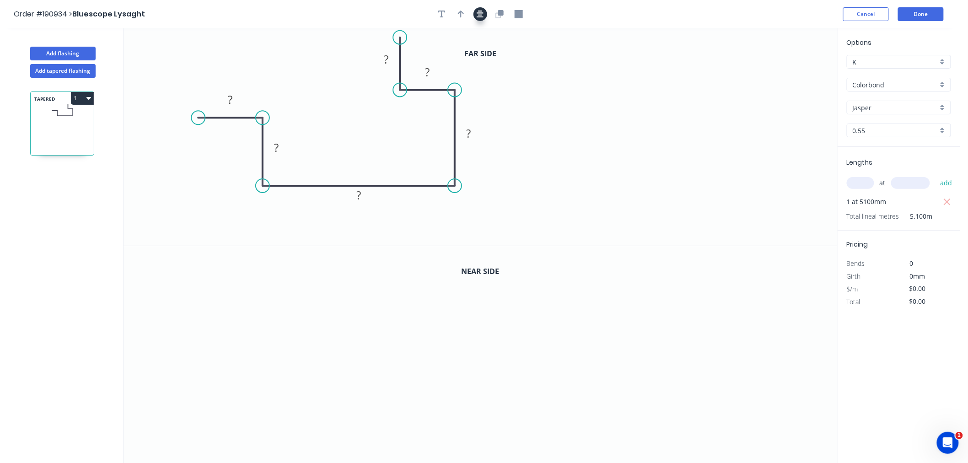
click at [478, 11] on icon "button" at bounding box center [480, 14] width 7 height 8
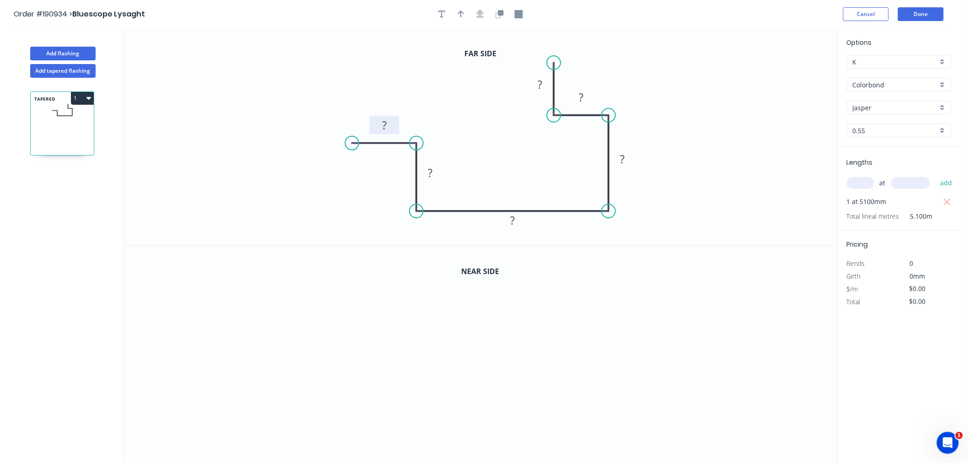
click at [385, 121] on tspan "?" at bounding box center [384, 125] width 5 height 15
drag, startPoint x: 458, startPoint y: 15, endPoint x: 491, endPoint y: 20, distance: 33.3
click at [458, 14] on icon "button" at bounding box center [461, 14] width 6 height 8
drag, startPoint x: 789, startPoint y: 71, endPoint x: 641, endPoint y: 134, distance: 160.4
click at [641, 134] on icon at bounding box center [641, 123] width 8 height 29
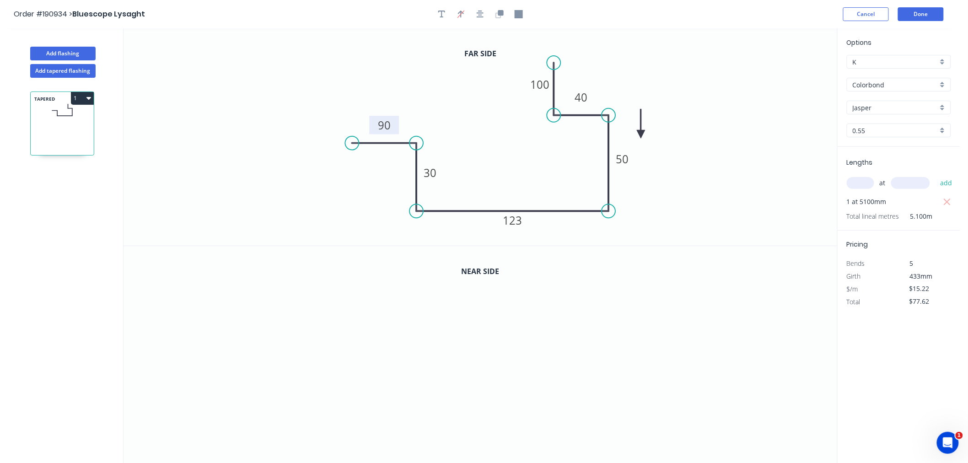
click at [641, 134] on icon at bounding box center [641, 123] width 8 height 29
click at [481, 20] on button "button" at bounding box center [480, 14] width 14 height 14
click at [496, 17] on icon "button" at bounding box center [497, 14] width 5 height 5
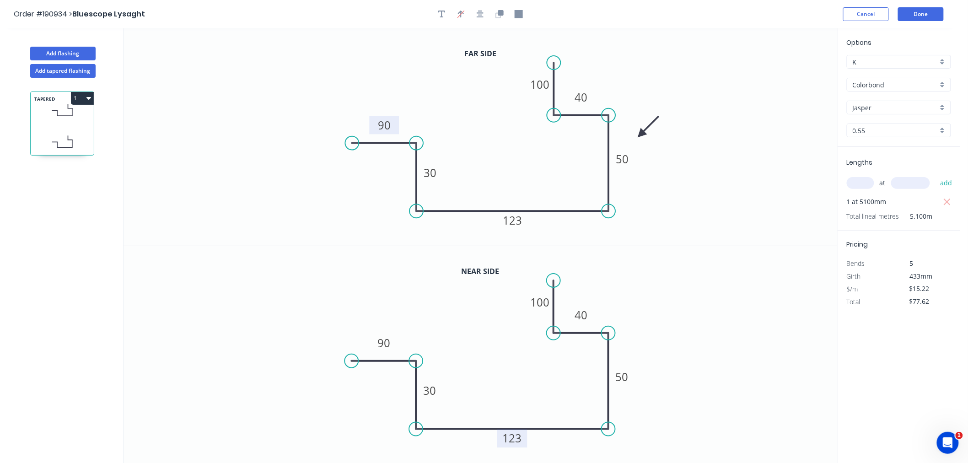
click at [514, 437] on tspan "123" at bounding box center [512, 438] width 19 height 15
click at [712, 318] on icon "0 90 30 125 50 40 100" at bounding box center [481, 355] width 714 height 218
click at [478, 9] on button "button" at bounding box center [480, 14] width 14 height 14
click at [930, 17] on button "Done" at bounding box center [921, 14] width 46 height 14
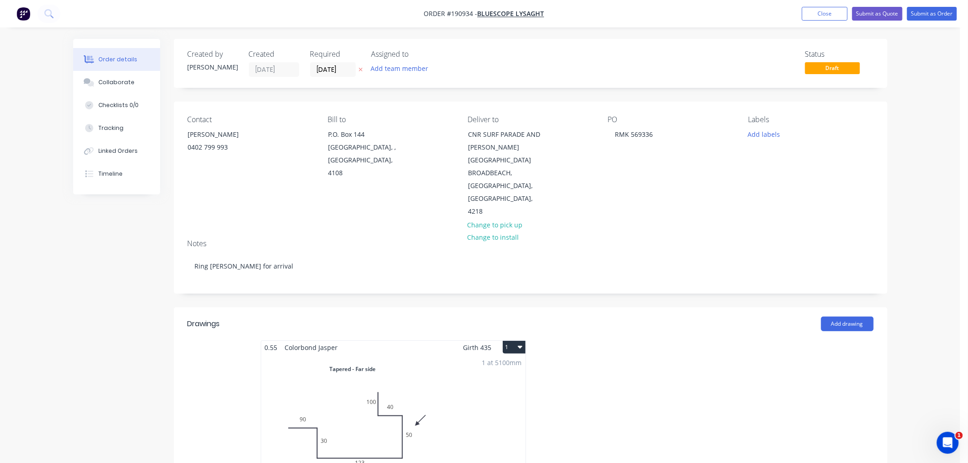
click at [513, 341] on button "1" at bounding box center [514, 347] width 23 height 13
click at [504, 363] on div "Use larger box size" at bounding box center [482, 369] width 70 height 13
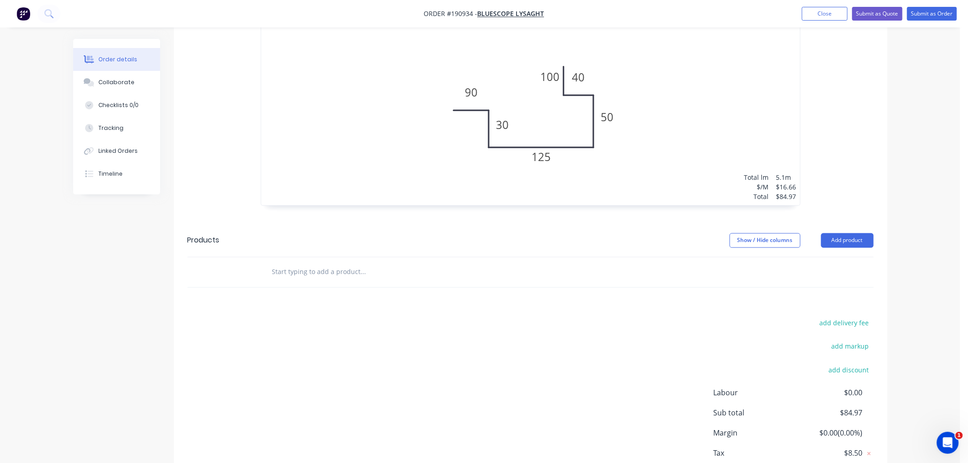
scroll to position [600, 0]
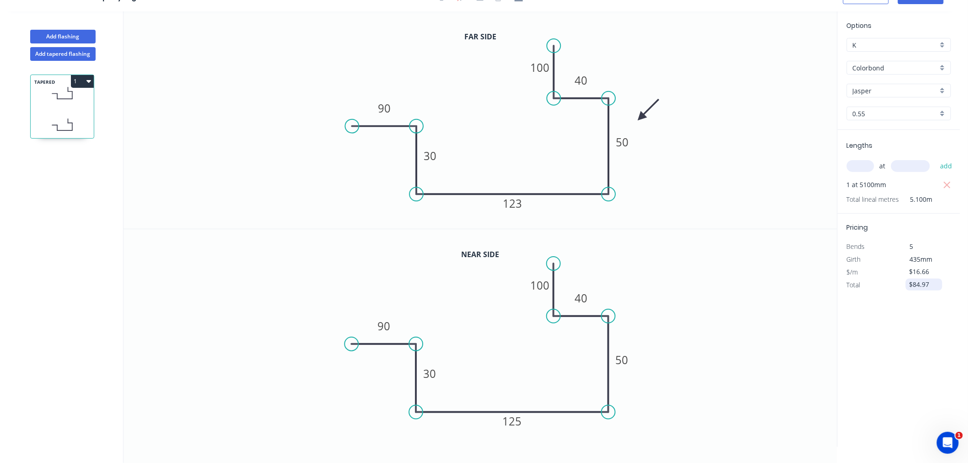
click at [916, 283] on input "$84.97" at bounding box center [924, 284] width 31 height 13
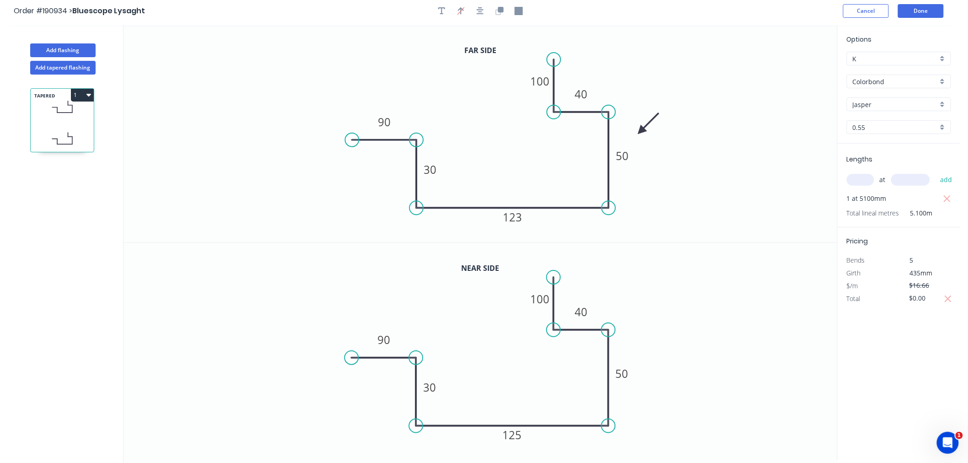
scroll to position [0, 0]
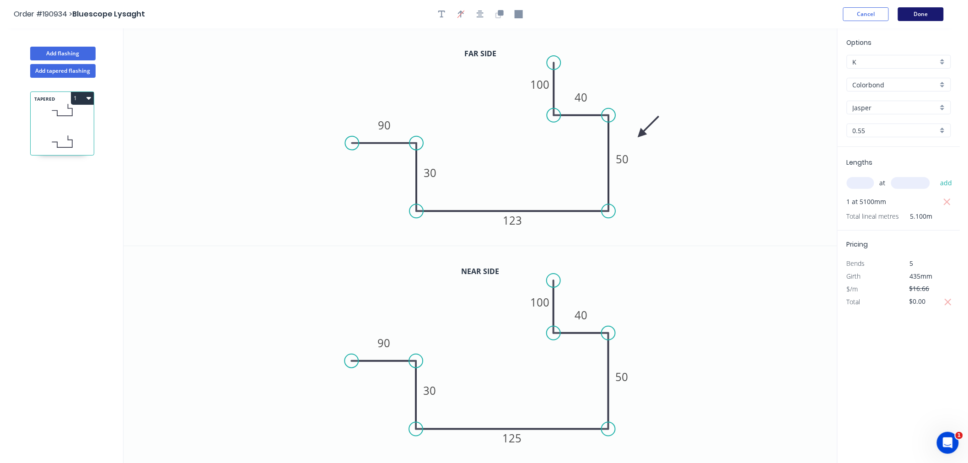
click at [919, 14] on button "Done" at bounding box center [921, 14] width 46 height 14
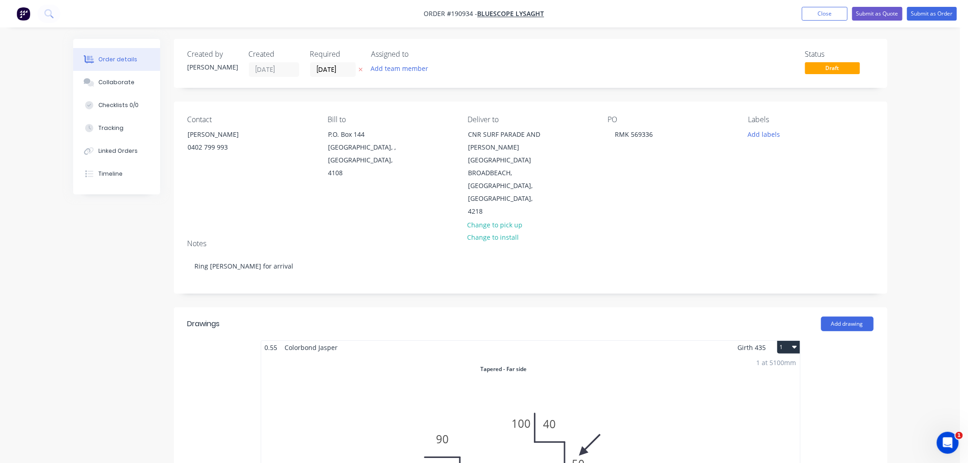
click at [934, 15] on button "Submit as Order" at bounding box center [932, 14] width 50 height 14
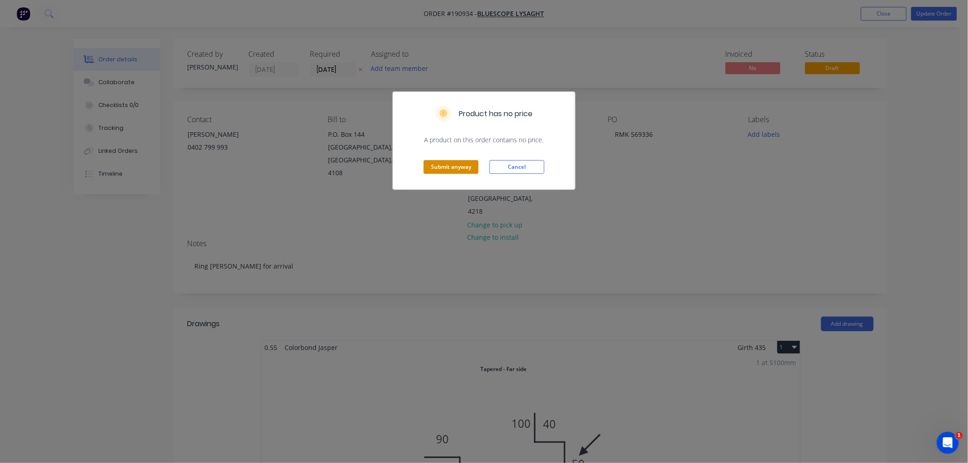
click at [456, 170] on button "Submit anyway" at bounding box center [451, 167] width 55 height 14
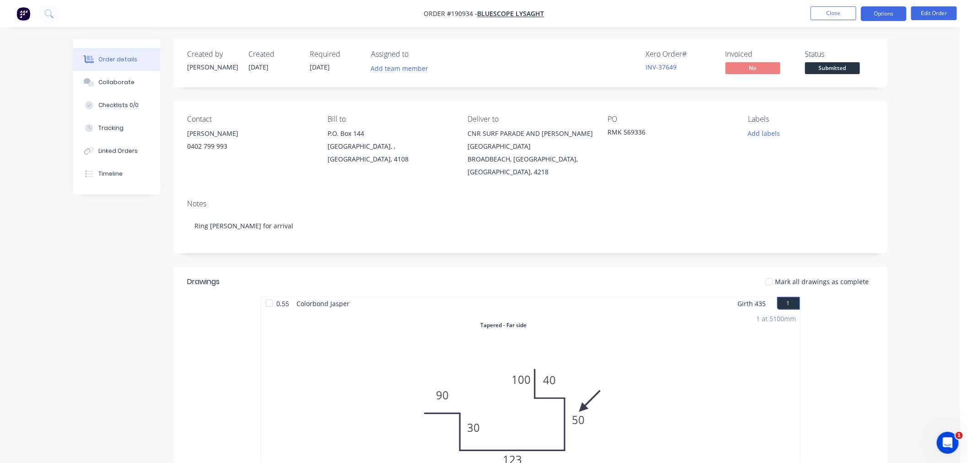
click at [876, 14] on button "Options" at bounding box center [884, 13] width 46 height 15
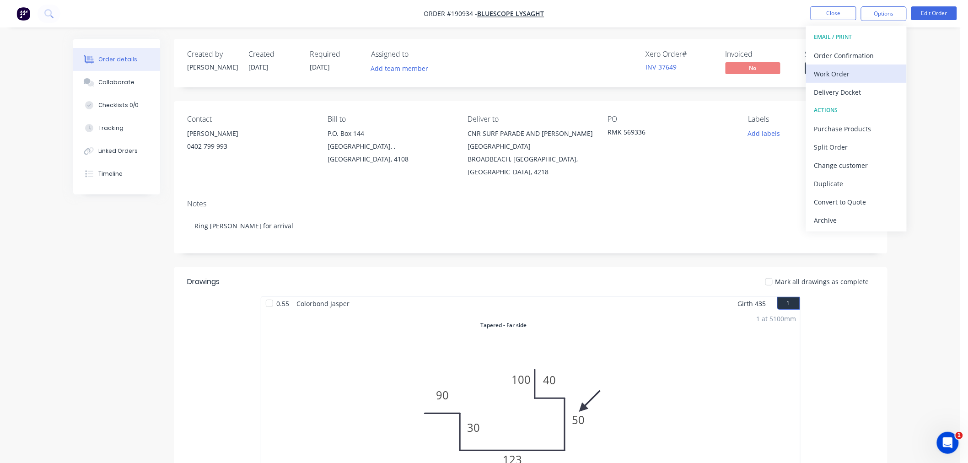
click at [872, 78] on div "Work Order" at bounding box center [856, 73] width 84 height 13
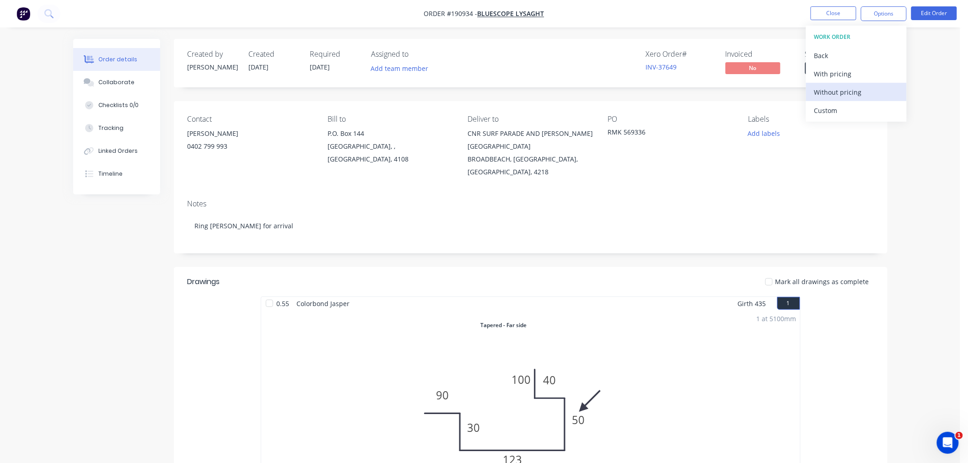
click at [865, 89] on div "Without pricing" at bounding box center [856, 92] width 84 height 13
click at [284, 16] on nav "Order #190934 - Bluescope Lysaght Close Options EMAIL / PRINT Order Confirmatio…" at bounding box center [484, 13] width 968 height 27
click at [830, 15] on button "Close" at bounding box center [834, 13] width 46 height 14
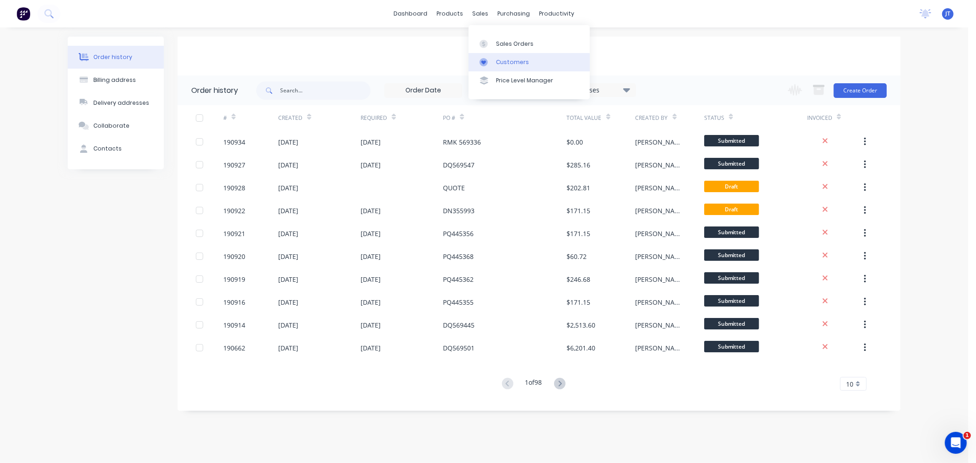
click at [491, 66] on link "Customers" at bounding box center [528, 62] width 121 height 18
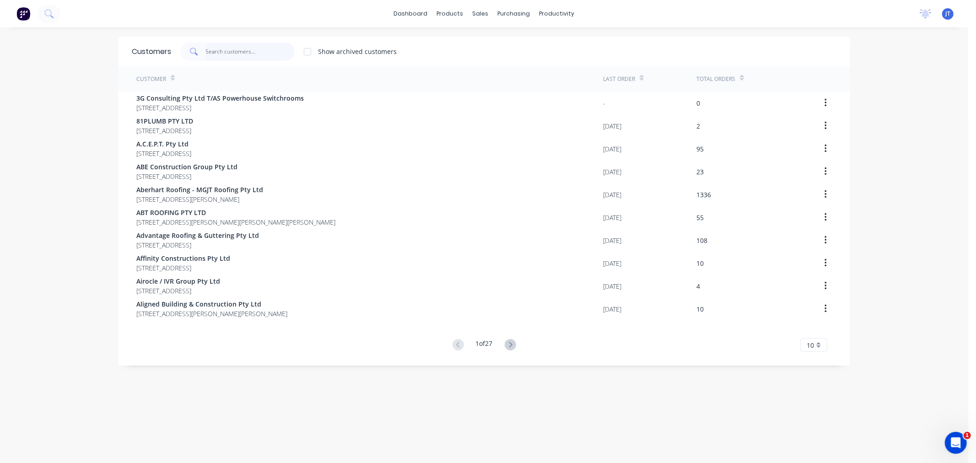
click at [259, 59] on input "text" at bounding box center [250, 52] width 89 height 18
click at [225, 47] on input "text" at bounding box center [250, 52] width 89 height 18
paste input "BLUESCOPE"
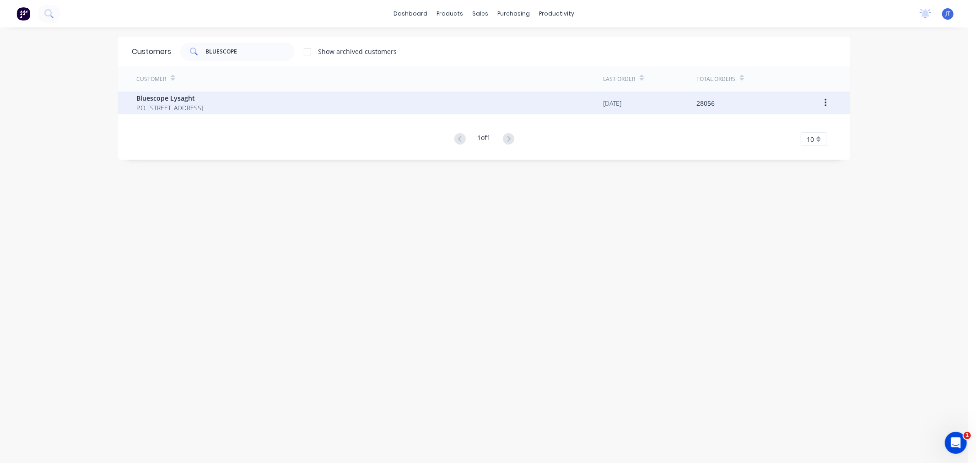
click at [203, 105] on span "P.O. [STREET_ADDRESS]" at bounding box center [169, 108] width 67 height 10
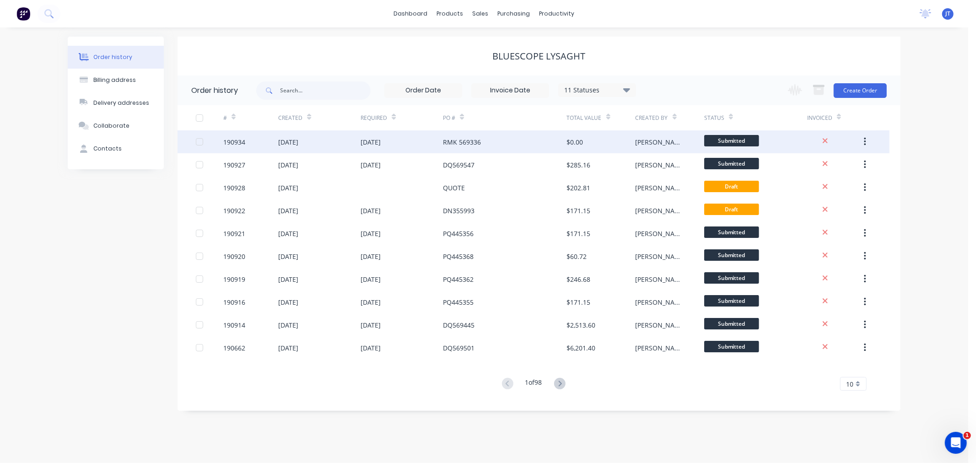
click at [237, 141] on div "190934" at bounding box center [234, 142] width 22 height 10
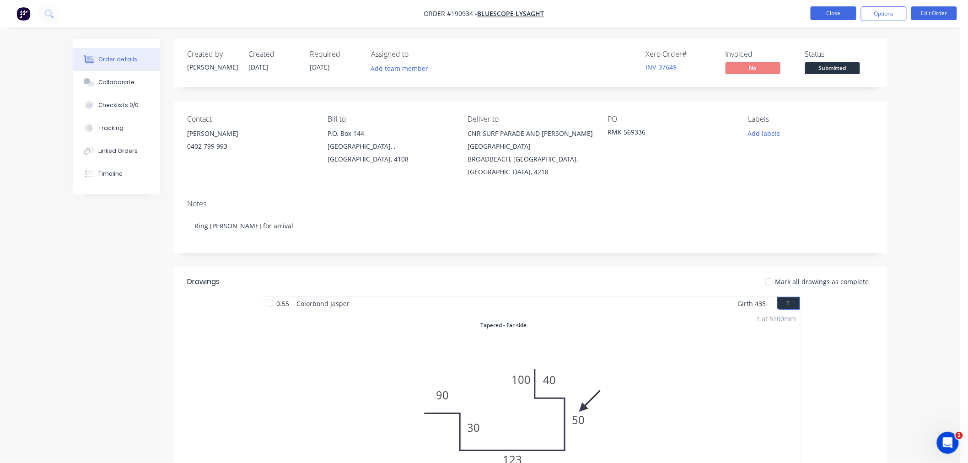
click at [822, 13] on button "Close" at bounding box center [834, 13] width 46 height 14
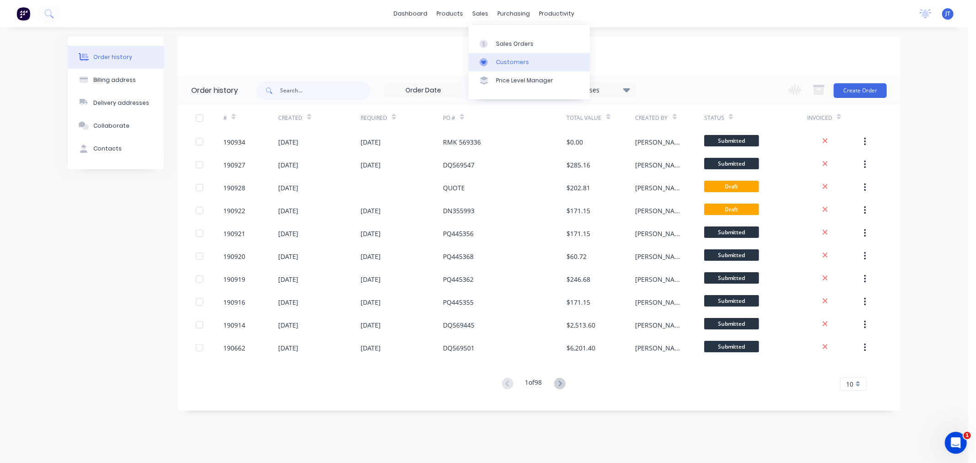
click at [499, 58] on div "Customers" at bounding box center [512, 62] width 33 height 8
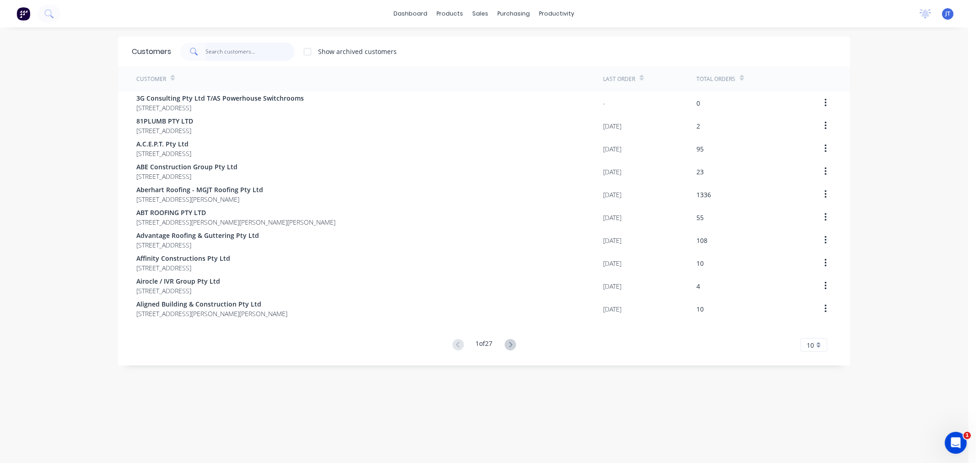
click at [249, 48] on input "text" at bounding box center [250, 52] width 89 height 18
paste input "steel-line"
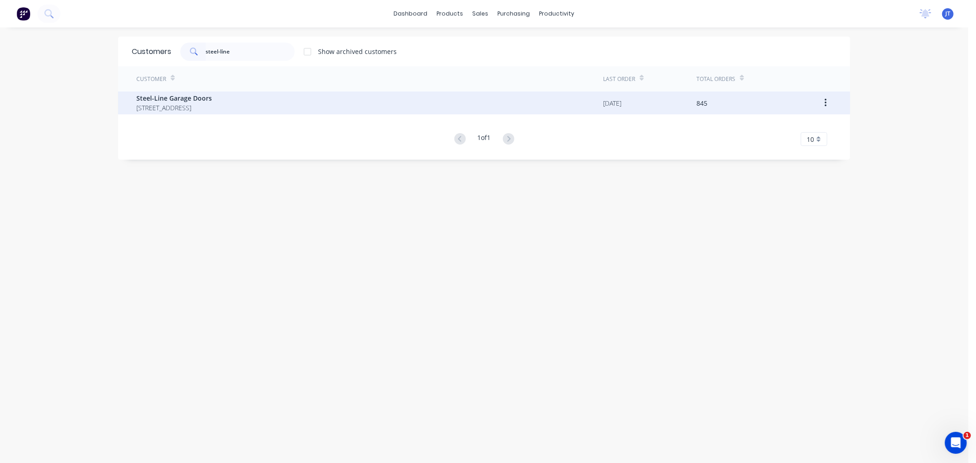
click at [212, 109] on span "[STREET_ADDRESS]" at bounding box center [173, 108] width 75 height 10
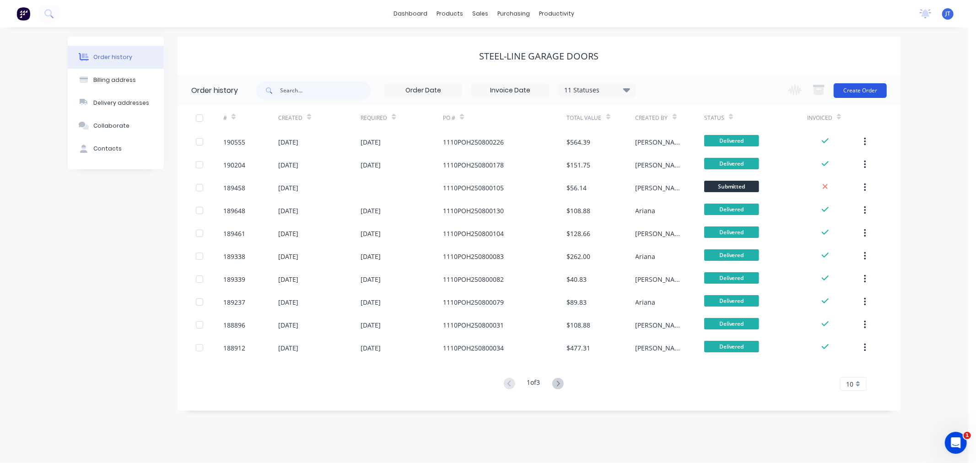
click at [864, 90] on button "Create Order" at bounding box center [859, 90] width 53 height 15
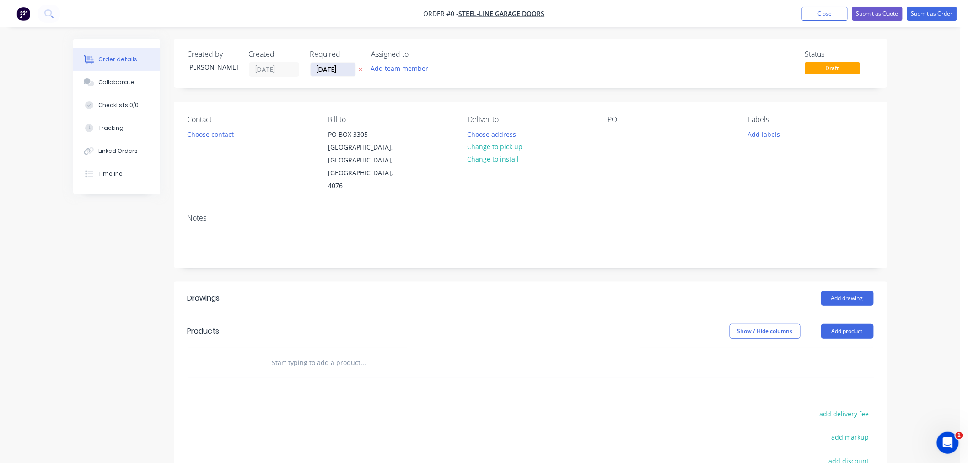
click at [321, 71] on input "[DATE]" at bounding box center [333, 70] width 45 height 14
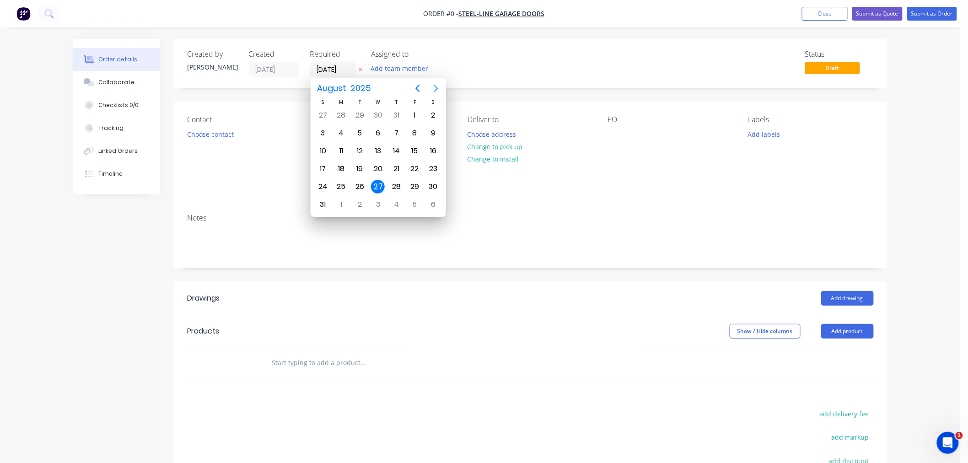
click at [437, 85] on icon "Next page" at bounding box center [435, 88] width 11 height 11
click at [419, 119] on div "5" at bounding box center [415, 115] width 14 height 14
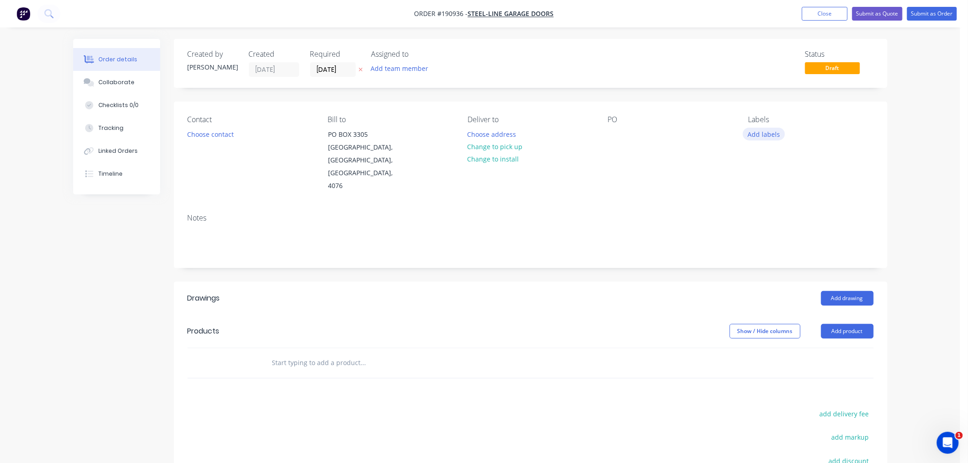
click at [756, 133] on button "Add labels" at bounding box center [764, 134] width 42 height 12
click at [789, 270] on div "2nd Run" at bounding box center [788, 271] width 30 height 10
click at [645, 171] on div "Contact Choose contact [PERSON_NAME] to [STREET_ADDRESS] Deliver to Choose addr…" at bounding box center [531, 154] width 714 height 105
click at [612, 134] on div at bounding box center [615, 134] width 15 height 13
click at [499, 133] on button "Choose address" at bounding box center [491, 134] width 59 height 12
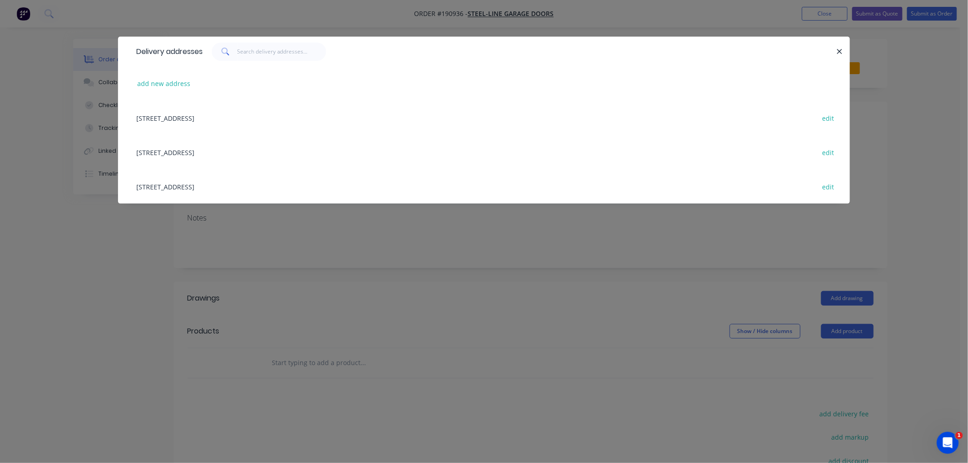
click at [193, 185] on div "[STREET_ADDRESS] edit" at bounding box center [484, 186] width 704 height 34
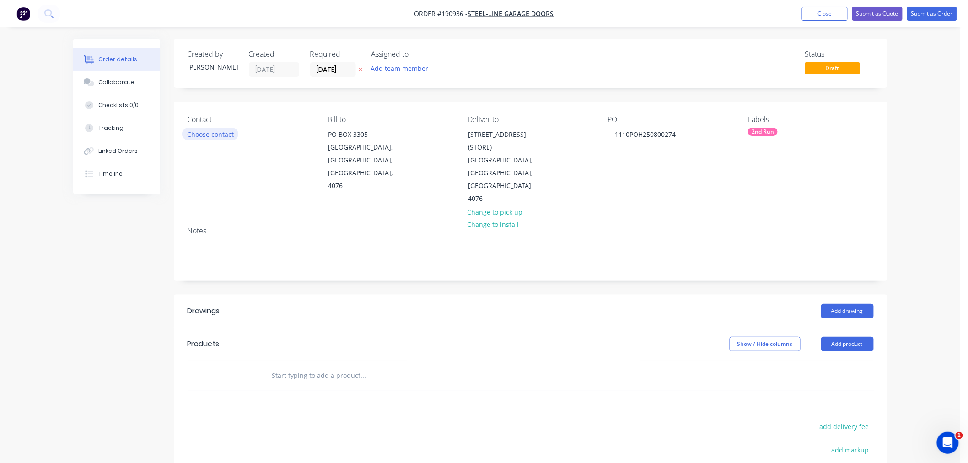
click at [206, 134] on button "Choose contact" at bounding box center [210, 134] width 56 height 12
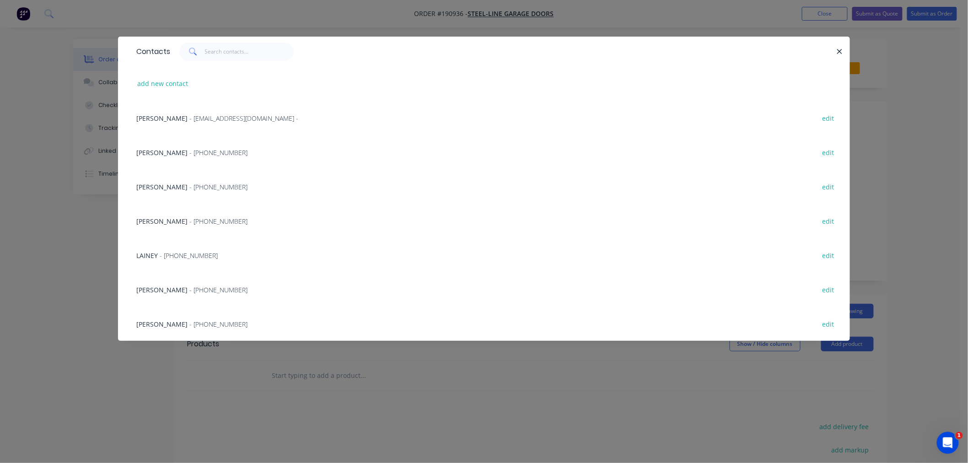
click at [159, 287] on span "[PERSON_NAME]" at bounding box center [161, 289] width 51 height 9
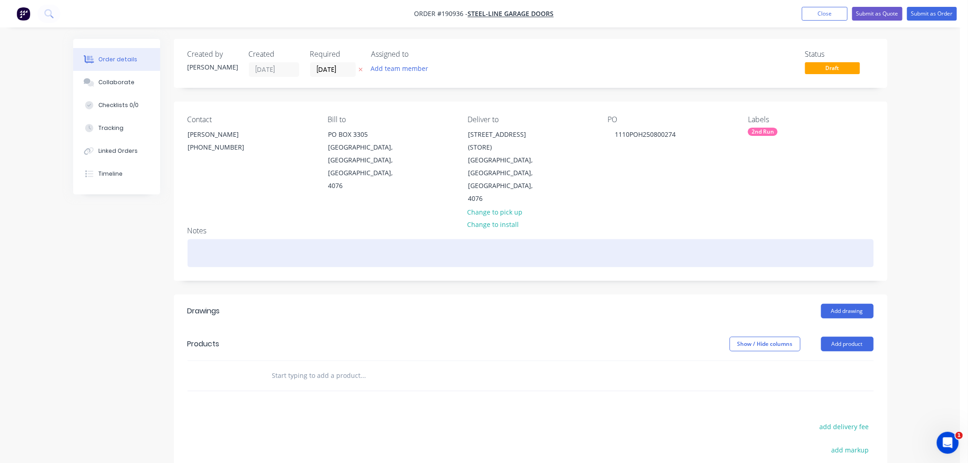
click at [272, 239] on div at bounding box center [531, 253] width 686 height 28
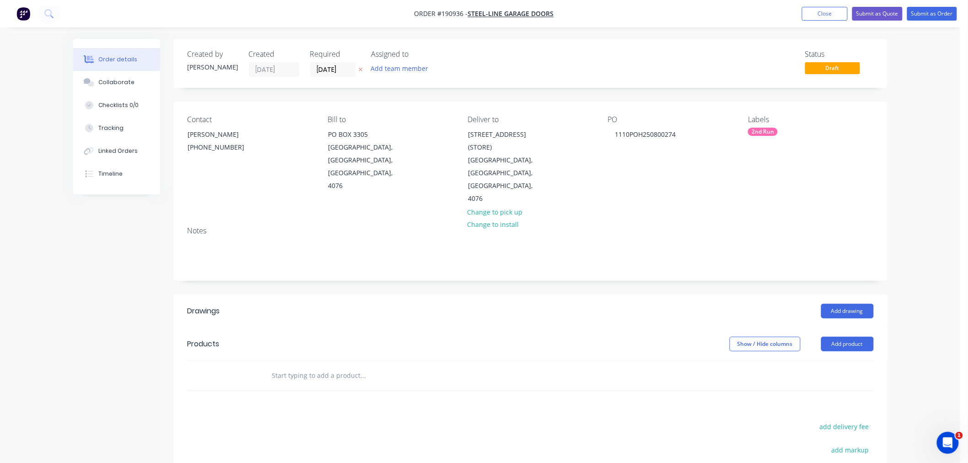
click at [913, 265] on div "Order details Collaborate Checklists 0/0 Tracking Linked Orders Timeline Order …" at bounding box center [480, 312] width 960 height 624
click at [857, 304] on button "Add drawing" at bounding box center [847, 311] width 53 height 15
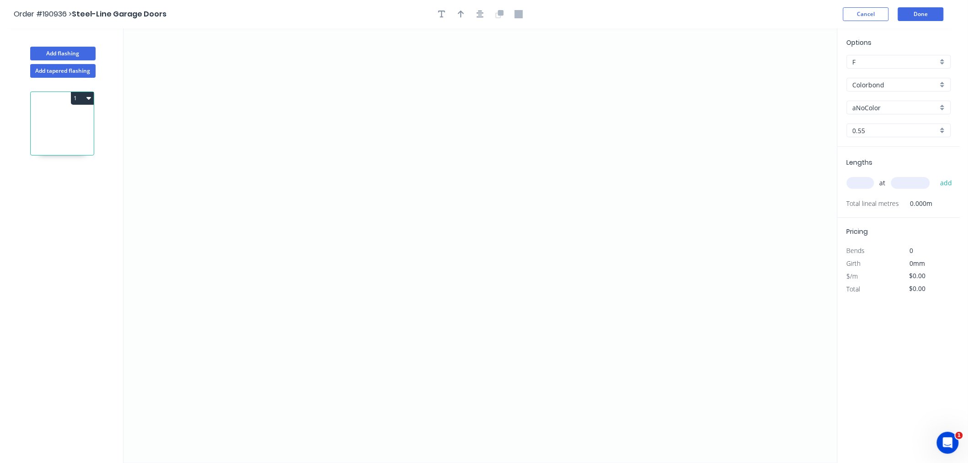
click at [876, 107] on input "aNoColor" at bounding box center [895, 108] width 85 height 10
click at [891, 175] on div "Surfmist" at bounding box center [898, 173] width 103 height 16
click at [862, 182] on input "text" at bounding box center [860, 183] width 27 height 12
click at [935, 175] on button "add" at bounding box center [946, 183] width 22 height 16
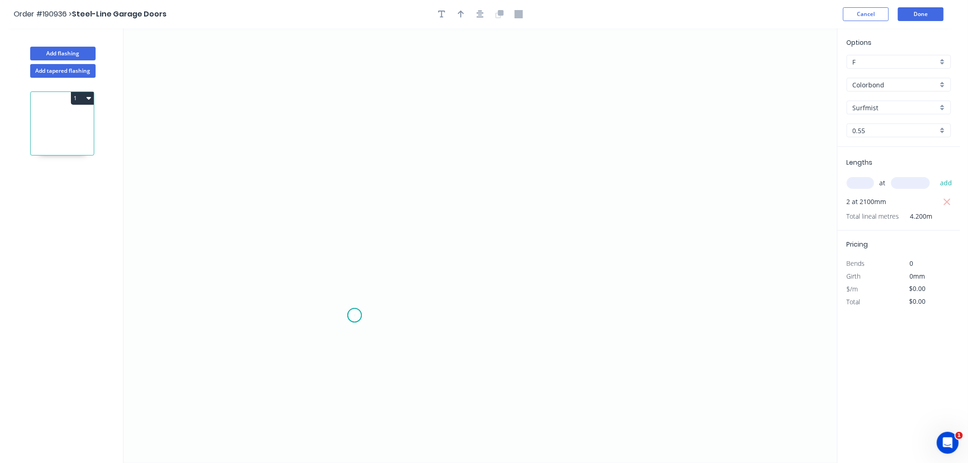
click at [355, 316] on icon "0" at bounding box center [481, 245] width 714 height 435
click at [244, 318] on icon "0" at bounding box center [481, 245] width 714 height 435
click at [244, 168] on icon "0 ?" at bounding box center [481, 245] width 714 height 435
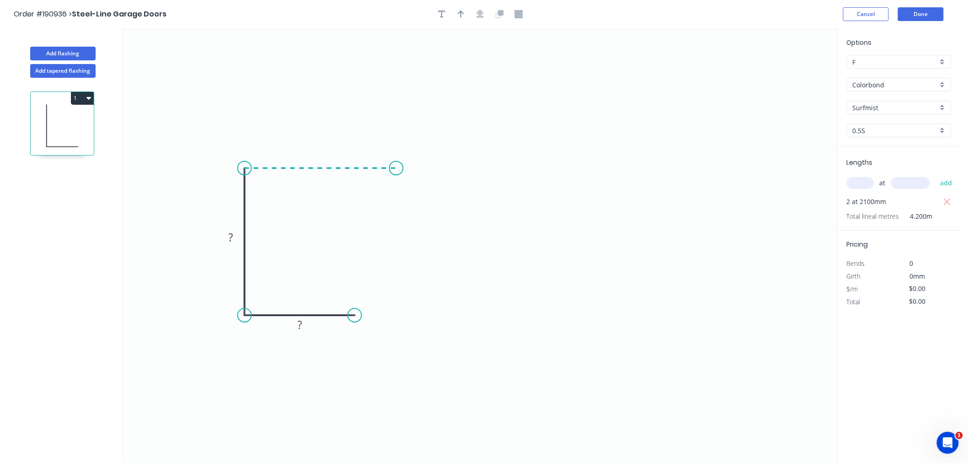
click at [396, 168] on icon "0 ? ?" at bounding box center [481, 245] width 714 height 435
click at [430, 202] on icon at bounding box center [413, 185] width 34 height 34
click at [483, 17] on icon "button" at bounding box center [480, 14] width 7 height 8
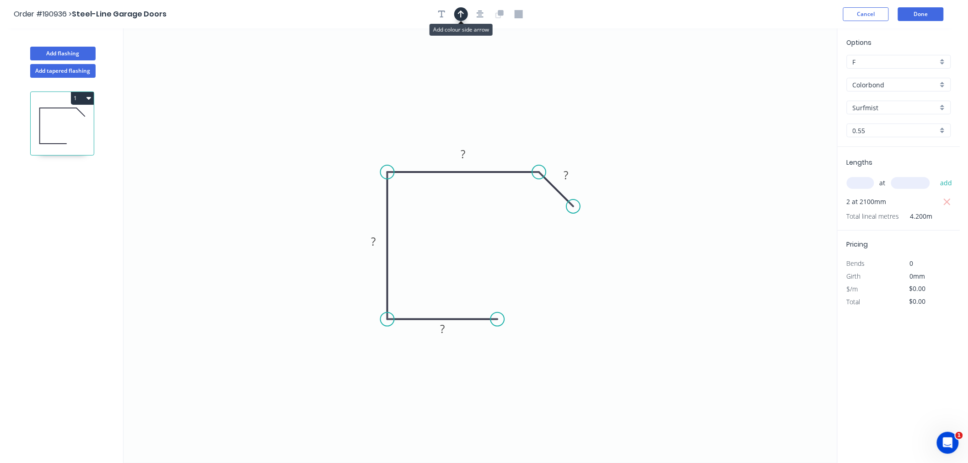
click at [463, 12] on icon "button" at bounding box center [461, 14] width 6 height 8
drag, startPoint x: 684, startPoint y: 84, endPoint x: 426, endPoint y: 137, distance: 263.9
click at [426, 137] on icon at bounding box center [426, 126] width 8 height 29
click at [465, 155] on tspan "?" at bounding box center [463, 153] width 5 height 15
drag, startPoint x: 572, startPoint y: 202, endPoint x: 568, endPoint y: 199, distance: 5.3
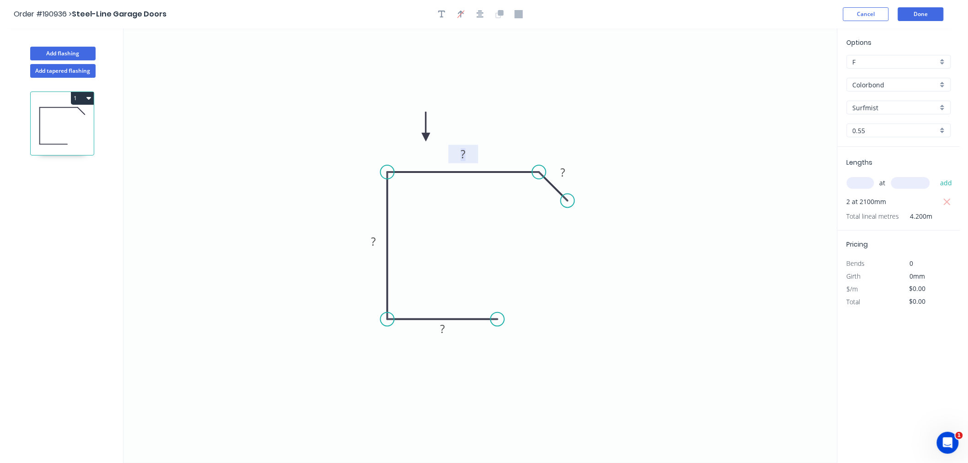
click at [568, 199] on circle at bounding box center [568, 201] width 14 height 14
click at [467, 150] on rect at bounding box center [463, 154] width 18 height 13
click at [314, 134] on icon "0 40 52 40 10" at bounding box center [481, 245] width 714 height 435
drag, startPoint x: 497, startPoint y: 319, endPoint x: 537, endPoint y: 316, distance: 39.9
click at [537, 316] on circle at bounding box center [537, 319] width 14 height 14
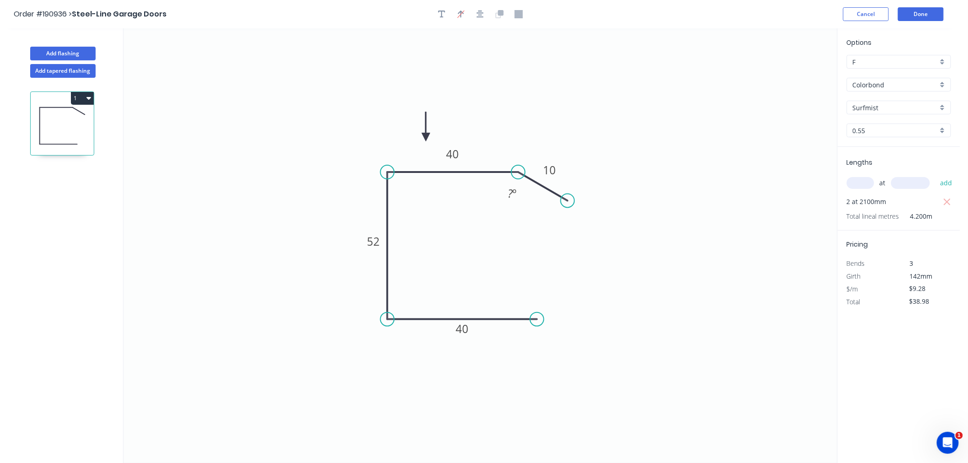
drag, startPoint x: 524, startPoint y: 172, endPoint x: 518, endPoint y: 174, distance: 5.7
click at [518, 174] on circle at bounding box center [518, 172] width 14 height 14
drag, startPoint x: 538, startPoint y: 318, endPoint x: 515, endPoint y: 321, distance: 23.4
click at [515, 321] on circle at bounding box center [515, 319] width 14 height 14
drag, startPoint x: 563, startPoint y: 197, endPoint x: 549, endPoint y: 202, distance: 14.0
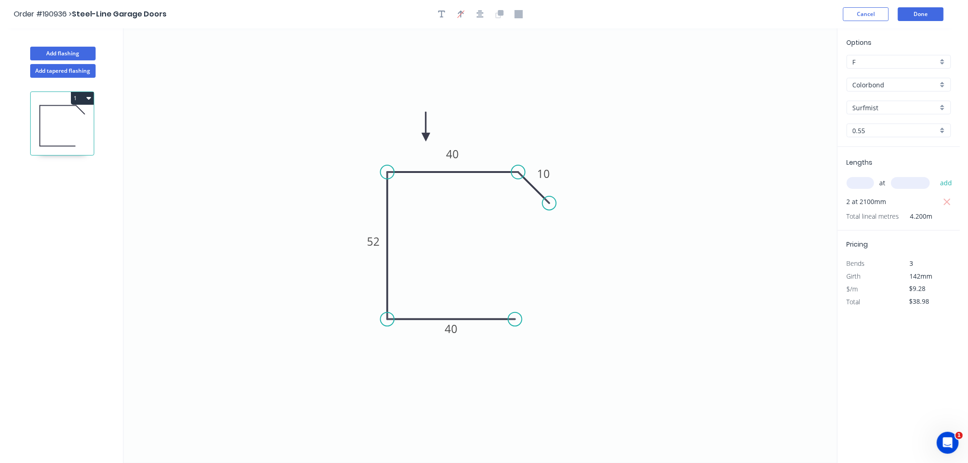
click at [549, 202] on circle at bounding box center [550, 203] width 14 height 14
click at [478, 15] on icon "button" at bounding box center [480, 14] width 7 height 7
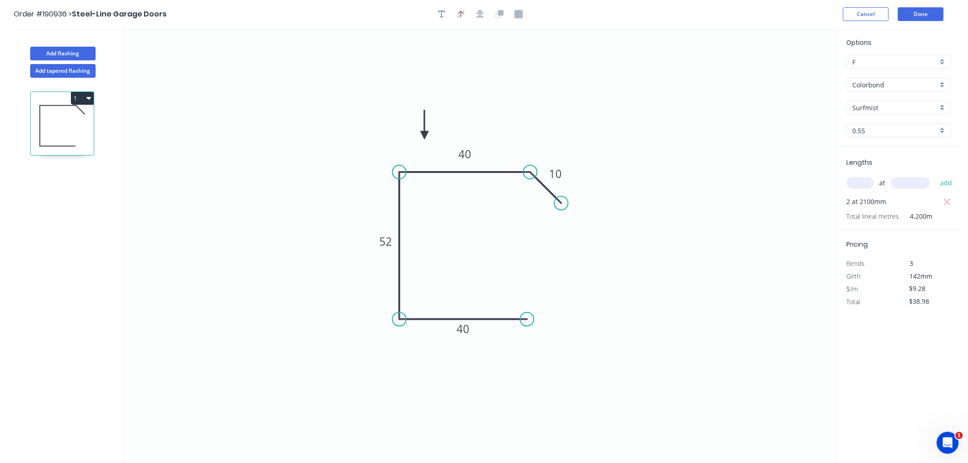
drag, startPoint x: 426, startPoint y: 134, endPoint x: 360, endPoint y: 145, distance: 67.7
click at [360, 145] on icon "0 40 52 40 10" at bounding box center [481, 245] width 714 height 435
click at [377, 151] on icon "0 40 52 40 10" at bounding box center [481, 245] width 714 height 435
drag, startPoint x: 425, startPoint y: 135, endPoint x: 367, endPoint y: 153, distance: 60.6
click at [368, 153] on icon at bounding box center [372, 138] width 8 height 29
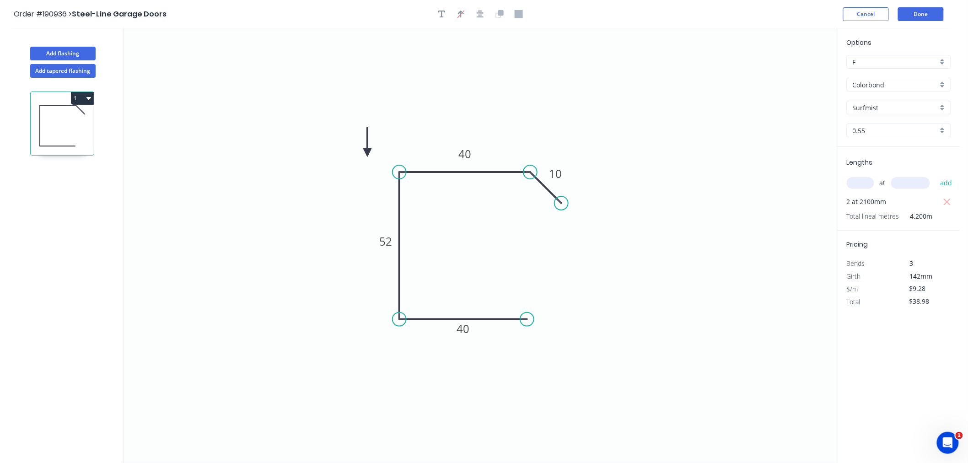
click at [367, 153] on icon at bounding box center [367, 142] width 8 height 29
click at [367, 152] on icon at bounding box center [367, 142] width 8 height 29
click at [367, 152] on icon at bounding box center [377, 153] width 29 height 8
click at [367, 152] on icon at bounding box center [375, 160] width 27 height 27
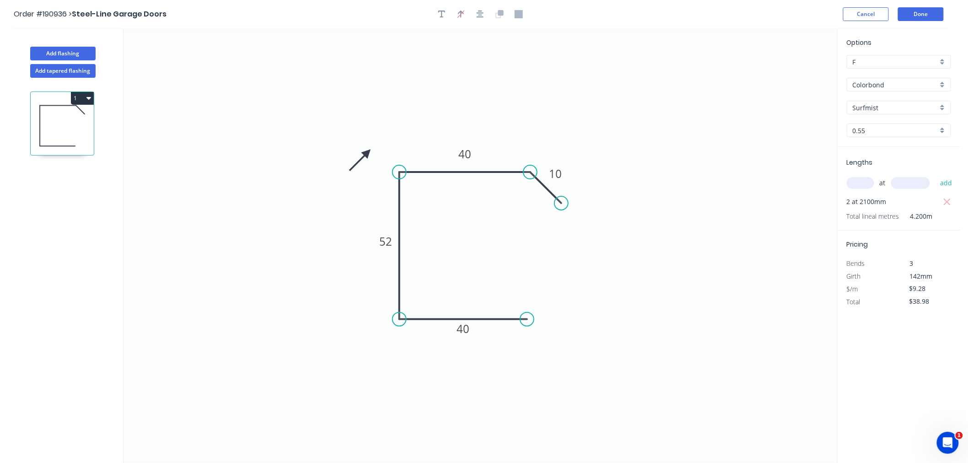
click at [367, 152] on icon at bounding box center [360, 160] width 27 height 27
click at [367, 152] on icon at bounding box center [356, 153] width 29 height 8
drag, startPoint x: 367, startPoint y: 152, endPoint x: 374, endPoint y: 154, distance: 6.7
click at [374, 154] on icon at bounding box center [366, 146] width 27 height 27
click at [678, 22] on header "Order #190936 > Steel-Line Garage Doors Cancel Done" at bounding box center [480, 14] width 960 height 28
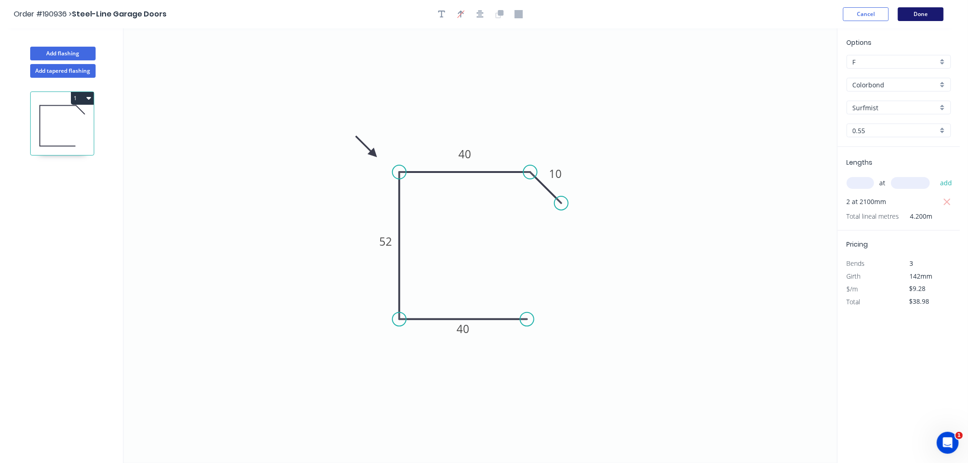
click at [925, 14] on button "Done" at bounding box center [921, 14] width 46 height 14
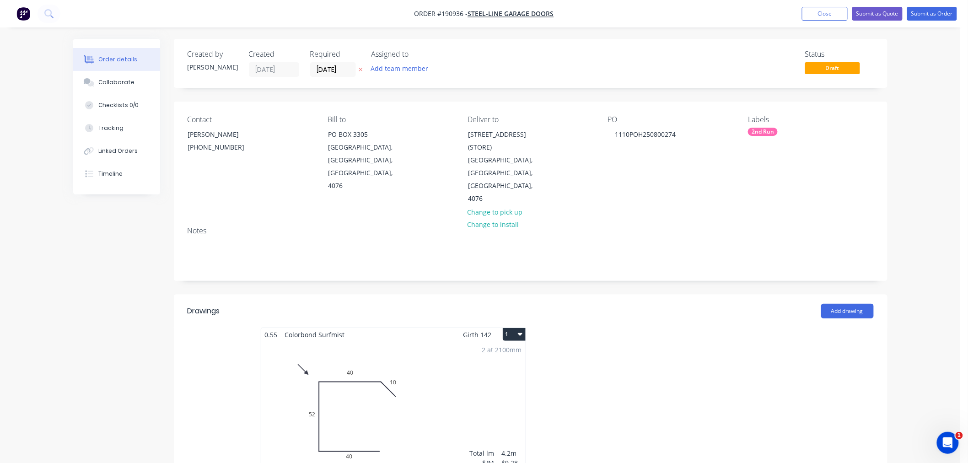
click at [512, 328] on button "1" at bounding box center [514, 334] width 23 height 13
click at [497, 350] on div "Use larger box size" at bounding box center [482, 356] width 70 height 13
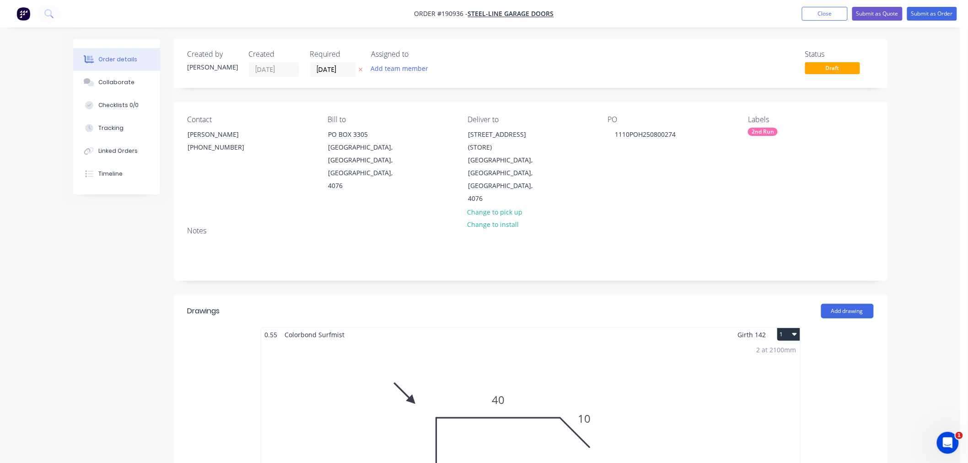
click at [918, 122] on div "Order details Collaborate Checklists 0/0 Tracking Linked Orders Timeline Order …" at bounding box center [480, 468] width 960 height 936
click at [928, 12] on button "Submit as Order" at bounding box center [932, 14] width 50 height 14
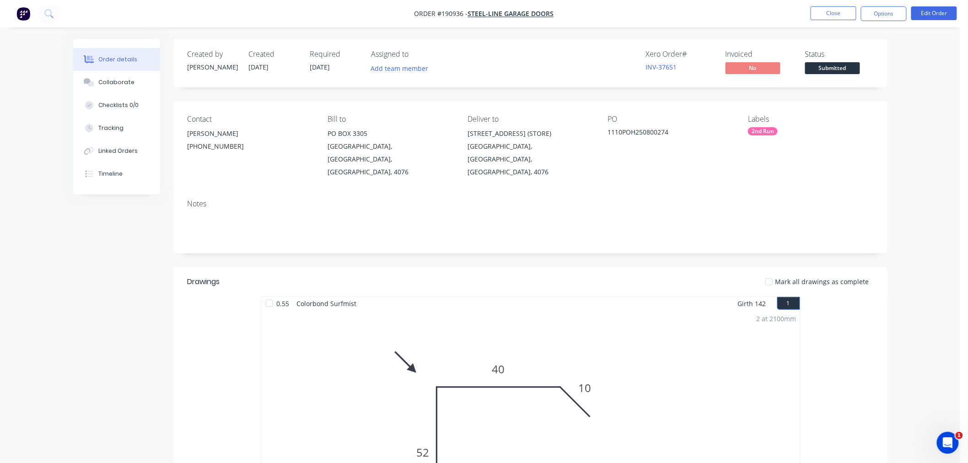
click at [932, 204] on div "Order details Collaborate Checklists 0/0 Tracking Linked Orders Timeline Order …" at bounding box center [480, 385] width 960 height 771
click at [887, 10] on button "Options" at bounding box center [884, 13] width 46 height 15
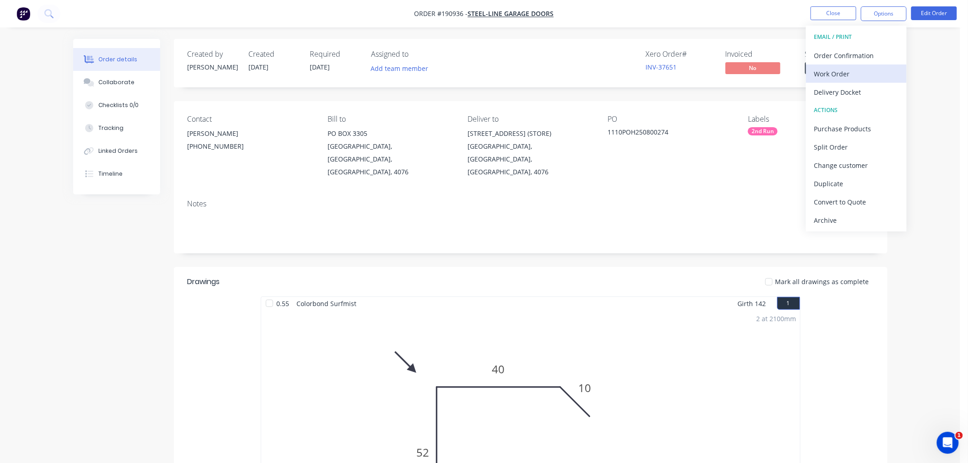
click at [880, 73] on div "Work Order" at bounding box center [856, 73] width 84 height 13
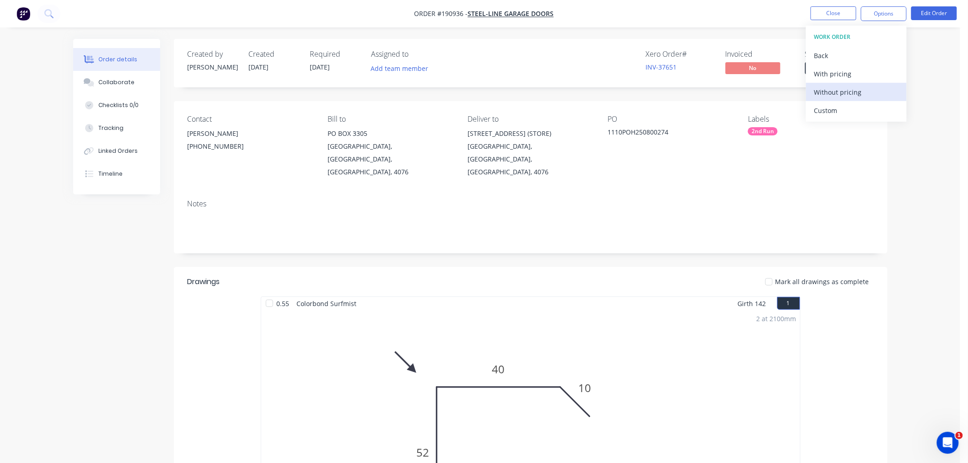
click at [881, 90] on div "Without pricing" at bounding box center [856, 92] width 84 height 13
click at [405, 24] on nav "Order #190936 - Steel-Line Garage Doors Close Options EMAIL / PRINT Order Confi…" at bounding box center [484, 13] width 968 height 27
click at [841, 14] on button "Close" at bounding box center [834, 13] width 46 height 14
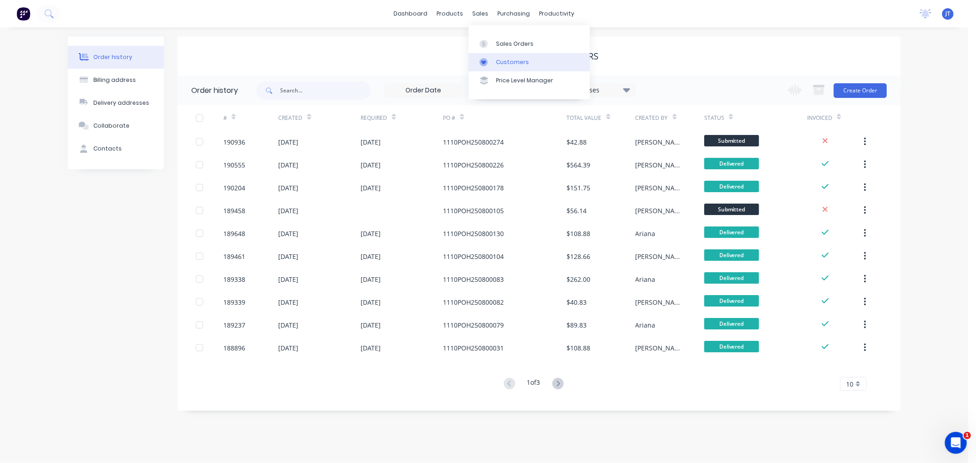
click at [500, 67] on link "Customers" at bounding box center [528, 62] width 121 height 18
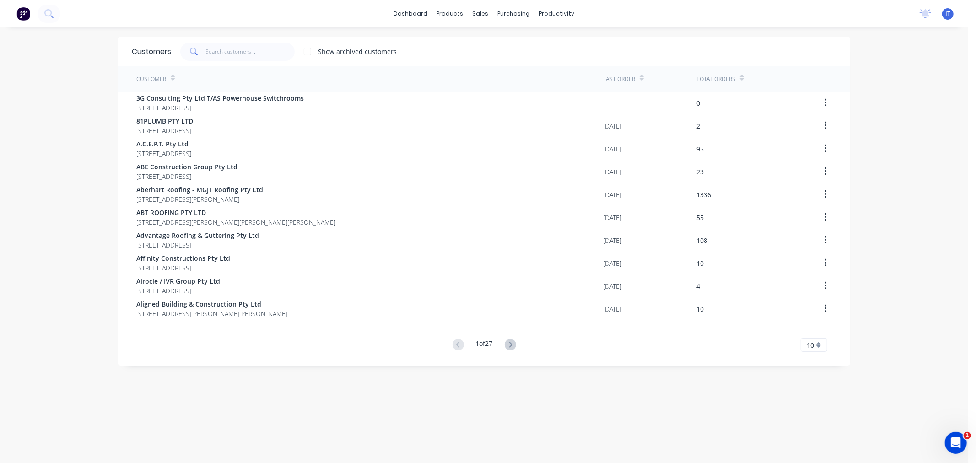
click at [165, 390] on div "Customers Show archived customers Customer Last Order Total Orders 3G Consultin…" at bounding box center [484, 254] width 732 height 435
click at [229, 392] on div "Customers Show archived customers Customer Last Order Total Orders 3G Consultin…" at bounding box center [484, 254] width 732 height 435
click at [250, 48] on input "text" at bounding box center [250, 52] width 89 height 18
click at [240, 52] on input "text" at bounding box center [250, 52] width 89 height 18
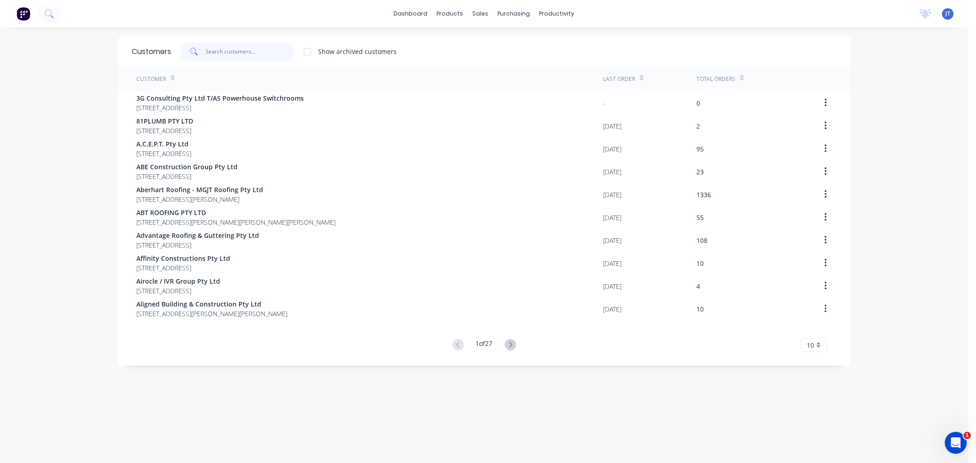
paste input "ASCENT"
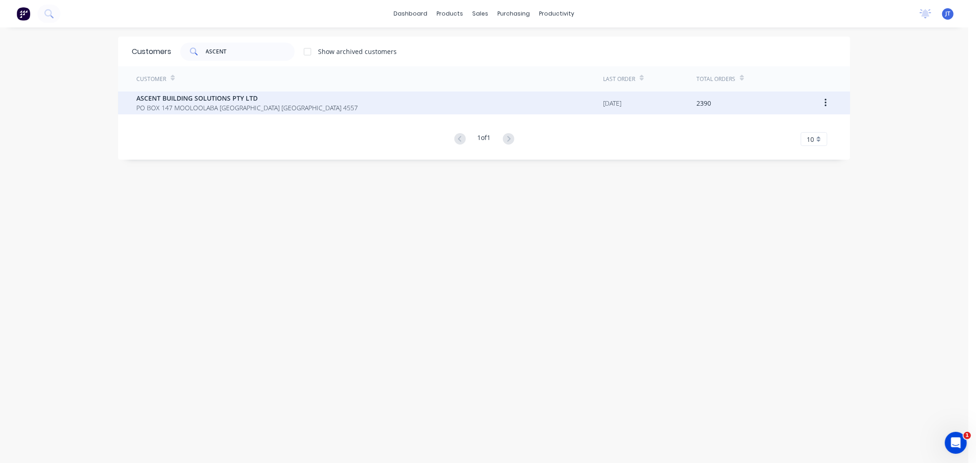
click at [275, 103] on span "PO BOX 147 MOOLOOLABA [GEOGRAPHIC_DATA] [GEOGRAPHIC_DATA] 4557" at bounding box center [246, 108] width 221 height 10
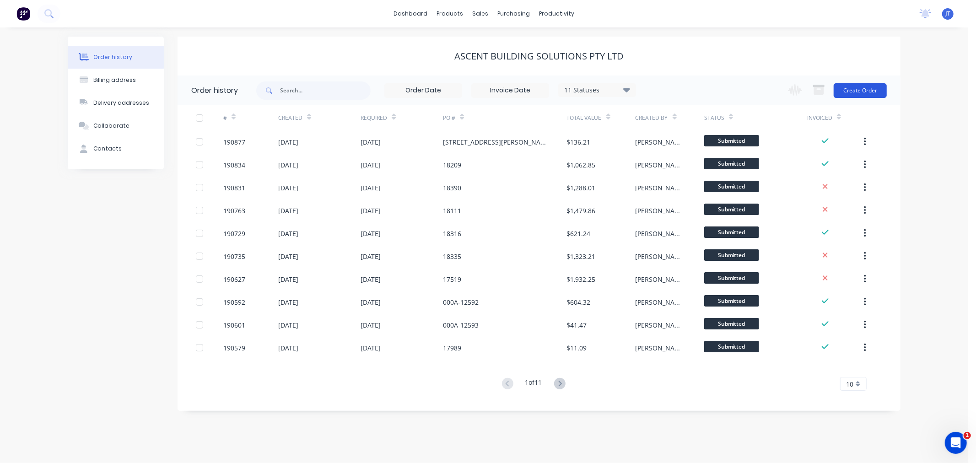
click at [845, 90] on button "Create Order" at bounding box center [859, 90] width 53 height 15
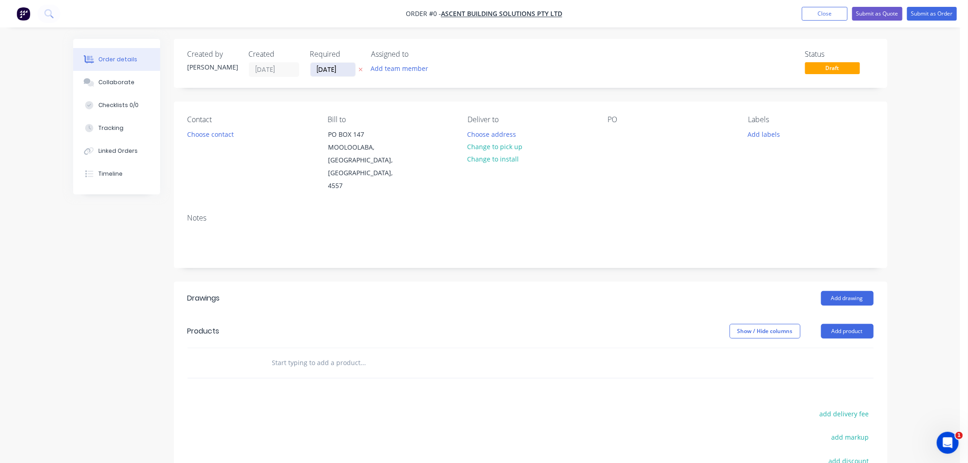
click at [330, 66] on input "[DATE]" at bounding box center [333, 70] width 45 height 14
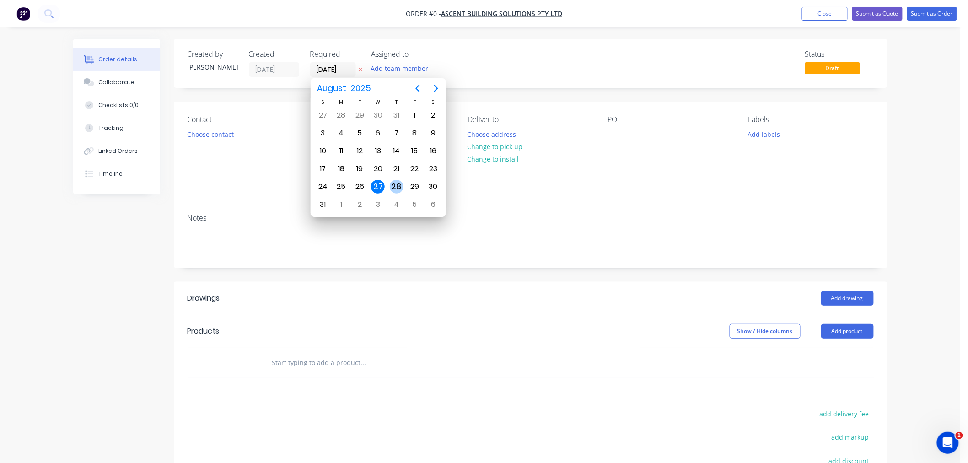
click at [399, 184] on div "28" at bounding box center [397, 187] width 14 height 14
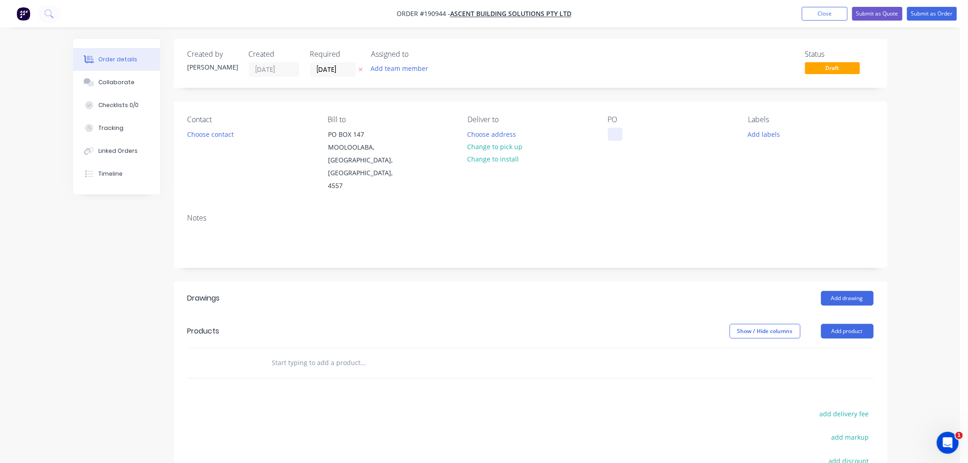
click at [613, 129] on div at bounding box center [615, 134] width 15 height 13
click at [756, 134] on button "Add labels" at bounding box center [764, 134] width 42 height 12
click at [778, 191] on div "7 AM" at bounding box center [783, 196] width 21 height 10
click at [617, 136] on div at bounding box center [615, 134] width 15 height 13
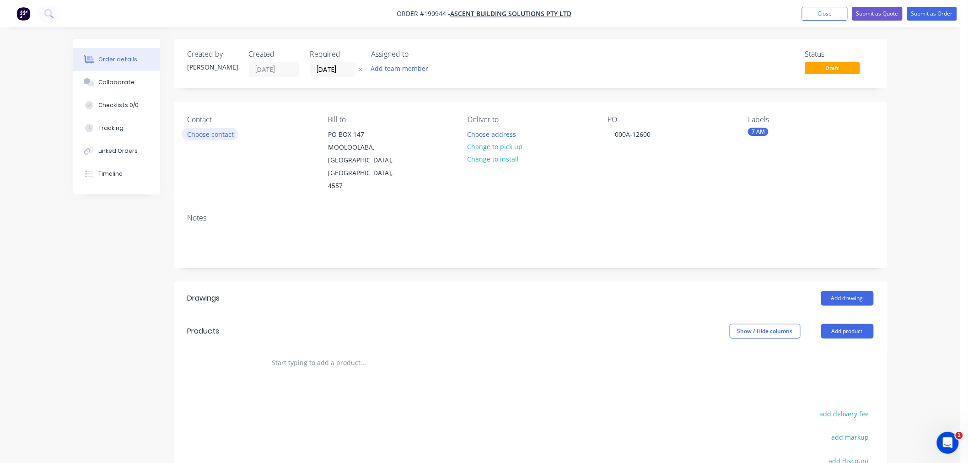
click at [207, 134] on button "Choose contact" at bounding box center [210, 134] width 56 height 12
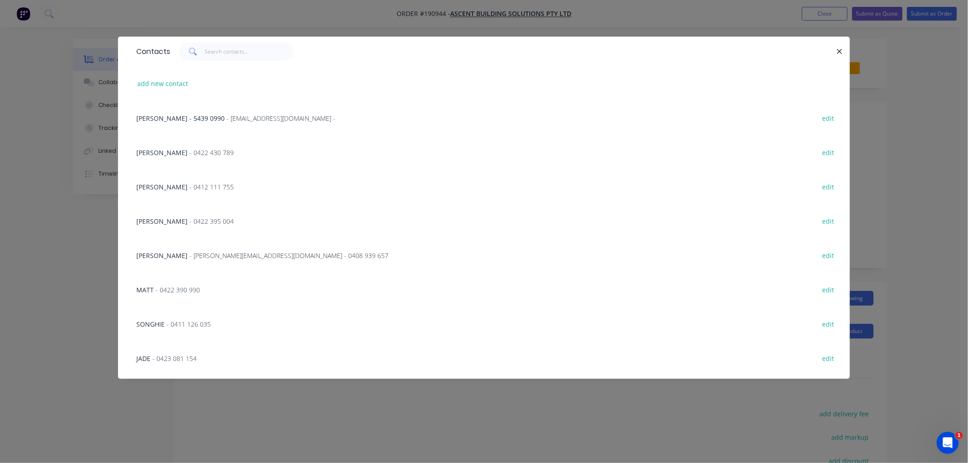
click at [84, 260] on div "Contacts add new contact [PERSON_NAME] - [PHONE_NUMBER] - [EMAIL_ADDRESS][DOMAI…" at bounding box center [484, 231] width 968 height 463
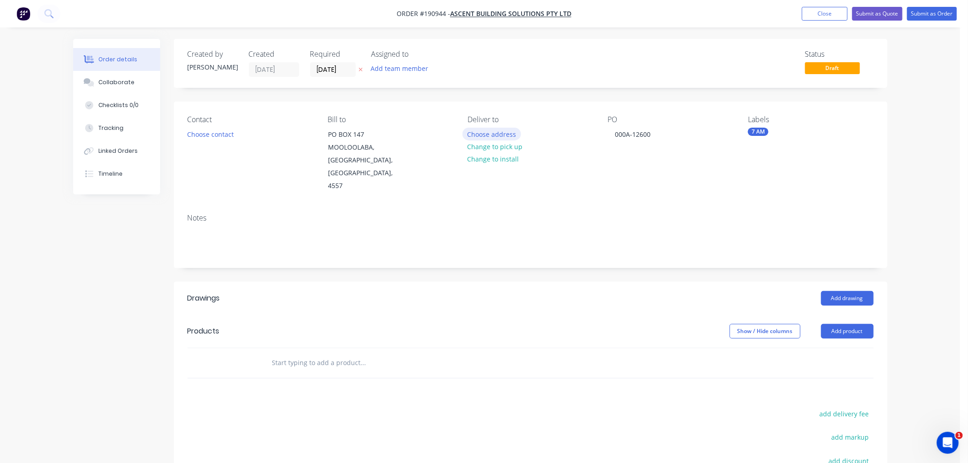
click at [489, 134] on button "Choose address" at bounding box center [491, 134] width 59 height 12
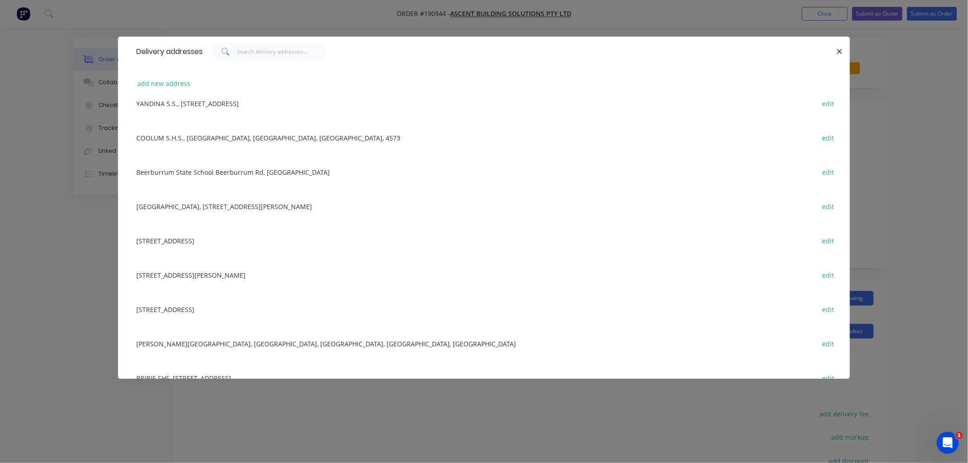
scroll to position [339, 0]
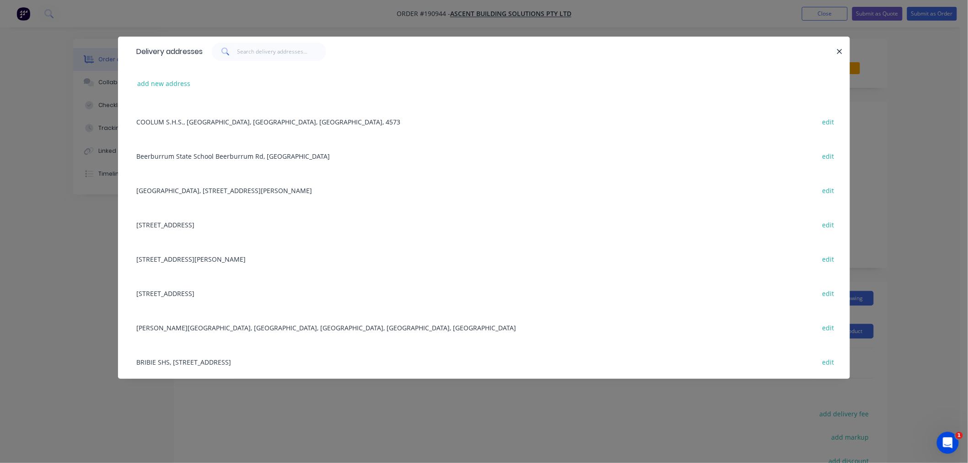
click at [252, 226] on div "[STREET_ADDRESS] edit" at bounding box center [484, 224] width 704 height 34
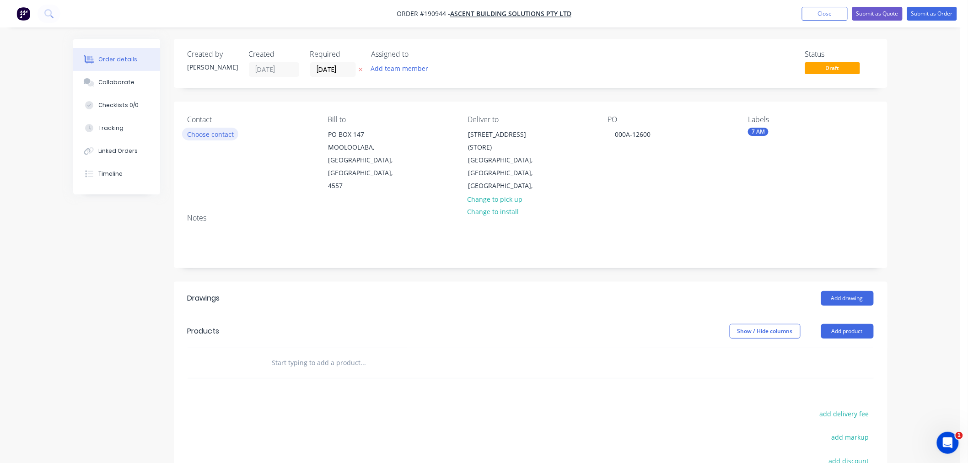
click at [203, 130] on button "Choose contact" at bounding box center [210, 134] width 56 height 12
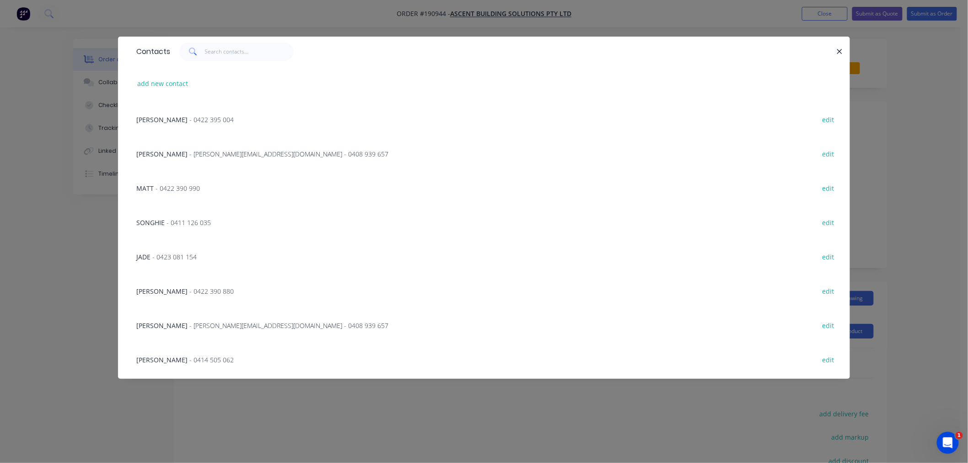
scroll to position [203, 0]
click at [157, 223] on span "[PERSON_NAME]" at bounding box center [161, 224] width 51 height 9
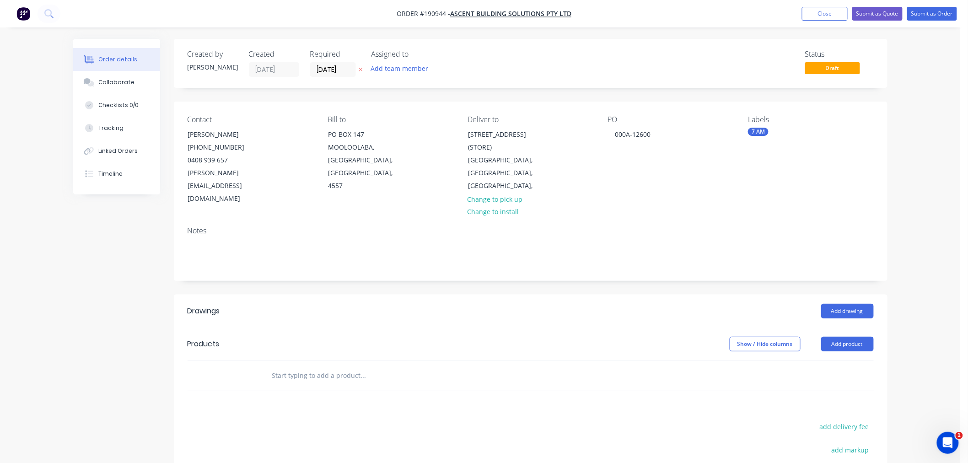
click at [94, 247] on div "Created by [PERSON_NAME] Created [DATE] Required [DATE] Assigned to Add team me…" at bounding box center [480, 332] width 814 height 586
click at [866, 304] on button "Add drawing" at bounding box center [847, 311] width 53 height 15
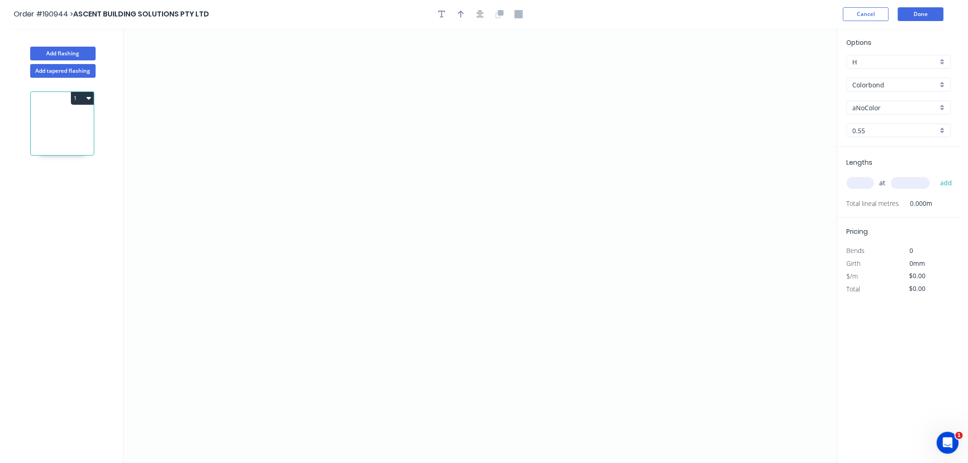
click at [880, 107] on input "aNoColor" at bounding box center [895, 108] width 85 height 10
click at [895, 148] on div "Night Sky" at bounding box center [898, 148] width 103 height 16
click at [862, 183] on input "text" at bounding box center [860, 183] width 27 height 12
click at [935, 175] on button "add" at bounding box center [946, 183] width 22 height 16
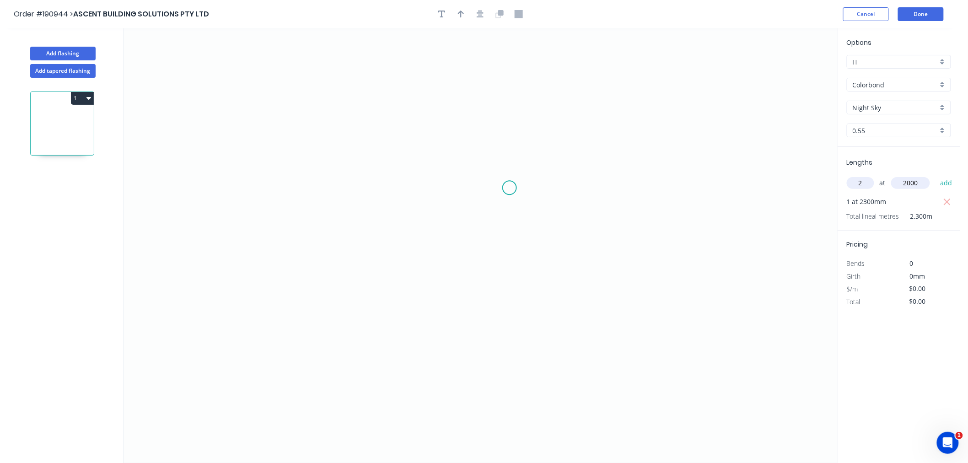
click at [935, 175] on button "add" at bounding box center [946, 183] width 22 height 16
click at [227, 111] on icon "0" at bounding box center [481, 245] width 714 height 435
click at [231, 223] on icon "0" at bounding box center [481, 245] width 714 height 435
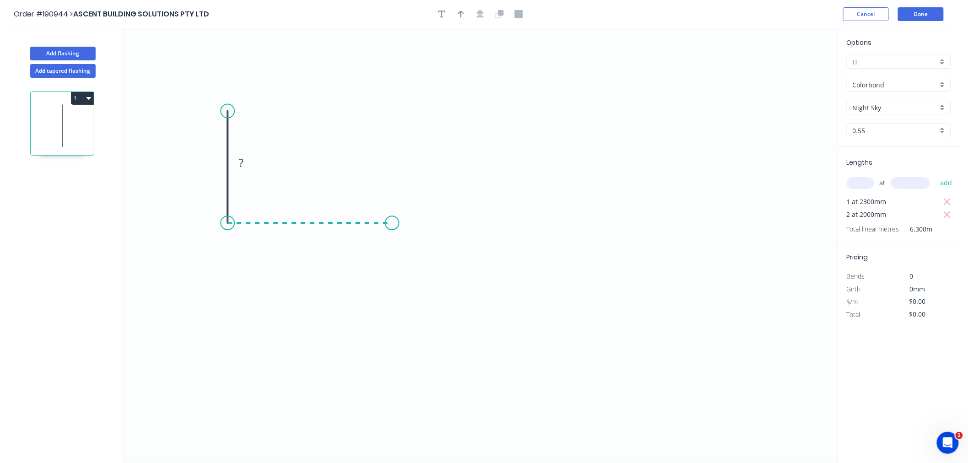
click at [392, 229] on icon "0 ?" at bounding box center [481, 245] width 714 height 435
click at [437, 280] on icon "0 ? ?" at bounding box center [481, 245] width 714 height 435
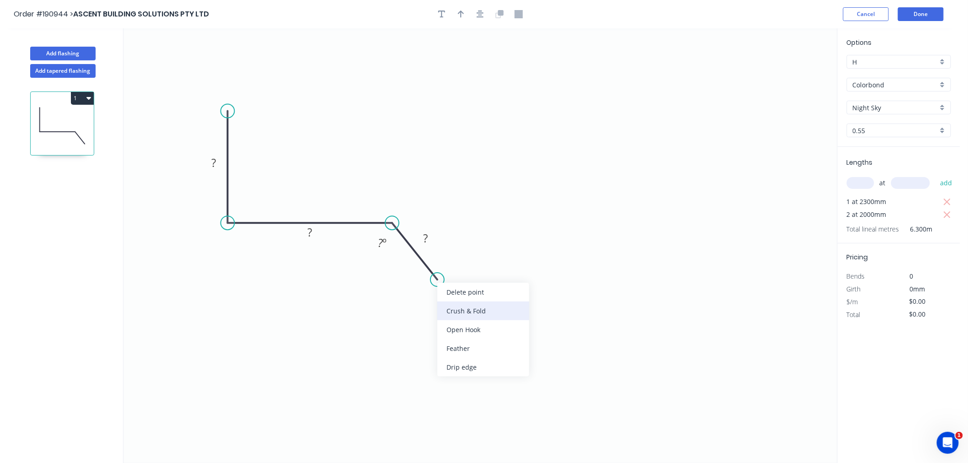
click at [447, 313] on div "Crush & Fold" at bounding box center [483, 310] width 92 height 19
click at [446, 304] on div "Flip bend" at bounding box center [483, 306] width 92 height 19
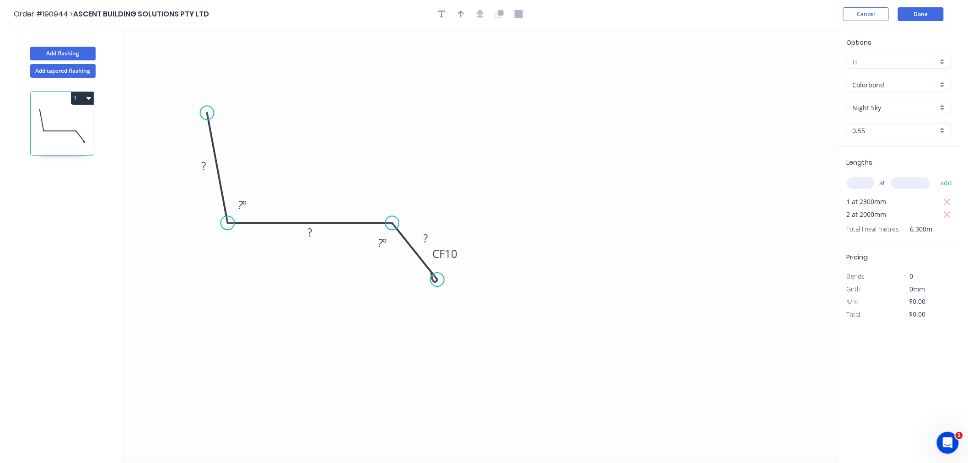
drag, startPoint x: 227, startPoint y: 109, endPoint x: 207, endPoint y: 113, distance: 21.0
click at [207, 113] on circle at bounding box center [207, 113] width 14 height 14
drag, startPoint x: 461, startPoint y: 252, endPoint x: 468, endPoint y: 262, distance: 12.1
click at [468, 262] on rect at bounding box center [452, 263] width 37 height 18
click at [455, 266] on tspan "10" at bounding box center [458, 263] width 13 height 15
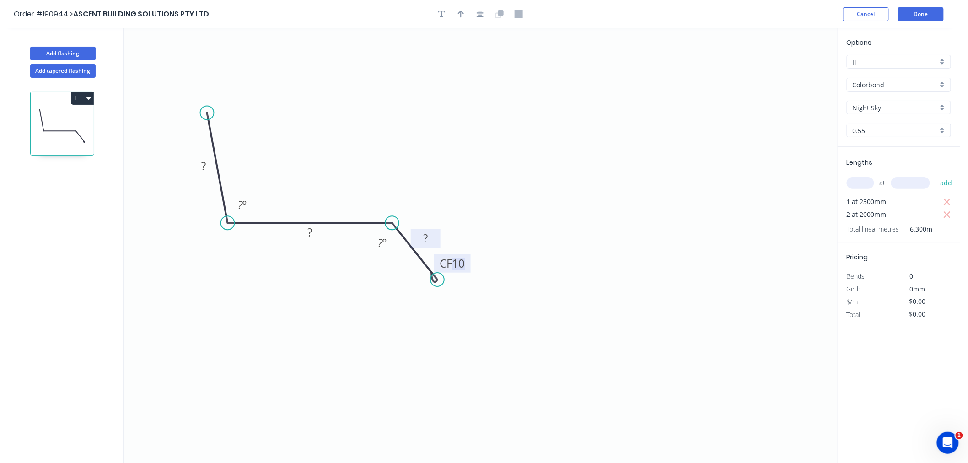
click at [431, 239] on rect at bounding box center [425, 239] width 18 height 13
click at [507, 223] on icon "0 60 40 CF 10 15 95 º 135 º" at bounding box center [481, 245] width 714 height 435
click at [481, 16] on icon "button" at bounding box center [480, 14] width 7 height 7
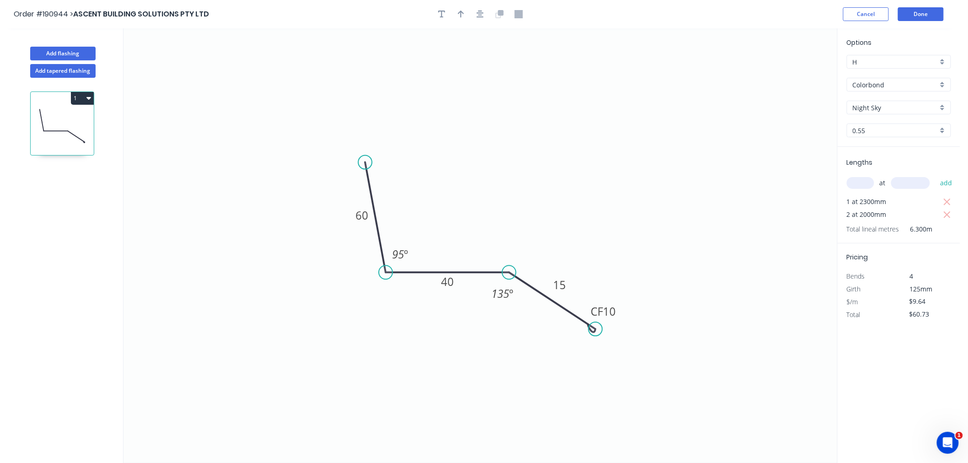
drag, startPoint x: 552, startPoint y: 273, endPoint x: 509, endPoint y: 274, distance: 43.0
click at [509, 274] on circle at bounding box center [509, 272] width 14 height 14
drag, startPoint x: 545, startPoint y: 338, endPoint x: 537, endPoint y: 339, distance: 8.3
click at [537, 339] on circle at bounding box center [537, 339] width 14 height 14
click at [564, 328] on tspan "10" at bounding box center [563, 325] width 13 height 15
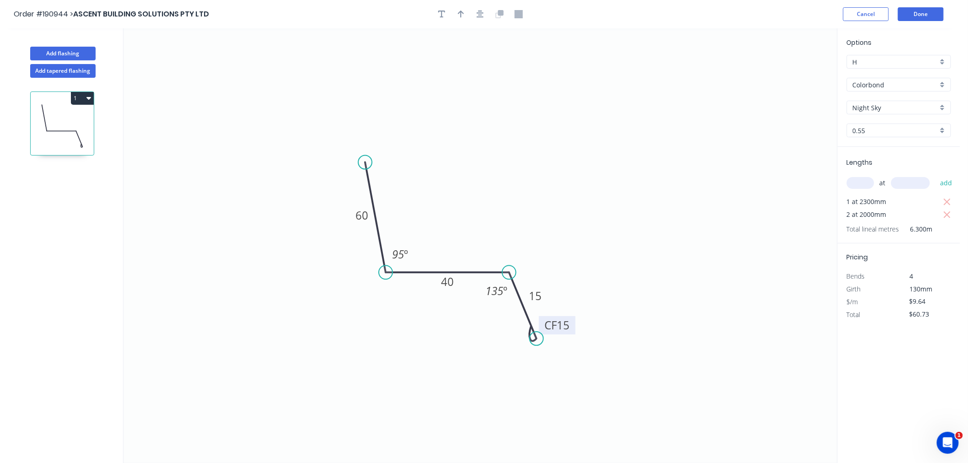
click at [653, 263] on icon "0 60 40 CF 15 15 95 º 135 º" at bounding box center [481, 245] width 714 height 435
click at [569, 324] on tspan "15" at bounding box center [563, 325] width 13 height 15
click at [628, 289] on icon "0 60 40 CF 10 15 95 º 135 º" at bounding box center [481, 245] width 714 height 435
click at [462, 15] on icon "button" at bounding box center [461, 14] width 6 height 8
drag, startPoint x: 790, startPoint y: 72, endPoint x: 460, endPoint y: 215, distance: 360.2
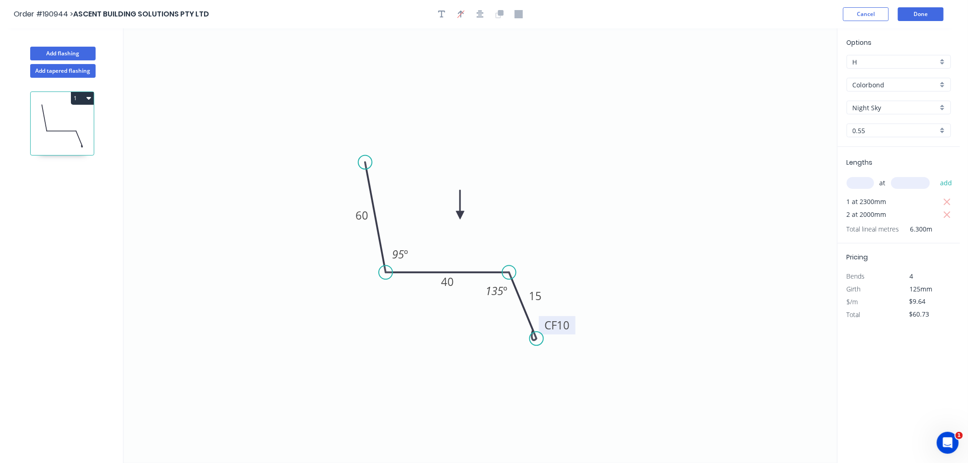
click at [460, 215] on icon at bounding box center [460, 204] width 8 height 29
click at [457, 214] on icon "0 60 40 CF 10 15 95 º 135 º" at bounding box center [481, 245] width 714 height 435
click at [462, 211] on icon at bounding box center [460, 203] width 8 height 29
click at [462, 211] on icon at bounding box center [462, 199] width 8 height 29
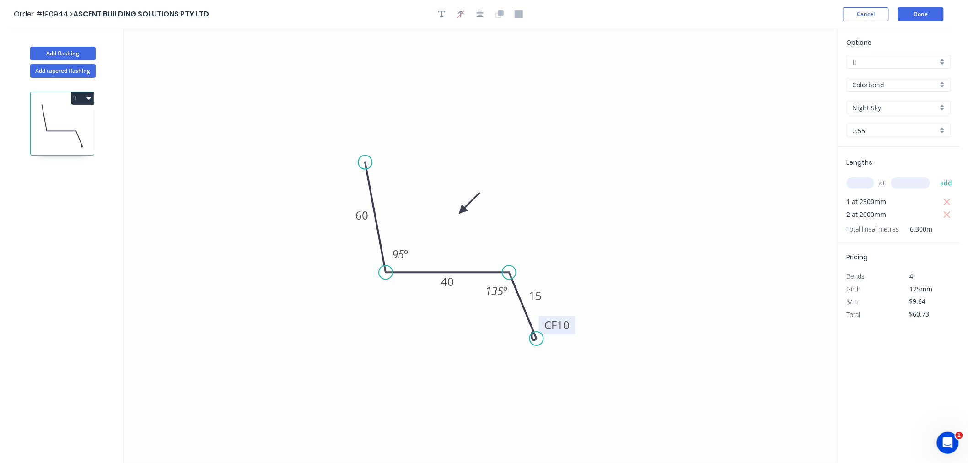
click at [566, 327] on tspan "10" at bounding box center [563, 325] width 13 height 15
click at [647, 197] on icon "0 60 40 CF 15 15 95 º 135 º" at bounding box center [481, 245] width 714 height 435
click at [280, 343] on icon "0 60 40 CF 15 15 95 º 135 º" at bounding box center [481, 245] width 714 height 435
click at [482, 15] on icon "button" at bounding box center [480, 14] width 7 height 7
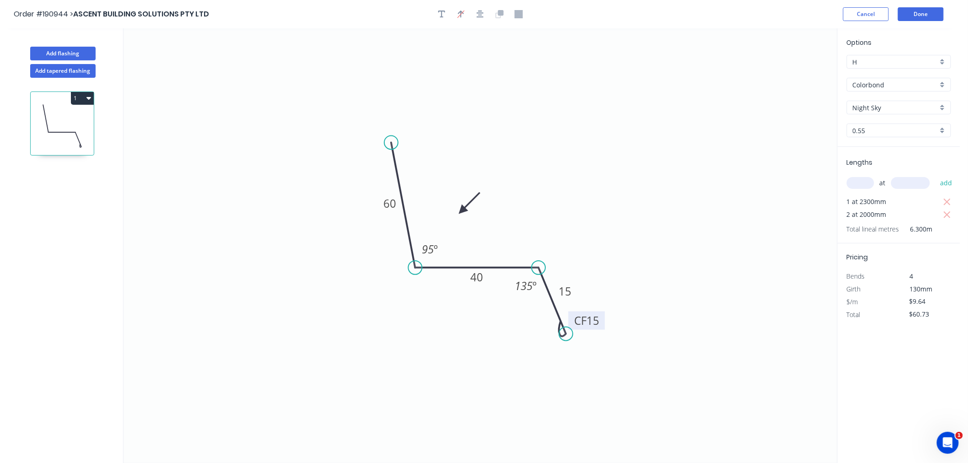
drag, startPoint x: 394, startPoint y: 159, endPoint x: 391, endPoint y: 143, distance: 16.8
click at [391, 143] on circle at bounding box center [391, 143] width 14 height 14
click at [483, 15] on icon "button" at bounding box center [480, 14] width 7 height 8
click at [267, 129] on icon "0 60 40 CF 15 15 95 º 135 º" at bounding box center [481, 245] width 714 height 435
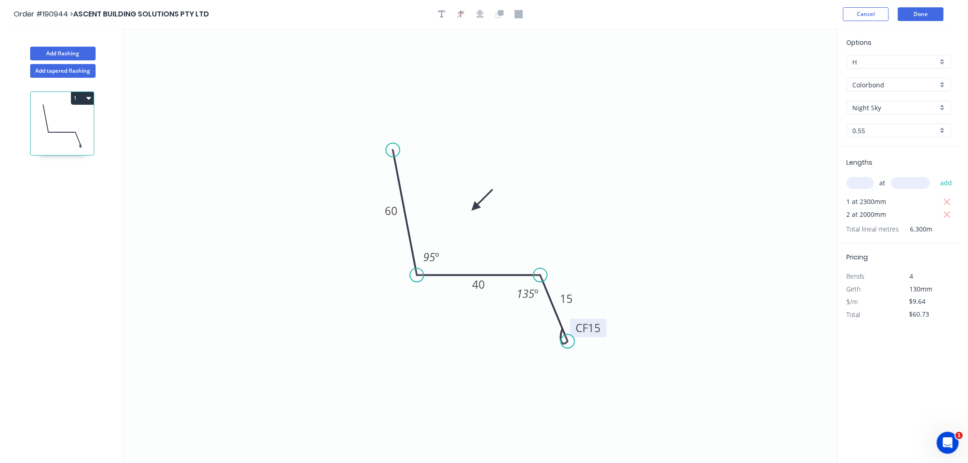
drag, startPoint x: 464, startPoint y: 208, endPoint x: 475, endPoint y: 208, distance: 11.0
click at [475, 208] on icon at bounding box center [482, 200] width 27 height 27
click at [484, 12] on button "button" at bounding box center [480, 14] width 14 height 14
click at [266, 111] on icon "0 60 40 CF 15 15 95 º 135 º" at bounding box center [481, 245] width 714 height 435
click at [65, 50] on button "Add flashing" at bounding box center [62, 54] width 65 height 14
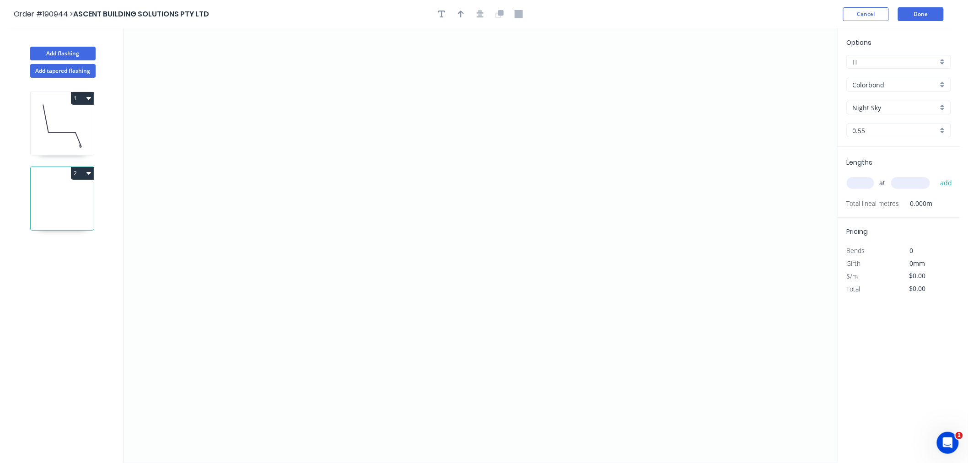
click at [860, 181] on input "text" at bounding box center [860, 183] width 27 height 12
click at [935, 175] on button "add" at bounding box center [946, 183] width 22 height 16
click at [180, 108] on icon "0" at bounding box center [481, 245] width 714 height 435
click at [206, 199] on icon "0" at bounding box center [481, 245] width 714 height 435
click at [373, 204] on icon "0 ?" at bounding box center [481, 245] width 714 height 435
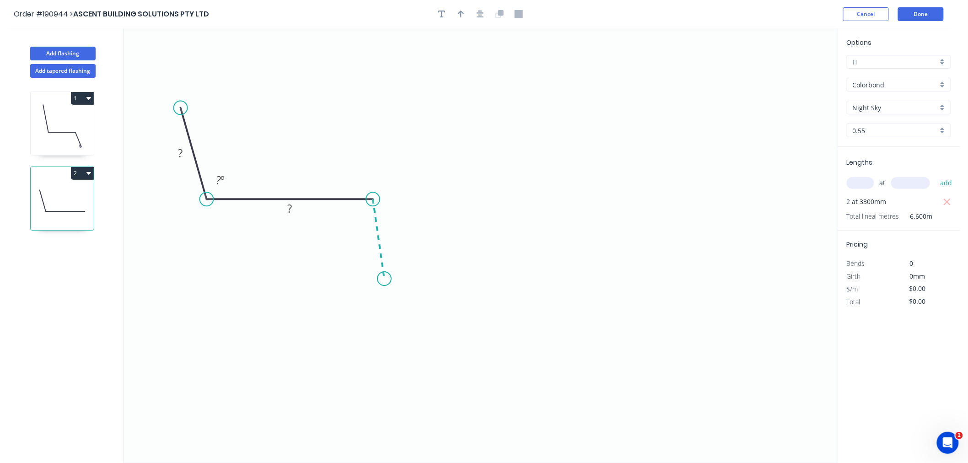
click at [384, 279] on icon "0 ? ? ? º" at bounding box center [481, 245] width 714 height 435
click at [417, 297] on icon "0 ? ? ? ? º ? º" at bounding box center [481, 245] width 714 height 435
click at [391, 343] on icon "0 ? ? ? ? ? º ? º ? º" at bounding box center [481, 245] width 714 height 435
click at [389, 409] on icon "0 ? ? ? ? ? ? º ? º ? º ? º" at bounding box center [481, 245] width 714 height 435
click at [433, 438] on icon "0 ? ? ? ? ? ? ? º ? º ? º ? º ? º" at bounding box center [481, 245] width 714 height 435
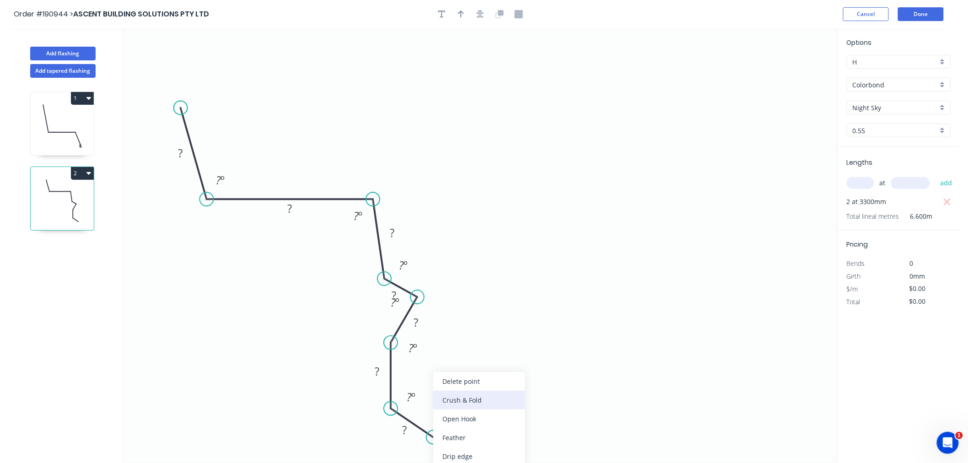
click at [470, 401] on div "Crush & Fold" at bounding box center [479, 400] width 92 height 19
drag, startPoint x: 418, startPoint y: 297, endPoint x: 431, endPoint y: 298, distance: 12.8
click at [431, 298] on circle at bounding box center [431, 303] width 14 height 14
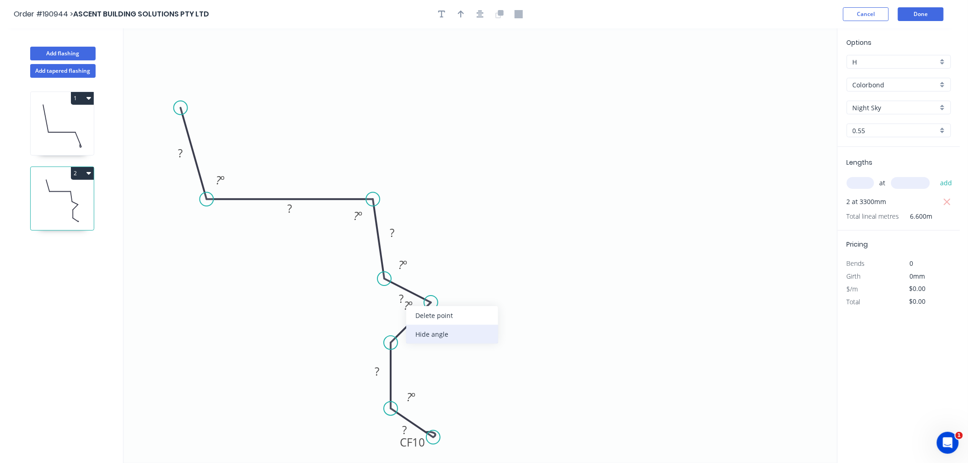
click at [426, 333] on div "Hide angle" at bounding box center [452, 334] width 92 height 19
click at [430, 301] on div "Hide angle" at bounding box center [452, 297] width 92 height 19
drag, startPoint x: 386, startPoint y: 279, endPoint x: 384, endPoint y: 269, distance: 10.2
click at [384, 269] on circle at bounding box center [384, 269] width 14 height 14
click at [407, 399] on tspan "?" at bounding box center [409, 397] width 5 height 15
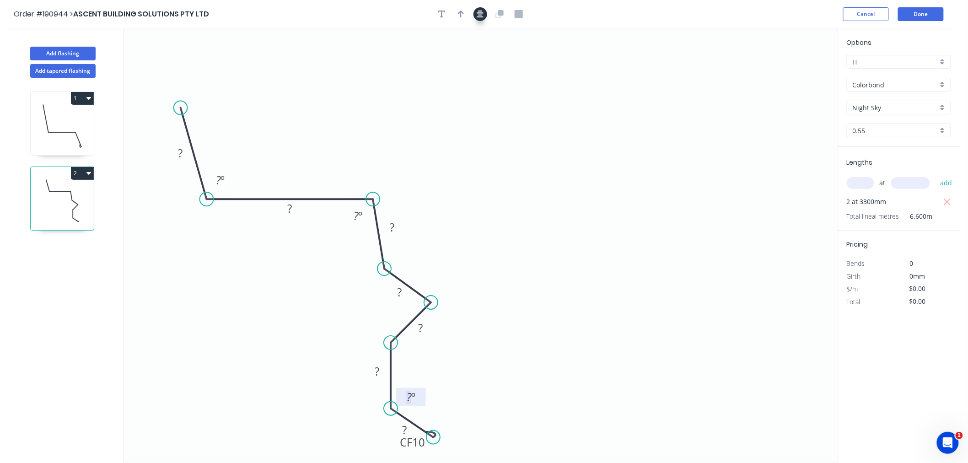
click at [478, 11] on icon "button" at bounding box center [480, 14] width 7 height 8
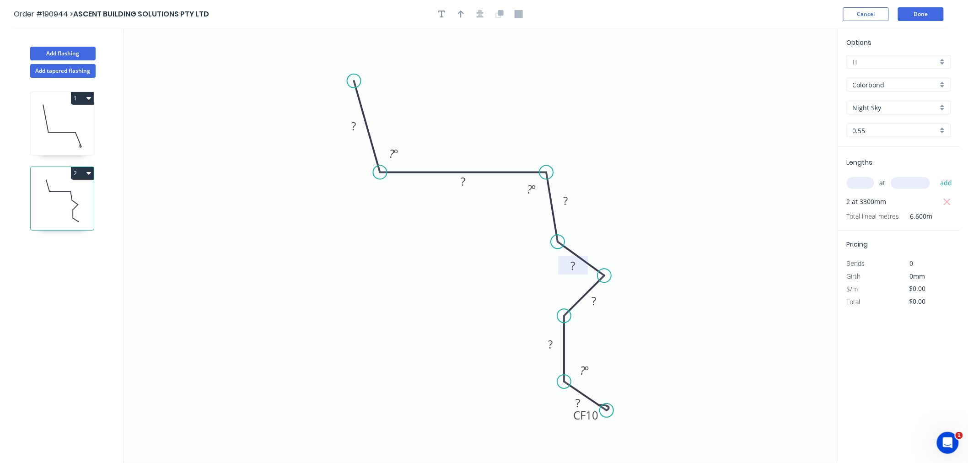
click at [575, 264] on tspan "?" at bounding box center [573, 265] width 5 height 15
drag, startPoint x: 606, startPoint y: 409, endPoint x: 622, endPoint y: 425, distance: 22.3
click at [622, 425] on circle at bounding box center [622, 424] width 14 height 14
click at [572, 198] on rect at bounding box center [565, 201] width 18 height 13
click at [611, 177] on icon "0 ? ? 45 15 15 45 CF 15 30 ? º ? º 140 º" at bounding box center [481, 245] width 714 height 435
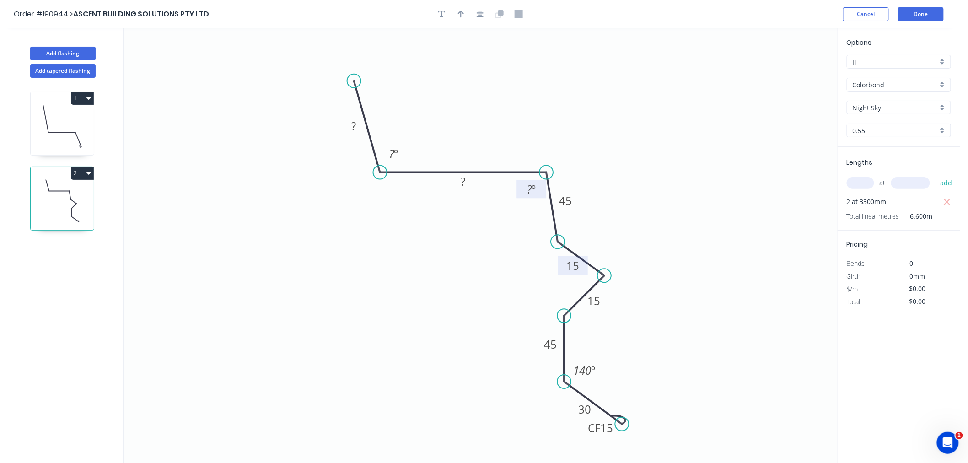
click at [533, 190] on tspan "º" at bounding box center [534, 189] width 4 height 15
click at [349, 126] on rect at bounding box center [353, 126] width 18 height 13
click at [634, 138] on icon "0 80 140 45 15 15 45 CF 15 30 95 º 95 º 140 º" at bounding box center [481, 245] width 714 height 435
click at [482, 16] on icon "button" at bounding box center [480, 14] width 7 height 8
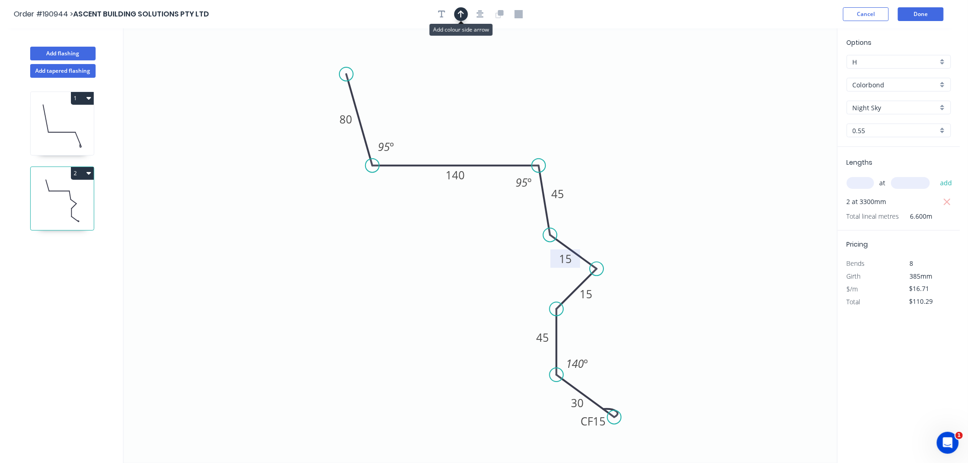
click at [461, 17] on button "button" at bounding box center [461, 14] width 14 height 14
click at [630, 441] on div "Flip bend" at bounding box center [662, 437] width 92 height 19
drag, startPoint x: 632, startPoint y: 397, endPoint x: 639, endPoint y: 401, distance: 8.6
click at [639, 401] on rect at bounding box center [623, 395] width 37 height 18
drag, startPoint x: 674, startPoint y: 95, endPoint x: 505, endPoint y: 128, distance: 172.0
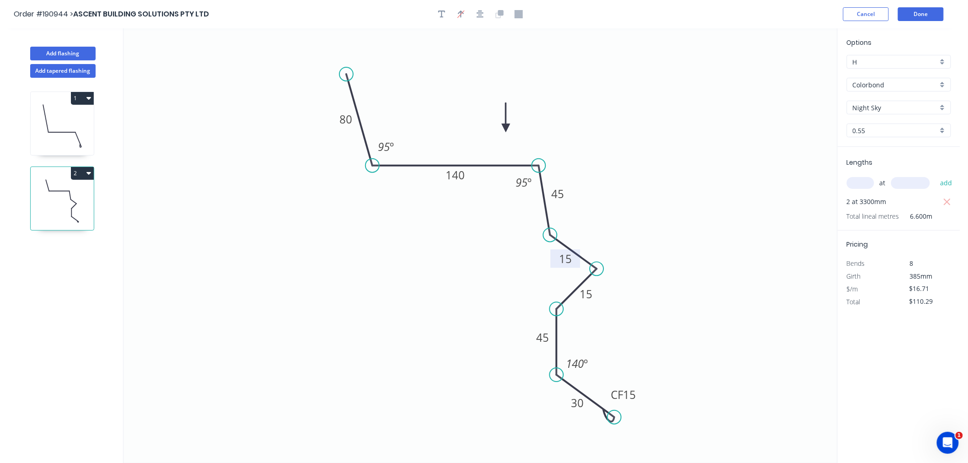
click at [505, 128] on icon at bounding box center [506, 117] width 8 height 29
click at [505, 128] on icon at bounding box center [505, 117] width 8 height 29
click at [481, 14] on icon "button" at bounding box center [480, 14] width 7 height 8
click at [61, 132] on icon at bounding box center [61, 132] width 27 height 0
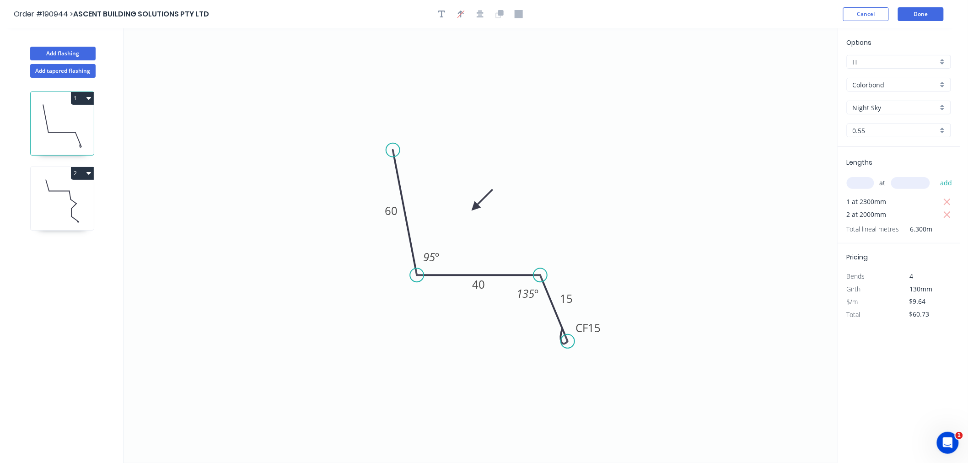
click at [69, 207] on icon at bounding box center [62, 201] width 63 height 59
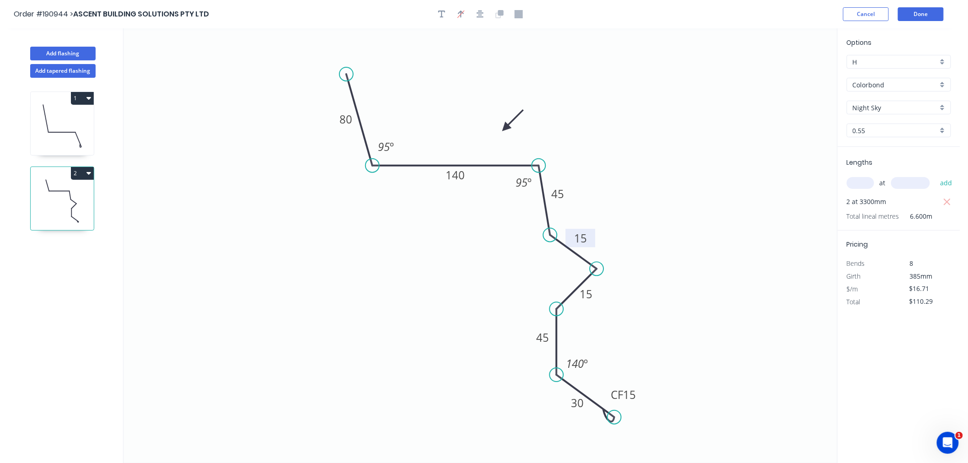
drag, startPoint x: 575, startPoint y: 259, endPoint x: 591, endPoint y: 238, distance: 25.5
click at [591, 238] on rect at bounding box center [580, 238] width 30 height 18
click at [477, 13] on icon "button" at bounding box center [480, 14] width 7 height 8
drag, startPoint x: 550, startPoint y: 232, endPoint x: 547, endPoint y: 229, distance: 4.9
click at [547, 229] on circle at bounding box center [547, 228] width 14 height 14
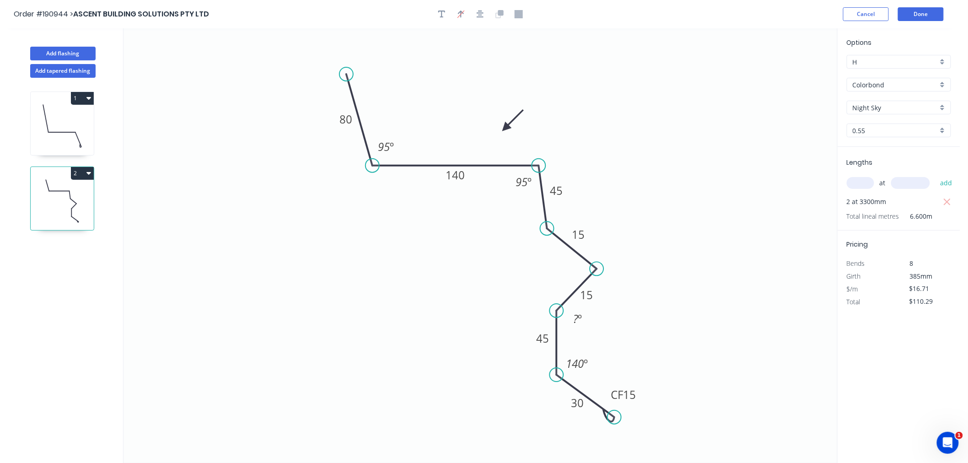
click at [555, 306] on circle at bounding box center [557, 311] width 14 height 14
click at [584, 322] on rect at bounding box center [575, 322] width 30 height 18
drag, startPoint x: 596, startPoint y: 269, endPoint x: 604, endPoint y: 264, distance: 8.8
click at [604, 264] on circle at bounding box center [604, 264] width 14 height 14
click at [665, 189] on icon "0 80 140 45 15 15 45 CF 15 30 95 º 95 º 140 º" at bounding box center [481, 245] width 714 height 435
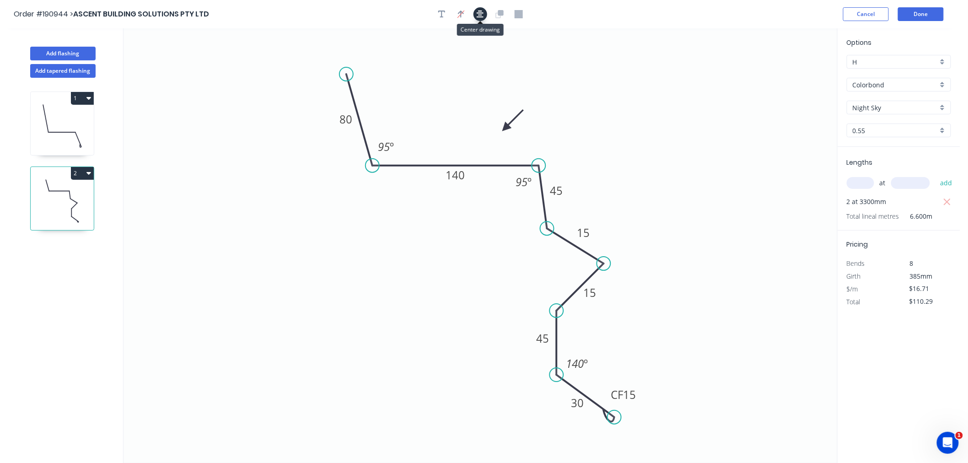
click at [477, 13] on icon "button" at bounding box center [480, 14] width 7 height 8
drag, startPoint x: 505, startPoint y: 128, endPoint x: 501, endPoint y: 122, distance: 7.4
click at [501, 122] on icon at bounding box center [508, 114] width 27 height 27
click at [483, 20] on button "button" at bounding box center [480, 14] width 14 height 14
click at [734, 19] on div "Order #190944 > ASCENT BUILDING SOLUTIONS PTY LTD Cancel Done" at bounding box center [480, 14] width 933 height 14
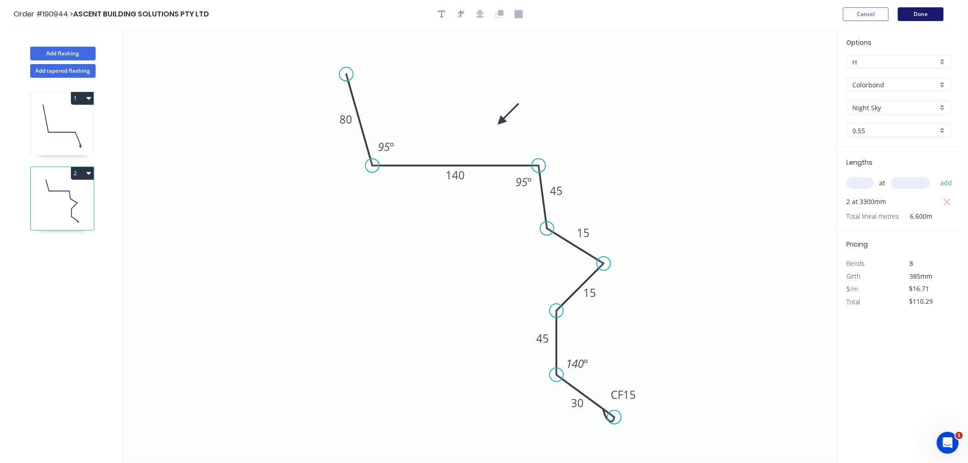
click at [925, 10] on button "Done" at bounding box center [921, 14] width 46 height 14
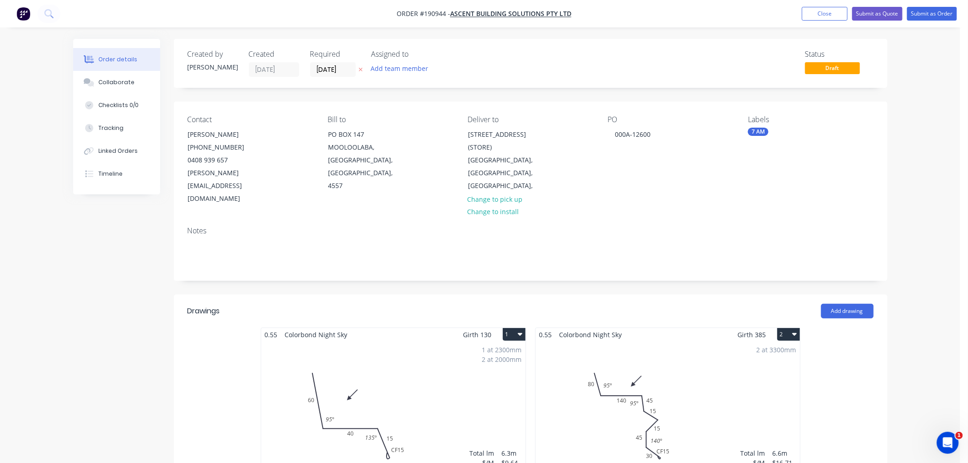
click at [925, 226] on div "Order details Collaborate Checklists 0/0 Tracking Linked Orders Timeline Order …" at bounding box center [480, 393] width 960 height 787
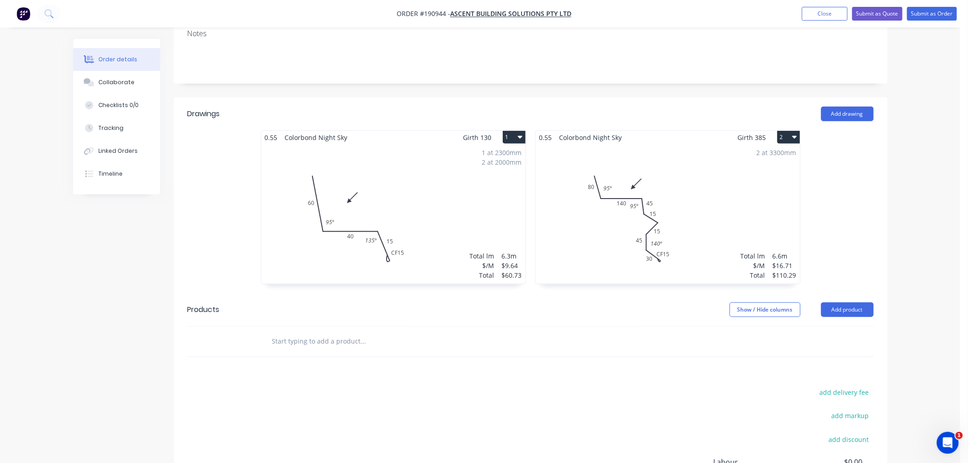
scroll to position [95, 0]
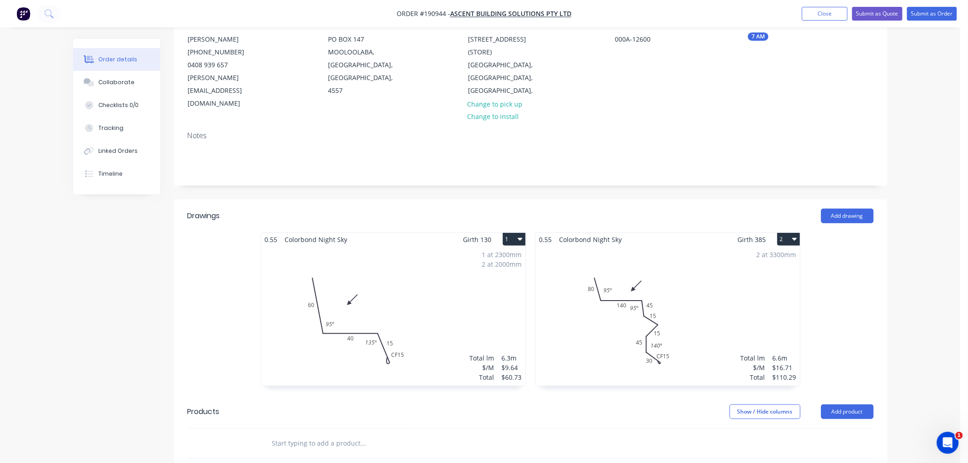
click at [731, 310] on div "2 at 3300mm Total lm $/M Total 6.6m $16.71 $110.29" at bounding box center [668, 316] width 264 height 140
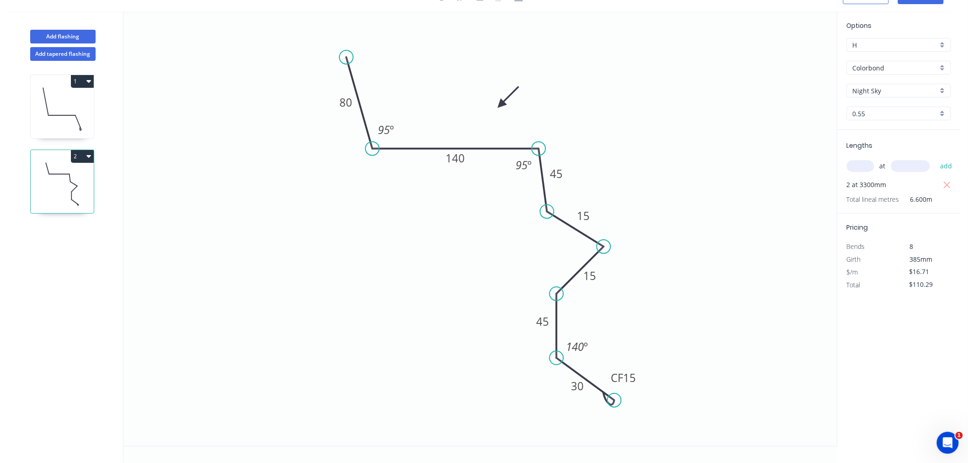
scroll to position [17, 0]
drag, startPoint x: 637, startPoint y: 384, endPoint x: 653, endPoint y: 413, distance: 32.6
click at [653, 413] on rect at bounding box center [639, 406] width 37 height 18
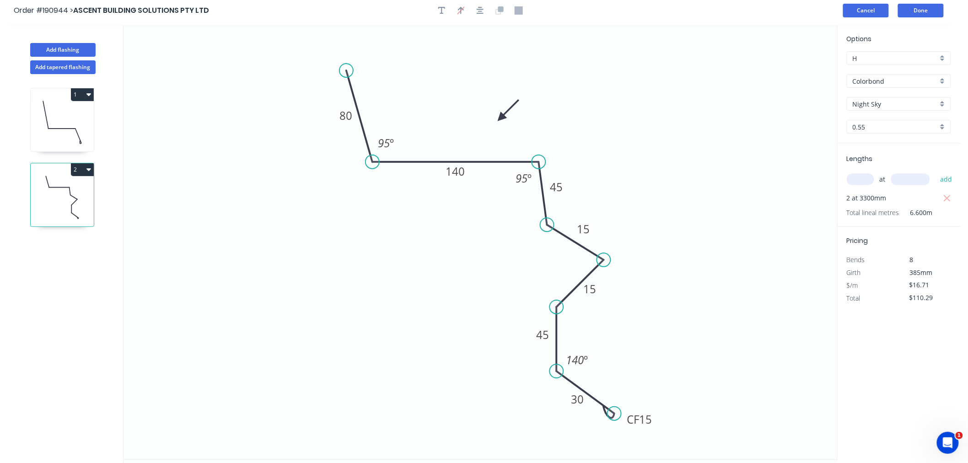
scroll to position [0, 0]
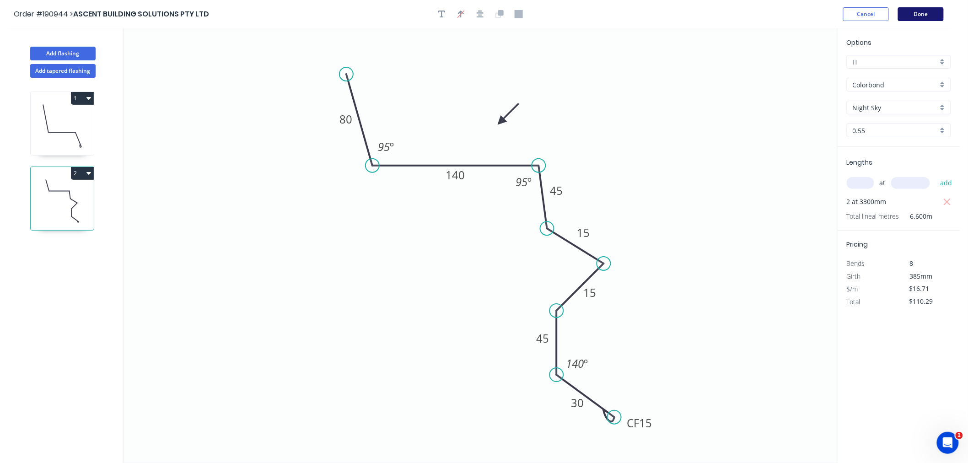
click at [919, 11] on button "Done" at bounding box center [921, 14] width 46 height 14
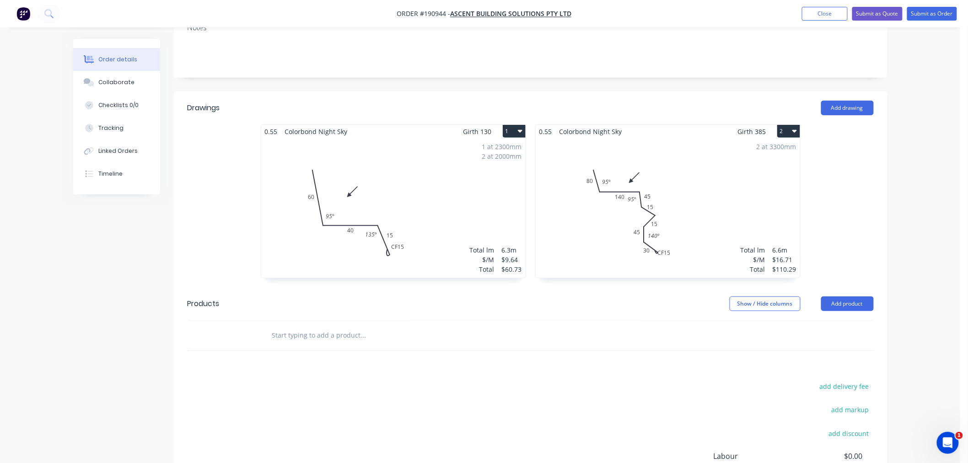
click at [698, 238] on div "2 at 3300mm Total lm $/M Total 6.6m $16.71 $110.29" at bounding box center [668, 208] width 264 height 140
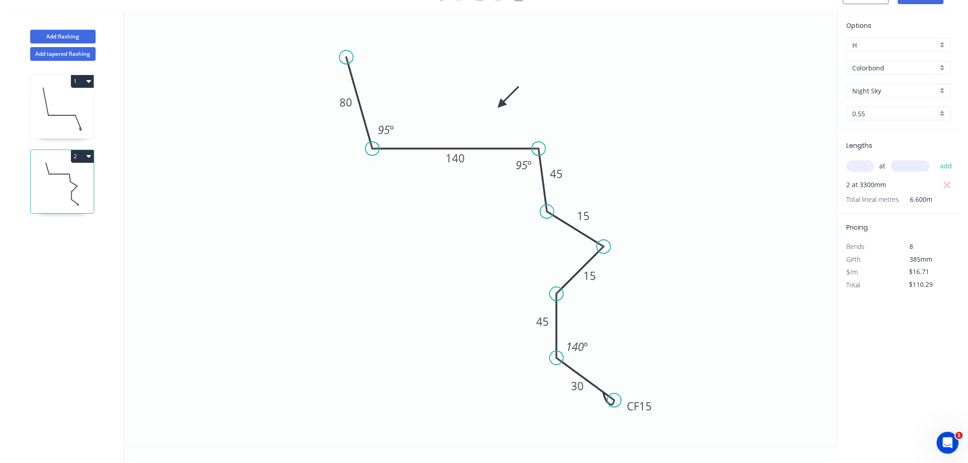
scroll to position [17, 0]
drag, startPoint x: 656, startPoint y: 407, endPoint x: 661, endPoint y: 390, distance: 17.8
click at [661, 390] on rect at bounding box center [645, 389] width 37 height 18
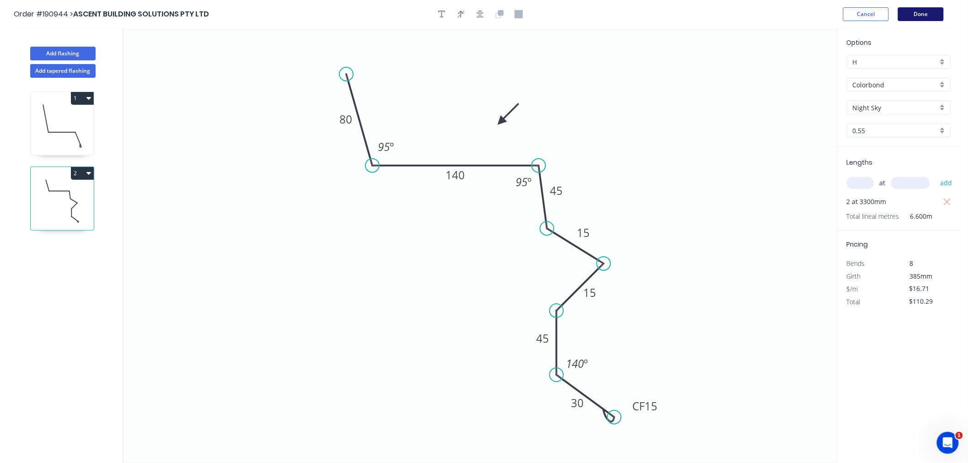
click at [921, 8] on button "Done" at bounding box center [921, 14] width 46 height 14
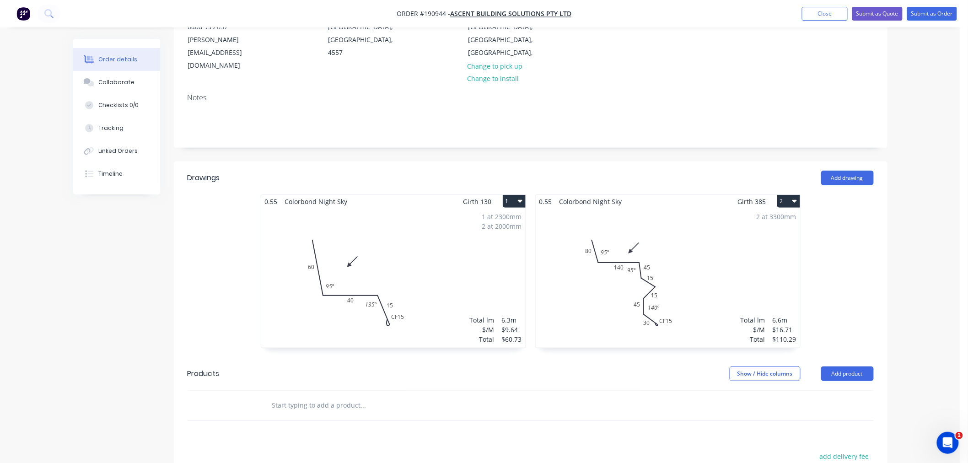
scroll to position [299, 0]
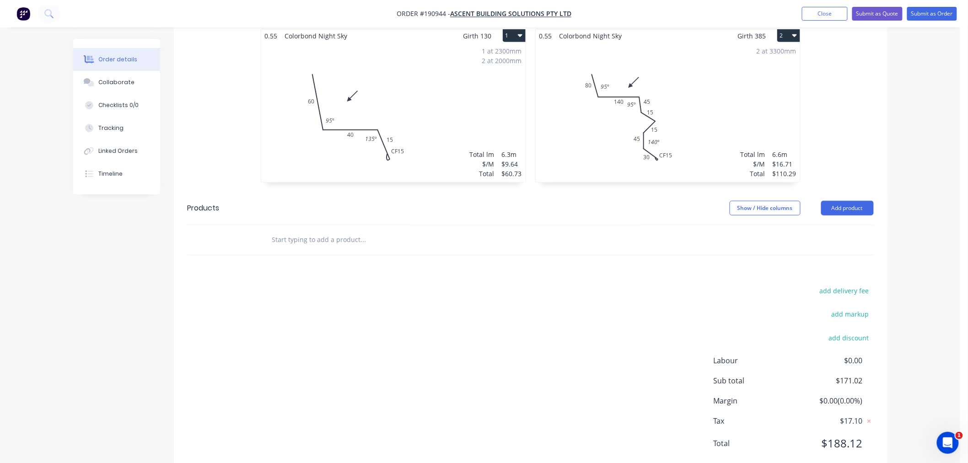
click at [600, 130] on div "2 at 3300mm Total lm $/M Total 6.6m $16.71 $110.29" at bounding box center [668, 113] width 264 height 140
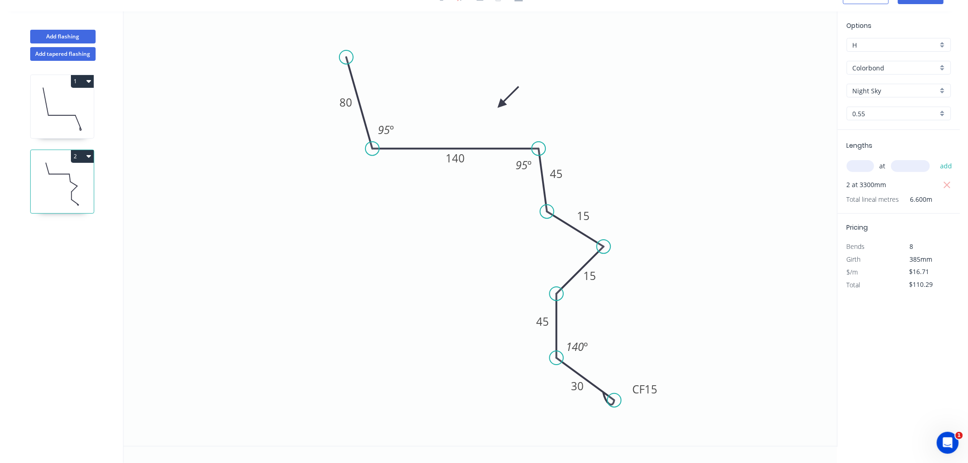
scroll to position [17, 0]
drag, startPoint x: 614, startPoint y: 402, endPoint x: 622, endPoint y: 412, distance: 12.7
click at [622, 412] on circle at bounding box center [622, 412] width 14 height 14
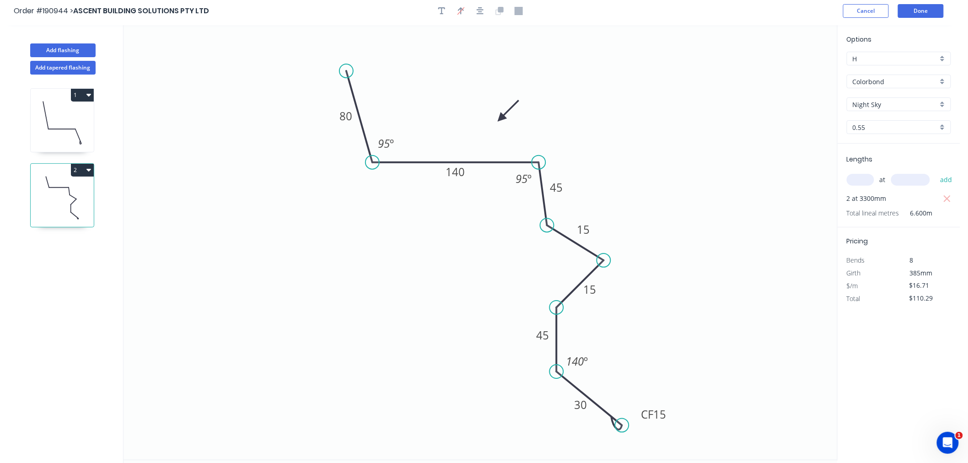
scroll to position [0, 0]
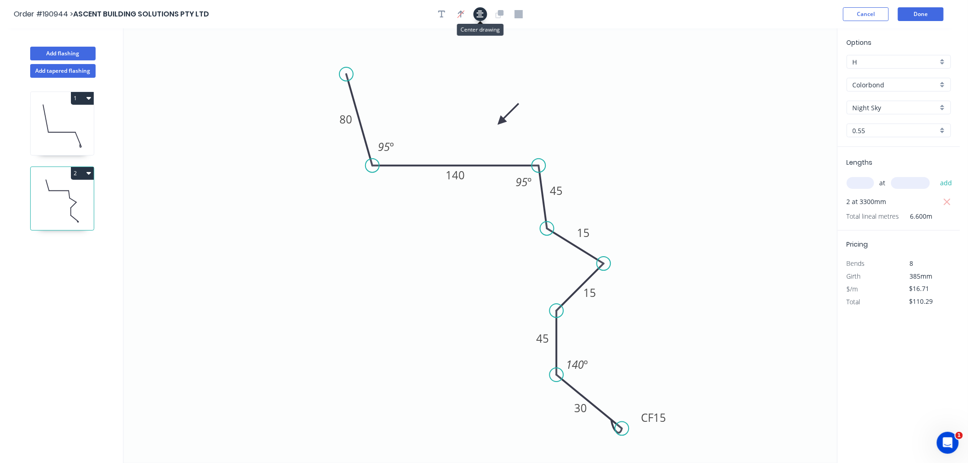
click at [481, 14] on icon "button" at bounding box center [480, 14] width 7 height 8
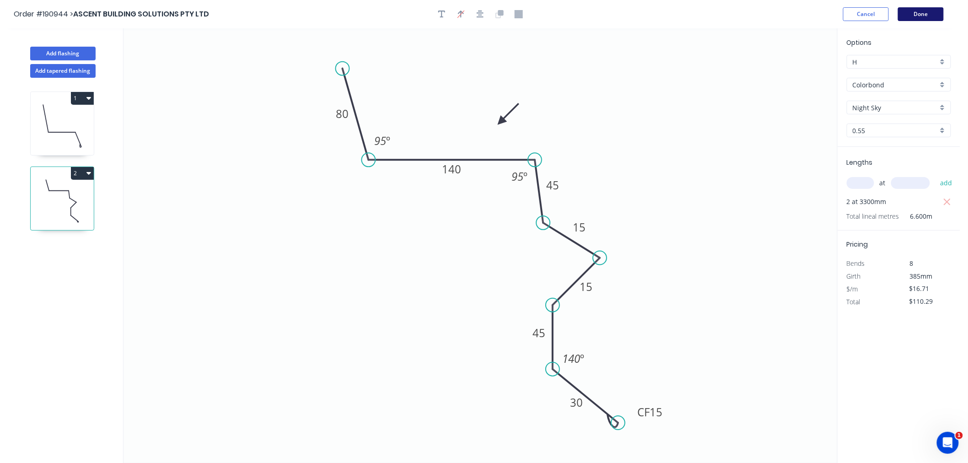
click at [919, 12] on button "Done" at bounding box center [921, 14] width 46 height 14
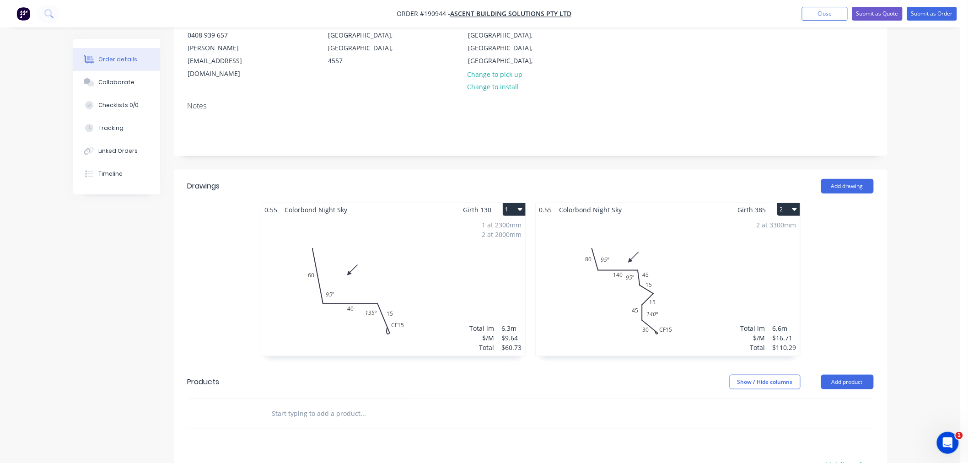
scroll to position [203, 0]
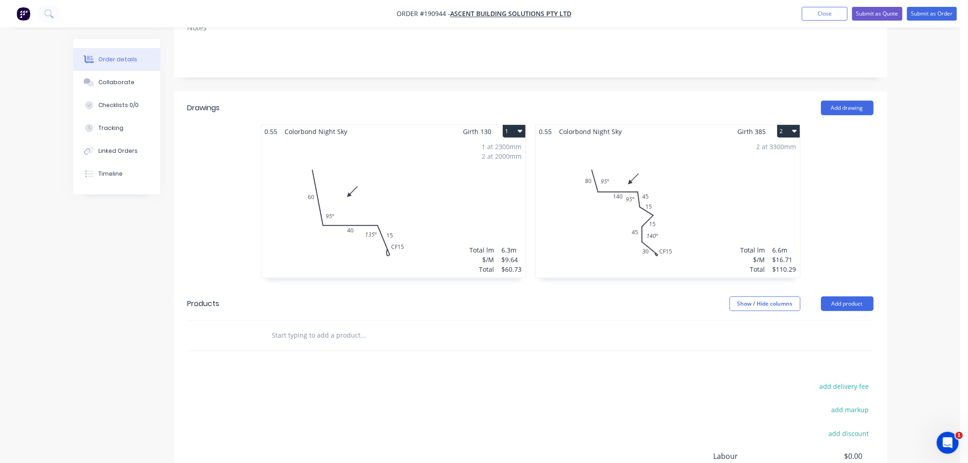
click at [662, 204] on div "2 at 3300mm Total lm $/M Total 6.6m $16.71 $110.29" at bounding box center [668, 208] width 264 height 140
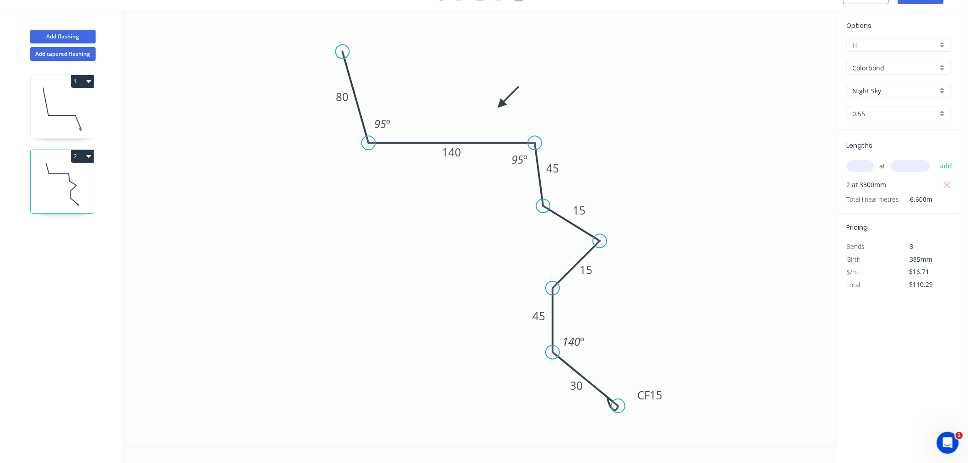
scroll to position [17, 0]
drag, startPoint x: 589, startPoint y: 346, endPoint x: 590, endPoint y: 354, distance: 7.4
click at [590, 354] on rect at bounding box center [575, 349] width 34 height 18
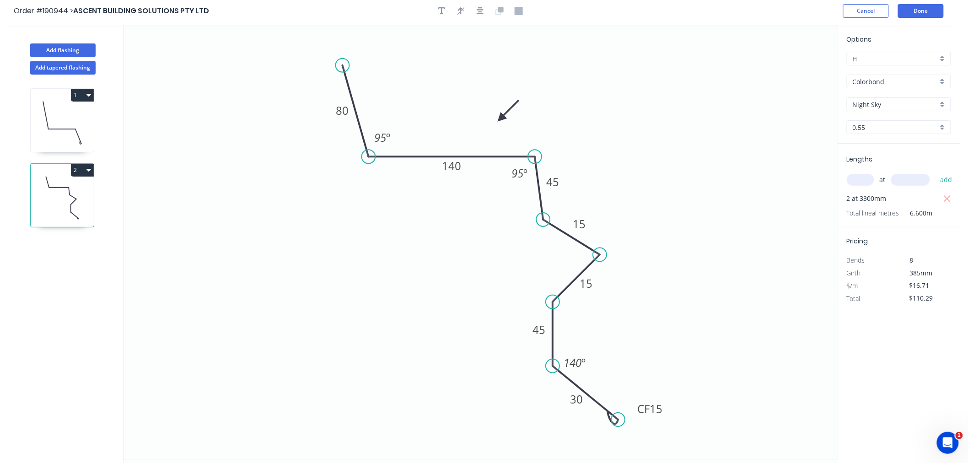
scroll to position [0, 0]
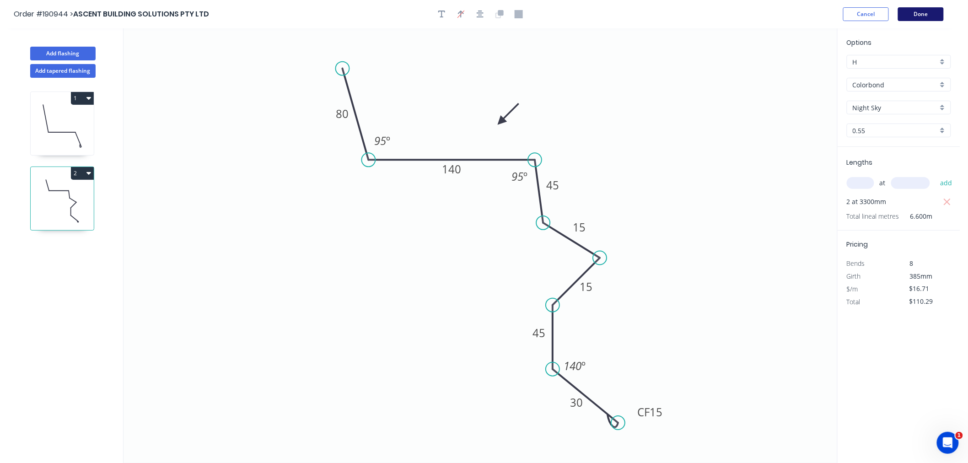
click at [929, 16] on button "Done" at bounding box center [921, 14] width 46 height 14
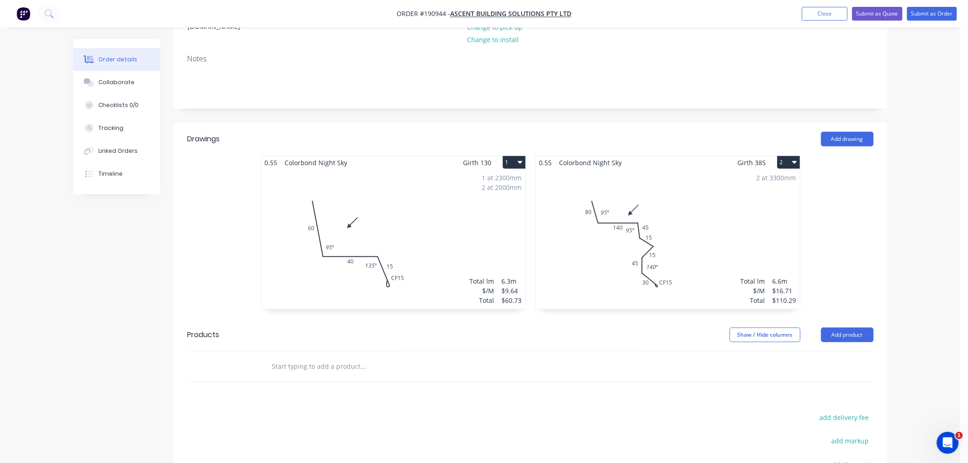
scroll to position [299, 0]
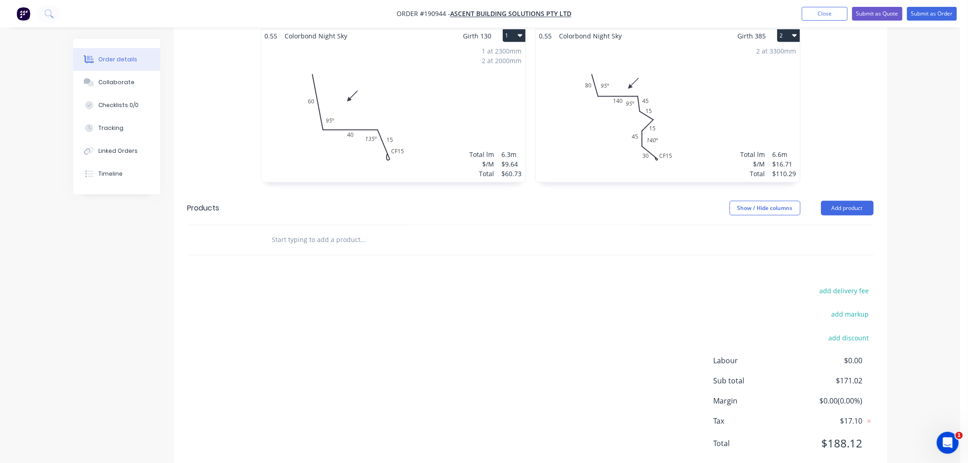
click at [688, 111] on div "2 at 3300mm Total lm $/M Total 6.6m $16.71 $110.29" at bounding box center [668, 113] width 264 height 140
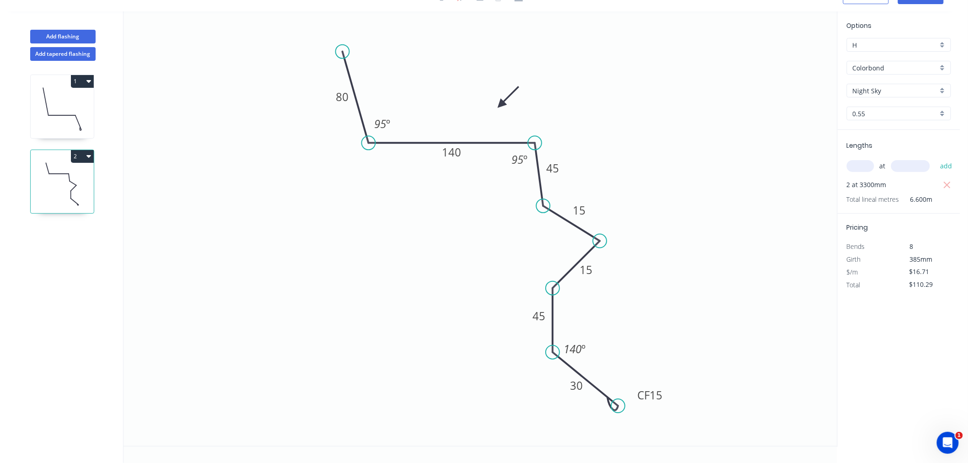
scroll to position [17, 0]
drag, startPoint x: 588, startPoint y: 353, endPoint x: 586, endPoint y: 348, distance: 6.1
click at [586, 348] on rect at bounding box center [572, 343] width 34 height 18
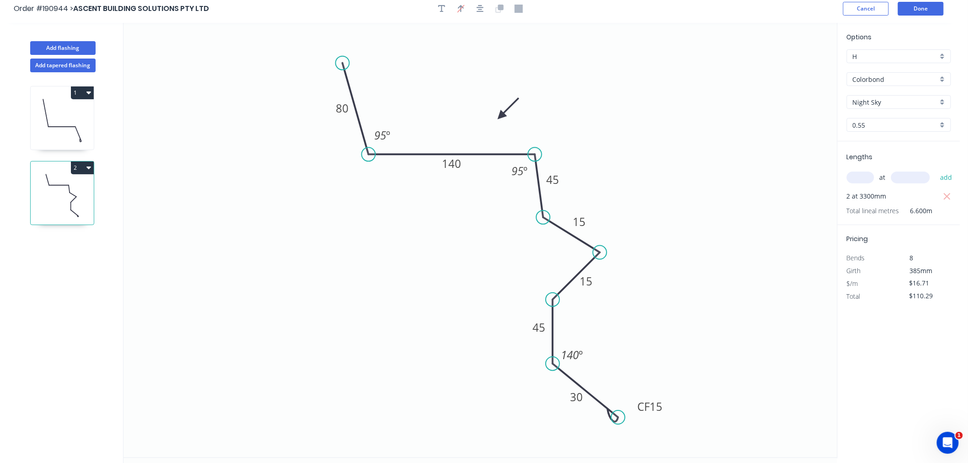
scroll to position [0, 0]
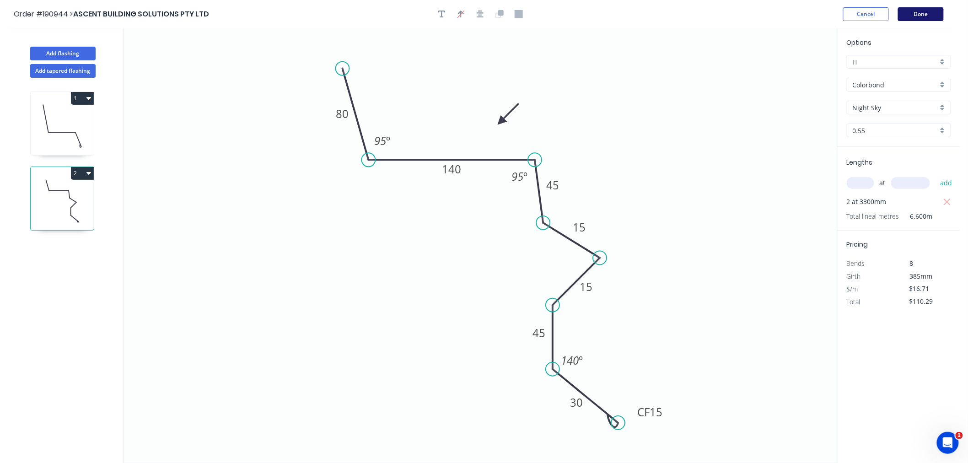
click at [923, 20] on button "Done" at bounding box center [921, 14] width 46 height 14
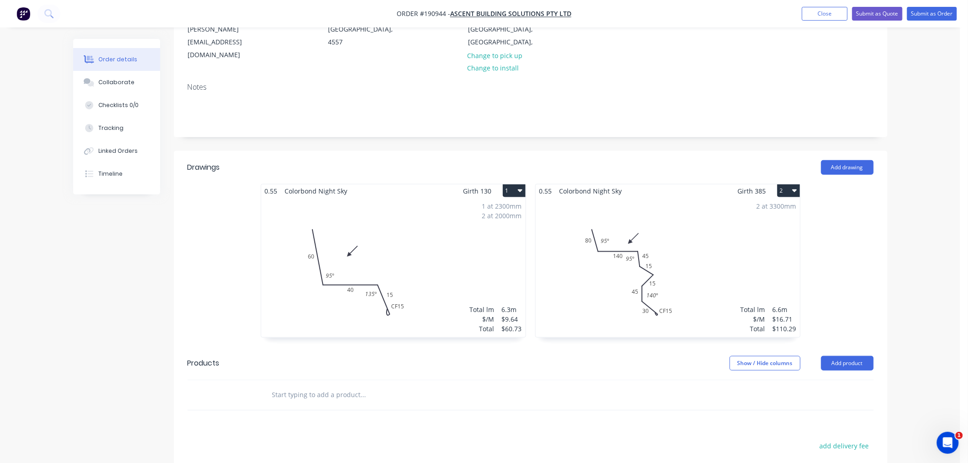
scroll to position [203, 0]
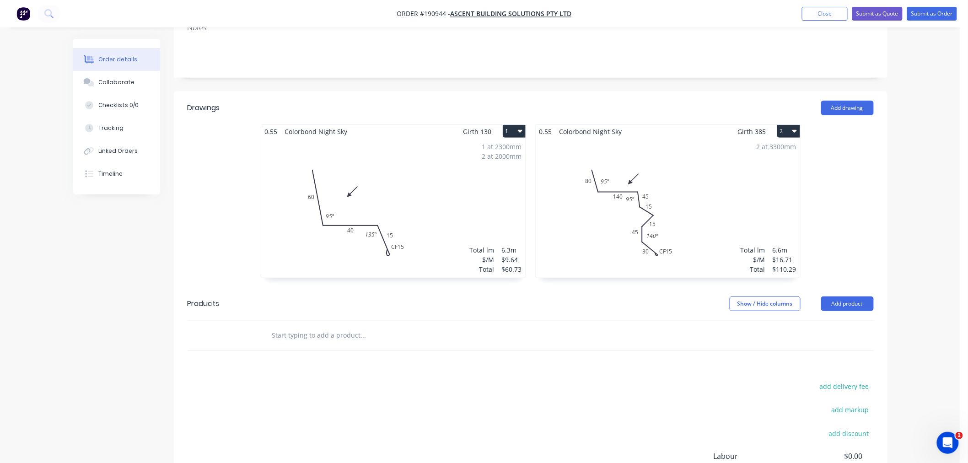
click at [670, 201] on div "2 at 3300mm Total lm $/M Total 6.6m $16.71 $110.29" at bounding box center [668, 208] width 264 height 140
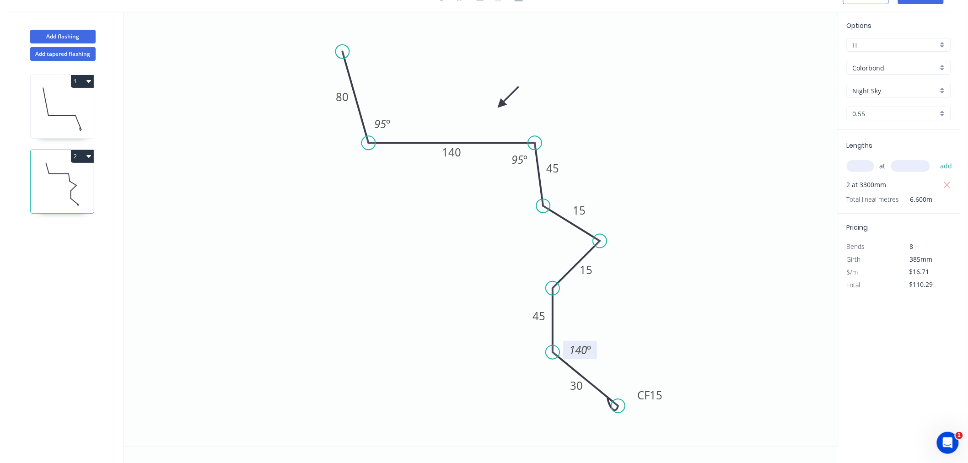
drag, startPoint x: 583, startPoint y: 351, endPoint x: 591, endPoint y: 357, distance: 10.4
click at [591, 357] on rect at bounding box center [581, 350] width 34 height 18
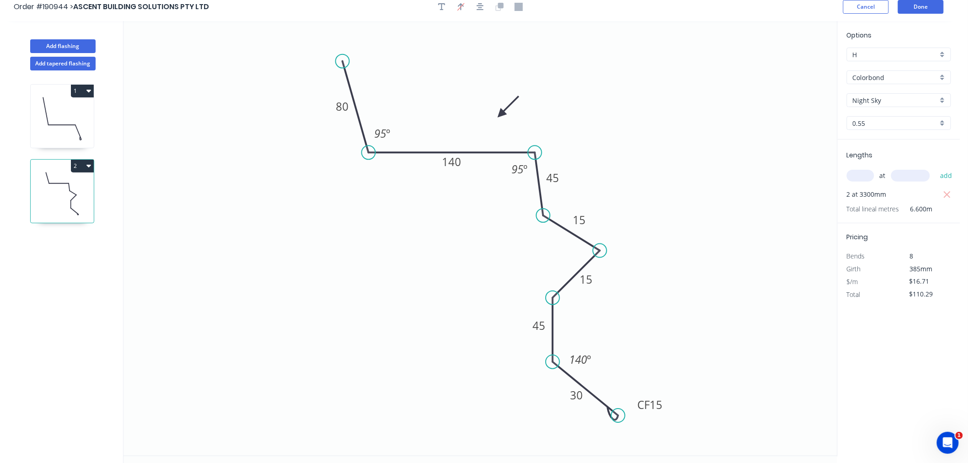
scroll to position [0, 0]
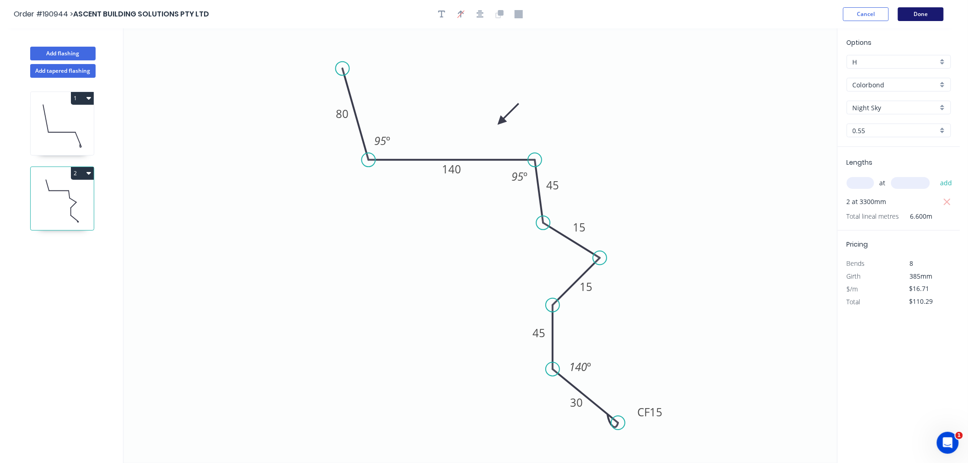
click at [922, 15] on button "Done" at bounding box center [921, 14] width 46 height 14
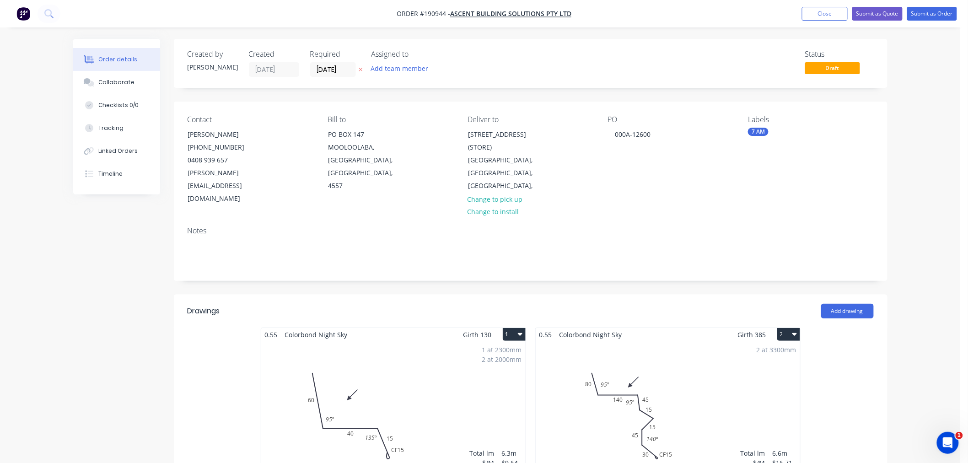
click at [655, 377] on div "2 at 3300mm Total lm $/M Total 6.6m $16.71 $110.29" at bounding box center [668, 411] width 264 height 140
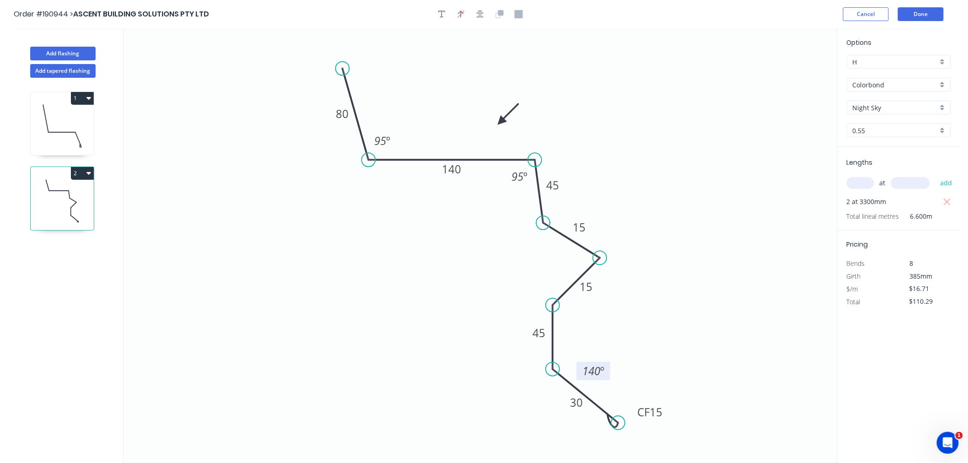
drag, startPoint x: 594, startPoint y: 372, endPoint x: 610, endPoint y: 374, distance: 16.2
click at [609, 376] on rect at bounding box center [594, 371] width 34 height 18
click at [932, 17] on button "Done" at bounding box center [921, 14] width 46 height 14
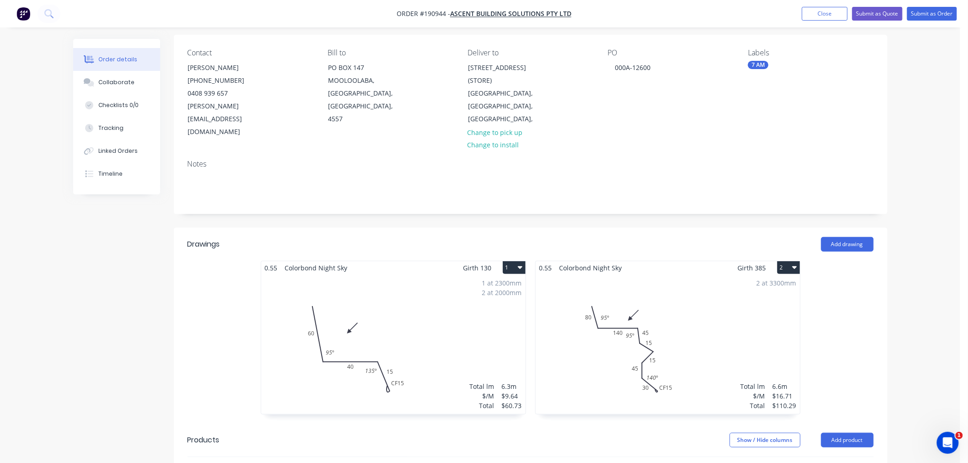
scroll to position [102, 0]
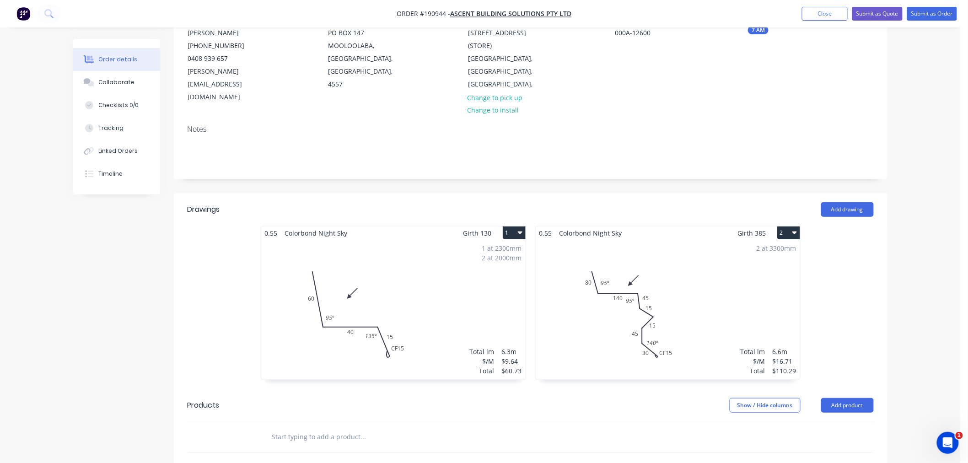
click at [752, 240] on div "2 at 3300mm Total lm $/M Total 6.6m $16.71 $110.29" at bounding box center [668, 310] width 264 height 140
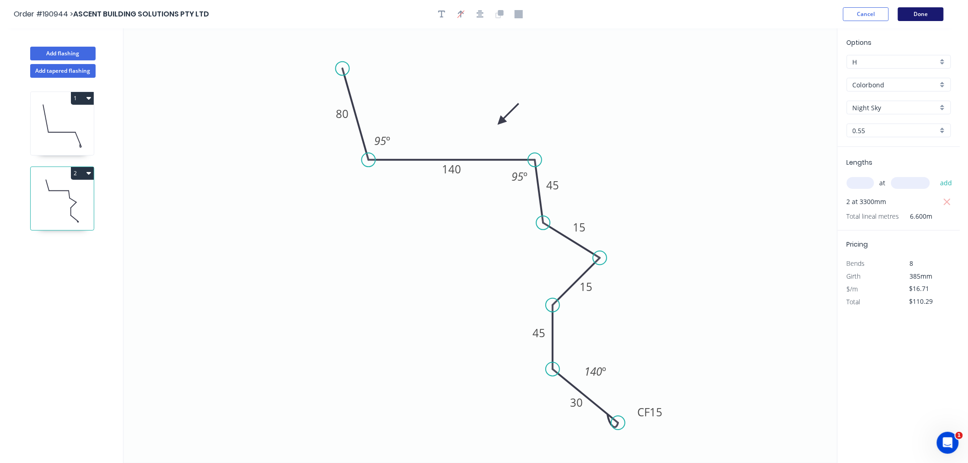
click at [925, 10] on button "Done" at bounding box center [921, 14] width 46 height 14
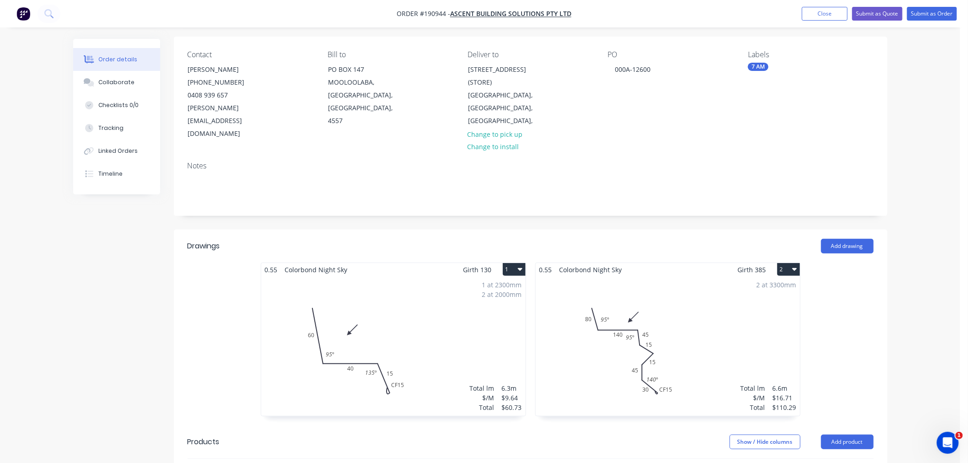
scroll to position [203, 0]
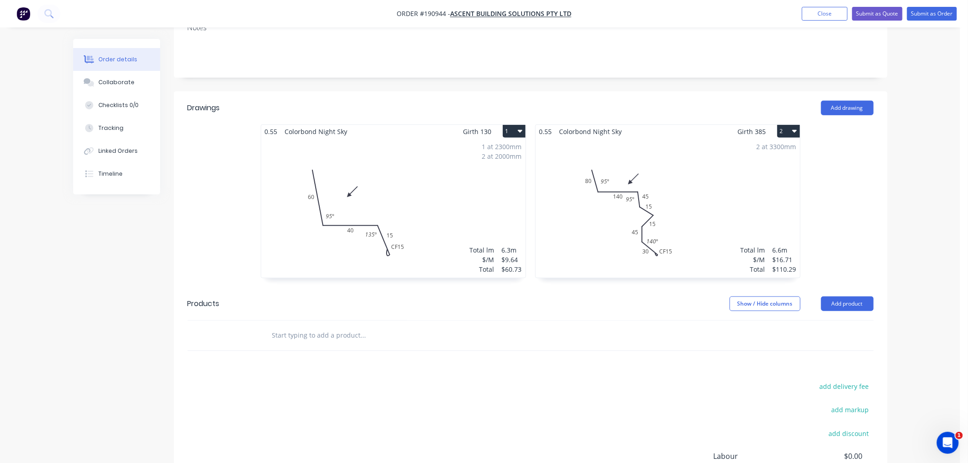
click at [930, 245] on div "Order details Collaborate Checklists 0/0 Tracking Linked Orders Timeline Order …" at bounding box center [480, 190] width 960 height 787
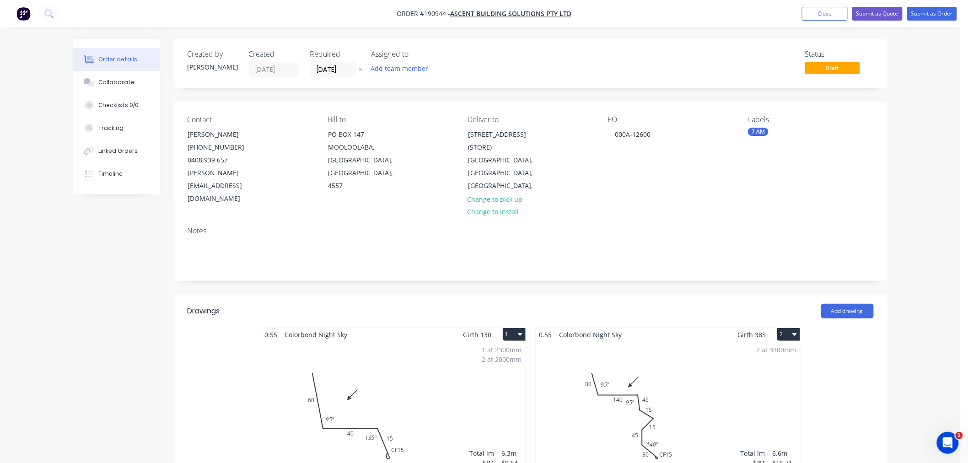
click at [922, 193] on div "Order details Collaborate Checklists 0/0 Tracking Linked Orders Timeline Order …" at bounding box center [480, 393] width 960 height 787
click at [913, 115] on div "Order details Collaborate Checklists 0/0 Tracking Linked Orders Timeline Order …" at bounding box center [480, 393] width 960 height 787
click at [935, 11] on button "Submit as Order" at bounding box center [932, 14] width 50 height 14
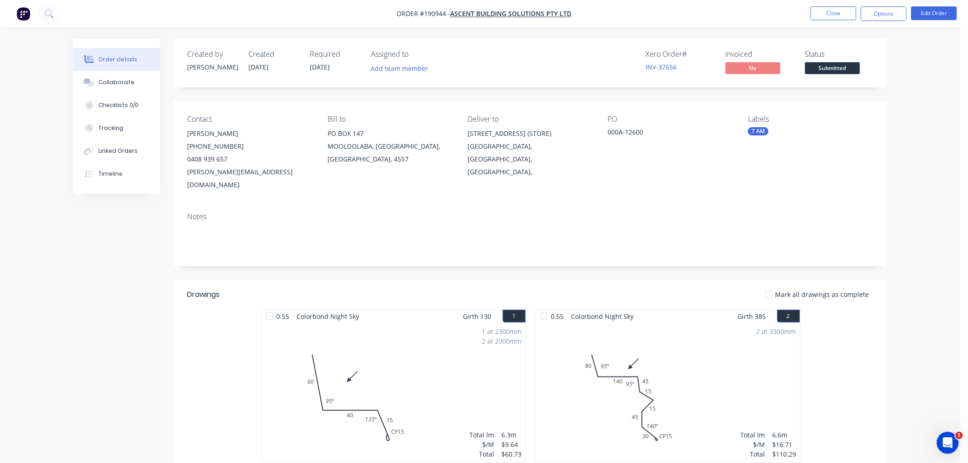
click at [930, 179] on div "Order details Collaborate Checklists 0/0 Tracking Linked Orders Timeline Order …" at bounding box center [480, 317] width 960 height 635
click at [880, 12] on button "Options" at bounding box center [884, 13] width 46 height 15
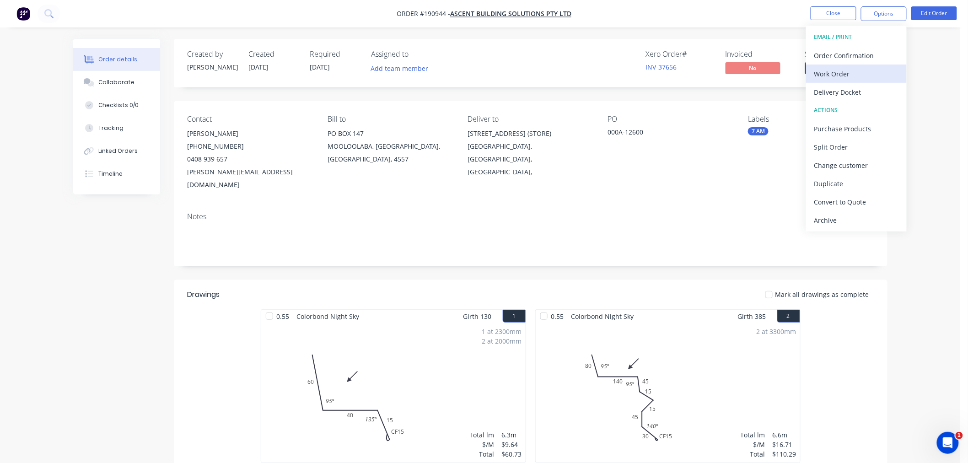
click at [868, 70] on div "Work Order" at bounding box center [856, 73] width 84 height 13
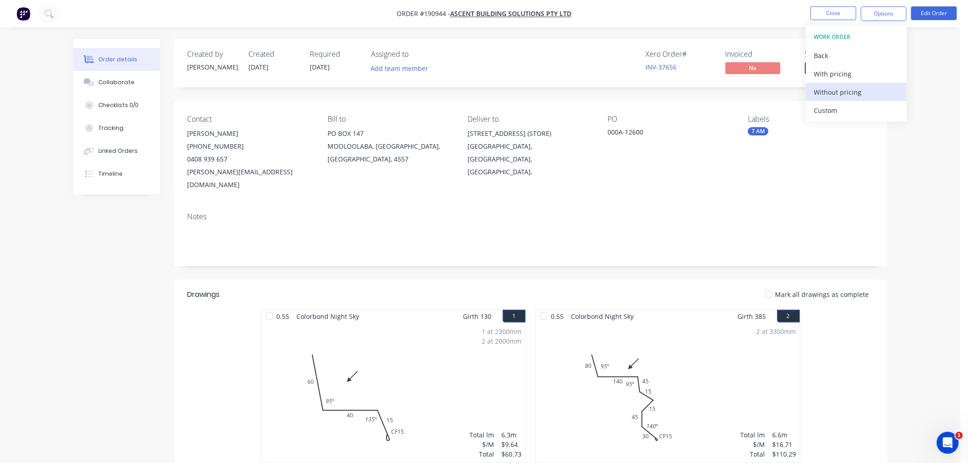
click at [870, 90] on div "Without pricing" at bounding box center [856, 92] width 84 height 13
drag, startPoint x: 98, startPoint y: 284, endPoint x: 87, endPoint y: 274, distance: 14.6
click at [96, 282] on div "Created by Jeremy Created 27/08/25 Required 28/08/25 Assigned to Add team membe…" at bounding box center [480, 337] width 814 height 596
click at [844, 16] on button "Close" at bounding box center [834, 13] width 46 height 14
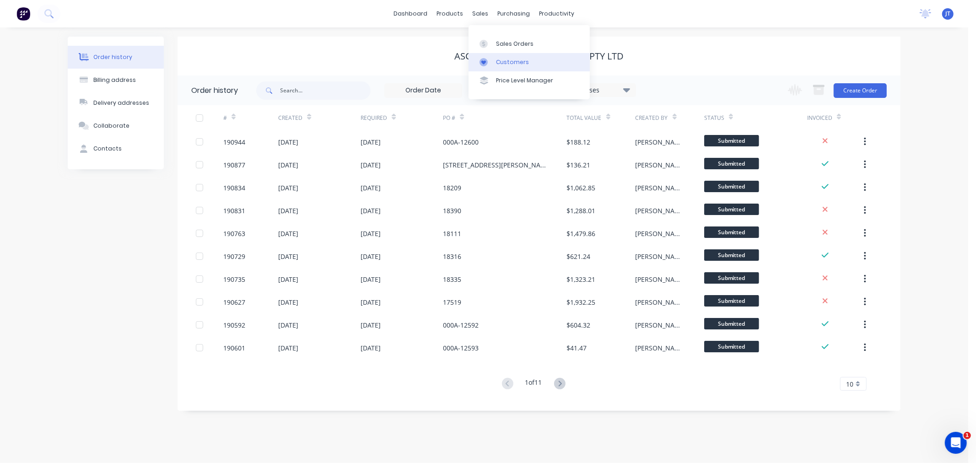
click at [502, 63] on div "Customers" at bounding box center [512, 62] width 33 height 8
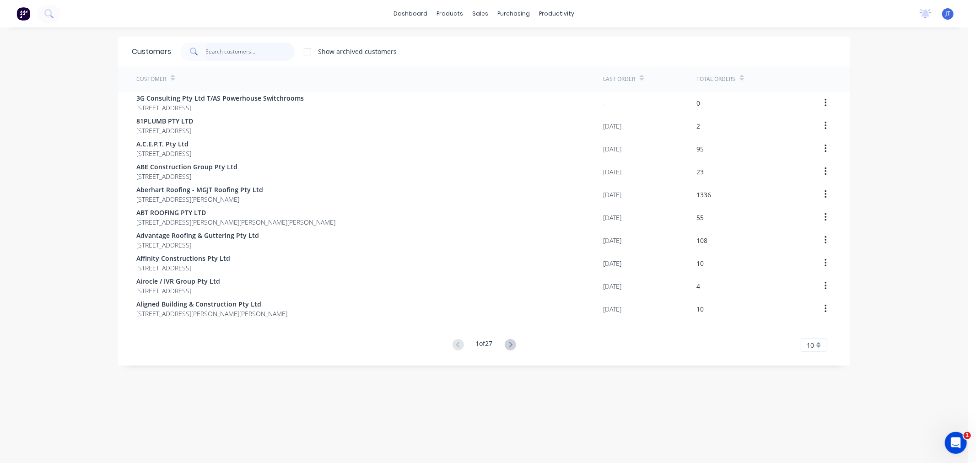
click at [250, 49] on input "text" at bounding box center [250, 52] width 89 height 18
paste input "AMJ"
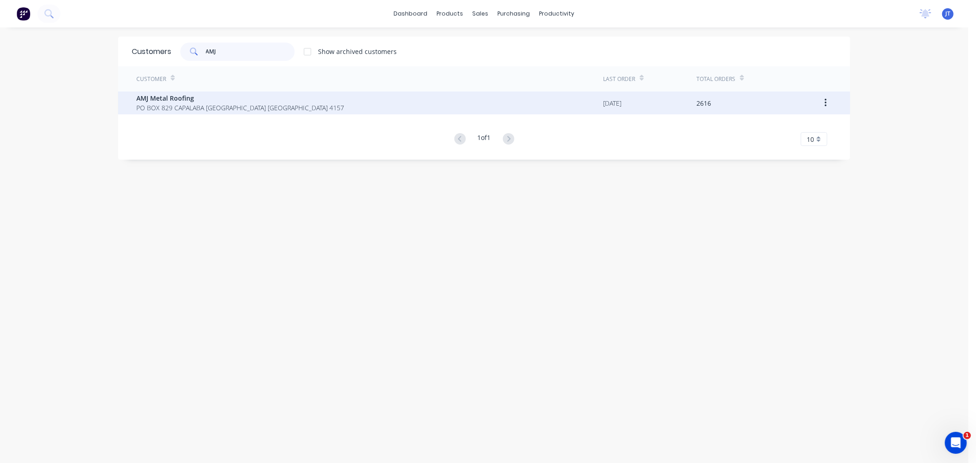
type input "AMJ"
click at [236, 100] on span "AMJ Metal Roofing" at bounding box center [240, 98] width 208 height 10
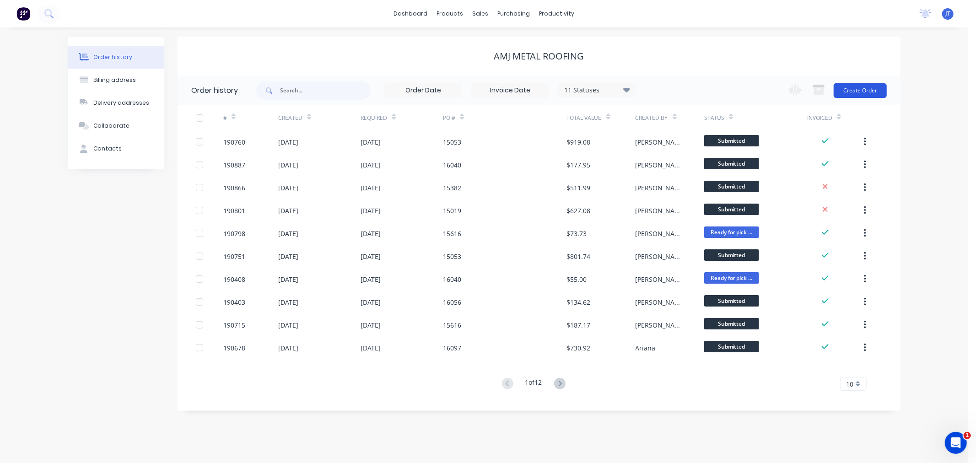
click at [877, 94] on button "Create Order" at bounding box center [859, 90] width 53 height 15
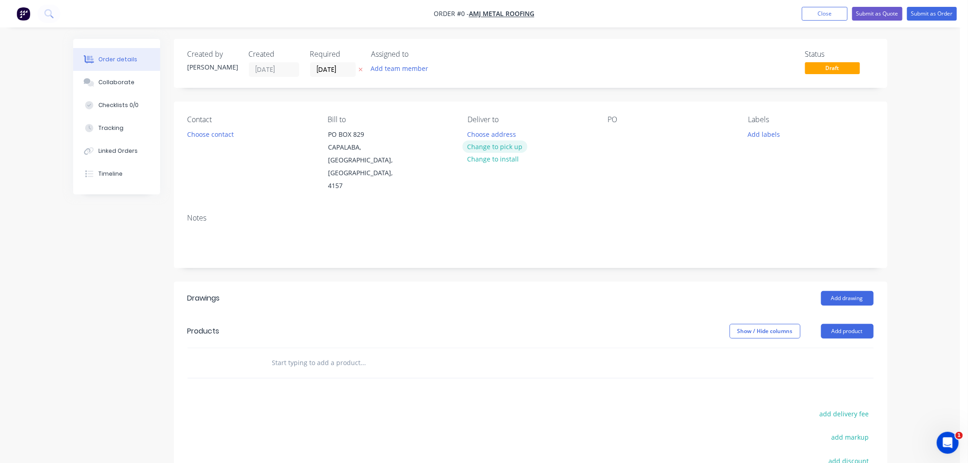
click at [488, 144] on button "Change to pick up" at bounding box center [494, 146] width 65 height 12
click at [610, 131] on div at bounding box center [615, 134] width 15 height 13
click at [483, 127] on div "Pick up Change to delivery Change to install" at bounding box center [530, 153] width 125 height 77
click at [477, 135] on div at bounding box center [475, 134] width 15 height 13
click at [208, 129] on button "Choose contact" at bounding box center [210, 134] width 56 height 12
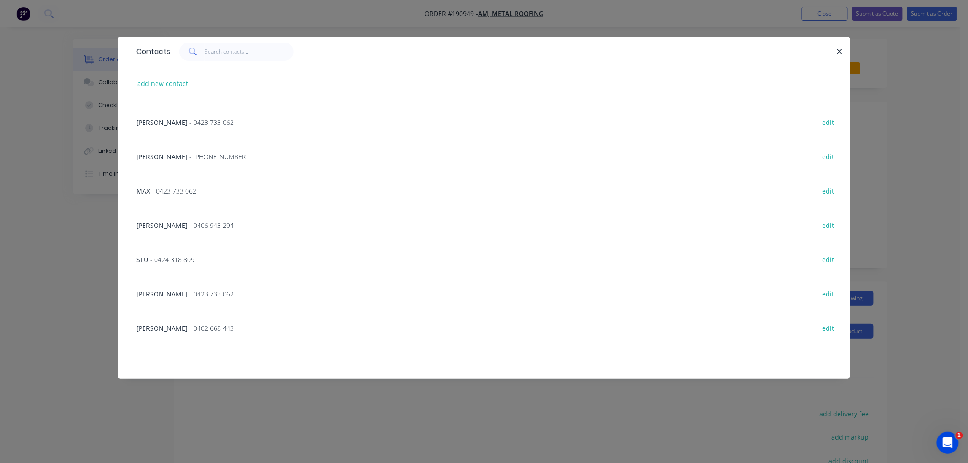
scroll to position [168, 0]
click at [180, 364] on span "Ryan Cunningham" at bounding box center [161, 362] width 51 height 9
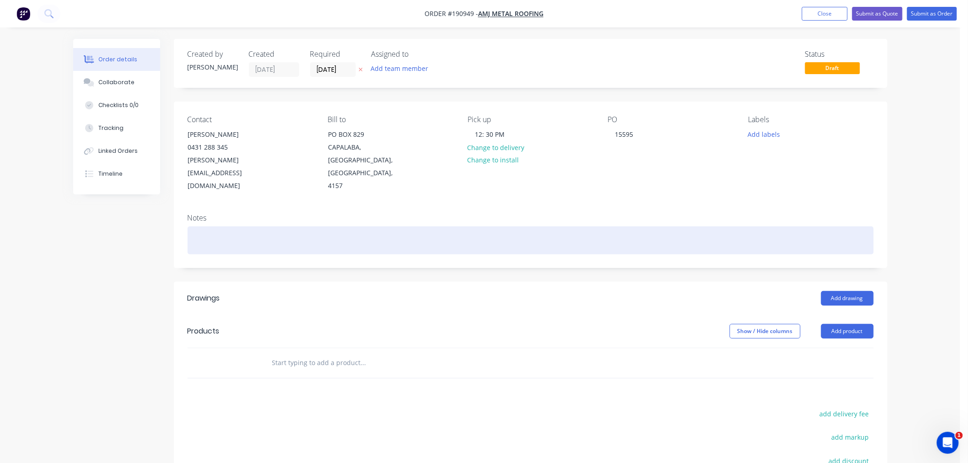
click at [289, 226] on div at bounding box center [531, 240] width 686 height 28
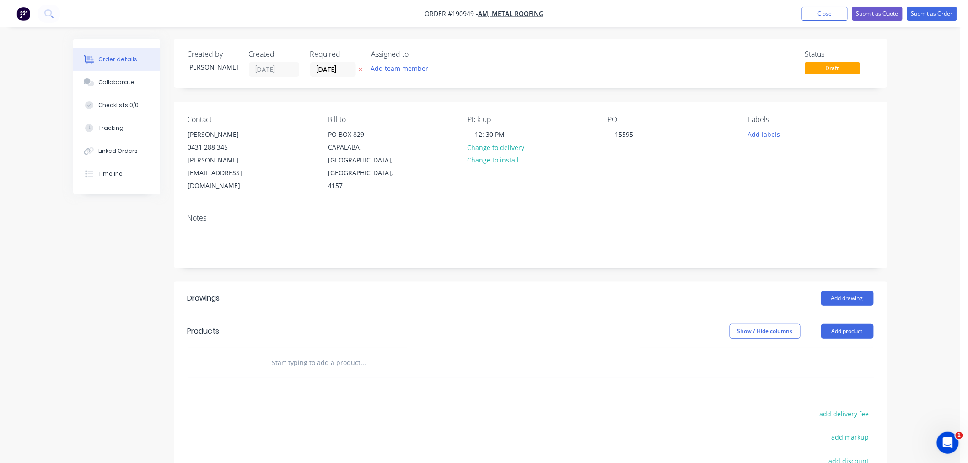
click at [907, 280] on div "Order details Collaborate Checklists 0/0 Tracking Linked Orders Timeline Order …" at bounding box center [480, 306] width 960 height 612
click at [861, 291] on button "Add drawing" at bounding box center [847, 298] width 53 height 15
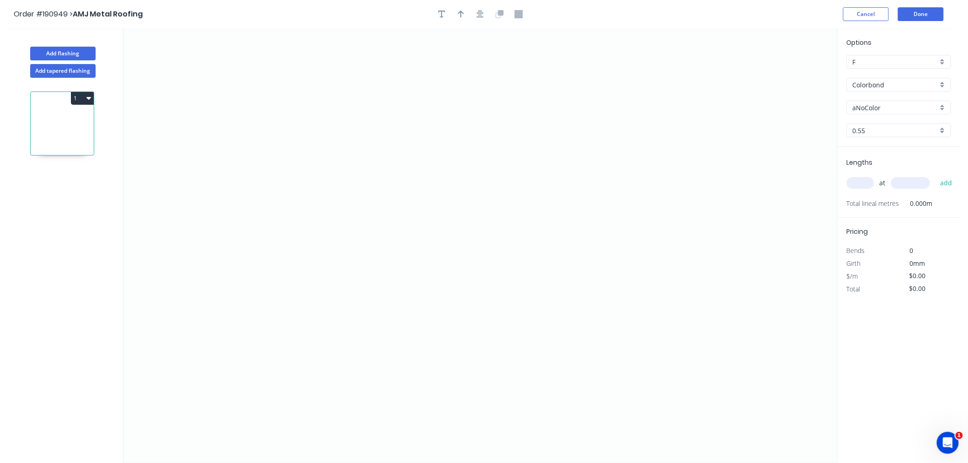
click at [876, 107] on input "aNoColor" at bounding box center [895, 108] width 85 height 10
click at [894, 143] on div "Monument" at bounding box center [898, 146] width 103 height 16
type input "Monument"
click at [865, 130] on input "0.55" at bounding box center [895, 131] width 85 height 10
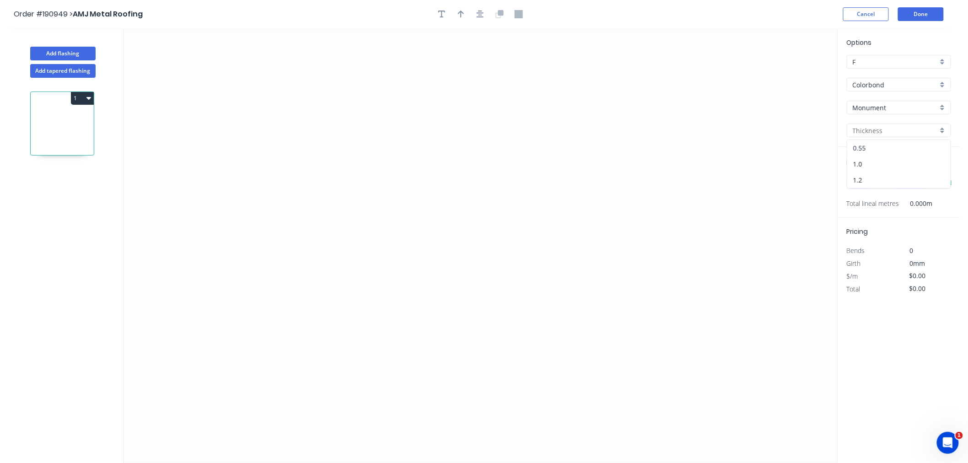
click at [870, 148] on div "0.55" at bounding box center [898, 148] width 103 height 16
type input "0.55"
click at [867, 183] on input "text" at bounding box center [860, 183] width 27 height 12
type input "1"
type input "3500"
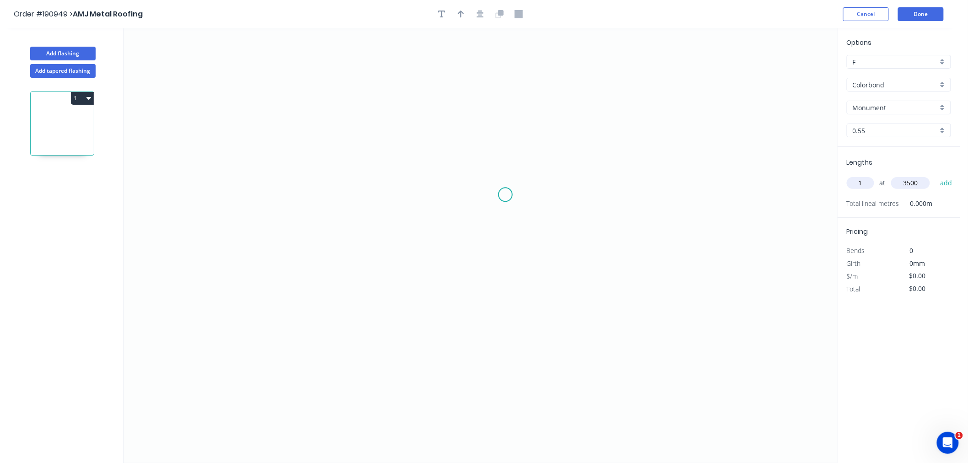
click at [935, 175] on button "add" at bounding box center [946, 183] width 22 height 16
drag, startPoint x: 389, startPoint y: 130, endPoint x: 378, endPoint y: 112, distance: 21.5
click at [389, 130] on icon "0" at bounding box center [481, 245] width 714 height 435
click at [368, 86] on icon at bounding box center [378, 108] width 21 height 45
click at [405, 140] on div "Delete point" at bounding box center [439, 141] width 92 height 19
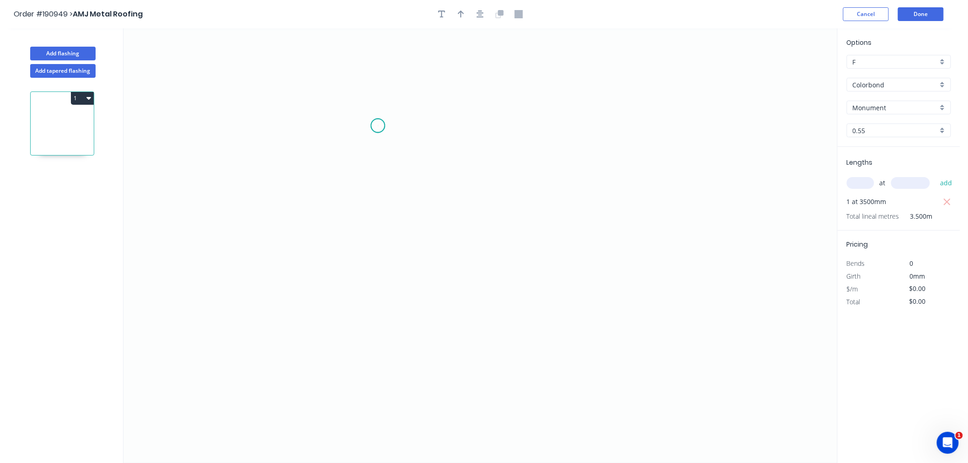
drag, startPoint x: 378, startPoint y: 126, endPoint x: 371, endPoint y: 108, distance: 18.7
click at [378, 125] on icon "0" at bounding box center [481, 245] width 714 height 435
click at [363, 71] on icon "0" at bounding box center [481, 245] width 714 height 435
click at [215, 73] on icon "0 ?" at bounding box center [481, 245] width 714 height 435
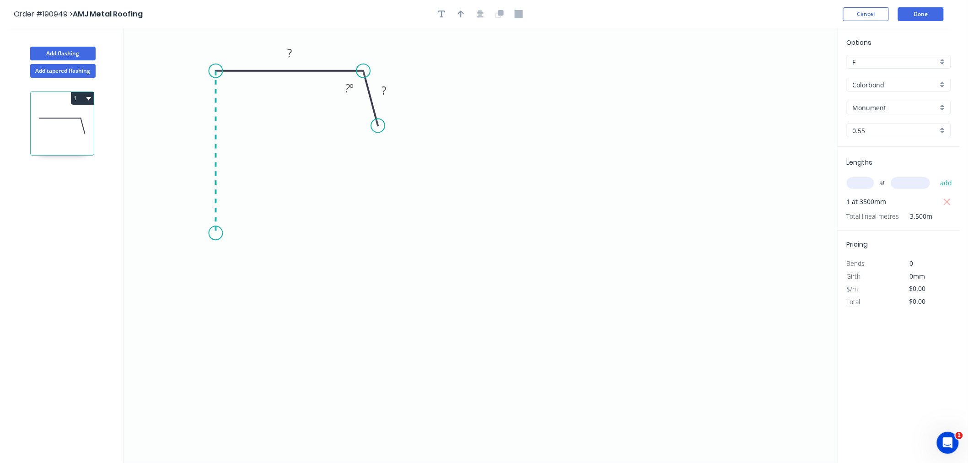
click at [213, 233] on icon "0 ? ? ? º" at bounding box center [481, 245] width 714 height 435
click at [157, 275] on icon "0 ? ? ? ? º" at bounding box center [481, 245] width 714 height 435
click at [206, 335] on icon "0 ? ? ? ? ? º ? º" at bounding box center [481, 245] width 714 height 435
click at [479, 16] on icon "button" at bounding box center [480, 14] width 7 height 8
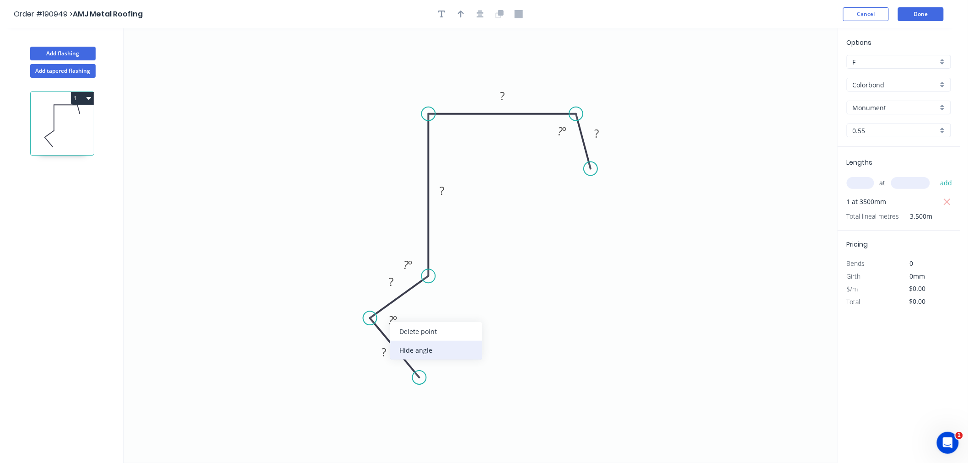
click at [417, 351] on div "Hide angle" at bounding box center [436, 350] width 92 height 19
drag, startPoint x: 418, startPoint y: 380, endPoint x: 411, endPoint y: 368, distance: 13.3
click at [419, 382] on circle at bounding box center [419, 382] width 14 height 14
drag, startPoint x: 371, startPoint y: 317, endPoint x: 364, endPoint y: 321, distance: 8.0
click at [364, 321] on circle at bounding box center [364, 326] width 14 height 14
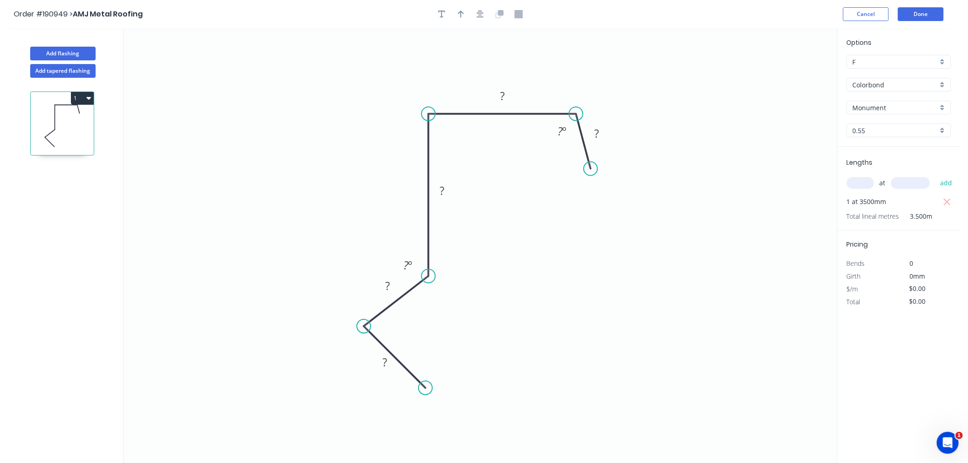
drag, startPoint x: 416, startPoint y: 382, endPoint x: 425, endPoint y: 387, distance: 10.4
click at [425, 387] on circle at bounding box center [426, 388] width 14 height 14
click at [421, 384] on circle at bounding box center [421, 383] width 14 height 14
click at [419, 295] on div "Hide angle" at bounding box center [452, 294] width 92 height 19
drag, startPoint x: 590, startPoint y: 172, endPoint x: 600, endPoint y: 170, distance: 9.8
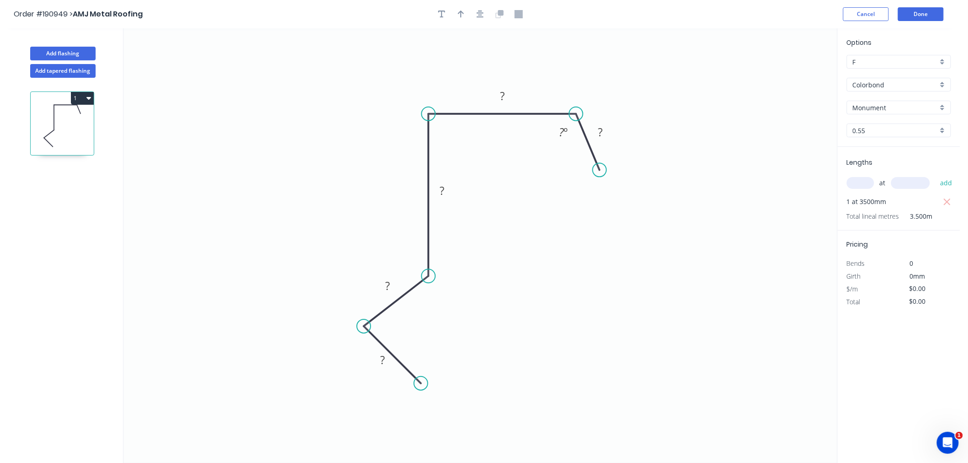
click at [600, 170] on circle at bounding box center [600, 170] width 14 height 14
click at [498, 97] on rect at bounding box center [502, 96] width 18 height 13
click at [478, 14] on icon "button" at bounding box center [480, 14] width 7 height 8
click at [463, 17] on icon "button" at bounding box center [461, 14] width 6 height 8
drag, startPoint x: 633, startPoint y: 72, endPoint x: 552, endPoint y: 85, distance: 82.0
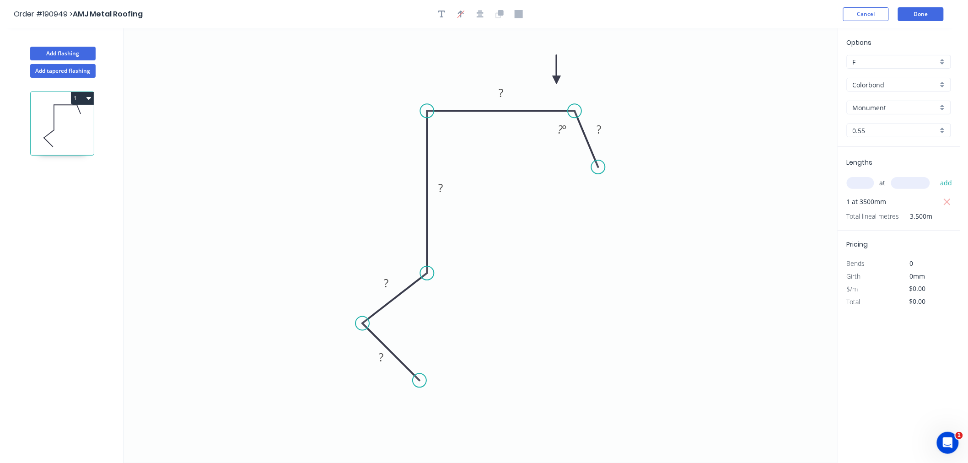
click at [553, 84] on icon at bounding box center [557, 69] width 8 height 29
click at [552, 85] on icon at bounding box center [552, 74] width 8 height 29
drag, startPoint x: 574, startPoint y: 111, endPoint x: 604, endPoint y: 111, distance: 30.2
click at [604, 111] on circle at bounding box center [604, 111] width 14 height 14
drag, startPoint x: 597, startPoint y: 166, endPoint x: 629, endPoint y: 174, distance: 32.2
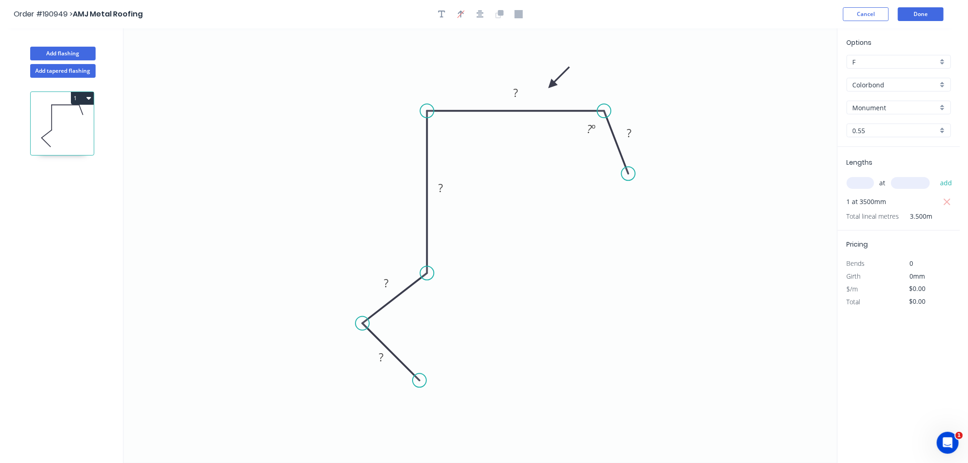
click at [629, 174] on circle at bounding box center [629, 174] width 14 height 14
click at [516, 92] on tspan "?" at bounding box center [515, 92] width 5 height 15
click at [532, 199] on icon "0 16 14 110 150 25 135 º" at bounding box center [481, 245] width 714 height 435
type input "$14.24"
type input "$49.84"
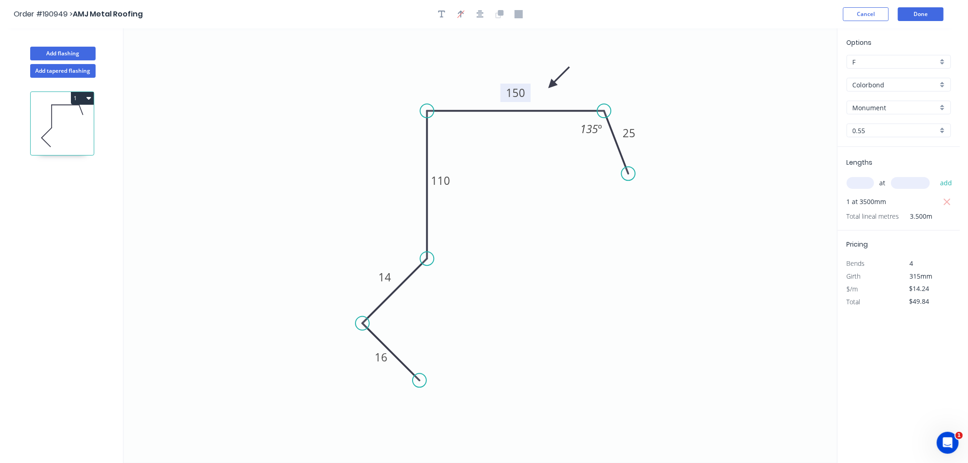
drag, startPoint x: 424, startPoint y: 275, endPoint x: 426, endPoint y: 255, distance: 20.3
click at [426, 255] on circle at bounding box center [427, 259] width 14 height 14
drag, startPoint x: 360, startPoint y: 325, endPoint x: 365, endPoint y: 302, distance: 23.3
click at [365, 302] on circle at bounding box center [365, 303] width 14 height 14
drag, startPoint x: 420, startPoint y: 380, endPoint x: 420, endPoint y: 358, distance: 22.0
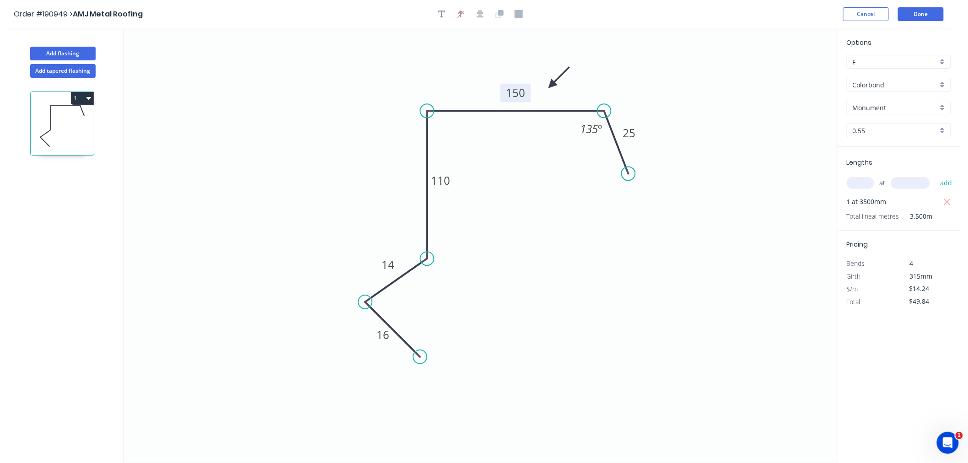
click at [420, 358] on circle at bounding box center [420, 357] width 14 height 14
drag, startPoint x: 367, startPoint y: 301, endPoint x: 352, endPoint y: 296, distance: 15.9
click at [352, 296] on circle at bounding box center [352, 289] width 14 height 14
drag, startPoint x: 417, startPoint y: 354, endPoint x: 427, endPoint y: 346, distance: 13.4
click at [427, 346] on circle at bounding box center [427, 346] width 14 height 14
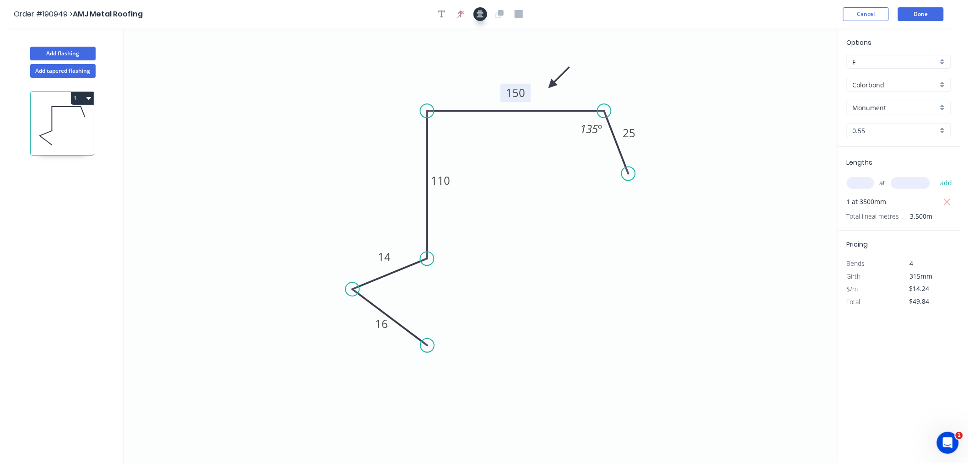
click at [486, 14] on button "button" at bounding box center [480, 14] width 14 height 14
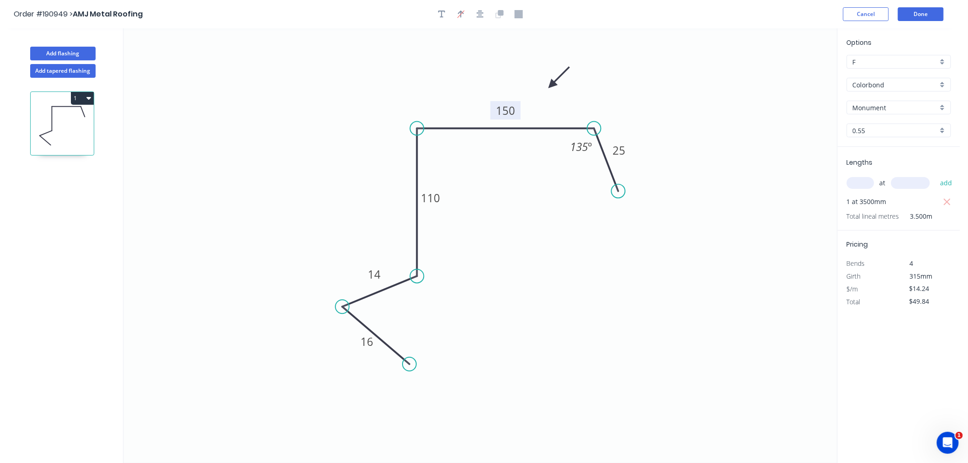
drag, startPoint x: 415, startPoint y: 362, endPoint x: 409, endPoint y: 365, distance: 6.5
click at [409, 365] on circle at bounding box center [410, 364] width 14 height 14
click at [482, 13] on icon "button" at bounding box center [480, 14] width 7 height 8
click at [600, 19] on div "Order #190949 > AMJ Metal Roofing Cancel Done" at bounding box center [480, 14] width 933 height 14
click at [914, 13] on button "Done" at bounding box center [921, 14] width 46 height 14
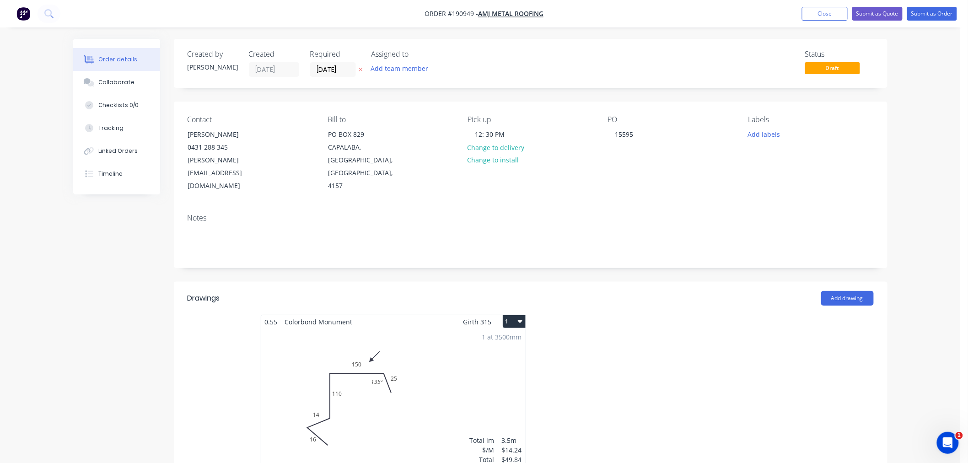
click at [519, 317] on icon "button" at bounding box center [520, 320] width 5 height 7
click at [510, 337] on div "Use larger box size" at bounding box center [482, 343] width 70 height 13
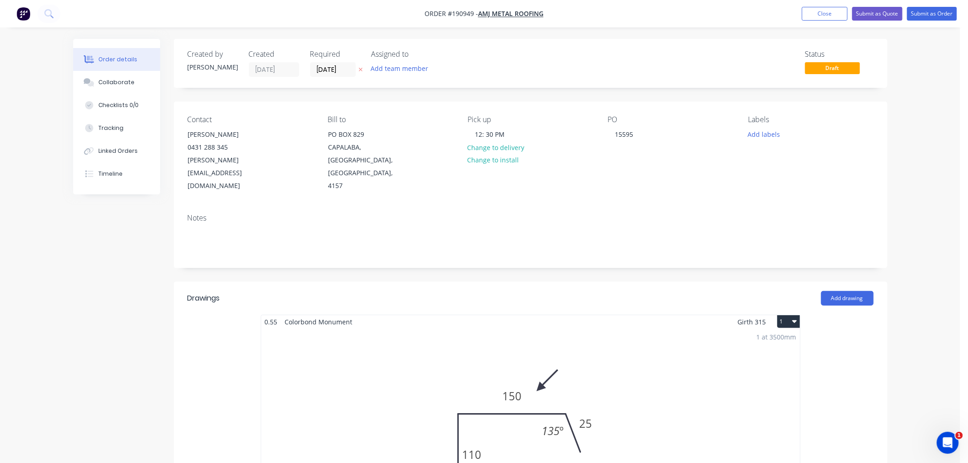
click at [904, 209] on div "Order details Collaborate Checklists 0/0 Tracking Linked Orders Timeline Order …" at bounding box center [480, 461] width 960 height 923
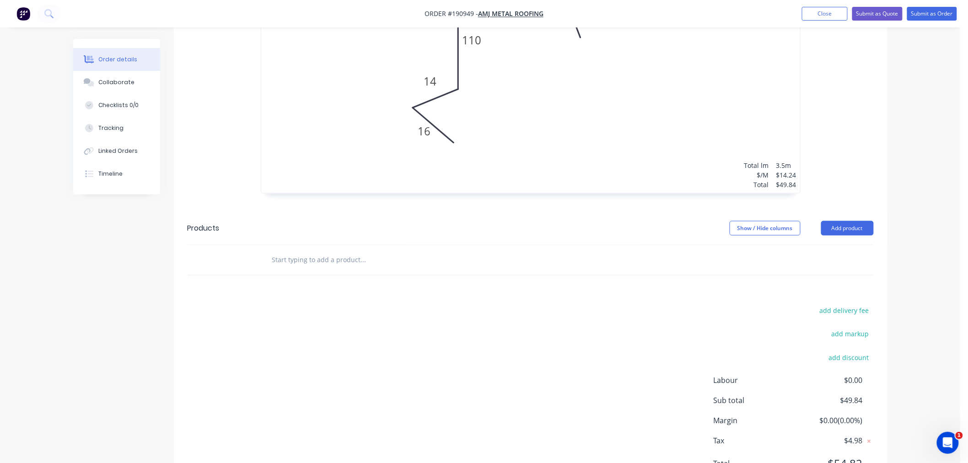
scroll to position [435, 0]
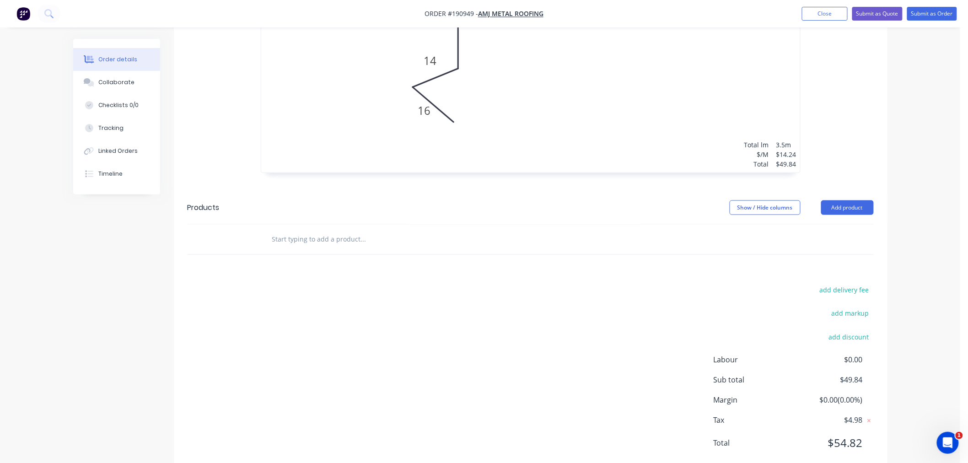
click at [919, 220] on div "Order details Collaborate Checklists 0/0 Tracking Linked Orders Timeline Order …" at bounding box center [480, 26] width 960 height 923
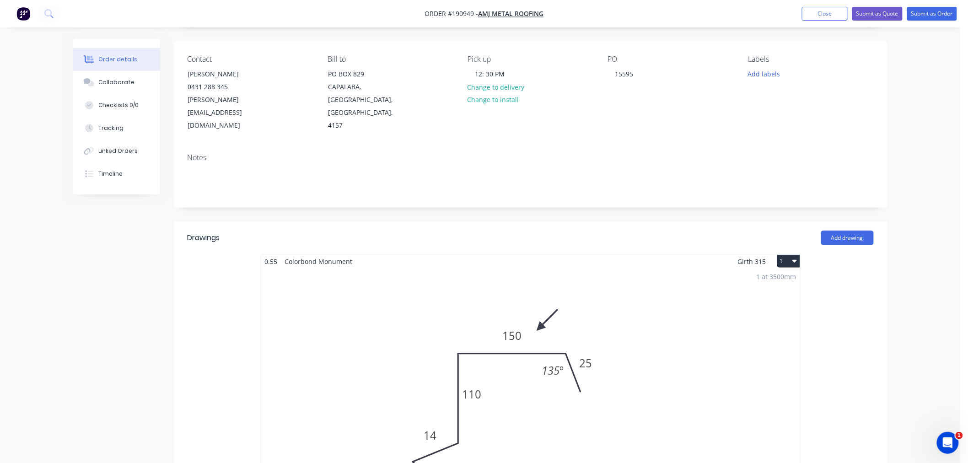
scroll to position [0, 0]
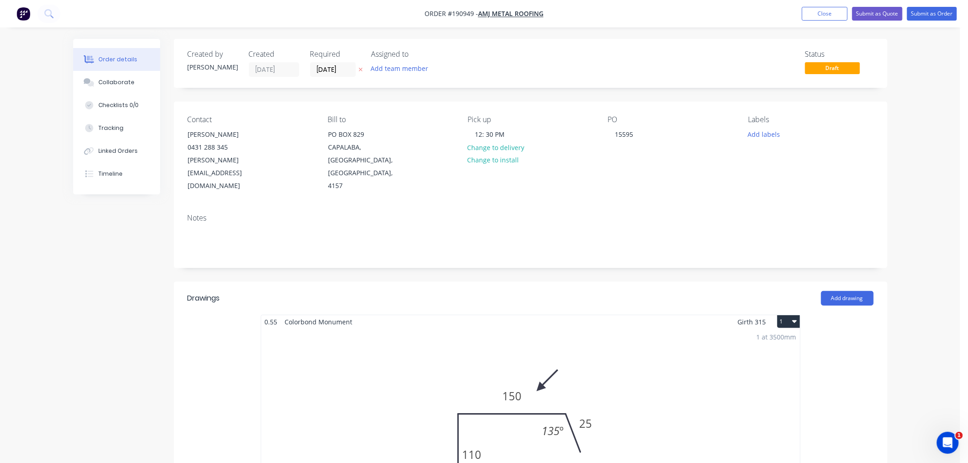
click at [938, 129] on div "Order details Collaborate Checklists 0/0 Tracking Linked Orders Timeline Order …" at bounding box center [480, 461] width 960 height 923
click at [932, 108] on div "Order details Collaborate Checklists 0/0 Tracking Linked Orders Timeline Order …" at bounding box center [480, 461] width 960 height 923
click at [930, 11] on button "Submit as Order" at bounding box center [932, 14] width 50 height 14
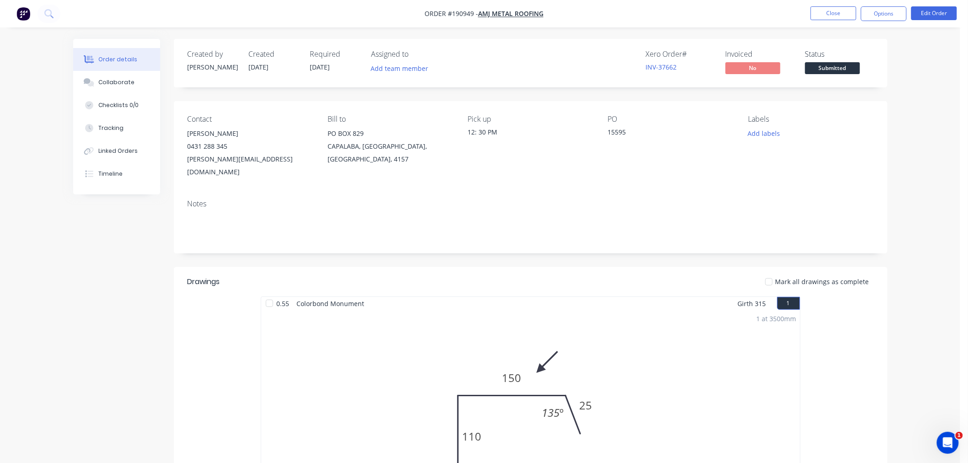
click at [937, 179] on div "Order details Collaborate Checklists 0/0 Tracking Linked Orders Timeline Order …" at bounding box center [480, 385] width 960 height 771
click at [868, 15] on button "Options" at bounding box center [884, 13] width 46 height 15
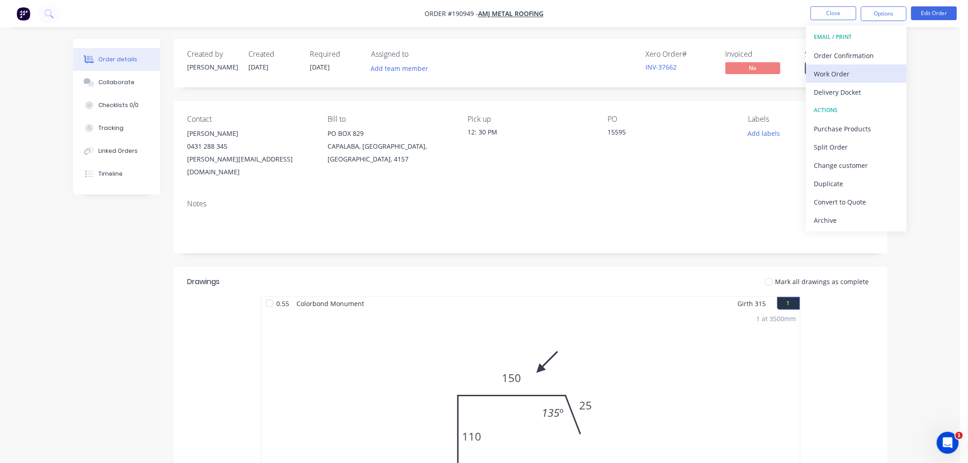
click at [865, 75] on div "Work Order" at bounding box center [856, 73] width 84 height 13
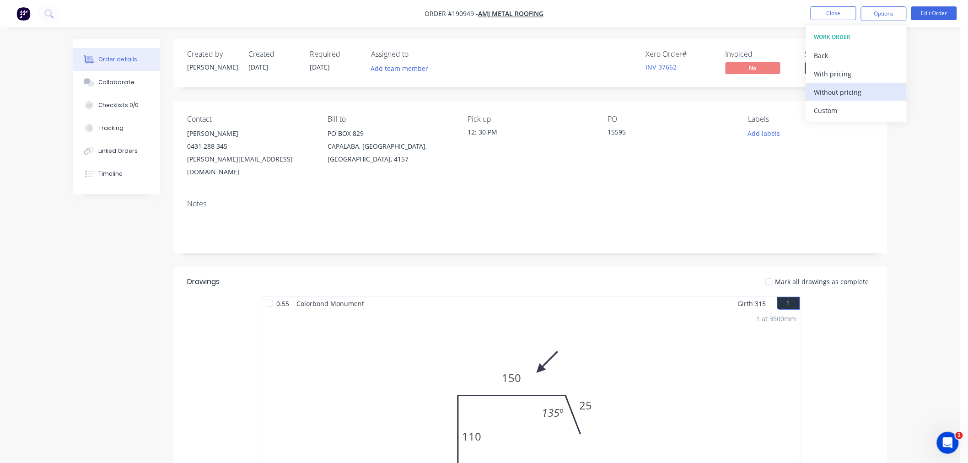
click at [860, 97] on div "Without pricing" at bounding box center [856, 92] width 84 height 13
click at [57, 247] on div "Order details Collaborate Checklists 0/0 Tracking Linked Orders Timeline Order …" at bounding box center [480, 385] width 960 height 771
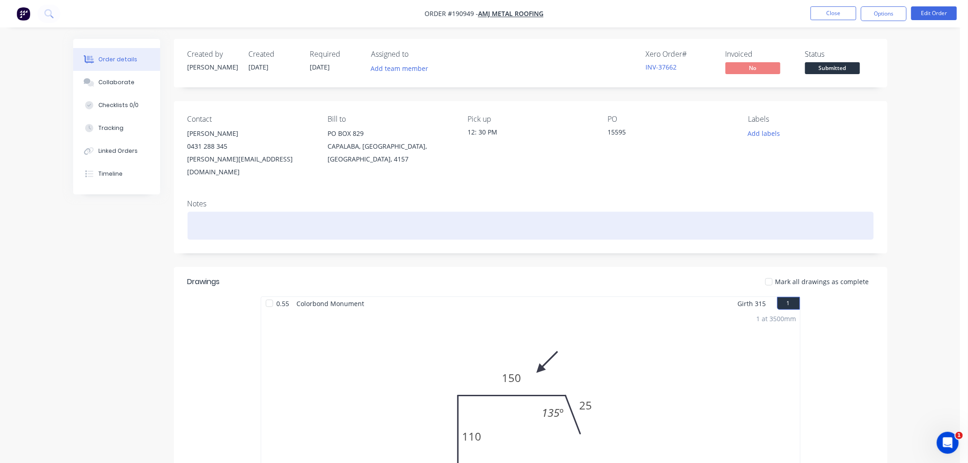
click at [344, 212] on div at bounding box center [531, 226] width 686 height 28
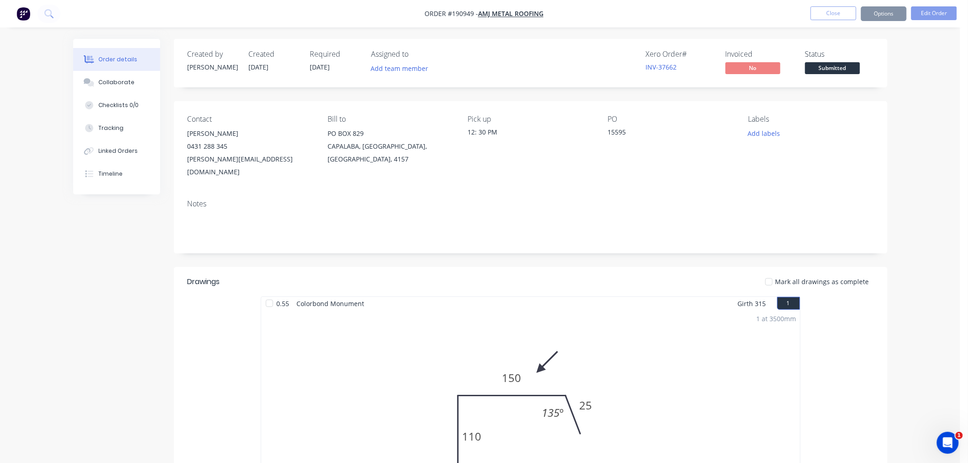
click at [740, 11] on nav "Order #190949 - AMJ Metal Roofing Close Options Edit Order" at bounding box center [484, 13] width 968 height 27
click at [821, 11] on button "Close" at bounding box center [834, 13] width 46 height 14
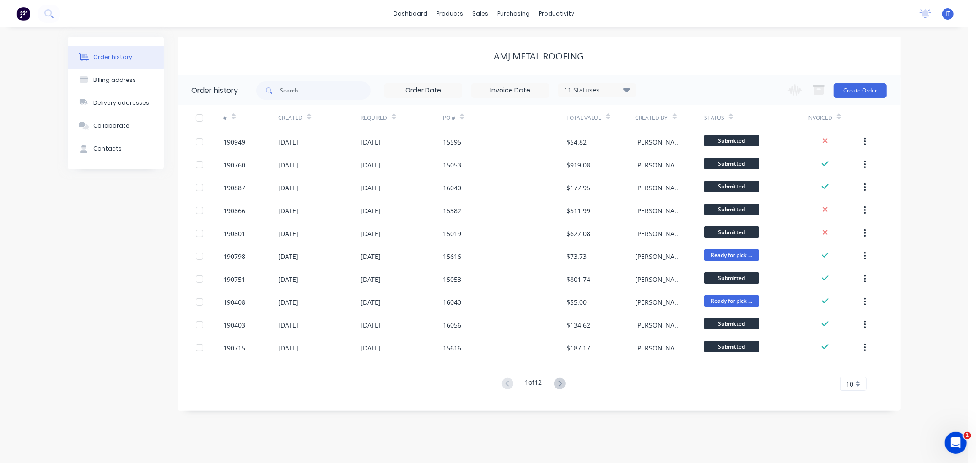
click at [672, 48] on div "AMJ Metal Roofing" at bounding box center [538, 56] width 723 height 39
click at [851, 87] on button "Create Order" at bounding box center [859, 90] width 53 height 15
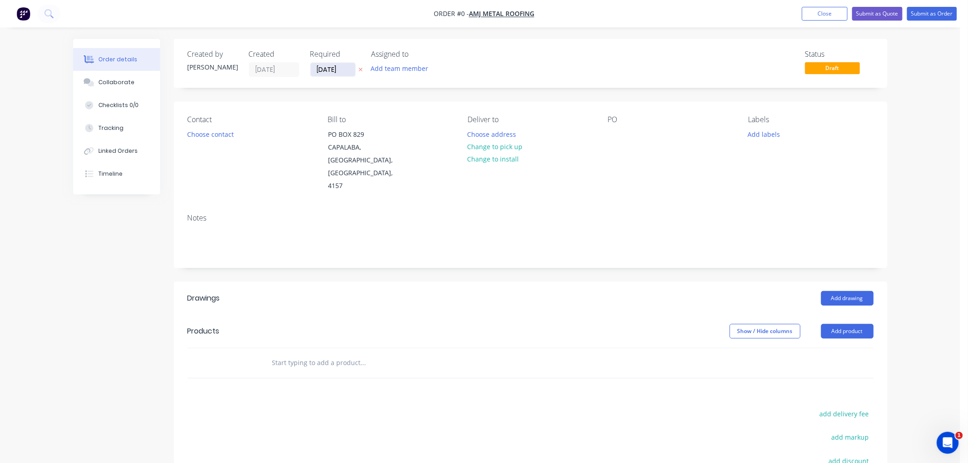
click at [331, 74] on input "[DATE]" at bounding box center [333, 70] width 45 height 14
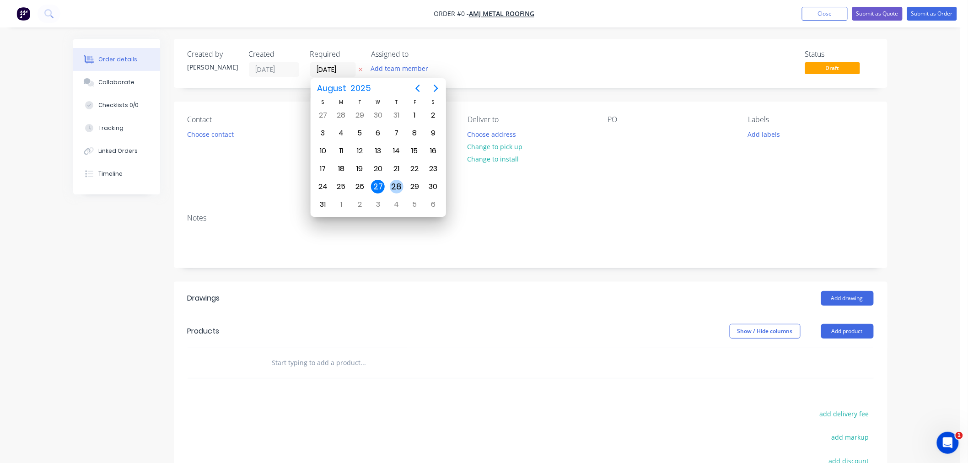
click at [399, 181] on div "28" at bounding box center [397, 187] width 14 height 14
type input "[DATE]"
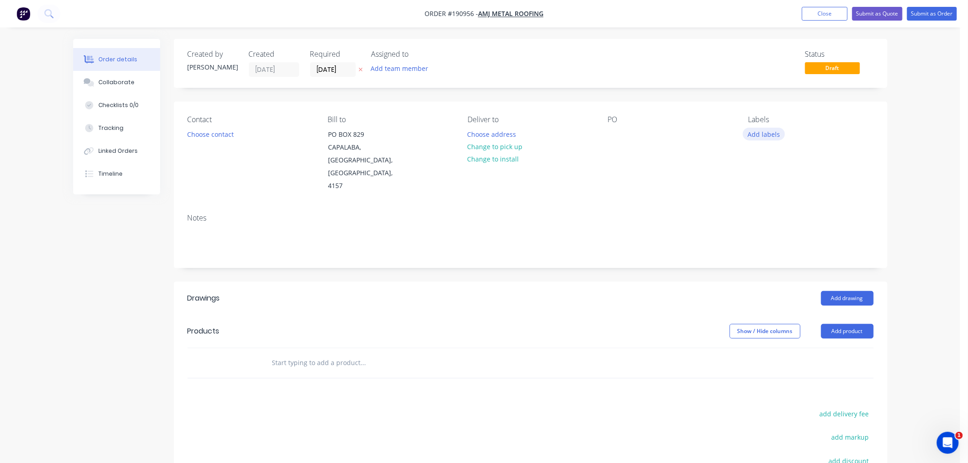
click at [754, 134] on button "Add labels" at bounding box center [764, 134] width 42 height 12
click at [781, 189] on div "7 AM edit" at bounding box center [817, 196] width 119 height 18
click at [785, 198] on div "7 AM" at bounding box center [783, 196] width 21 height 10
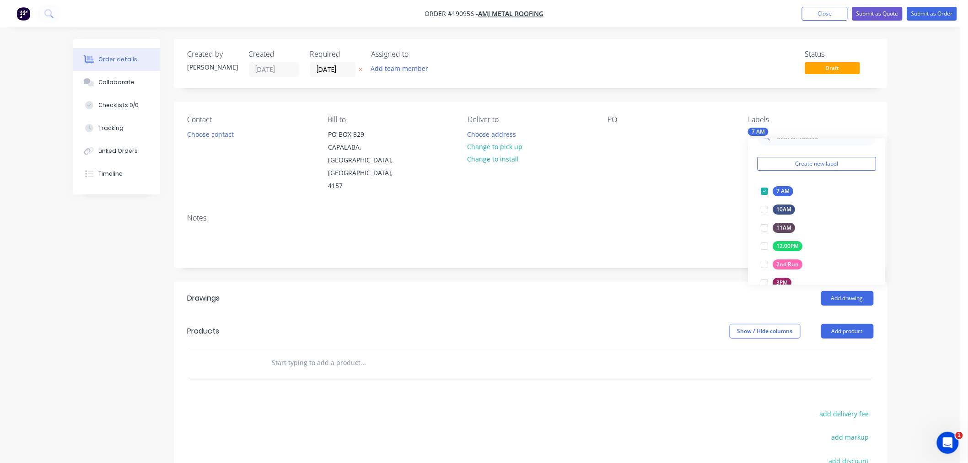
click at [949, 197] on div "Order details Collaborate Checklists 0/0 Tracking Linked Orders Timeline Order …" at bounding box center [480, 306] width 960 height 612
click at [852, 324] on button "Add product" at bounding box center [847, 331] width 53 height 15
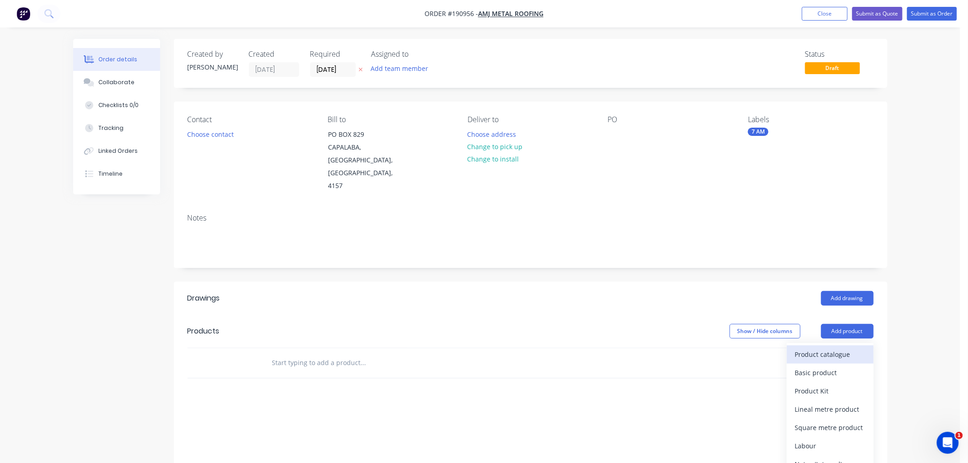
click at [854, 348] on div "Product catalogue" at bounding box center [830, 354] width 70 height 13
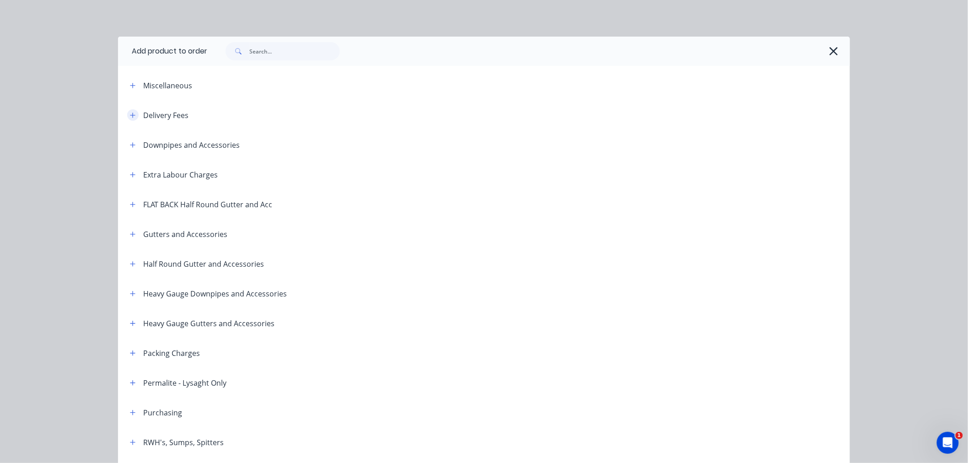
click at [131, 115] on icon "button" at bounding box center [132, 115] width 5 height 6
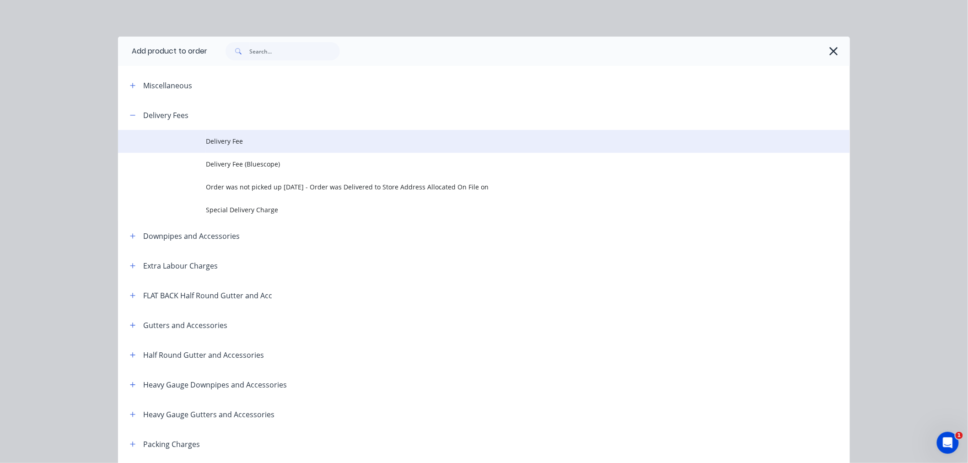
click at [223, 145] on span "Delivery Fee" at bounding box center [463, 141] width 515 height 10
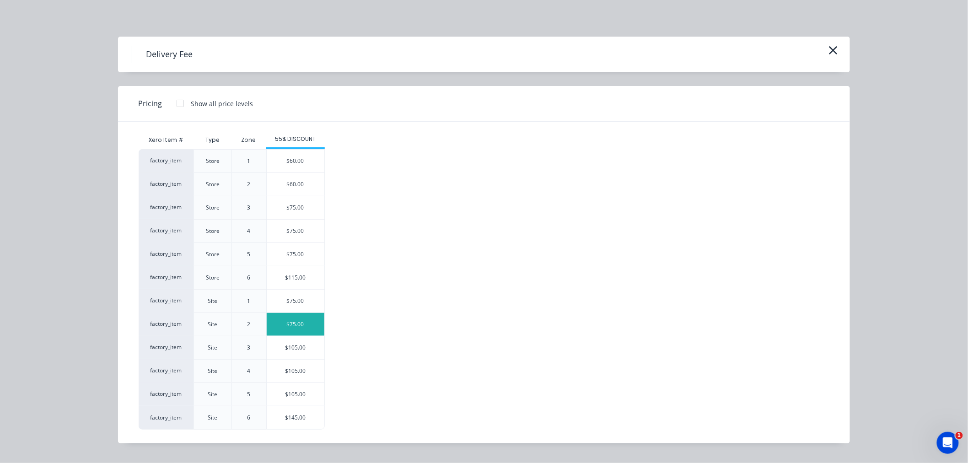
click at [314, 326] on div "$75.00" at bounding box center [296, 324] width 58 height 23
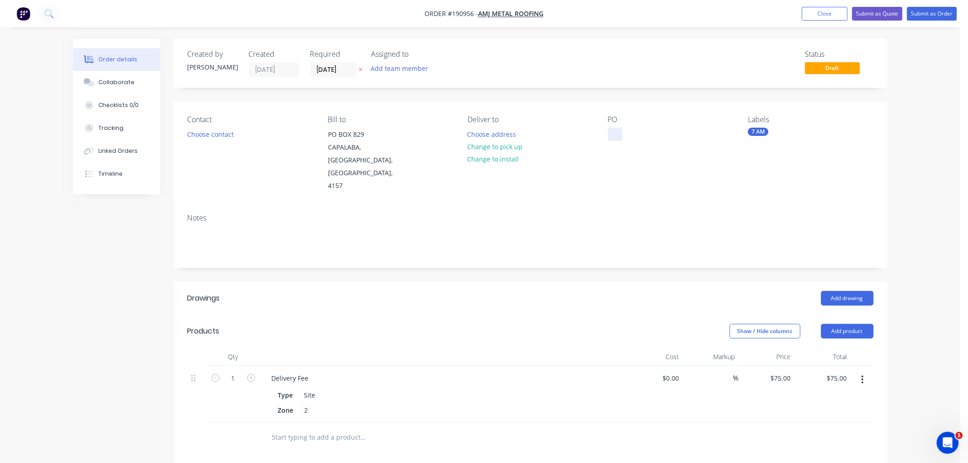
click at [618, 133] on div at bounding box center [615, 134] width 15 height 13
click at [242, 115] on div "Contact Choose contact Bill to PO BOX 829 CAPALABA, Queensland, Australia, 4157…" at bounding box center [531, 154] width 714 height 105
click at [230, 137] on button "Choose contact" at bounding box center [210, 134] width 56 height 12
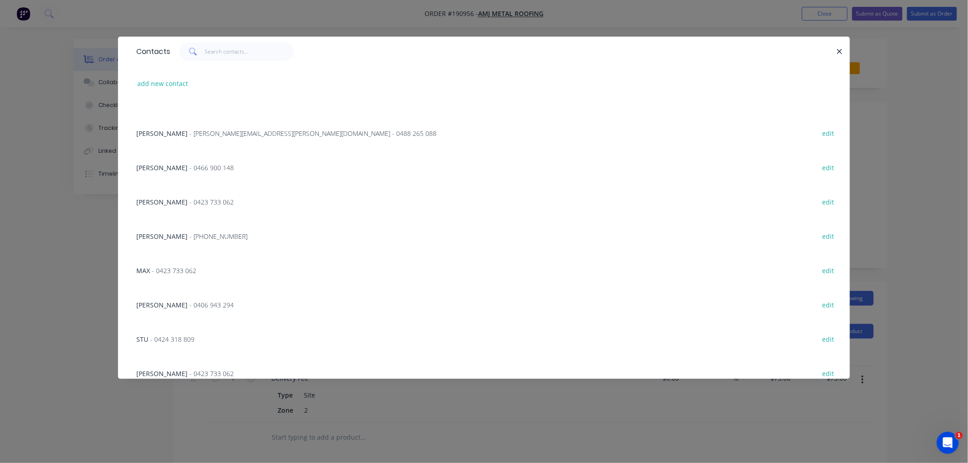
scroll to position [168, 0]
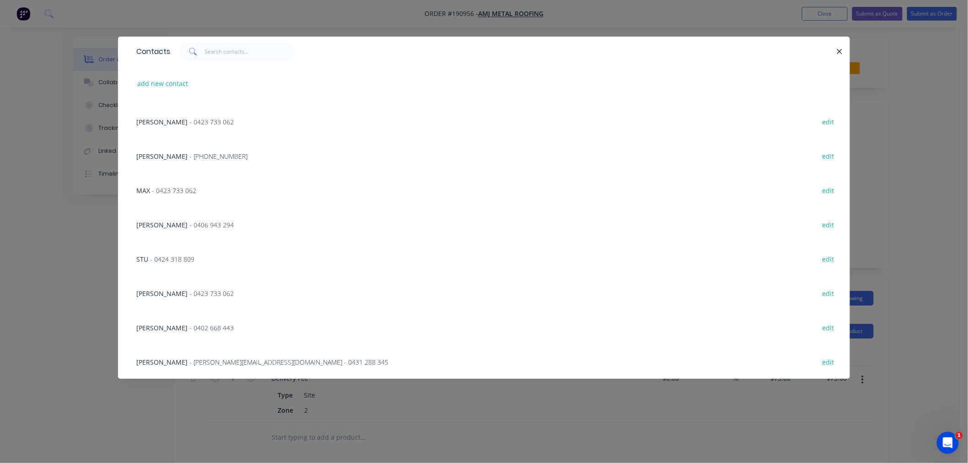
click at [158, 362] on span "Ryan Cunningham" at bounding box center [161, 362] width 51 height 9
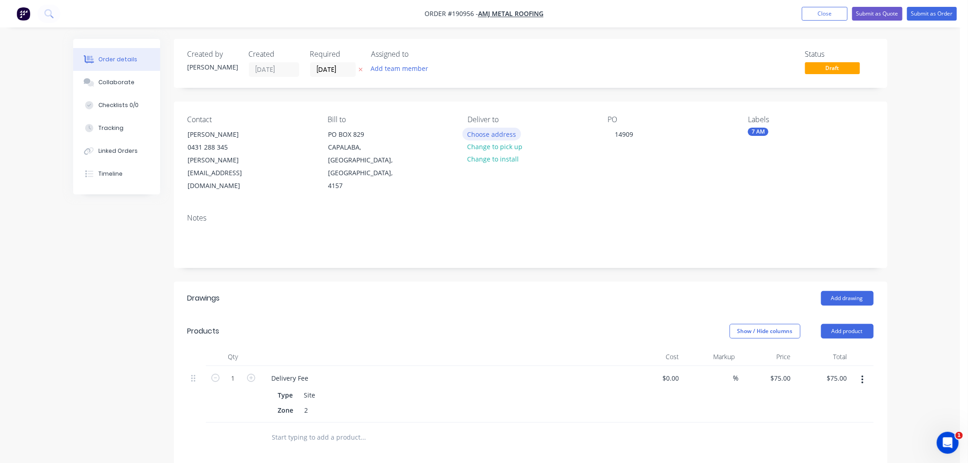
click at [493, 134] on button "Choose address" at bounding box center [491, 134] width 59 height 12
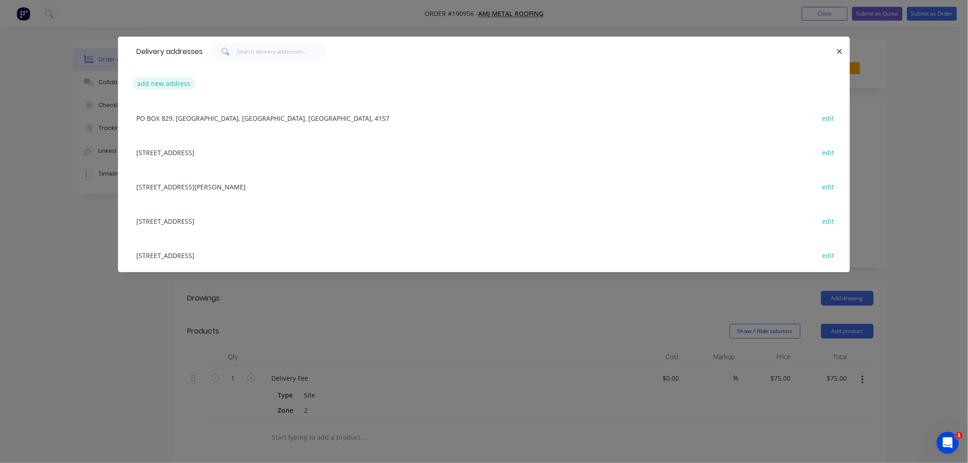
click at [161, 83] on button "add new address" at bounding box center [164, 83] width 63 height 12
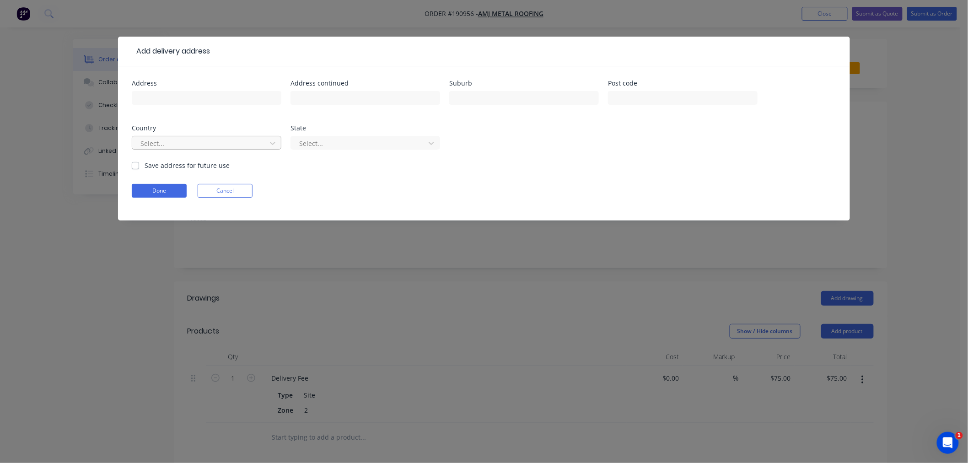
click at [190, 143] on div at bounding box center [201, 143] width 122 height 11
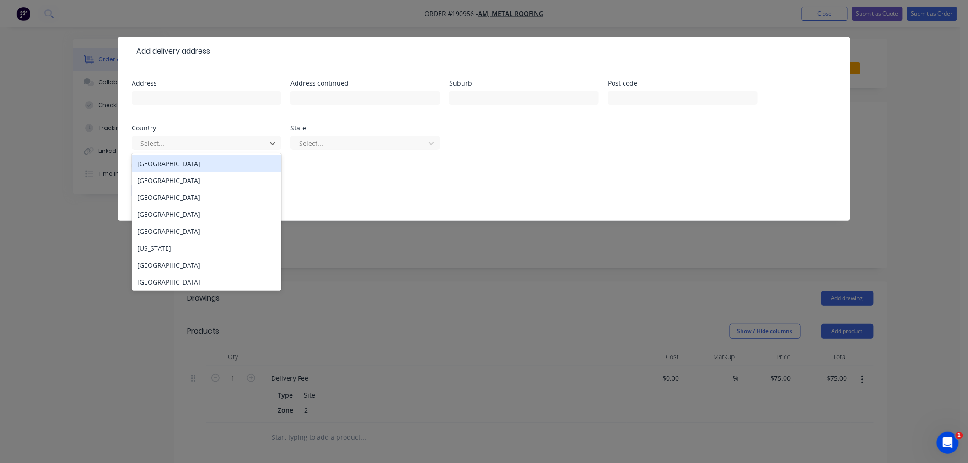
click at [225, 168] on div "[GEOGRAPHIC_DATA]" at bounding box center [207, 163] width 150 height 17
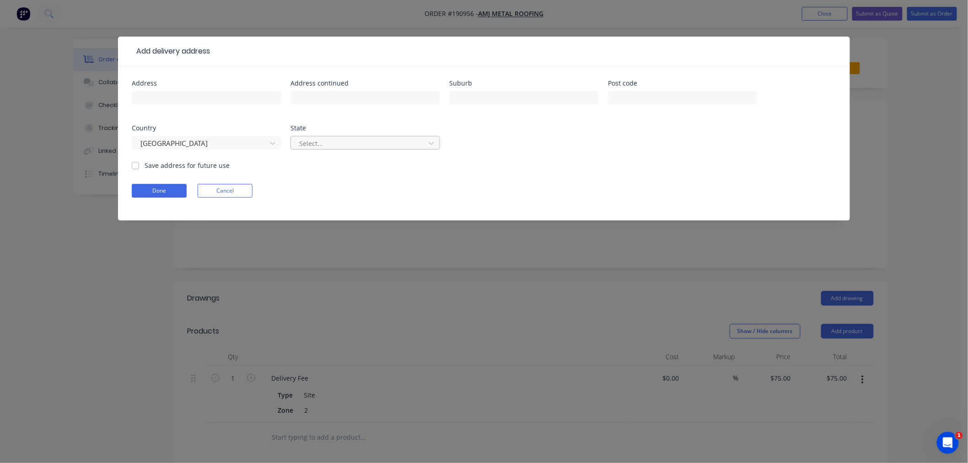
click at [344, 140] on div at bounding box center [359, 143] width 122 height 11
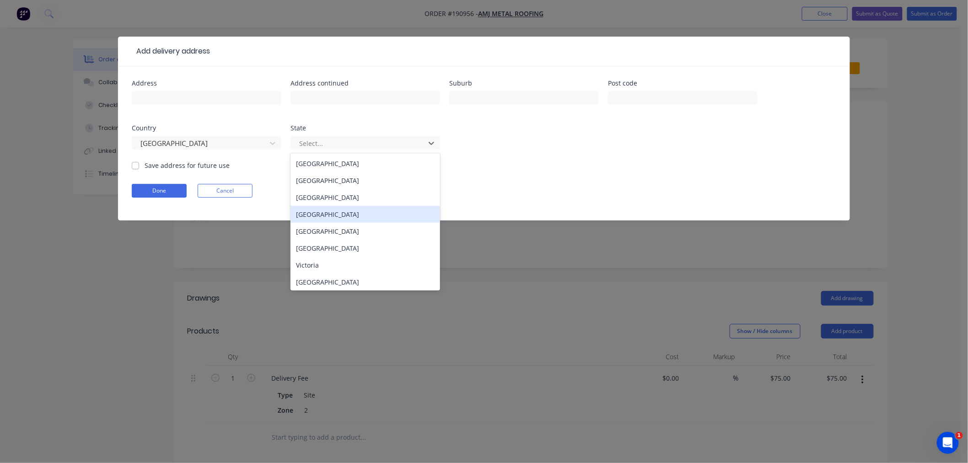
click at [342, 216] on div "[GEOGRAPHIC_DATA]" at bounding box center [365, 214] width 150 height 17
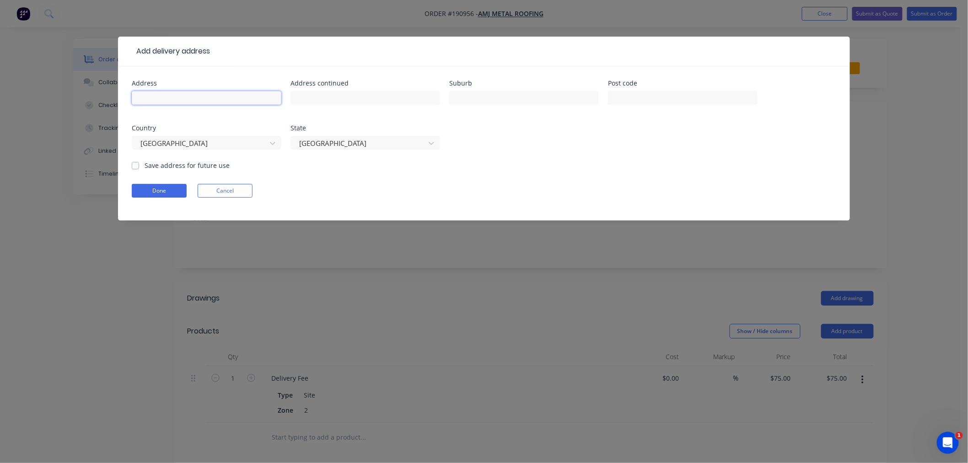
click at [241, 99] on input "text" at bounding box center [207, 98] width 150 height 14
click at [224, 102] on input "text" at bounding box center [207, 98] width 150 height 14
type input "8 KERR ST"
type input "SOUTHPORT"
type input "4215"
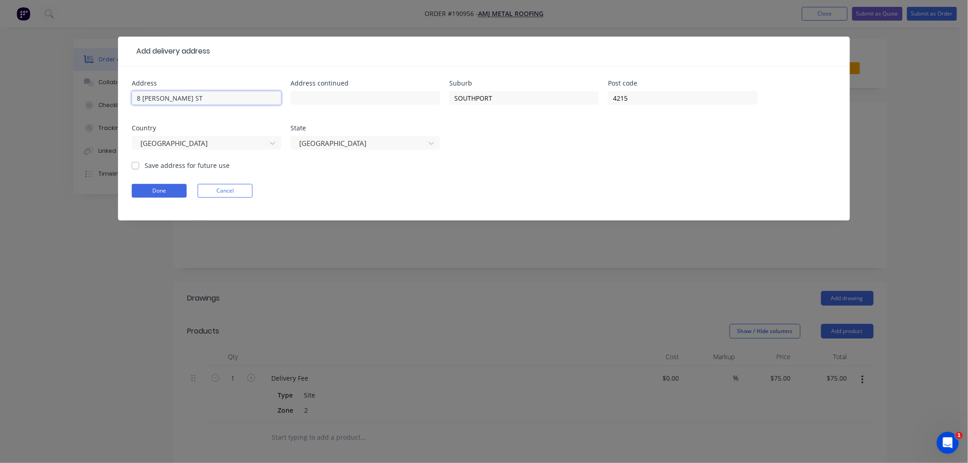
click at [224, 102] on input "8 KERR ST" at bounding box center [207, 98] width 150 height 14
click at [180, 97] on input "8 KERR ST" at bounding box center [207, 98] width 150 height 14
type input "8 KERR AVE"
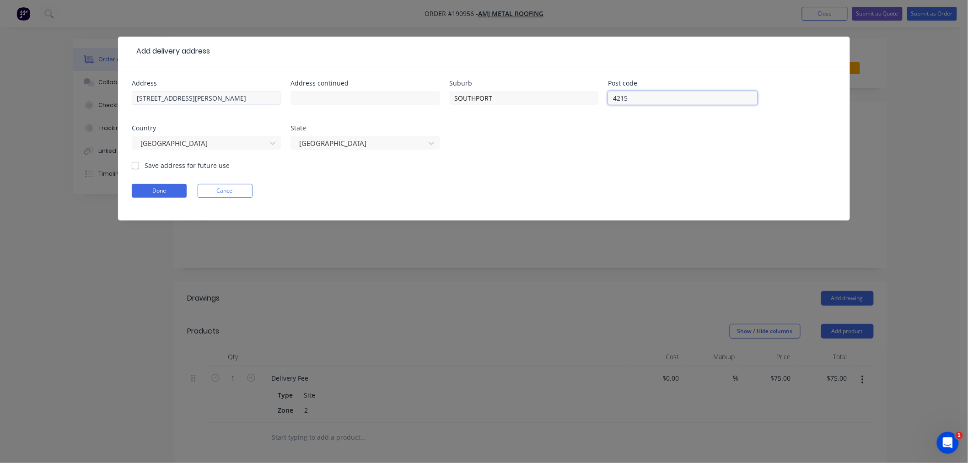
click button "Done" at bounding box center [159, 191] width 55 height 14
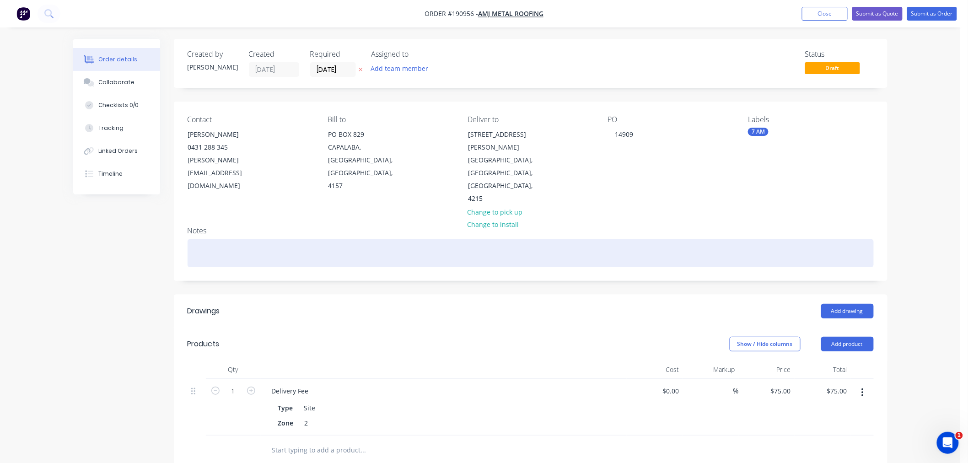
click at [238, 239] on div at bounding box center [531, 253] width 686 height 28
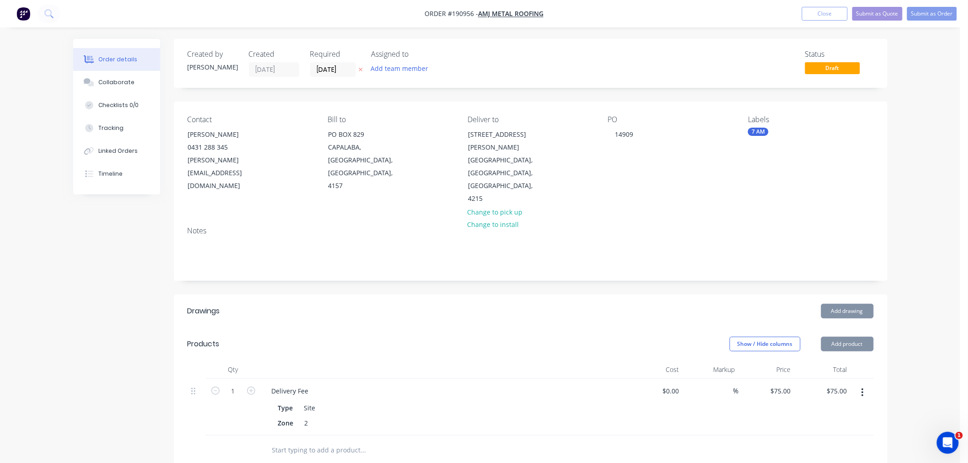
click at [106, 303] on div "Created by Jeremy Created 27/08/25 Required 28/08/25 Assigned to Add team membe…" at bounding box center [480, 369] width 814 height 660
click at [854, 304] on button "Add drawing" at bounding box center [847, 311] width 53 height 15
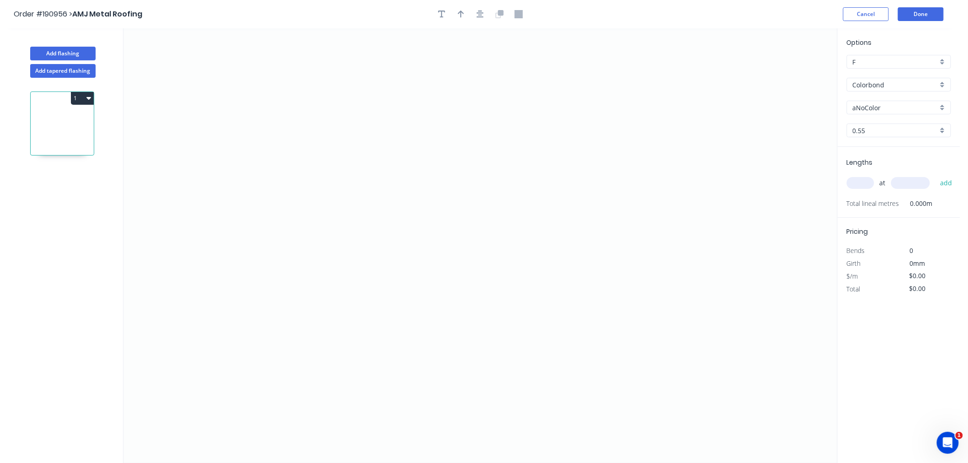
click at [876, 106] on input "aNoColor" at bounding box center [895, 108] width 85 height 10
click at [895, 170] on div "Surfmist" at bounding box center [898, 173] width 103 height 16
type input "Surfmist"
click at [858, 182] on input "text" at bounding box center [860, 183] width 27 height 12
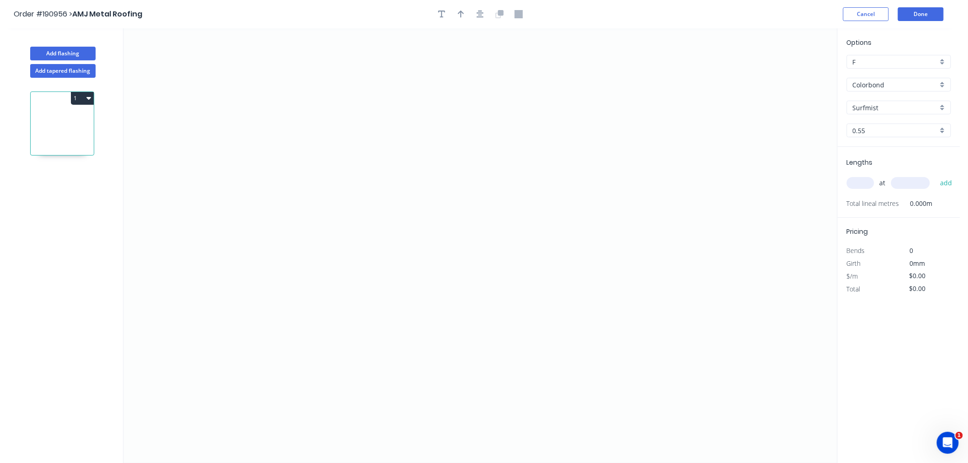
click at [853, 182] on input "text" at bounding box center [860, 183] width 27 height 12
type input "2"
type input "4300"
click at [935, 175] on button "add" at bounding box center [946, 183] width 22 height 16
drag, startPoint x: 282, startPoint y: 147, endPoint x: 337, endPoint y: 141, distance: 55.3
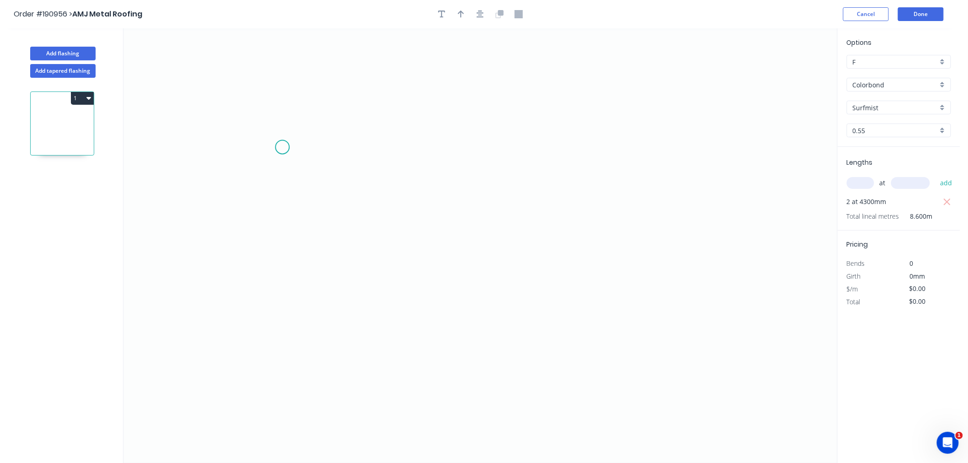
click at [282, 147] on icon "0" at bounding box center [481, 245] width 714 height 435
click at [490, 151] on icon "0 ?" at bounding box center [481, 245] width 714 height 435
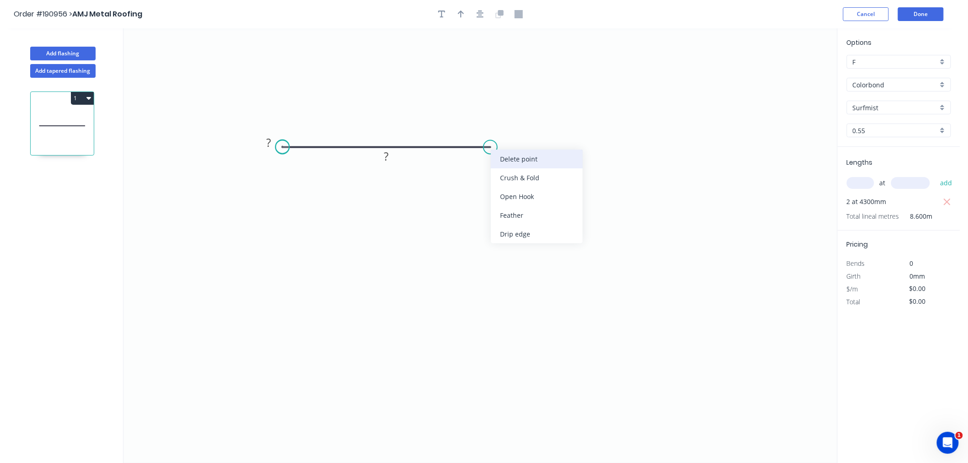
click at [498, 156] on div "Delete point" at bounding box center [537, 159] width 92 height 19
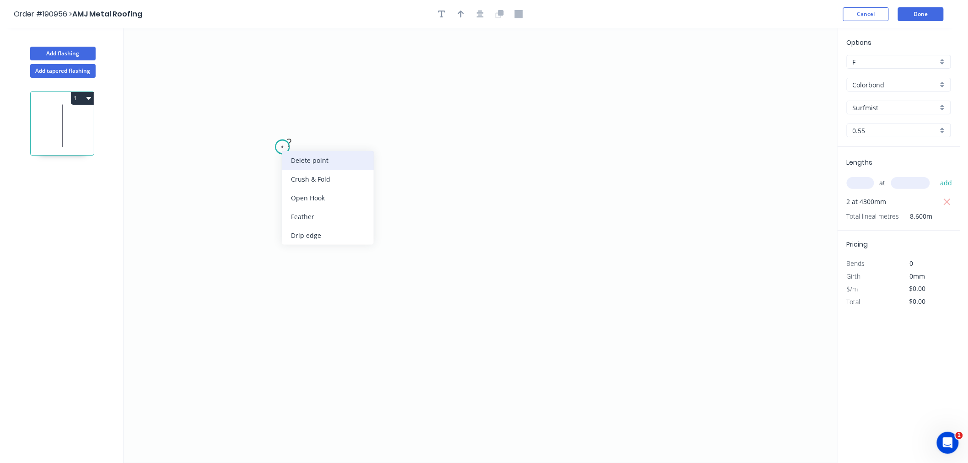
click at [291, 158] on div "Delete point" at bounding box center [328, 160] width 92 height 19
click at [290, 154] on icon "0" at bounding box center [481, 245] width 714 height 435
click at [493, 156] on icon "0" at bounding box center [481, 245] width 714 height 435
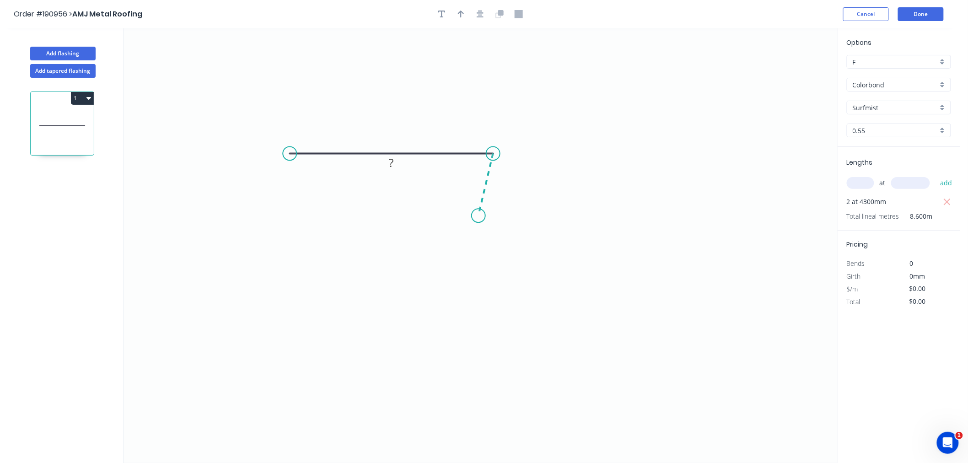
drag, startPoint x: 472, startPoint y: 231, endPoint x: 464, endPoint y: 255, distance: 24.5
click at [464, 255] on icon "0 ?" at bounding box center [481, 245] width 714 height 435
drag, startPoint x: 465, startPoint y: 254, endPoint x: 503, endPoint y: 271, distance: 41.4
click at [503, 271] on circle at bounding box center [503, 271] width 14 height 14
click at [518, 299] on div "Crush & Fold" at bounding box center [549, 301] width 92 height 19
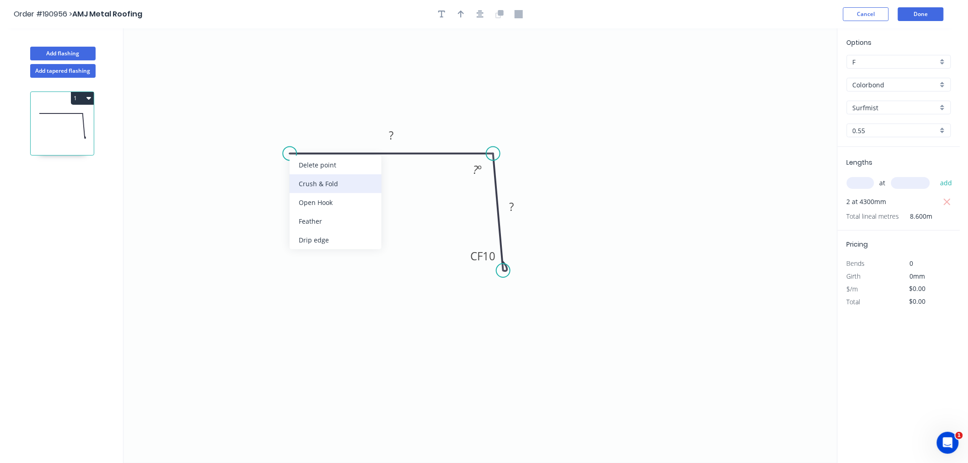
click at [303, 182] on div "Crush & Fold" at bounding box center [336, 183] width 92 height 19
drag, startPoint x: 307, startPoint y: 187, endPoint x: 307, endPoint y: 165, distance: 22.0
click at [307, 187] on div "Flip bend" at bounding box center [335, 184] width 92 height 19
click at [307, 171] on tspan "10" at bounding box center [307, 168] width 13 height 15
type input "$12.98"
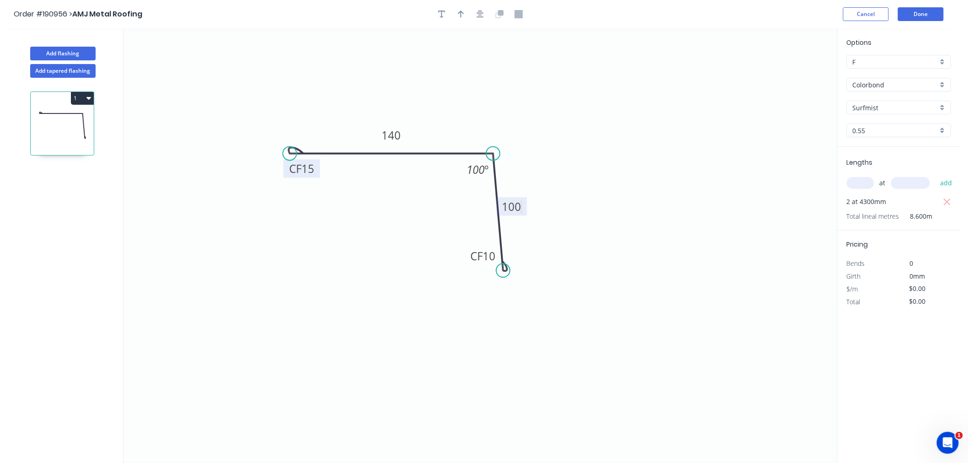
type input "$111.63"
click at [504, 80] on icon "0 CF 15 140 CF 15 100 100 º" at bounding box center [481, 245] width 714 height 435
click at [481, 16] on icon "button" at bounding box center [480, 14] width 7 height 8
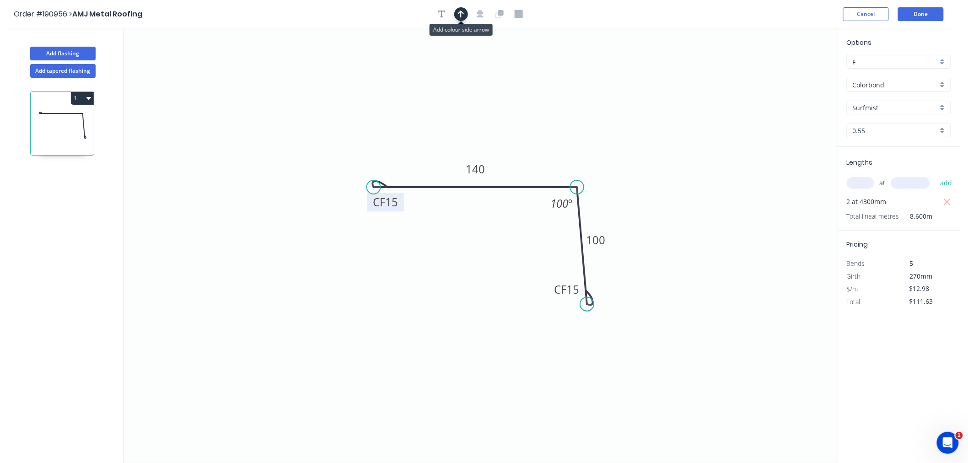
click at [459, 12] on icon "button" at bounding box center [461, 14] width 6 height 7
drag, startPoint x: 789, startPoint y: 70, endPoint x: 624, endPoint y: 118, distance: 171.2
click at [509, 235] on icon "0 CF 15 140 CF 15 100 100 º" at bounding box center [481, 245] width 714 height 435
drag, startPoint x: 790, startPoint y: 72, endPoint x: 493, endPoint y: 271, distance: 357.9
click at [493, 271] on icon at bounding box center [493, 259] width 8 height 29
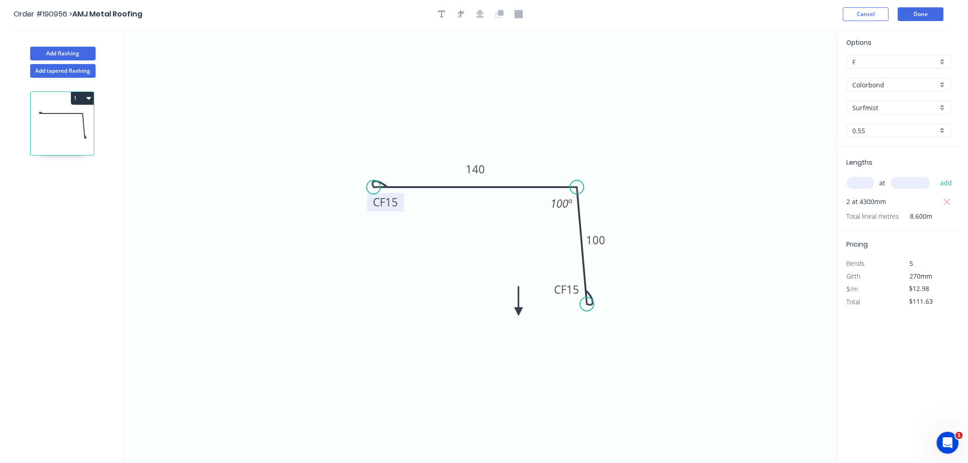
drag, startPoint x: 493, startPoint y: 271, endPoint x: 519, endPoint y: 312, distance: 49.0
click at [519, 312] on icon at bounding box center [519, 300] width 8 height 29
click at [519, 312] on icon at bounding box center [526, 304] width 27 height 27
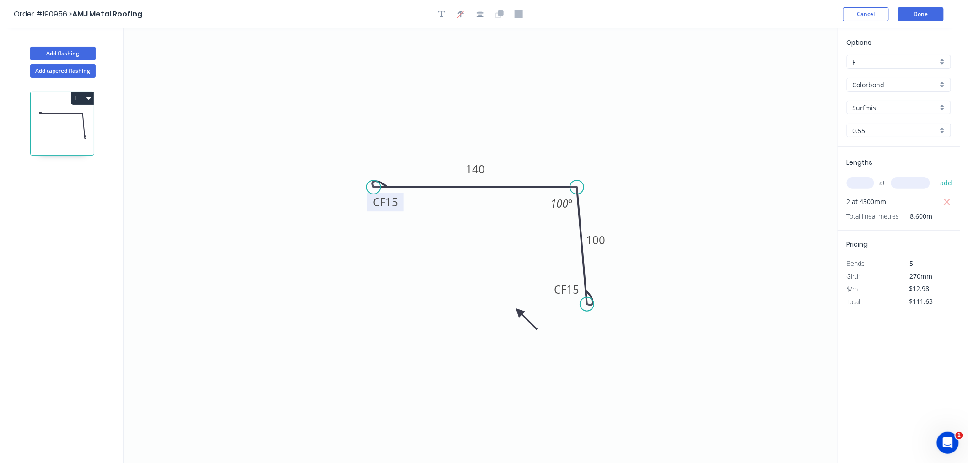
click at [519, 312] on icon at bounding box center [526, 319] width 27 height 27
click at [519, 312] on icon at bounding box center [519, 321] width 8 height 29
drag, startPoint x: 519, startPoint y: 312, endPoint x: 536, endPoint y: 276, distance: 39.3
click at [536, 276] on icon at bounding box center [528, 283] width 27 height 27
drag, startPoint x: 553, startPoint y: 291, endPoint x: 550, endPoint y: 313, distance: 22.1
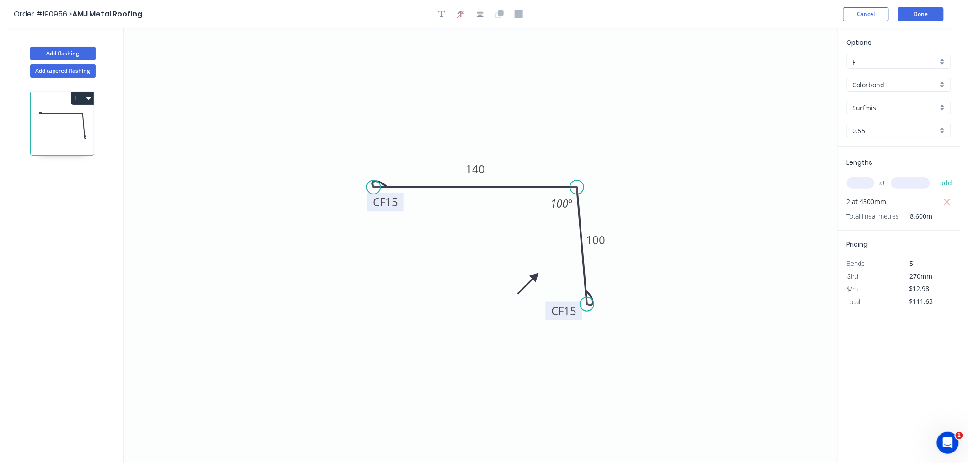
click at [550, 313] on rect at bounding box center [564, 311] width 37 height 18
drag, startPoint x: 536, startPoint y: 274, endPoint x: 543, endPoint y: 281, distance: 9.4
click at [543, 281] on icon at bounding box center [535, 288] width 27 height 27
click at [483, 16] on icon "button" at bounding box center [480, 14] width 7 height 7
click at [593, 12] on div "Order #190956 > AMJ Metal Roofing Cancel Done" at bounding box center [480, 14] width 933 height 14
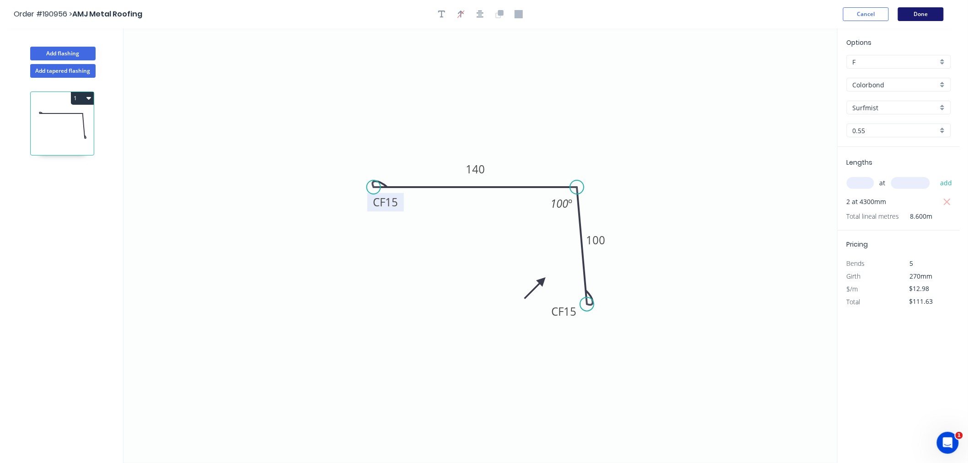
click at [912, 10] on button "Done" at bounding box center [921, 14] width 46 height 14
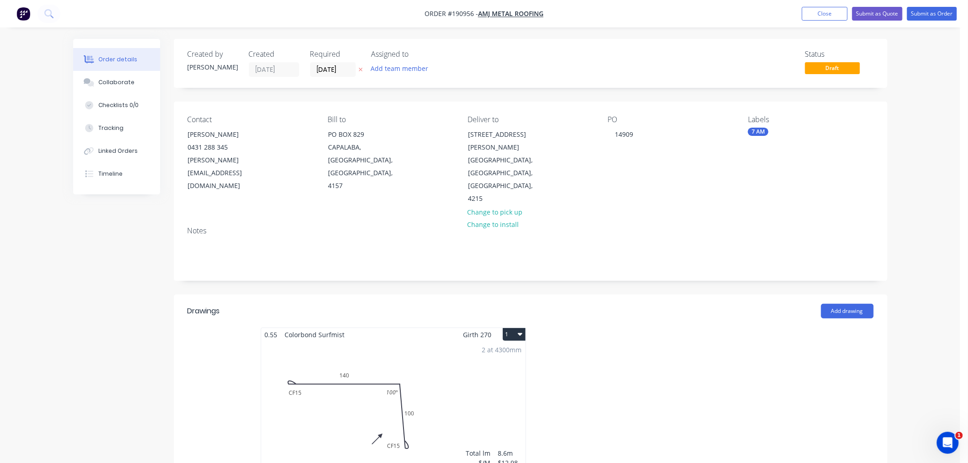
click at [929, 214] on div "Order details Collaborate Checklists 0/0 Tracking Linked Orders Timeline Order …" at bounding box center [480, 430] width 960 height 861
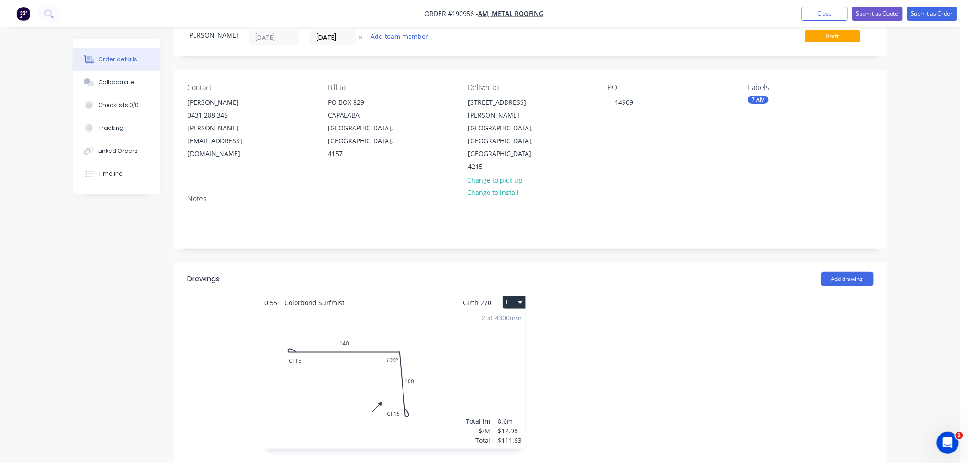
scroll to position [102, 0]
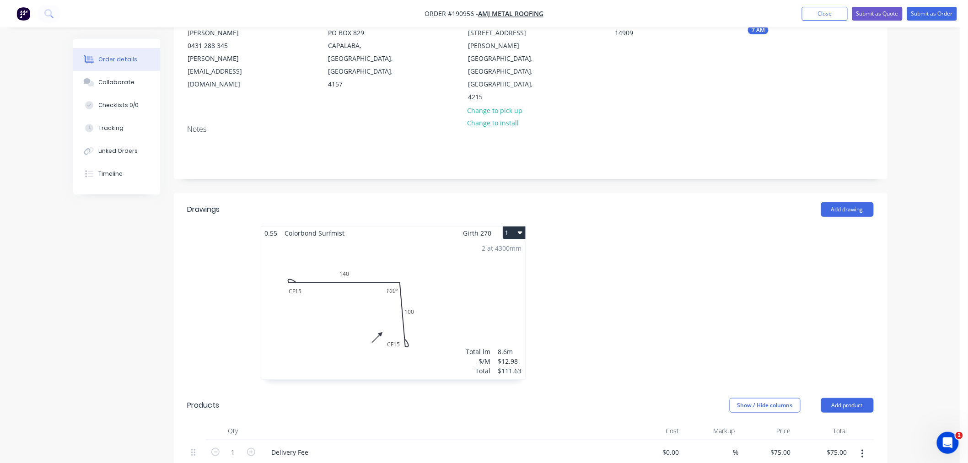
click at [518, 229] on icon "button" at bounding box center [520, 232] width 5 height 7
click at [517, 248] on div "Use larger box size" at bounding box center [482, 254] width 70 height 13
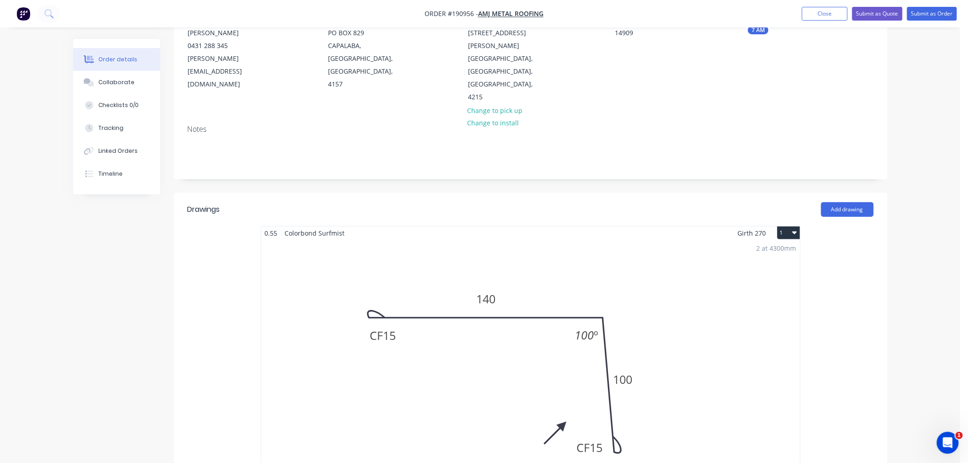
click at [912, 283] on div "Order details Collaborate Checklists 0/0 Tracking Linked Orders Timeline Order …" at bounding box center [480, 403] width 960 height 1010
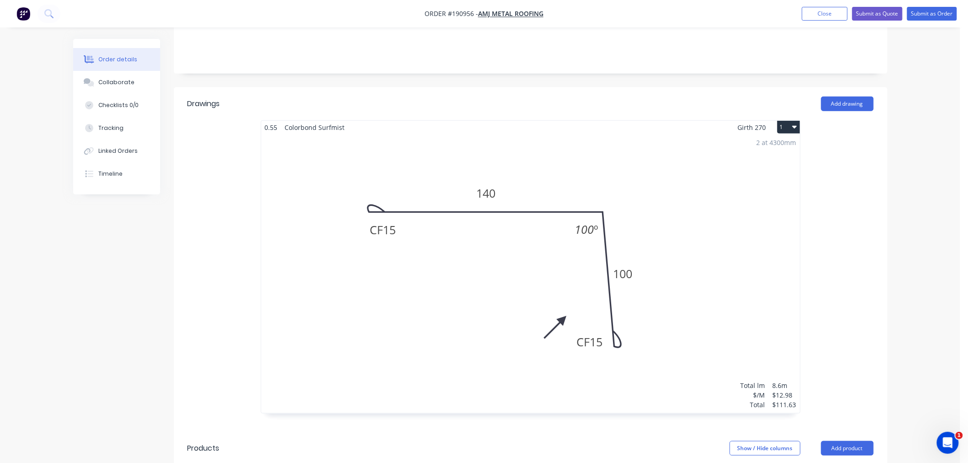
scroll to position [0, 0]
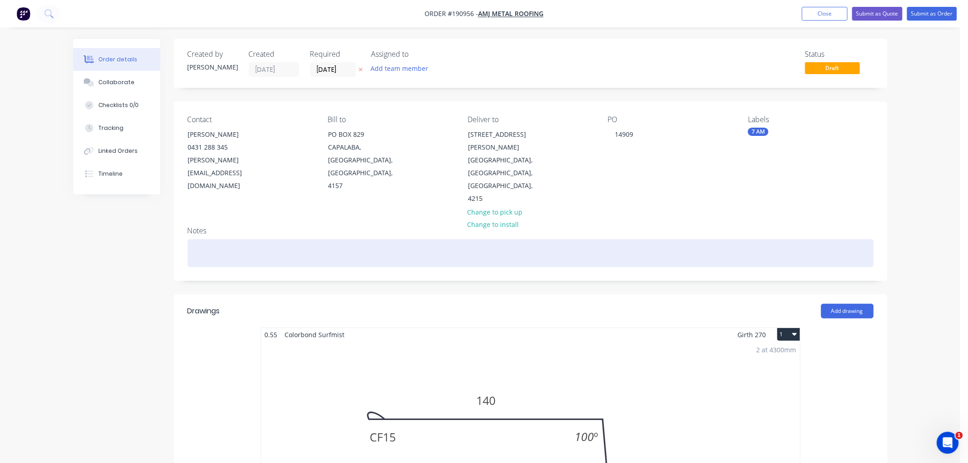
click at [234, 239] on div at bounding box center [531, 253] width 686 height 28
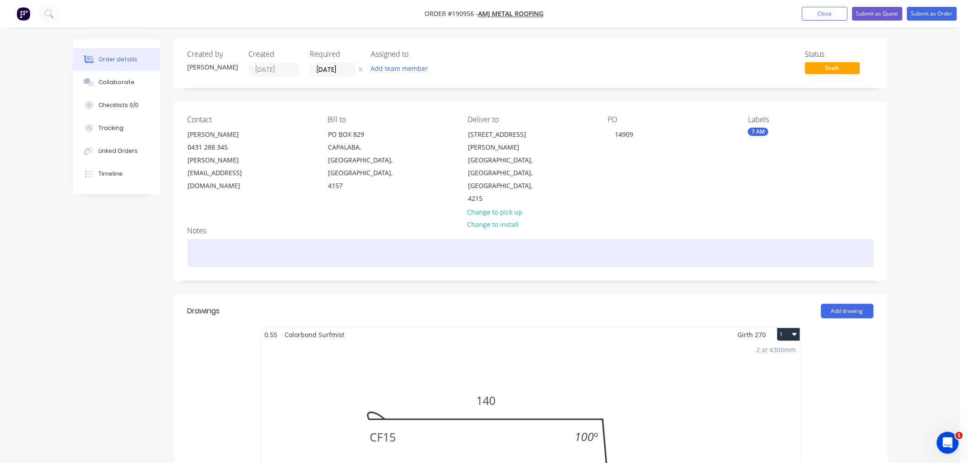
click at [720, 239] on div at bounding box center [531, 253] width 686 height 28
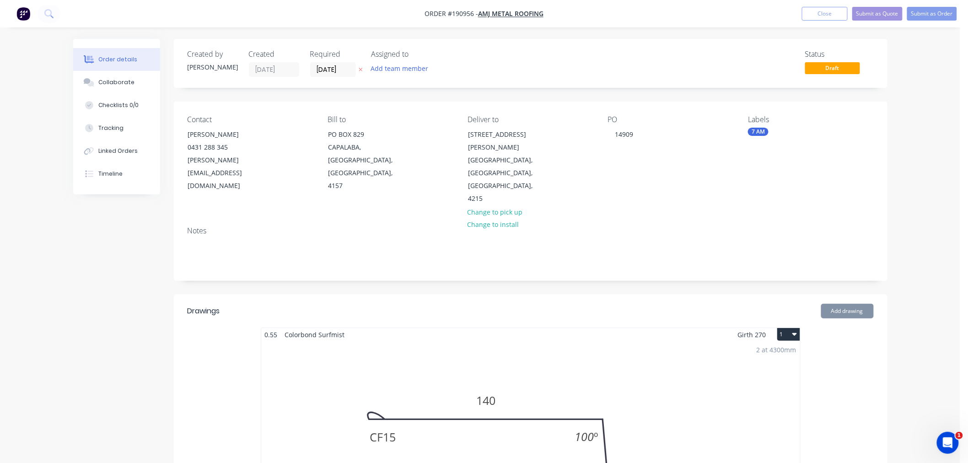
click at [930, 14] on button "Submit as Order" at bounding box center [932, 14] width 50 height 14
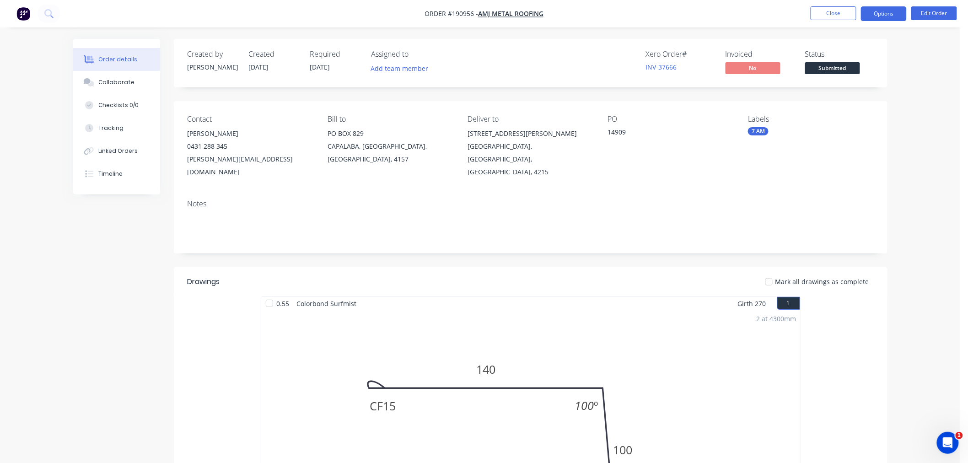
click at [884, 11] on button "Options" at bounding box center [884, 13] width 46 height 15
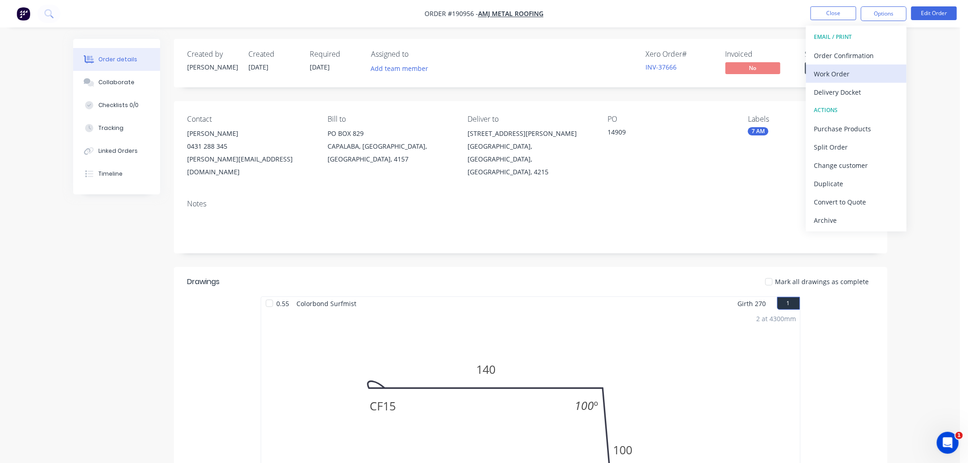
click at [879, 67] on div "Work Order" at bounding box center [856, 73] width 84 height 13
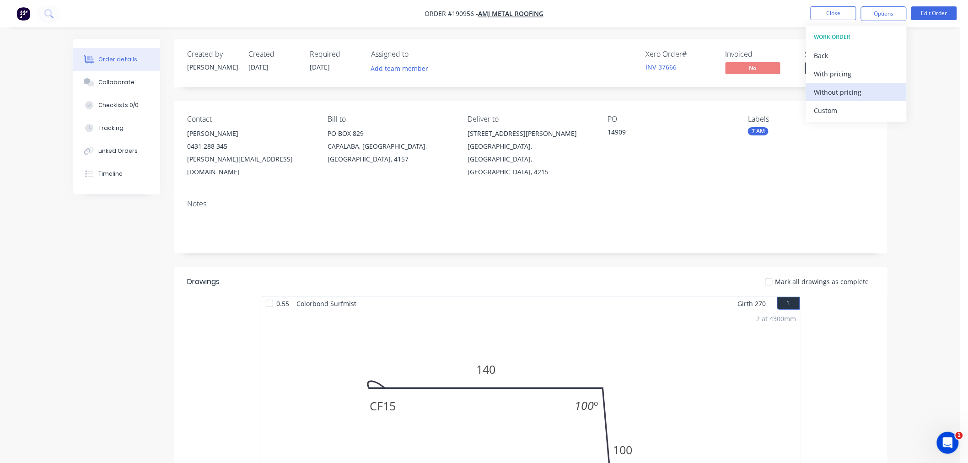
click at [875, 89] on div "Without pricing" at bounding box center [856, 92] width 84 height 13
click at [379, 17] on nav "Order #190956 - AMJ Metal Roofing Close Options EMAIL / PRINT Order Confirmatio…" at bounding box center [484, 13] width 968 height 27
click at [838, 12] on button "Close" at bounding box center [834, 13] width 46 height 14
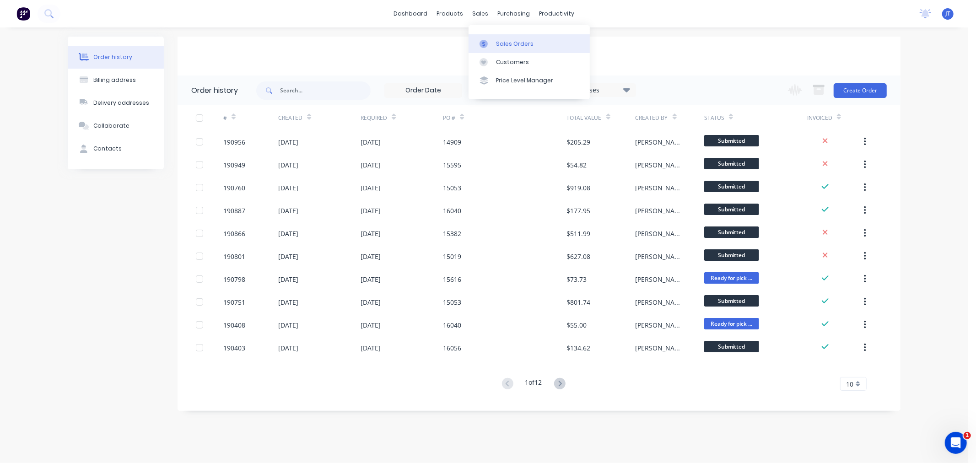
click at [501, 47] on div "Sales Orders" at bounding box center [515, 44] width 38 height 8
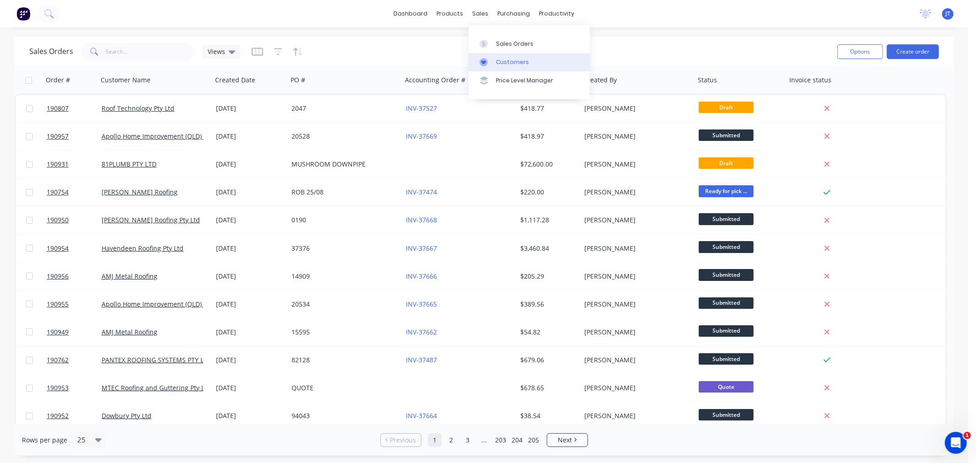
click at [492, 63] on div at bounding box center [486, 62] width 14 height 8
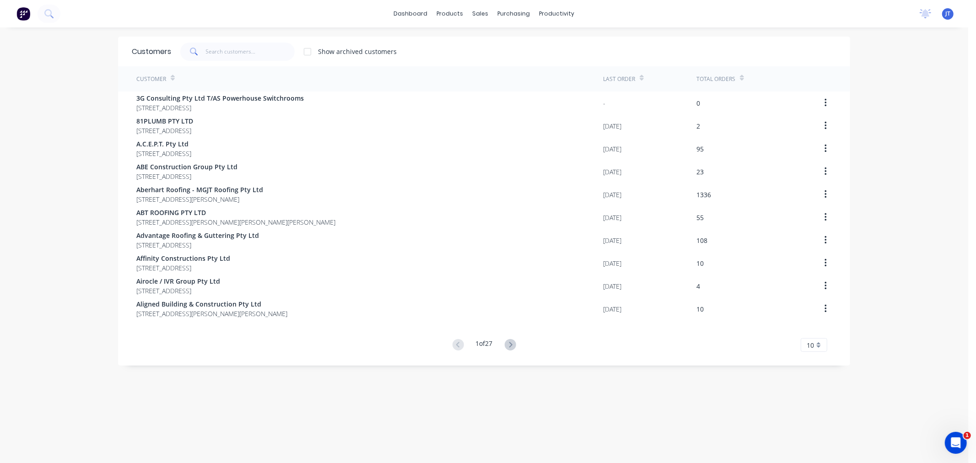
click at [39, 70] on div "dashboard products sales purchasing productivity dashboard products Product Cat…" at bounding box center [484, 231] width 968 height 463
click at [217, 47] on input "text" at bounding box center [250, 52] width 89 height 18
click at [264, 58] on input "text" at bounding box center [250, 52] width 89 height 18
paste input "AMJ"
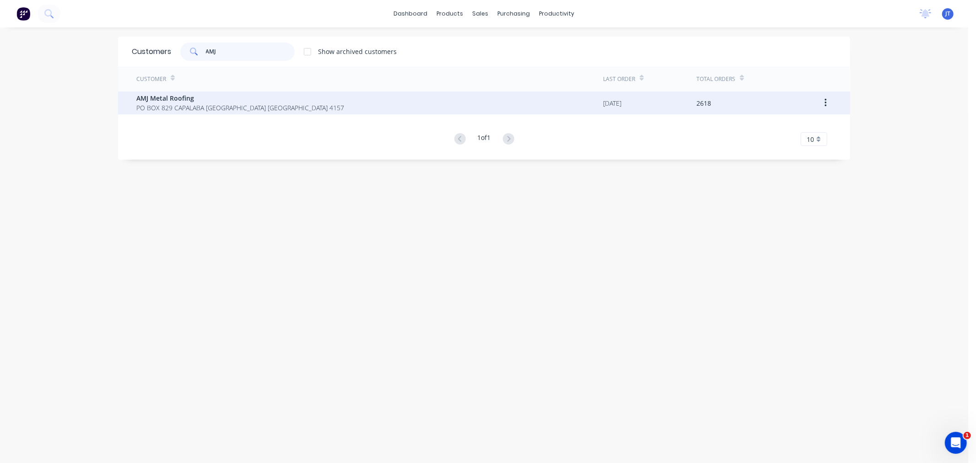
type input "AMJ"
click at [298, 106] on div "AMJ Metal Roofing PO BOX 829 CAPALABA Queensland Australia 4157" at bounding box center [369, 102] width 467 height 23
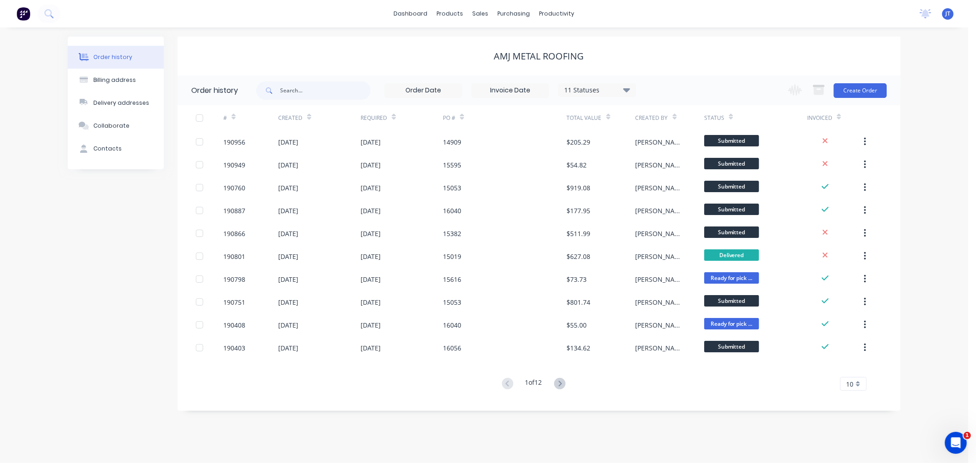
click at [102, 226] on div "Order history Billing address Delivery addresses Collaborate Contacts" at bounding box center [116, 224] width 96 height 374
click at [721, 20] on div "dashboard products sales purchasing productivity dashboard products Product Cat…" at bounding box center [484, 13] width 968 height 27
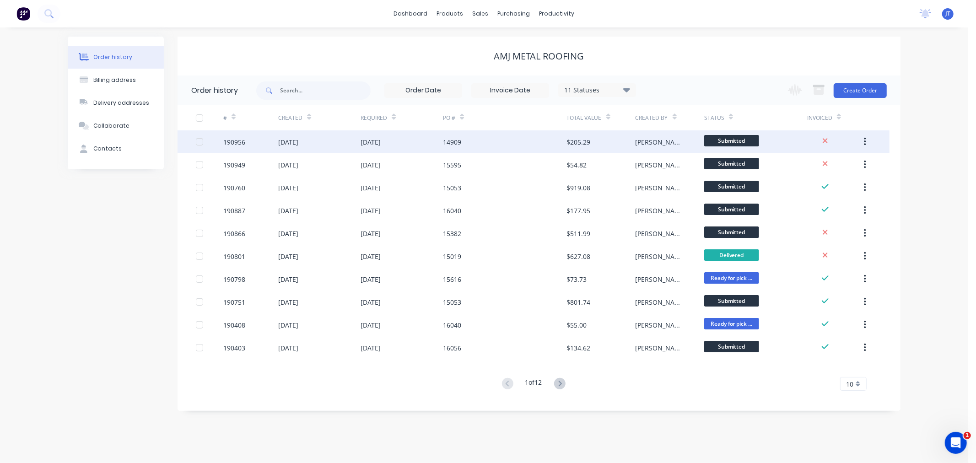
click at [232, 144] on div "190956" at bounding box center [234, 142] width 22 height 10
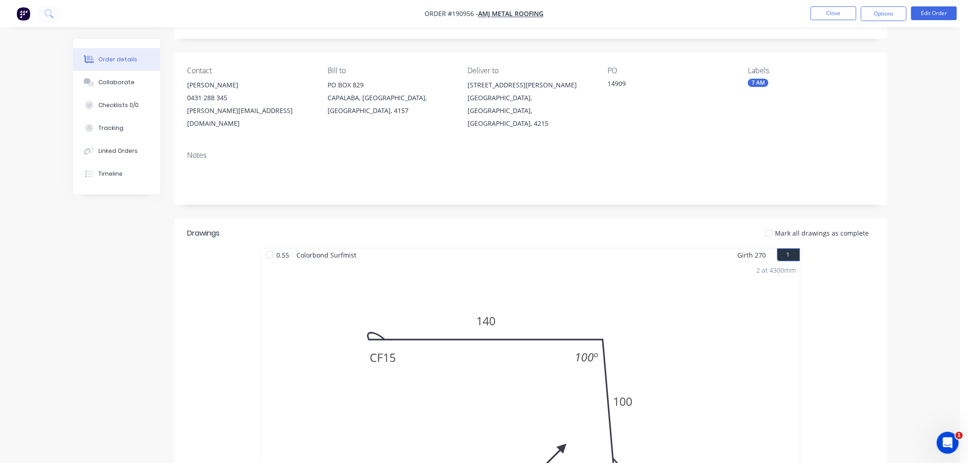
scroll to position [400, 0]
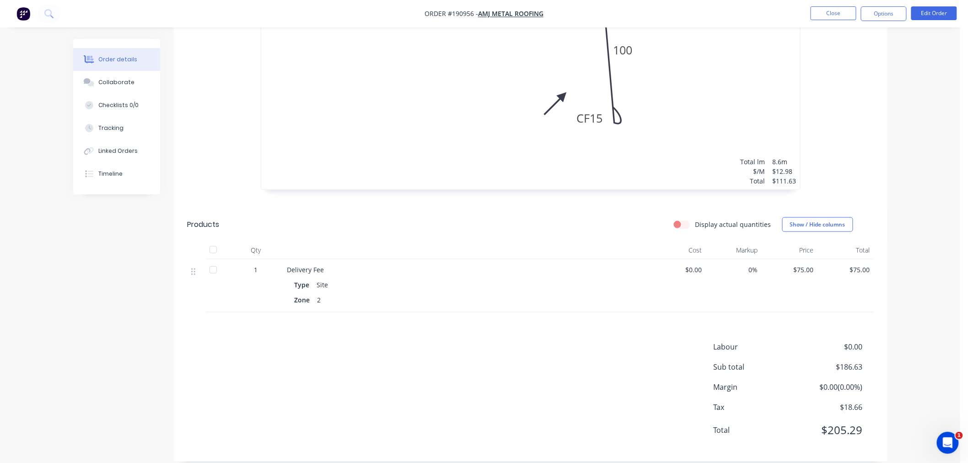
click at [925, 269] on div "Order details Collaborate Checklists 0/0 Tracking Linked Orders Timeline Order …" at bounding box center [480, 37] width 960 height 875
click at [934, 259] on div "Order details Collaborate Checklists 0/0 Tracking Linked Orders Timeline Order …" at bounding box center [480, 37] width 960 height 875
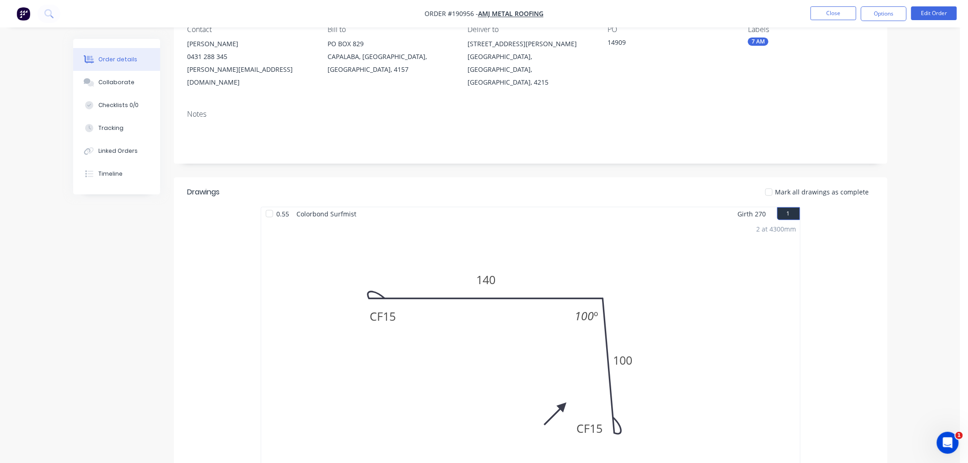
scroll to position [0, 0]
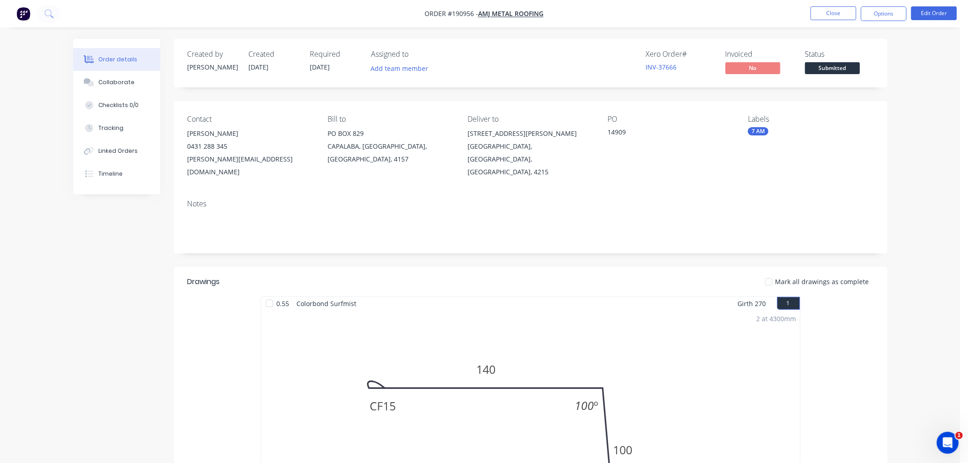
click at [69, 276] on div "Order details Collaborate Checklists 0/0 Tracking Linked Orders Timeline Order …" at bounding box center [480, 457] width 833 height 836
click at [664, 20] on nav "Order #190956 - AMJ Metal Roofing Close Options Edit Order" at bounding box center [484, 13] width 968 height 27
click at [826, 14] on button "Close" at bounding box center [834, 13] width 46 height 14
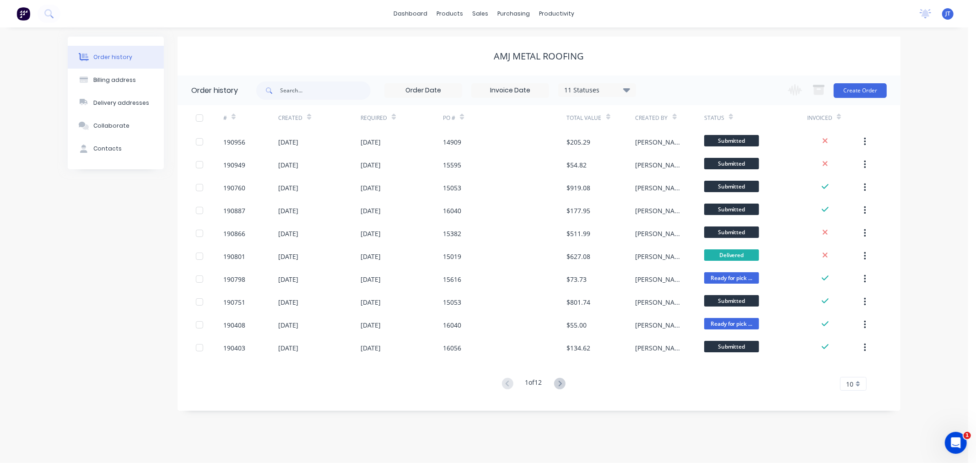
click at [281, 19] on div "dashboard products sales purchasing productivity dashboard products Product Cat…" at bounding box center [484, 13] width 968 height 27
click at [229, 17] on div "dashboard products sales purchasing productivity dashboard products Product Cat…" at bounding box center [484, 13] width 968 height 27
click at [493, 63] on link "Customers" at bounding box center [528, 62] width 121 height 18
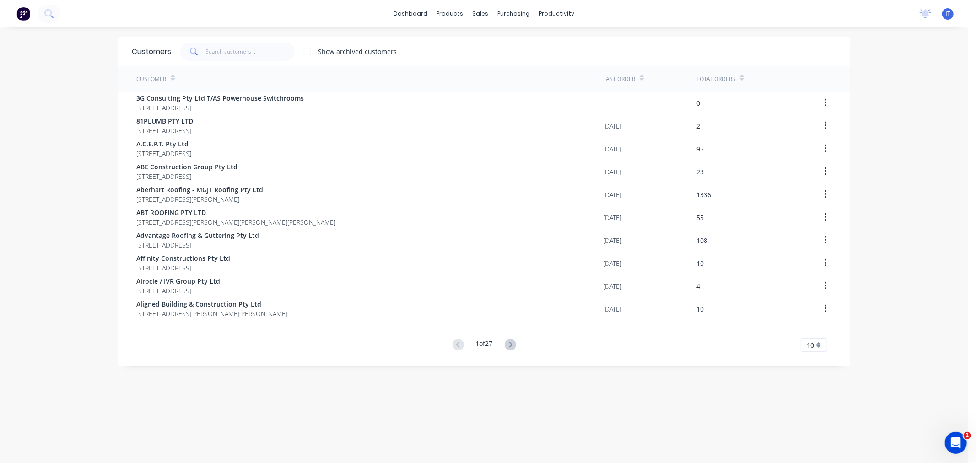
click at [921, 79] on div "dashboard products sales purchasing productivity dashboard products Product Cat…" at bounding box center [484, 231] width 968 height 463
click at [241, 50] on input "text" at bounding box center [250, 52] width 89 height 18
click at [241, 52] on input "text" at bounding box center [250, 52] width 89 height 18
paste input "BORDER ROOFING"
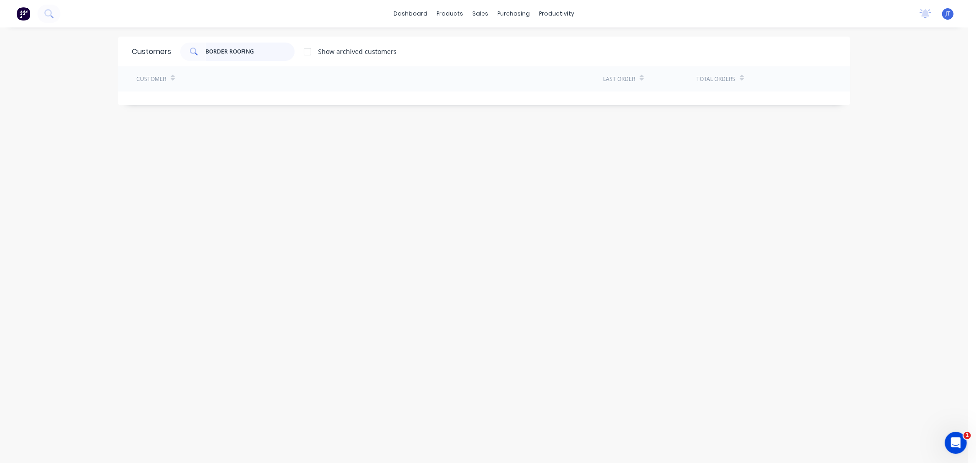
click at [263, 44] on input "BORDER ROOFING" at bounding box center [250, 52] width 89 height 18
drag, startPoint x: 225, startPoint y: 51, endPoint x: 274, endPoint y: 52, distance: 49.9
click at [274, 52] on input "BORDER ROOFING" at bounding box center [250, 52] width 89 height 18
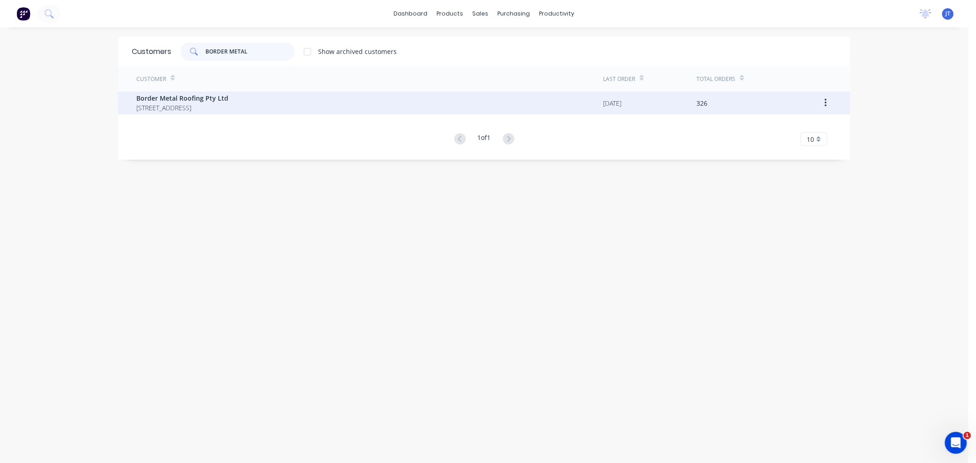
type input "BORDER METAL"
click at [228, 105] on span "[STREET_ADDRESS]" at bounding box center [182, 108] width 92 height 10
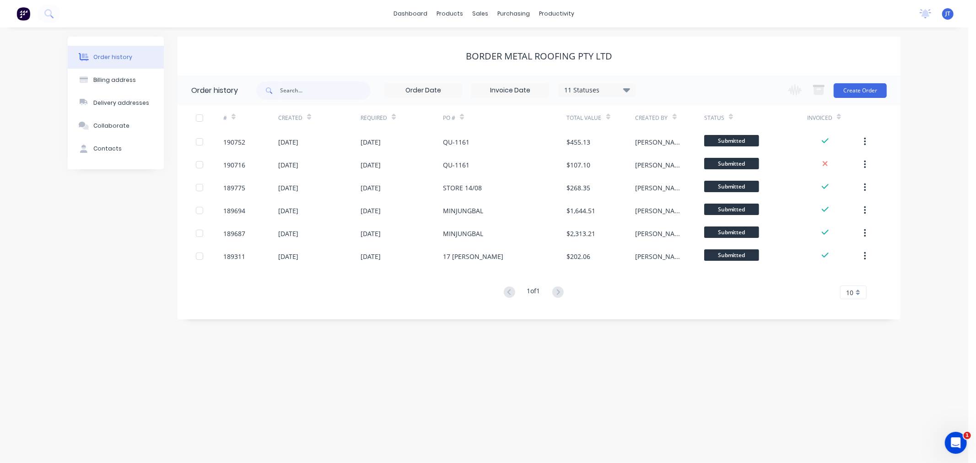
click at [95, 263] on div "Order history Billing address Delivery addresses Collaborate Contacts" at bounding box center [116, 178] width 96 height 283
click at [916, 79] on div "Order history Billing address Delivery addresses Collaborate Contacts Border Me…" at bounding box center [484, 244] width 968 height 435
click at [921, 228] on div "Order history Billing address Delivery addresses Collaborate Contacts Border Me…" at bounding box center [484, 244] width 968 height 435
click at [929, 234] on div "Order history Billing address Delivery addresses Collaborate Contacts Border Me…" at bounding box center [484, 244] width 968 height 435
click at [863, 90] on button "Create Order" at bounding box center [859, 90] width 53 height 15
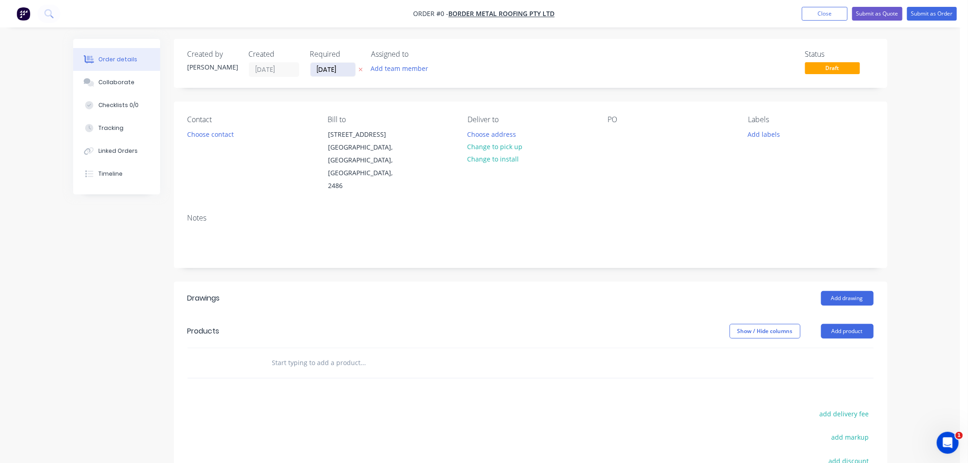
click at [335, 71] on input "[DATE]" at bounding box center [333, 70] width 45 height 14
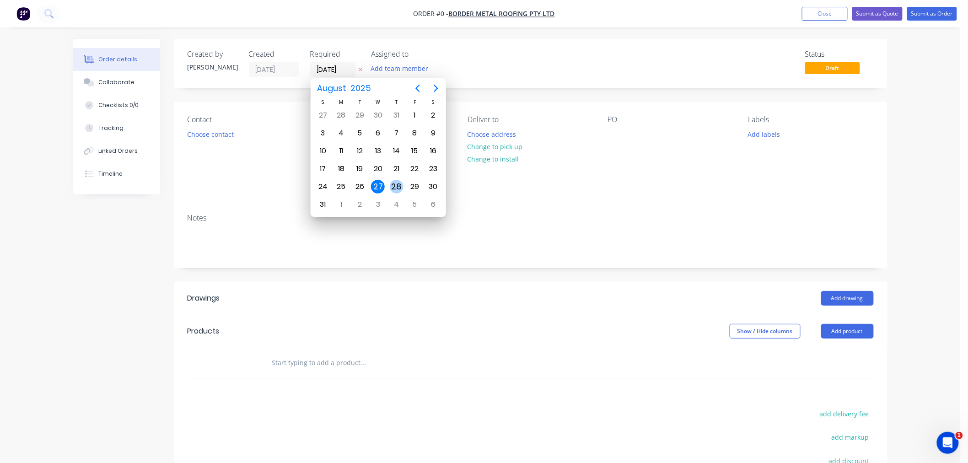
click at [399, 187] on div "28" at bounding box center [397, 187] width 14 height 14
type input "[DATE]"
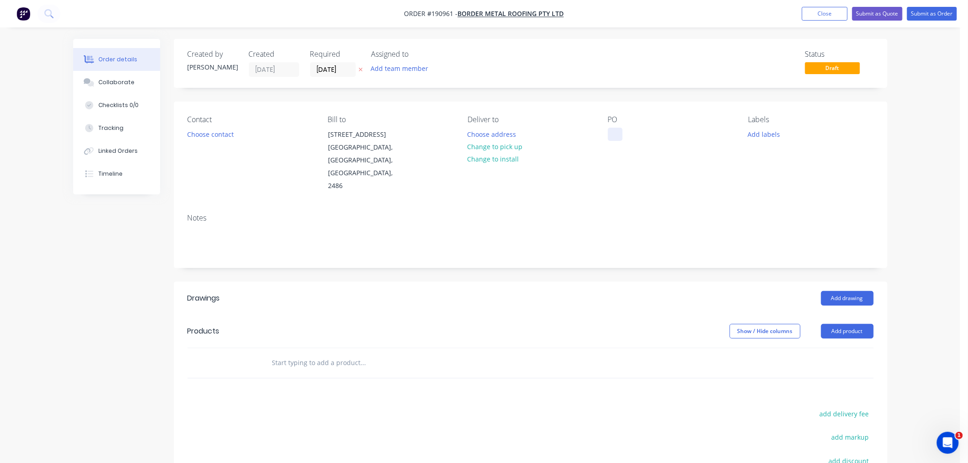
click at [616, 134] on div at bounding box center [615, 134] width 15 height 13
click at [761, 135] on button "Add labels" at bounding box center [764, 134] width 42 height 12
click at [787, 194] on div "7 AM" at bounding box center [783, 196] width 21 height 10
click at [614, 134] on div at bounding box center [615, 134] width 15 height 13
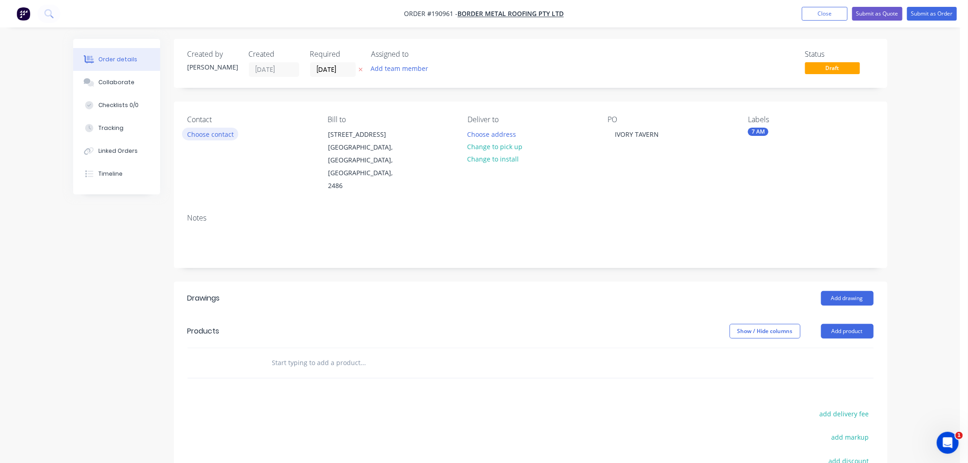
click at [221, 136] on button "Choose contact" at bounding box center [210, 134] width 56 height 12
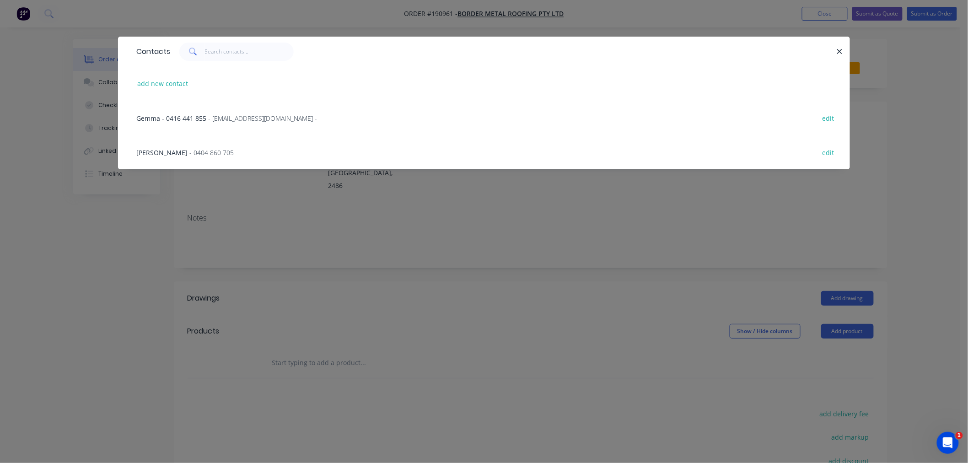
click at [189, 155] on span "- 0404 860 705" at bounding box center [211, 152] width 44 height 9
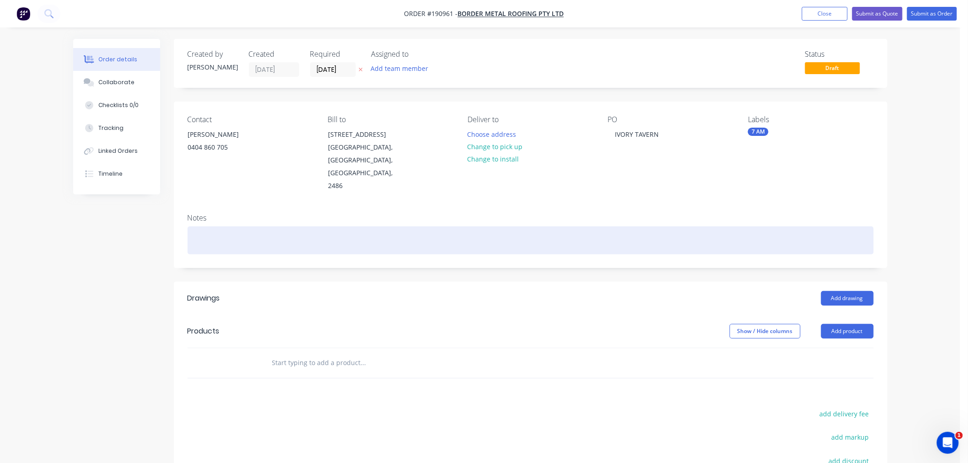
click at [242, 239] on div at bounding box center [531, 240] width 686 height 28
click at [381, 226] on div at bounding box center [531, 240] width 686 height 28
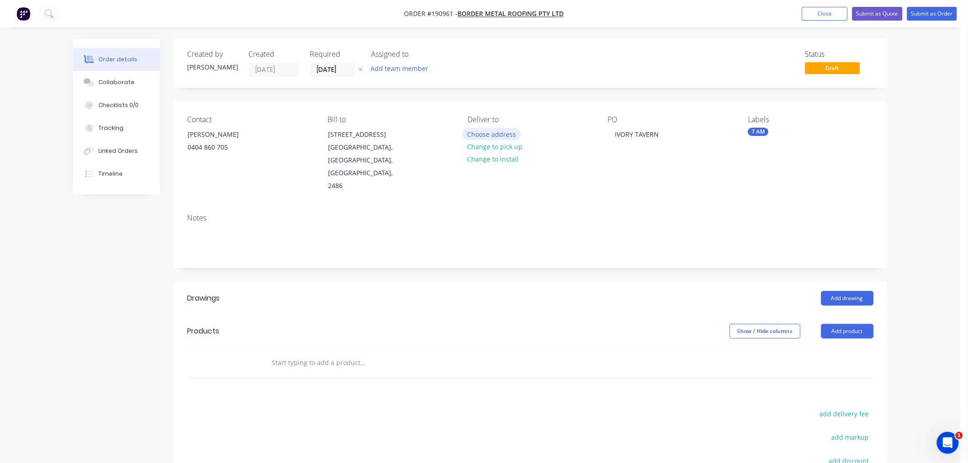
click at [485, 133] on button "Choose address" at bounding box center [491, 134] width 59 height 12
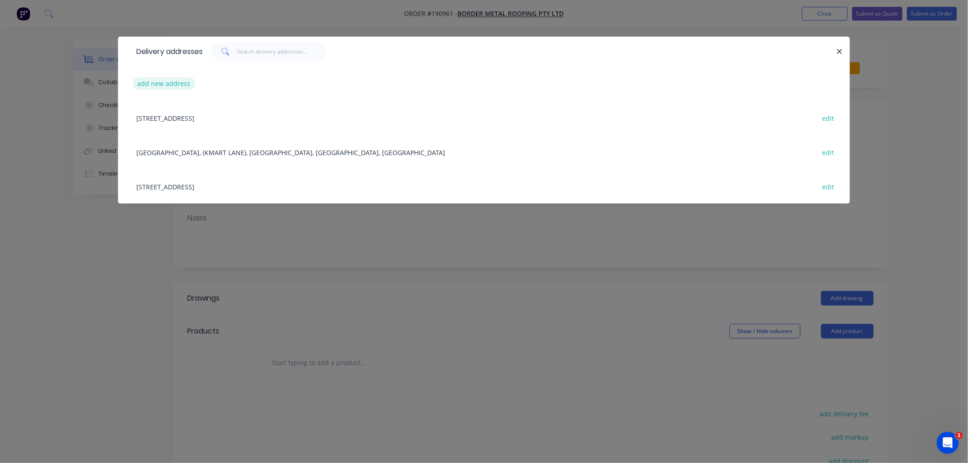
click at [186, 82] on button "add new address" at bounding box center [164, 83] width 63 height 12
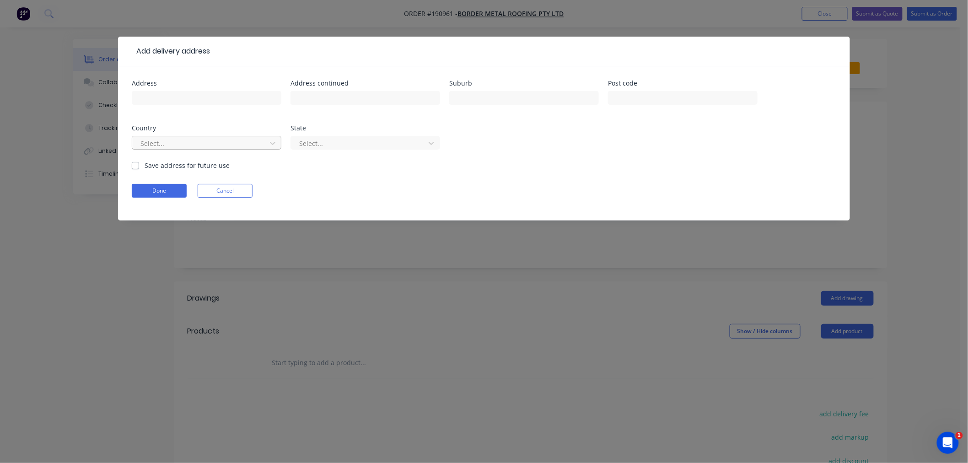
click at [185, 146] on div at bounding box center [201, 143] width 122 height 11
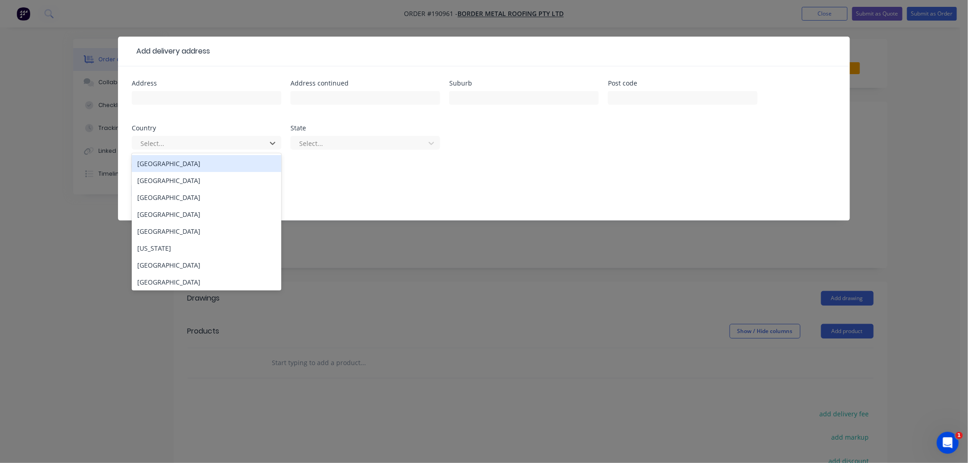
click at [198, 164] on div "[GEOGRAPHIC_DATA]" at bounding box center [207, 163] width 150 height 17
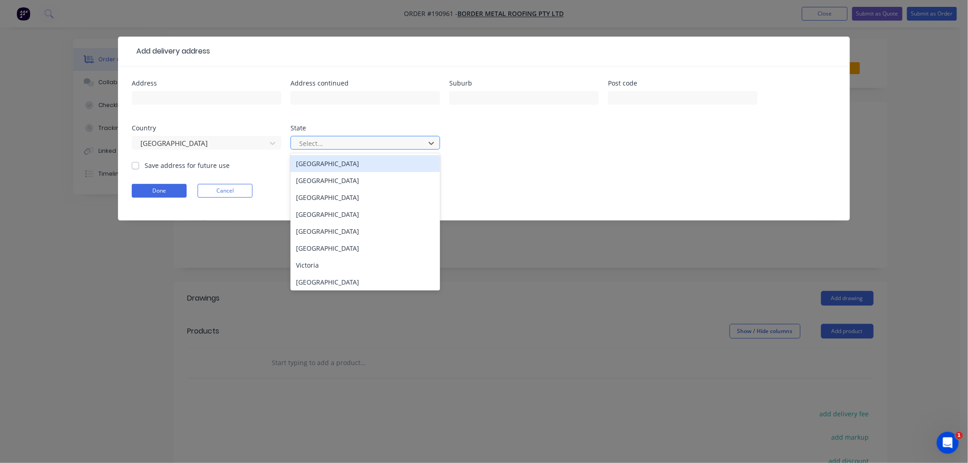
click at [325, 144] on div at bounding box center [359, 143] width 122 height 11
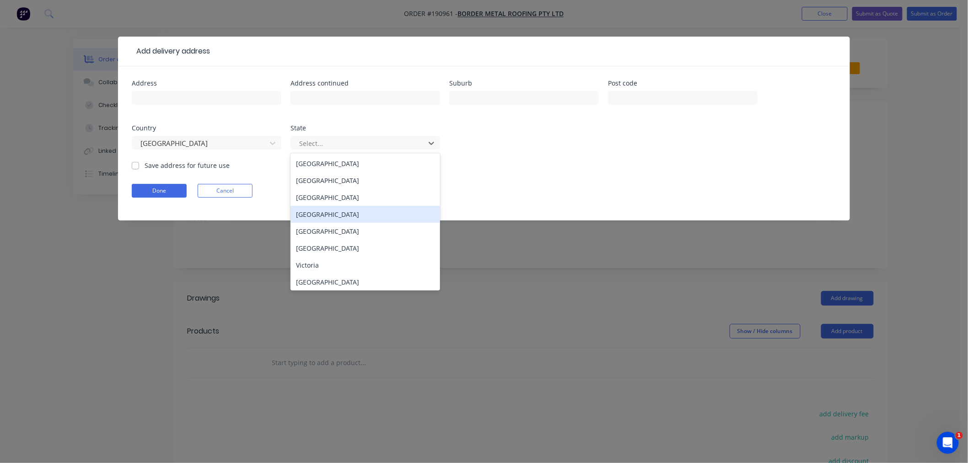
click at [335, 216] on div "[GEOGRAPHIC_DATA]" at bounding box center [365, 214] width 150 height 17
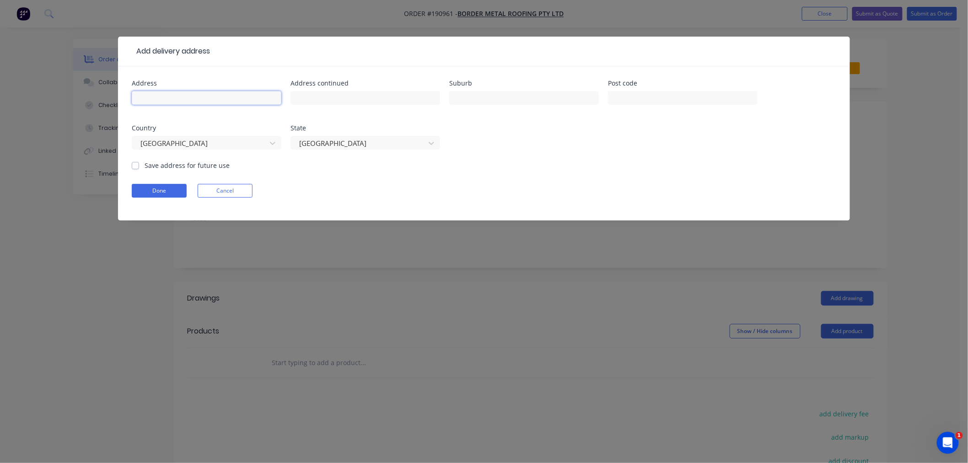
click at [218, 93] on input "text" at bounding box center [207, 98] width 150 height 14
type input "156 WHARF ST"
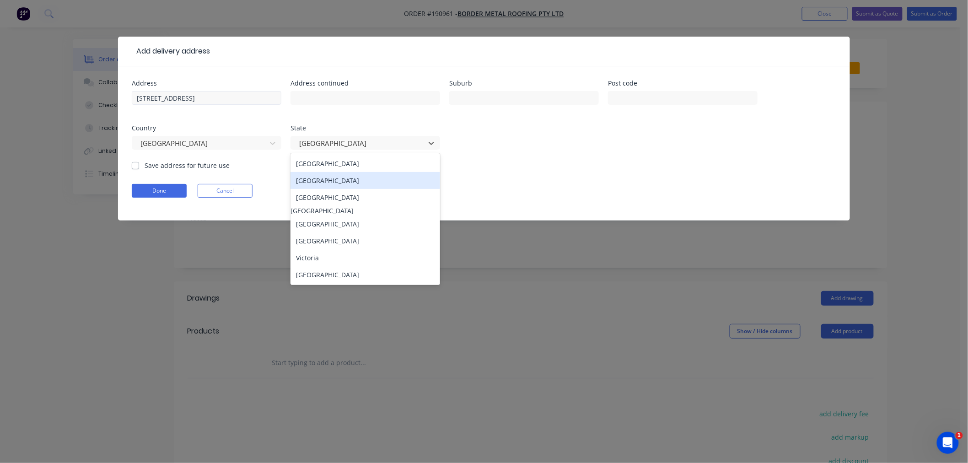
scroll to position [0, 0]
click at [342, 186] on div "[GEOGRAPHIC_DATA]" at bounding box center [365, 180] width 150 height 17
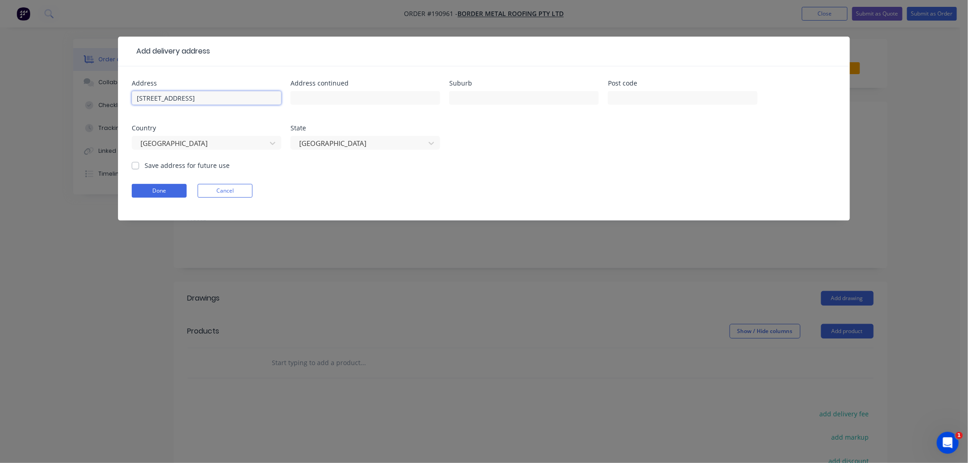
click at [221, 101] on input "156 WHARF ST" at bounding box center [207, 98] width 150 height 14
type input "TWEED HEADS"
click at [222, 102] on input "156 WHARF ST" at bounding box center [207, 98] width 150 height 14
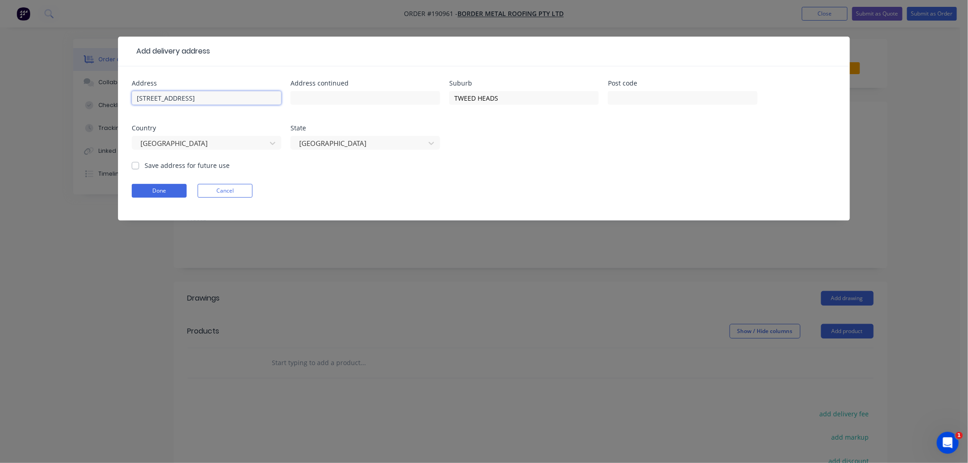
click at [198, 101] on input "156 WHARF ST" at bounding box center [207, 98] width 150 height 14
click at [206, 97] on input "156 WHARF ST" at bounding box center [207, 98] width 150 height 14
type input "2485"
click button "Done" at bounding box center [159, 191] width 55 height 14
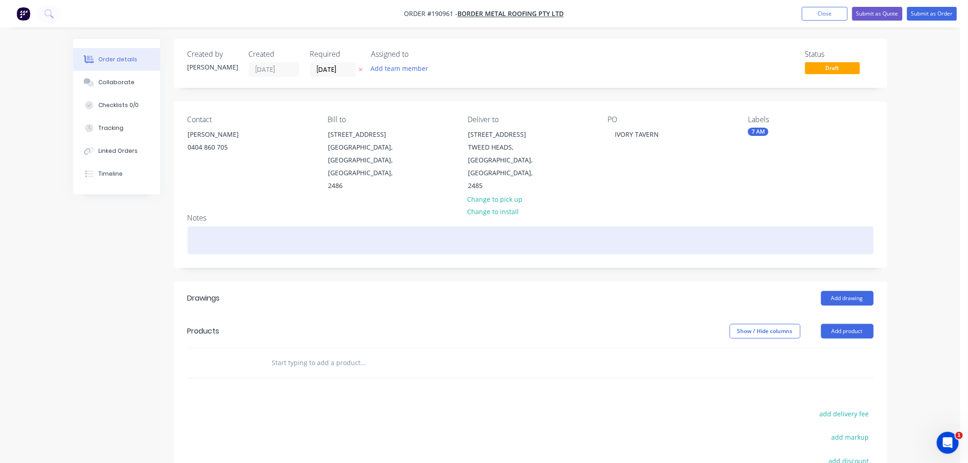
click at [225, 227] on div at bounding box center [531, 240] width 686 height 28
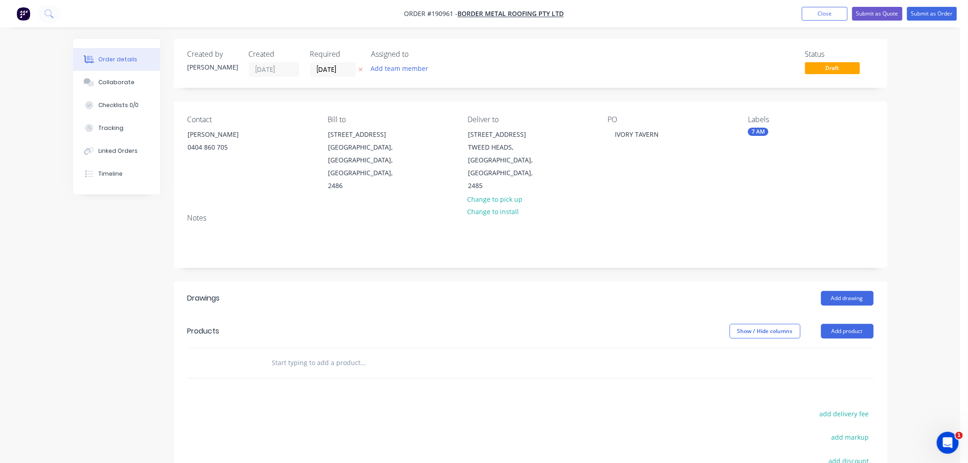
click at [87, 287] on div "Created by Jeremy Created 27/08/25 Required 28/08/25 Assigned to Add team membe…" at bounding box center [480, 325] width 814 height 573
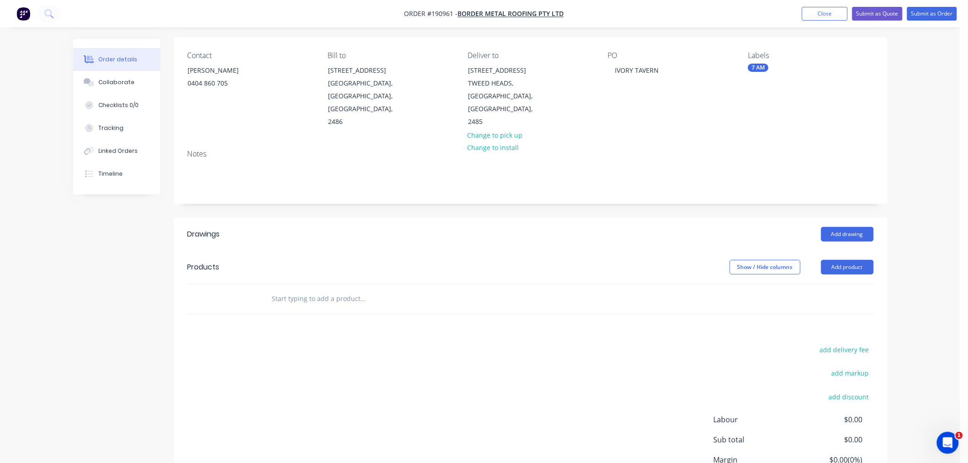
scroll to position [136, 0]
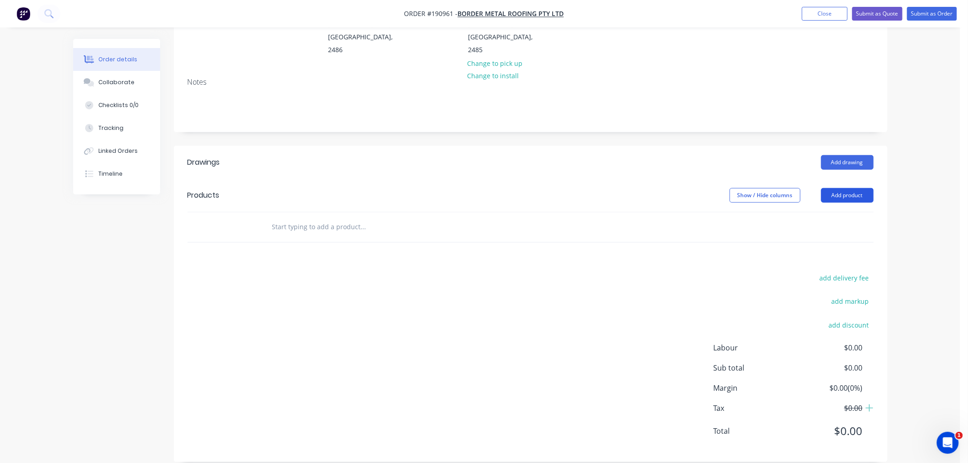
click at [843, 188] on button "Add product" at bounding box center [847, 195] width 53 height 15
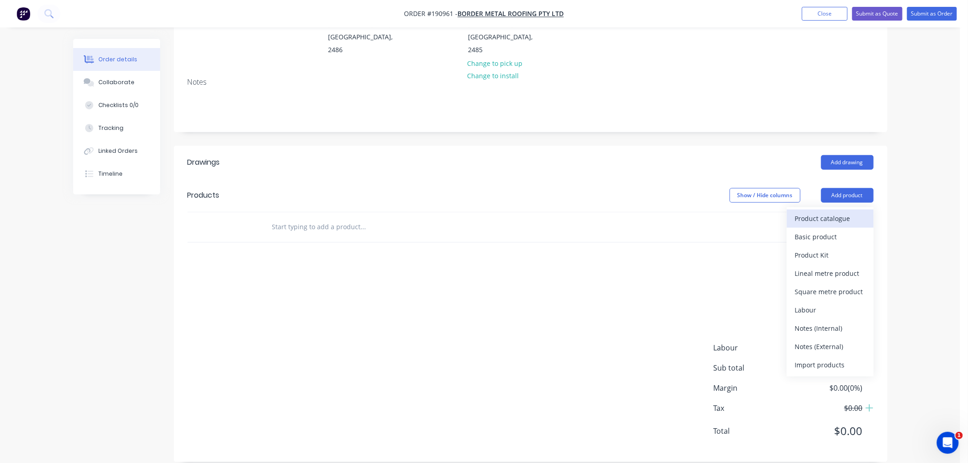
click at [844, 212] on div "Product catalogue" at bounding box center [830, 218] width 70 height 13
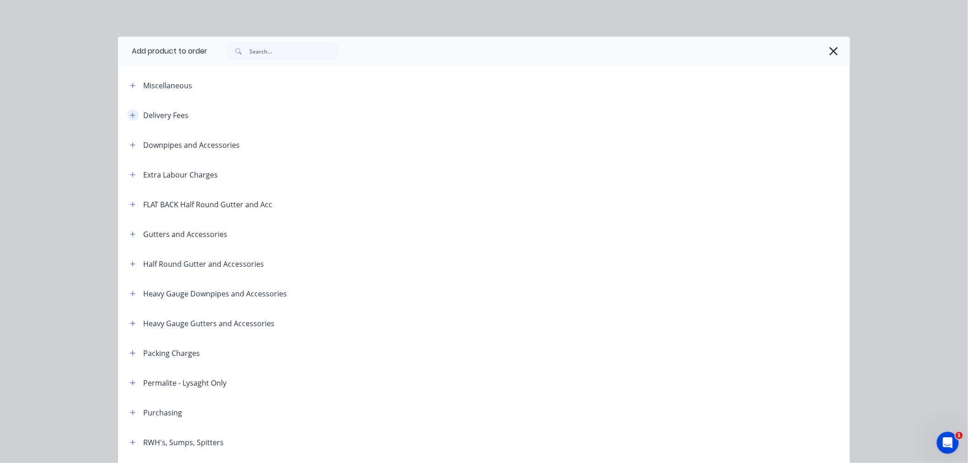
click at [133, 116] on button "button" at bounding box center [132, 114] width 11 height 11
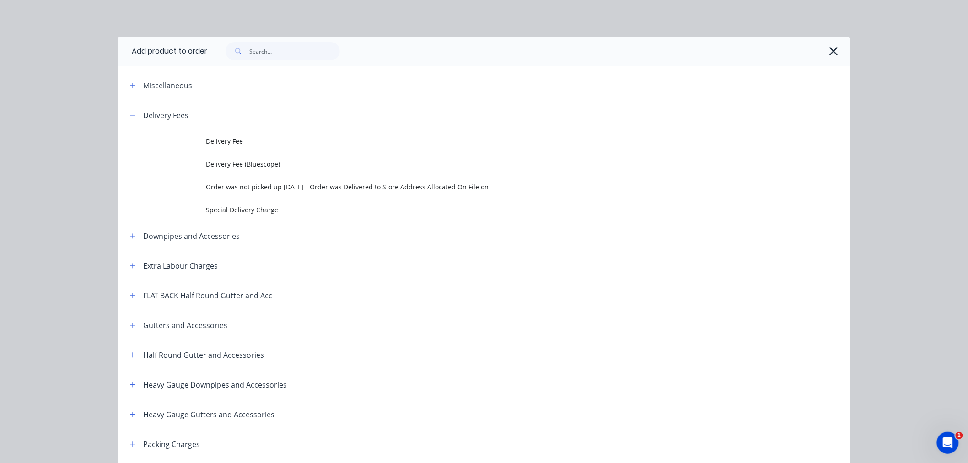
click at [206, 135] on td "Delivery Fee" at bounding box center [528, 141] width 644 height 23
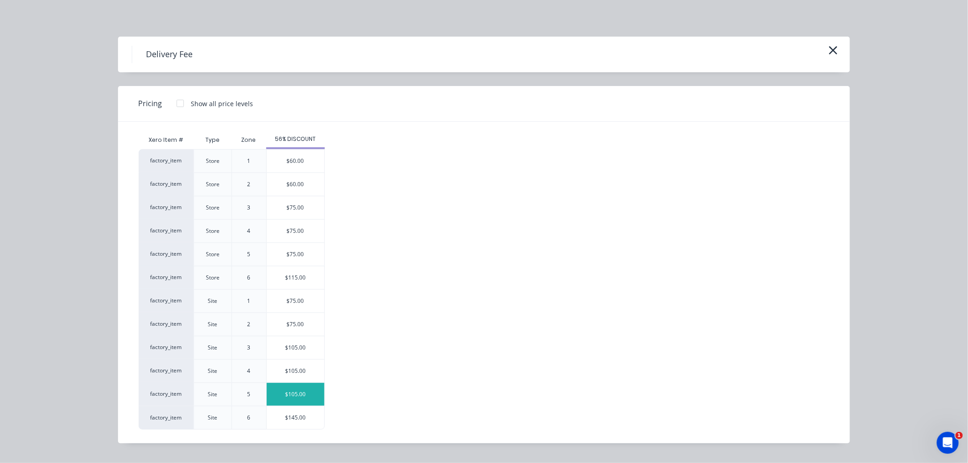
click at [308, 399] on div "$105.00" at bounding box center [296, 394] width 58 height 23
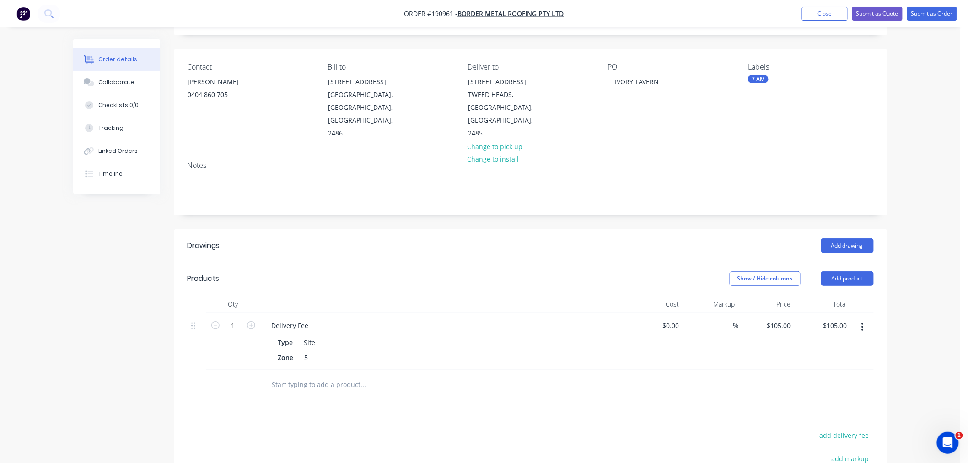
scroll to position [0, 0]
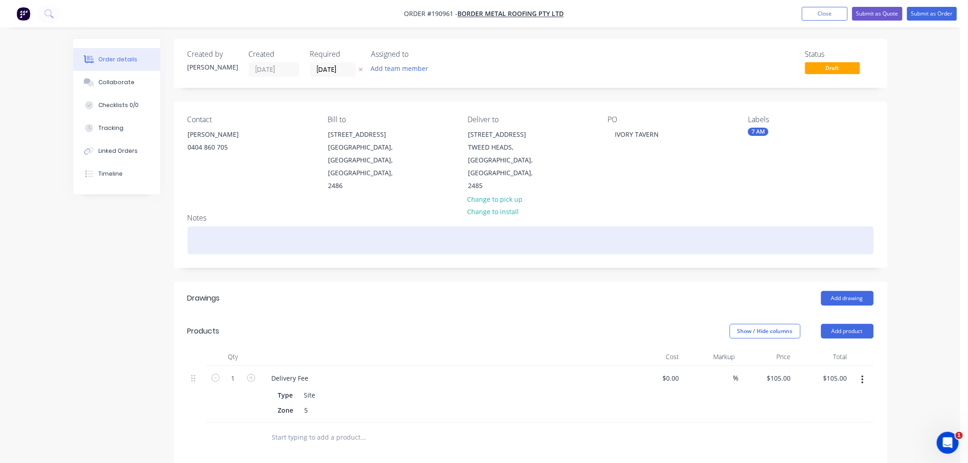
click at [301, 235] on div at bounding box center [531, 240] width 686 height 28
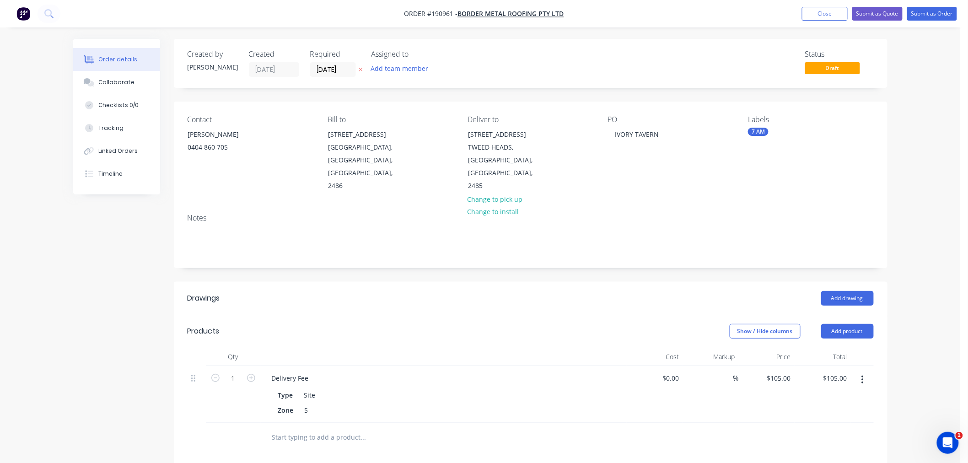
click at [919, 263] on div "Order details Collaborate Checklists 0/0 Tracking Linked Orders Timeline Order …" at bounding box center [480, 343] width 960 height 686
click at [853, 291] on button "Add drawing" at bounding box center [847, 298] width 53 height 15
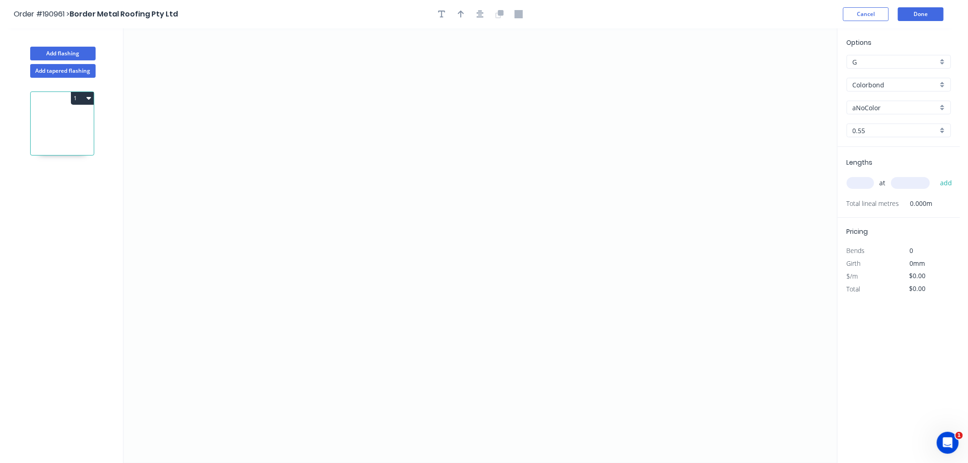
click at [865, 107] on input "aNoColor" at bounding box center [895, 108] width 85 height 10
click at [884, 168] on div "Surfmist" at bounding box center [898, 161] width 103 height 16
type input "Surfmist"
click at [859, 183] on input "text" at bounding box center [860, 183] width 27 height 12
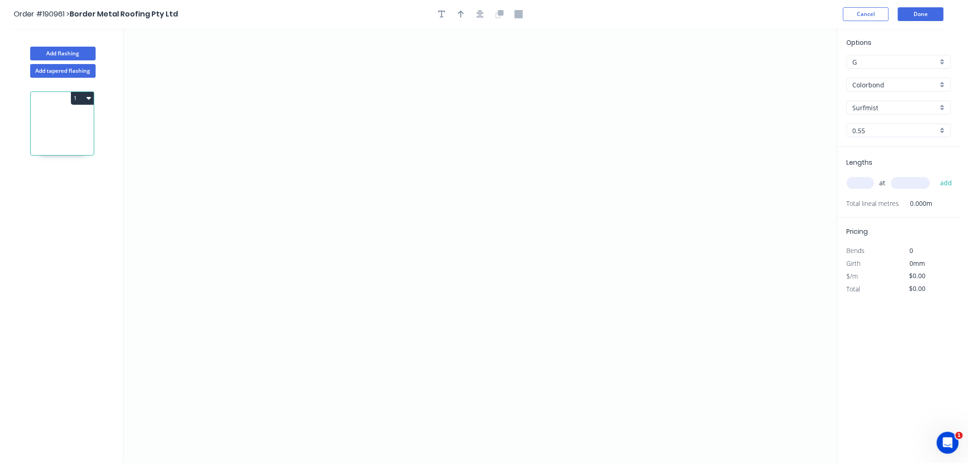
click at [860, 182] on input "text" at bounding box center [860, 183] width 27 height 12
type input "3"
type input "3100"
click at [935, 175] on button "add" at bounding box center [946, 183] width 22 height 16
click at [203, 220] on icon "0" at bounding box center [481, 245] width 714 height 435
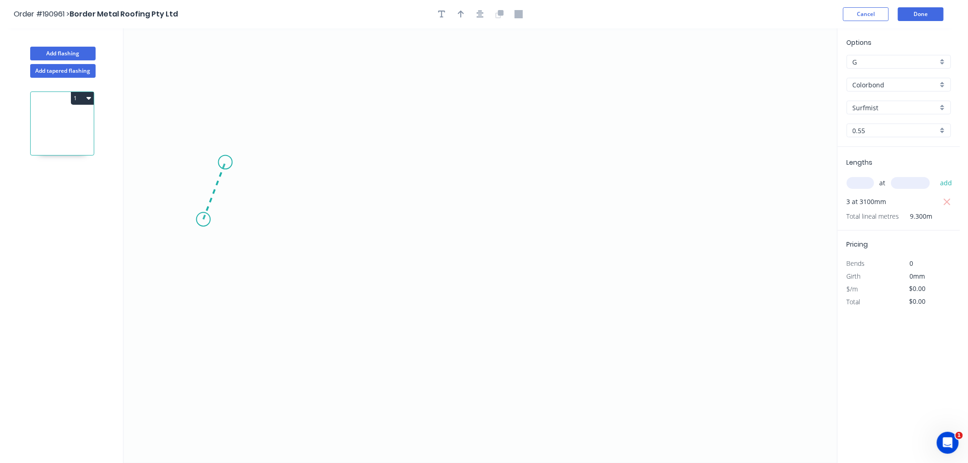
click at [225, 162] on icon "0" at bounding box center [481, 245] width 714 height 435
click at [409, 168] on icon "0 ?" at bounding box center [481, 245] width 714 height 435
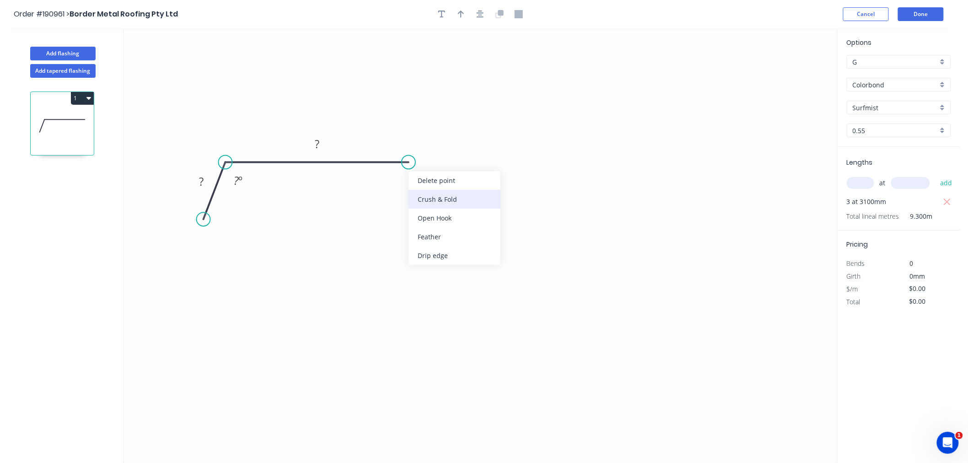
drag, startPoint x: 424, startPoint y: 209, endPoint x: 424, endPoint y: 198, distance: 10.5
click at [424, 198] on div "Delete point Crush & Fold Open Hook Feather Drip edge" at bounding box center [455, 218] width 92 height 94
click at [423, 191] on div "Crush & Fold" at bounding box center [455, 192] width 92 height 19
click at [423, 189] on div "Flip bend" at bounding box center [454, 192] width 92 height 19
click at [480, 14] on icon "button" at bounding box center [480, 14] width 7 height 8
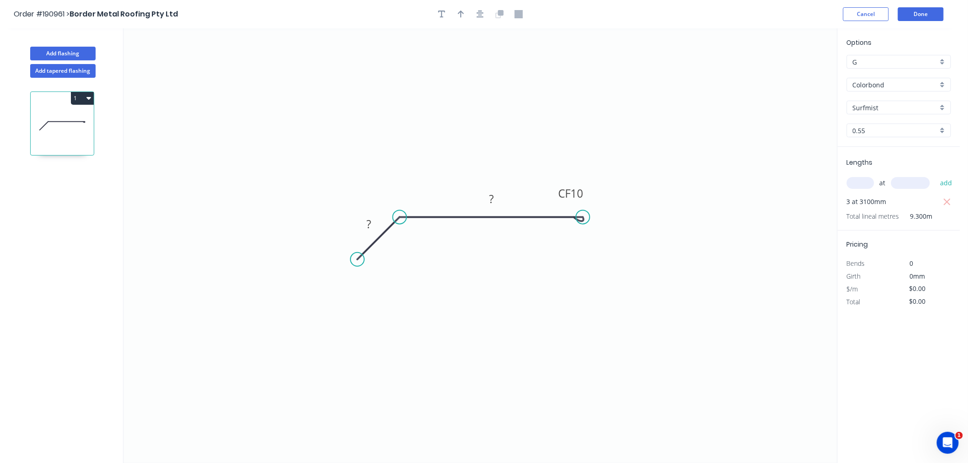
drag, startPoint x: 380, startPoint y: 270, endPoint x: 357, endPoint y: 263, distance: 24.0
click at [357, 263] on circle at bounding box center [357, 260] width 14 height 14
click at [368, 220] on tspan "?" at bounding box center [368, 224] width 5 height 15
type input "$9.08"
type input "$84.44"
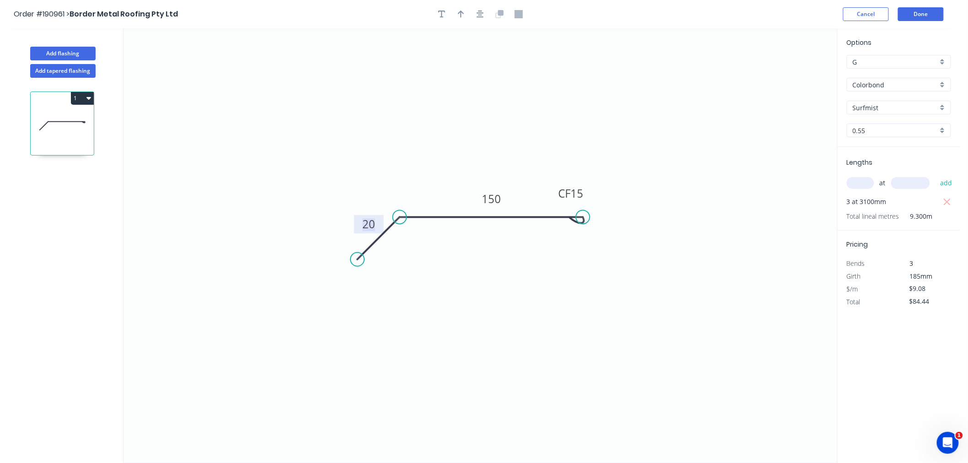
click at [550, 130] on icon "0 20 CF 15 150" at bounding box center [481, 245] width 714 height 435
drag, startPoint x: 483, startPoint y: 15, endPoint x: 466, endPoint y: 16, distance: 17.4
click at [483, 15] on icon "button" at bounding box center [480, 14] width 7 height 8
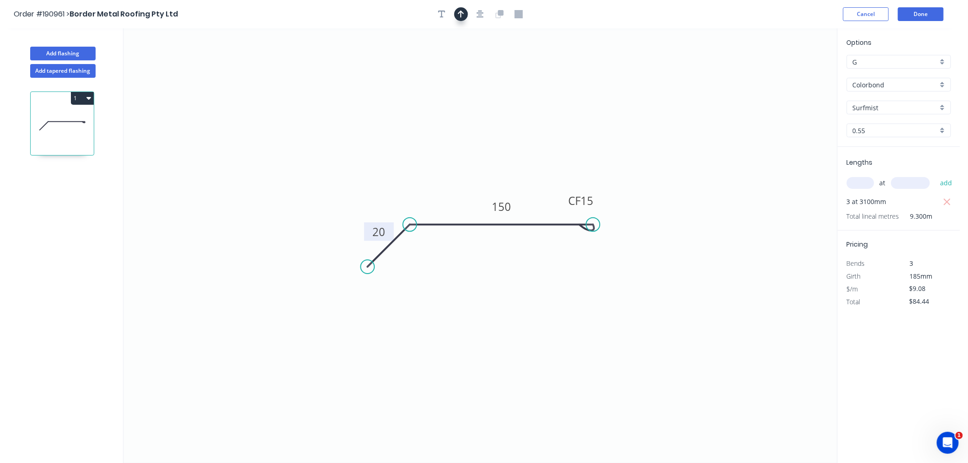
click at [458, 16] on icon "button" at bounding box center [461, 14] width 6 height 8
drag, startPoint x: 628, startPoint y: 102, endPoint x: 436, endPoint y: 186, distance: 209.6
click at [436, 186] on icon at bounding box center [436, 175] width 8 height 29
click at [775, 15] on div "Order #190961 > Border Metal Roofing Pty Ltd Cancel Done" at bounding box center [480, 14] width 933 height 14
click at [923, 16] on button "Done" at bounding box center [921, 14] width 46 height 14
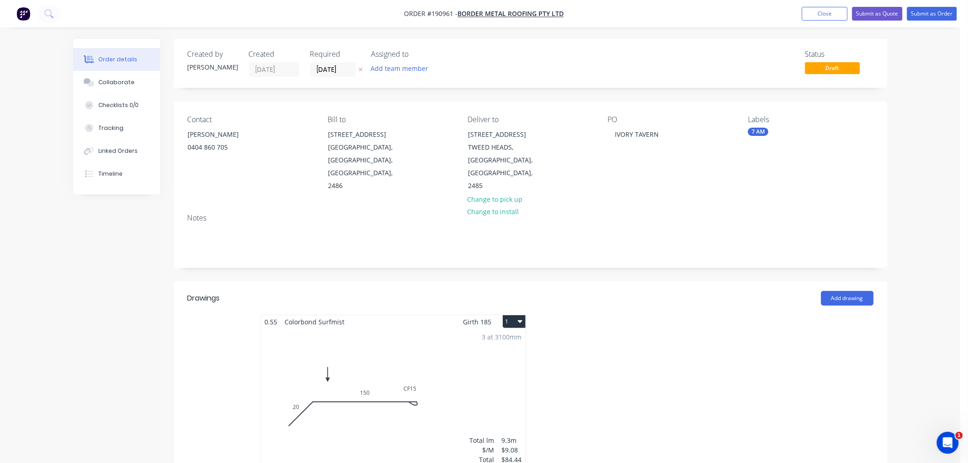
click at [930, 181] on div "Order details Collaborate Checklists 0/0 Tracking Linked Orders Timeline Order …" at bounding box center [480, 424] width 960 height 849
click at [518, 320] on icon "button" at bounding box center [520, 321] width 5 height 3
click at [518, 335] on button "Use larger box size" at bounding box center [482, 344] width 87 height 18
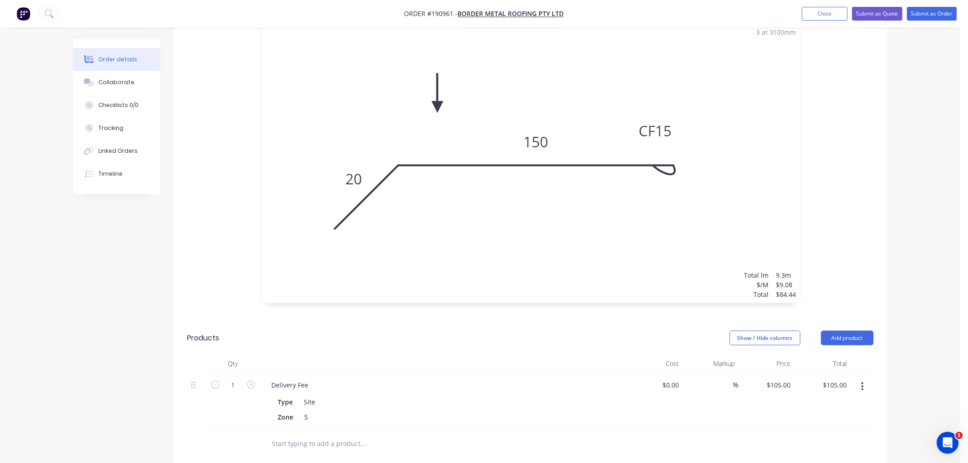
scroll to position [203, 0]
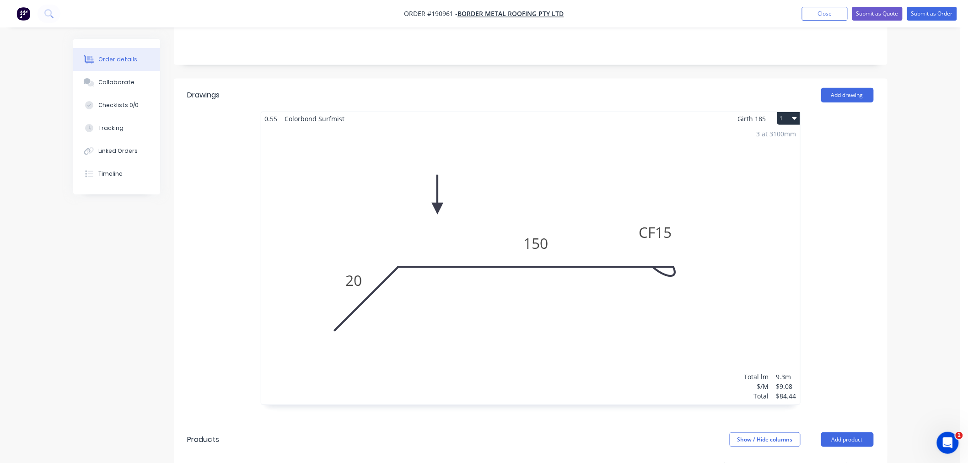
drag, startPoint x: 918, startPoint y: 235, endPoint x: 920, endPoint y: 229, distance: 6.1
click at [918, 235] on div "Order details Collaborate Checklists 0/0 Tracking Linked Orders Timeline Order …" at bounding box center [480, 295] width 960 height 997
click at [914, 168] on div "Order details Collaborate Checklists 0/0 Tracking Linked Orders Timeline Order …" at bounding box center [480, 295] width 960 height 997
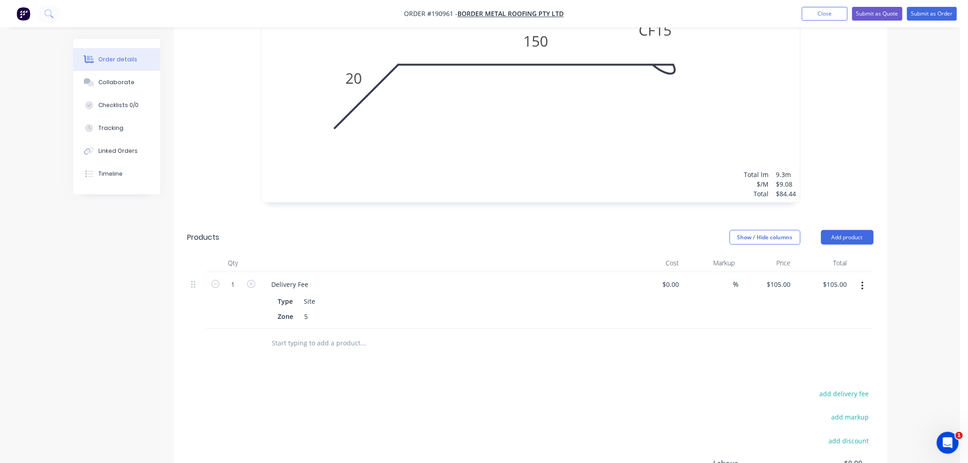
scroll to position [521, 0]
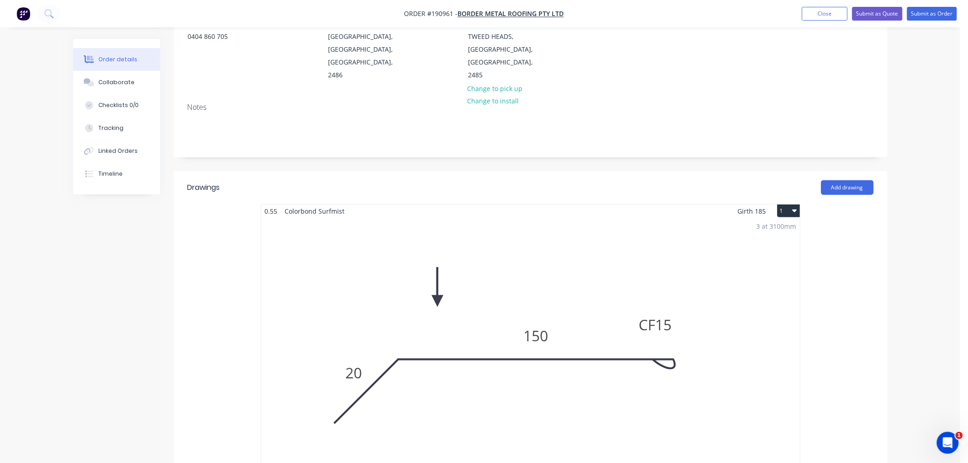
scroll to position [0, 0]
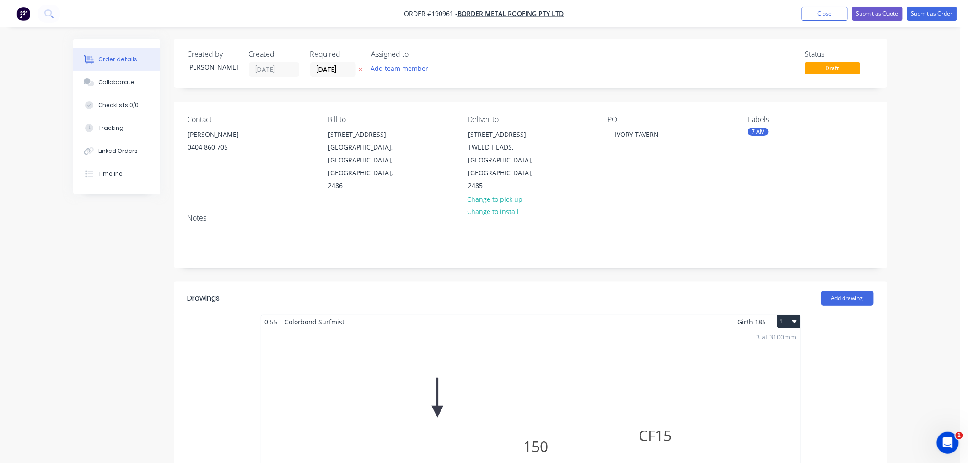
drag, startPoint x: 923, startPoint y: 193, endPoint x: 923, endPoint y: 186, distance: 6.9
click at [934, 18] on button "Submit as Order" at bounding box center [932, 14] width 50 height 14
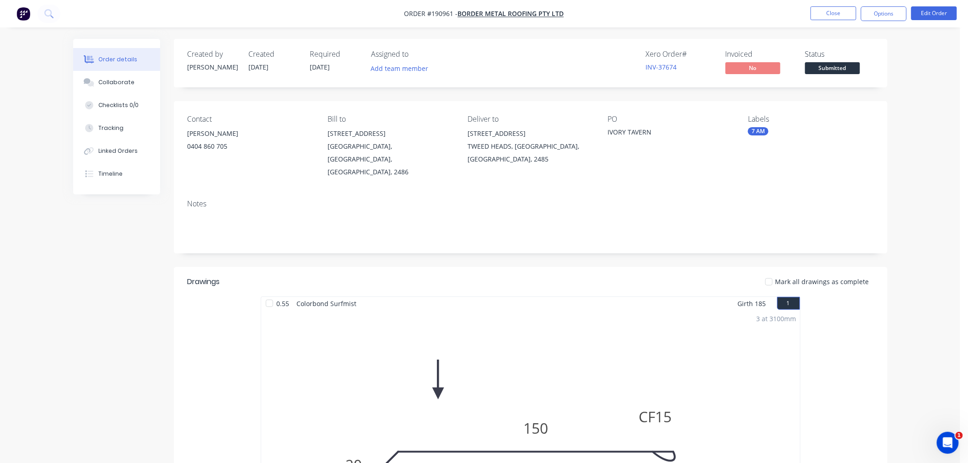
click at [922, 246] on div "Order details Collaborate Checklists 0/0 Tracking Linked Orders Timeline Order …" at bounding box center [480, 437] width 960 height 875
drag, startPoint x: 918, startPoint y: 165, endPoint x: 920, endPoint y: 154, distance: 11.3
click at [923, 170] on div "Order details Collaborate Checklists 0/0 Tracking Linked Orders Timeline Order …" at bounding box center [480, 437] width 960 height 875
click at [937, 192] on div "Order details Collaborate Checklists 0/0 Tracking Linked Orders Timeline Order …" at bounding box center [480, 437] width 960 height 875
click at [882, 18] on button "Options" at bounding box center [884, 13] width 46 height 15
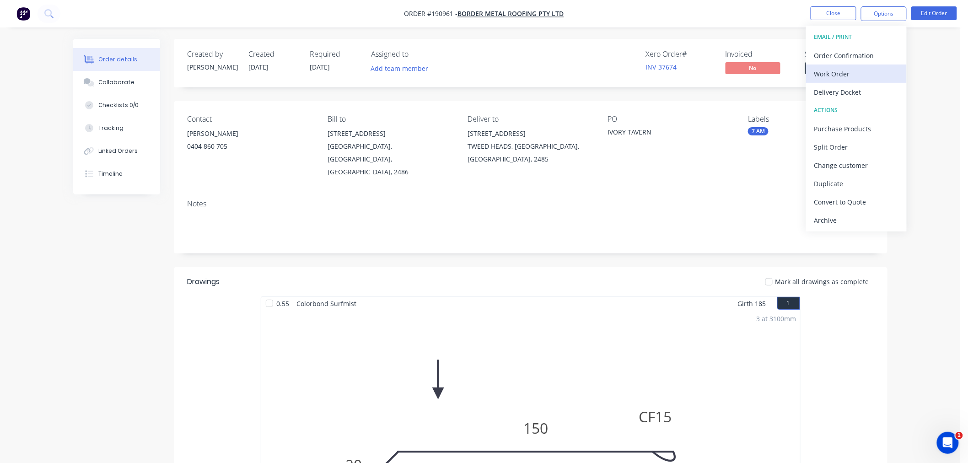
click at [876, 70] on div "Work Order" at bounding box center [856, 73] width 84 height 13
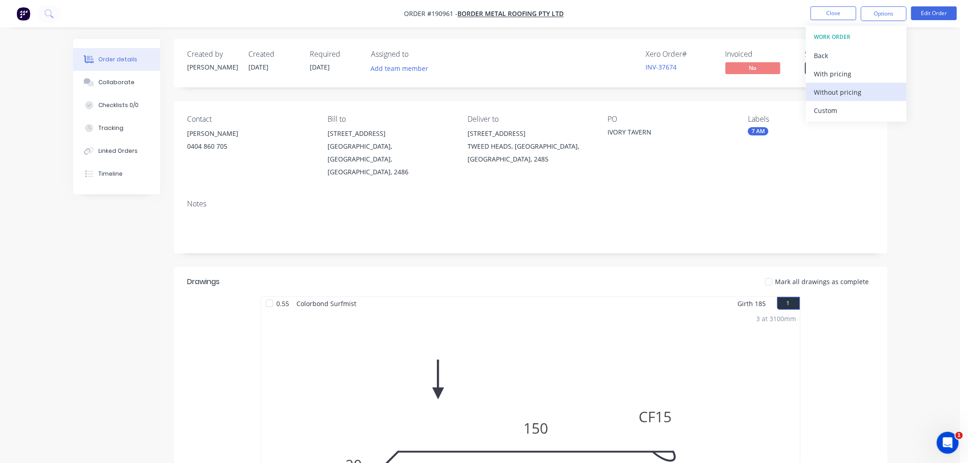
click at [876, 92] on div "Without pricing" at bounding box center [856, 92] width 84 height 13
click at [212, 23] on nav "Order #190961 - Border Metal Roofing Pty Ltd Close Options EMAIL / PRINT Order …" at bounding box center [484, 13] width 968 height 27
click at [100, 226] on div "Created by Jeremy Created 27/08/25 Required 28/08/25 Assigned to Add team membe…" at bounding box center [480, 457] width 814 height 836
click at [832, 19] on button "Close" at bounding box center [834, 13] width 46 height 14
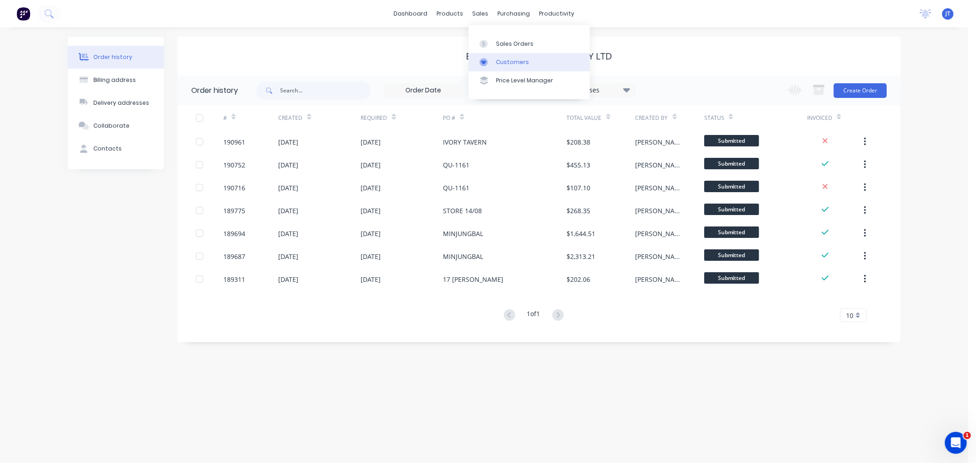
click at [495, 62] on link "Customers" at bounding box center [528, 62] width 121 height 18
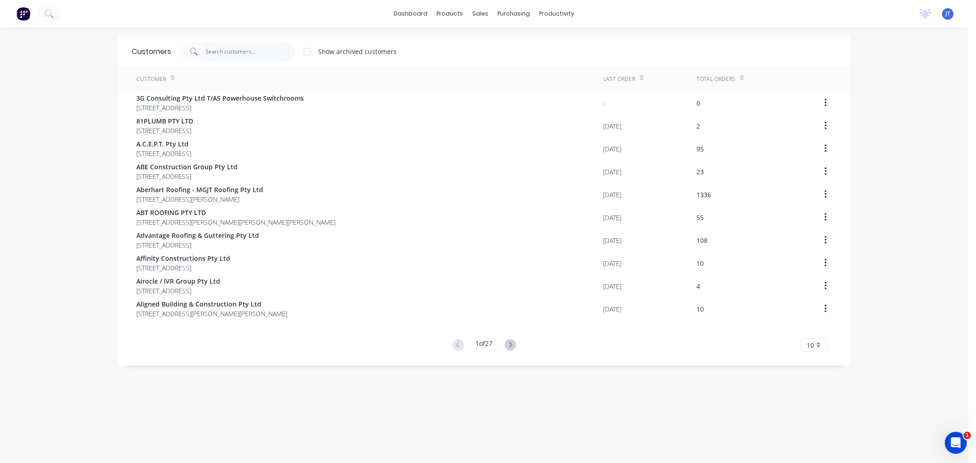
click at [236, 57] on input "text" at bounding box center [250, 52] width 89 height 18
click at [214, 51] on input "text" at bounding box center [250, 52] width 89 height 18
paste input "BLUESCOPE"
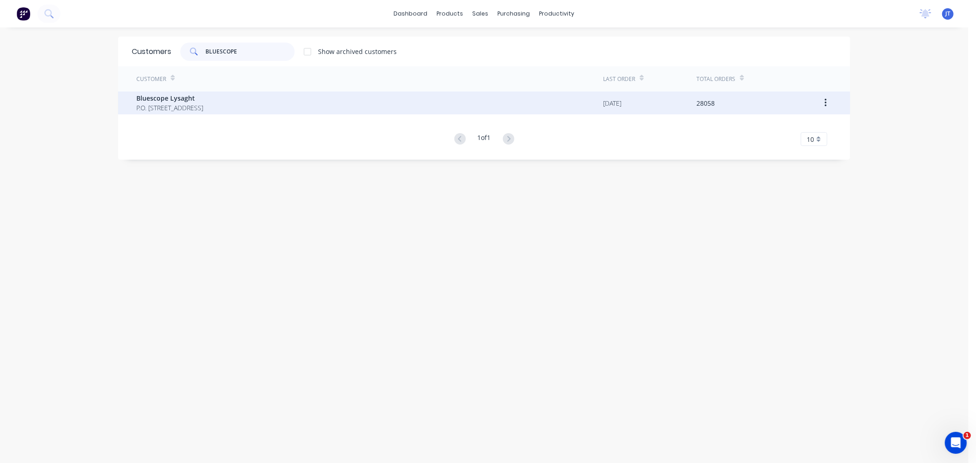
type input "BLUESCOPE"
click at [203, 109] on span "P.O. [STREET_ADDRESS]" at bounding box center [169, 108] width 67 height 10
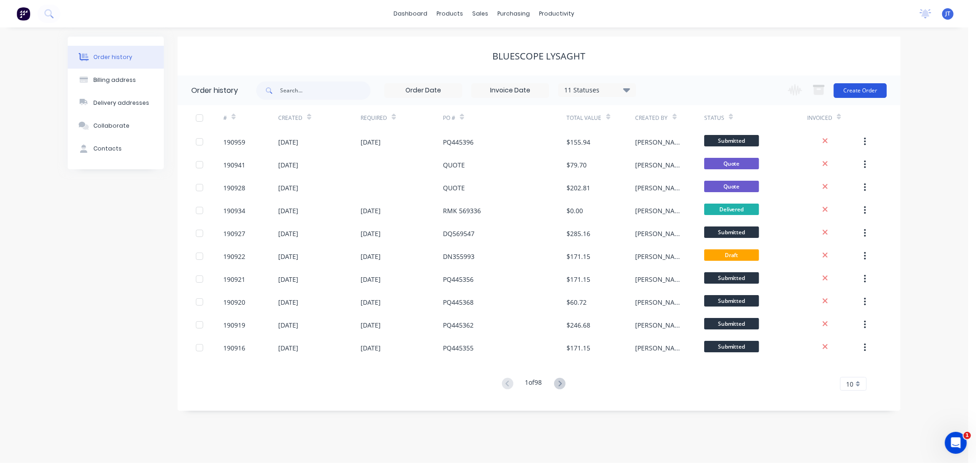
click at [874, 87] on button "Create Order" at bounding box center [859, 90] width 53 height 15
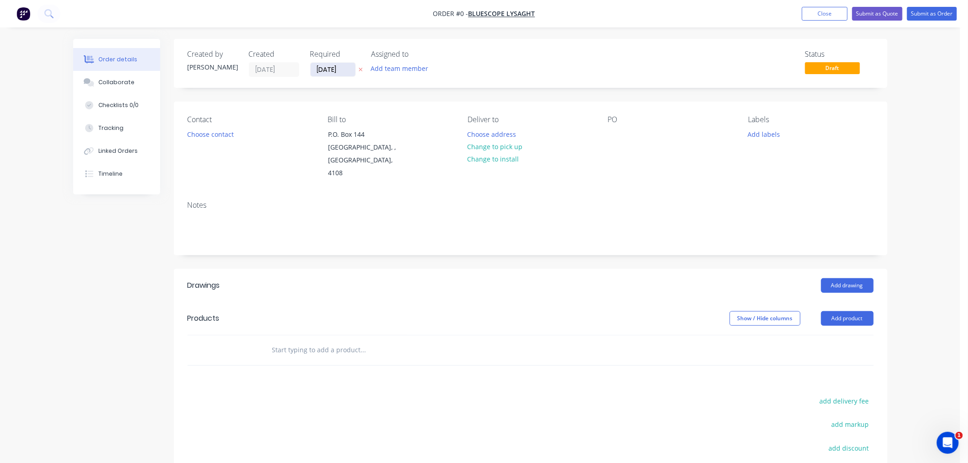
click at [323, 69] on input "[DATE]" at bounding box center [333, 70] width 45 height 14
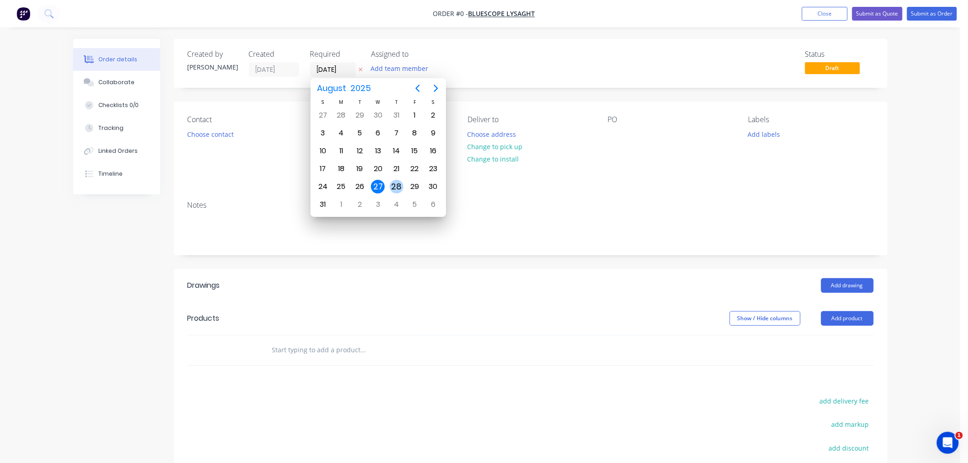
click at [397, 184] on div "28" at bounding box center [397, 187] width 14 height 14
type input "[DATE]"
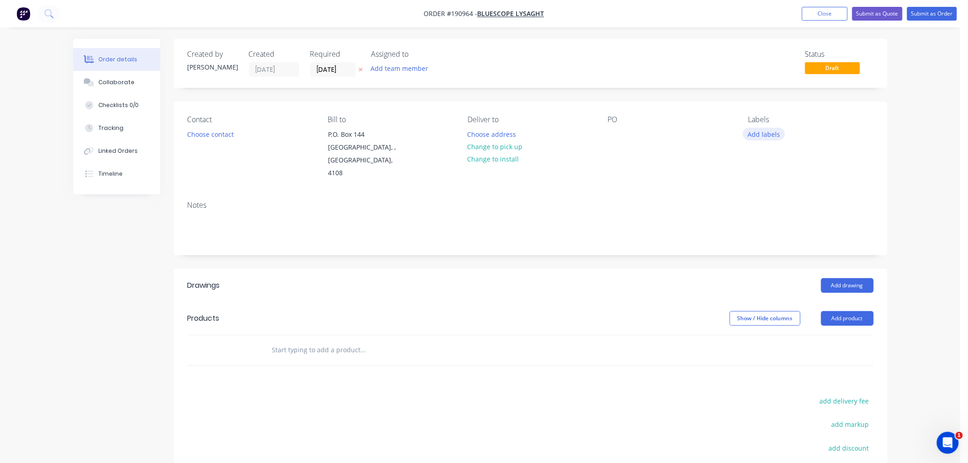
click at [771, 137] on button "Add labels" at bounding box center [764, 134] width 42 height 12
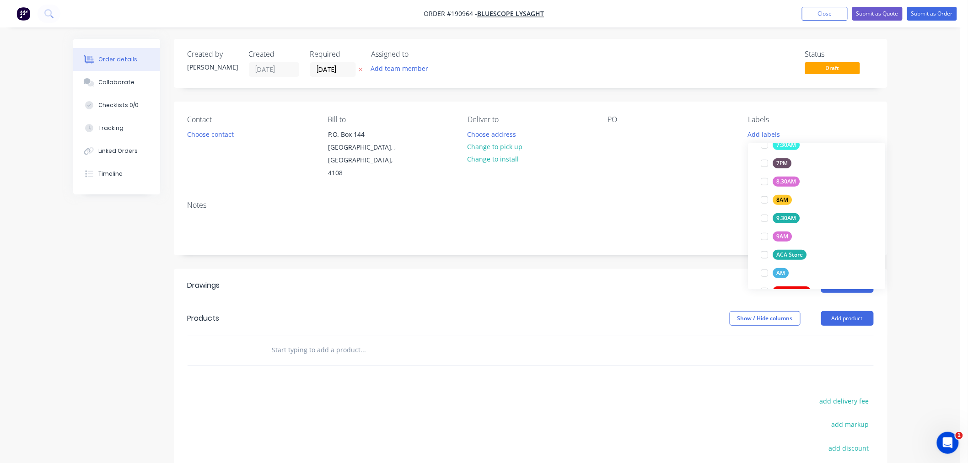
scroll to position [305, 0]
click at [788, 220] on div "ACA Store" at bounding box center [790, 222] width 34 height 10
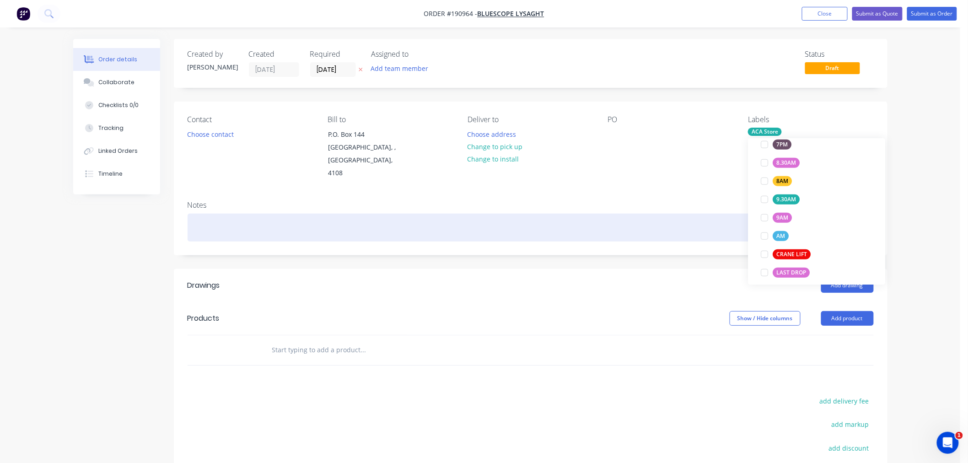
scroll to position [0, 0]
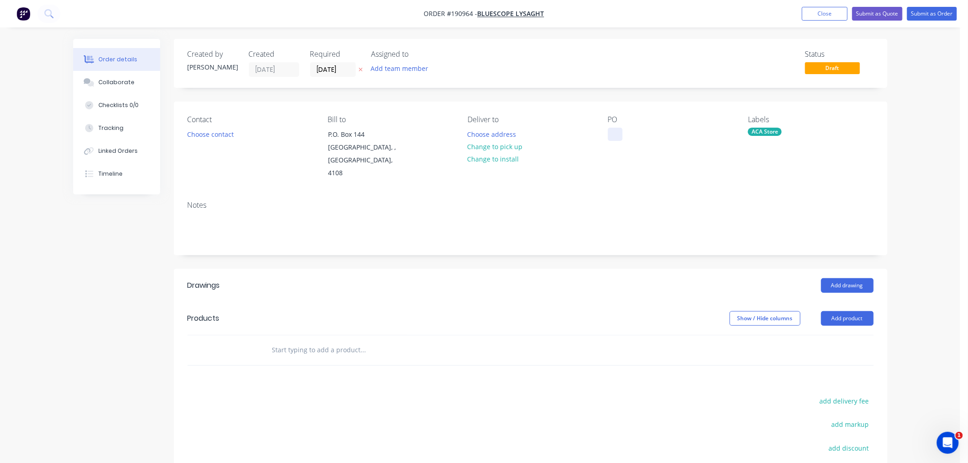
click at [611, 132] on div at bounding box center [615, 134] width 15 height 13
click at [223, 133] on button "Choose contact" at bounding box center [210, 134] width 56 height 12
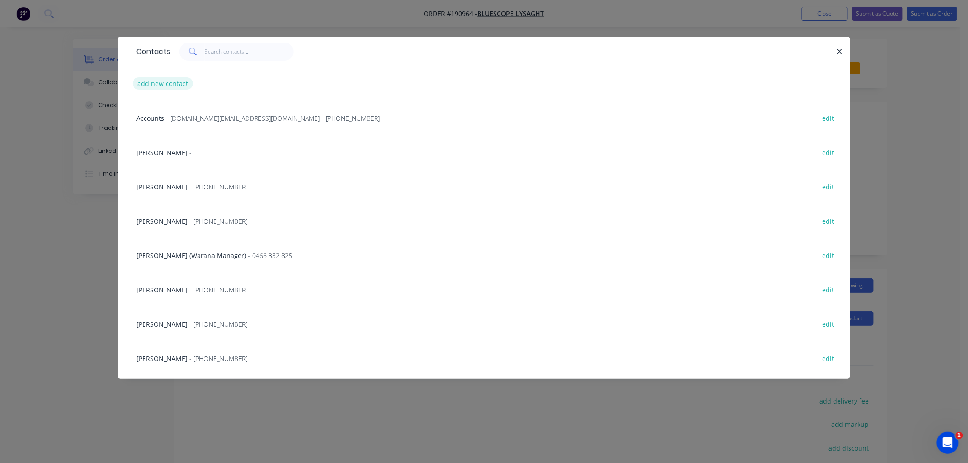
click at [169, 84] on button "add new contact" at bounding box center [163, 83] width 60 height 12
select select "AU"
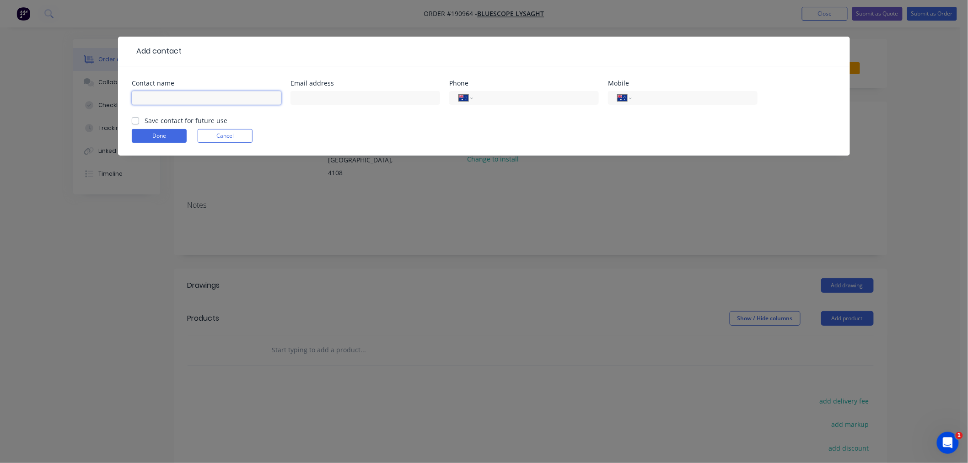
click at [183, 100] on input "text" at bounding box center [207, 98] width 150 height 14
type input "[PERSON_NAME]"
type input "[PHONE_NUMBER]"
click button "Done" at bounding box center [159, 136] width 55 height 14
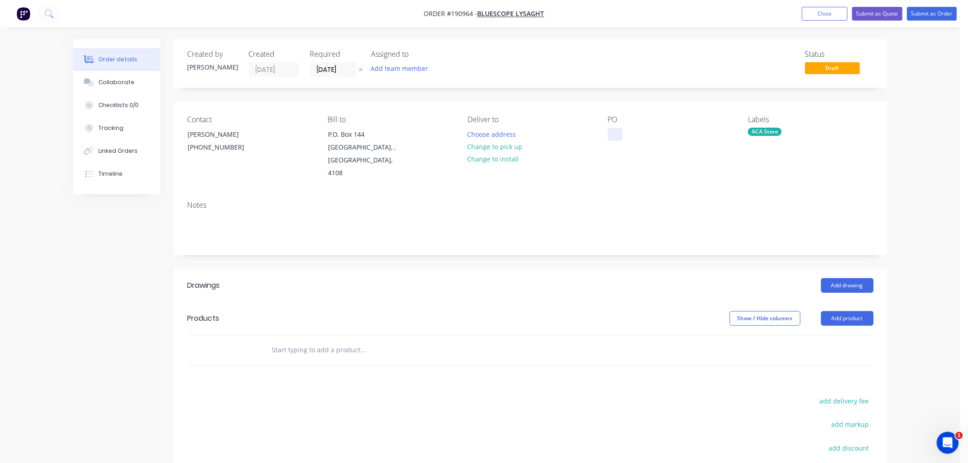
click at [617, 134] on div at bounding box center [615, 134] width 15 height 13
click at [491, 133] on button "Choose address" at bounding box center [491, 134] width 59 height 12
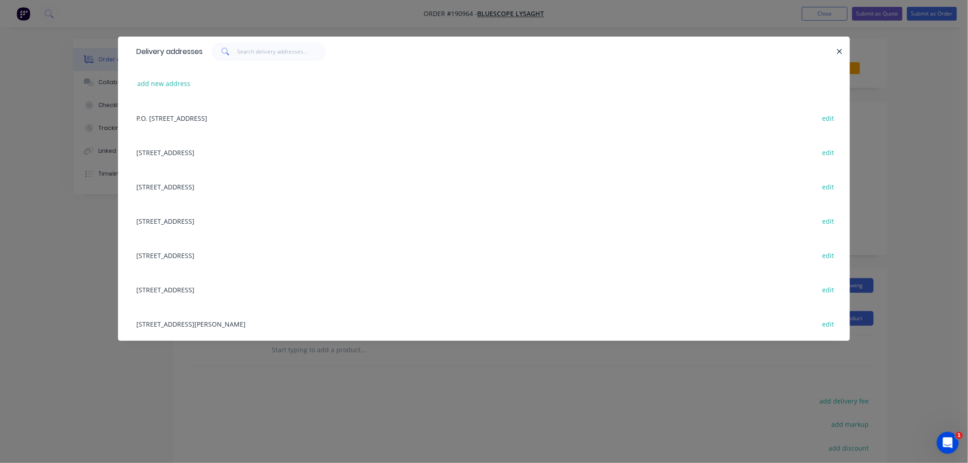
click at [220, 325] on div "[STREET_ADDRESS][PERSON_NAME] edit" at bounding box center [484, 323] width 704 height 34
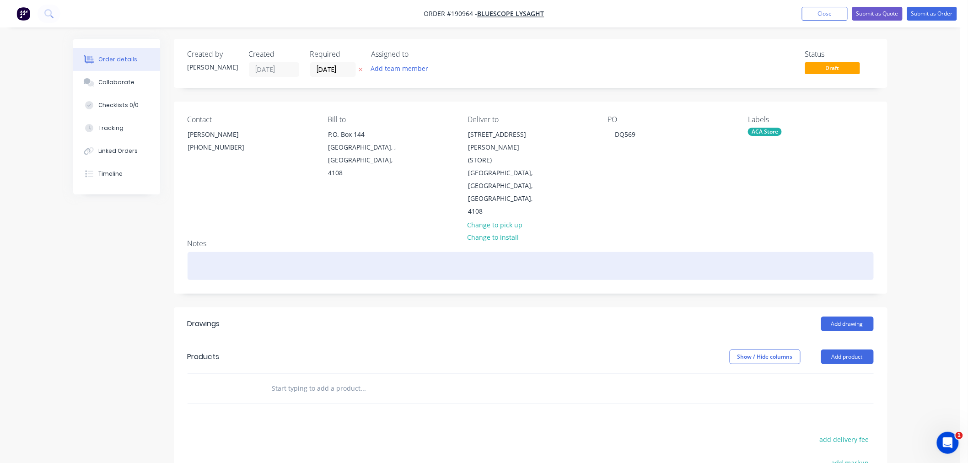
click at [303, 252] on div at bounding box center [531, 266] width 686 height 28
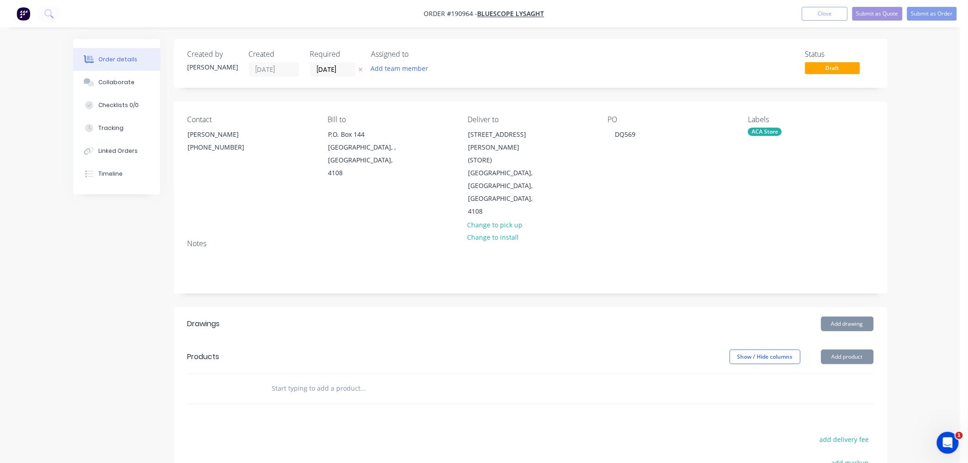
click at [931, 268] on div "Order details Collaborate Checklists 0/0 Tracking Linked Orders Timeline Order …" at bounding box center [480, 318] width 960 height 637
drag, startPoint x: 894, startPoint y: 286, endPoint x: 888, endPoint y: 289, distance: 6.1
click at [894, 286] on div "Order details Collaborate Checklists 0/0 Tracking Linked Orders Timeline Order …" at bounding box center [480, 338] width 833 height 598
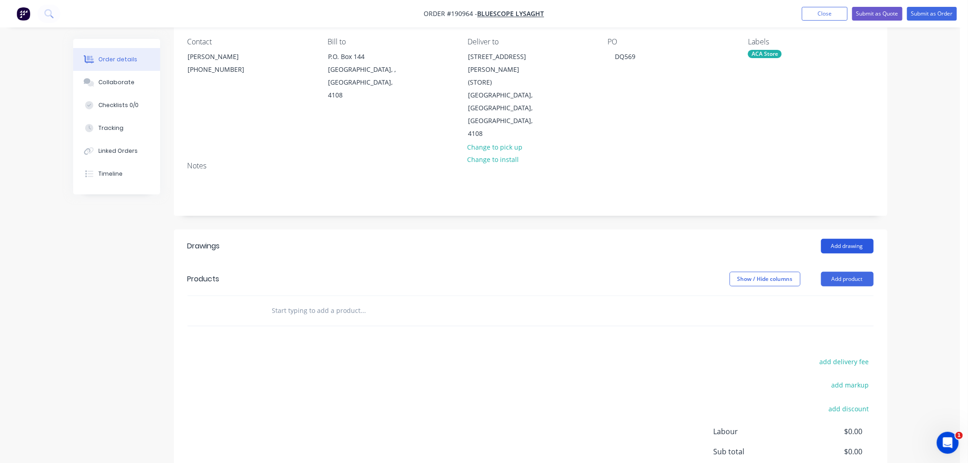
scroll to position [102, 0]
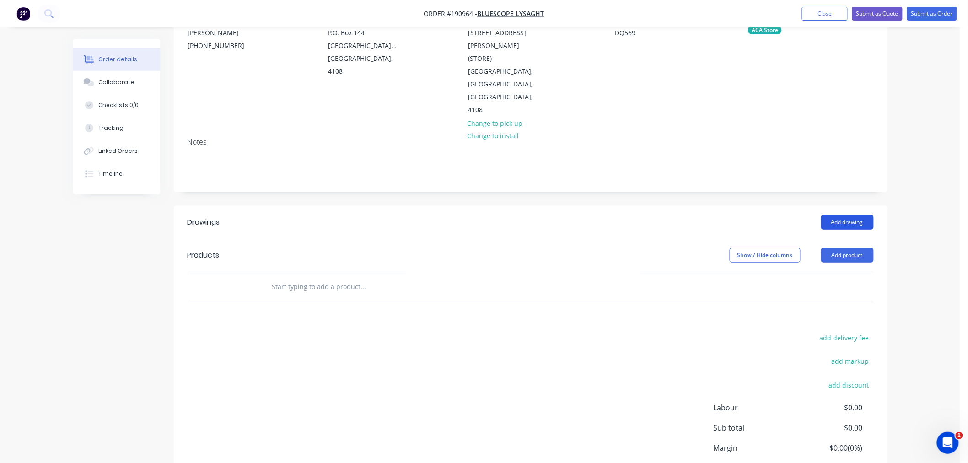
click at [847, 215] on button "Add drawing" at bounding box center [847, 222] width 53 height 15
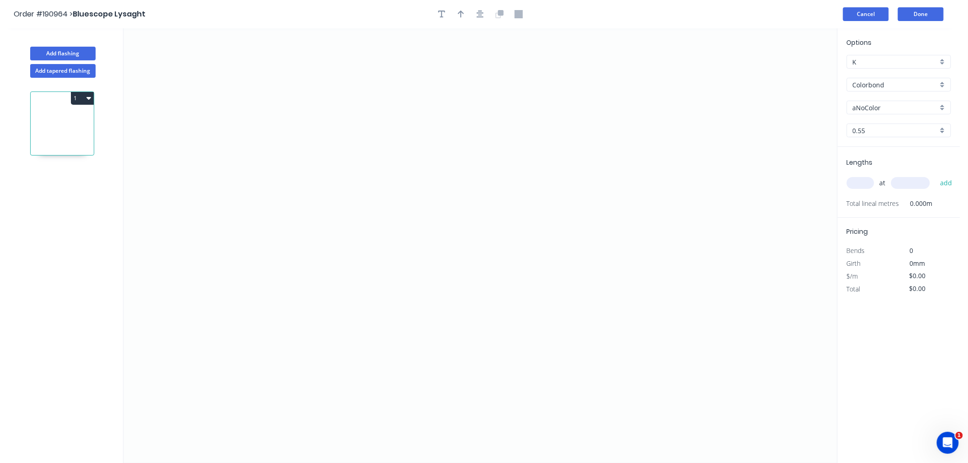
click at [861, 10] on button "Cancel" at bounding box center [866, 14] width 46 height 14
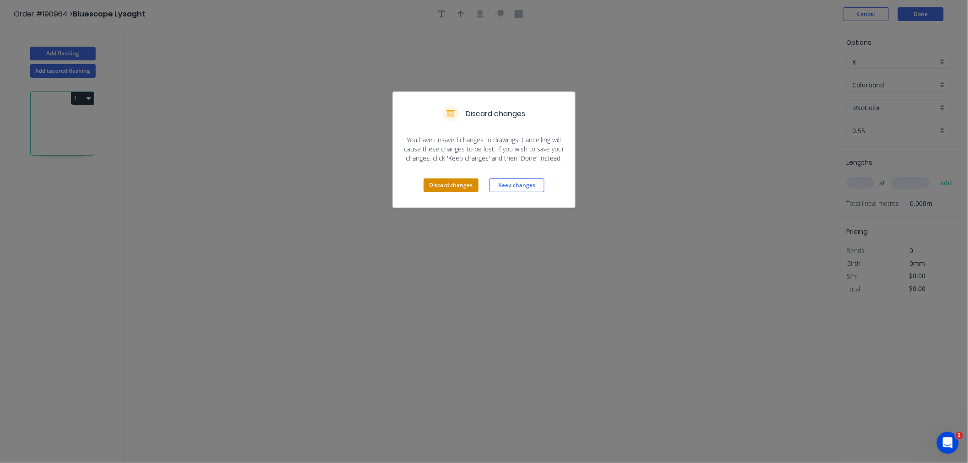
click at [439, 186] on button "Discard changes" at bounding box center [451, 185] width 55 height 14
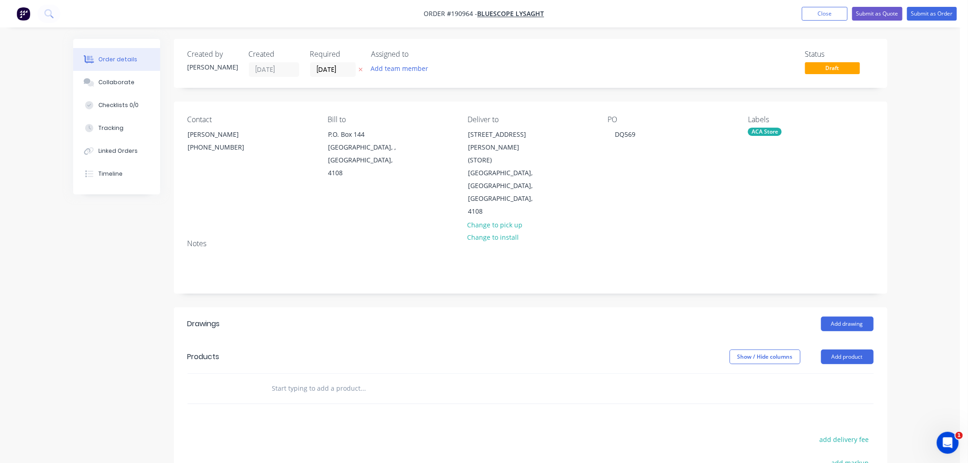
click at [911, 210] on div "Order details Collaborate Checklists 0/0 Tracking Linked Orders Timeline Order …" at bounding box center [480, 318] width 960 height 637
click at [855, 349] on button "Add product" at bounding box center [847, 356] width 53 height 15
click at [837, 373] on div "Product catalogue" at bounding box center [830, 379] width 70 height 13
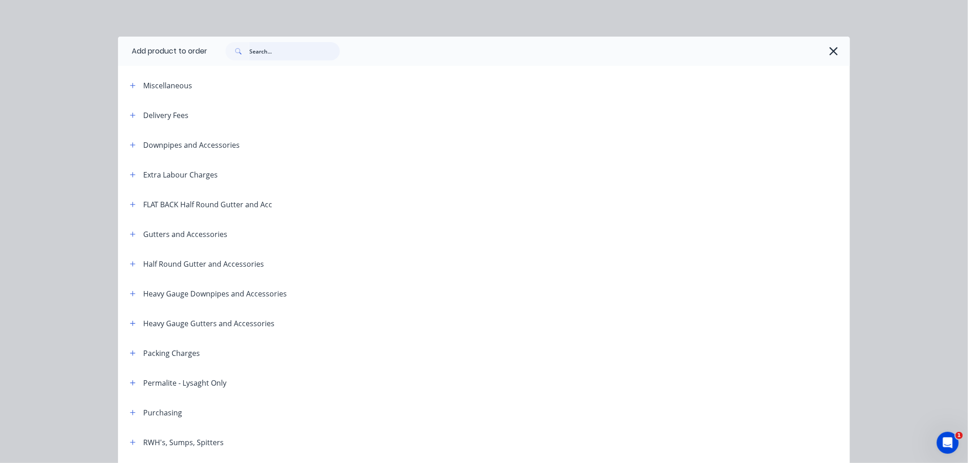
click at [268, 46] on input "text" at bounding box center [294, 51] width 91 height 18
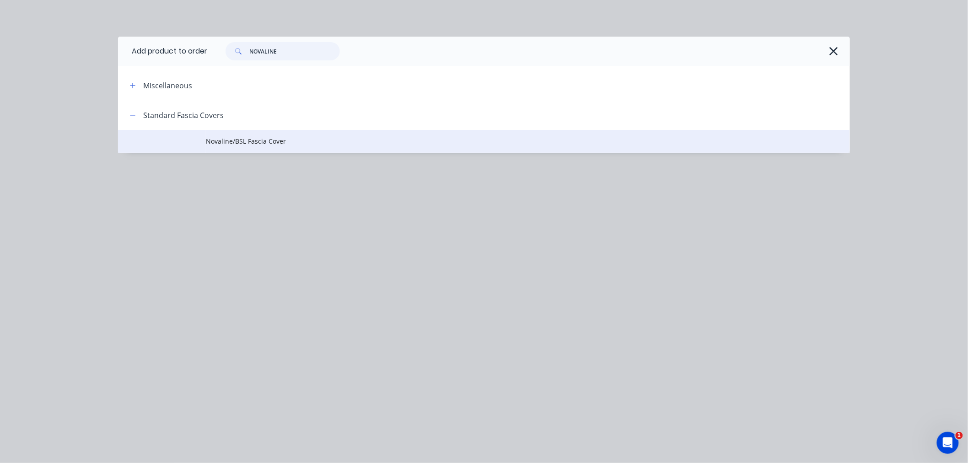
type input "NOVALINE"
click at [257, 142] on span "Novaline/BSL Fascia Cover" at bounding box center [463, 141] width 515 height 10
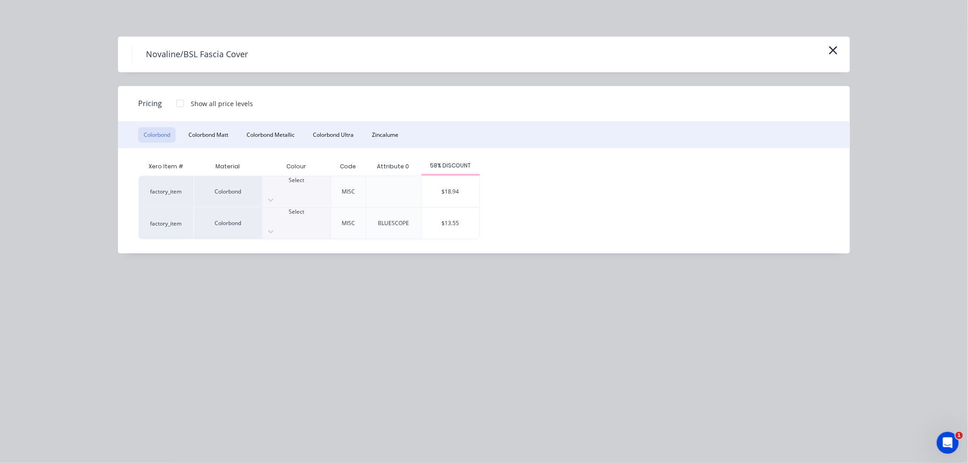
click at [301, 216] on div at bounding box center [297, 220] width 68 height 8
click at [452, 214] on div "$13.55" at bounding box center [451, 223] width 58 height 31
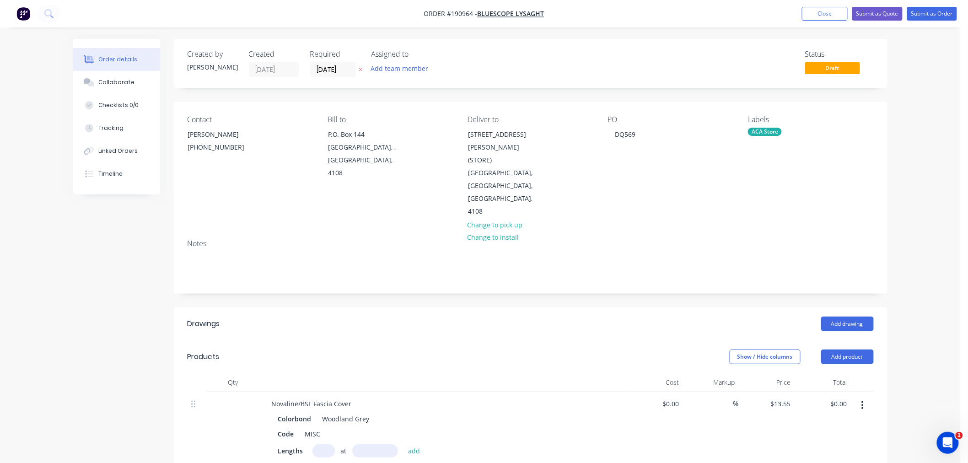
click at [325, 444] on input "text" at bounding box center [323, 450] width 23 height 13
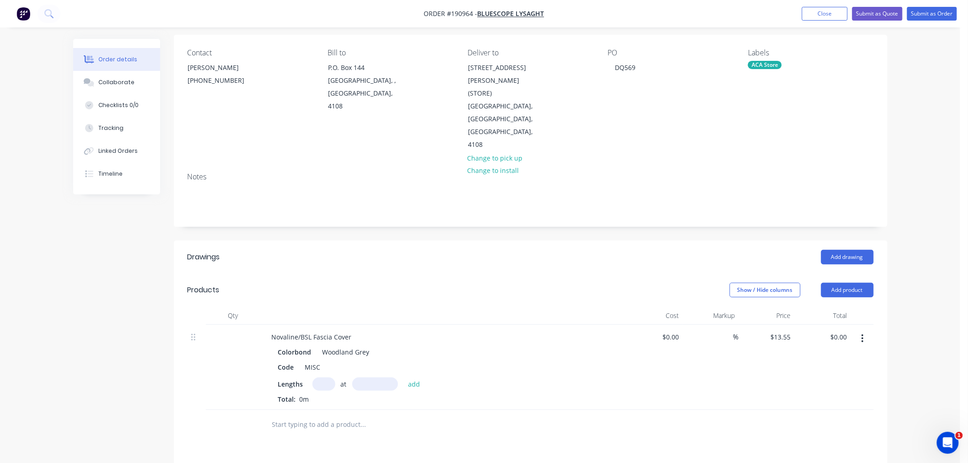
scroll to position [102, 0]
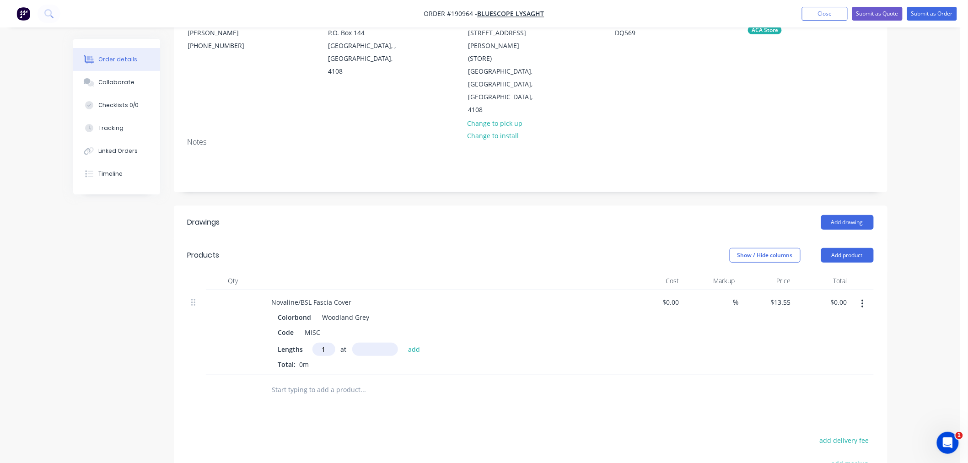
type input "1"
type input "3600"
click at [403, 343] on button "add" at bounding box center [414, 349] width 22 height 12
type input "$48.78"
click at [926, 280] on div "Order details Collaborate Checklists 0/0 Tracking Linked Orders Timeline Order …" at bounding box center [480, 275] width 960 height 755
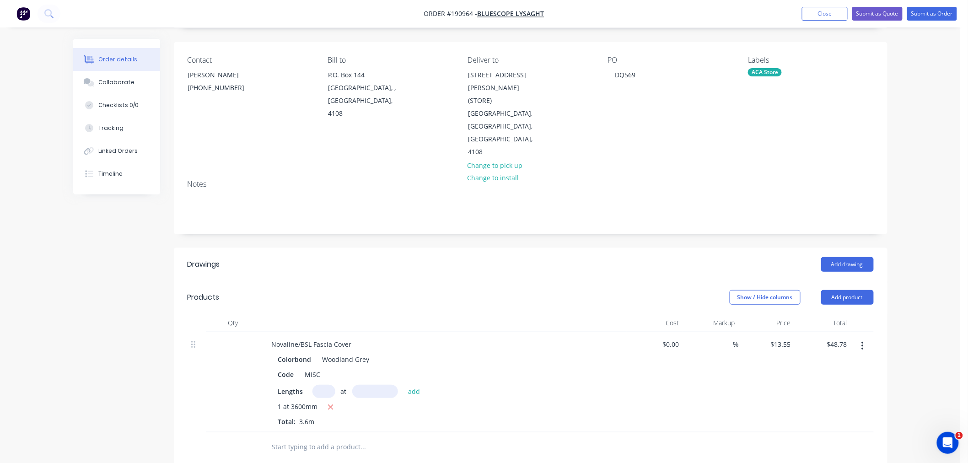
scroll to position [0, 0]
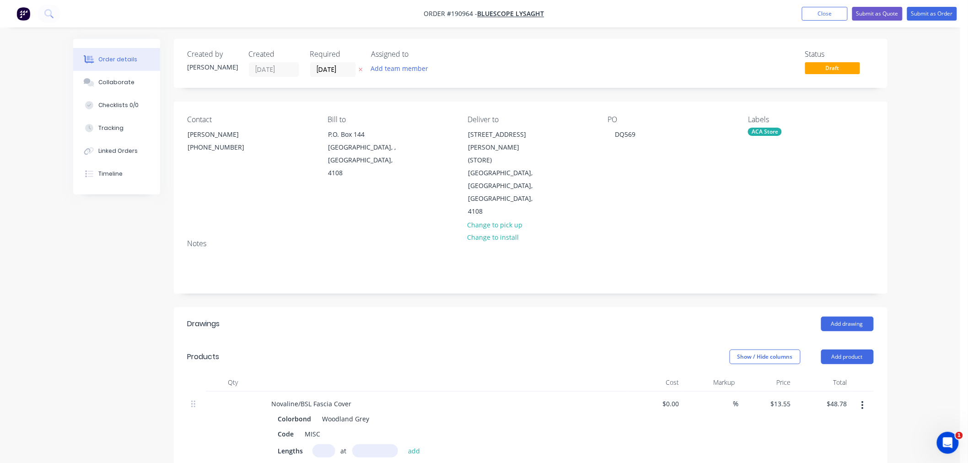
click at [917, 327] on div "Order details Collaborate Checklists 0/0 Tracking Linked Orders Timeline Order …" at bounding box center [480, 377] width 960 height 755
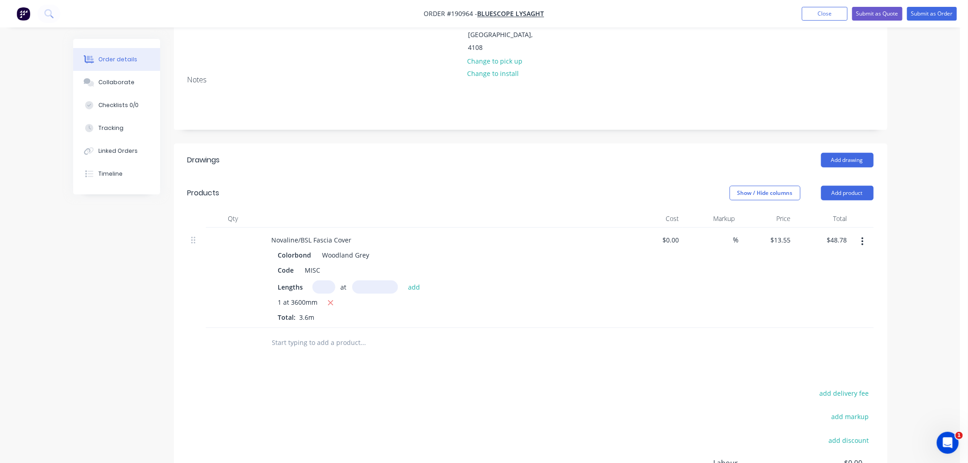
scroll to position [266, 0]
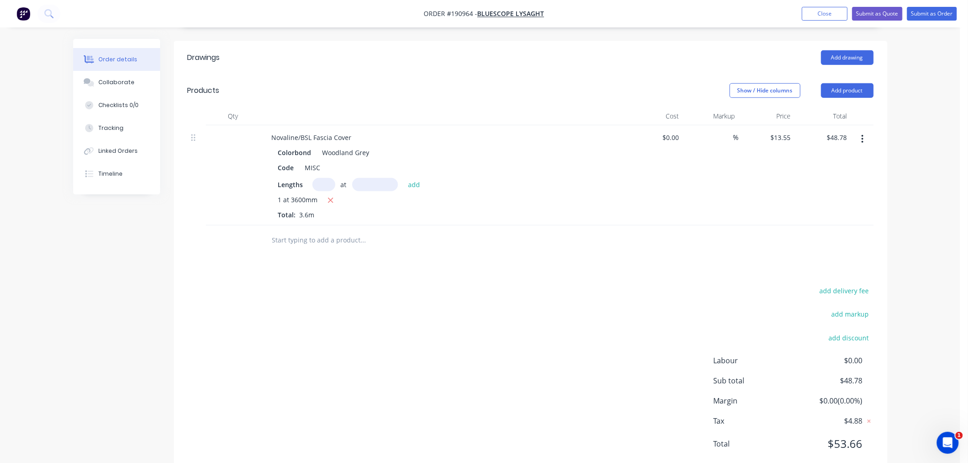
click at [922, 184] on div "Order details Collaborate Checklists 0/0 Tracking Linked Orders Timeline Order …" at bounding box center [480, 111] width 960 height 755
click at [936, 262] on div "Order details Collaborate Checklists 0/0 Tracking Linked Orders Timeline Order …" at bounding box center [480, 111] width 960 height 755
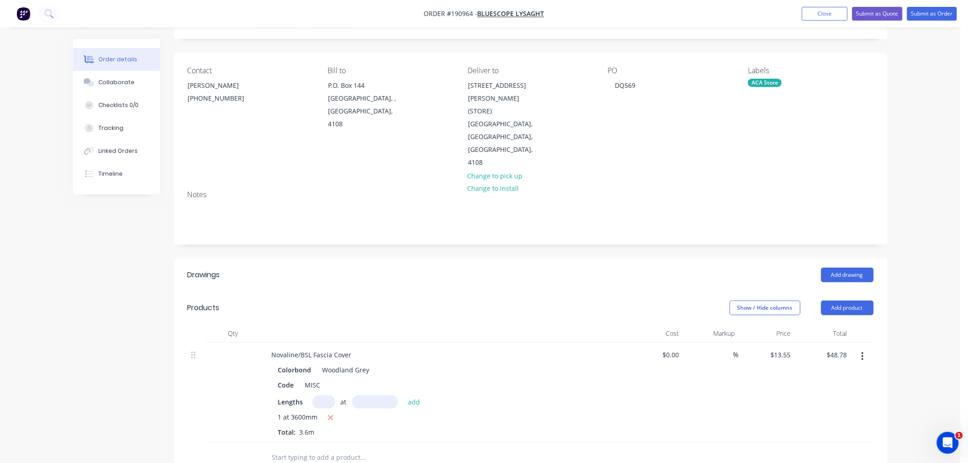
scroll to position [0, 0]
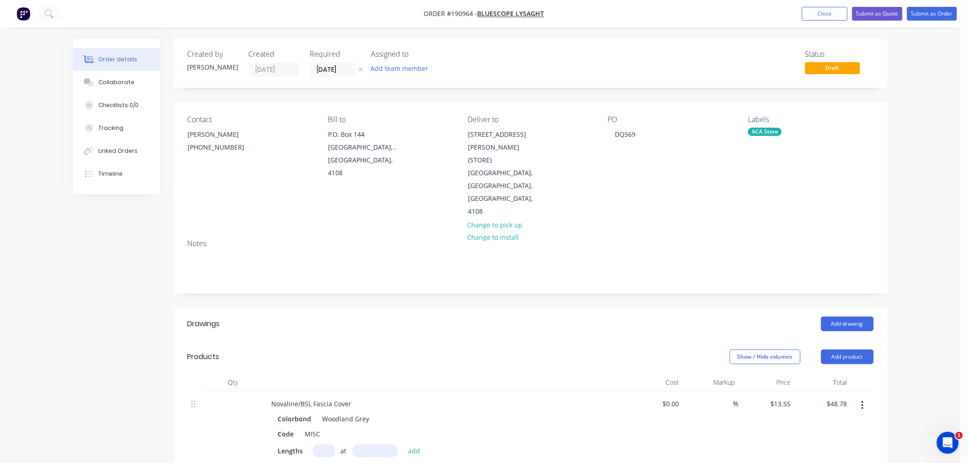
click at [940, 321] on div "Order details Collaborate Checklists 0/0 Tracking Linked Orders Timeline Order …" at bounding box center [480, 377] width 960 height 755
click at [923, 231] on div "Order details Collaborate Checklists 0/0 Tracking Linked Orders Timeline Order …" at bounding box center [480, 377] width 960 height 755
click at [936, 14] on button "Submit as Order" at bounding box center [932, 14] width 50 height 14
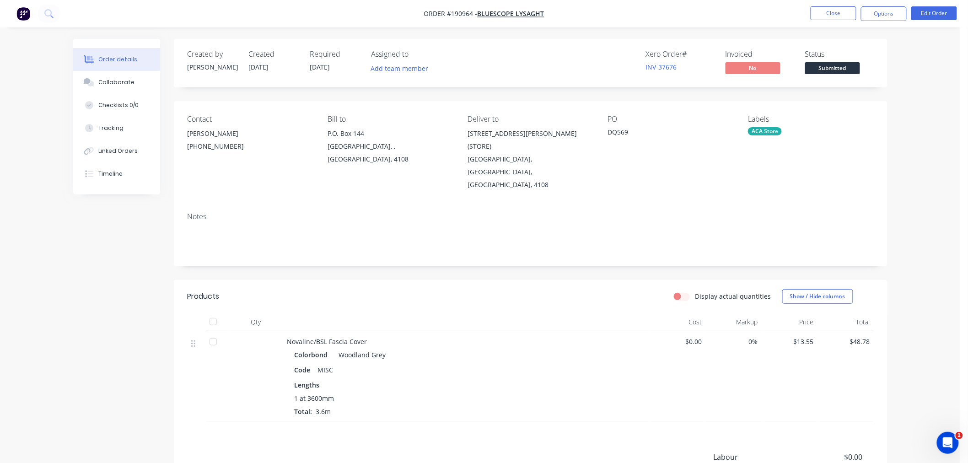
click at [886, 158] on div "Contact NATALIE BULL (07) 3365 7777 Bill to P.O. Box 144 Archerfield, , Austral…" at bounding box center [531, 153] width 714 height 104
click at [884, 11] on button "Options" at bounding box center [884, 13] width 46 height 15
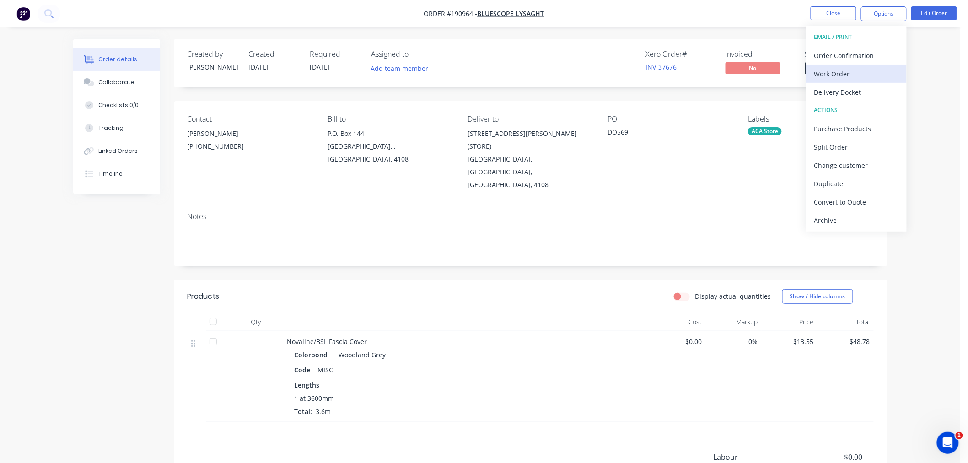
click at [881, 76] on div "Work Order" at bounding box center [856, 73] width 84 height 13
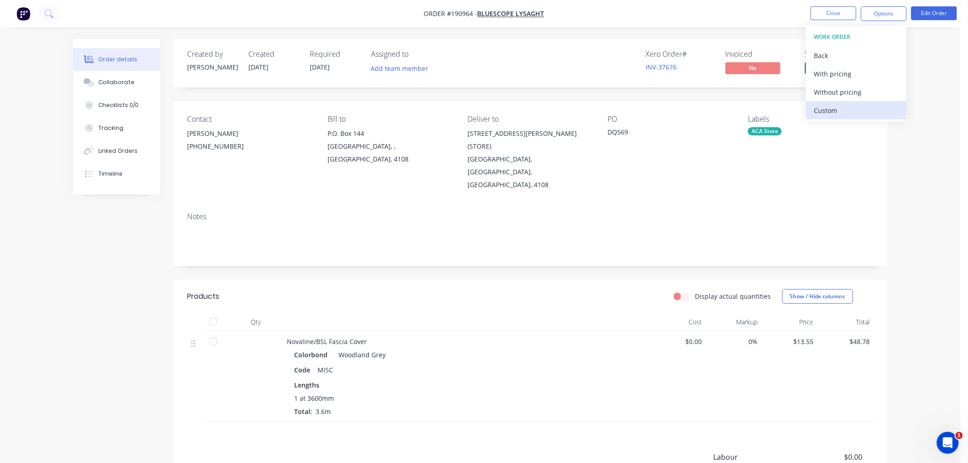
click at [879, 111] on div "Custom" at bounding box center [856, 110] width 84 height 13
click at [872, 92] on div "Without pricing" at bounding box center [856, 92] width 84 height 13
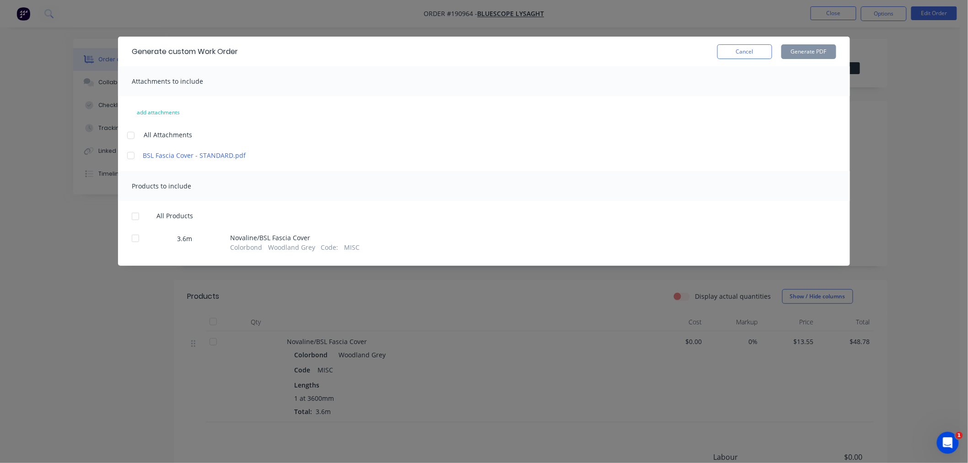
click at [129, 132] on div at bounding box center [131, 135] width 18 height 18
click at [136, 214] on div at bounding box center [135, 216] width 18 height 18
click at [812, 52] on button "Generate PDF" at bounding box center [808, 51] width 55 height 15
click at [395, 24] on div "Generate custom Work Order Cancel Generate PDF Attachments to include add attac…" at bounding box center [484, 231] width 968 height 463
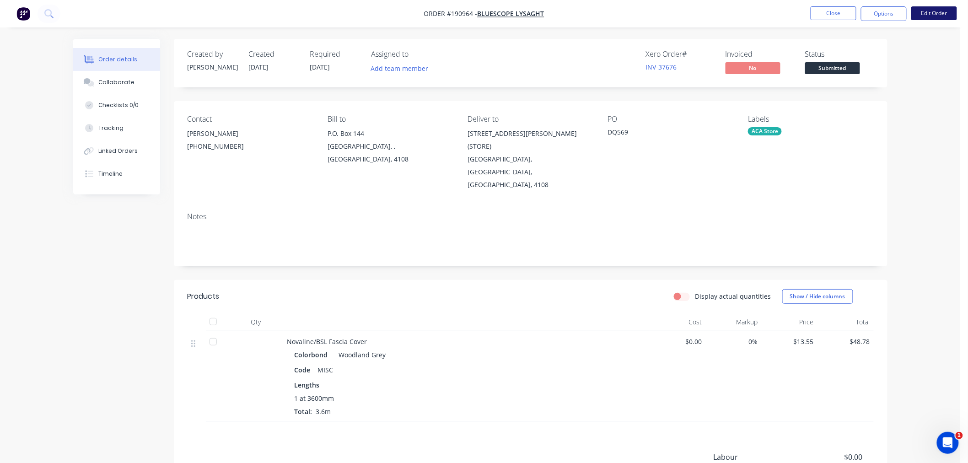
click at [938, 16] on button "Edit Order" at bounding box center [934, 13] width 46 height 14
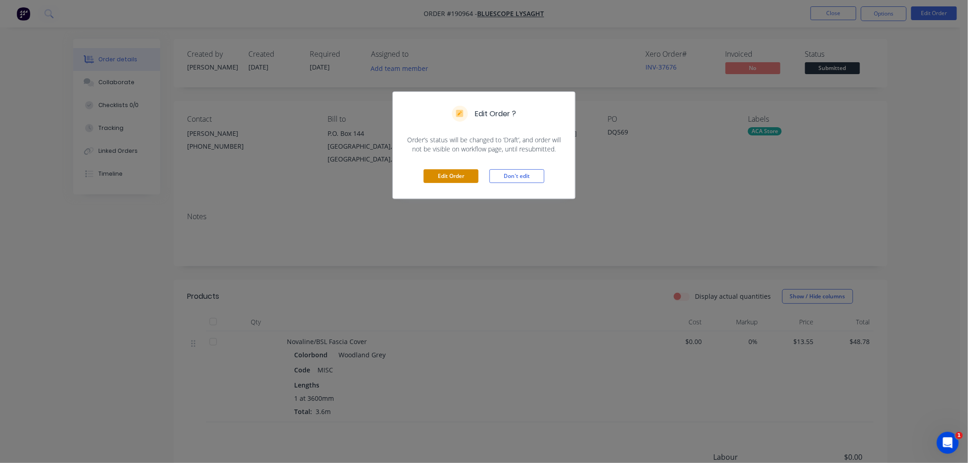
click at [452, 176] on button "Edit Order" at bounding box center [451, 176] width 55 height 14
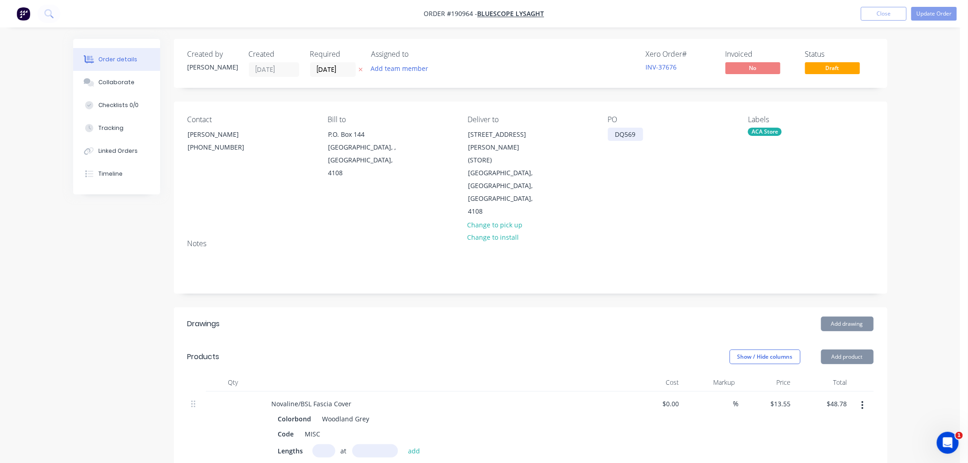
click at [640, 134] on div "DQ569" at bounding box center [625, 134] width 35 height 13
click at [921, 214] on div "Order details Collaborate Checklists 0/0 Tracking Linked Orders Timeline Order …" at bounding box center [480, 377] width 960 height 755
click at [939, 12] on button "Update Order" at bounding box center [934, 14] width 46 height 14
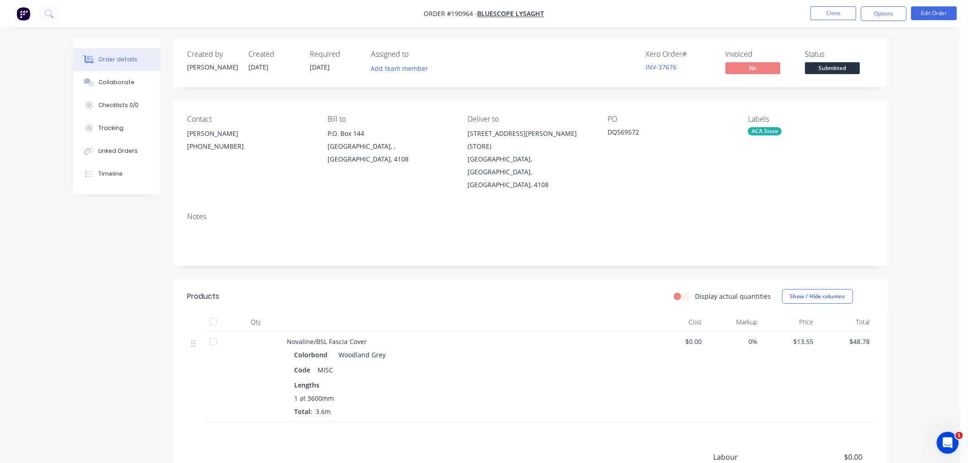
click at [916, 129] on div "Order details Collaborate Checklists 0/0 Tracking Linked Orders Timeline Order …" at bounding box center [480, 292] width 960 height 585
click at [897, 14] on button "Options" at bounding box center [884, 13] width 46 height 15
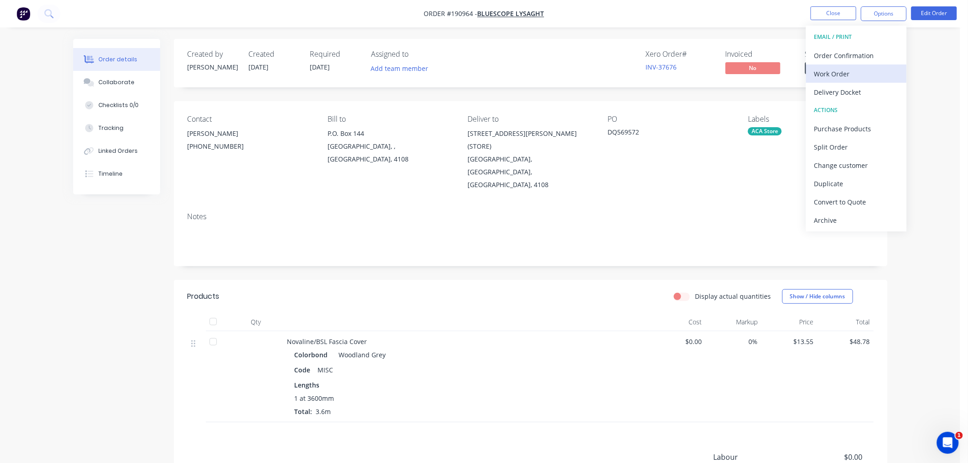
click at [874, 75] on div "Work Order" at bounding box center [856, 73] width 84 height 13
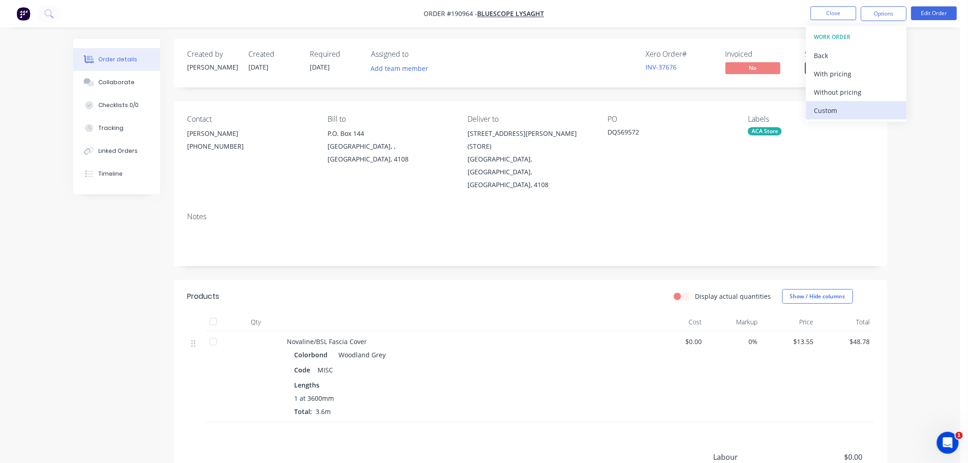
click at [876, 107] on div "Custom" at bounding box center [856, 110] width 84 height 13
click at [876, 90] on div "Without pricing" at bounding box center [856, 92] width 84 height 13
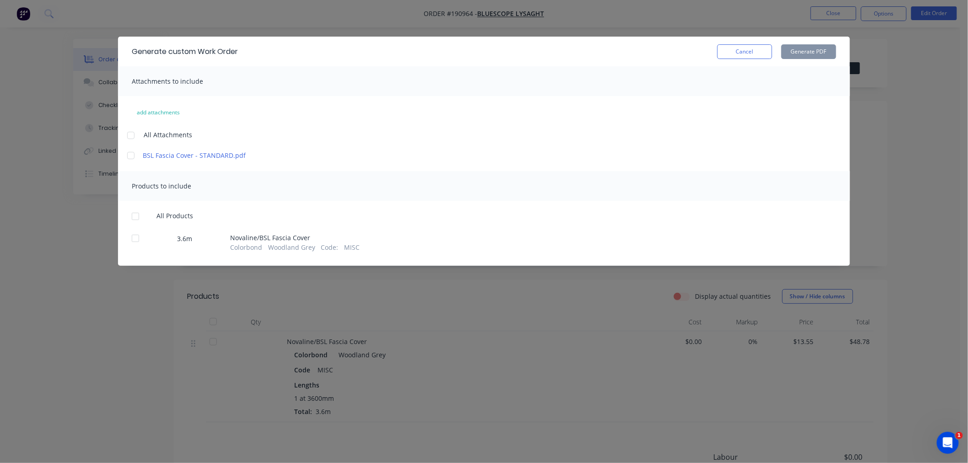
click at [135, 135] on div at bounding box center [131, 135] width 18 height 18
click at [134, 219] on div at bounding box center [135, 216] width 18 height 18
click at [806, 52] on button "Generate PDF" at bounding box center [808, 51] width 55 height 15
drag, startPoint x: 44, startPoint y: 199, endPoint x: 61, endPoint y: 194, distance: 17.2
click at [48, 207] on div "Generate custom Work Order Cancel Generate PDF Attachments to include add attac…" at bounding box center [484, 231] width 968 height 463
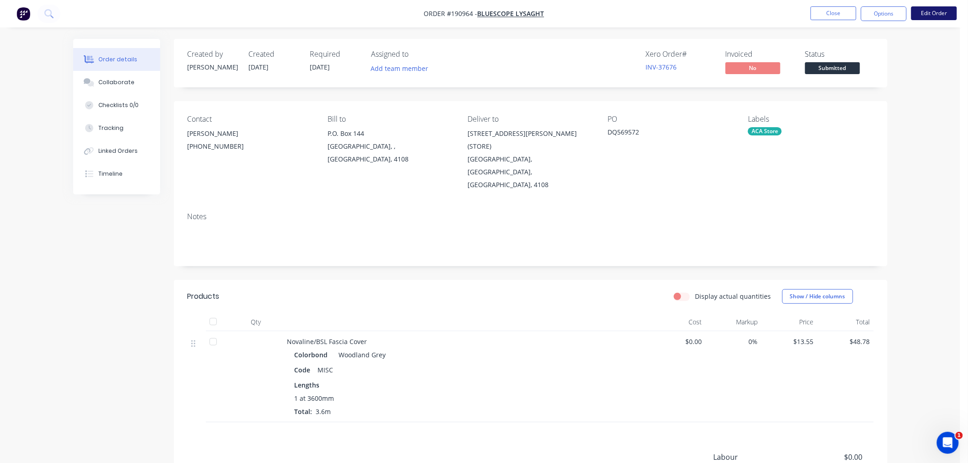
click at [937, 10] on button "Edit Order" at bounding box center [934, 13] width 46 height 14
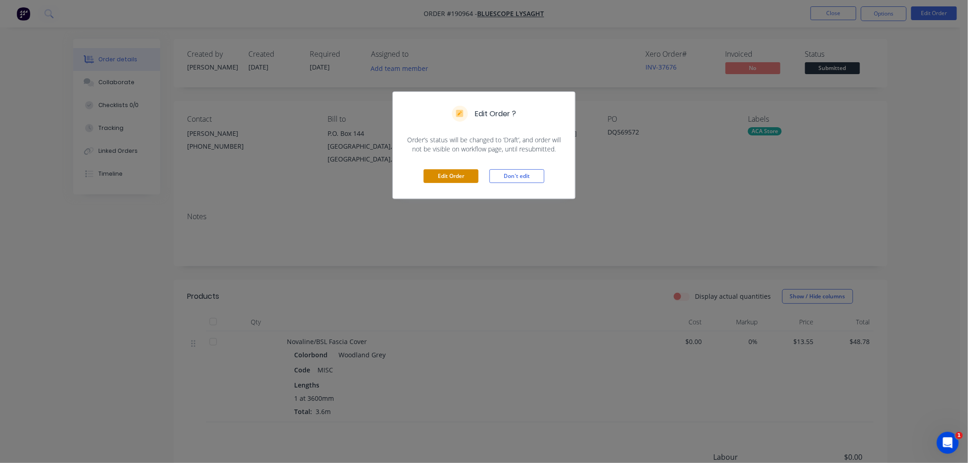
click at [449, 178] on button "Edit Order" at bounding box center [451, 176] width 55 height 14
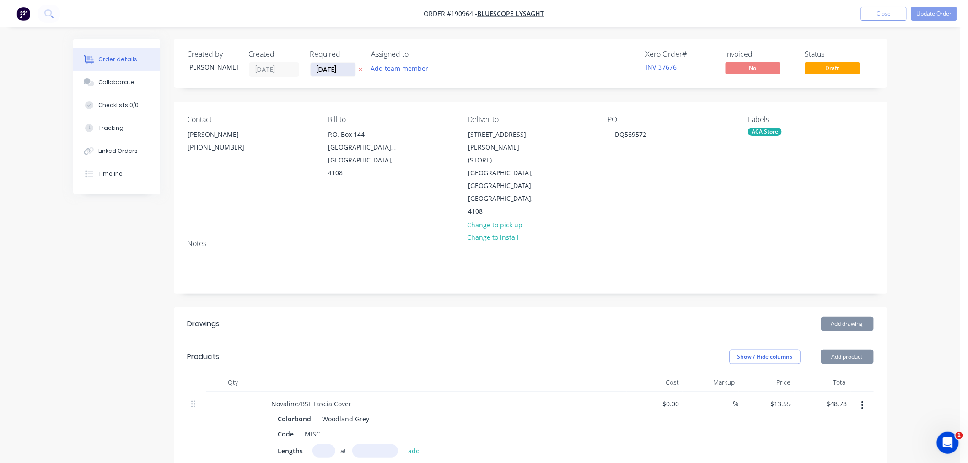
click at [332, 71] on input "[DATE]" at bounding box center [333, 70] width 45 height 14
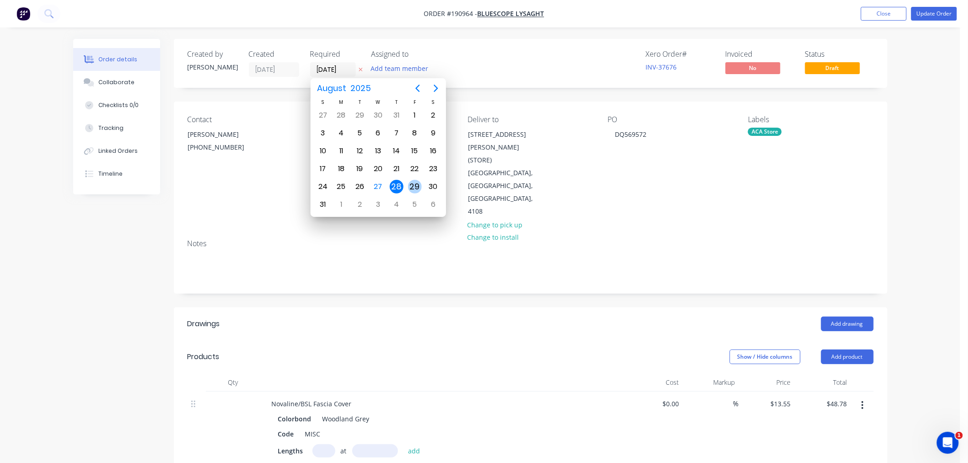
click at [419, 182] on div "29" at bounding box center [415, 187] width 14 height 14
type input "29/08/25"
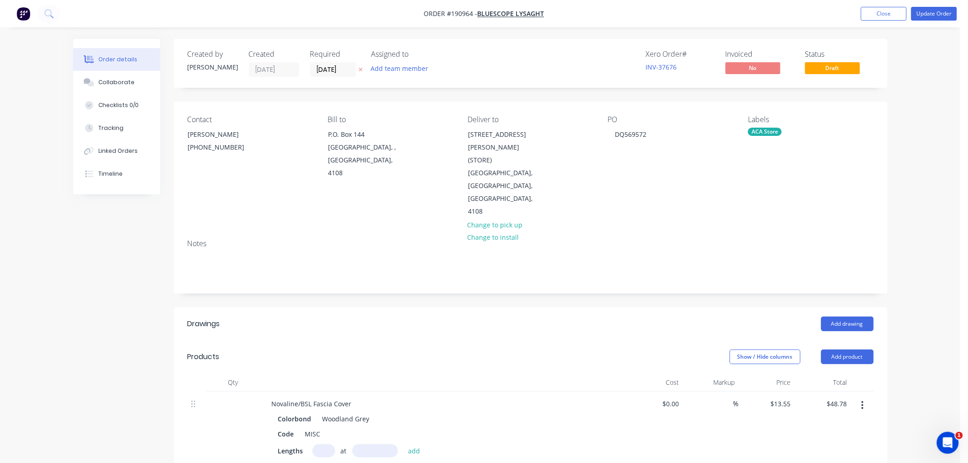
click at [912, 52] on div "Order details Collaborate Checklists 0/0 Tracking Linked Orders Timeline Order …" at bounding box center [480, 377] width 960 height 755
click at [939, 15] on button "Update Order" at bounding box center [934, 14] width 46 height 14
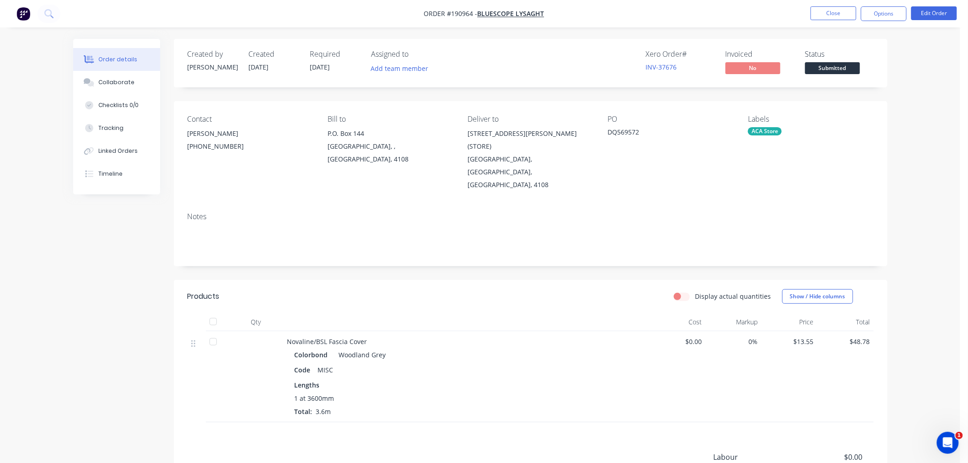
click at [914, 179] on div "Order details Collaborate Checklists 0/0 Tracking Linked Orders Timeline Order …" at bounding box center [480, 292] width 960 height 585
click at [889, 15] on button "Options" at bounding box center [884, 13] width 46 height 15
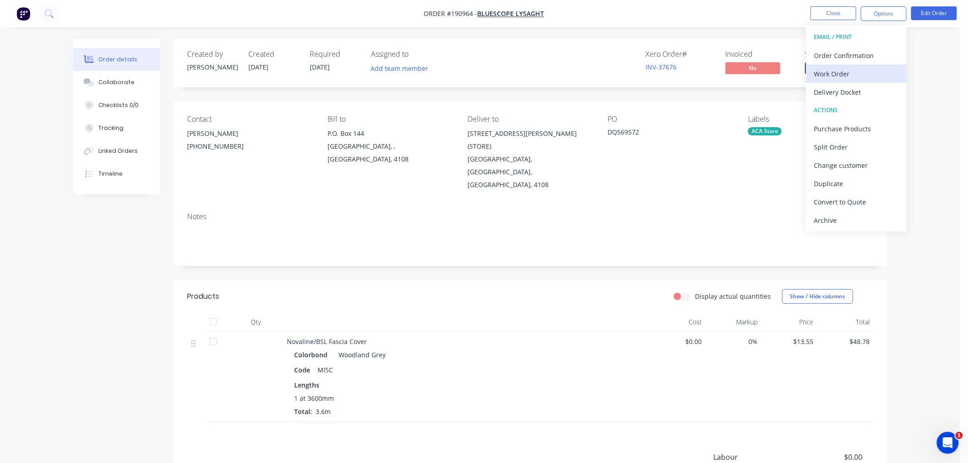
click at [866, 77] on div "Work Order" at bounding box center [856, 73] width 84 height 13
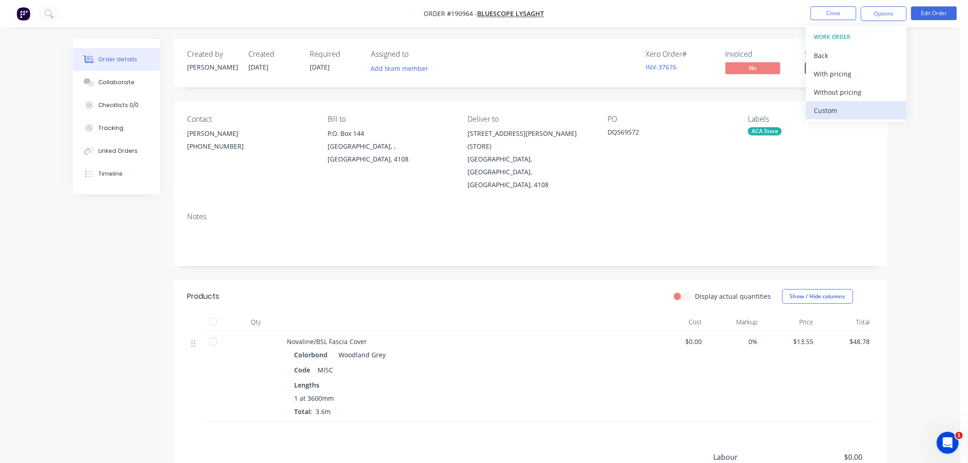
click at [865, 109] on div "Custom" at bounding box center [856, 110] width 84 height 13
click at [865, 91] on div "Without pricing" at bounding box center [856, 92] width 84 height 13
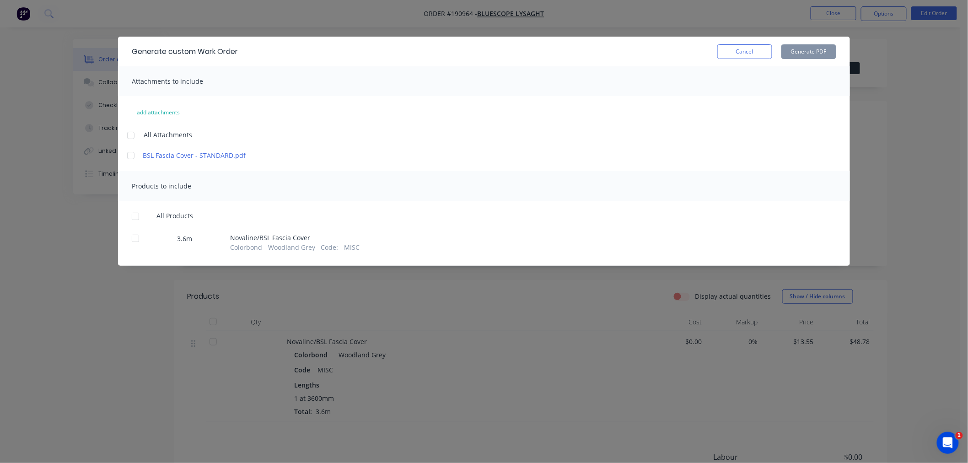
click at [133, 136] on div at bounding box center [131, 135] width 18 height 18
click at [136, 215] on div at bounding box center [135, 216] width 18 height 18
click at [798, 52] on button "Generate PDF" at bounding box center [808, 51] width 55 height 15
click at [12, 182] on div "Generate custom Work Order Cancel Generate PDF Attachments to include add attac…" at bounding box center [484, 231] width 968 height 463
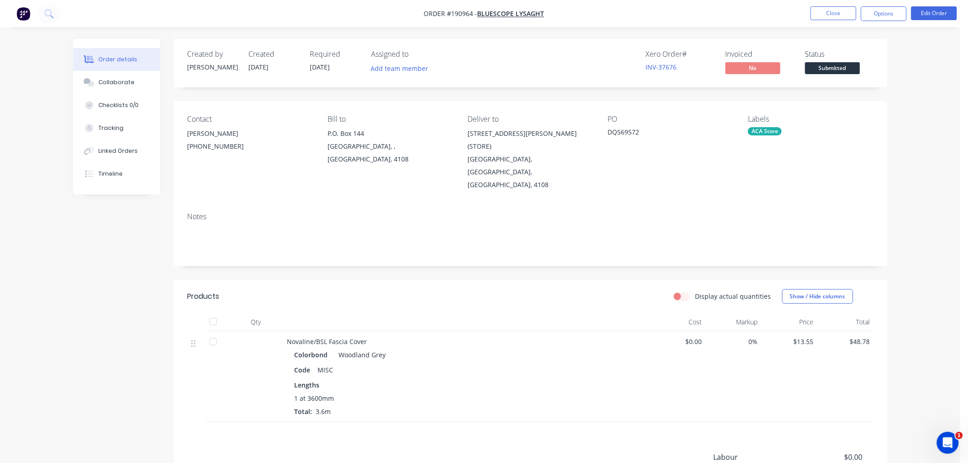
click at [658, 16] on nav "Order #190964 - Bluescope Lysaght Close Options Edit Order" at bounding box center [484, 13] width 968 height 27
click at [827, 12] on button "Close" at bounding box center [834, 13] width 46 height 14
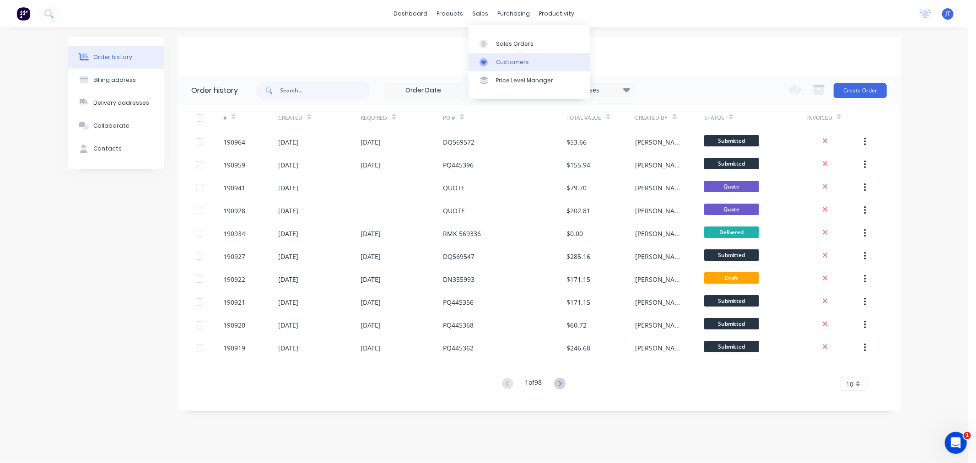
click at [496, 61] on div "Customers" at bounding box center [512, 62] width 33 height 8
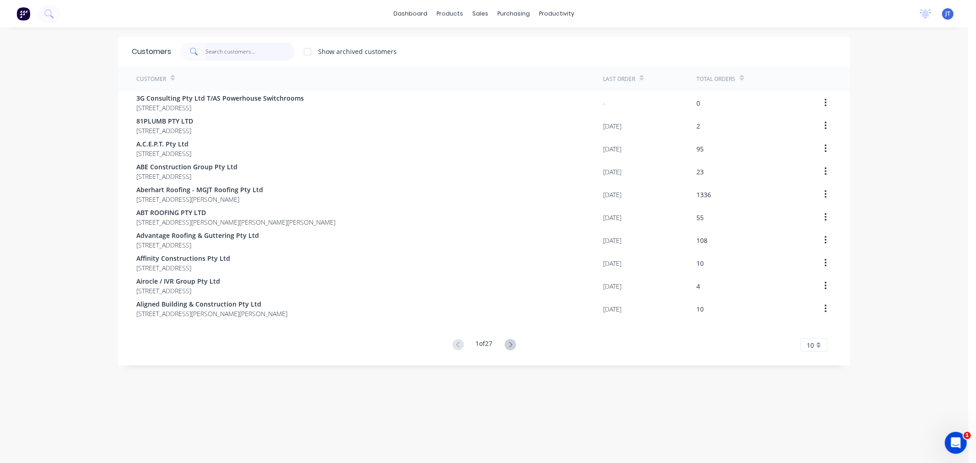
click at [222, 58] on input "text" at bounding box center [250, 52] width 89 height 18
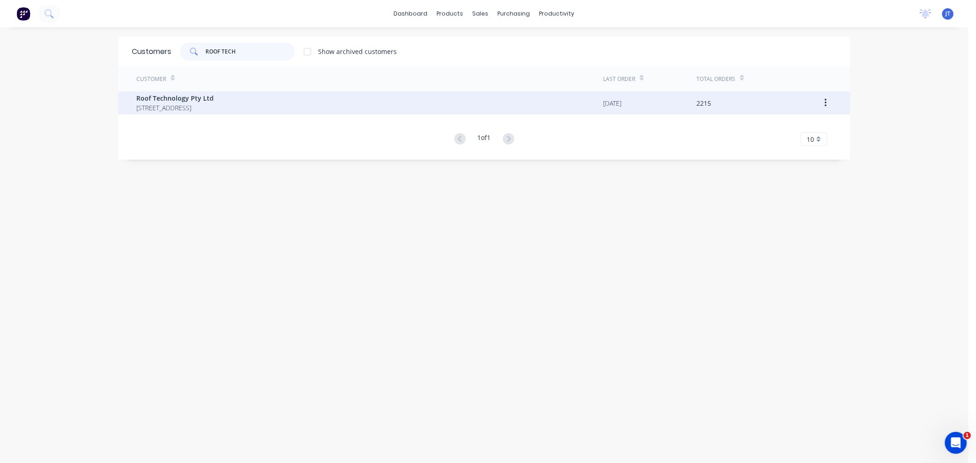
type input "ROOF TECH"
click at [214, 100] on span "Roof Technology Pty Ltd" at bounding box center [174, 98] width 77 height 10
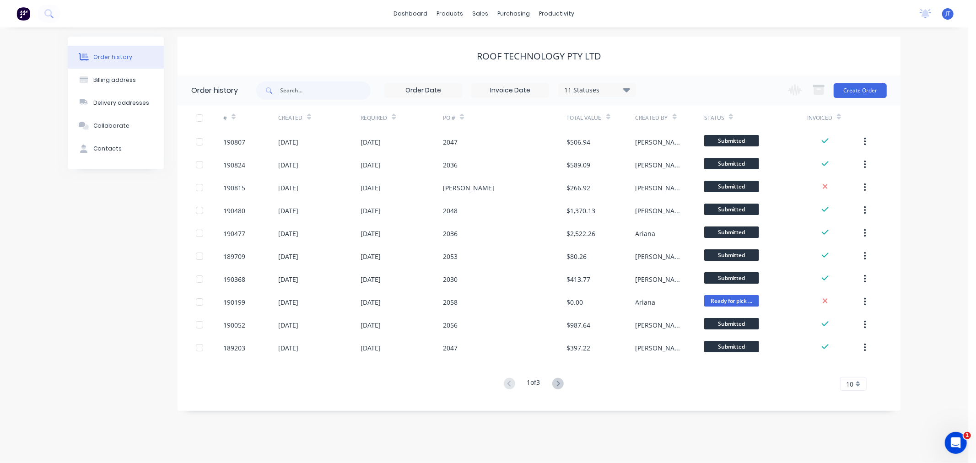
click at [934, 161] on div "Order history Billing address Delivery addresses Collaborate Contacts Roof Tech…" at bounding box center [484, 244] width 968 height 435
click at [863, 90] on button "Create Order" at bounding box center [859, 90] width 53 height 15
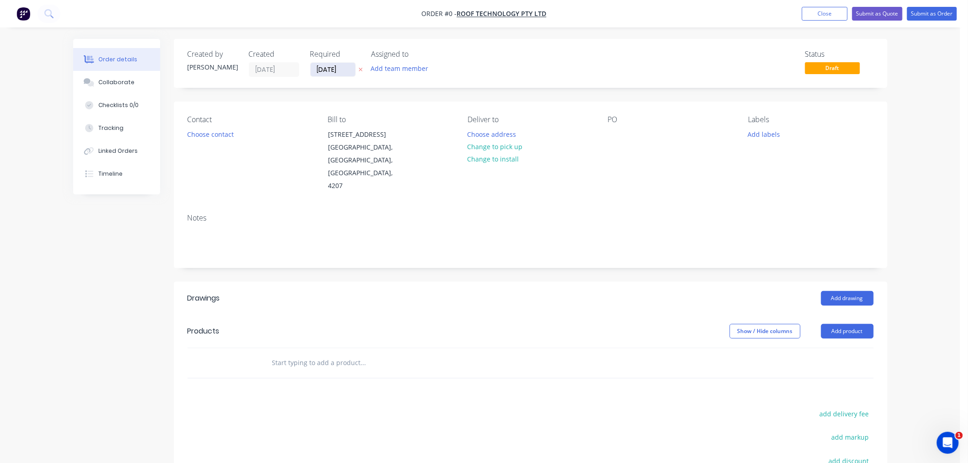
click at [321, 71] on input "[DATE]" at bounding box center [333, 70] width 45 height 14
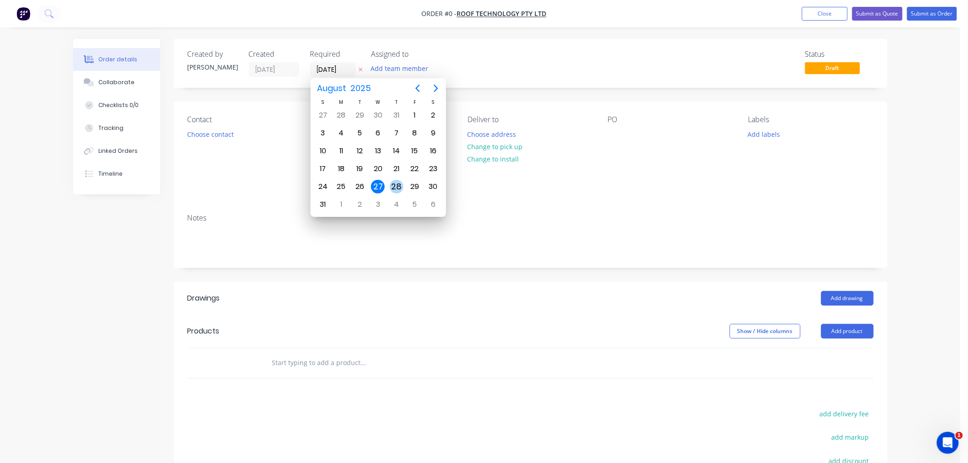
click at [396, 185] on div "28" at bounding box center [397, 187] width 14 height 14
type input "[DATE]"
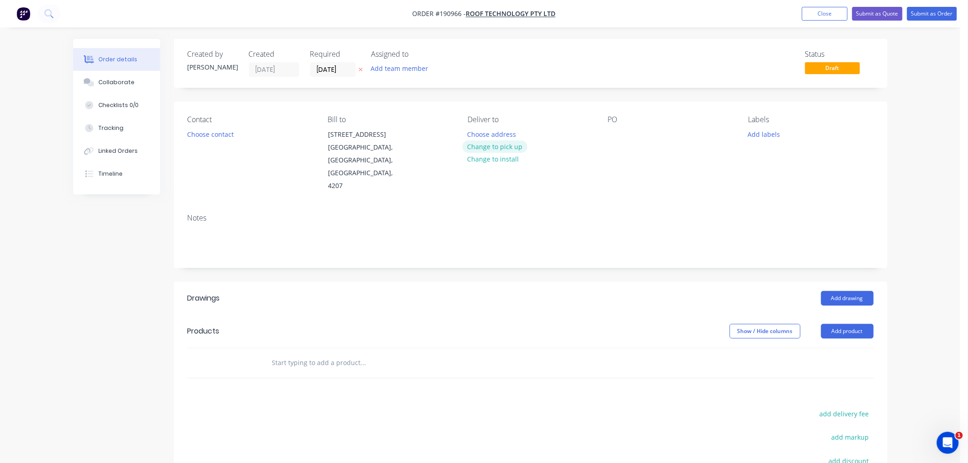
click at [509, 147] on button "Change to pick up" at bounding box center [494, 146] width 65 height 12
click at [616, 135] on div at bounding box center [615, 134] width 15 height 13
click at [475, 135] on div at bounding box center [475, 134] width 15 height 13
click at [233, 135] on button "Choose contact" at bounding box center [210, 134] width 56 height 12
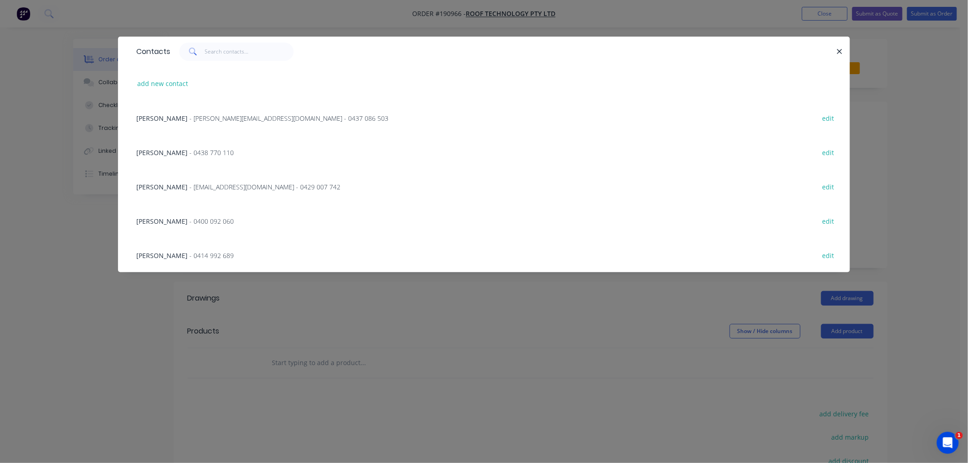
click at [248, 188] on span "- rob@rooftek.net.au - 0429 007 742" at bounding box center [264, 187] width 151 height 9
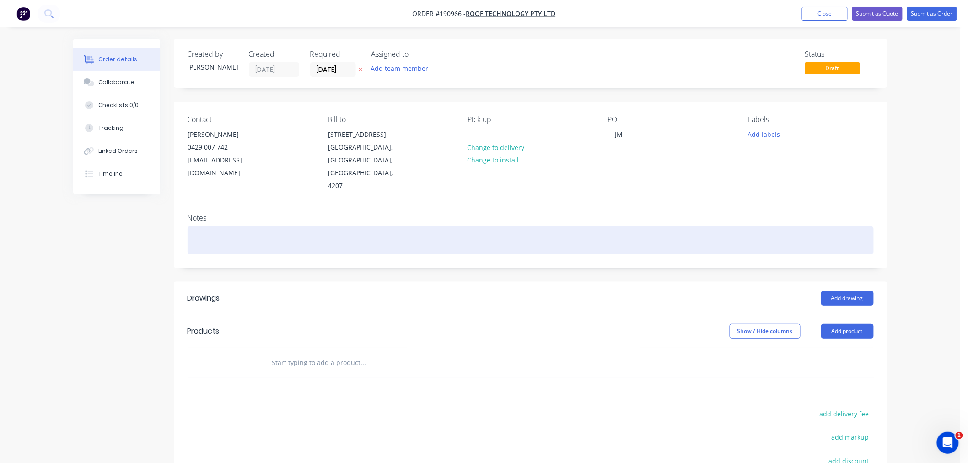
click at [231, 226] on div at bounding box center [531, 240] width 686 height 28
click at [295, 226] on div at bounding box center [531, 240] width 686 height 28
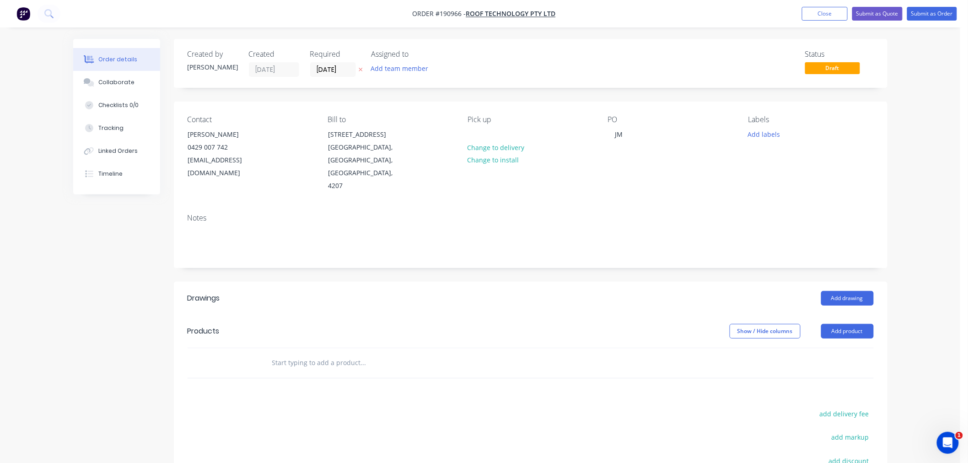
drag, startPoint x: 938, startPoint y: 250, endPoint x: 917, endPoint y: 259, distance: 22.9
click at [938, 250] on div "Order details Collaborate Checklists 0/0 Tracking Linked Orders Timeline Order …" at bounding box center [480, 306] width 960 height 612
click at [848, 291] on button "Add drawing" at bounding box center [847, 298] width 53 height 15
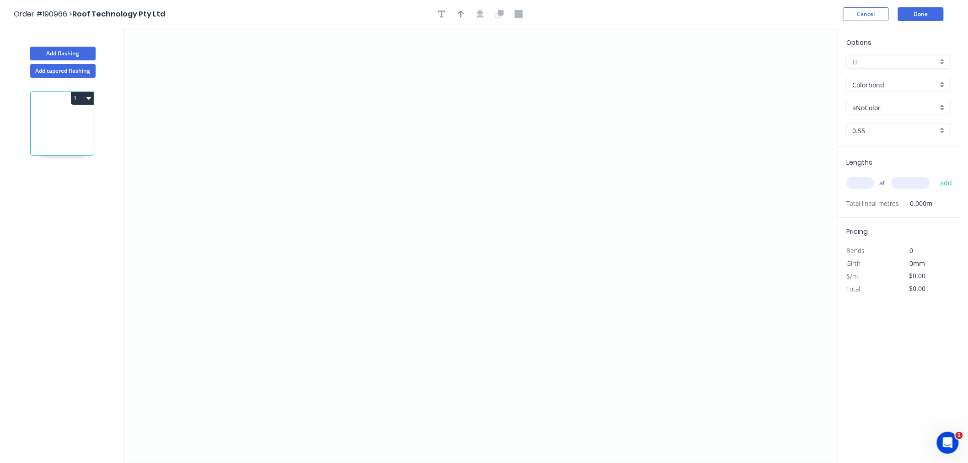
click at [884, 104] on input "aNoColor" at bounding box center [895, 108] width 85 height 10
click at [892, 165] on div "Surfmist" at bounding box center [898, 161] width 103 height 16
type input "Surfmist"
click at [861, 186] on input "text" at bounding box center [860, 183] width 27 height 12
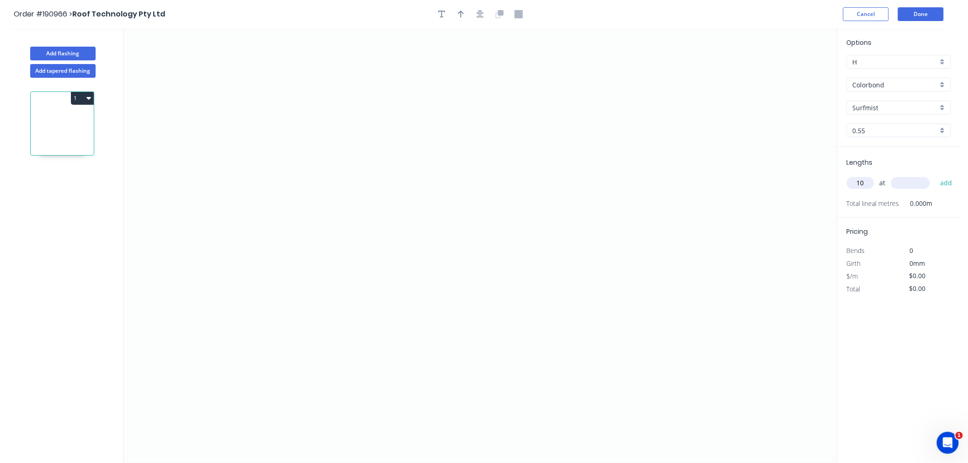
click at [863, 185] on input "10" at bounding box center [860, 183] width 27 height 12
type input "1"
type input "1500"
click at [935, 175] on button "add" at bounding box center [946, 183] width 22 height 16
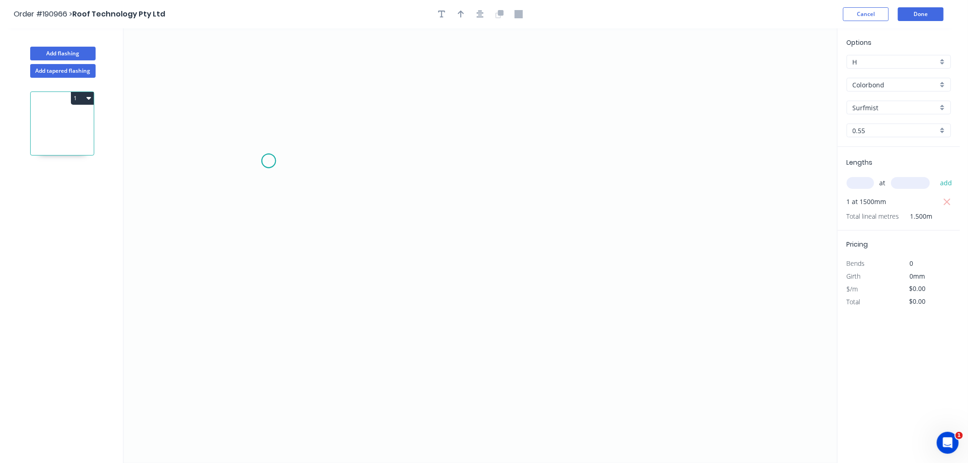
click at [269, 161] on icon "0" at bounding box center [481, 245] width 714 height 435
click at [269, 289] on icon "0" at bounding box center [481, 245] width 714 height 435
click at [384, 286] on icon "0 ?" at bounding box center [481, 245] width 714 height 435
click at [384, 158] on icon at bounding box center [384, 223] width 0 height 131
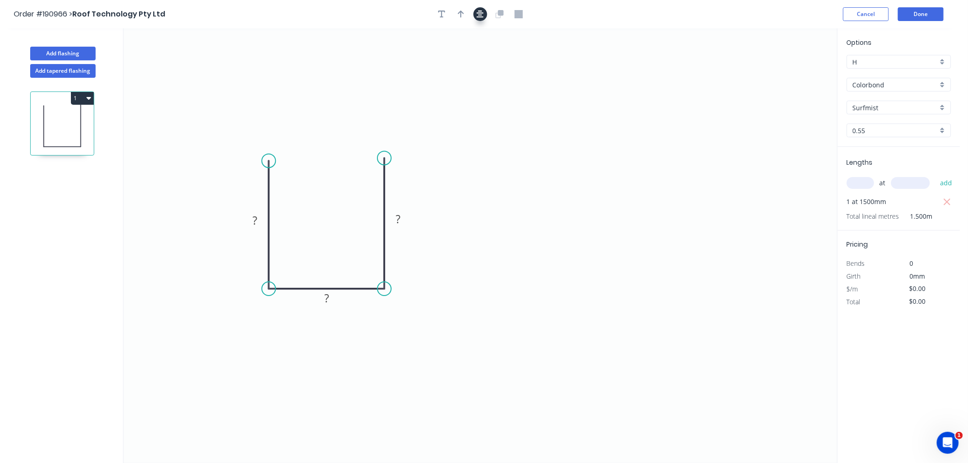
click at [484, 14] on button "button" at bounding box center [480, 14] width 14 height 14
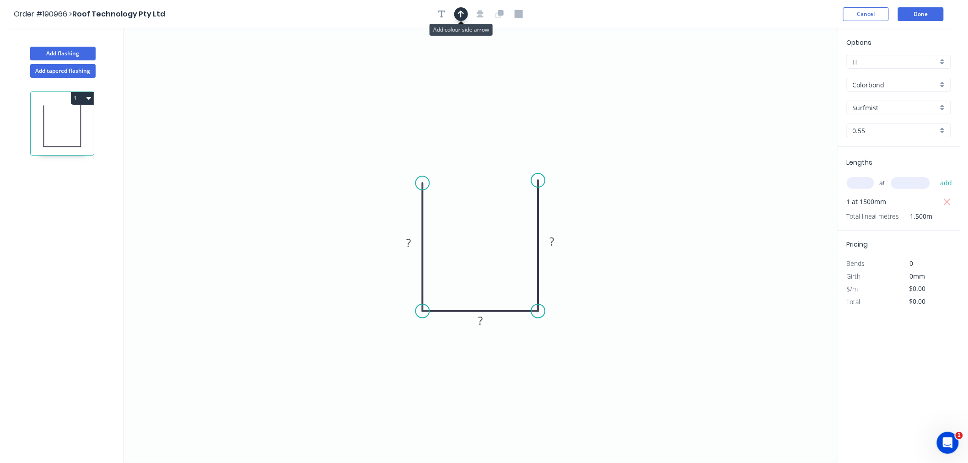
click at [464, 17] on button "button" at bounding box center [461, 14] width 14 height 14
drag, startPoint x: 789, startPoint y: 72, endPoint x: 572, endPoint y: 329, distance: 337.0
click at [572, 329] on icon at bounding box center [572, 318] width 8 height 29
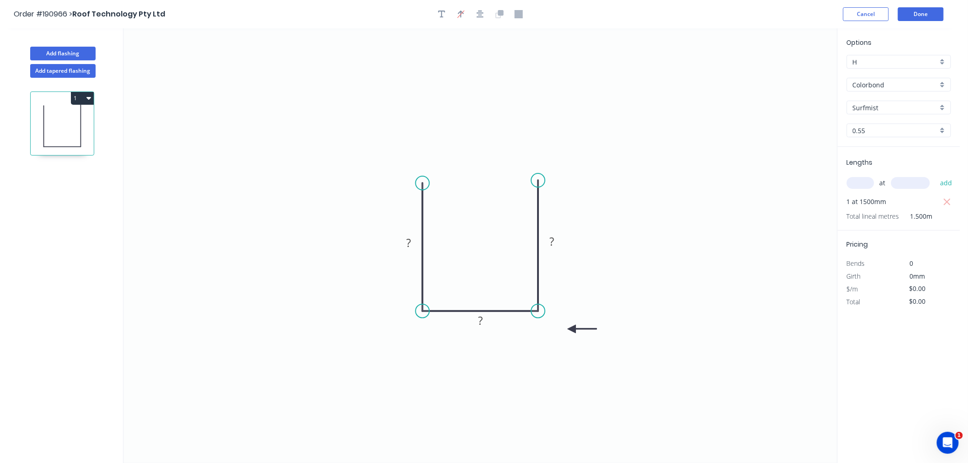
click at [572, 329] on icon at bounding box center [582, 329] width 29 height 8
drag, startPoint x: 572, startPoint y: 329, endPoint x: 565, endPoint y: 340, distance: 12.6
click at [565, 340] on icon at bounding box center [572, 346] width 27 height 27
click at [410, 244] on tspan "?" at bounding box center [409, 242] width 5 height 15
click at [505, 110] on icon "0 130 80 130" at bounding box center [481, 245] width 714 height 435
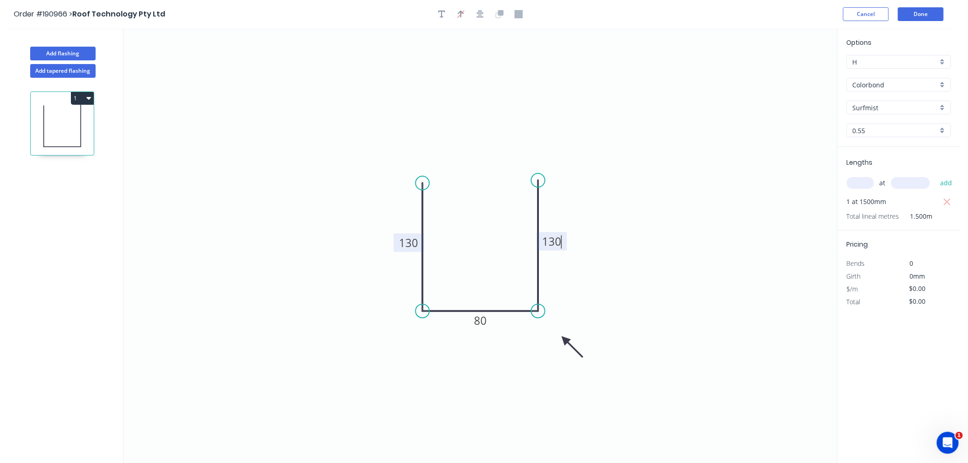
type input "$12.06"
type input "$18.09"
click at [482, 13] on icon "button" at bounding box center [480, 14] width 7 height 8
click at [491, 93] on icon "0 130 80 130" at bounding box center [481, 245] width 714 height 435
click at [70, 54] on button "Add flashing" at bounding box center [62, 54] width 65 height 14
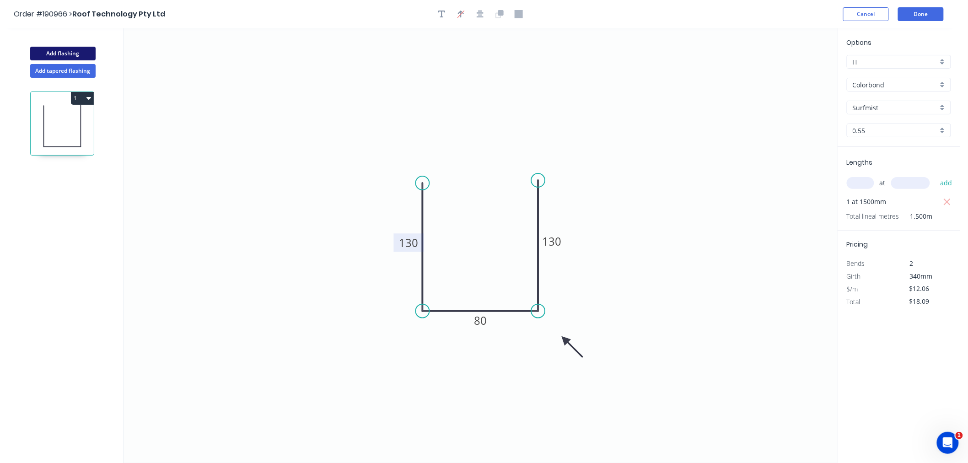
type input "$0.00"
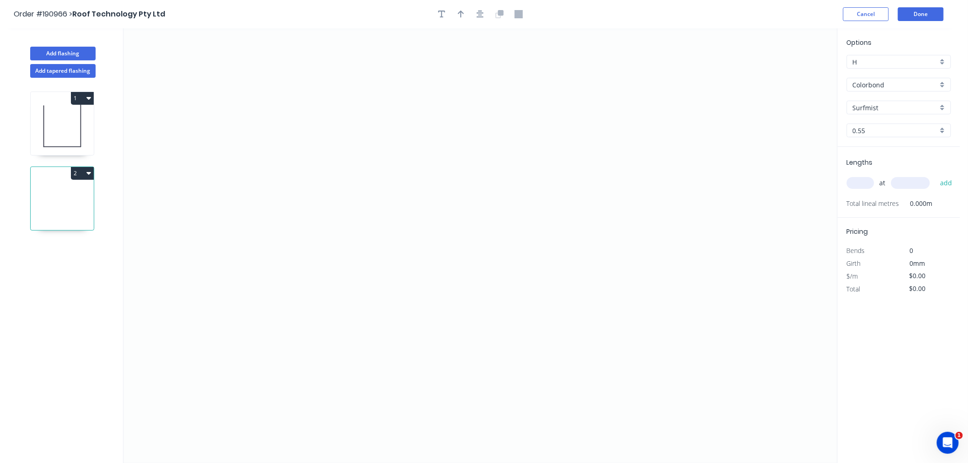
click at [57, 138] on icon at bounding box center [62, 126] width 63 height 59
type input "$12.06"
type input "$18.09"
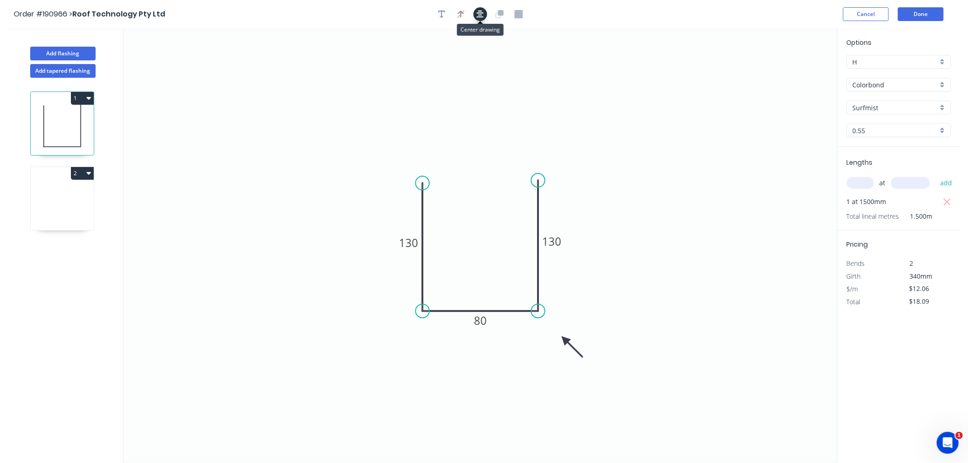
click at [479, 13] on icon "button" at bounding box center [480, 14] width 7 height 8
click at [57, 194] on icon at bounding box center [62, 201] width 63 height 59
type input "$0.00"
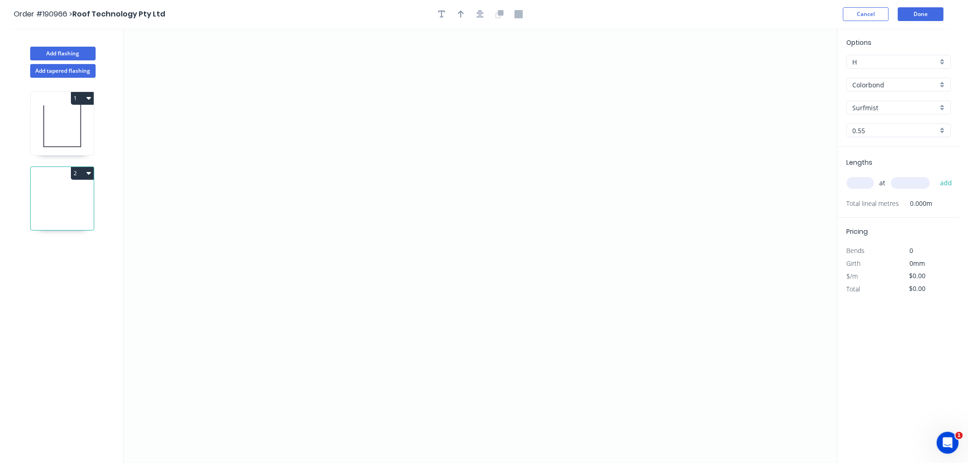
click at [53, 120] on icon at bounding box center [62, 126] width 63 height 59
type input "$12.06"
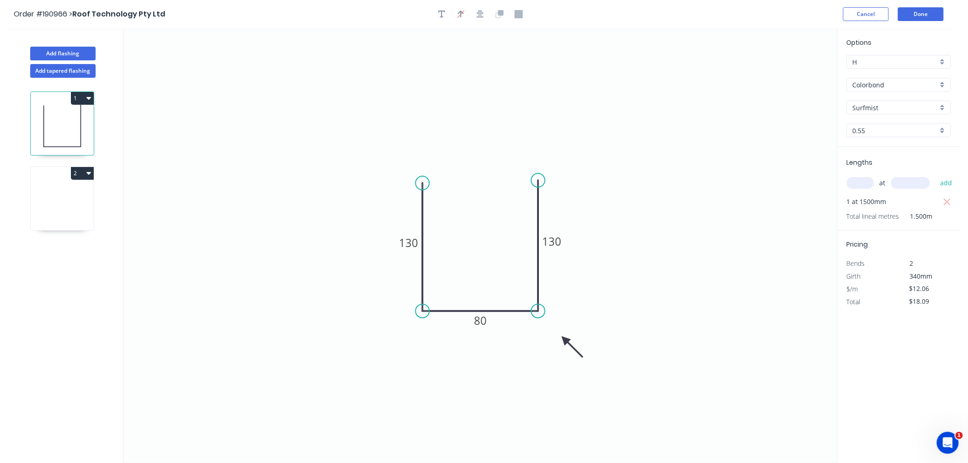
click at [87, 172] on icon "button" at bounding box center [88, 172] width 5 height 7
click at [84, 215] on div "Delete" at bounding box center [50, 214] width 70 height 13
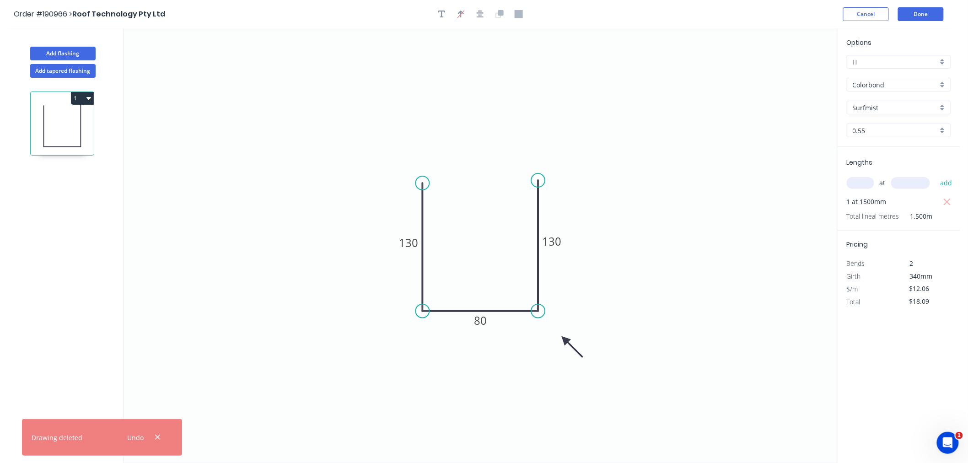
click at [88, 99] on icon "button" at bounding box center [88, 98] width 5 height 3
click at [70, 120] on div "Duplicate" at bounding box center [50, 120] width 70 height 13
type input "$0.00"
click at [74, 201] on icon at bounding box center [62, 201] width 63 height 59
click at [409, 244] on tspan "130" at bounding box center [408, 242] width 19 height 15
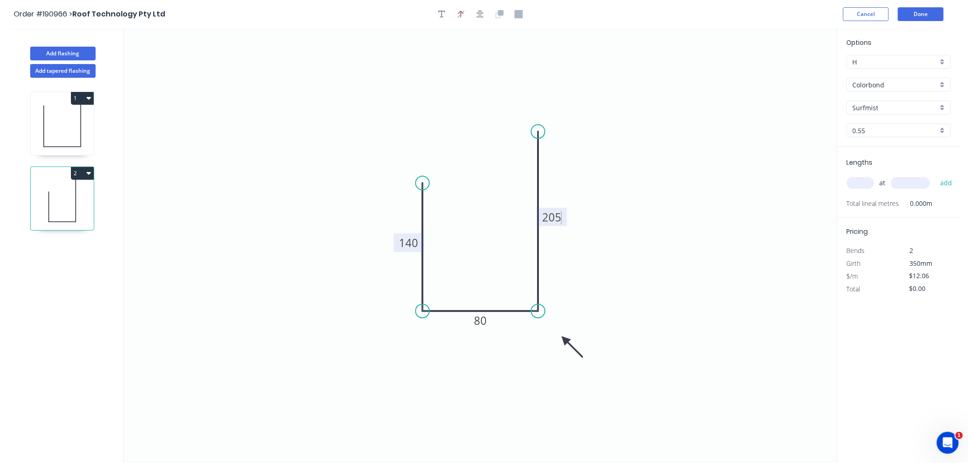
drag, startPoint x: 538, startPoint y: 179, endPoint x: 538, endPoint y: 131, distance: 47.6
click at [538, 131] on circle at bounding box center [538, 132] width 14 height 14
type input "$14.04"
click at [478, 11] on icon "button" at bounding box center [480, 14] width 7 height 8
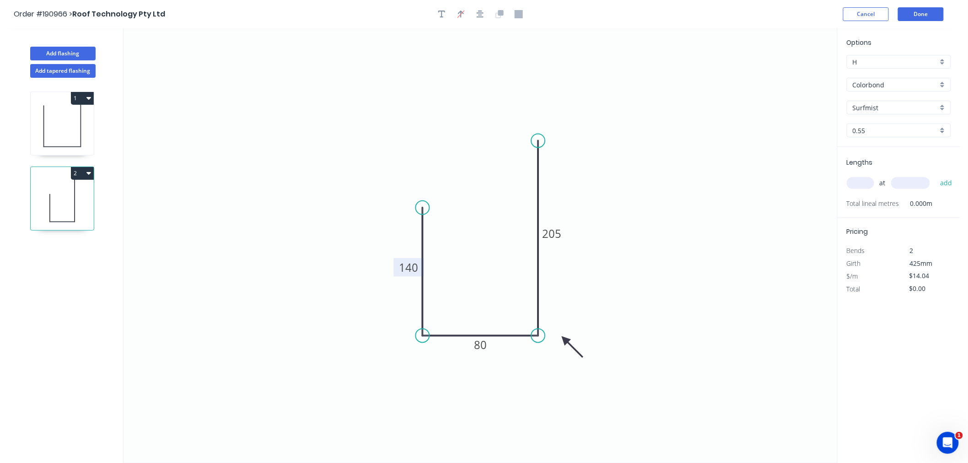
drag, startPoint x: 538, startPoint y: 156, endPoint x: 539, endPoint y: 141, distance: 14.7
click at [539, 141] on circle at bounding box center [538, 141] width 14 height 14
click at [481, 16] on icon "button" at bounding box center [480, 14] width 7 height 7
drag, startPoint x: 570, startPoint y: 338, endPoint x: 564, endPoint y: 369, distance: 31.5
click at [564, 369] on icon "0 140 80 205" at bounding box center [481, 245] width 714 height 435
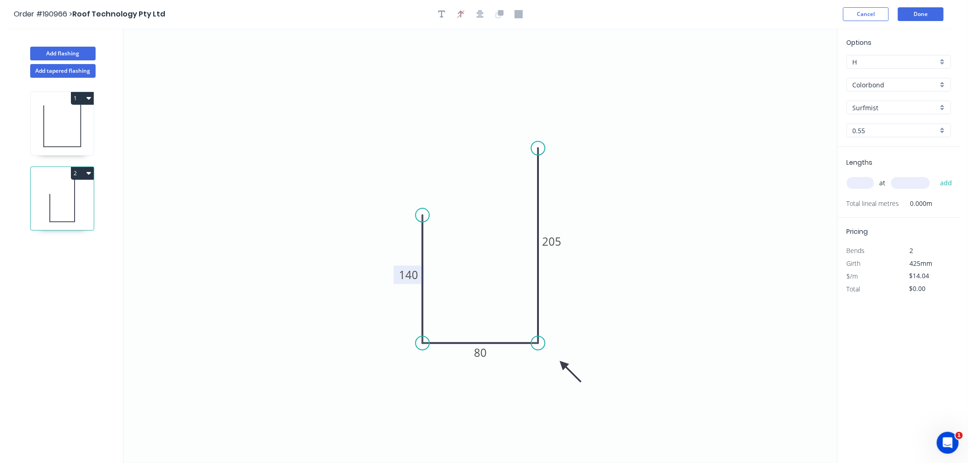
drag, startPoint x: 564, startPoint y: 337, endPoint x: 563, endPoint y: 365, distance: 27.5
click at [563, 365] on icon at bounding box center [570, 371] width 27 height 27
click at [863, 180] on input "text" at bounding box center [860, 183] width 27 height 12
type input "1"
type input "2000"
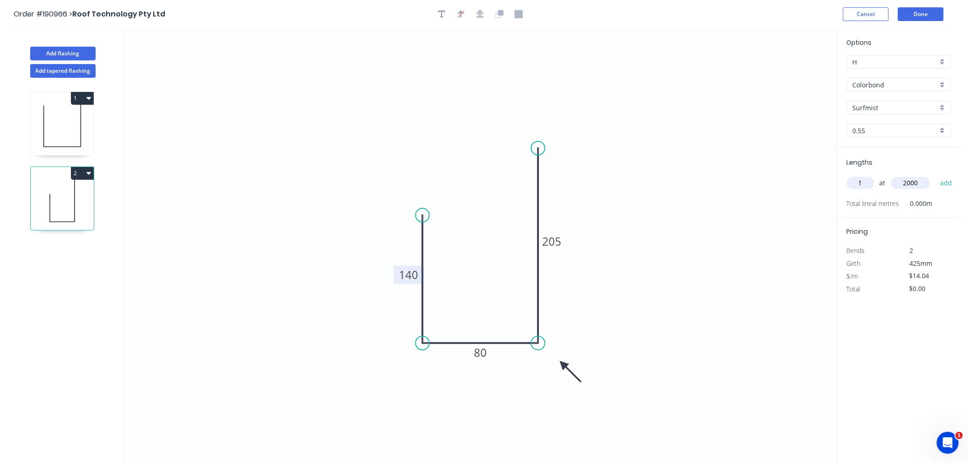
click at [935, 175] on button "add" at bounding box center [946, 183] width 22 height 16
type input "$28.08"
click at [88, 173] on icon "button" at bounding box center [88, 173] width 5 height 3
click at [88, 100] on icon "button" at bounding box center [88, 97] width 5 height 7
click at [113, 125] on div "1 Duplicate Delete 2" at bounding box center [63, 279] width 120 height 402
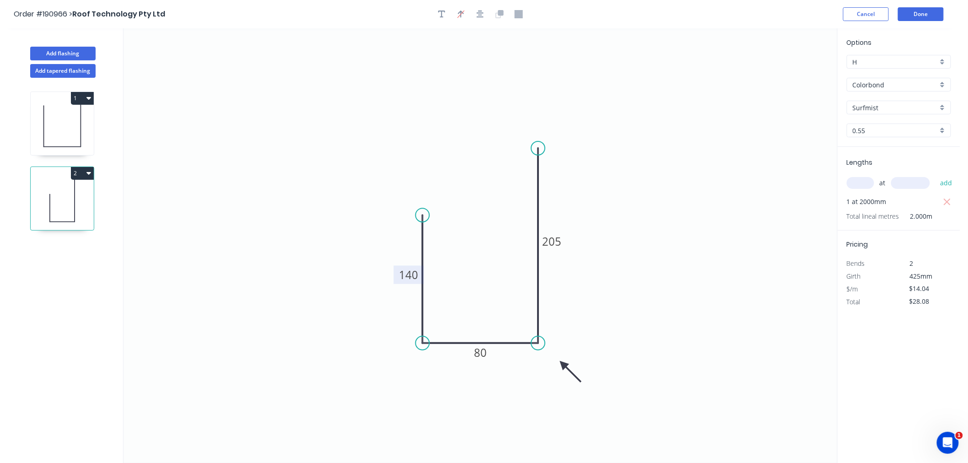
click at [86, 97] on icon "button" at bounding box center [88, 97] width 5 height 7
click at [74, 122] on div "Duplicate" at bounding box center [50, 120] width 70 height 13
type input "$12.06"
type input "$0.00"
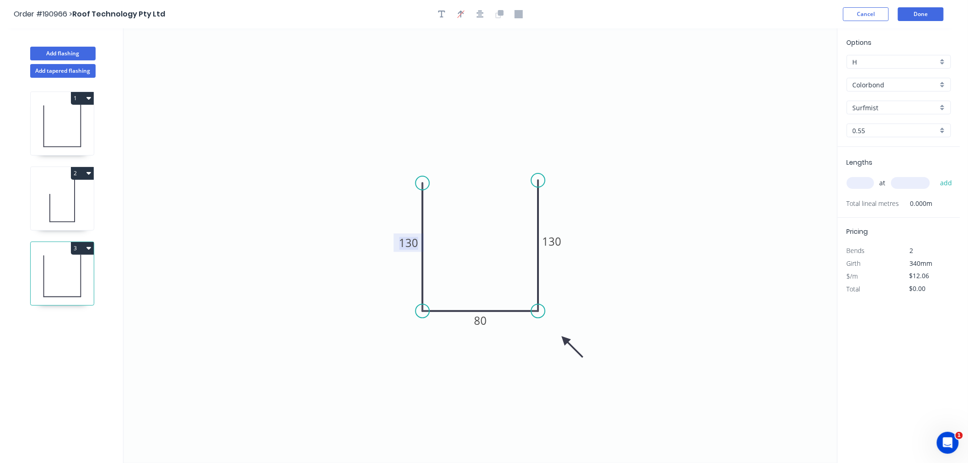
click at [406, 245] on tspan "130" at bounding box center [408, 242] width 19 height 15
drag, startPoint x: 536, startPoint y: 179, endPoint x: 538, endPoint y: 139, distance: 40.8
click at [538, 139] on circle at bounding box center [538, 139] width 14 height 14
click at [396, 242] on rect at bounding box center [409, 242] width 30 height 18
click at [410, 245] on tspan "130" at bounding box center [408, 241] width 19 height 15
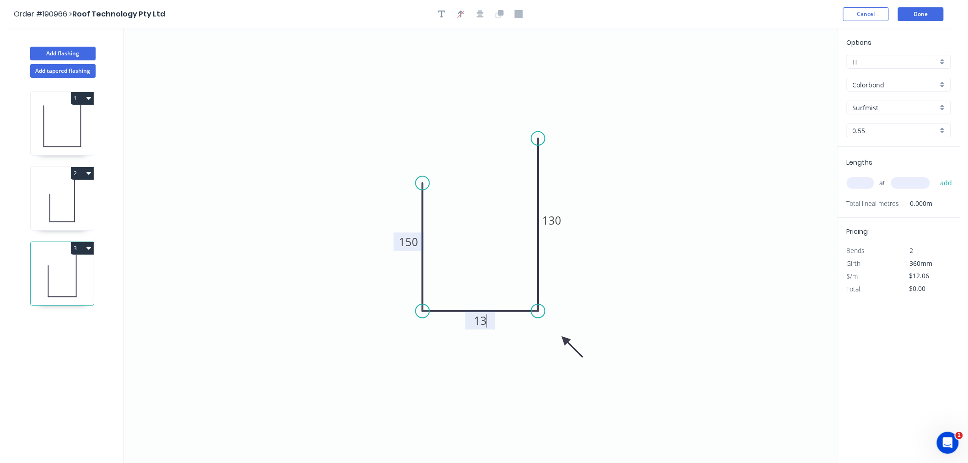
type input "$14.04"
click at [438, 121] on icon "0 150 135 160" at bounding box center [481, 245] width 714 height 435
click at [481, 17] on button "button" at bounding box center [480, 14] width 14 height 14
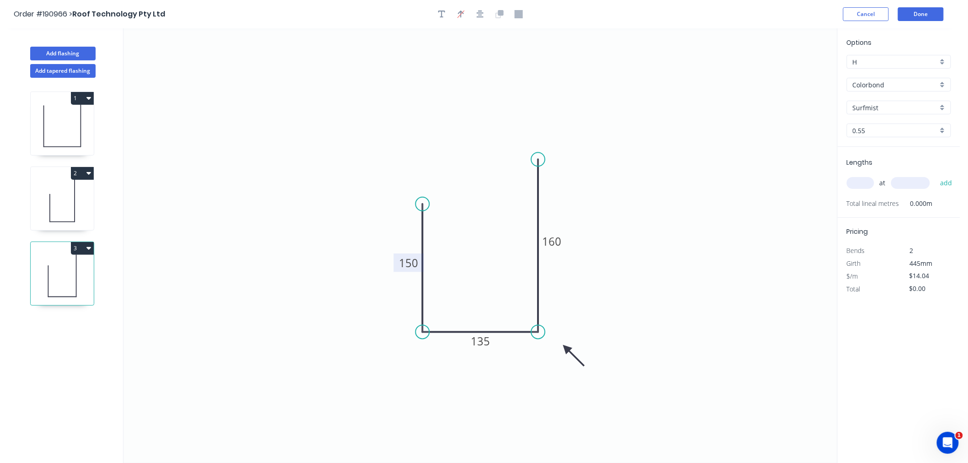
drag, startPoint x: 566, startPoint y: 340, endPoint x: 566, endPoint y: 349, distance: 8.2
click at [566, 349] on icon at bounding box center [573, 355] width 27 height 27
click at [863, 183] on input "text" at bounding box center [860, 183] width 27 height 12
type input "2"
type input "3000"
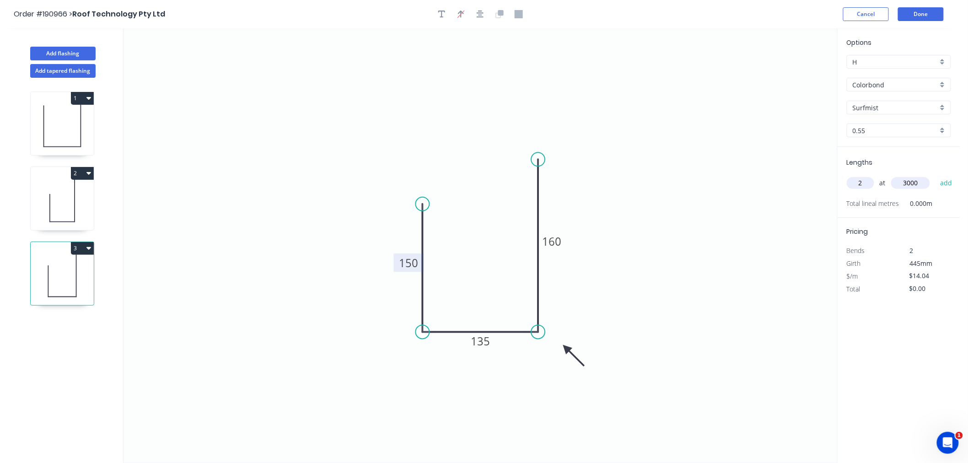
click at [935, 175] on button "add" at bounding box center [946, 183] width 22 height 16
type input "$84.24"
click at [917, 19] on button "Done" at bounding box center [921, 14] width 46 height 14
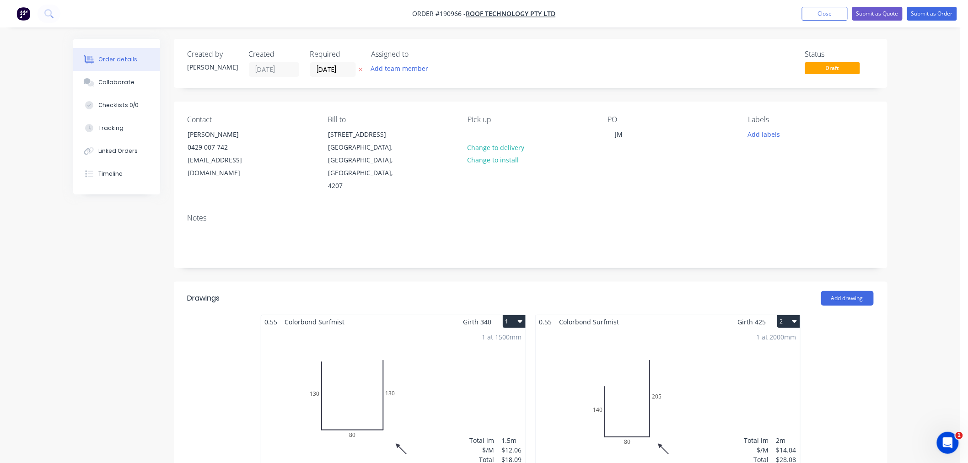
click at [935, 112] on div "Order details Collaborate Checklists 0/0 Tracking Linked Orders Timeline Order …" at bounding box center [480, 468] width 960 height 937
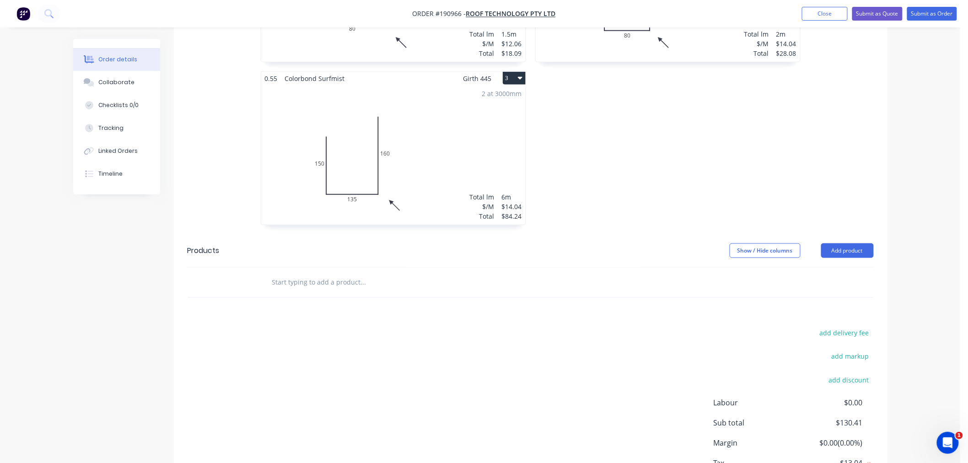
scroll to position [449, 0]
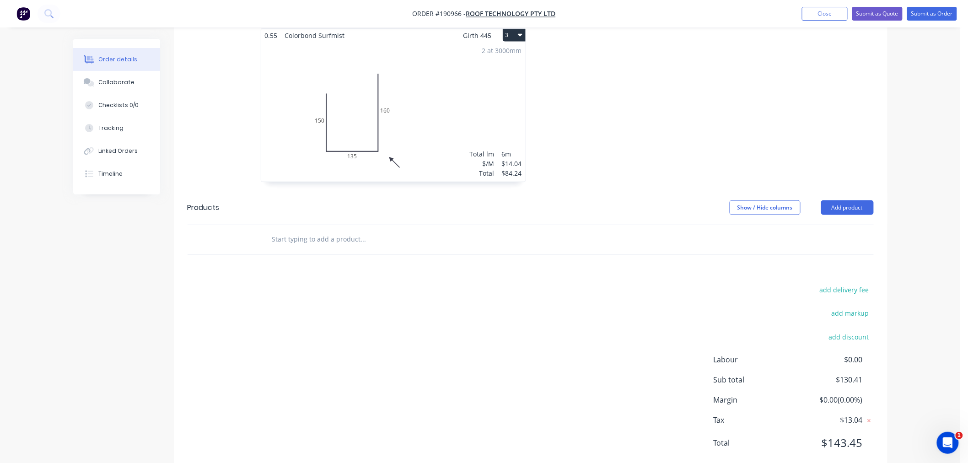
click at [907, 317] on div "Order details Collaborate Checklists 0/0 Tracking Linked Orders Timeline Order …" at bounding box center [480, 19] width 960 height 937
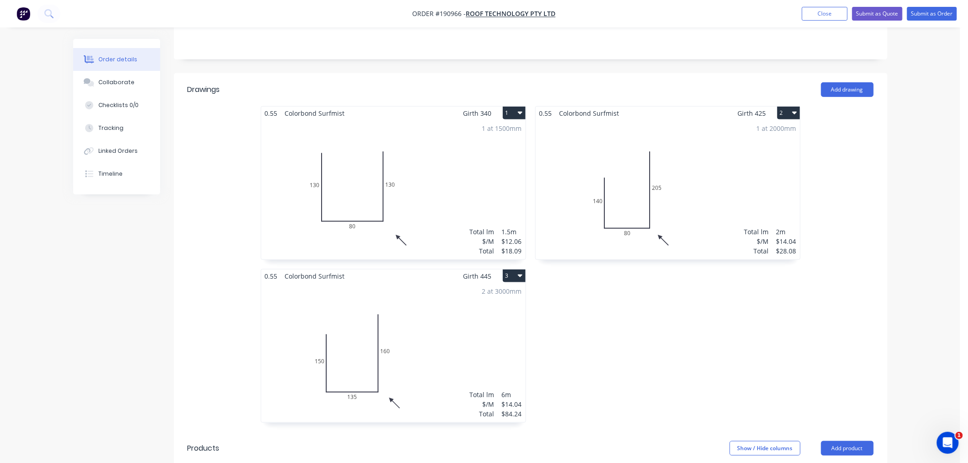
scroll to position [246, 0]
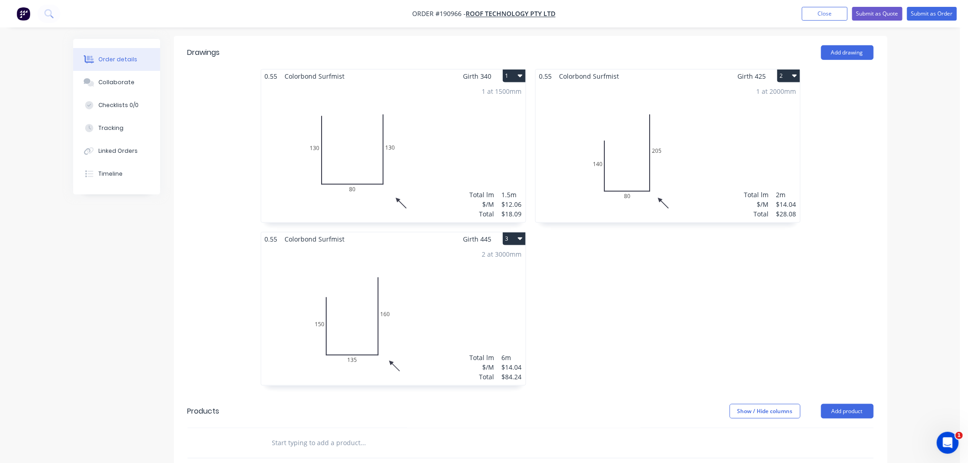
click at [897, 227] on div "Order details Collaborate Checklists 0/0 Tracking Linked Orders Timeline Order …" at bounding box center [480, 222] width 960 height 937
click at [441, 154] on div "1 at 1500mm Total lm $/M Total 1.5m $12.06 $18.09" at bounding box center [393, 153] width 264 height 140
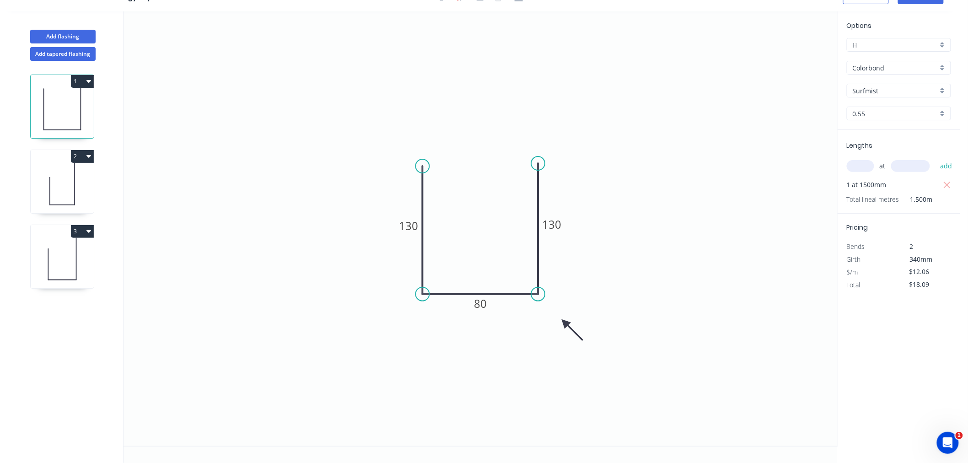
scroll to position [17, 0]
drag, startPoint x: 566, startPoint y: 323, endPoint x: 560, endPoint y: 313, distance: 12.3
click at [560, 313] on icon at bounding box center [567, 320] width 27 height 27
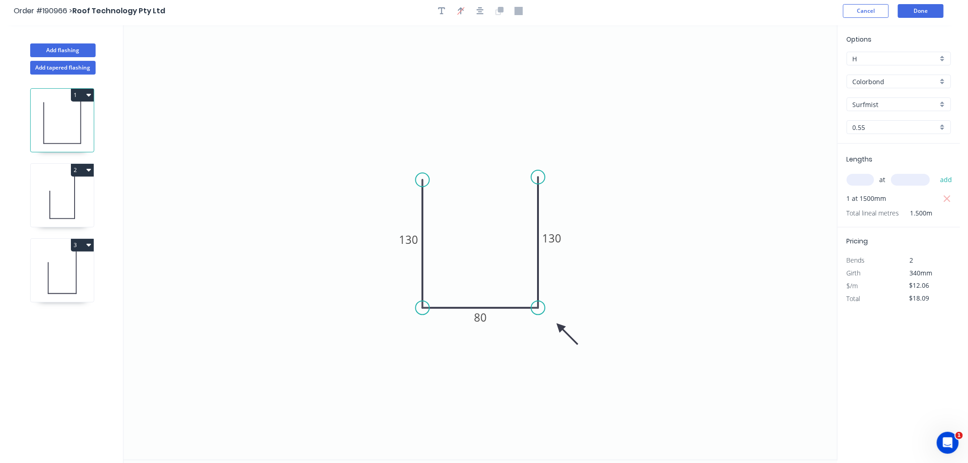
scroll to position [0, 0]
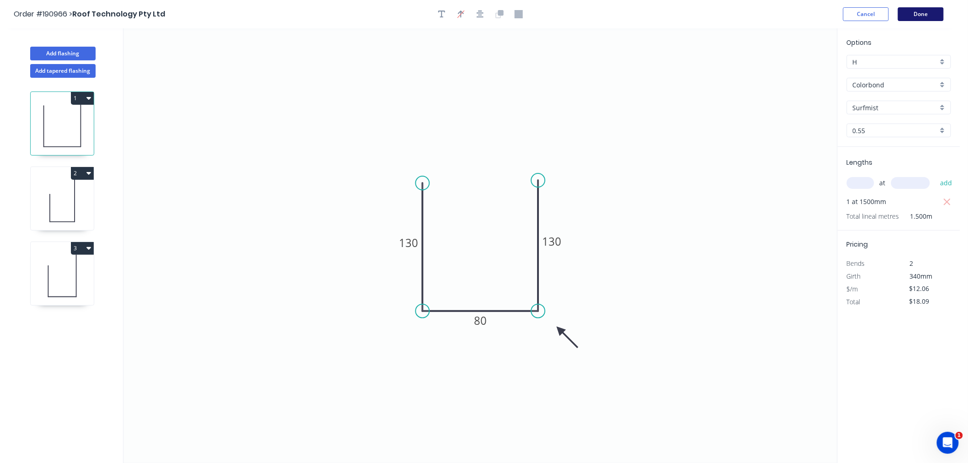
click at [933, 14] on button "Done" at bounding box center [921, 14] width 46 height 14
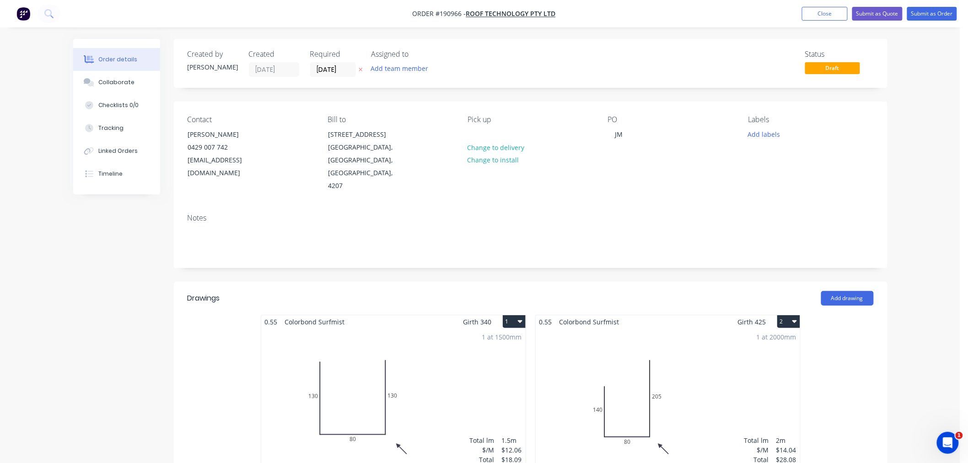
click at [925, 183] on div "Order details Collaborate Checklists 0/0 Tracking Linked Orders Timeline Order …" at bounding box center [480, 468] width 960 height 937
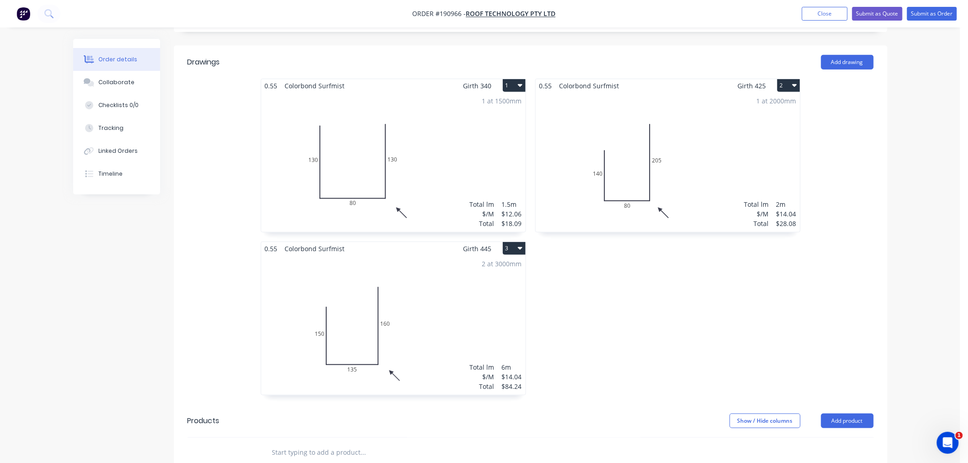
scroll to position [203, 0]
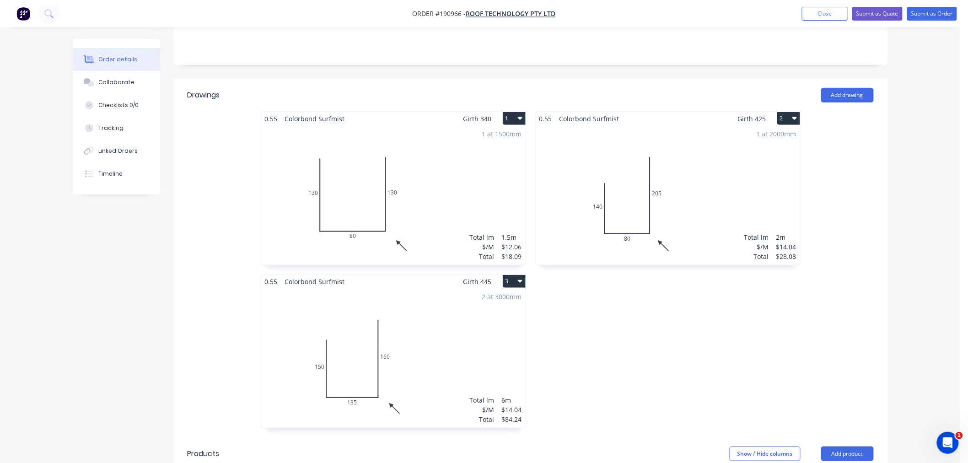
click at [925, 183] on div "Order details Collaborate Checklists 0/0 Tracking Linked Orders Timeline Order …" at bounding box center [480, 265] width 960 height 937
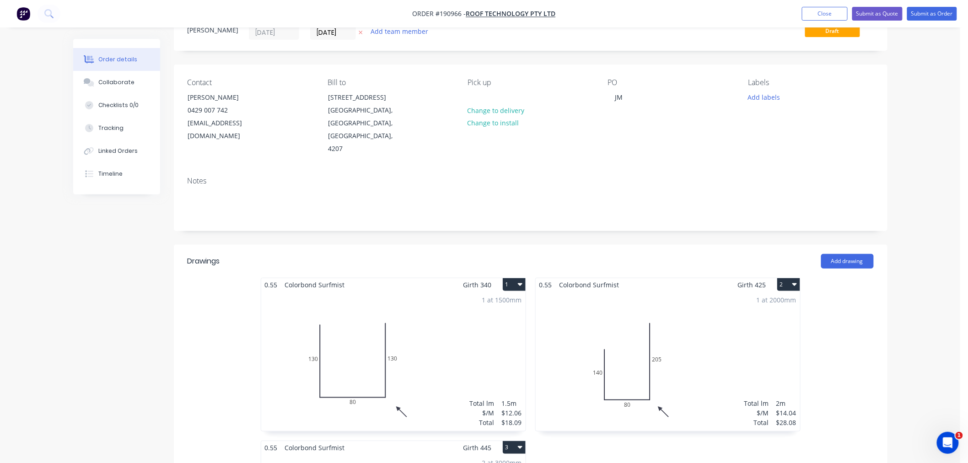
scroll to position [0, 0]
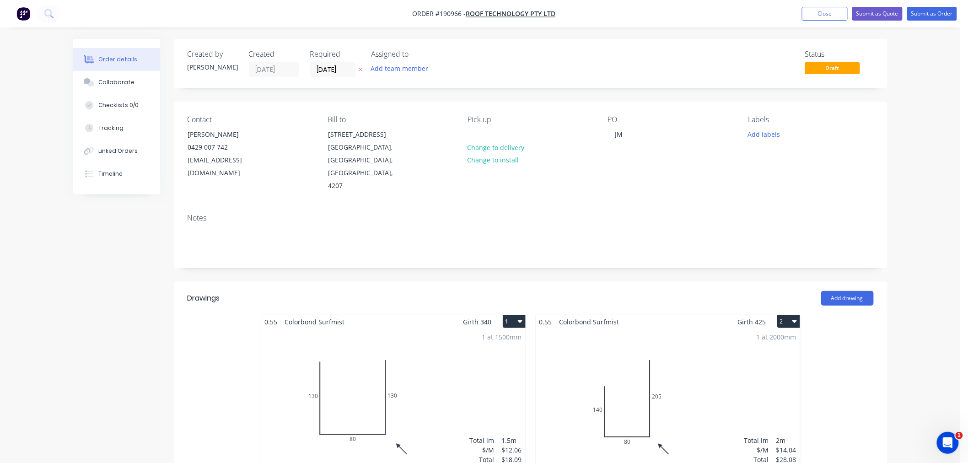
click at [934, 82] on div "Order details Collaborate Checklists 0/0 Tracking Linked Orders Timeline Order …" at bounding box center [480, 468] width 960 height 937
click at [935, 16] on button "Submit as Order" at bounding box center [932, 14] width 50 height 14
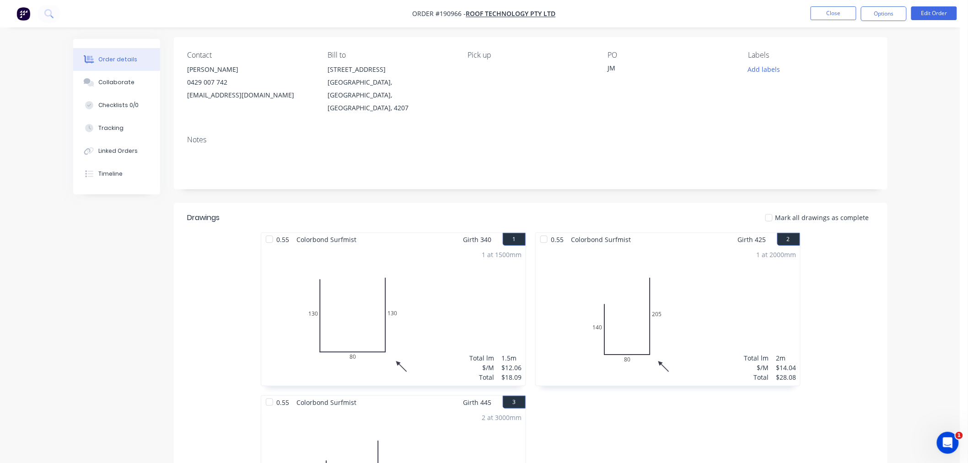
scroll to position [203, 0]
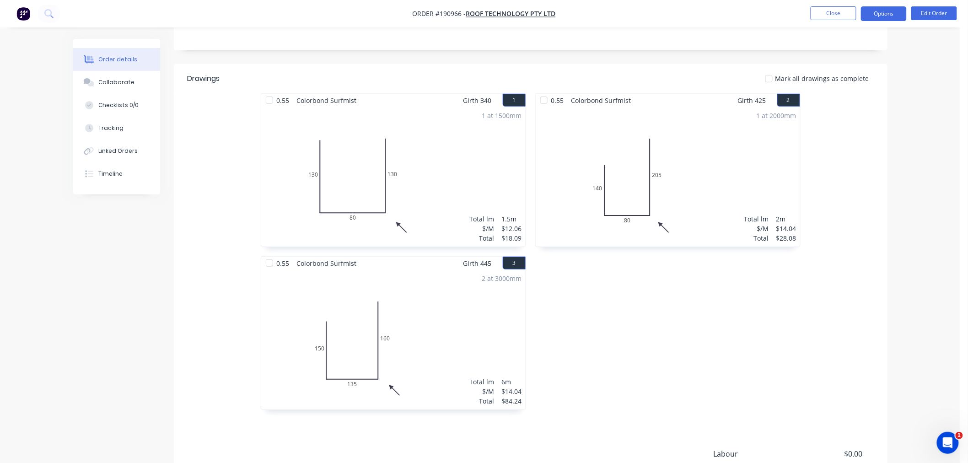
click at [883, 11] on button "Options" at bounding box center [884, 13] width 46 height 15
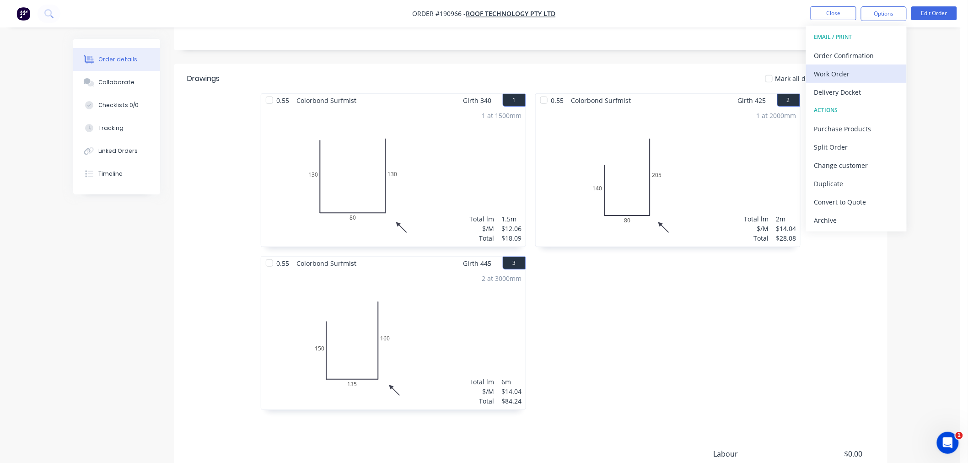
click at [879, 72] on div "Work Order" at bounding box center [856, 73] width 84 height 13
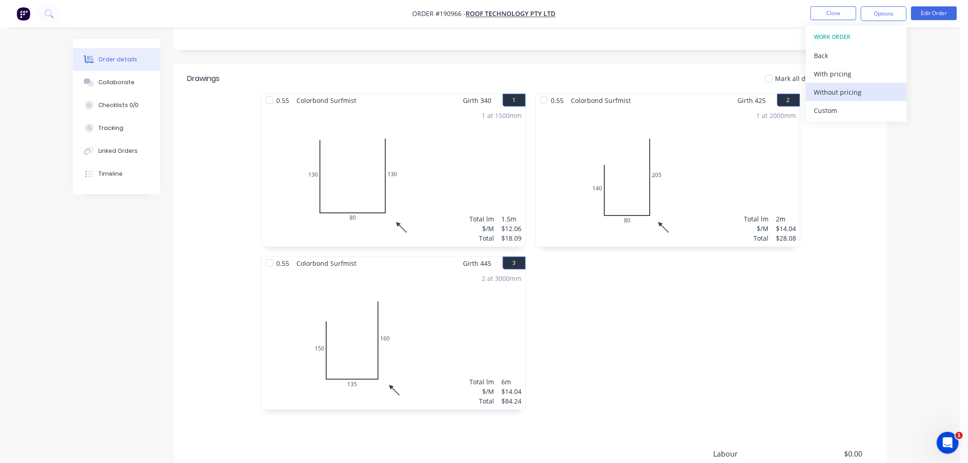
click at [876, 92] on div "Without pricing" at bounding box center [856, 92] width 84 height 13
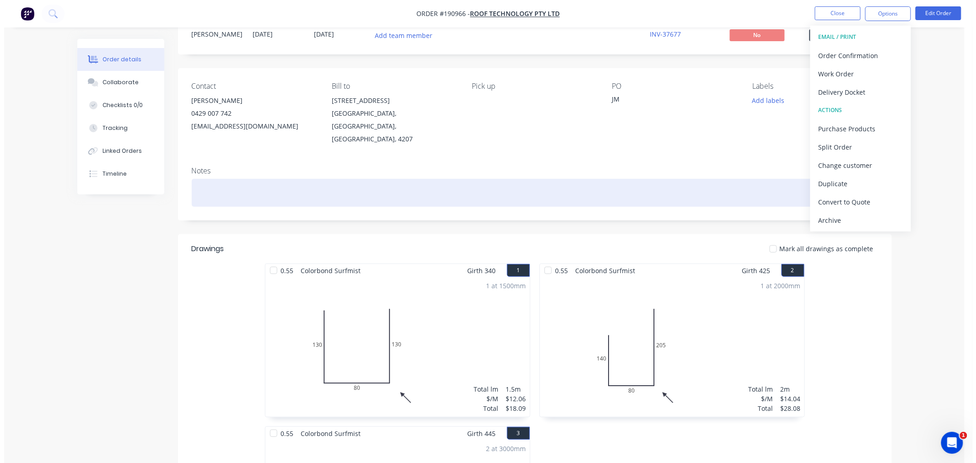
scroll to position [0, 0]
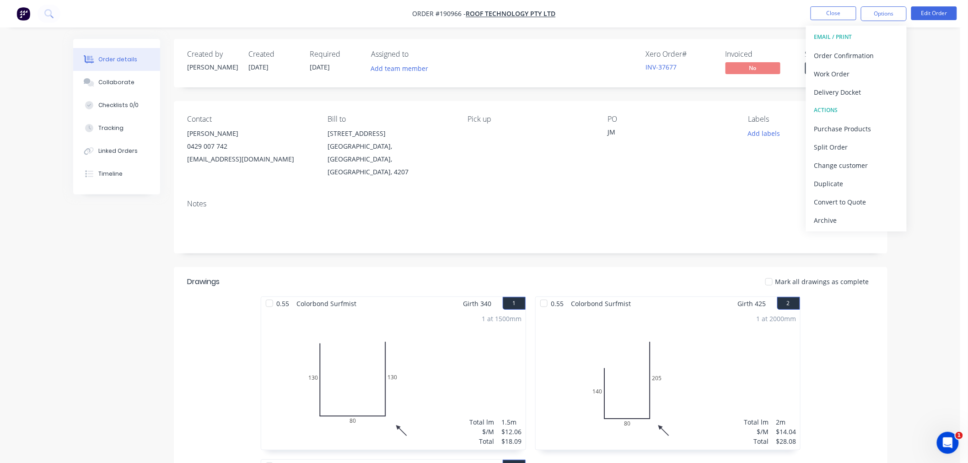
click at [572, 75] on div "Xero Order # INV-37677 Invoiced No Status Submitted" at bounding box center [668, 63] width 411 height 27
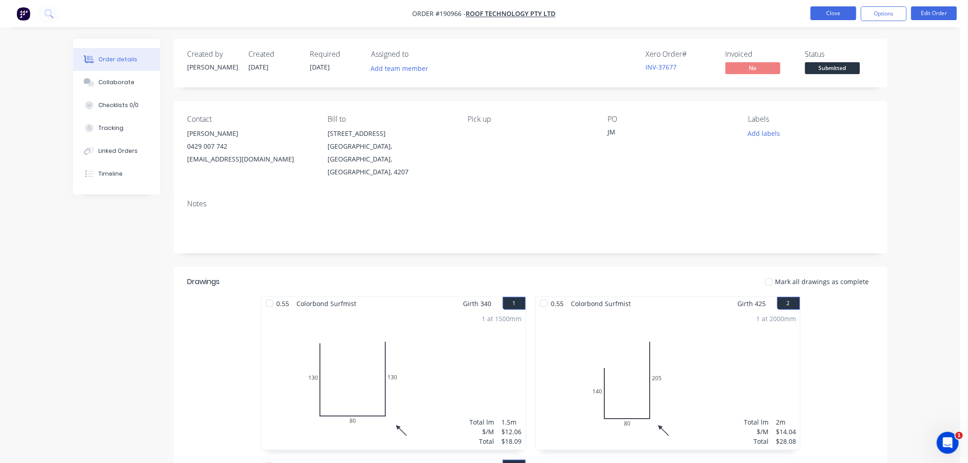
click at [838, 16] on button "Close" at bounding box center [834, 13] width 46 height 14
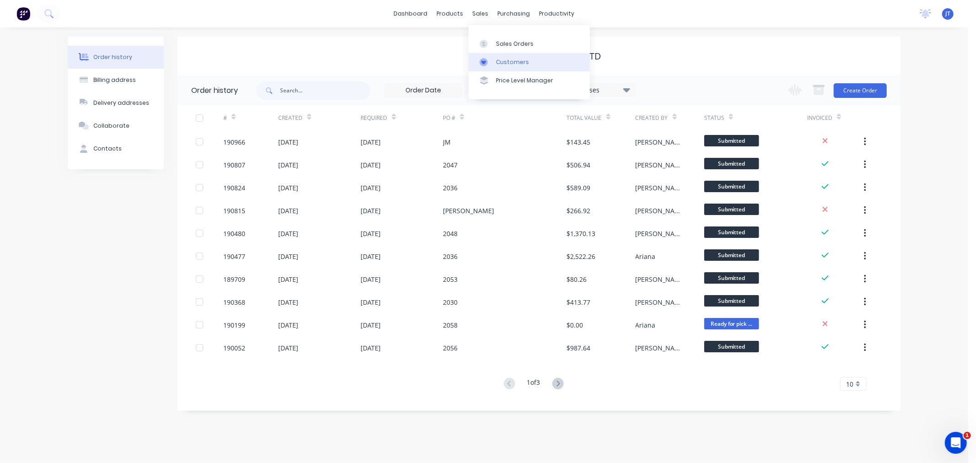
click at [505, 63] on div "Customers" at bounding box center [512, 62] width 33 height 8
